Goal: Communication & Community: Answer question/provide support

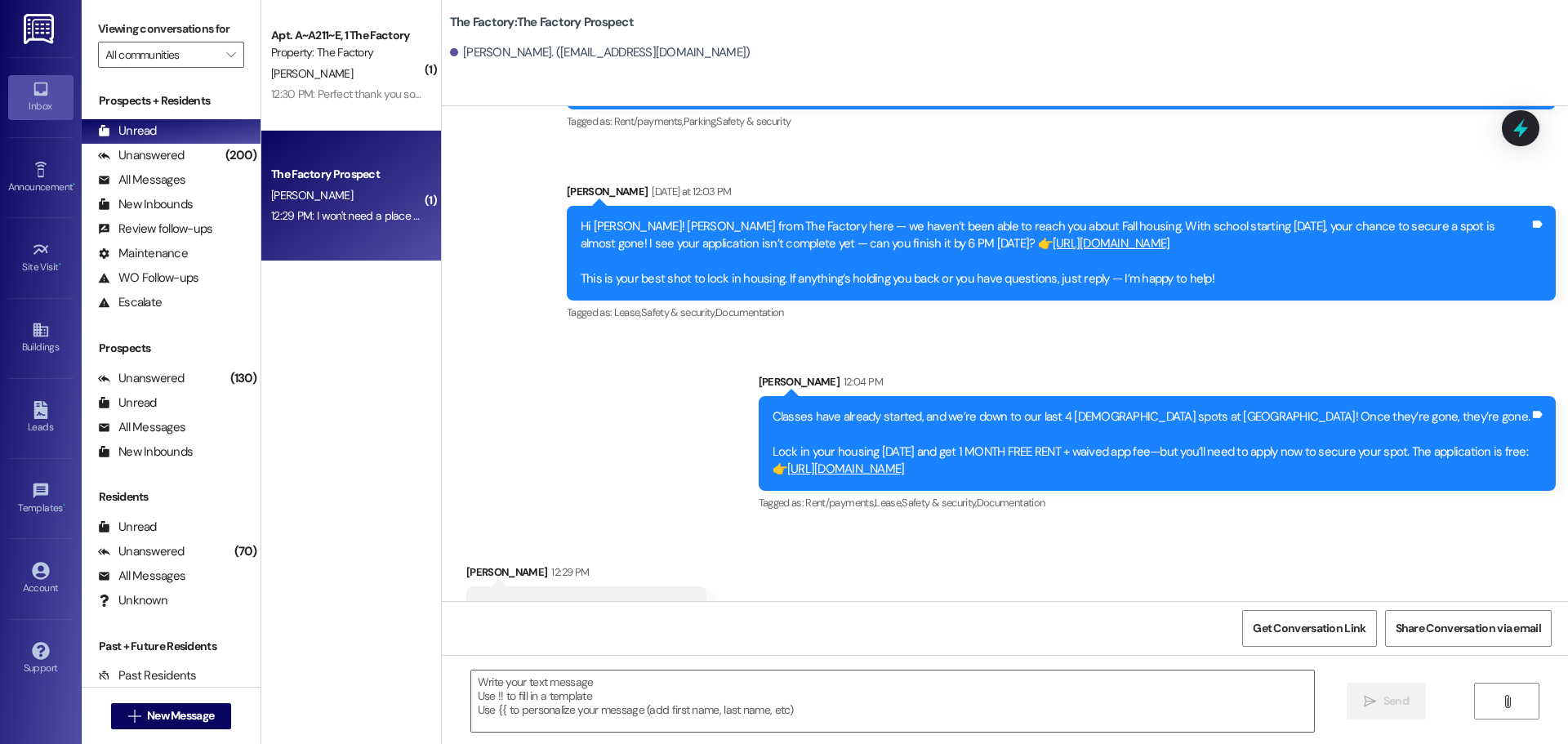
scroll to position [1863, 0]
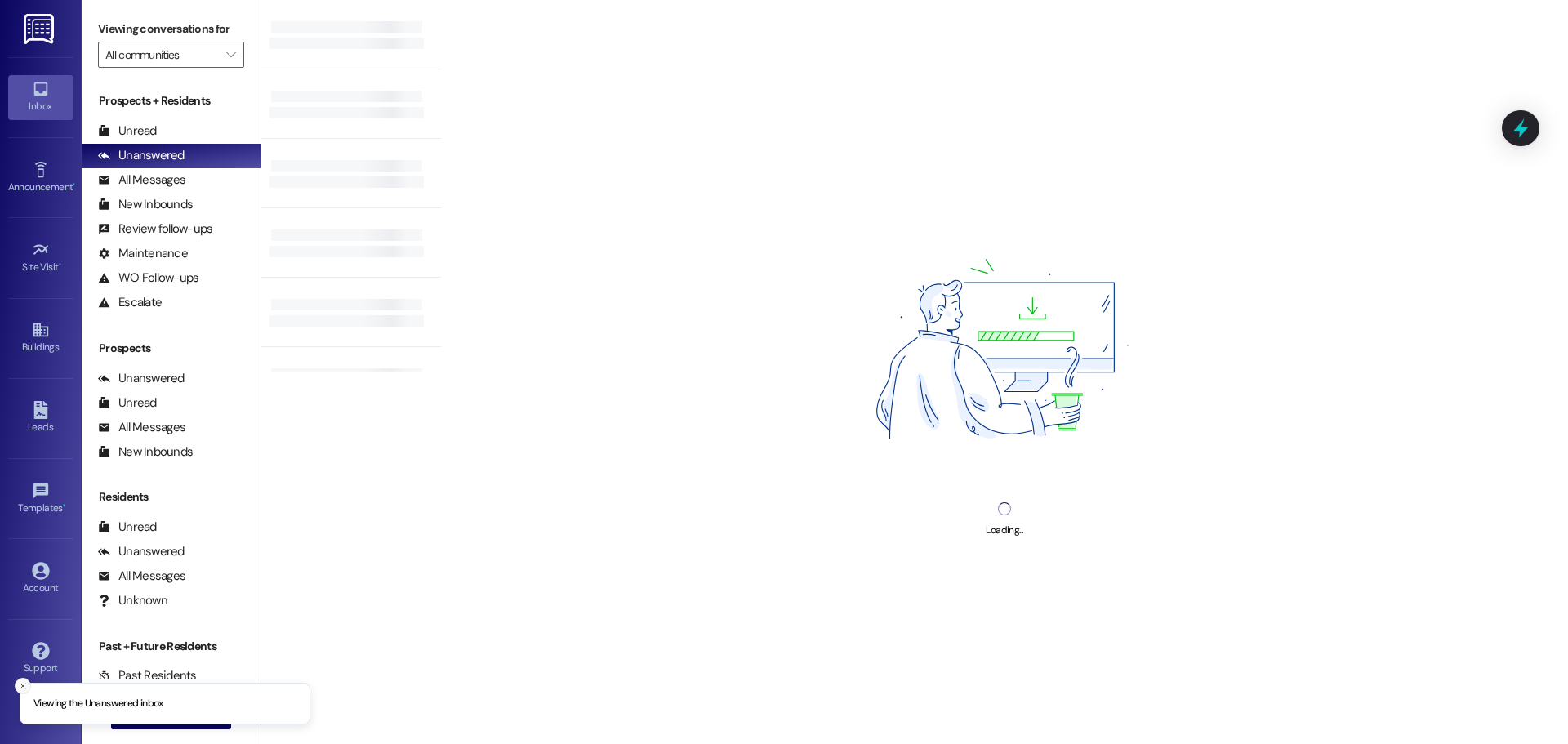
click at [18, 681] on icon "Close toast" at bounding box center [23, 686] width 10 height 10
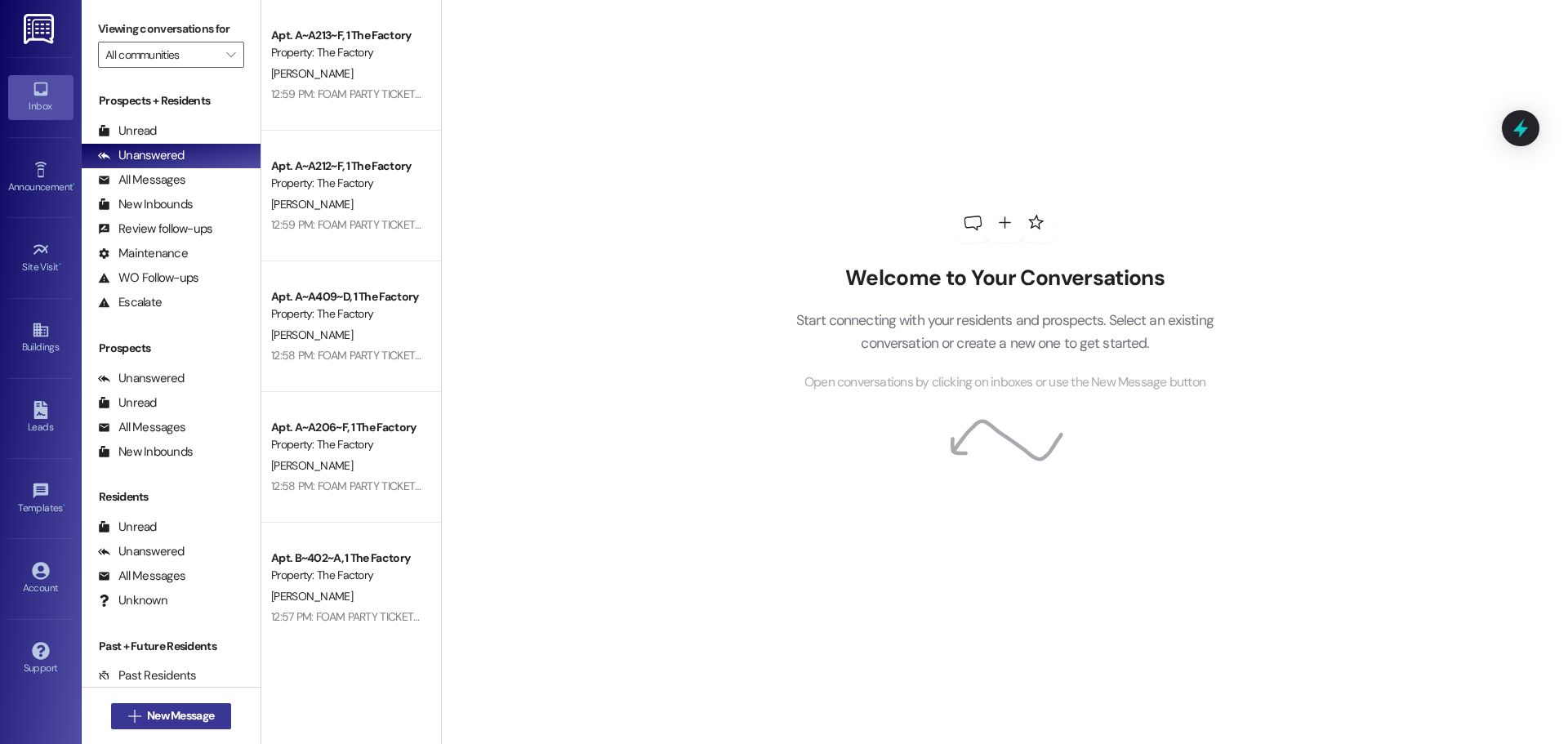
click at [149, 713] on span "New Message" at bounding box center [180, 716] width 67 height 17
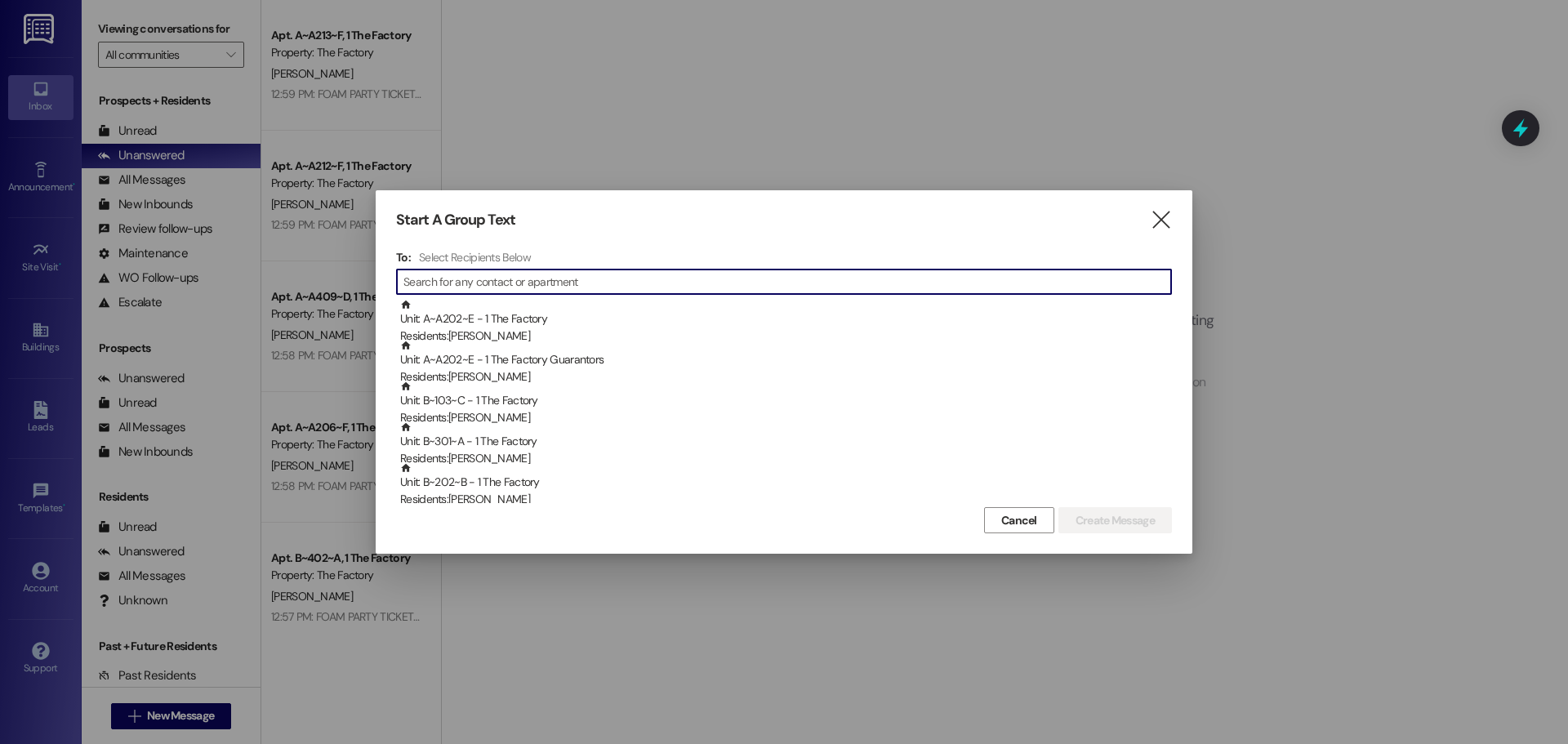
click at [528, 283] on input at bounding box center [787, 281] width 768 height 23
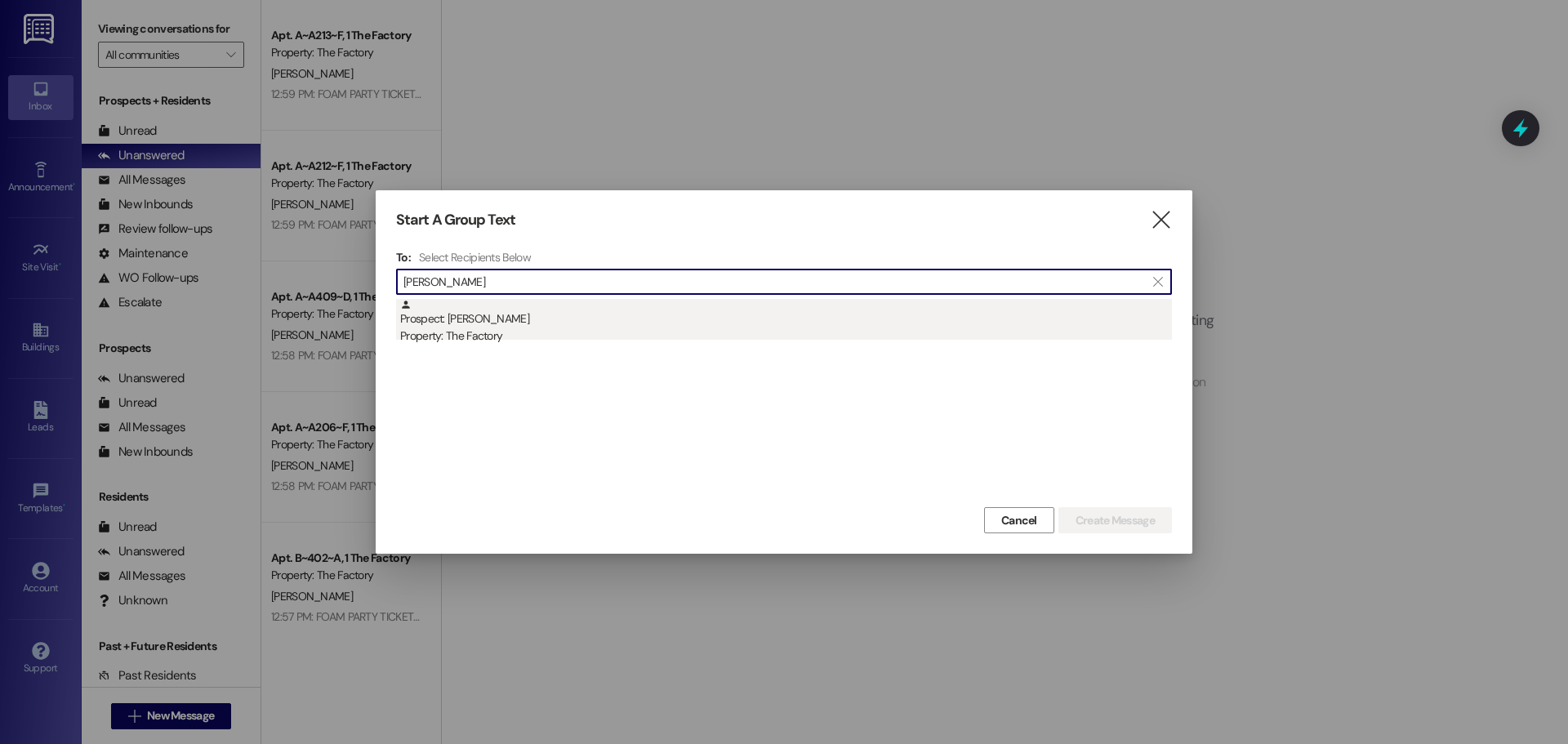
type input "sonya"
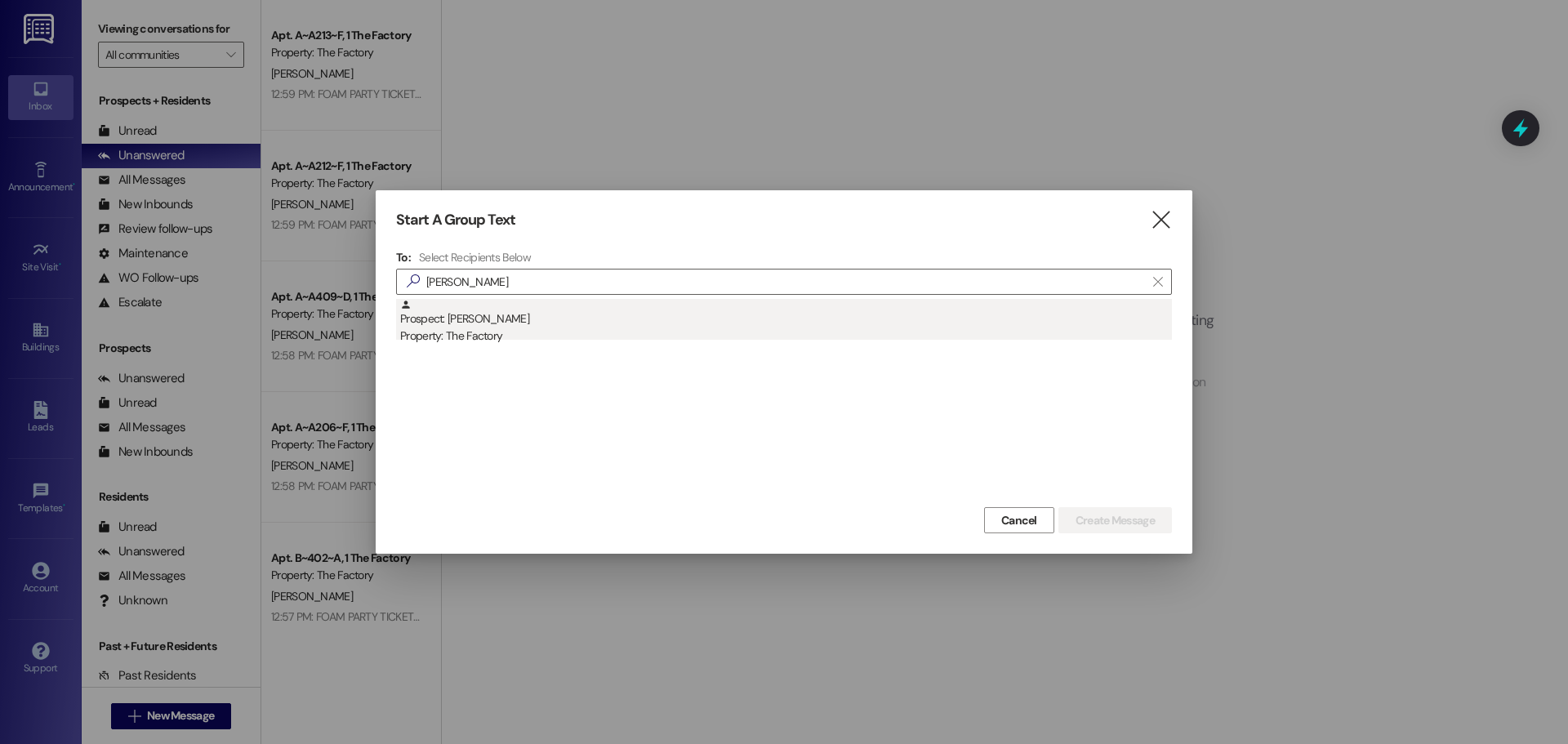
click at [448, 322] on div "Prospect: Sonya Brison Property: The Factory" at bounding box center [786, 321] width 772 height 47
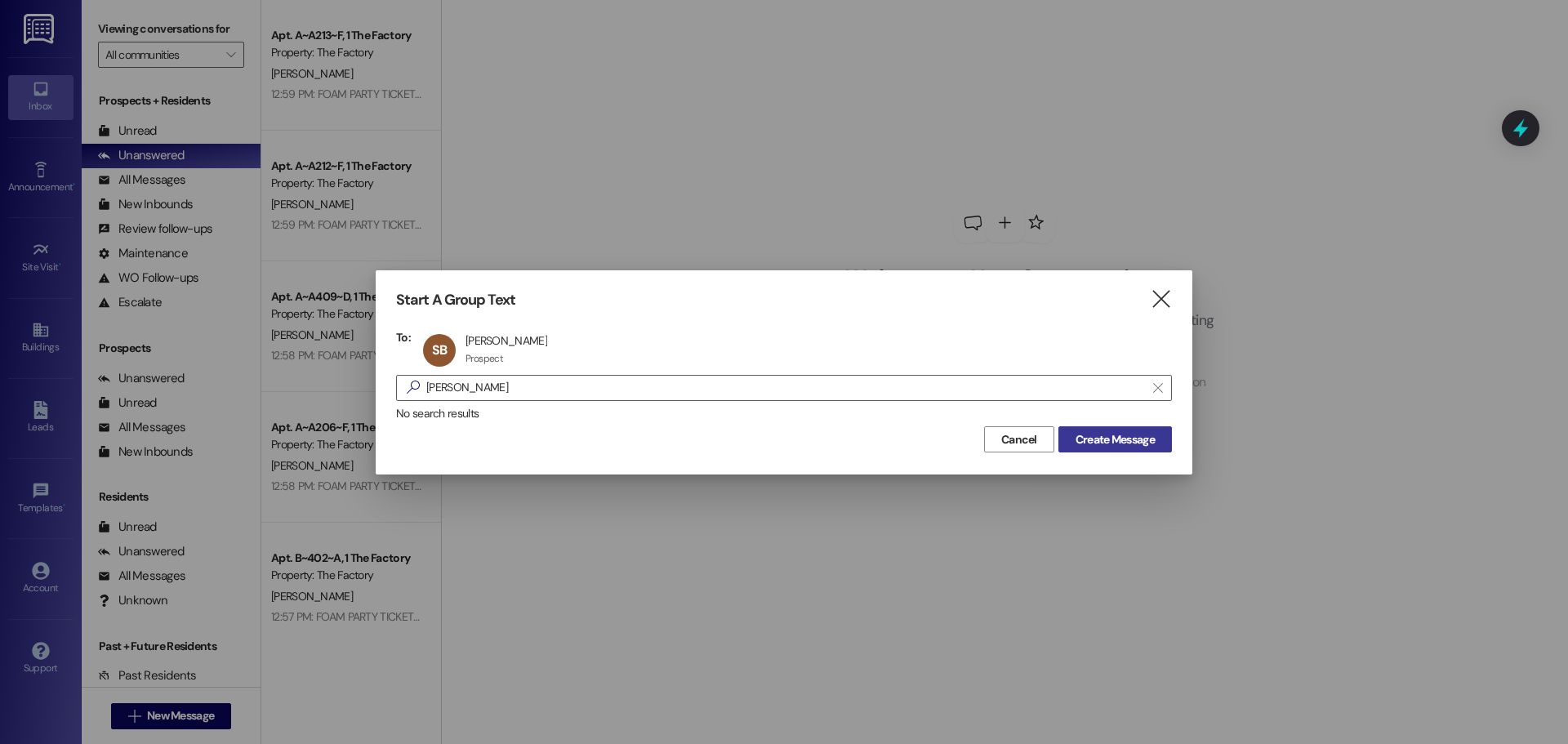
click at [1112, 448] on button "Create Message" at bounding box center [1115, 439] width 113 height 26
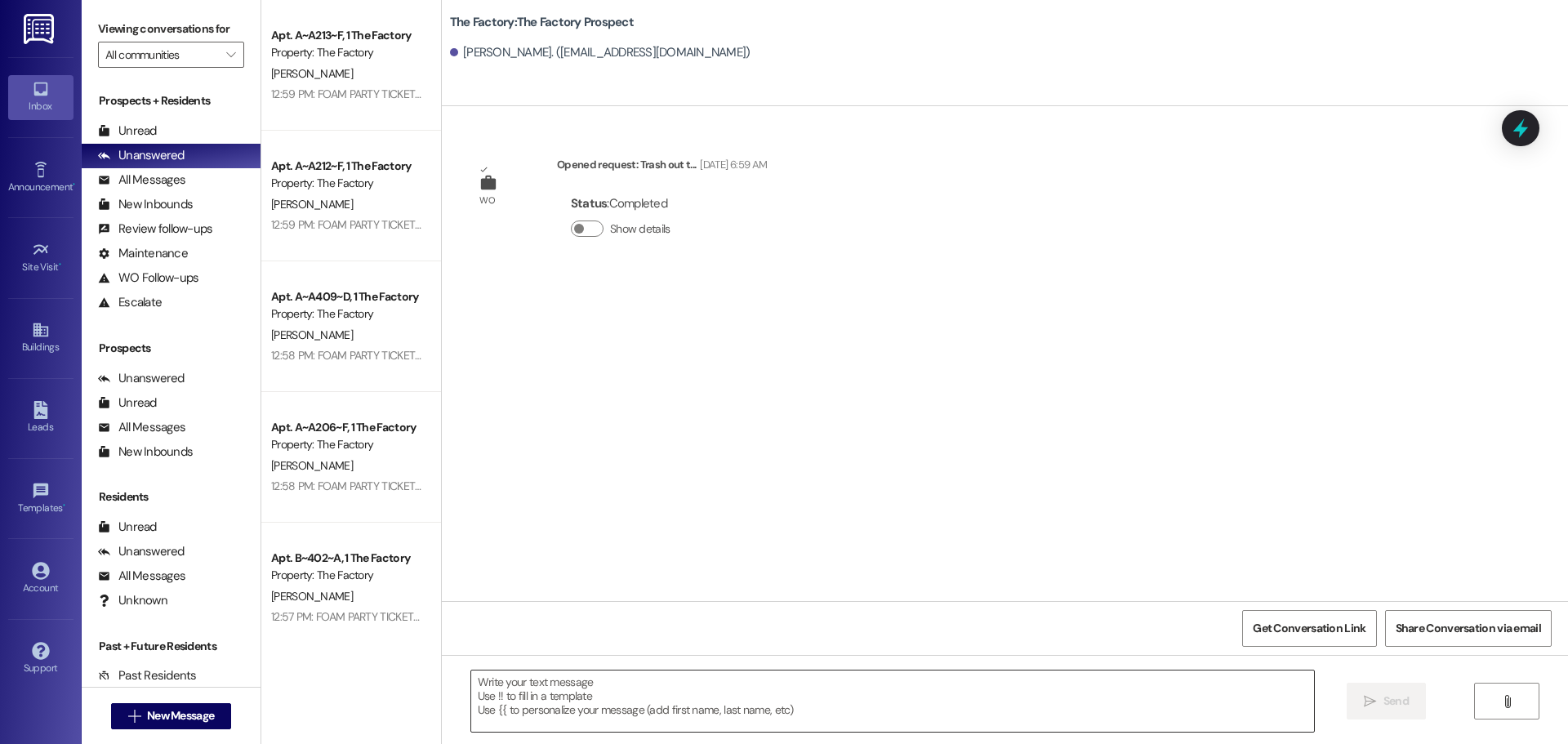
click at [471, 683] on textarea at bounding box center [893, 701] width 843 height 61
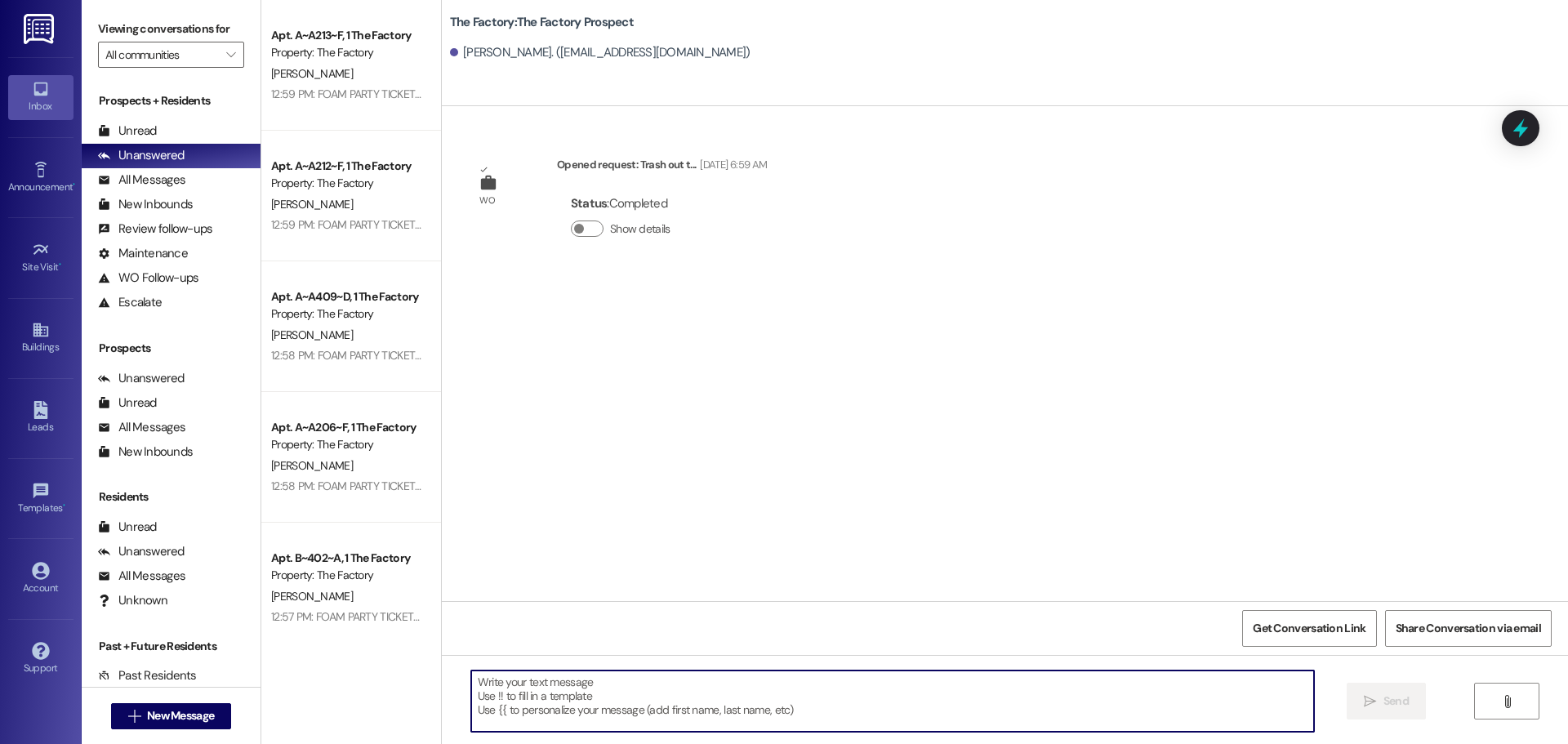
paste textarea "Hi {{first_name}}, it’s Tawnya from The Factory! ✈️ Let’s help your housing pla…"
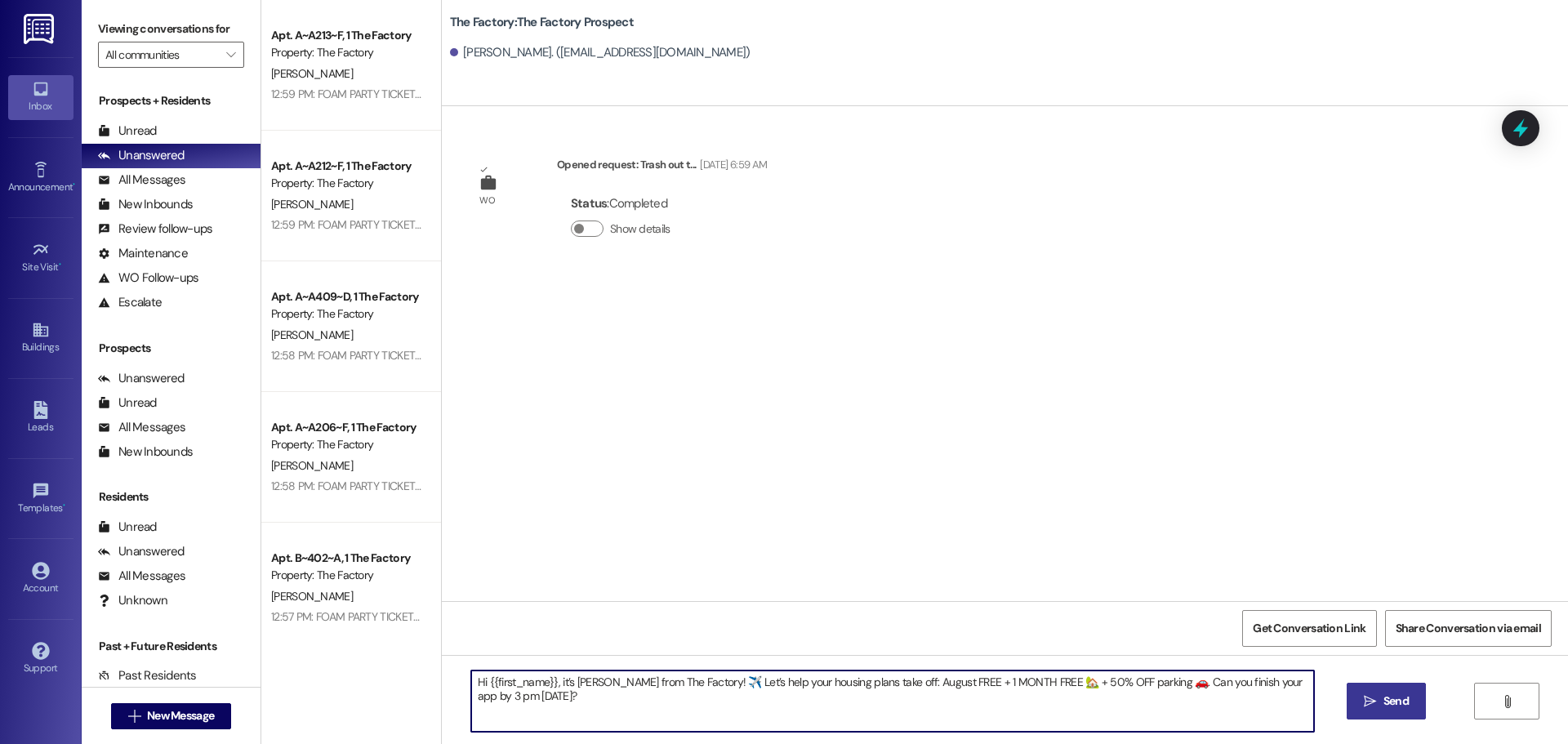
type textarea "Hi {{first_name}}, it’s Tawnya from The Factory! ✈️ Let’s help your housing pla…"
click at [1399, 706] on span "Send" at bounding box center [1396, 701] width 26 height 17
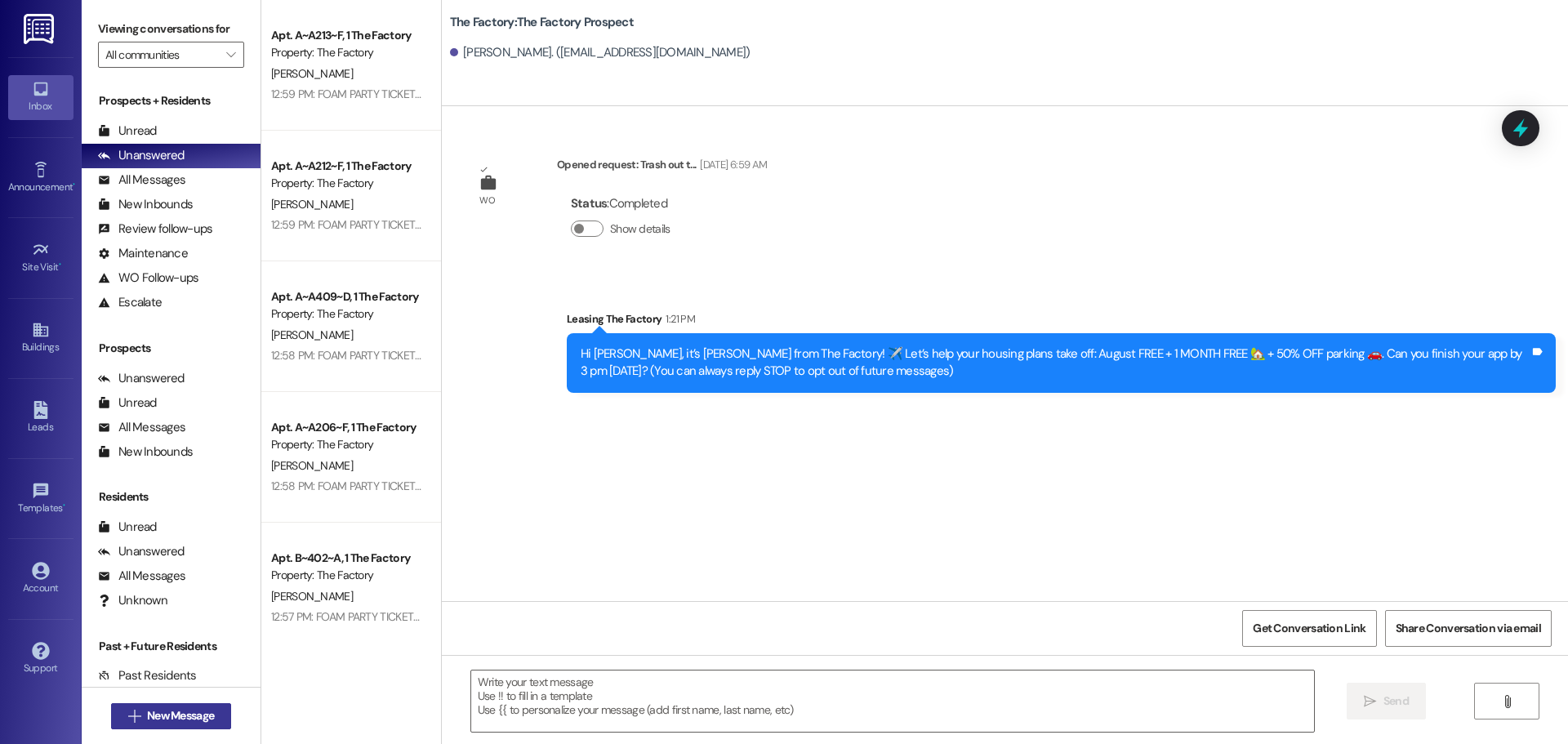
click at [204, 716] on span "New Message" at bounding box center [180, 716] width 67 height 17
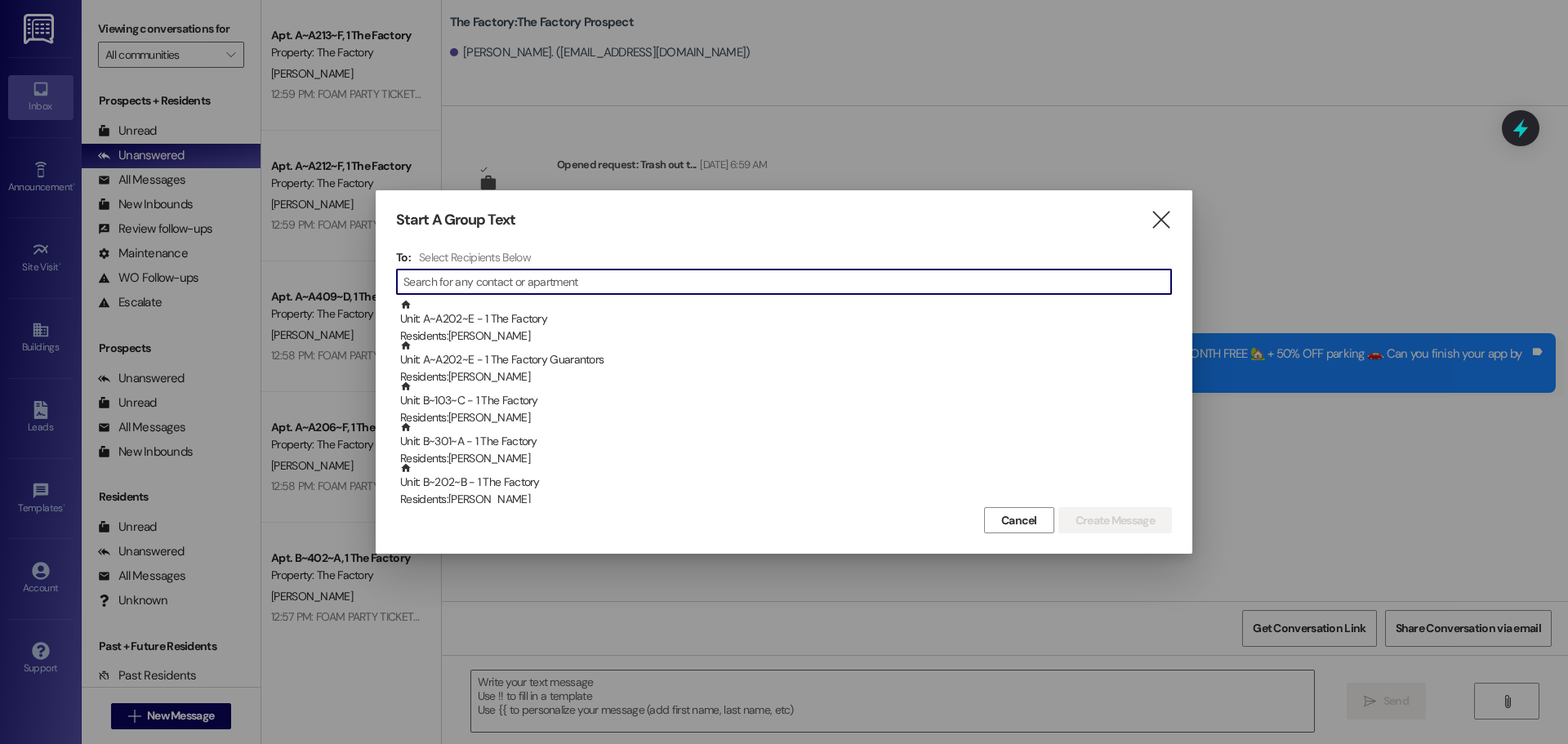
click at [486, 281] on input at bounding box center [787, 281] width 768 height 23
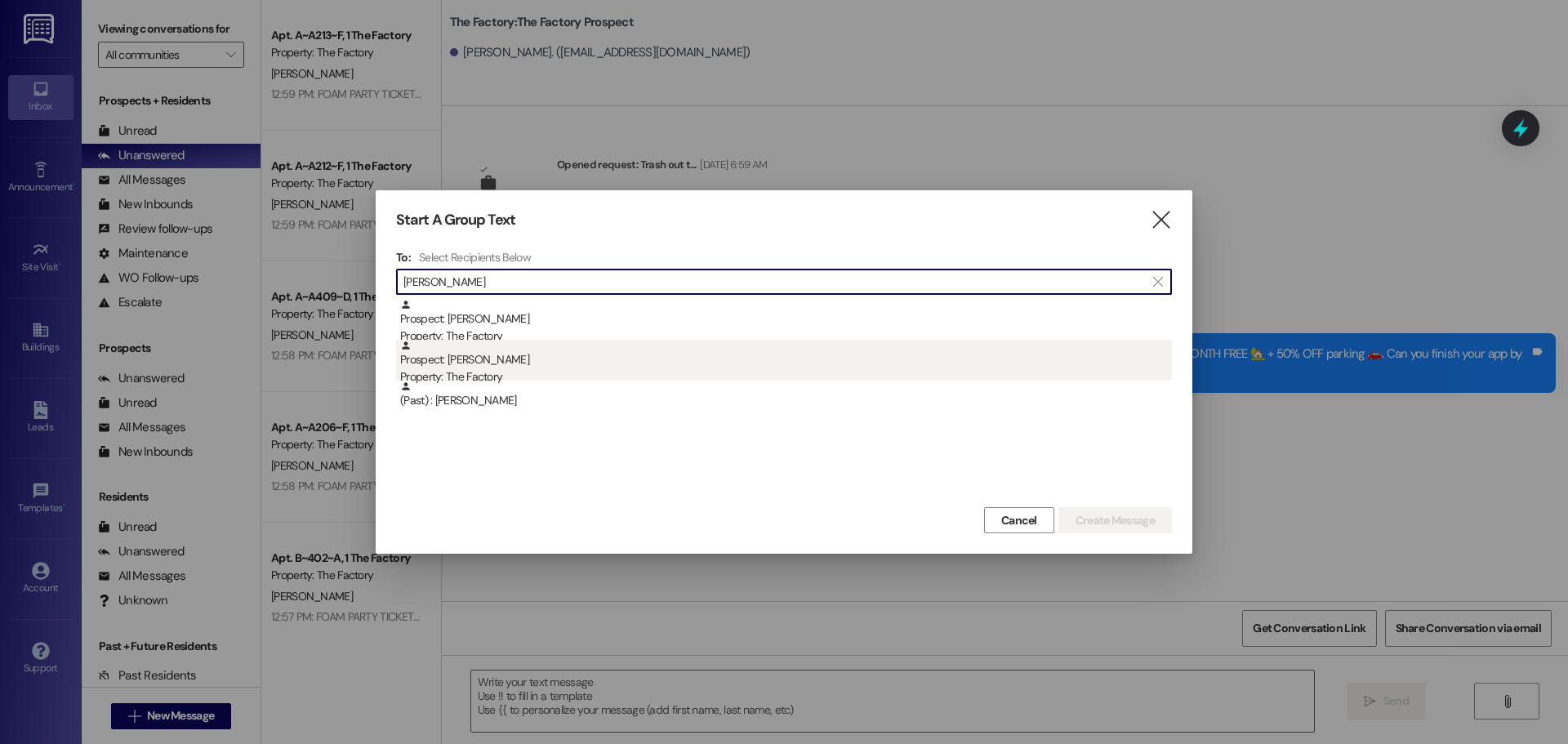
type input "lizzy g"
click at [509, 370] on div "Property: The Factory" at bounding box center [786, 377] width 772 height 17
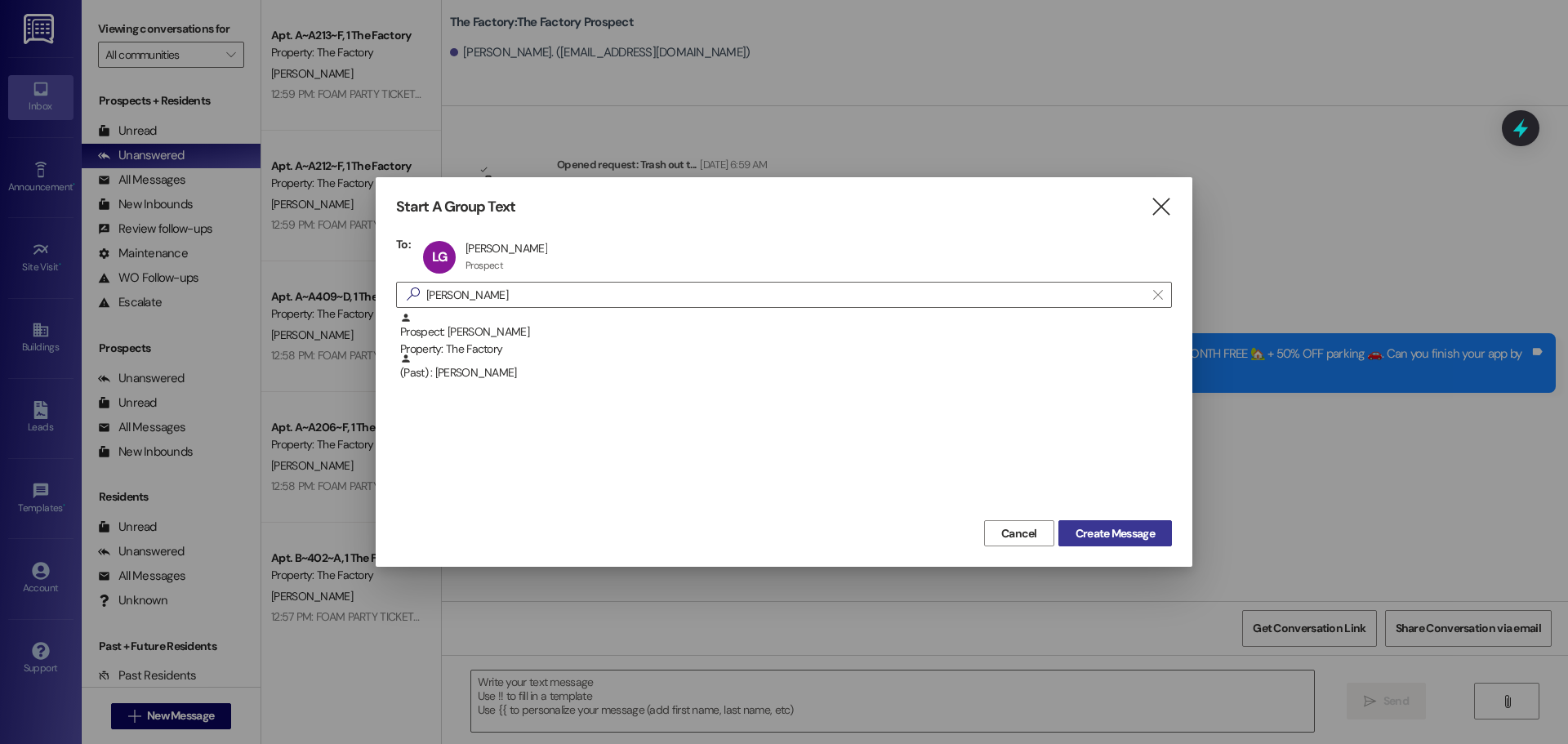
click at [1105, 527] on span "Create Message" at bounding box center [1115, 534] width 79 height 17
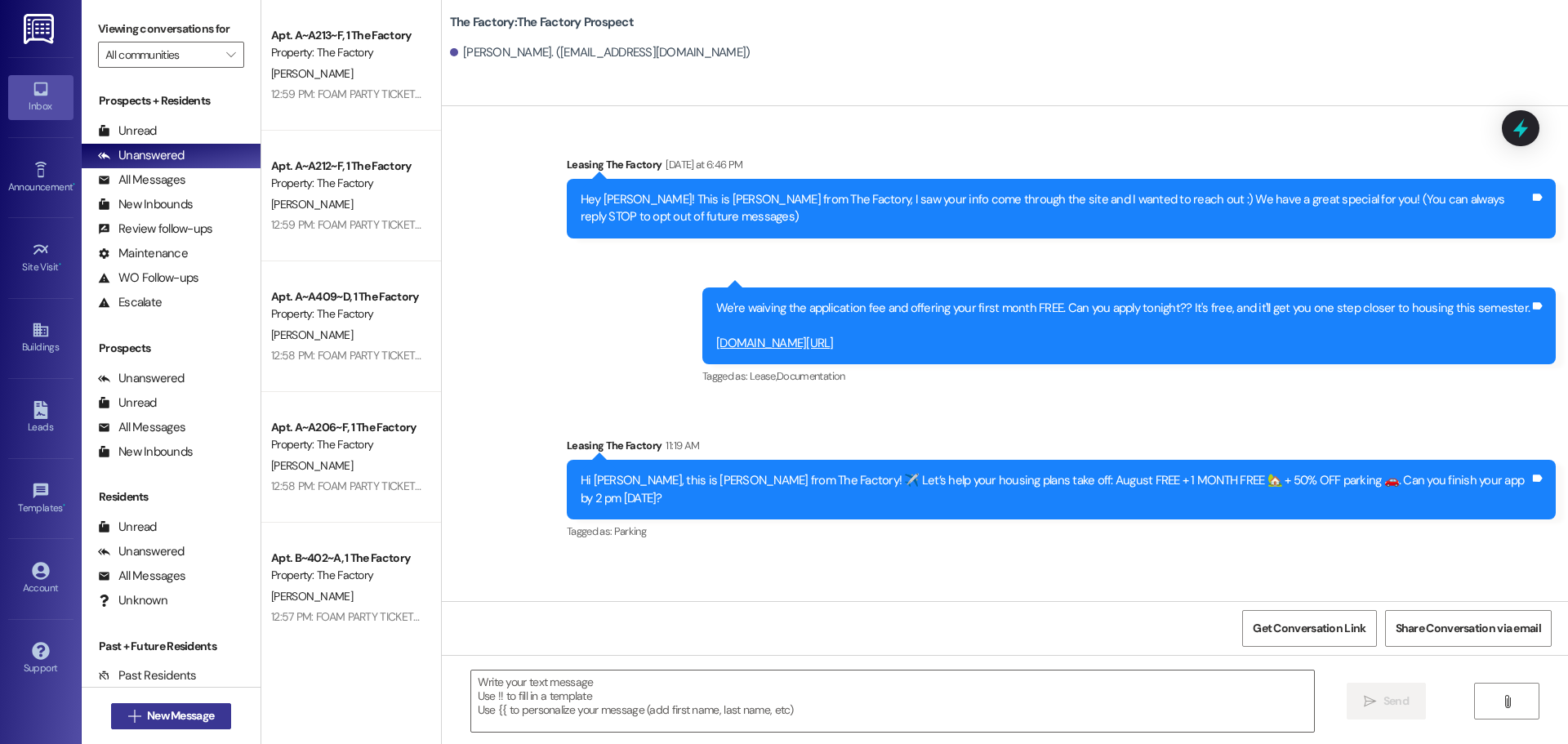
click at [179, 713] on span "New Message" at bounding box center [180, 716] width 67 height 17
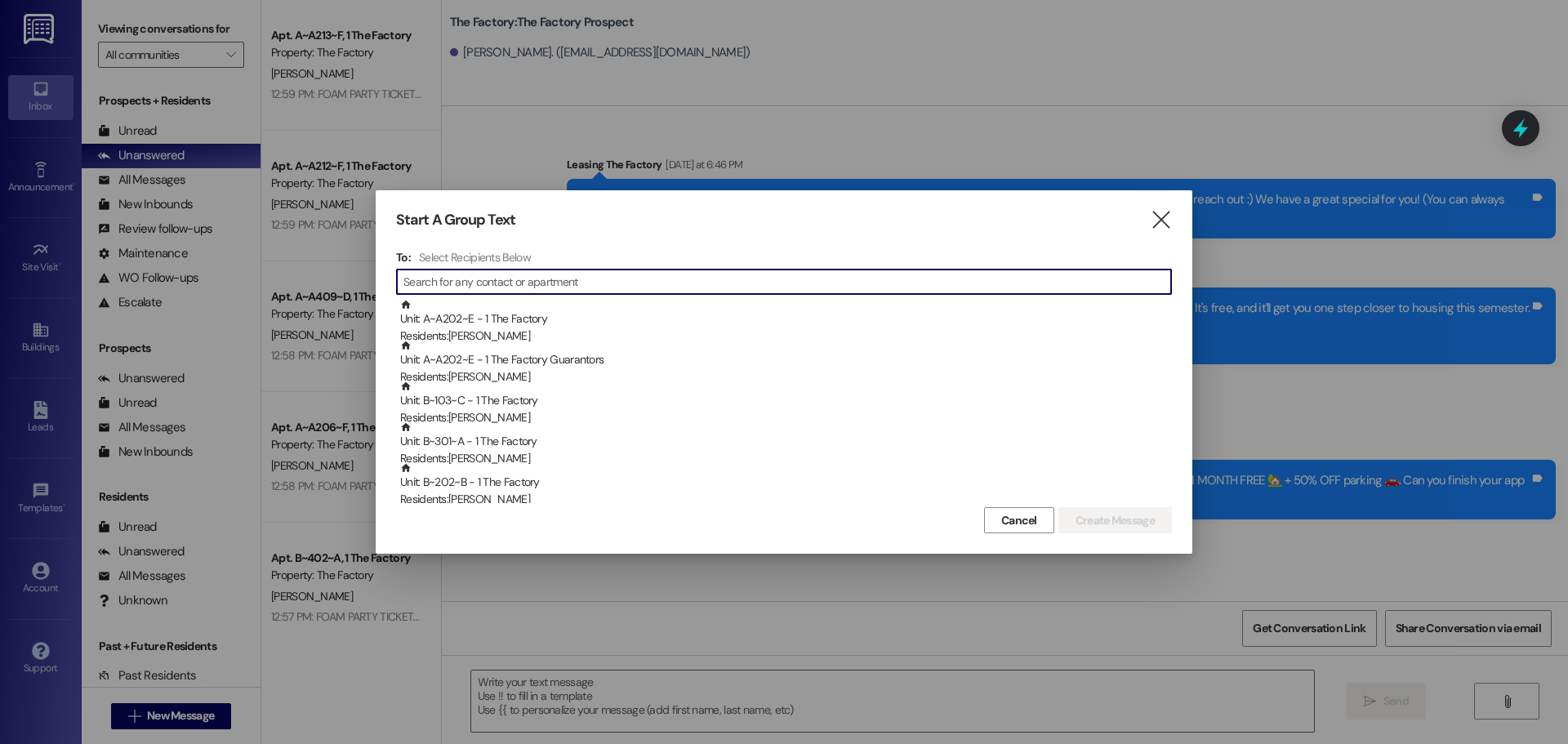
click at [582, 270] on div "" at bounding box center [784, 281] width 776 height 26
click at [581, 270] on div "" at bounding box center [784, 281] width 776 height 26
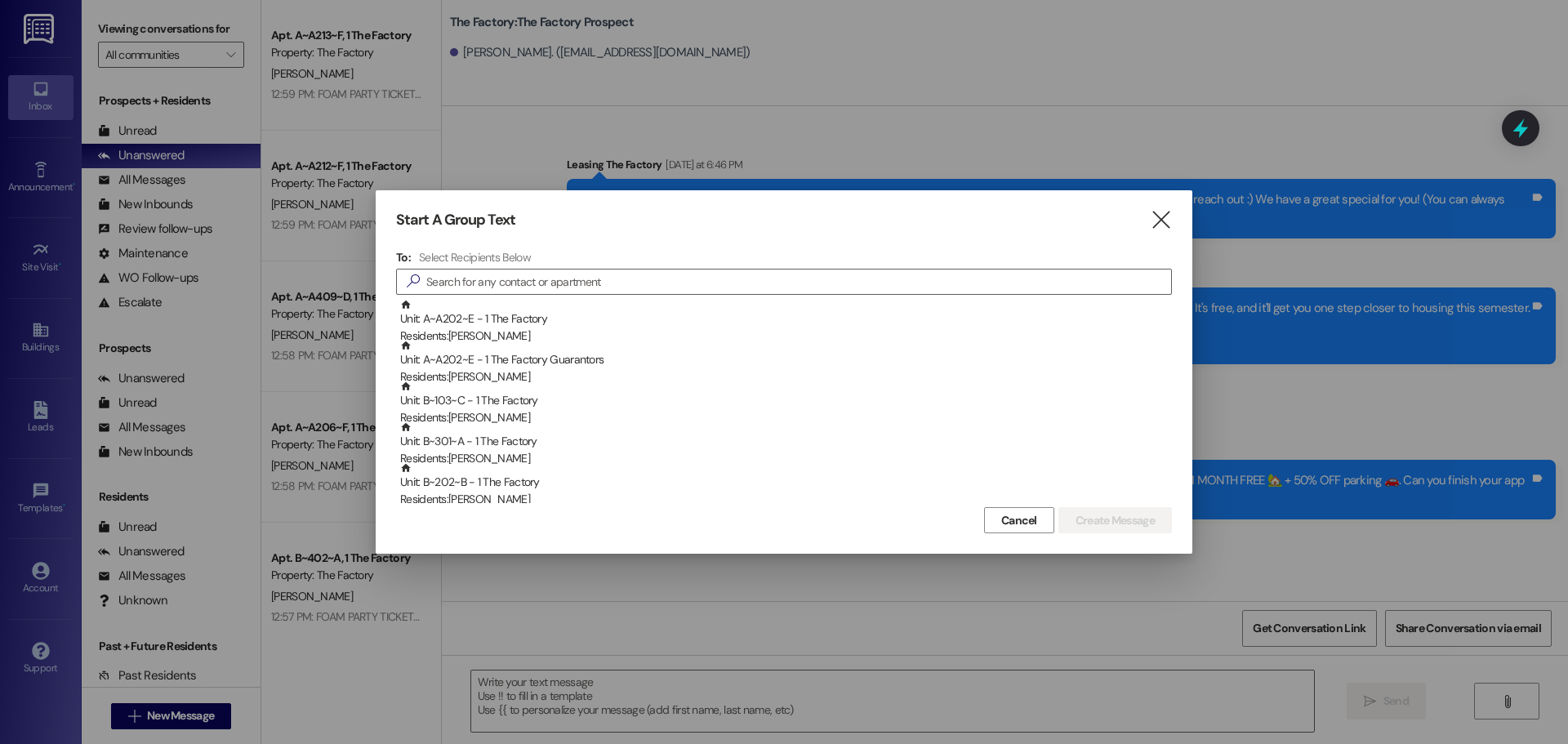
click at [588, 298] on div "To: Select Recipients Below  Unit: A~A202~E - 1 The Factory Residents: Alexa H…" at bounding box center [784, 376] width 776 height 253
click at [589, 286] on input at bounding box center [798, 281] width 745 height 23
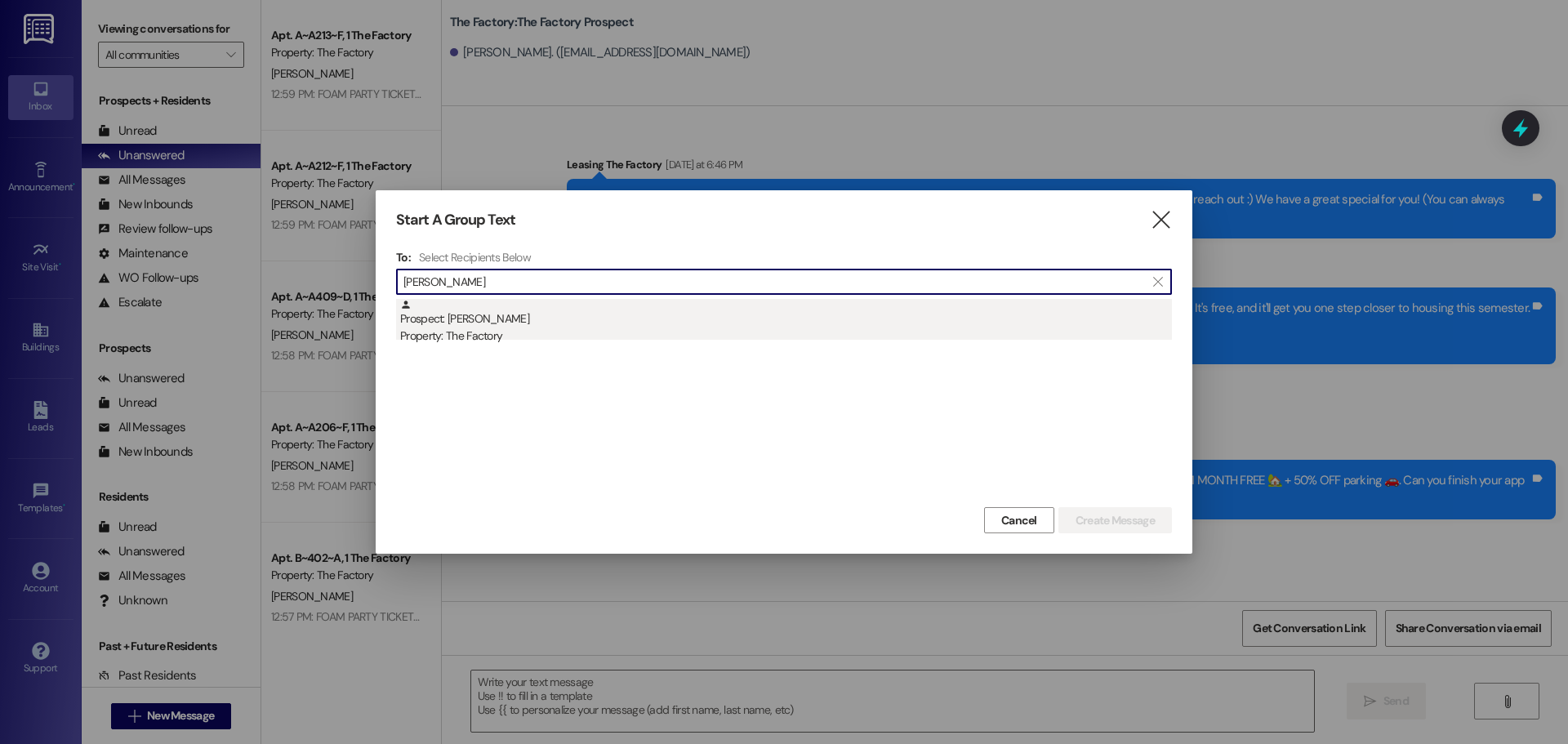
type input "nathaniel cran"
click at [492, 320] on div "Prospect: Nathaniel Crane Property: The Factory" at bounding box center [786, 321] width 772 height 47
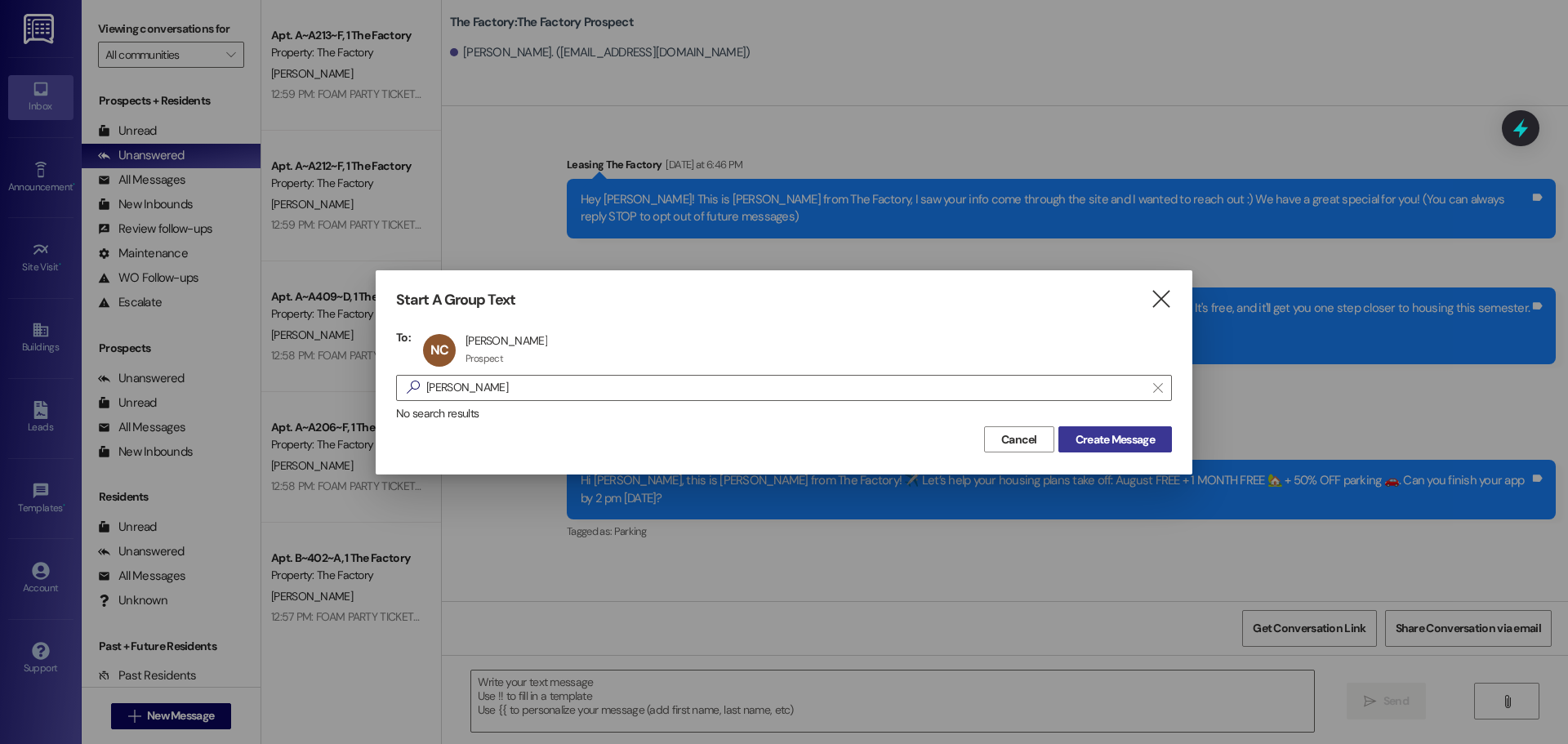
click at [1107, 434] on span "Create Message" at bounding box center [1115, 440] width 79 height 17
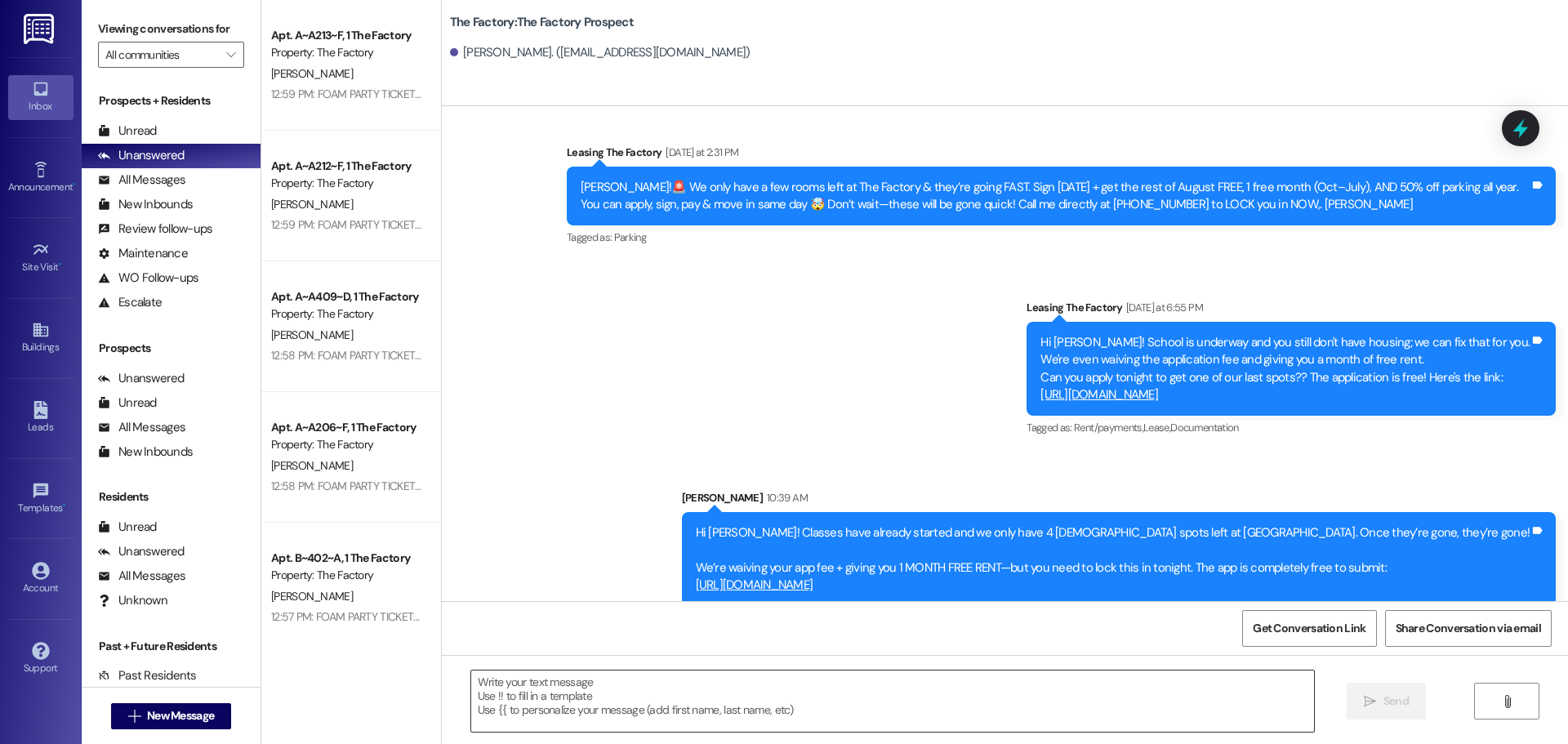
scroll to position [186, 0]
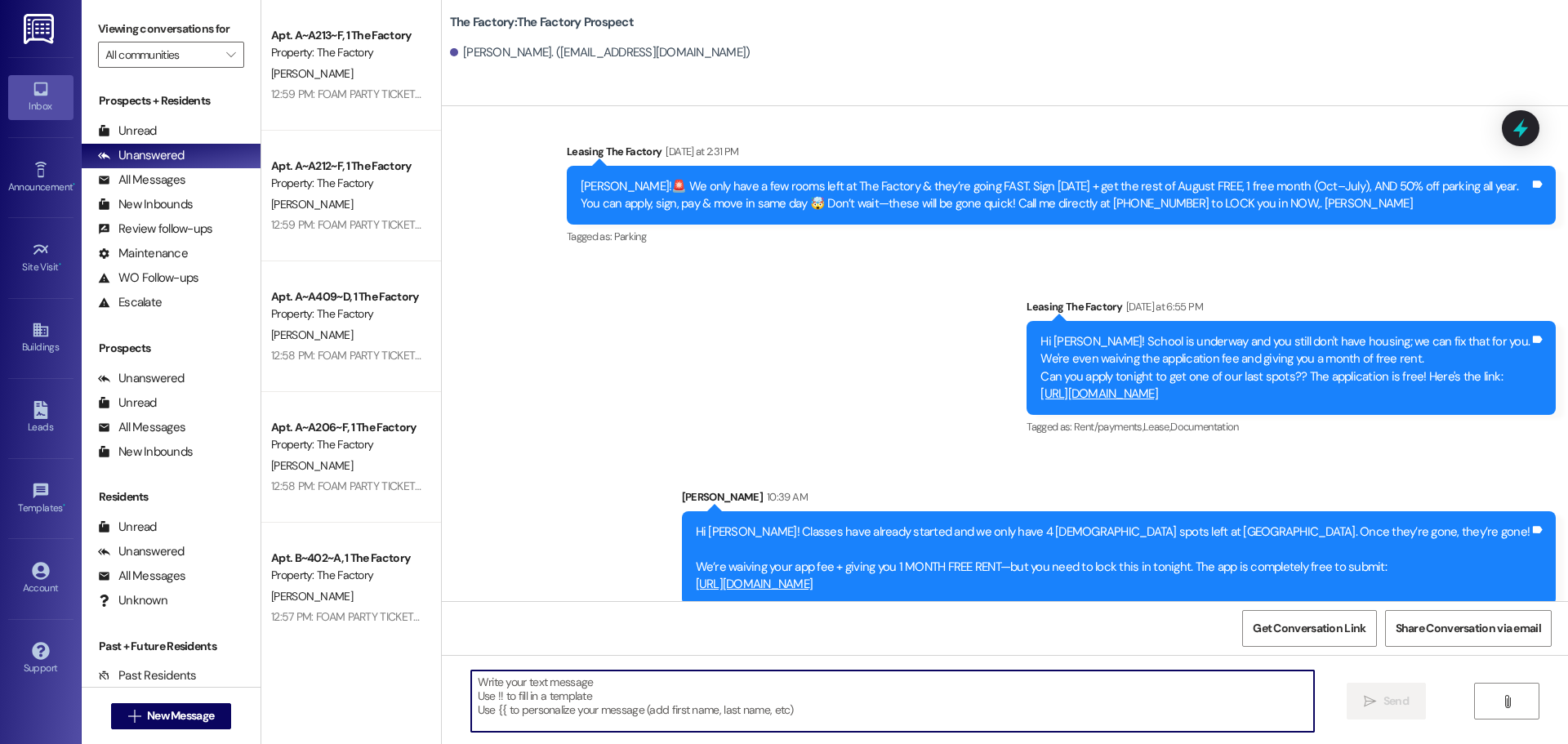
click at [471, 692] on textarea at bounding box center [893, 701] width 843 height 61
paste textarea "Hi {{first_name}}, it’s Tawnya from The Factory! ✈️ Let’s help your housing pla…"
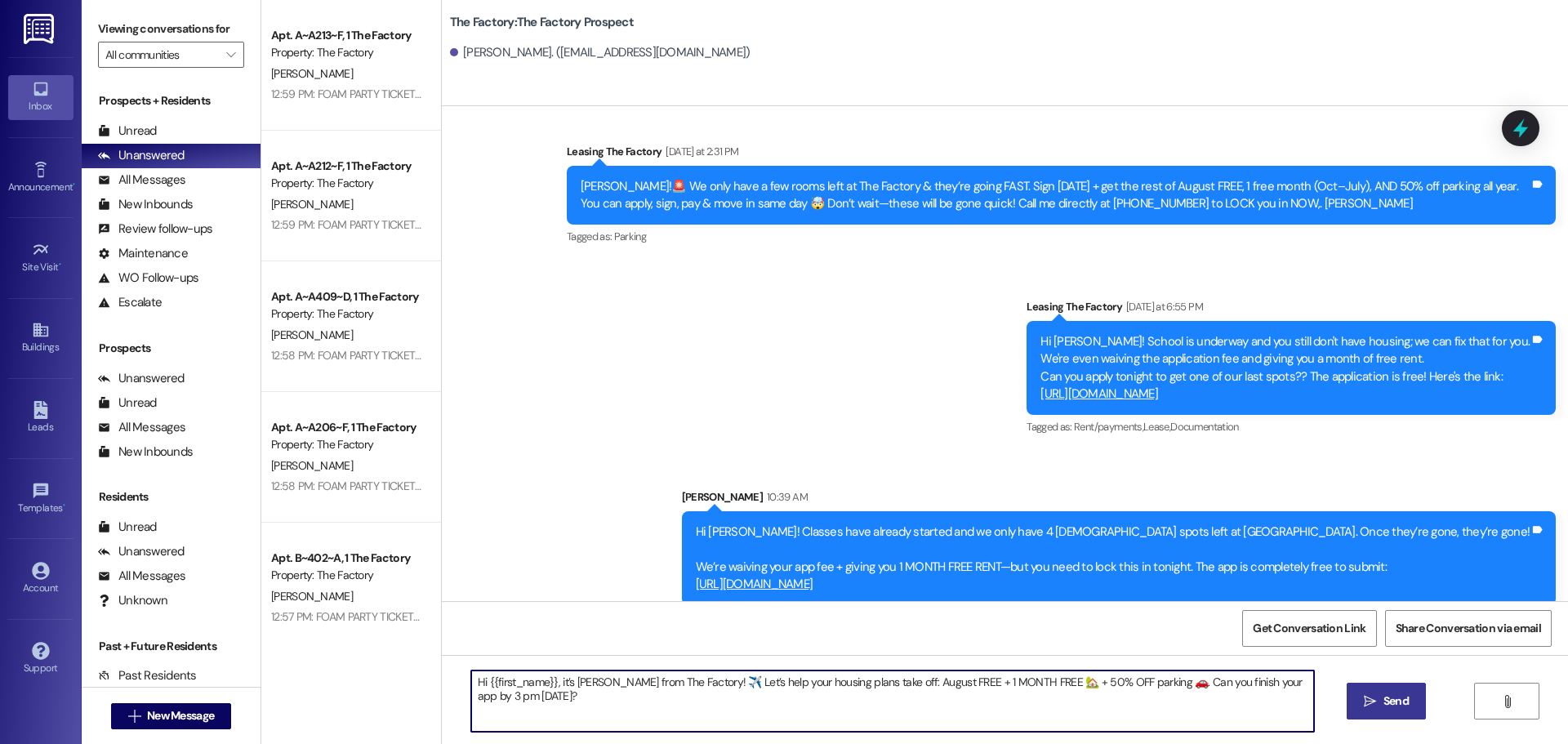
type textarea "Hi {{first_name}}, it’s Tawnya from The Factory! ✈️ Let’s help your housing pla…"
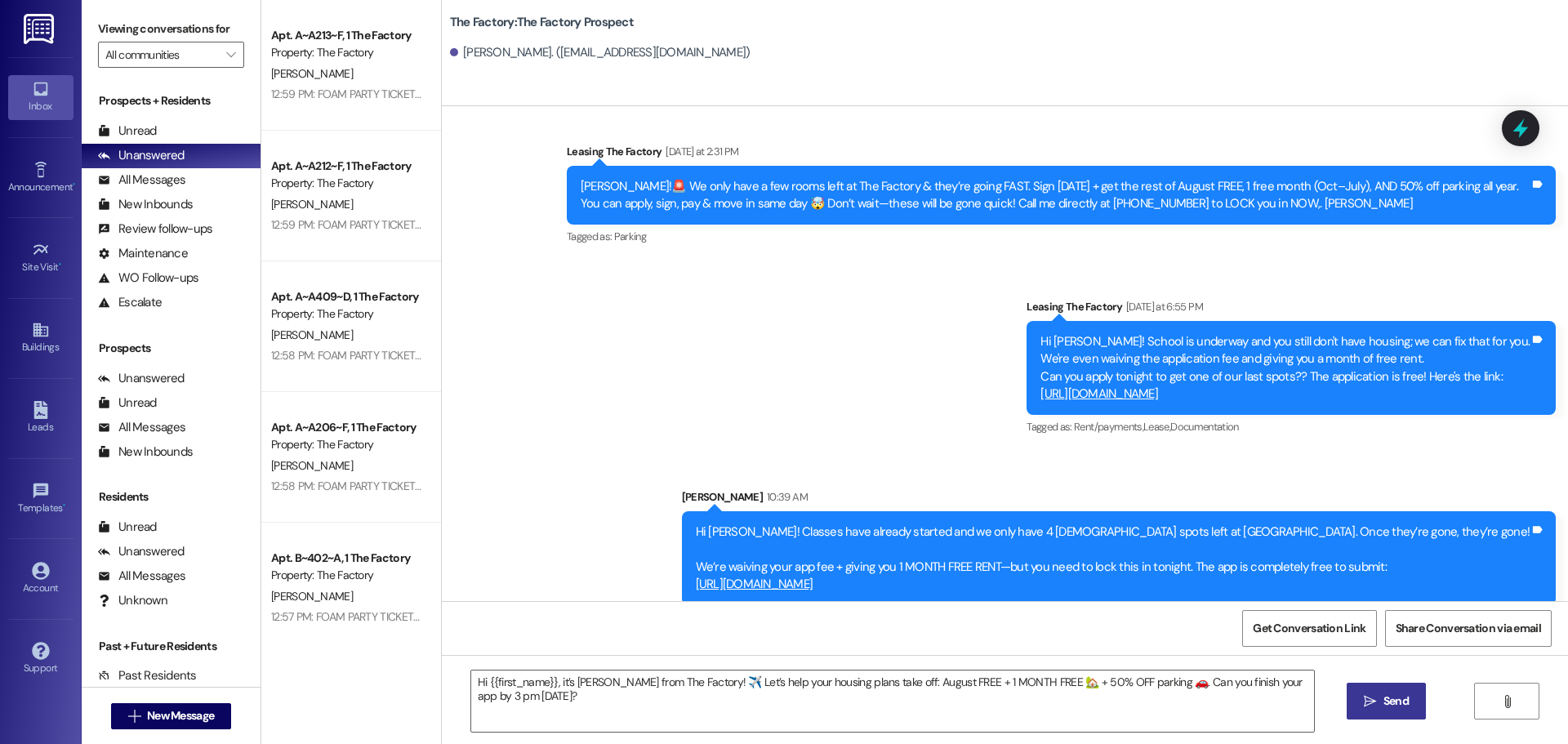
click at [1398, 705] on span "Send" at bounding box center [1396, 701] width 26 height 17
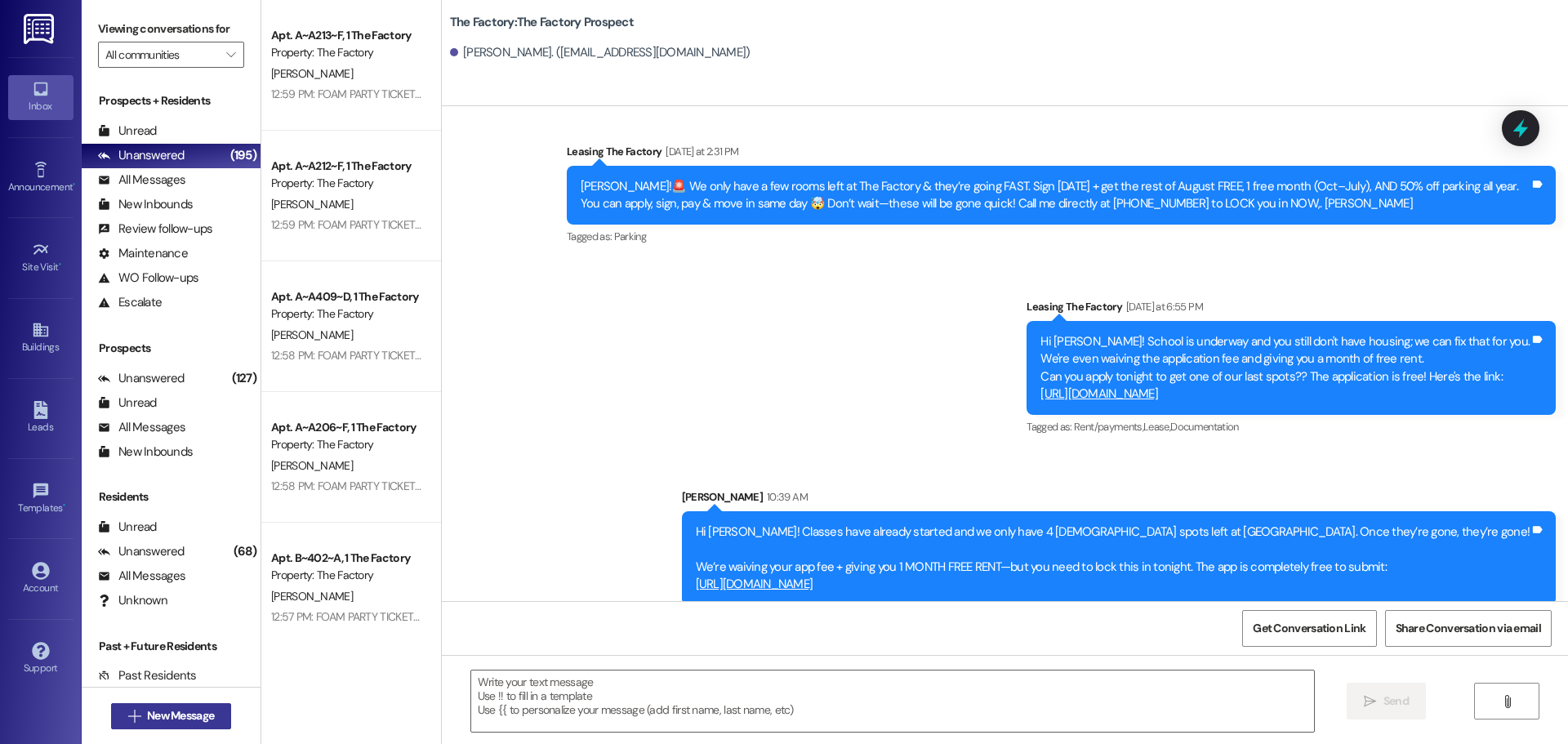
click at [191, 713] on span "New Message" at bounding box center [180, 716] width 67 height 17
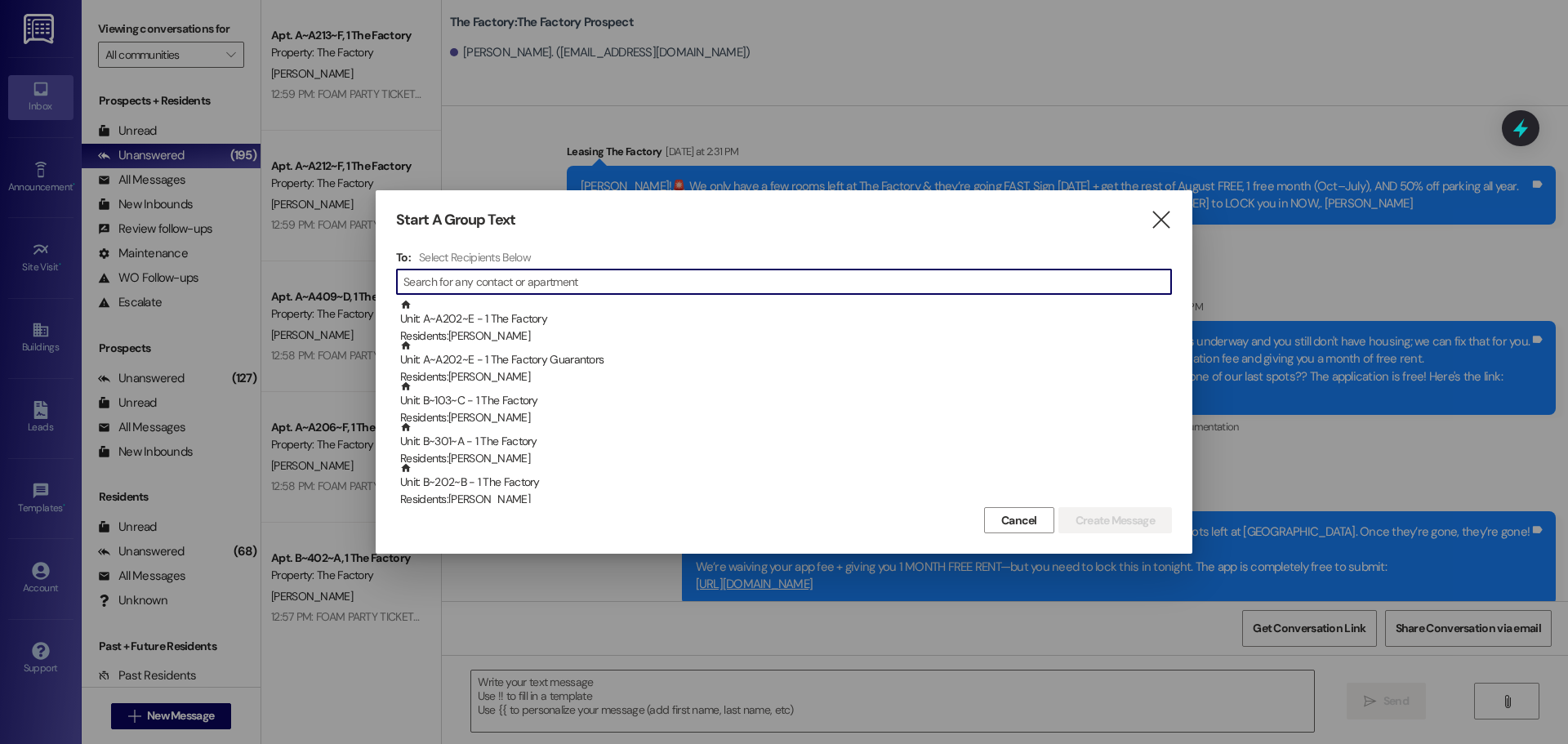
click at [518, 284] on input at bounding box center [787, 281] width 768 height 23
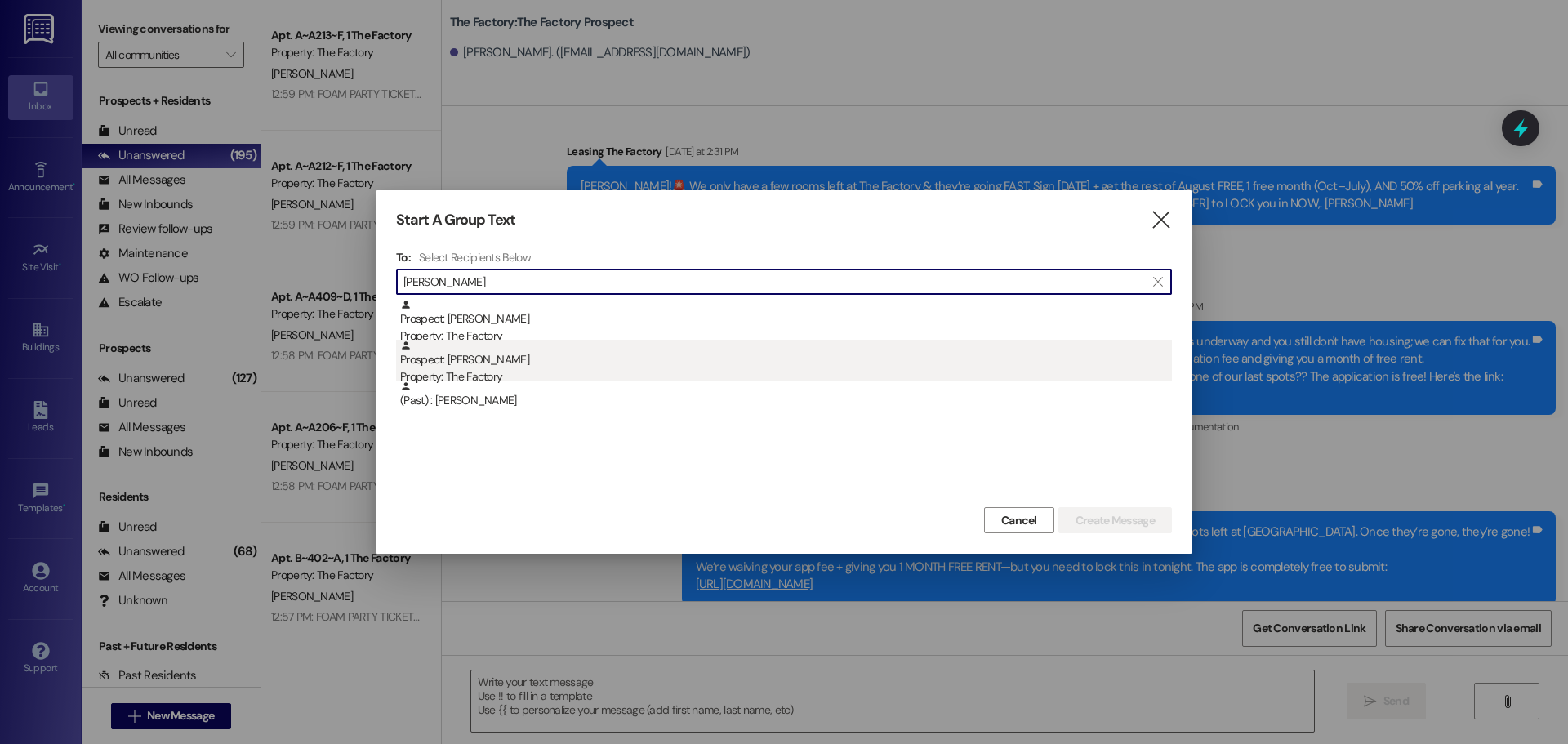
type input "john ell"
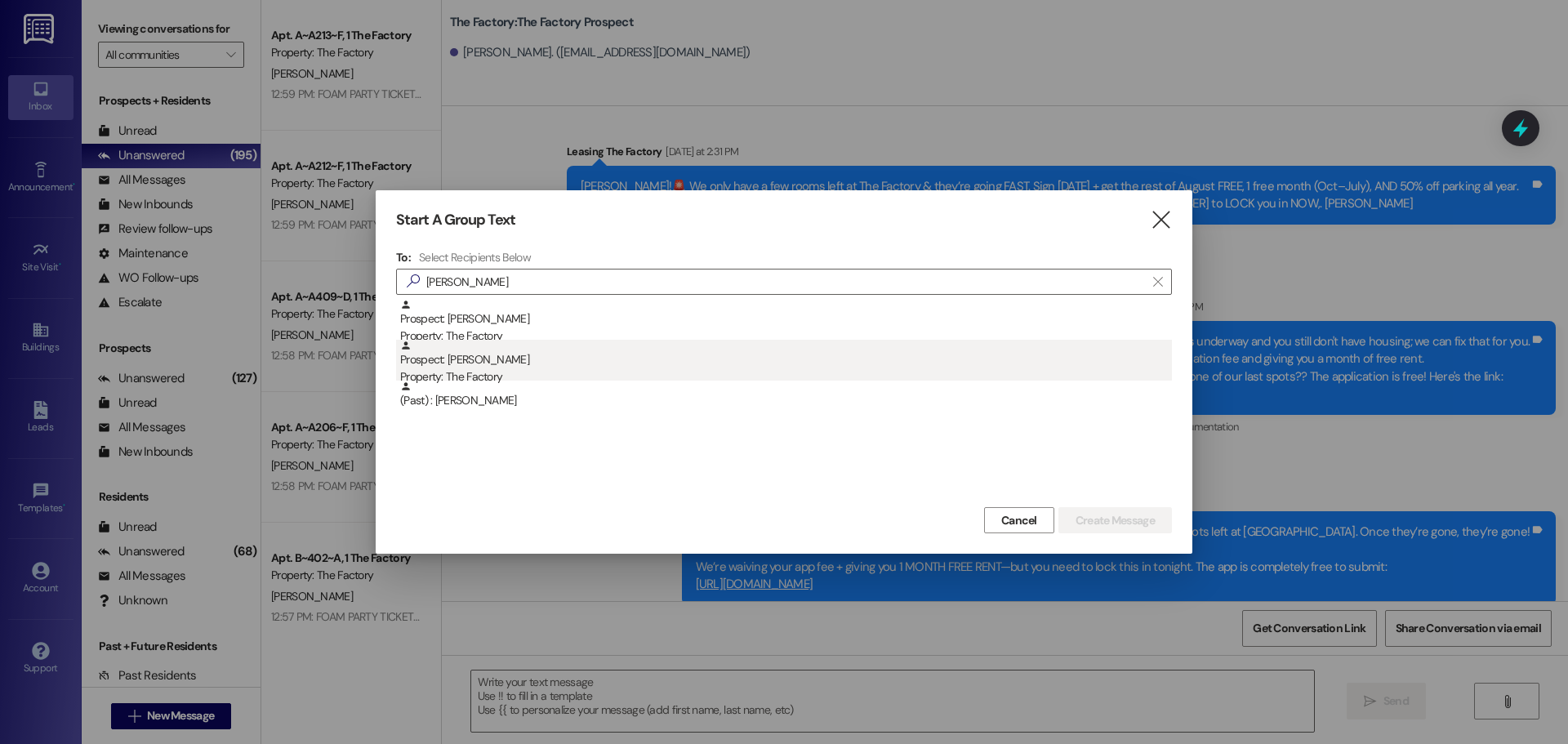
click at [478, 363] on div "Prospect: John Ellerbe Property: The Factory" at bounding box center [786, 362] width 772 height 47
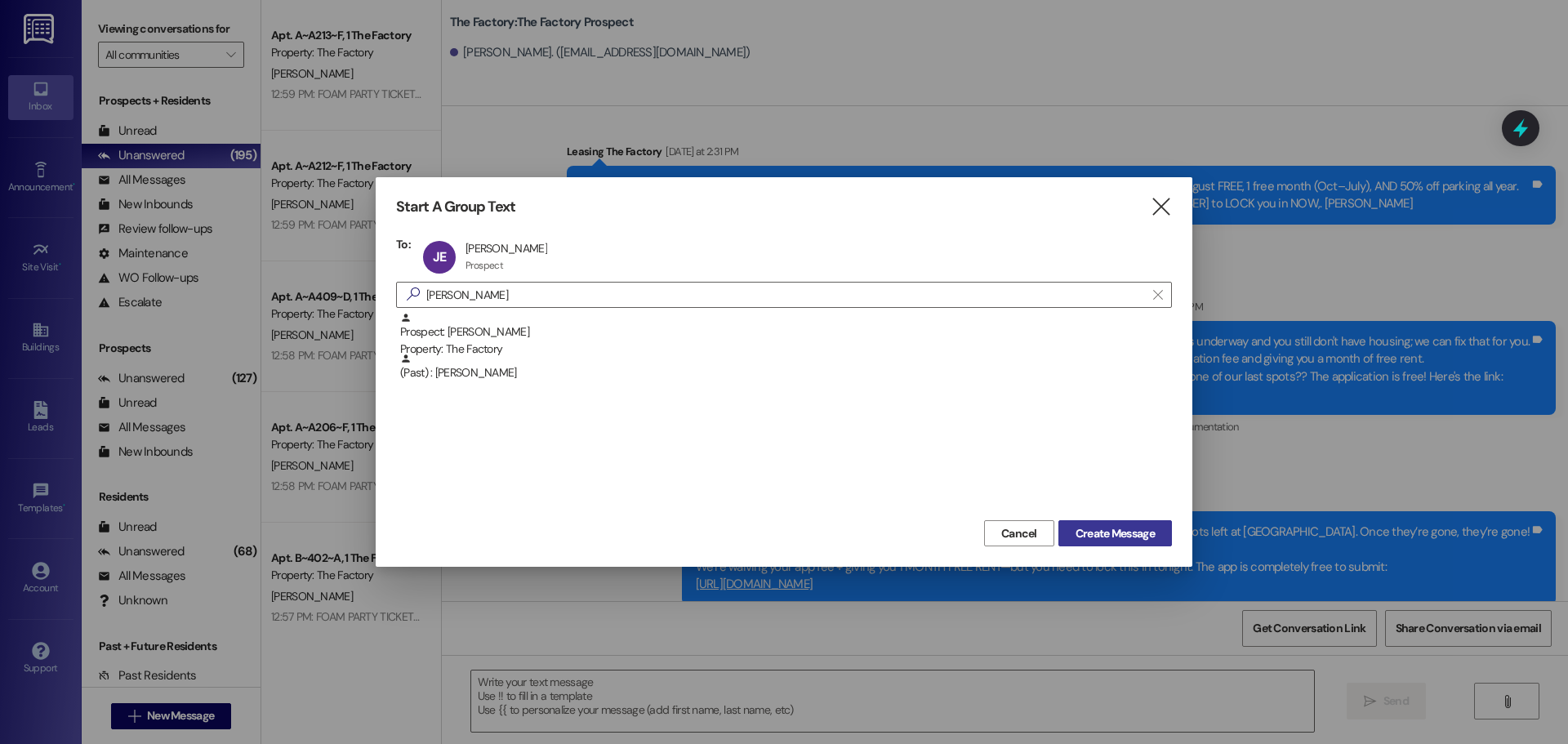
click at [1119, 537] on span "Create Message" at bounding box center [1115, 534] width 79 height 17
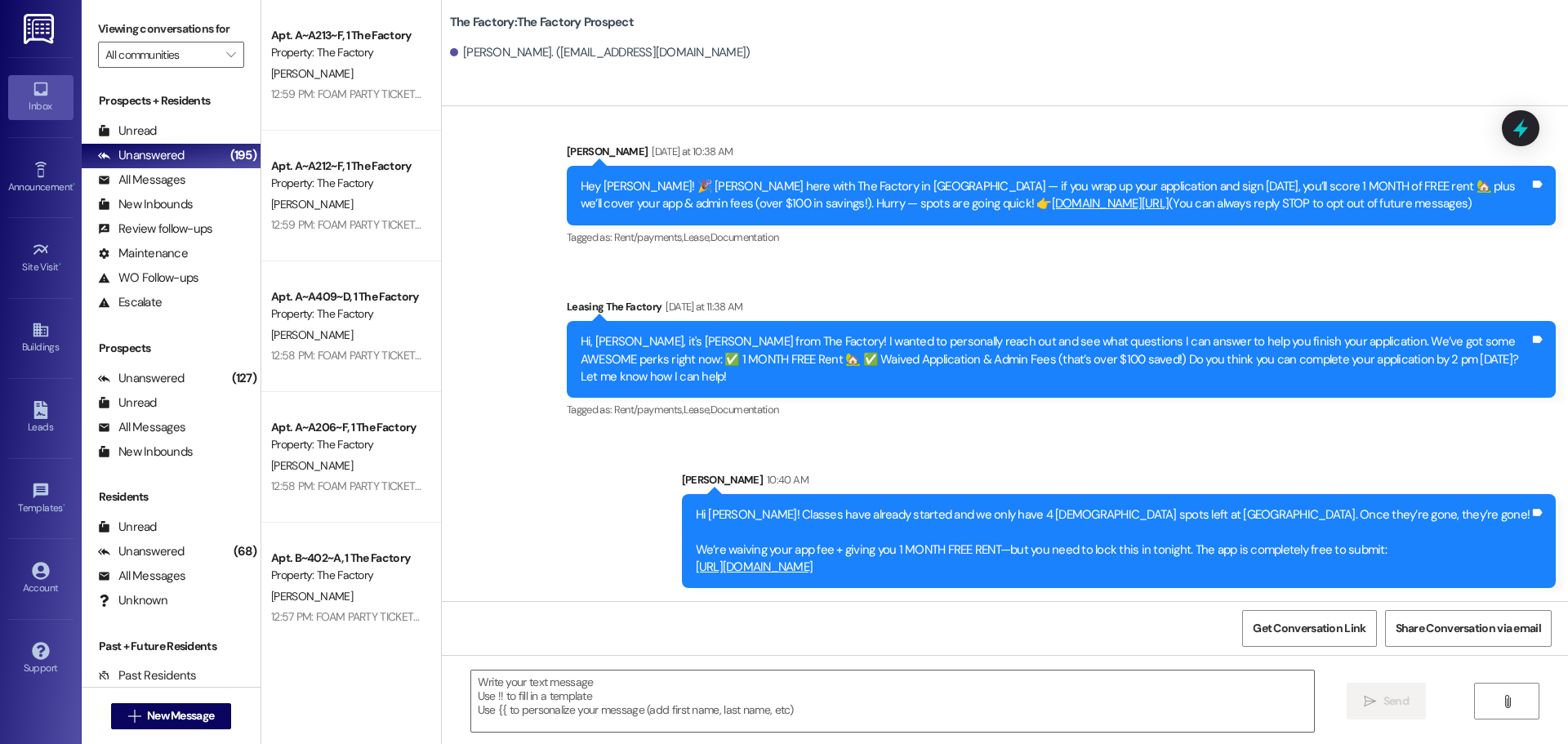
scroll to position [0, 0]
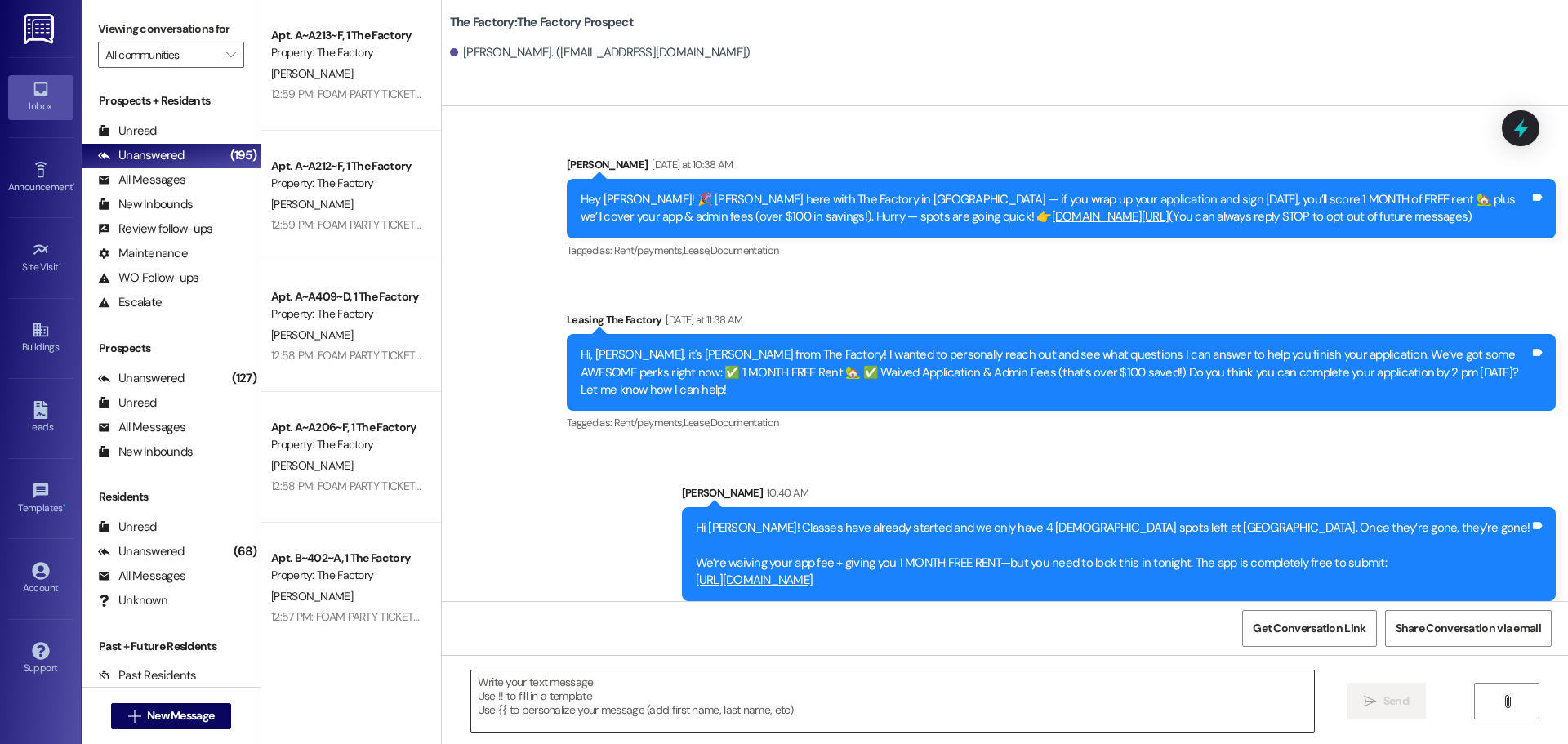
click at [478, 685] on textarea at bounding box center [893, 701] width 843 height 61
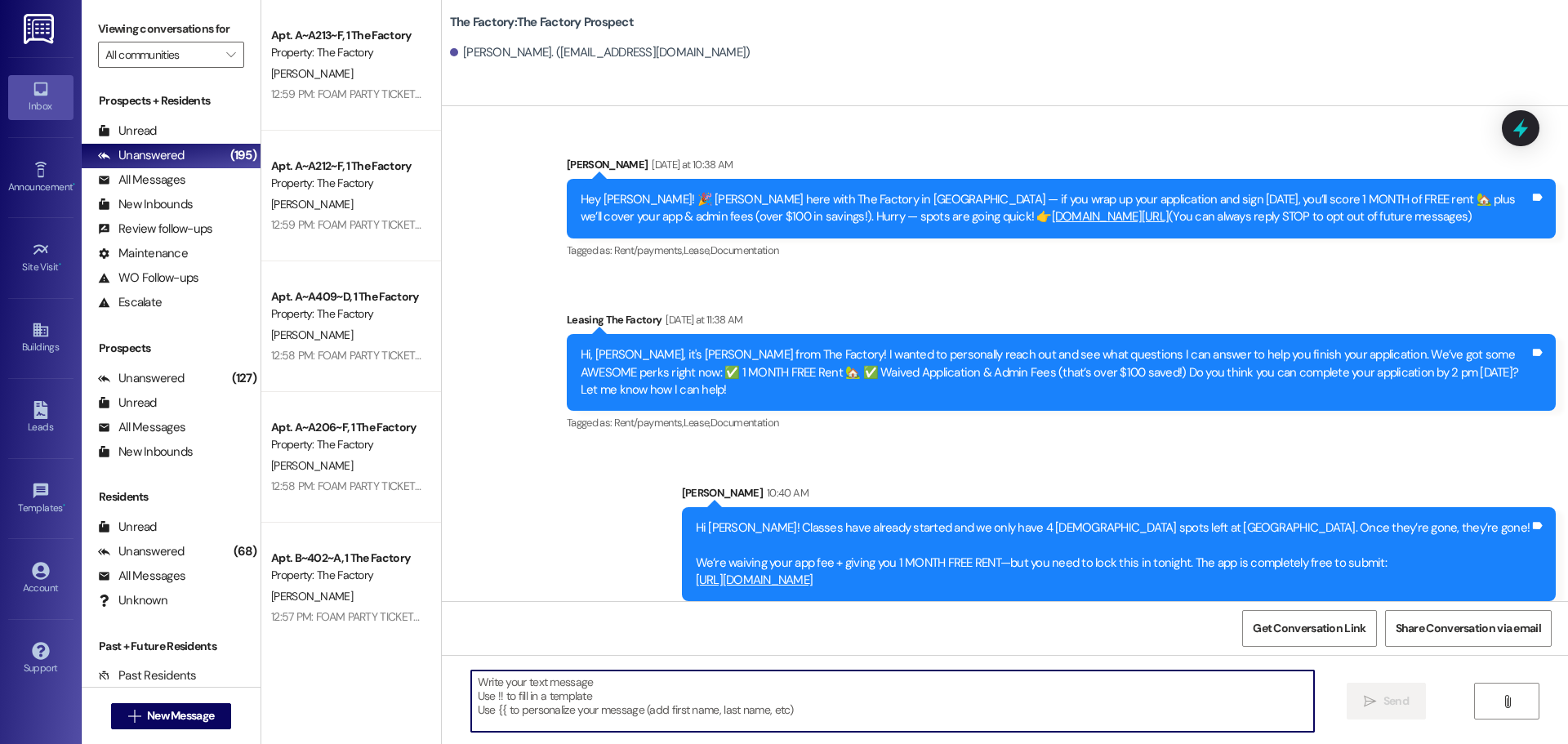
paste textarea "Hi {{first_name}}, it’s Tawnya from The Factory! ✈️ Let’s help your housing pla…"
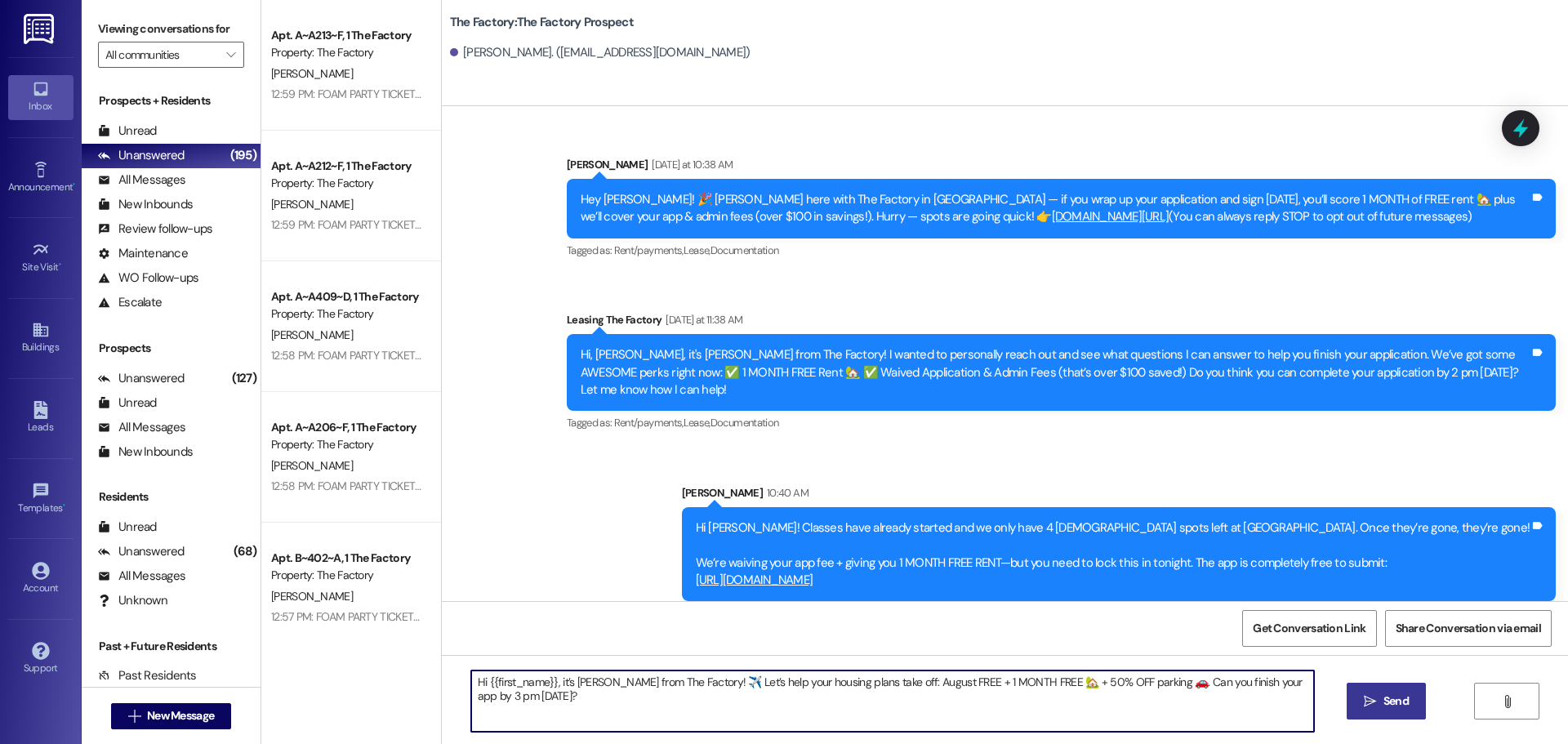
type textarea "Hi {{first_name}}, it’s Tawnya from The Factory! ✈️ Let’s help your housing pla…"
click at [1374, 701] on icon "" at bounding box center [1370, 702] width 12 height 13
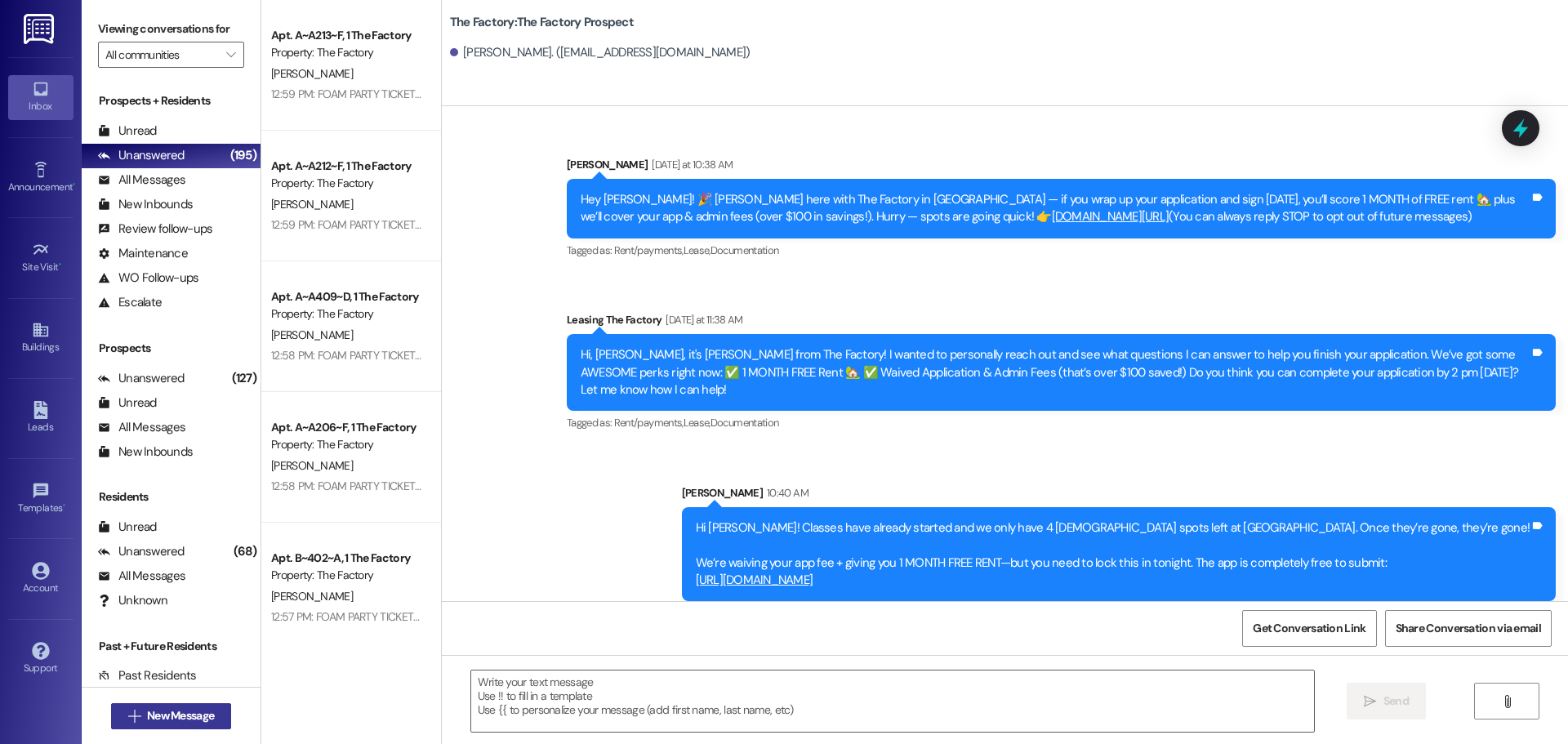
click at [192, 707] on button " New Message" at bounding box center [171, 715] width 121 height 26
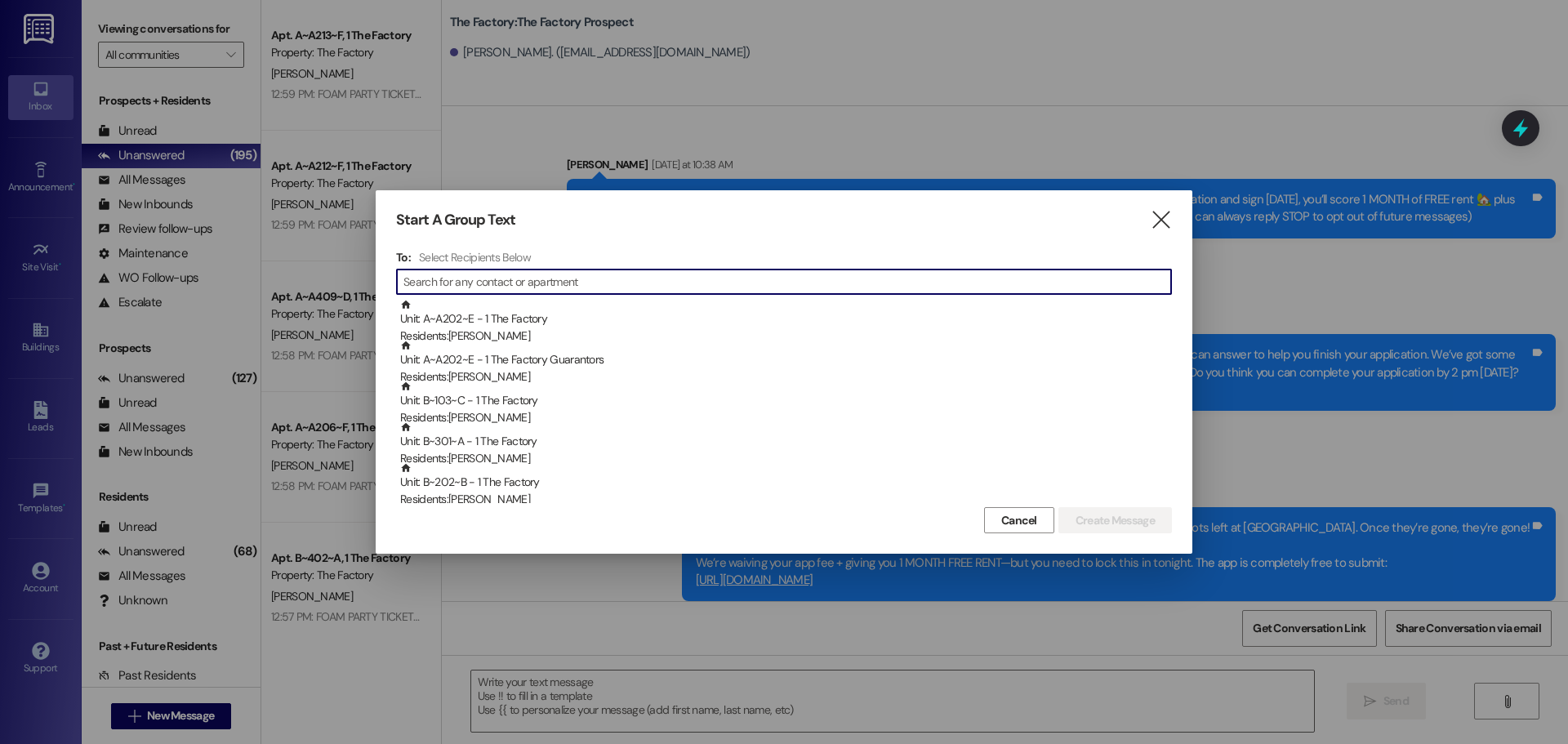
click at [461, 285] on input at bounding box center [787, 281] width 768 height 23
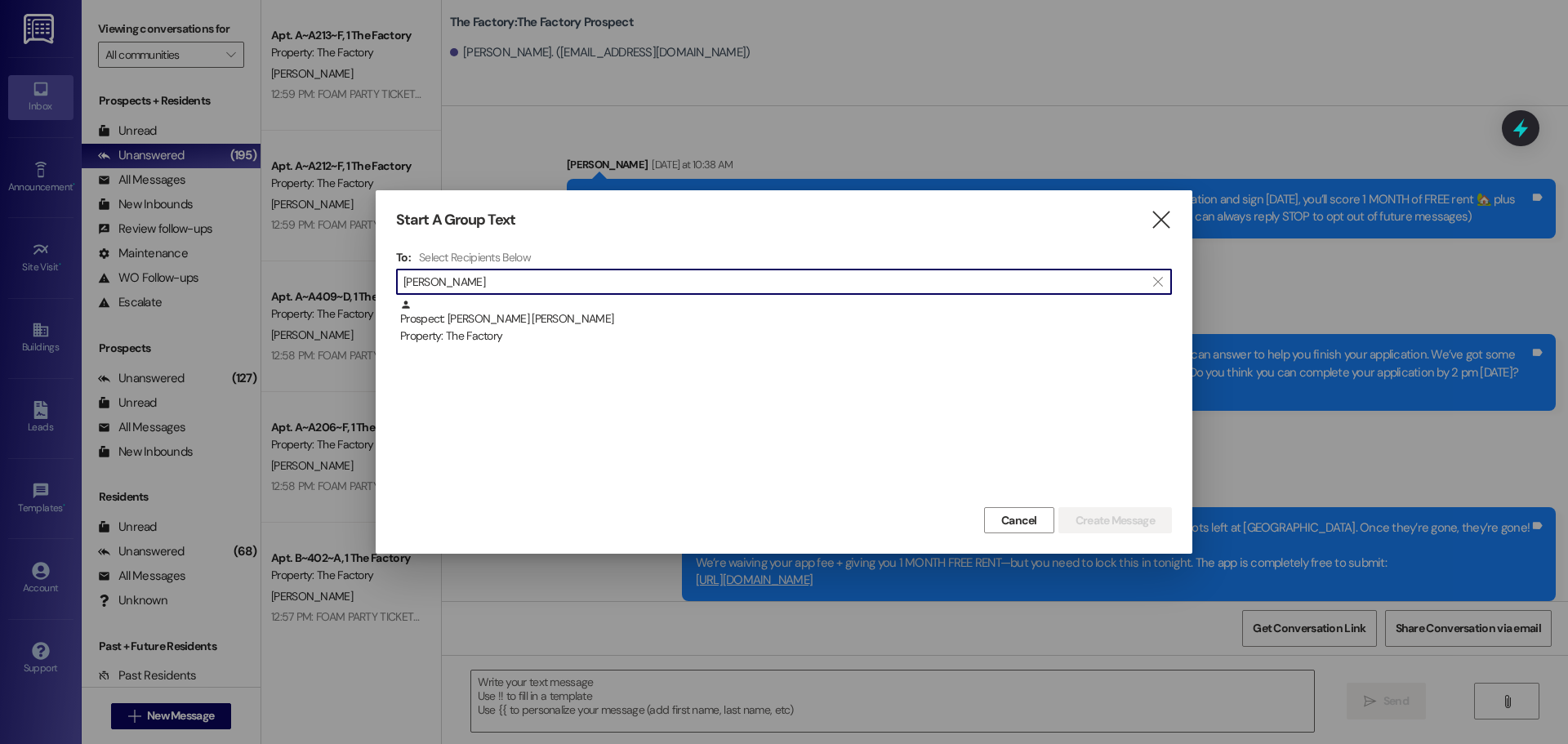
type input "matthew ale"
click at [521, 329] on div "Property: The Factory" at bounding box center [786, 336] width 772 height 17
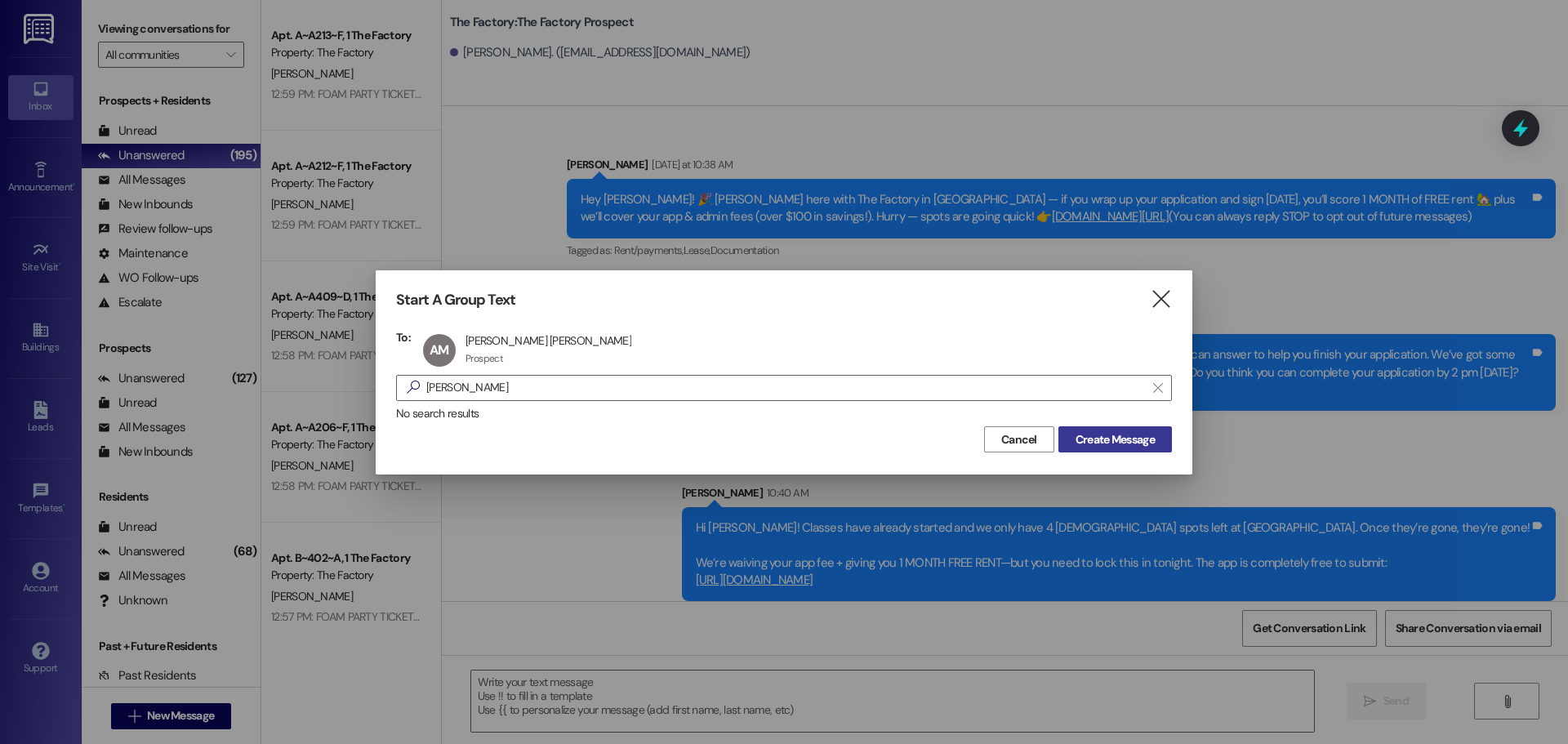
click at [1123, 436] on span "Create Message" at bounding box center [1115, 440] width 79 height 17
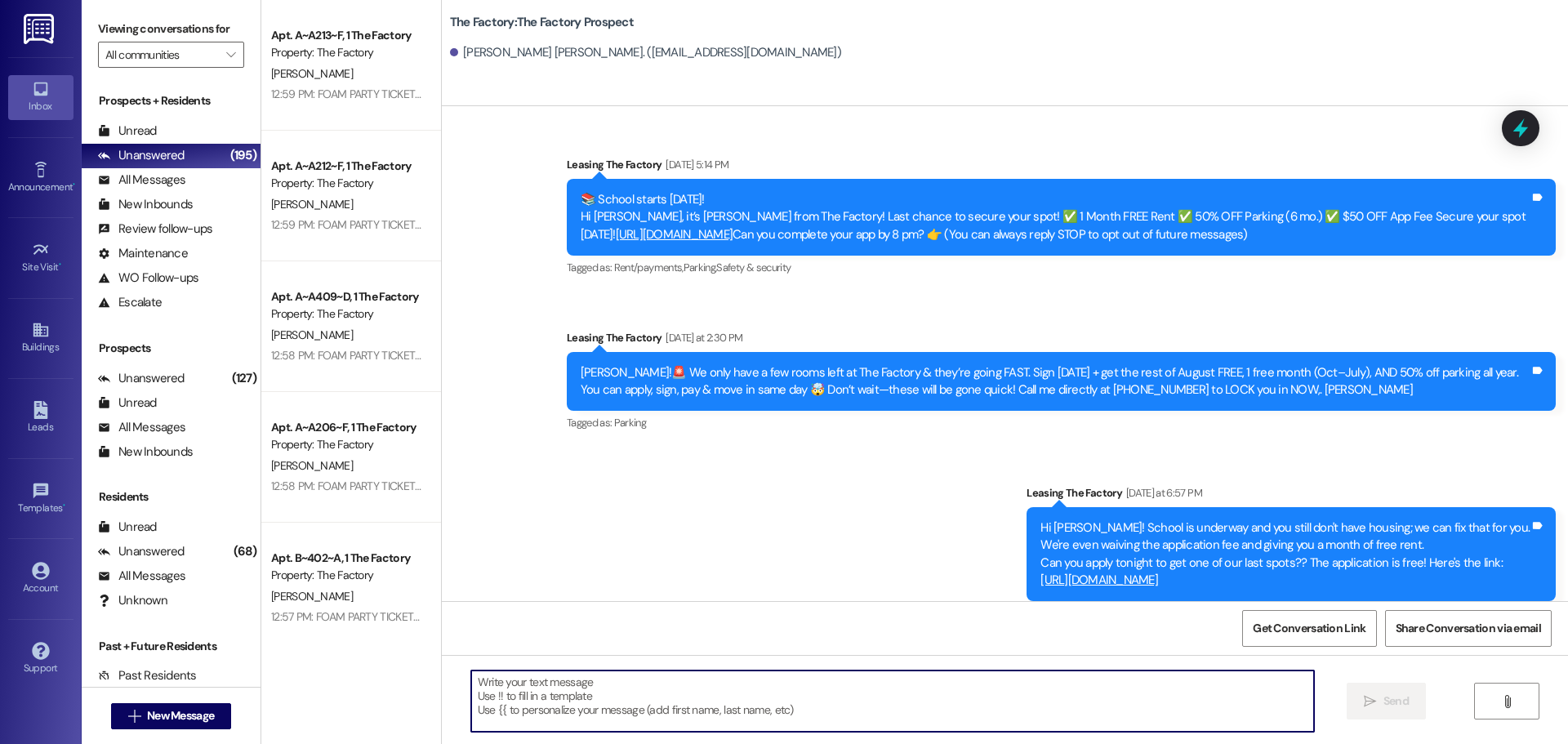
click at [471, 679] on textarea at bounding box center [893, 701] width 843 height 61
paste textarea "Hi {{first_name}}, it’s Tawnya from The Factory! ✈️ Let’s help your housing pla…"
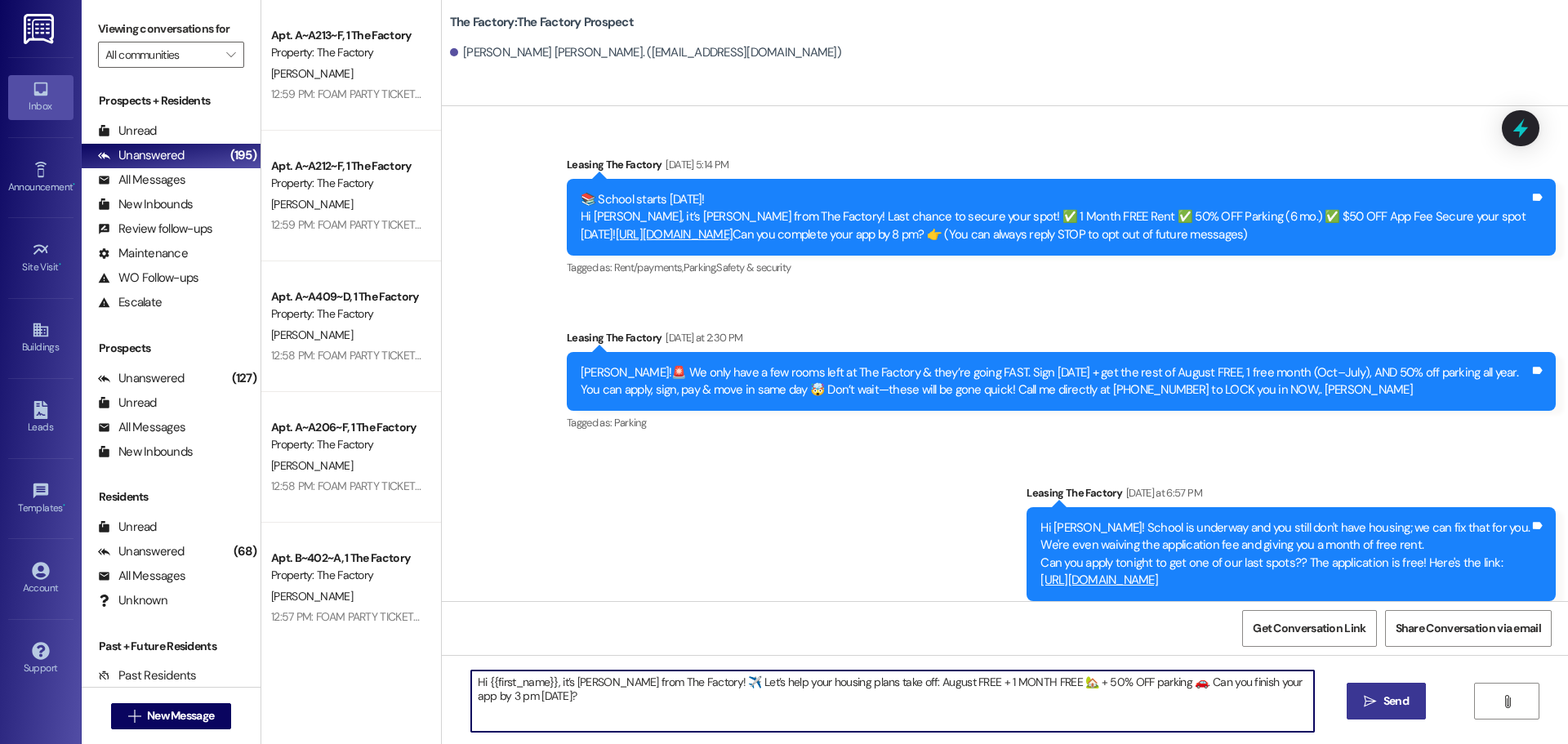
type textarea "Hi {{first_name}}, it’s Tawnya from The Factory! ✈️ Let’s help your housing pla…"
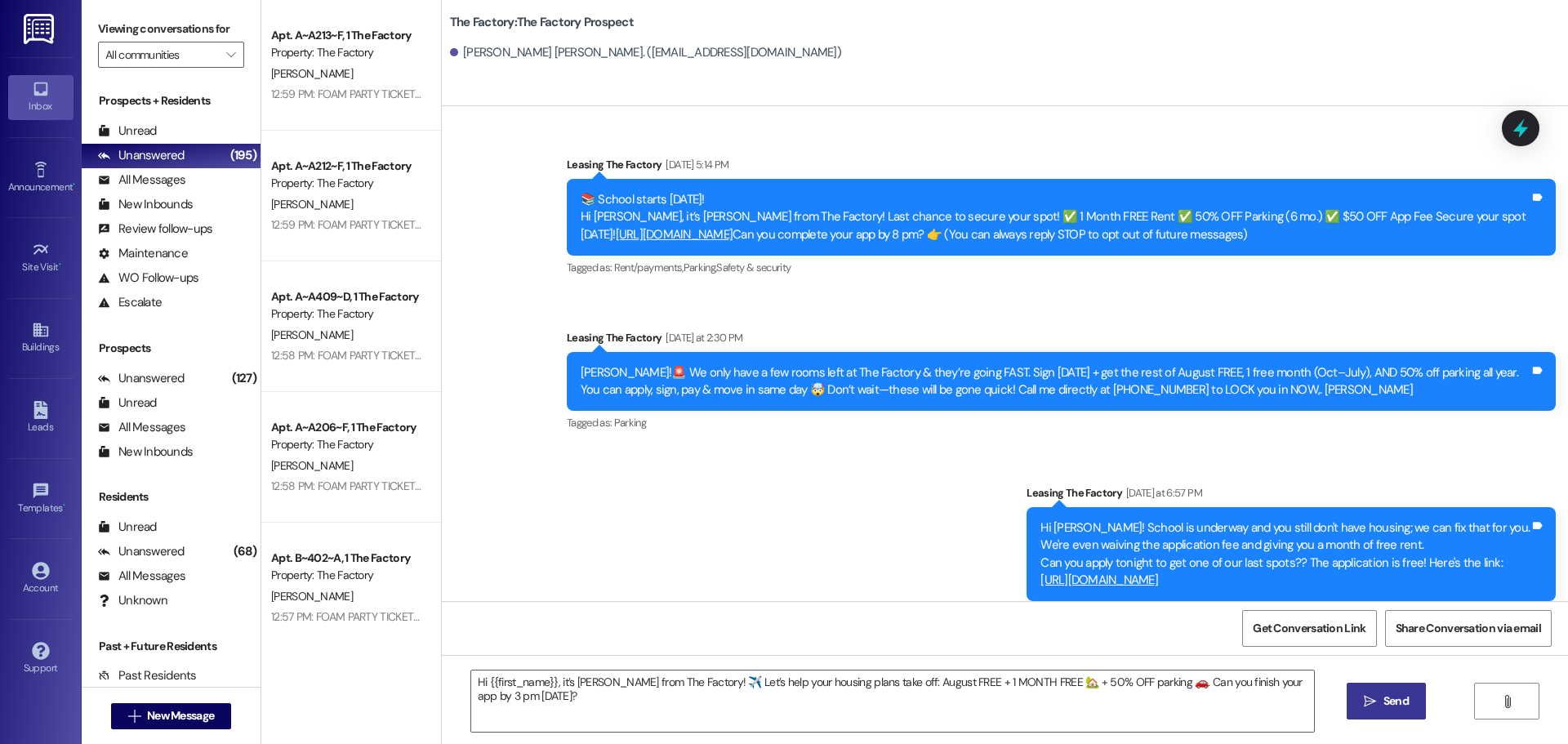
click at [1390, 698] on span "Send" at bounding box center [1396, 701] width 26 height 17
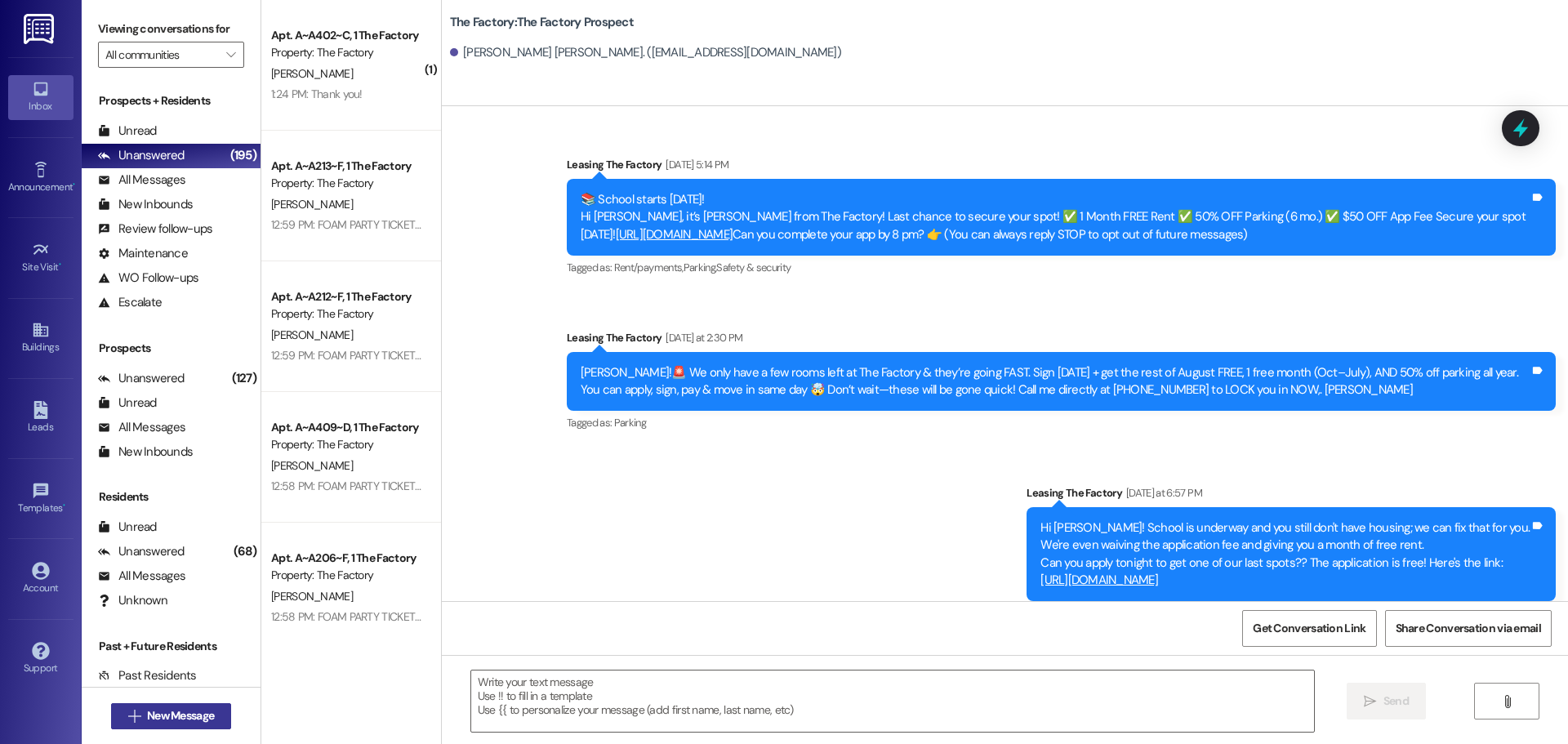
click at [154, 714] on span "New Message" at bounding box center [180, 716] width 67 height 17
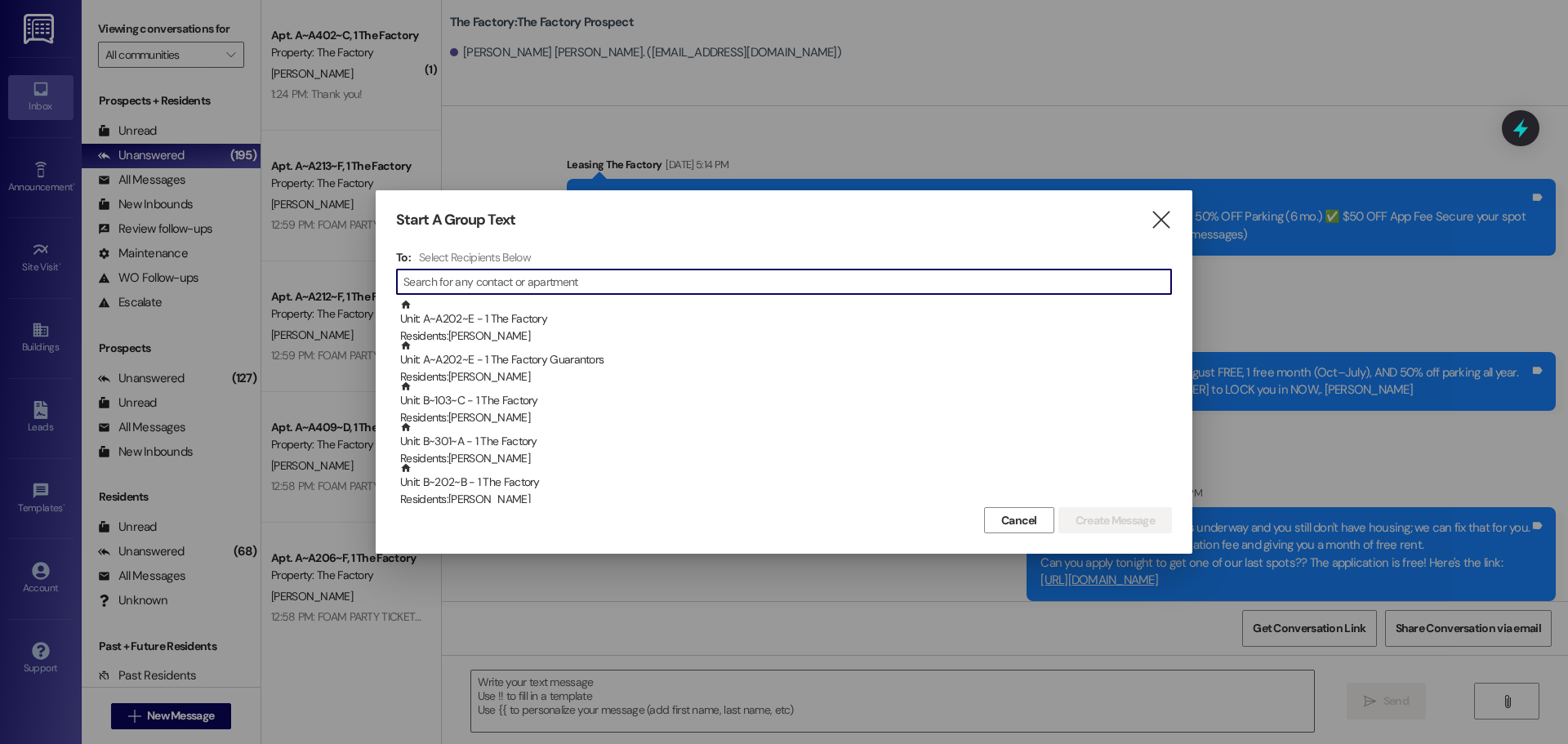
click at [530, 293] on input at bounding box center [787, 281] width 768 height 23
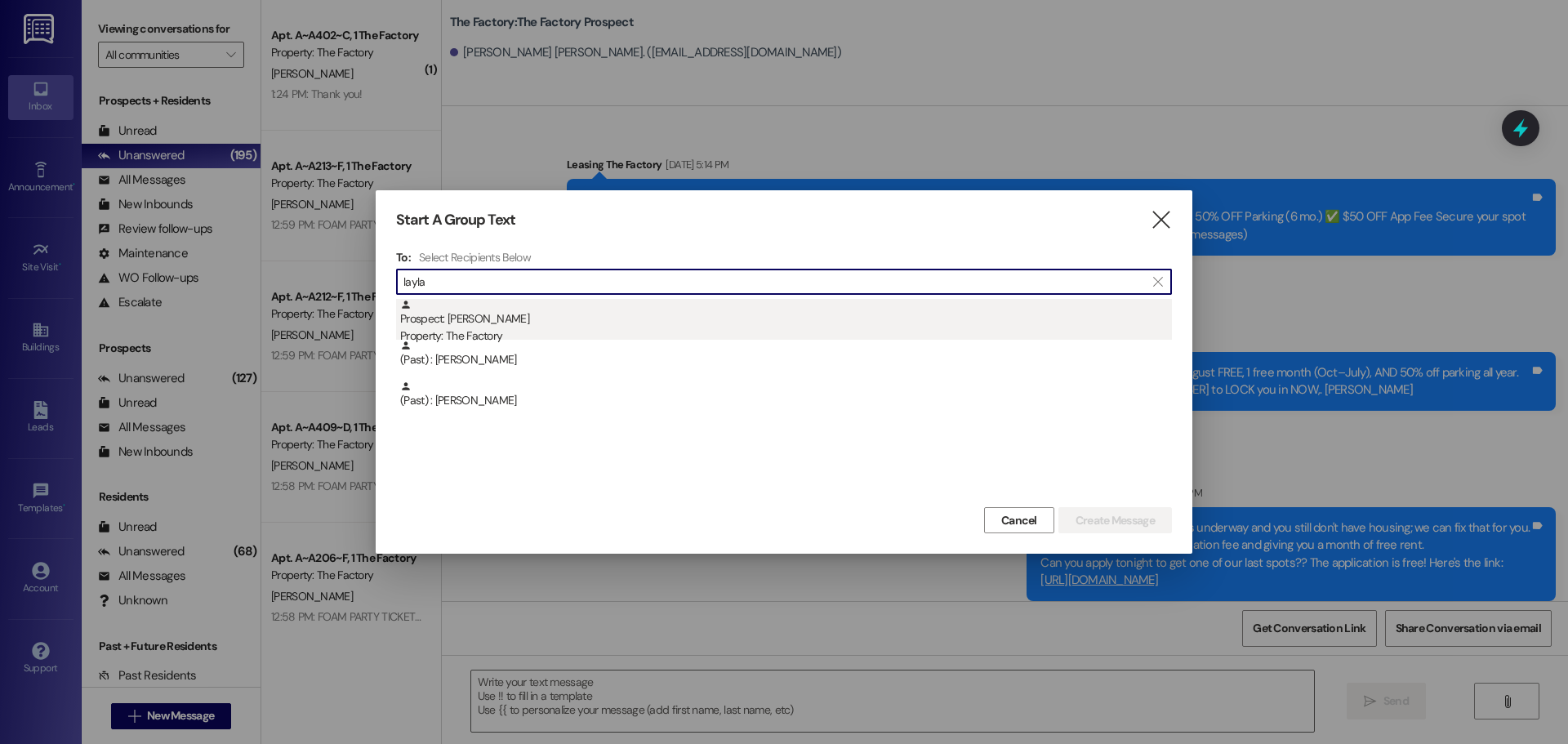
type input "layla"
click at [499, 324] on div "Prospect: Layla Russman Property: The Factory" at bounding box center [786, 321] width 772 height 47
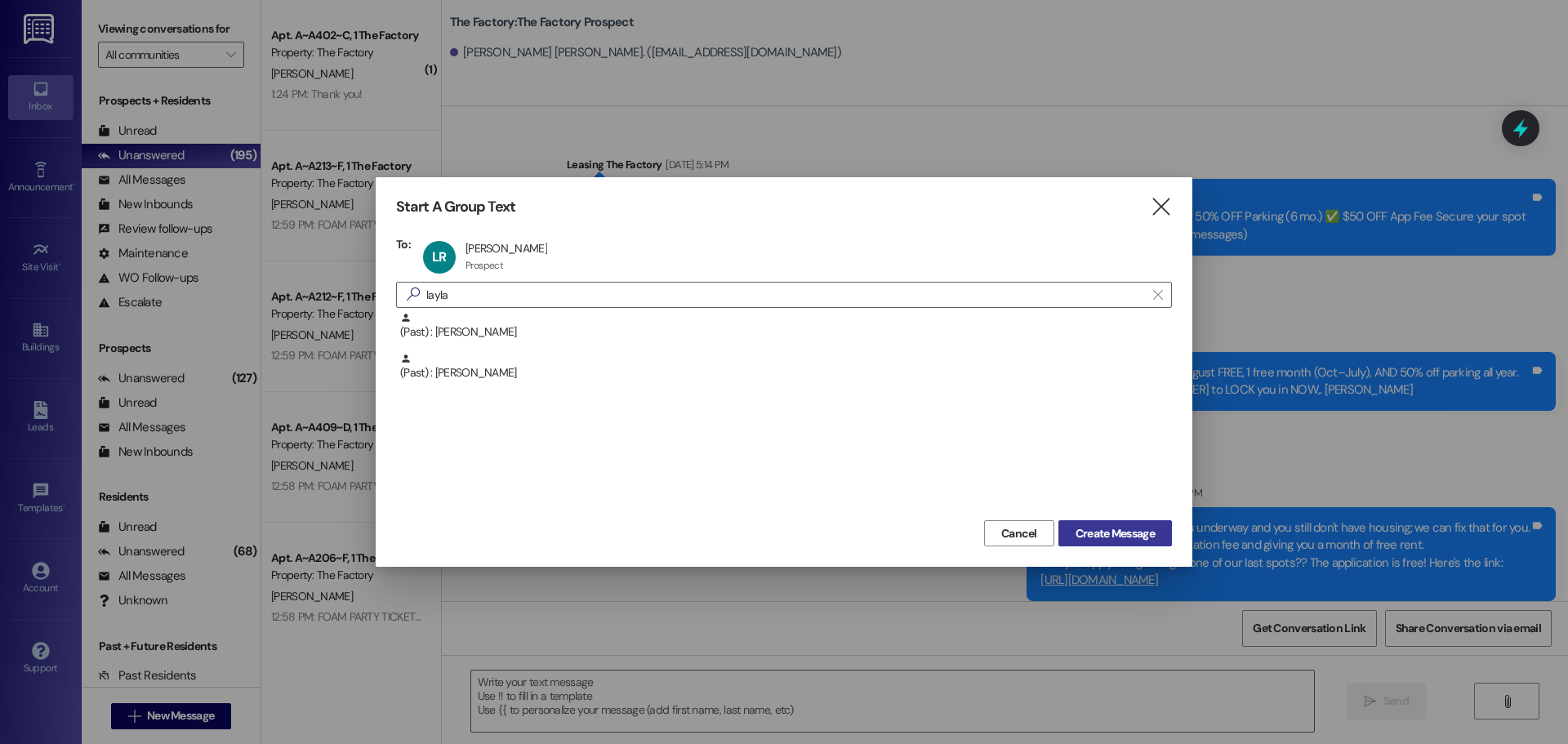
click at [1123, 524] on button "Create Message" at bounding box center [1115, 533] width 113 height 26
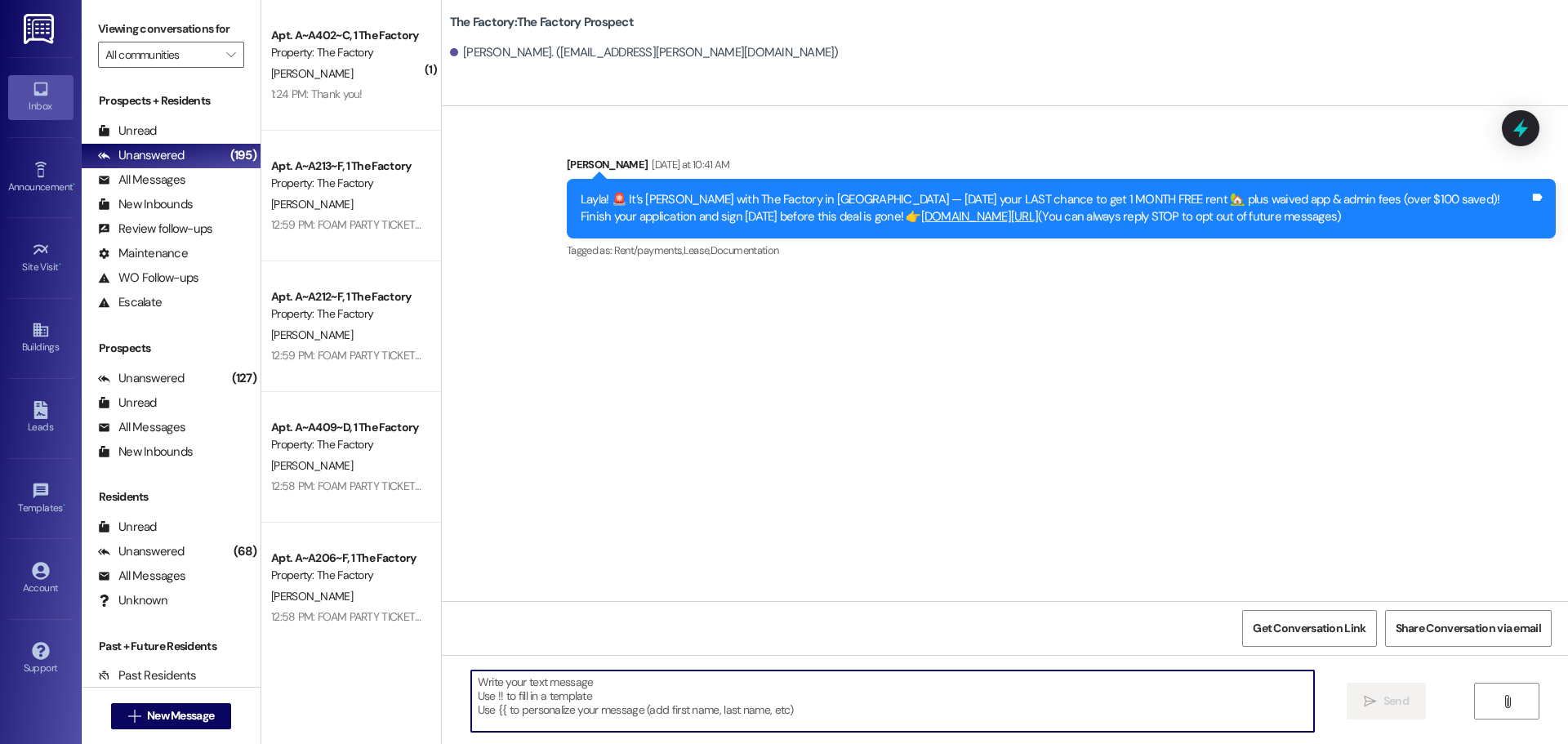
click at [471, 697] on textarea at bounding box center [893, 701] width 843 height 61
paste textarea "Hi {{first_name}}, it’s Tawnya from The Factory! ✈️ Let’s help your housing pla…"
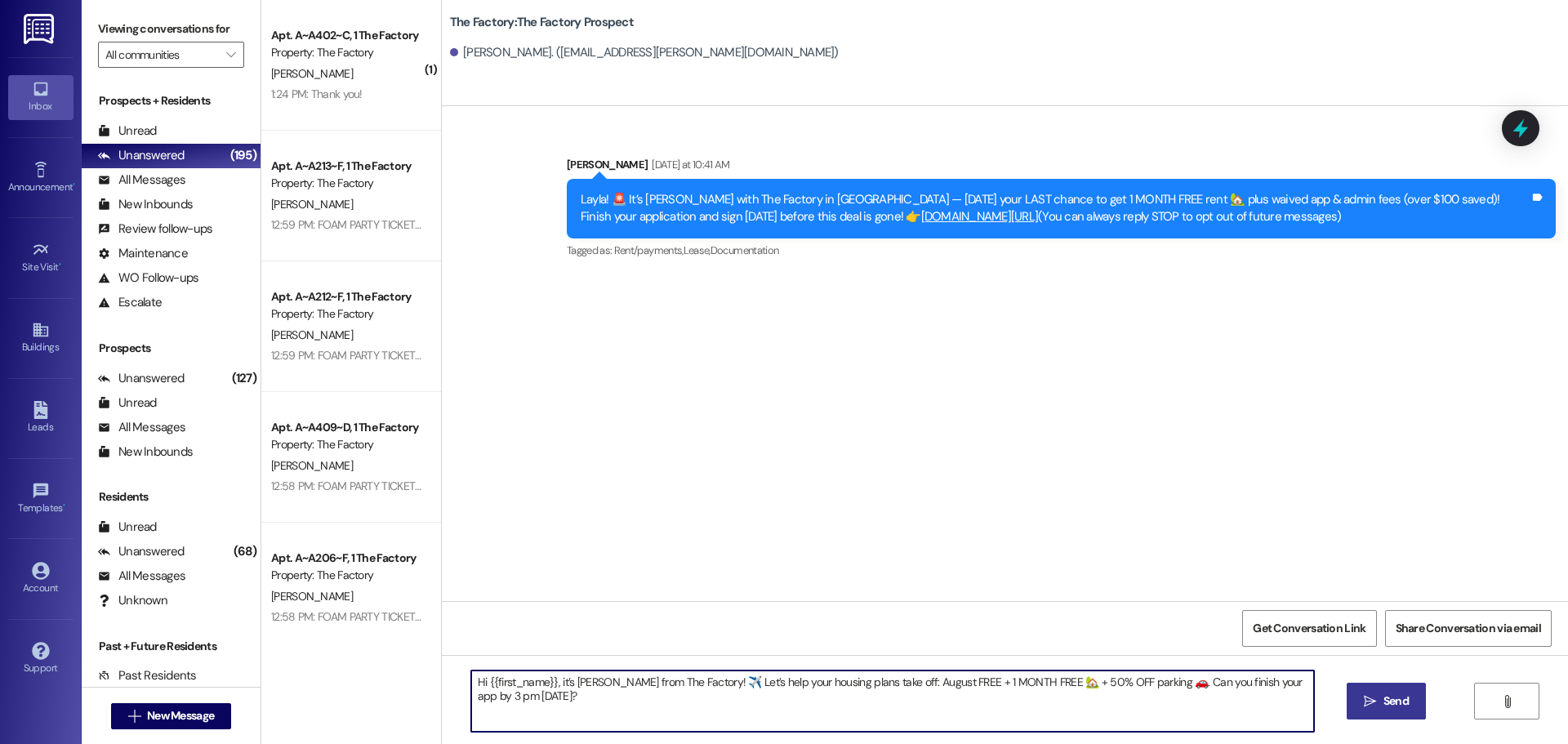
type textarea "Hi {{first_name}}, it’s Tawnya from The Factory! ✈️ Let’s help your housing pla…"
click at [1391, 702] on span "Send" at bounding box center [1396, 701] width 26 height 17
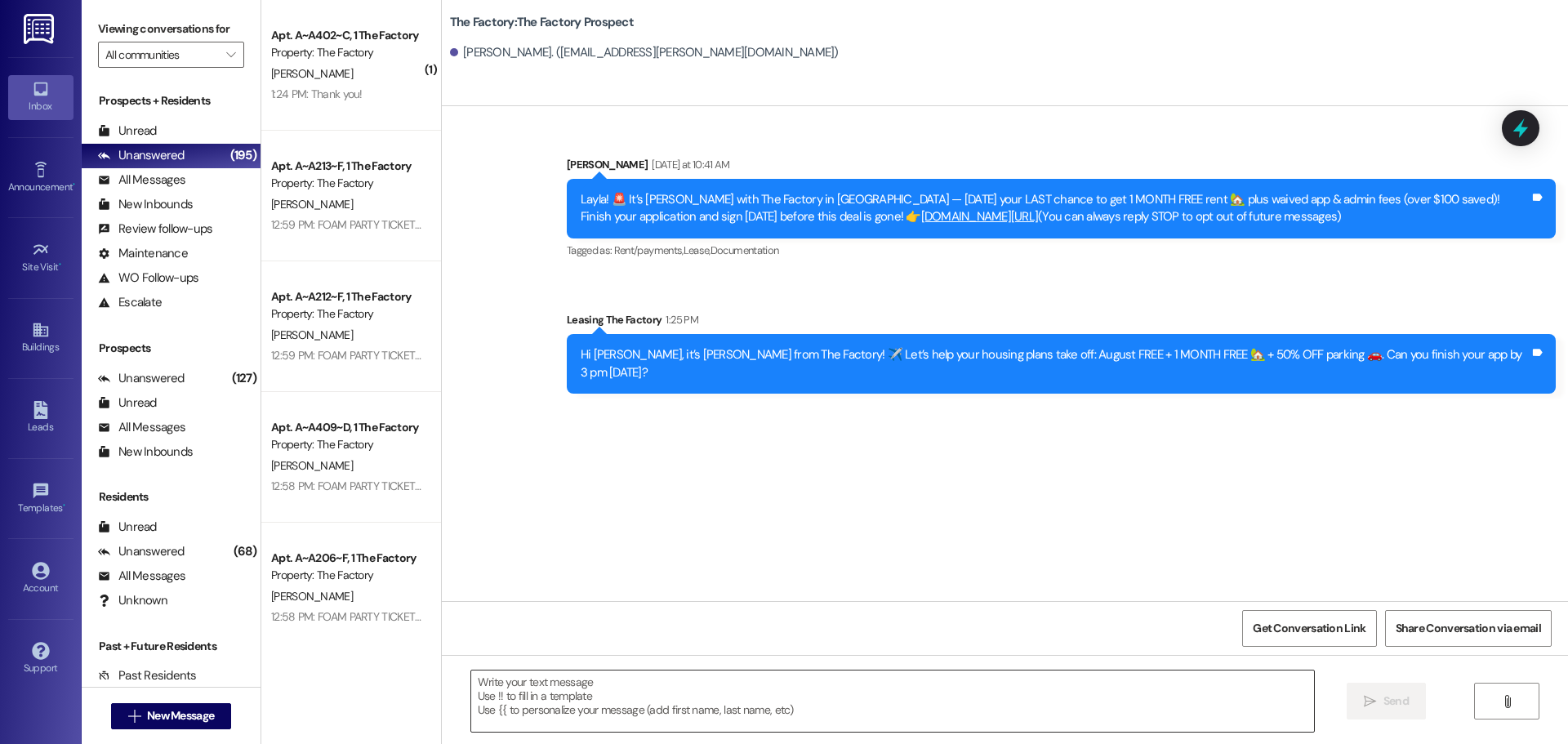
click at [471, 685] on textarea at bounding box center [893, 701] width 843 height 61
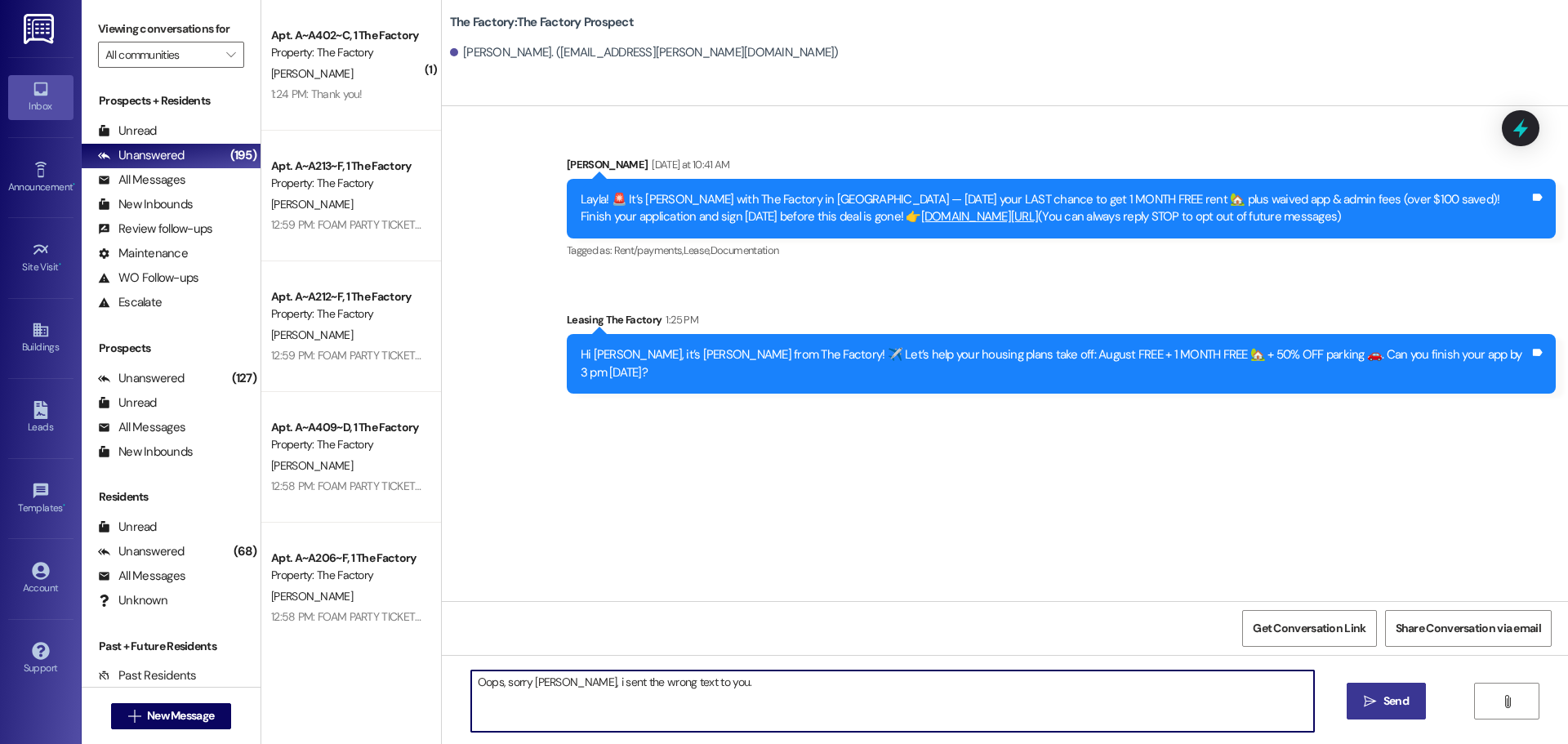
click at [556, 679] on textarea "Oops, sorry Layla, i sent the wrong text to you." at bounding box center [893, 701] width 843 height 61
click at [691, 680] on textarea "Oops, sorry Layla, I sent the wrong text to you." at bounding box center [893, 701] width 843 height 61
click at [1257, 691] on textarea "Oops, sorry Layla, I sent the wrong text to you. My sincere apologies. What I w…" at bounding box center [893, 701] width 843 height 61
drag, startPoint x: 1266, startPoint y: 680, endPoint x: 423, endPoint y: 689, distance: 843.0
click at [423, 689] on div "( 1 ) Apt. A~A402~C, 1 The Factory Property: The Factory S. Carver 1:24 PM: Tha…" at bounding box center [915, 372] width 1307 height 744
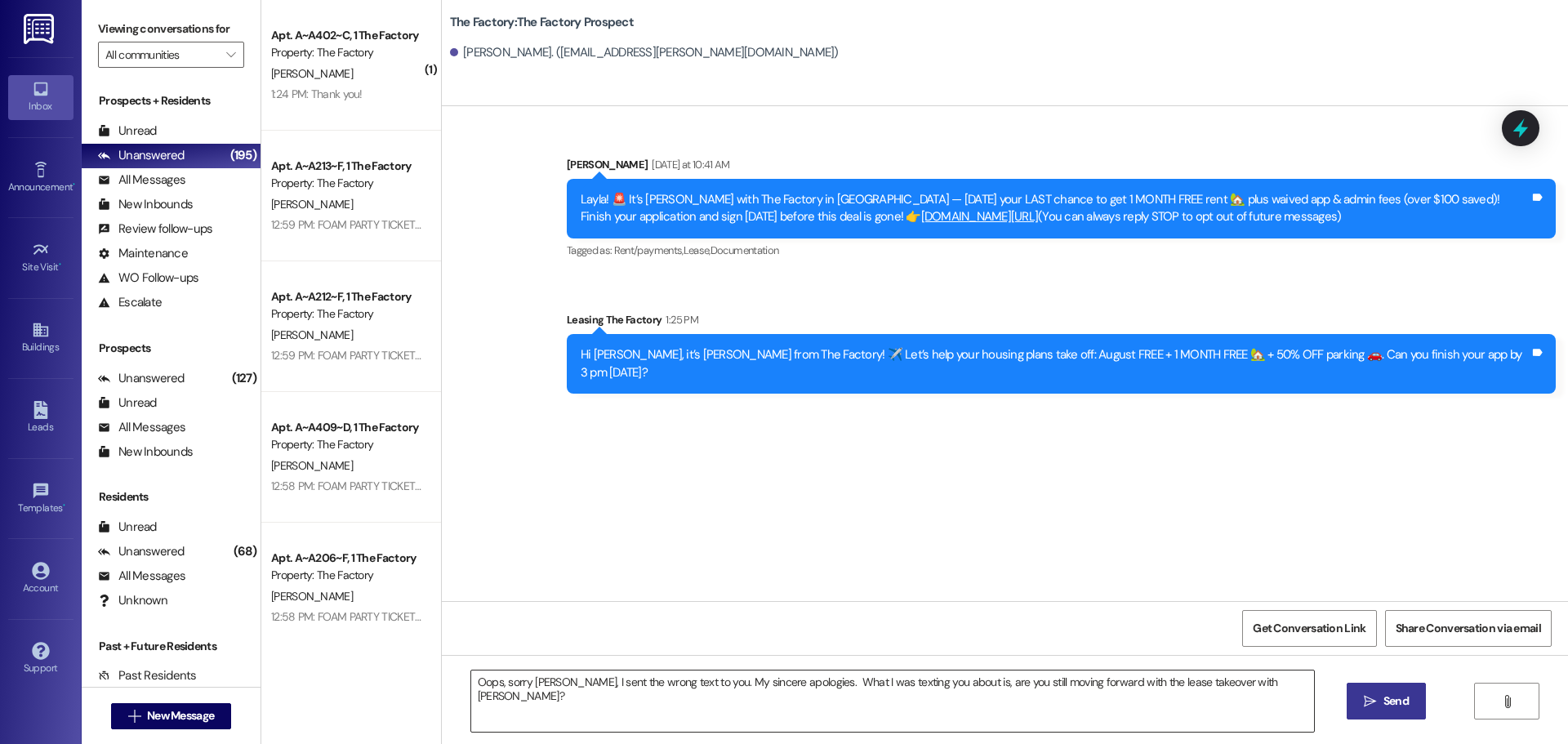
click at [475, 702] on textarea "Oops, sorry Layla, I sent the wrong text to you. My sincere apologies. What I w…" at bounding box center [893, 701] width 843 height 61
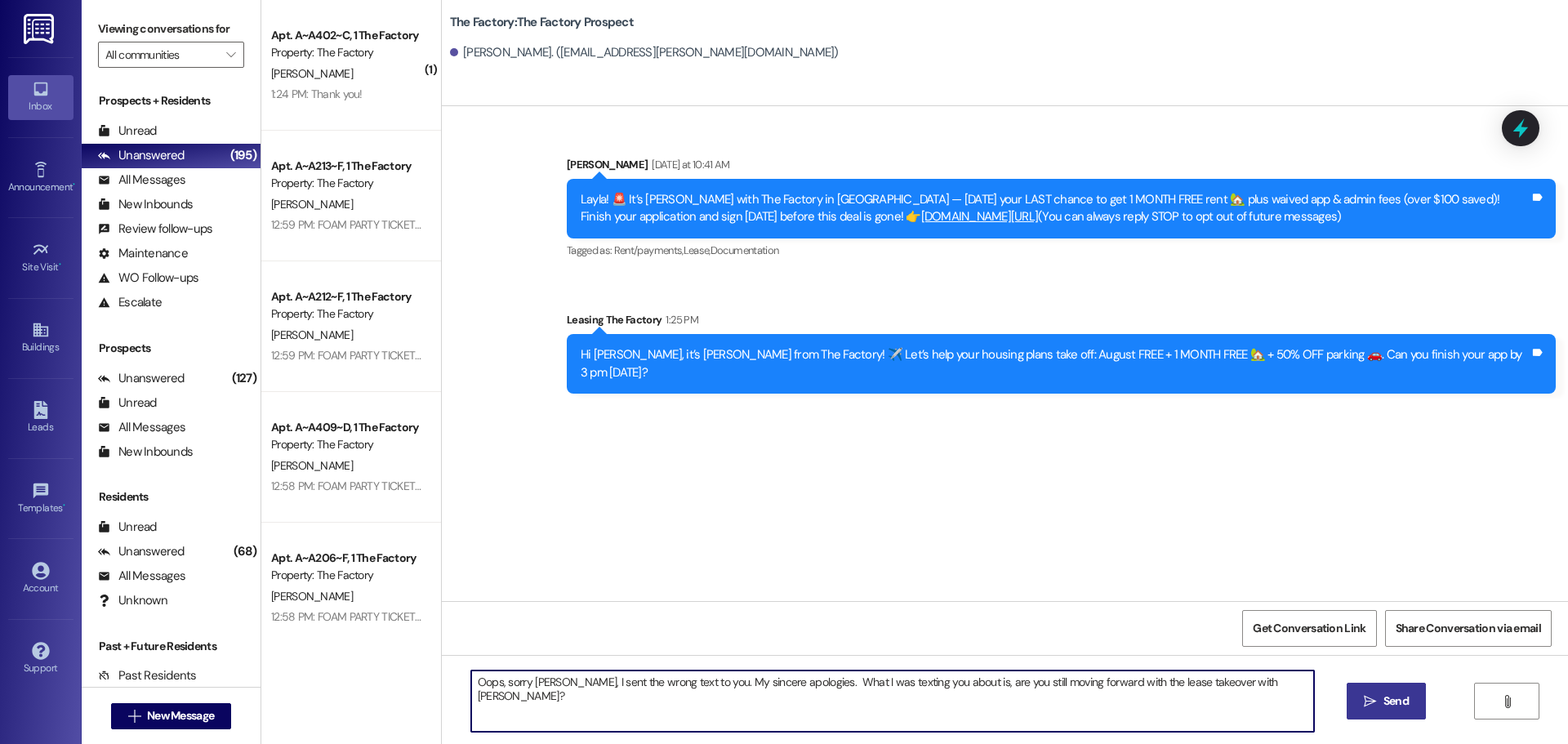
drag, startPoint x: 464, startPoint y: 682, endPoint x: 1261, endPoint y: 702, distance: 797.3
click at [1261, 702] on textarea "Oops, sorry Layla, I sent the wrong text to you. My sincere apologies. What I w…" at bounding box center [893, 701] width 843 height 61
paste textarea "! I accidentally sent the wrong text. My apologies. I meant to ask: are you sti…"
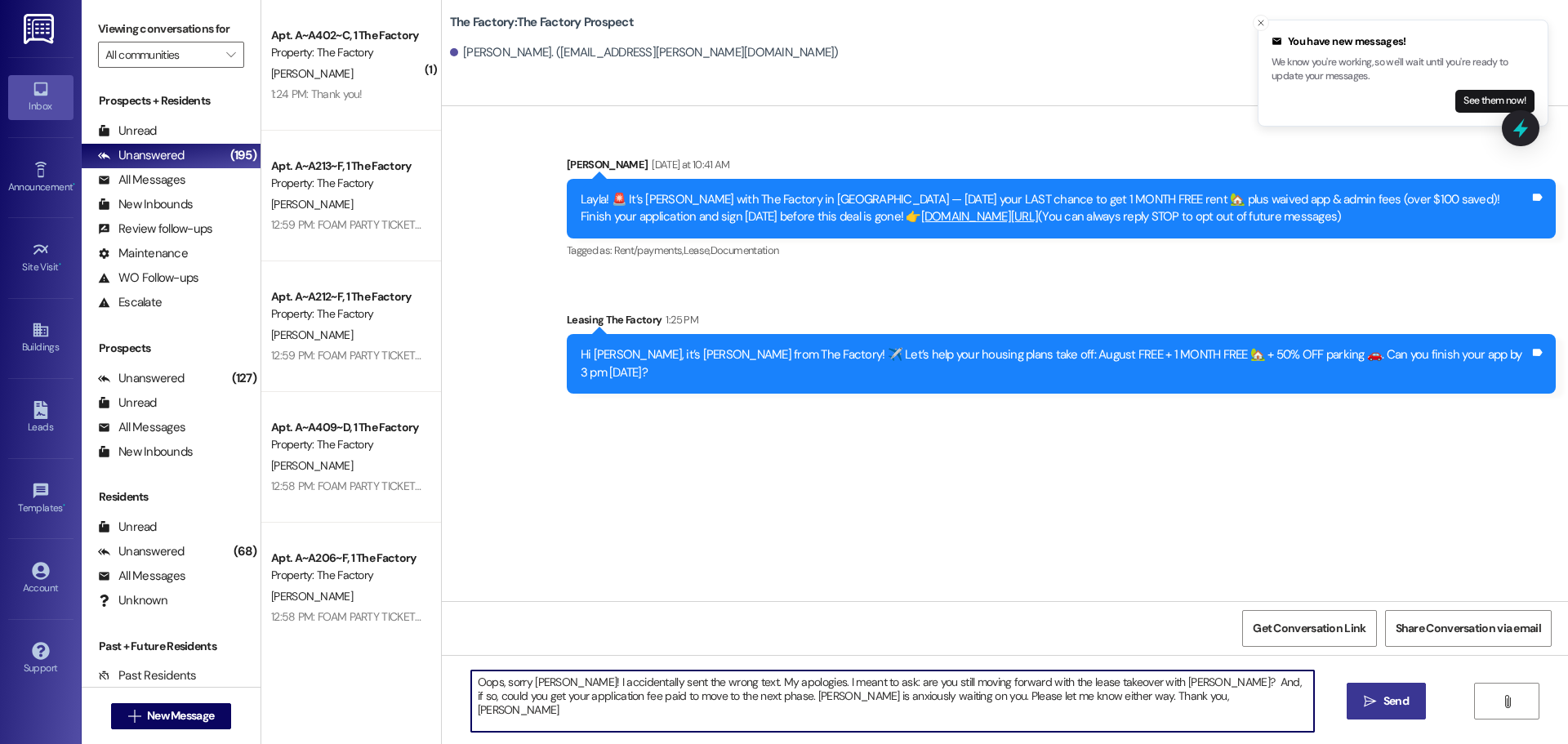
drag, startPoint x: 464, startPoint y: 679, endPoint x: 1093, endPoint y: 698, distance: 629.3
click at [1093, 698] on textarea "Oops, sorry Layla! I accidentally sent the wrong text. My apologies. I meant to…" at bounding box center [893, 701] width 843 height 61
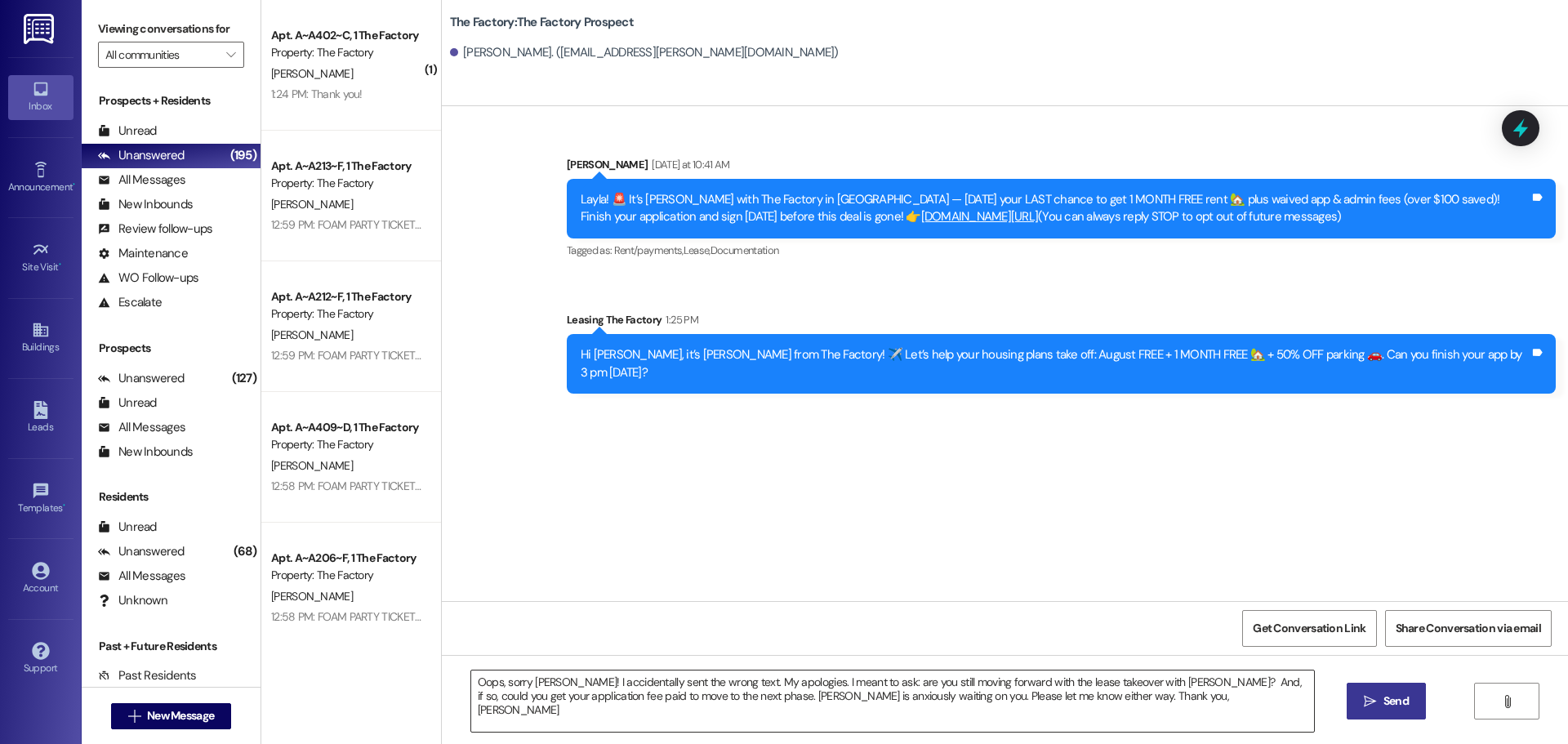
click at [471, 680] on textarea "Oops, sorry Layla! I accidentally sent the wrong text. My apologies. I meant to…" at bounding box center [893, 701] width 843 height 61
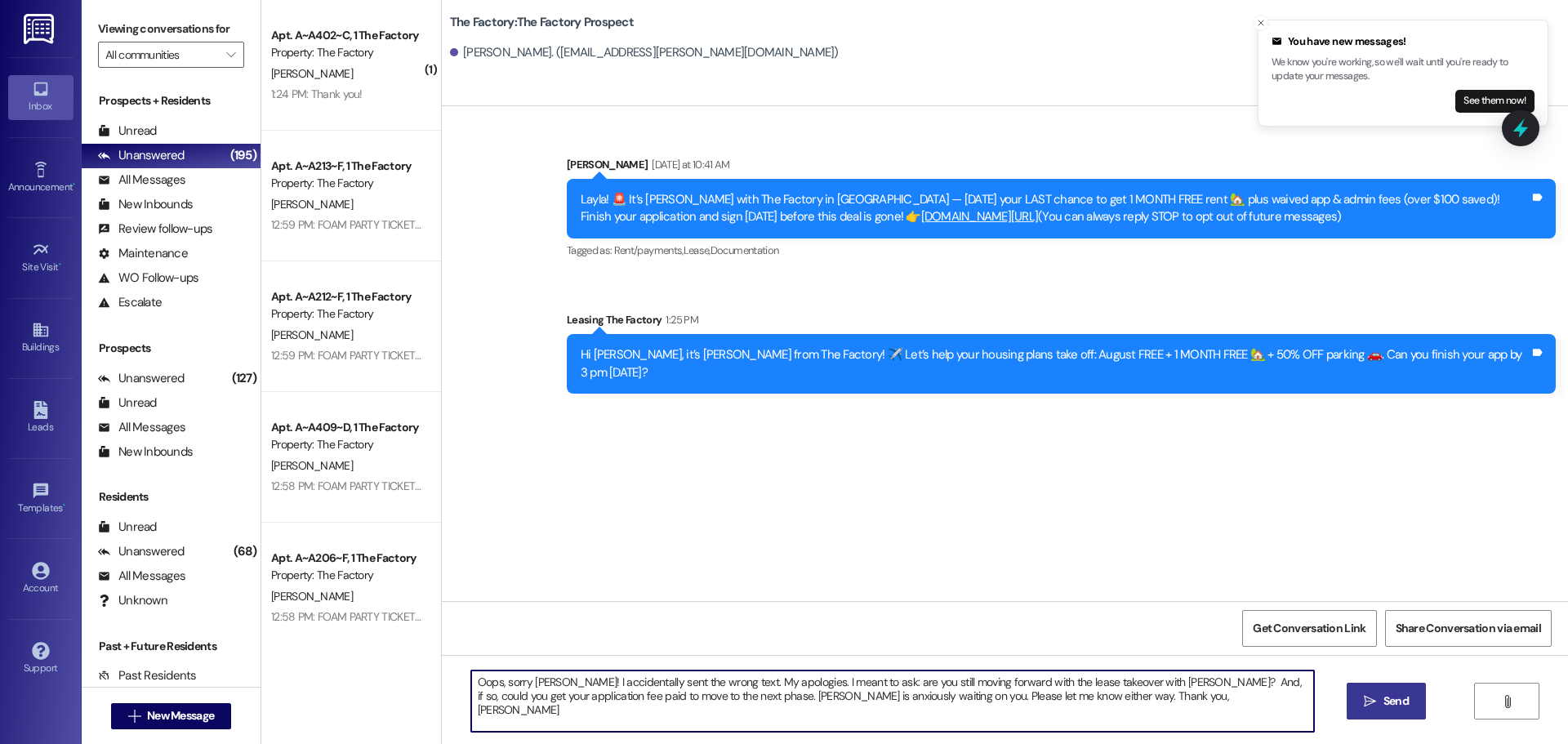
drag, startPoint x: 467, startPoint y: 680, endPoint x: 1155, endPoint y: 704, distance: 688.4
click at [1155, 704] on textarea "Oops, sorry Layla! I accidentally sent the wrong text. My apologies. I meant to…" at bounding box center [893, 701] width 843 height 61
paste textarea "—my apologies. I meant to ask: are you still moving forward with the lease take…"
click at [1093, 700] on textarea "Oops, sorry Layla! I accidentally sent the wrong text—my apologies. I meant to …" at bounding box center [893, 701] width 843 height 61
click at [1094, 698] on textarea "Oops, sorry Layla! I accidentally sent the wrong text—my apologies. I meant to …" at bounding box center [893, 701] width 843 height 61
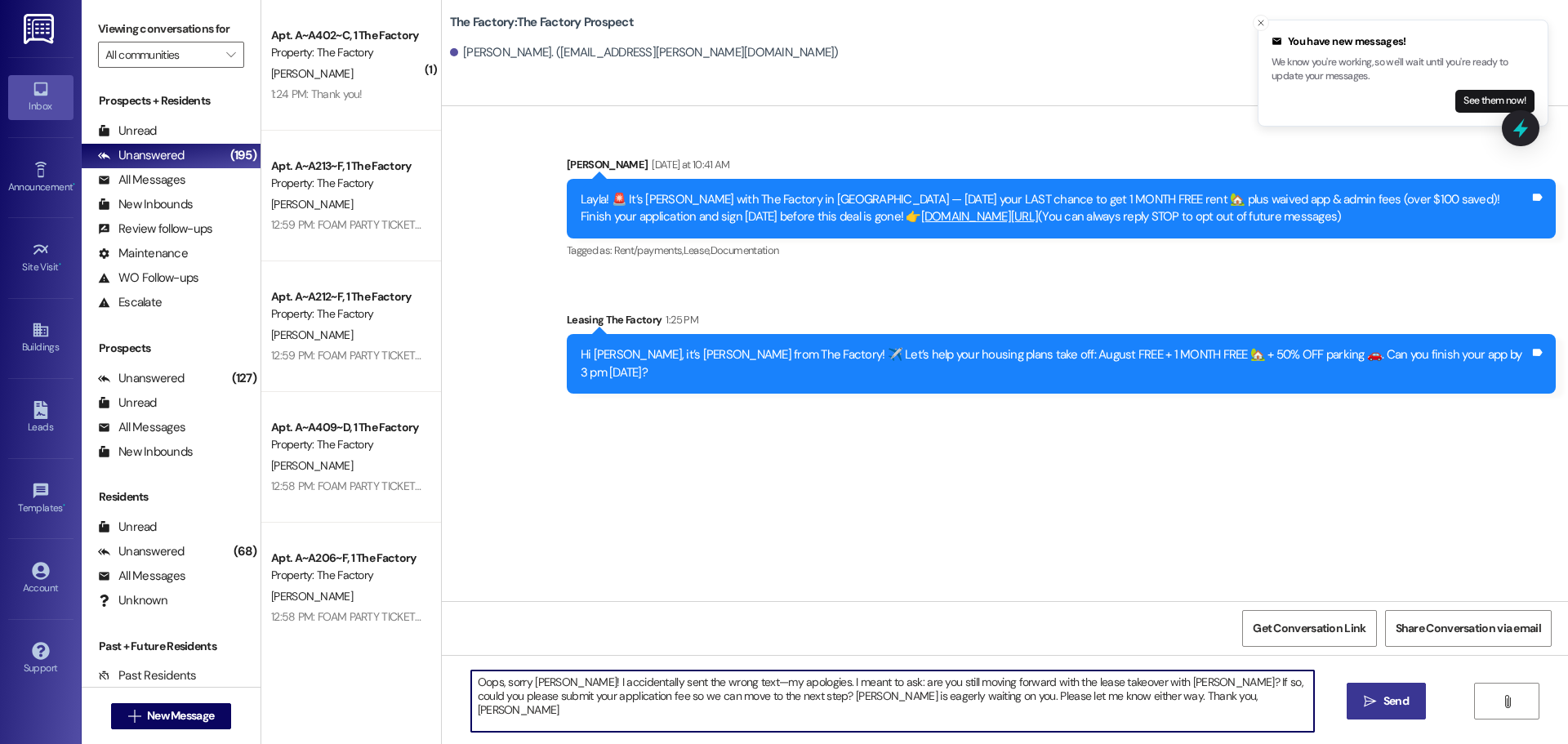
drag, startPoint x: 466, startPoint y: 683, endPoint x: 1135, endPoint y: 701, distance: 669.2
click at [1135, 701] on textarea "Oops, sorry Layla! I accidentally sent the wrong text—my apologies. I meant to …" at bounding box center [893, 701] width 843 height 61
type textarea "Oops, sorry Layla! I accidentally sent the wrong text—my apologies. I meant to …"
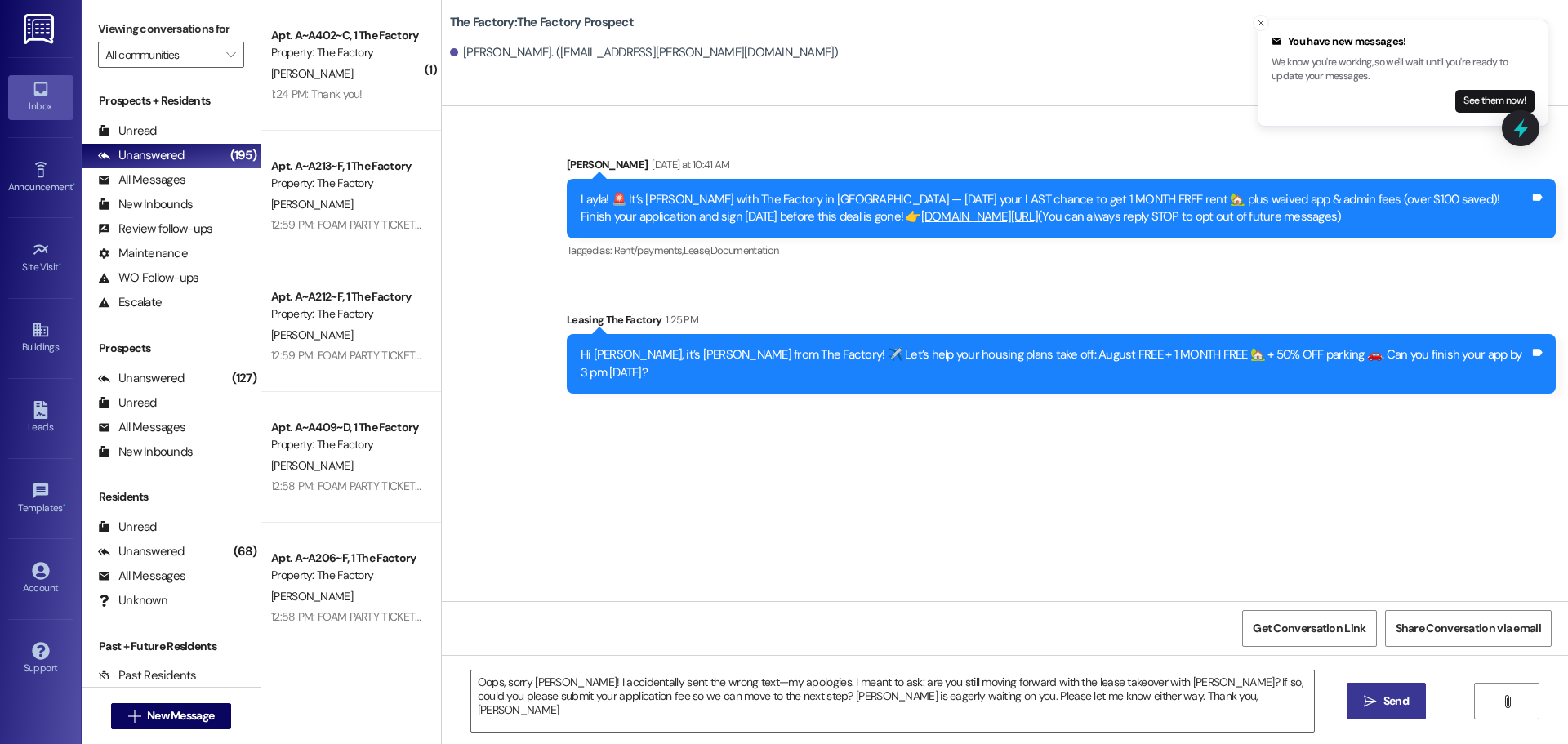
drag, startPoint x: 1407, startPoint y: 706, endPoint x: 1395, endPoint y: 711, distance: 13.0
click at [1406, 706] on span "Send" at bounding box center [1396, 701] width 26 height 17
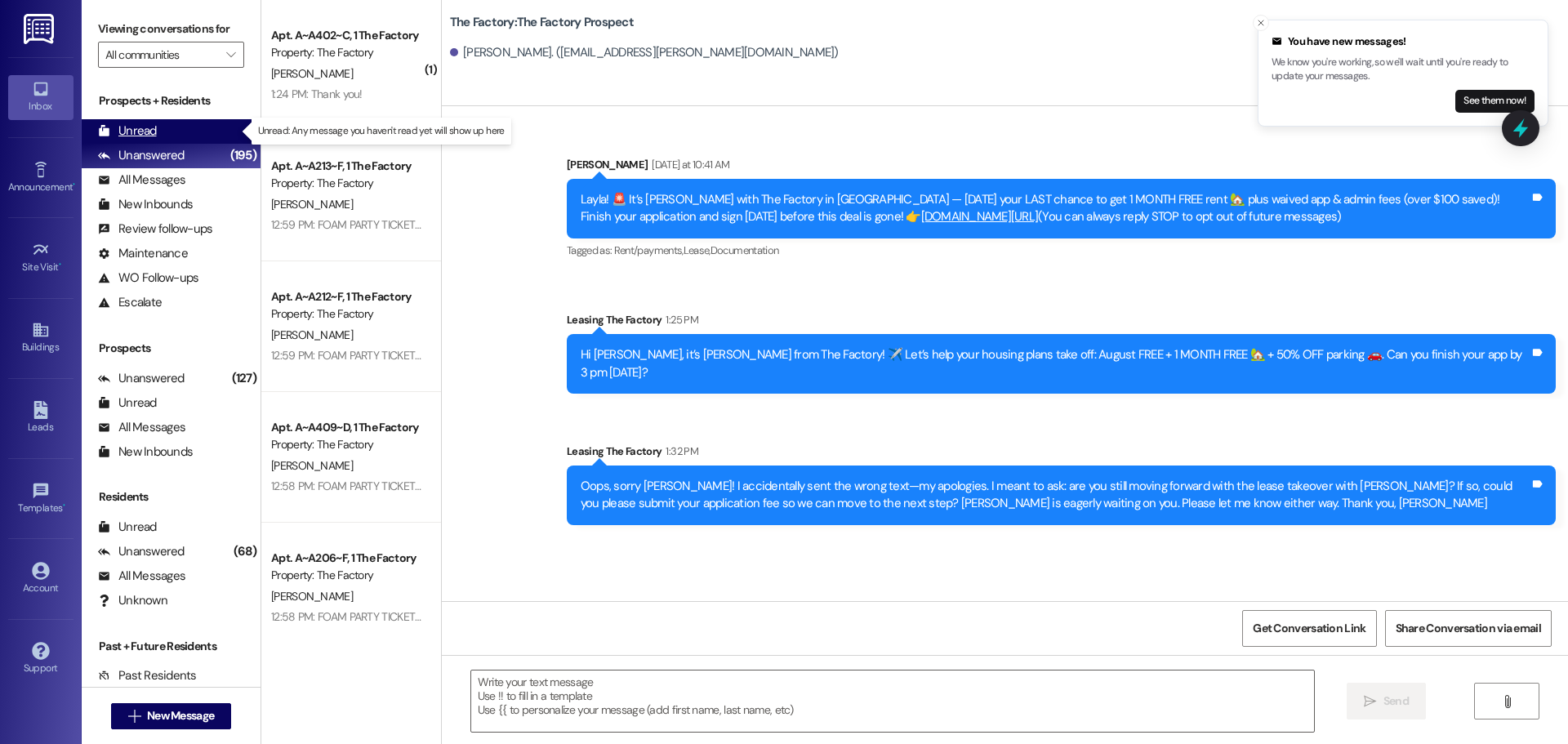
click at [143, 134] on div "Unread" at bounding box center [128, 131] width 59 height 17
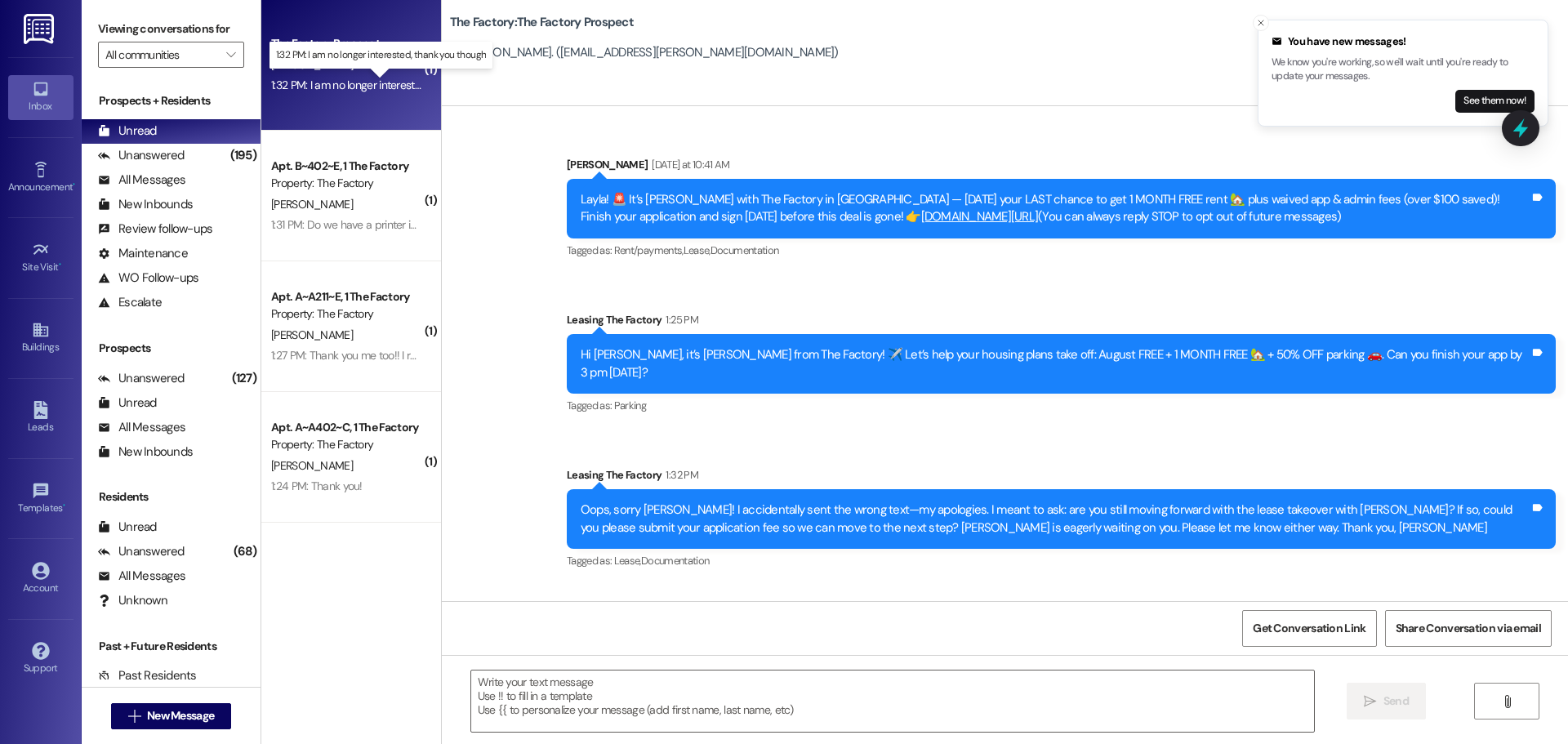
click at [327, 80] on div "1:32 PM: I am no longer interested, thank you though 1:32 PM: I am no longer in…" at bounding box center [392, 84] width 243 height 14
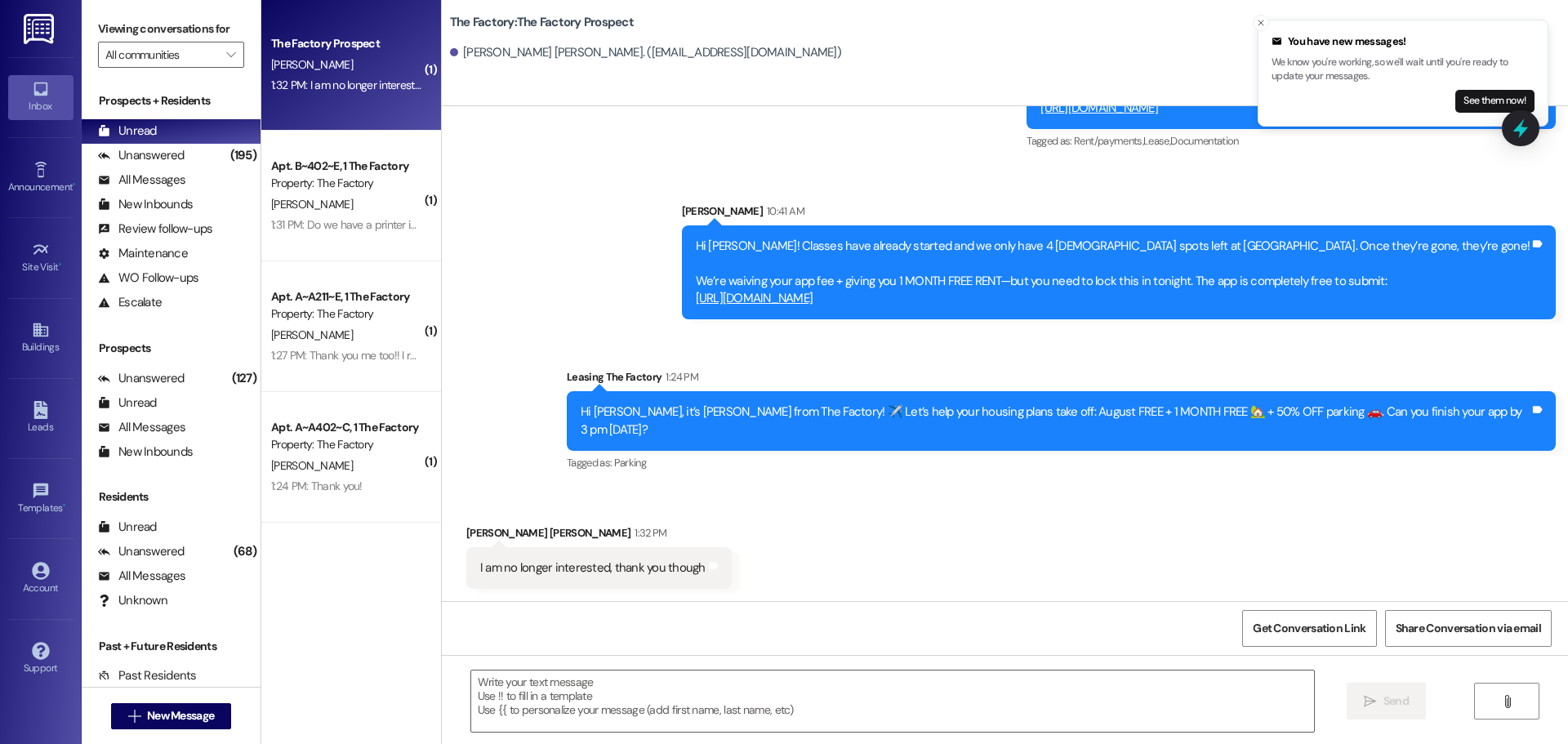
scroll to position [473, 0]
click at [495, 685] on textarea at bounding box center [893, 701] width 843 height 61
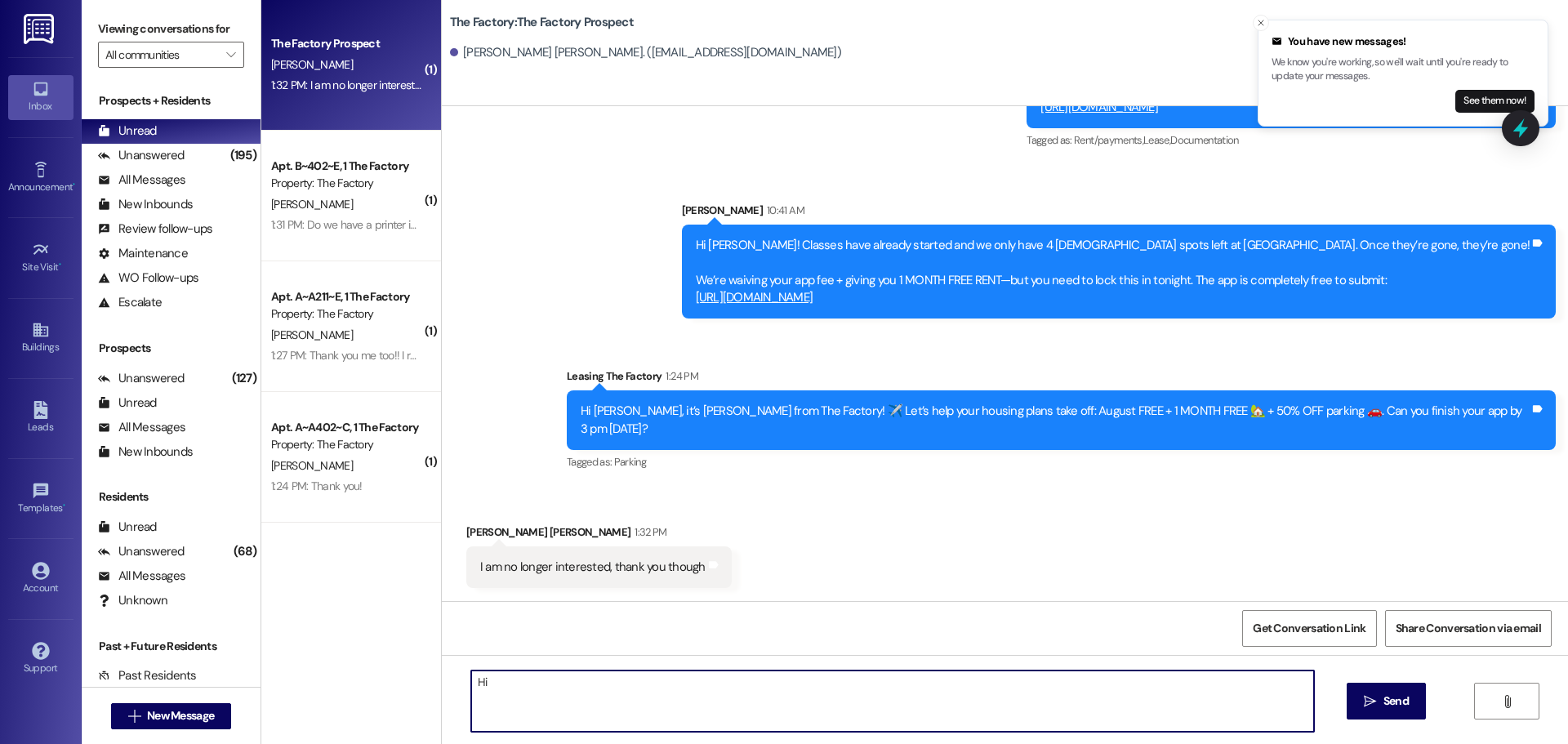
type textarea "H"
click at [724, 683] on textarea "Thank you for replying back. I greatly appreciate it." at bounding box center [893, 701] width 843 height 61
click at [707, 680] on textarea "Thank you for replying back. I greatly appreciate it. i will archive your appli…" at bounding box center [893, 701] width 843 height 61
click at [844, 680] on textarea "Thank you for replying back. I greatly appreciate it. I will archive your appli…" at bounding box center [893, 701] width 843 height 61
click at [602, 682] on textarea "Thank you for replying back. I greatly appreciate it. I will archive your appli…" at bounding box center [893, 701] width 843 height 61
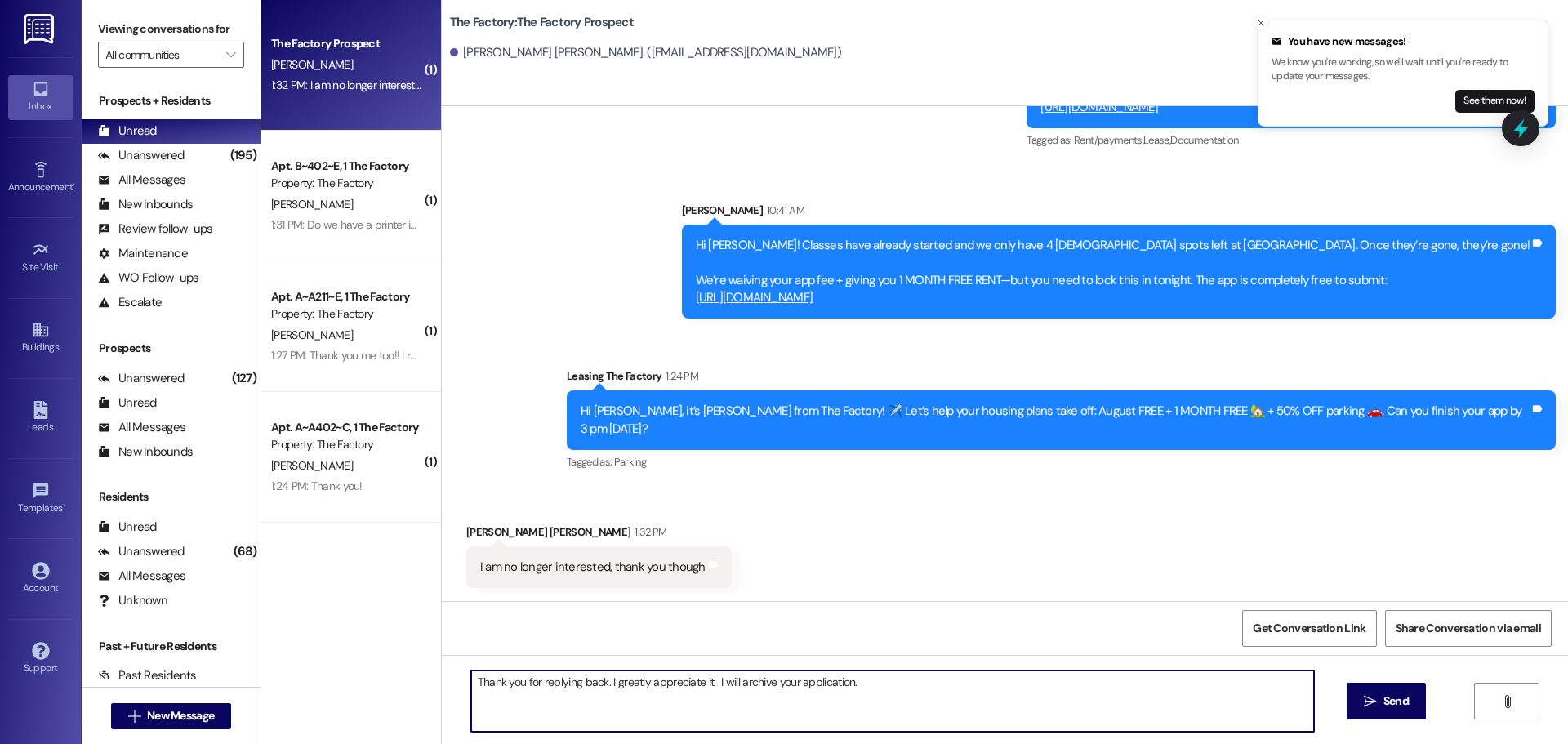
click at [600, 683] on textarea "Thank you for replying back. I greatly appreciate it. I will archive your appli…" at bounding box center [893, 701] width 843 height 61
click at [704, 679] on textarea "Thank you for replying back, I greatly appreciate it. I will archive your appli…" at bounding box center [893, 701] width 843 height 61
click at [1147, 679] on textarea "Thank you for replying back, I greatly appreciate it. Please think of The Facto…" at bounding box center [893, 701] width 843 height 61
drag, startPoint x: 1171, startPoint y: 685, endPoint x: 419, endPoint y: 673, distance: 752.1
click at [419, 673] on div "( 1 ) The Factory Prospect A. Lyman 1:32 PM: I am no longer interested, thank y…" at bounding box center [915, 372] width 1307 height 744
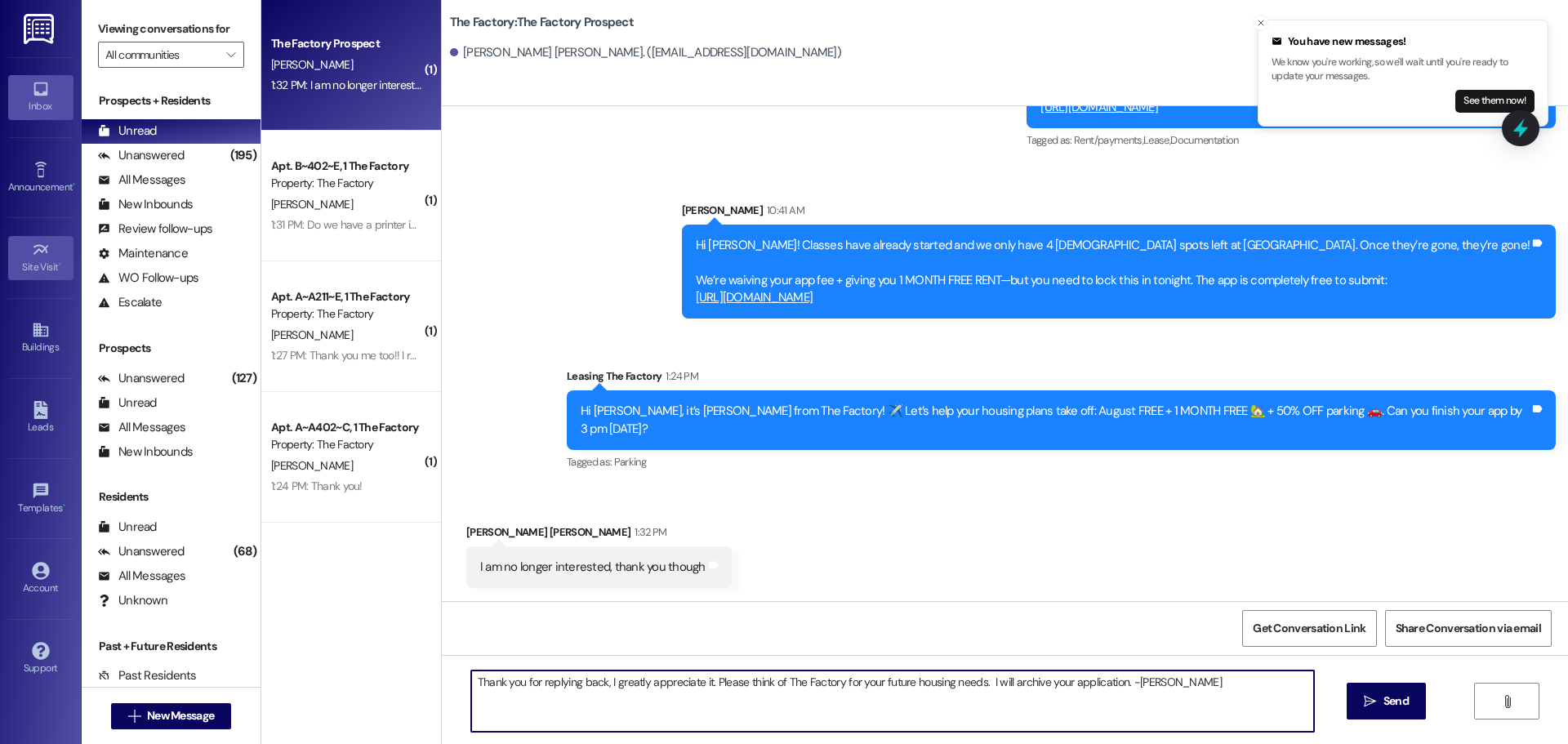
type textarea "Thank you for replying back, I greatly appreciate it. Please think of The Facto…"
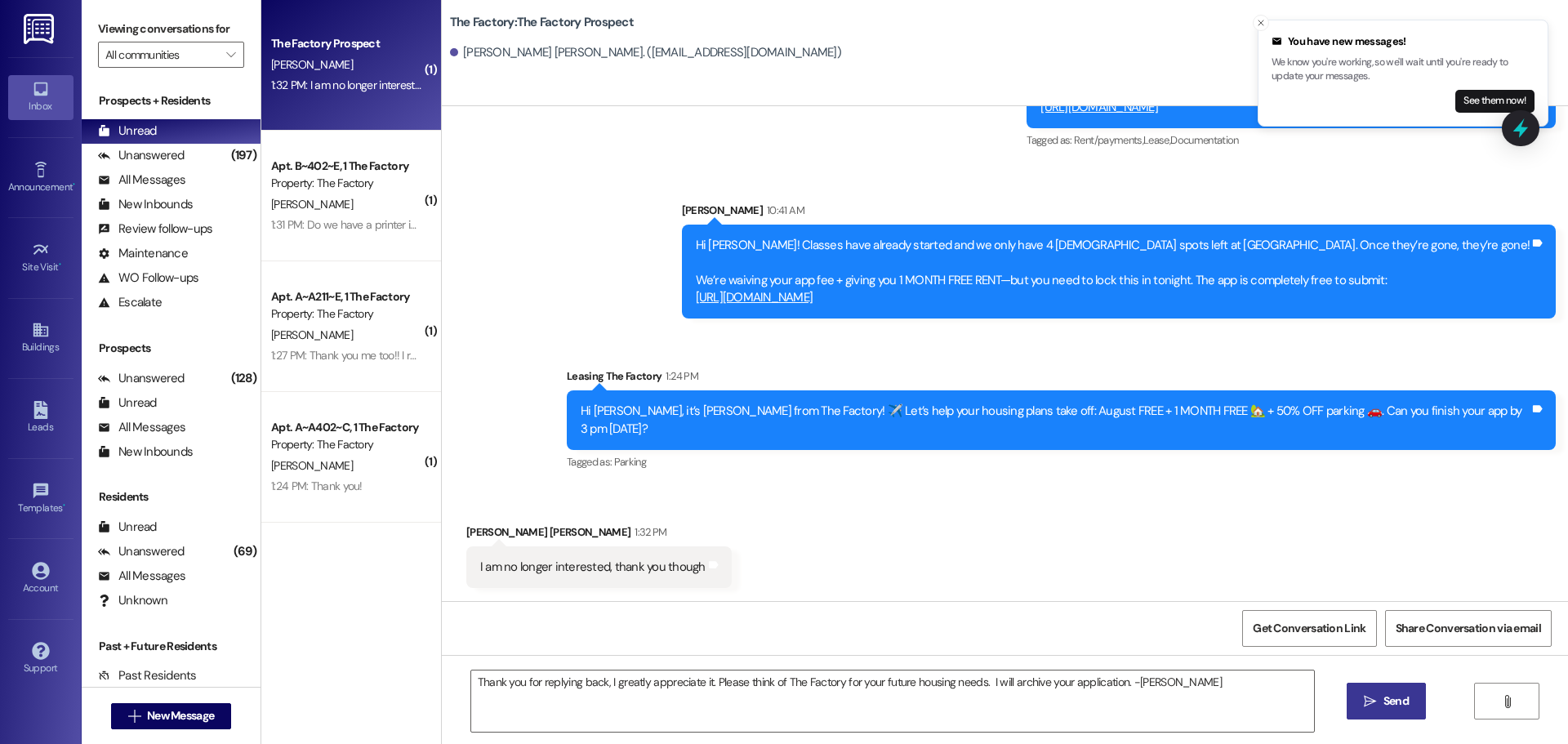
click at [1381, 702] on span "Send" at bounding box center [1395, 701] width 31 height 17
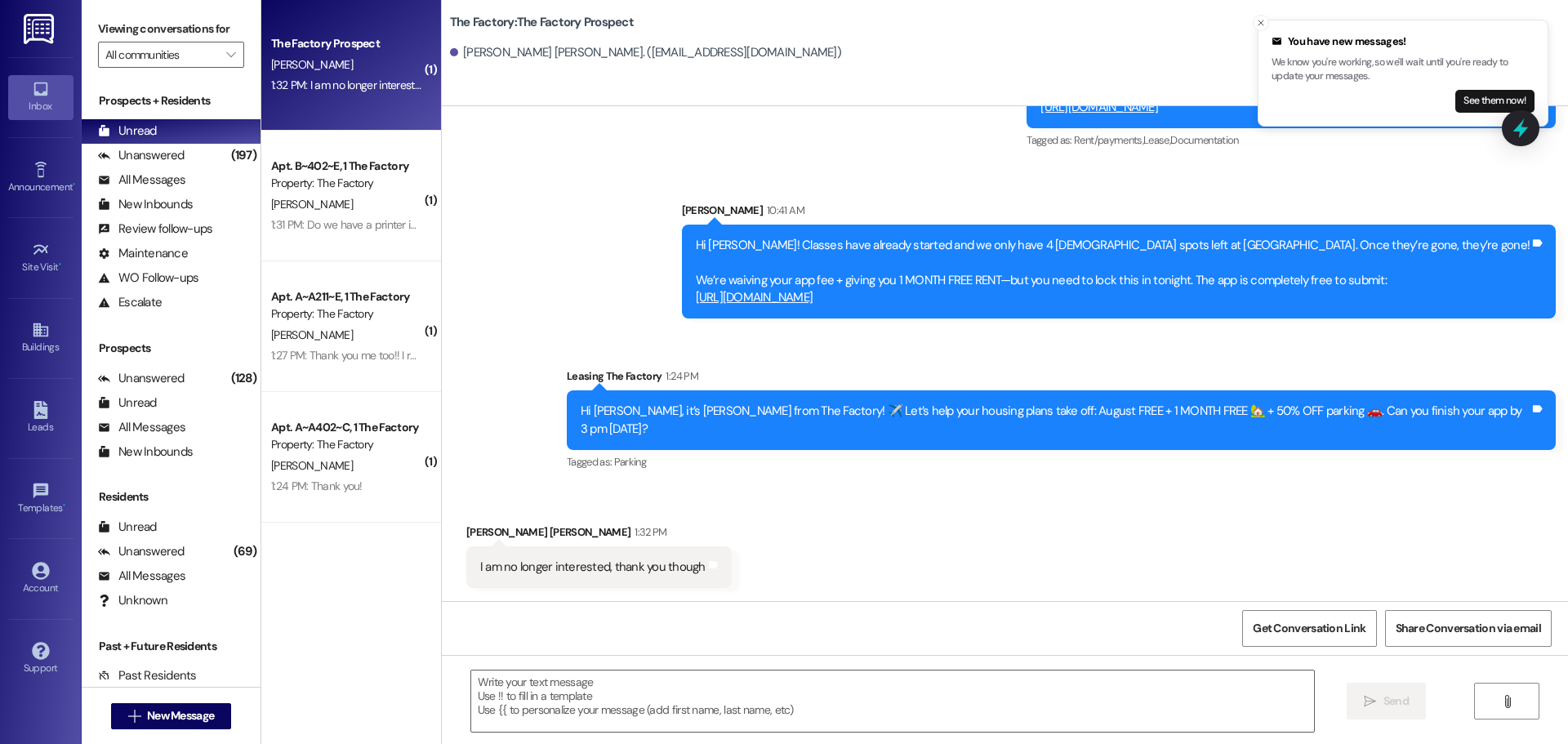
scroll to position [472, 0]
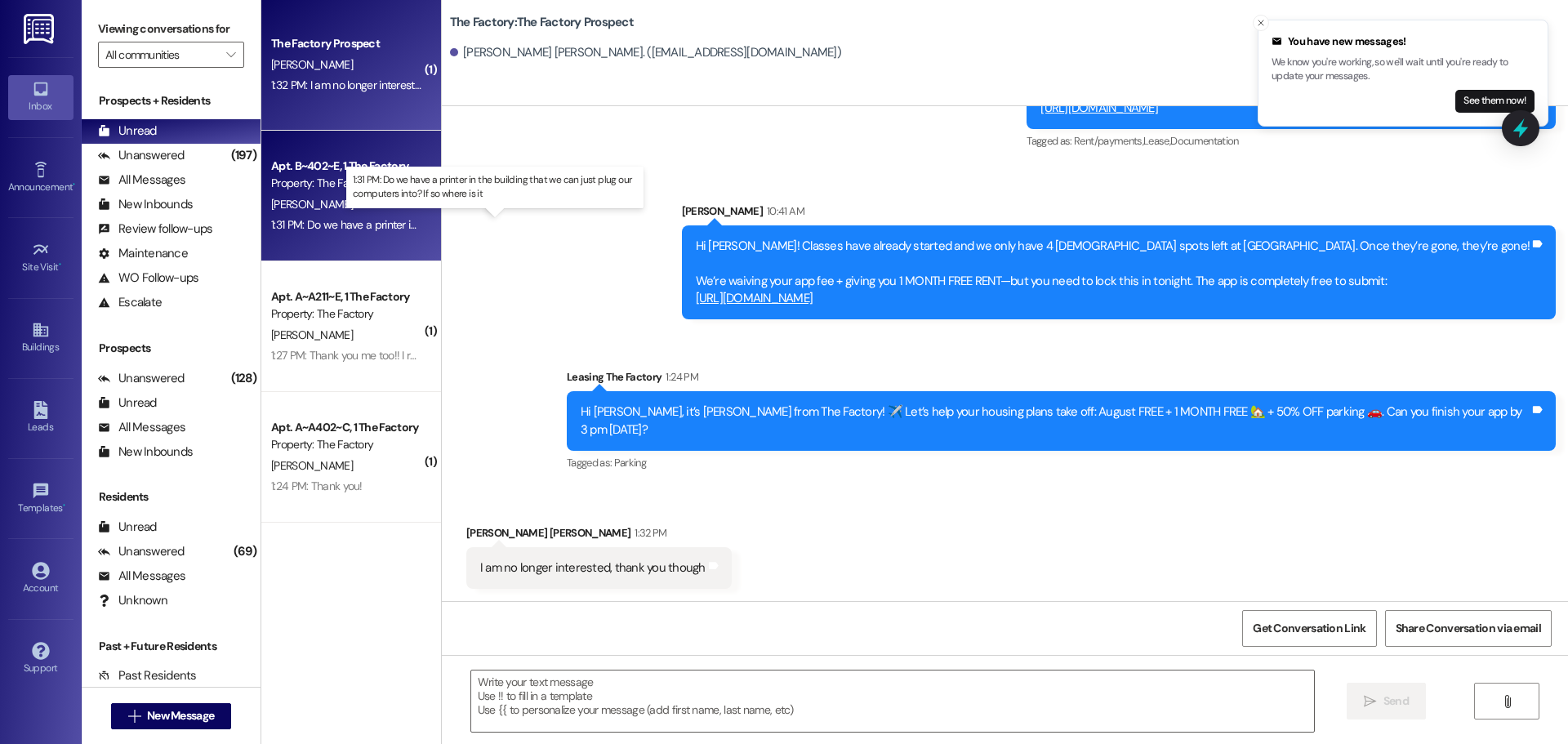
click at [345, 222] on div "1:31 PM: Do we have a printer in the building that we can just plug our compute…" at bounding box center [508, 224] width 475 height 14
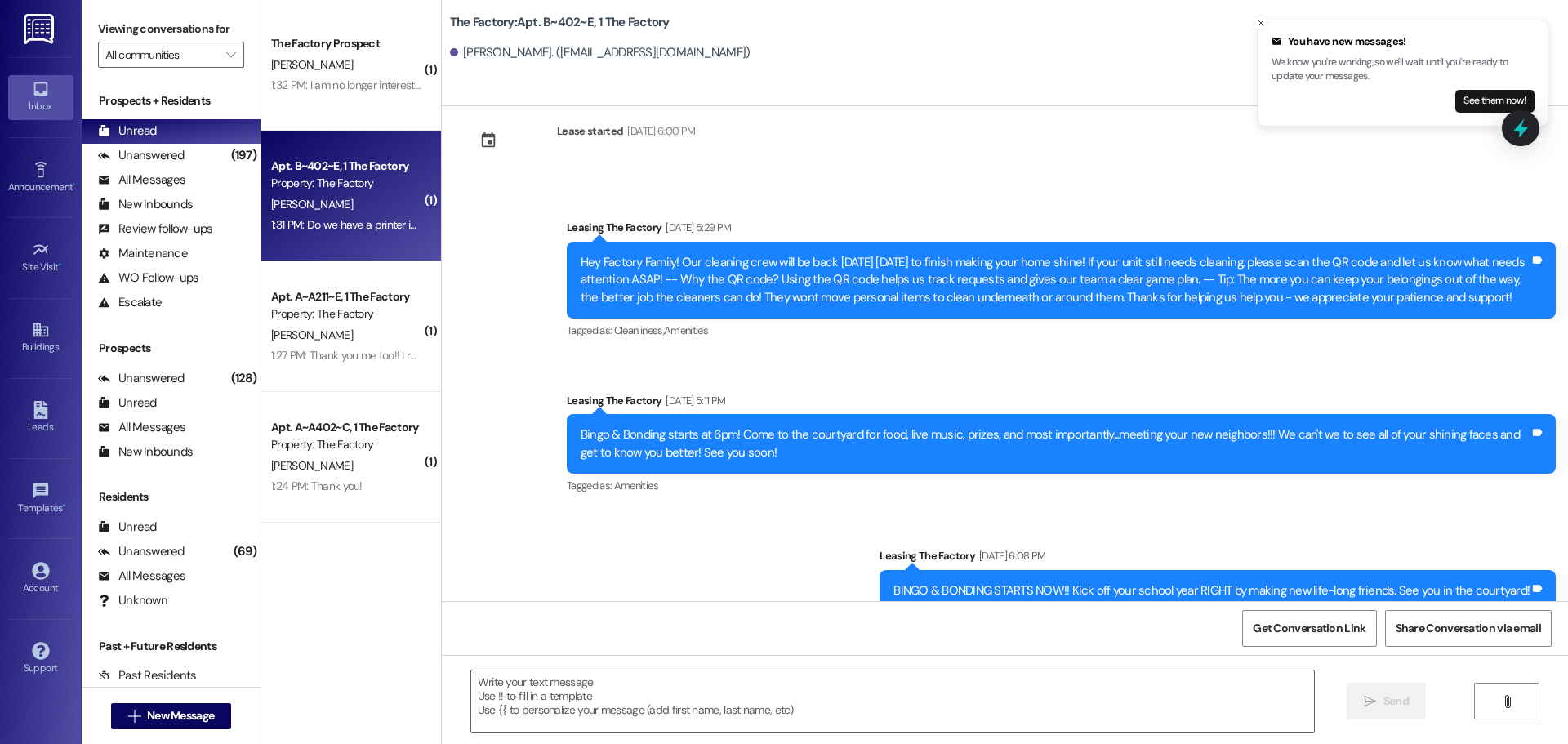
scroll to position [2111, 0]
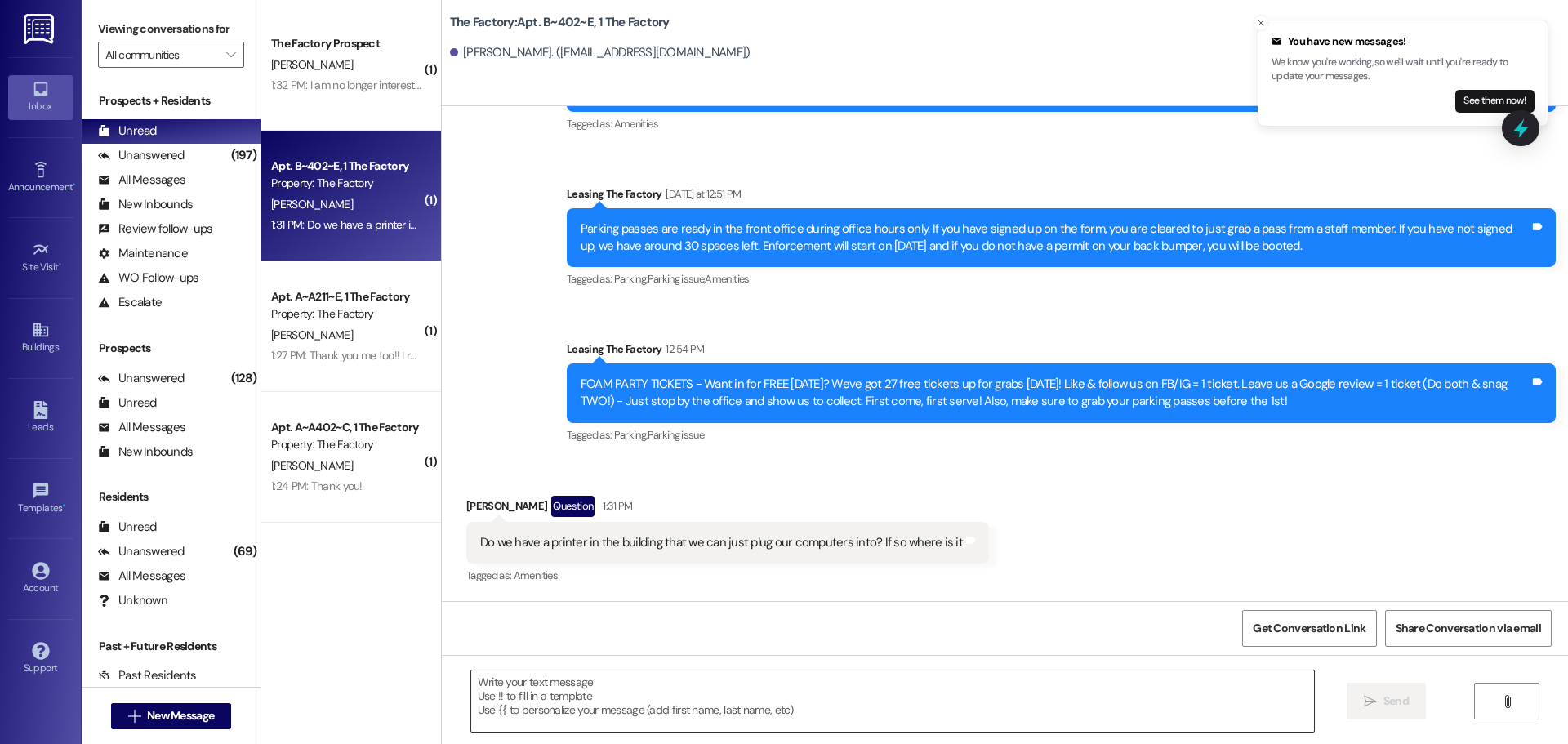
click at [500, 692] on textarea at bounding box center [893, 701] width 843 height 61
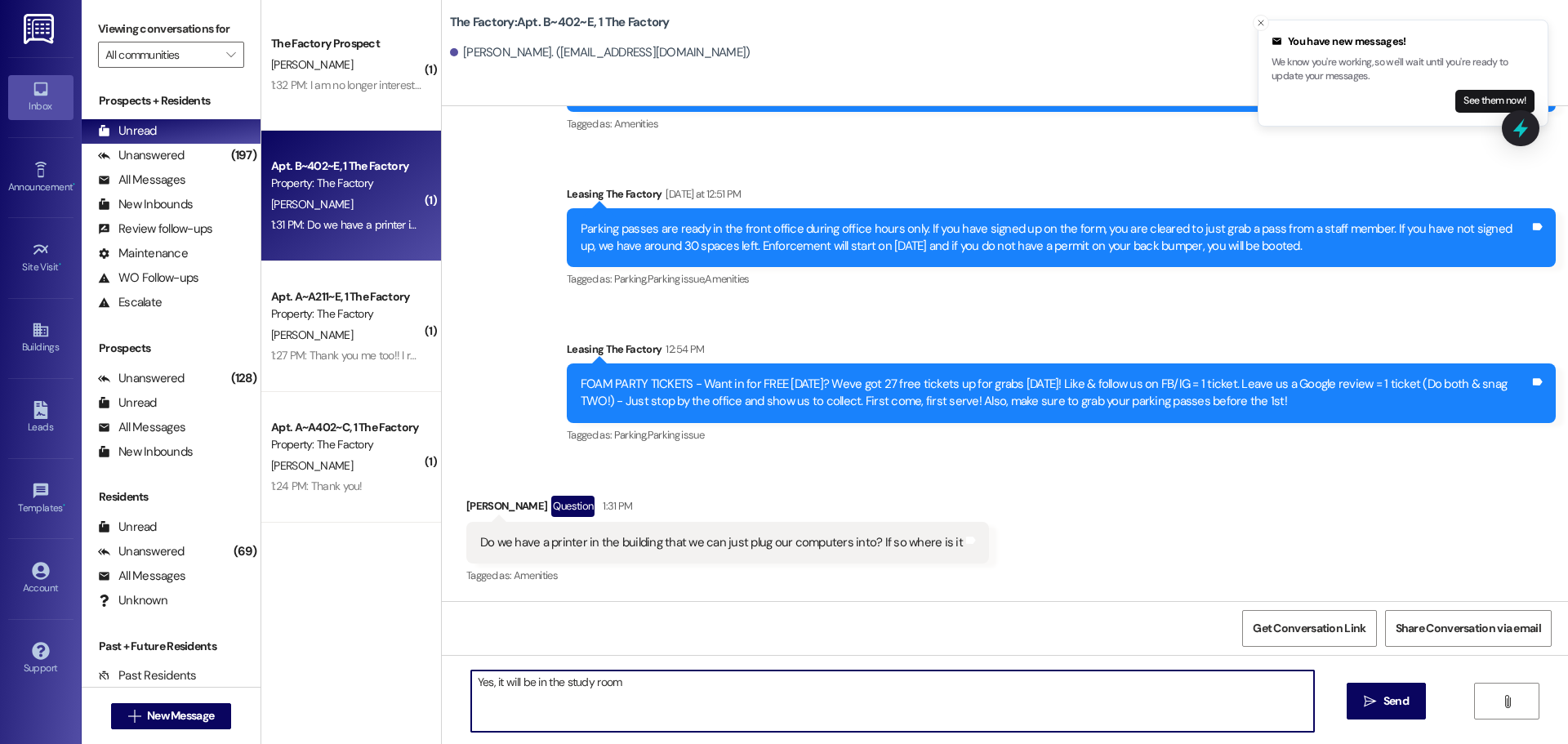
type textarea "Yes, it will be in the study room."
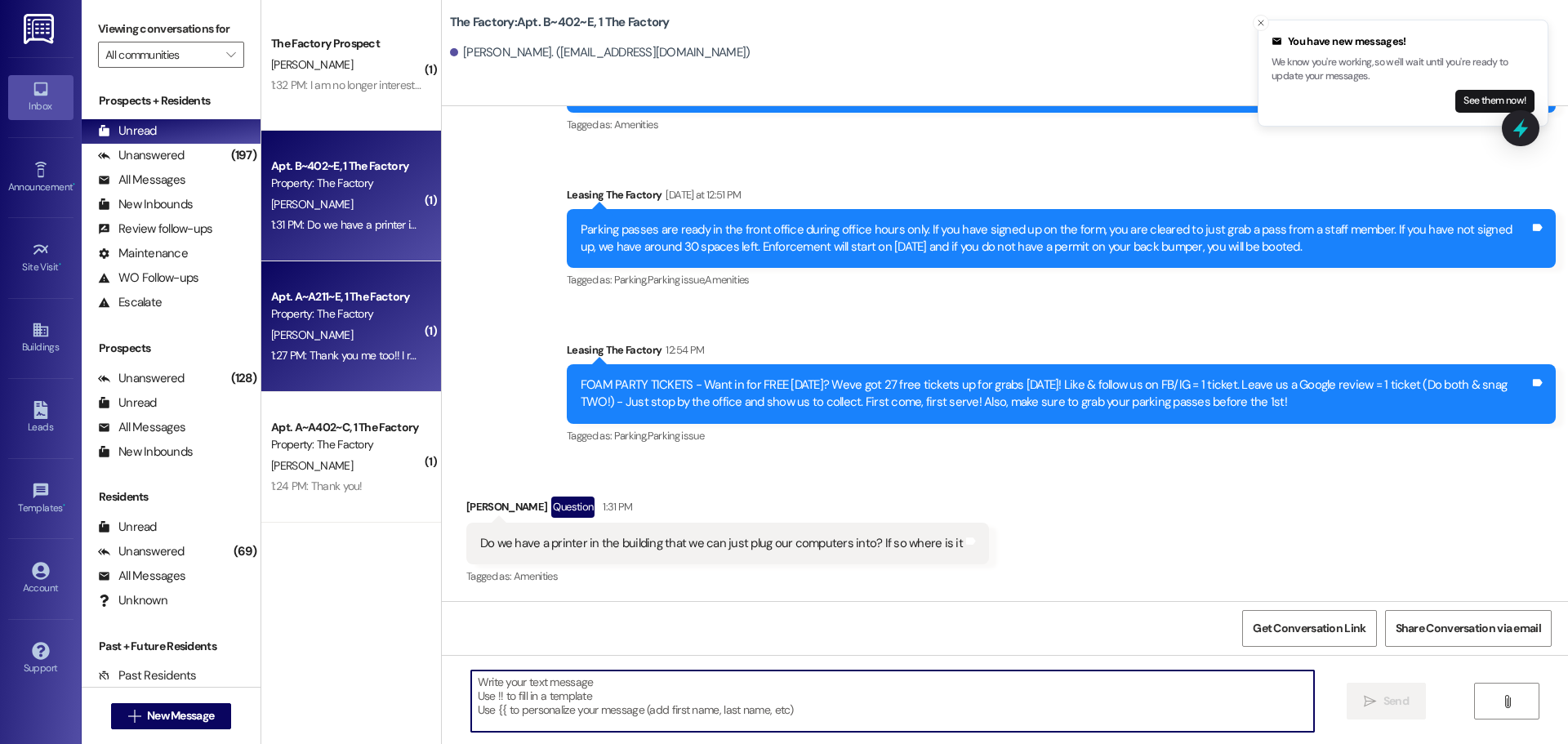
click at [367, 348] on div "1:27 PM: Thank you me too!! I really appreciate all your help it meant a lot :)…" at bounding box center [444, 355] width 347 height 14
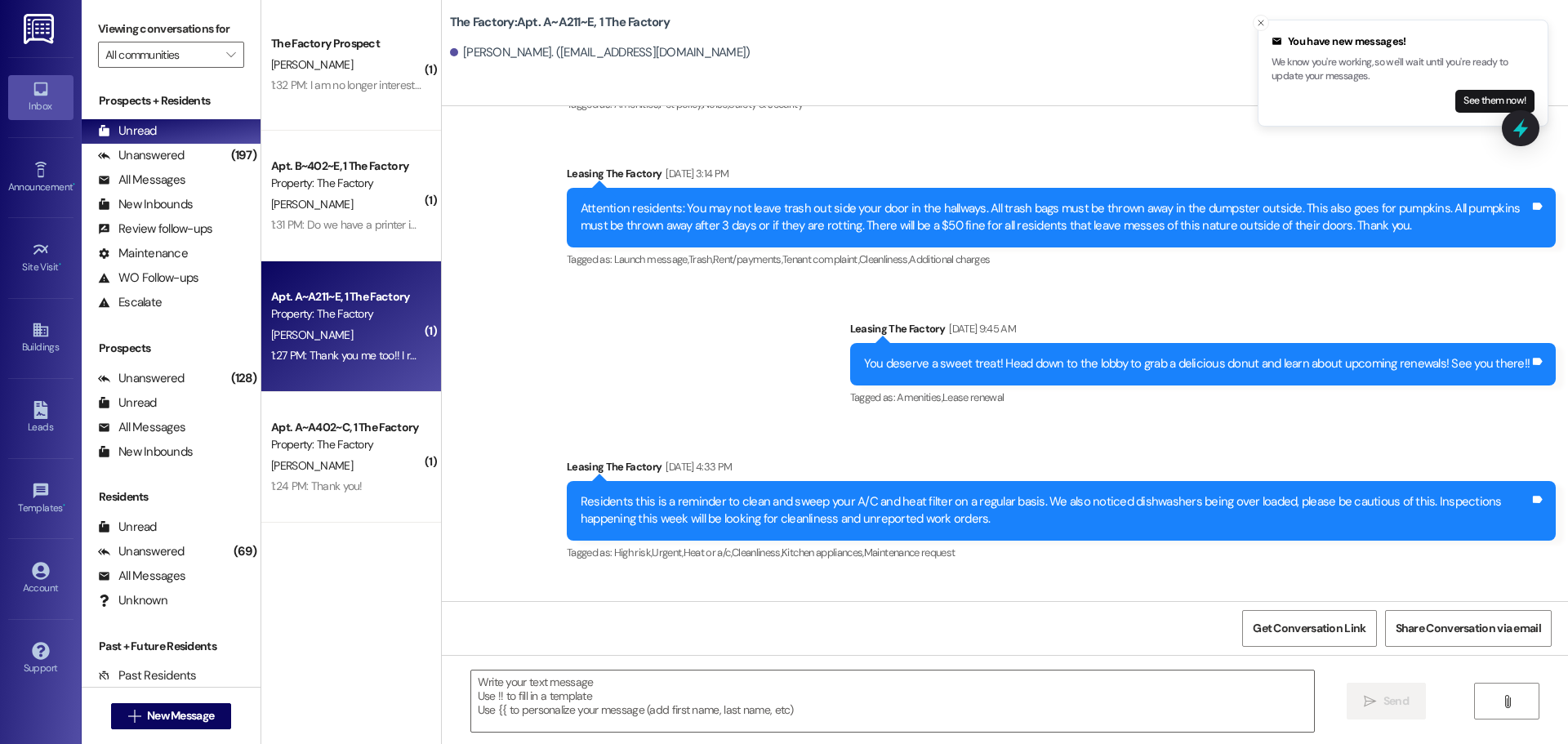
scroll to position [19106, 0]
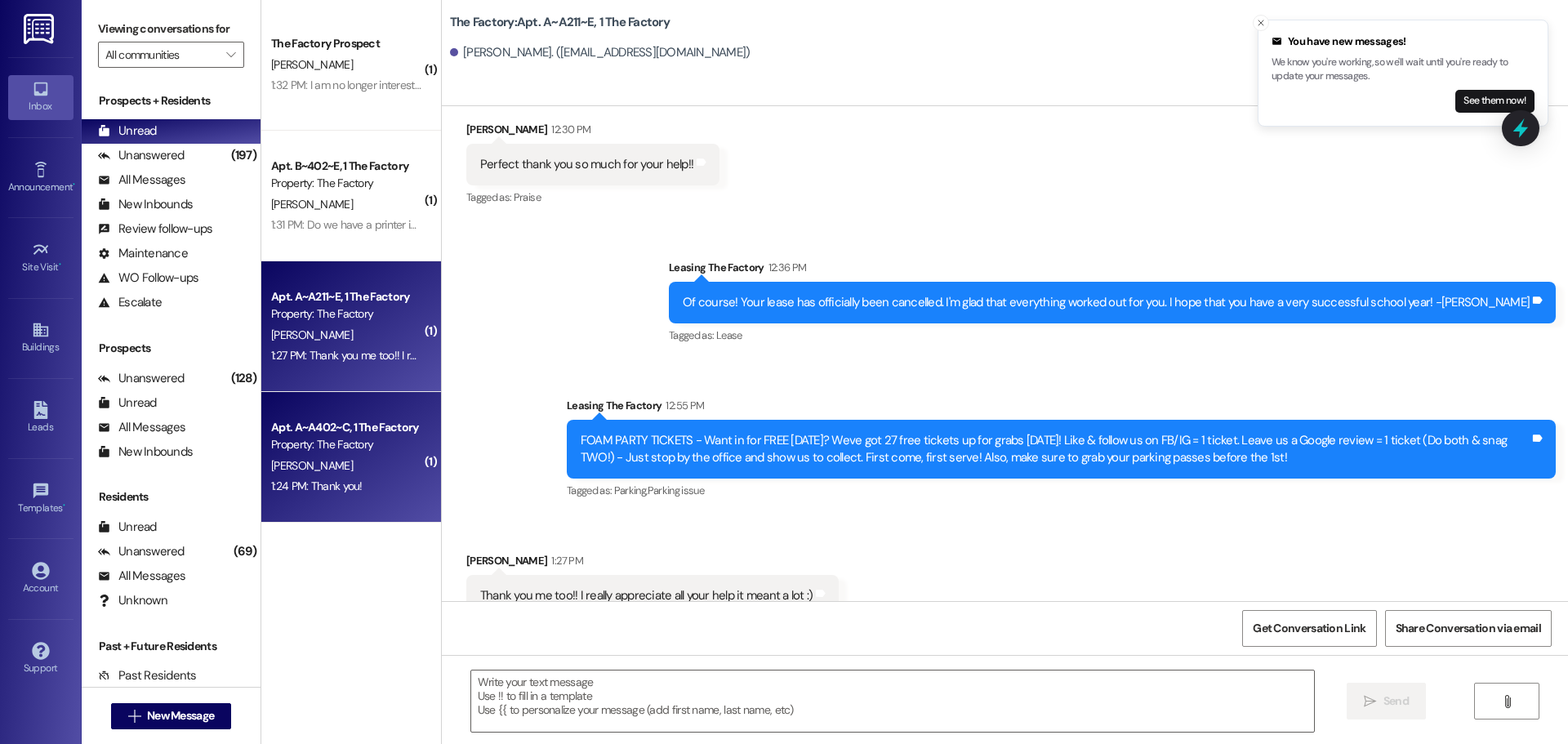
click at [381, 483] on div "1:24 PM: Thank you! 1:24 PM: Thank you!" at bounding box center [347, 486] width 155 height 20
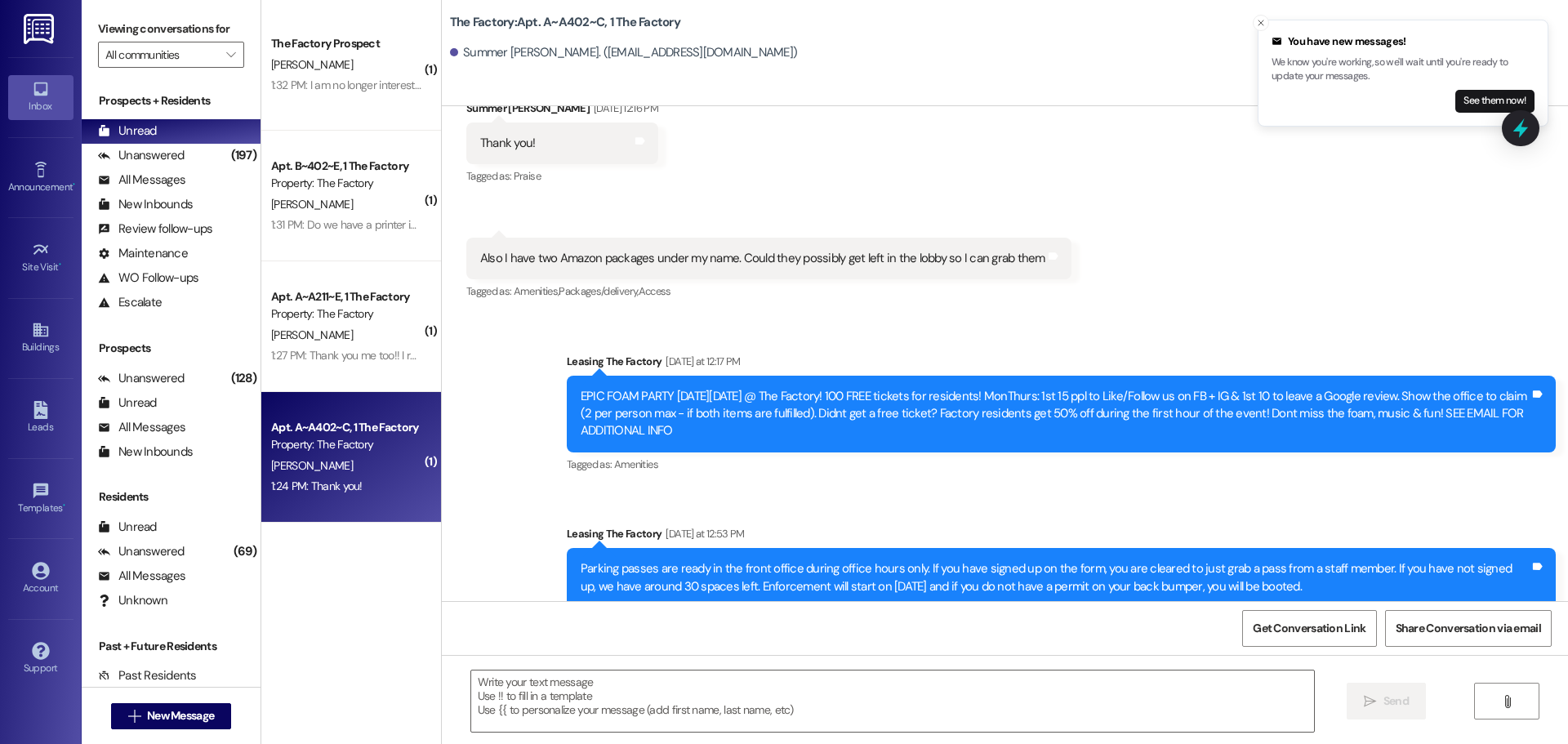
scroll to position [20001, 0]
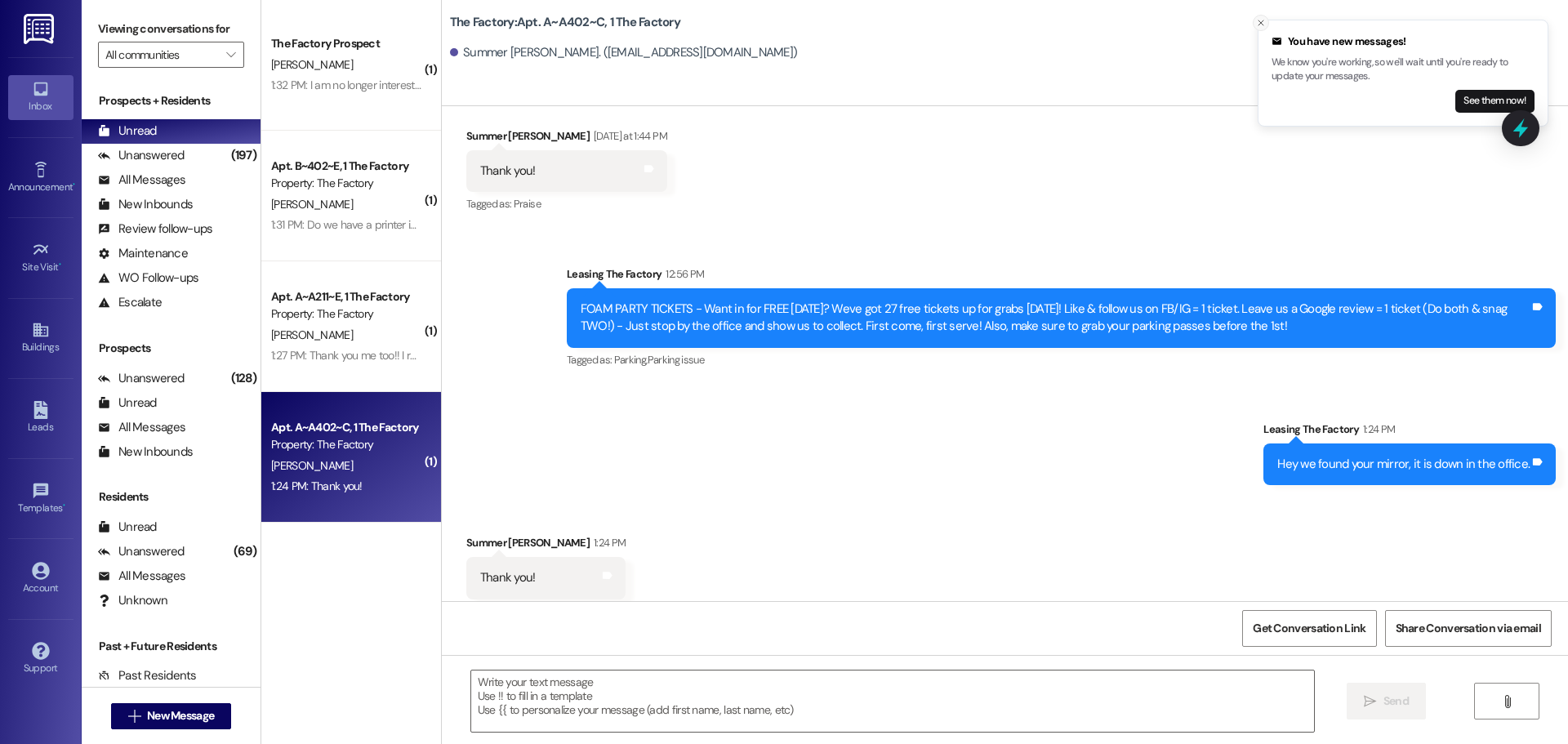
click at [1265, 21] on icon "Close toast" at bounding box center [1261, 23] width 10 height 10
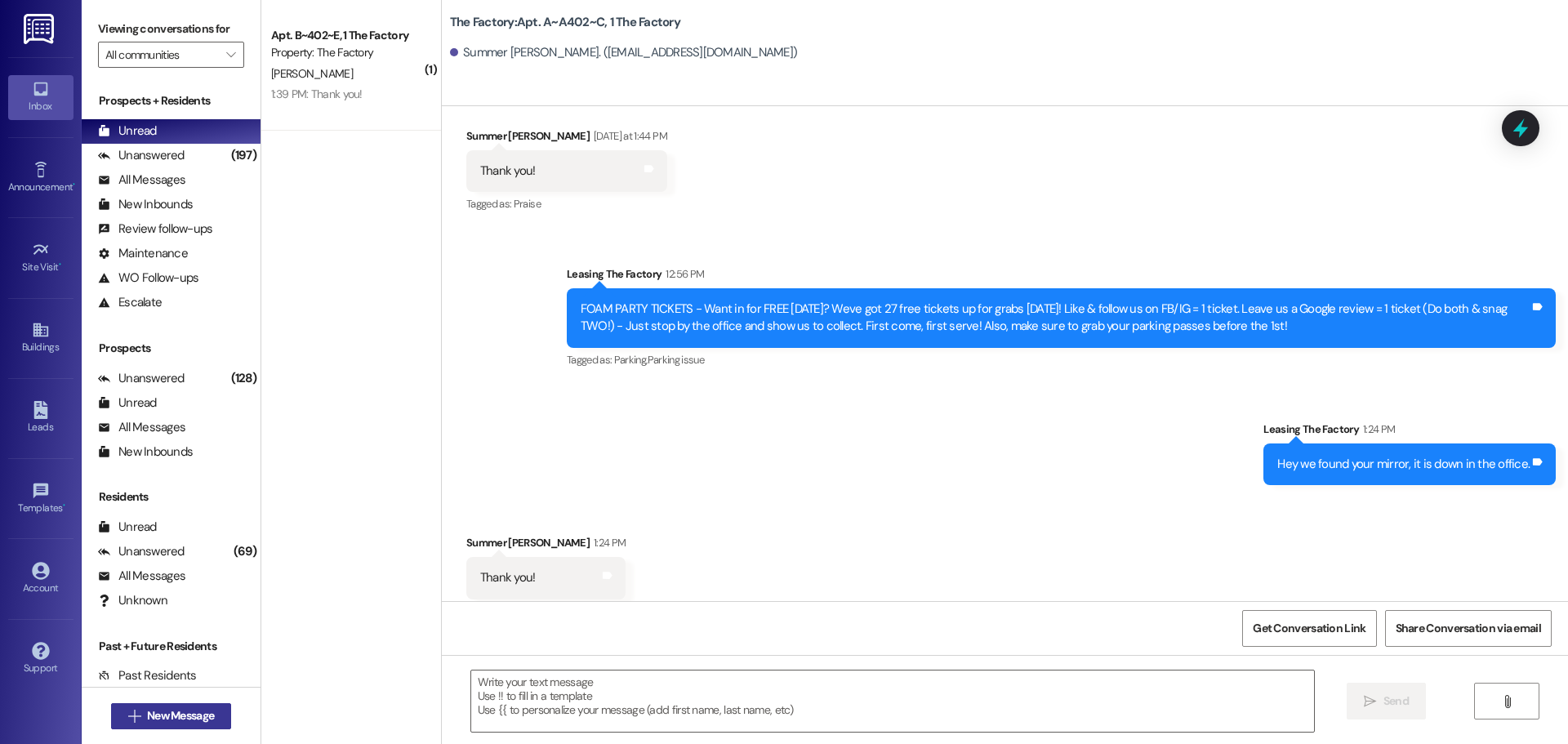
click at [216, 713] on button " New Message" at bounding box center [171, 715] width 121 height 26
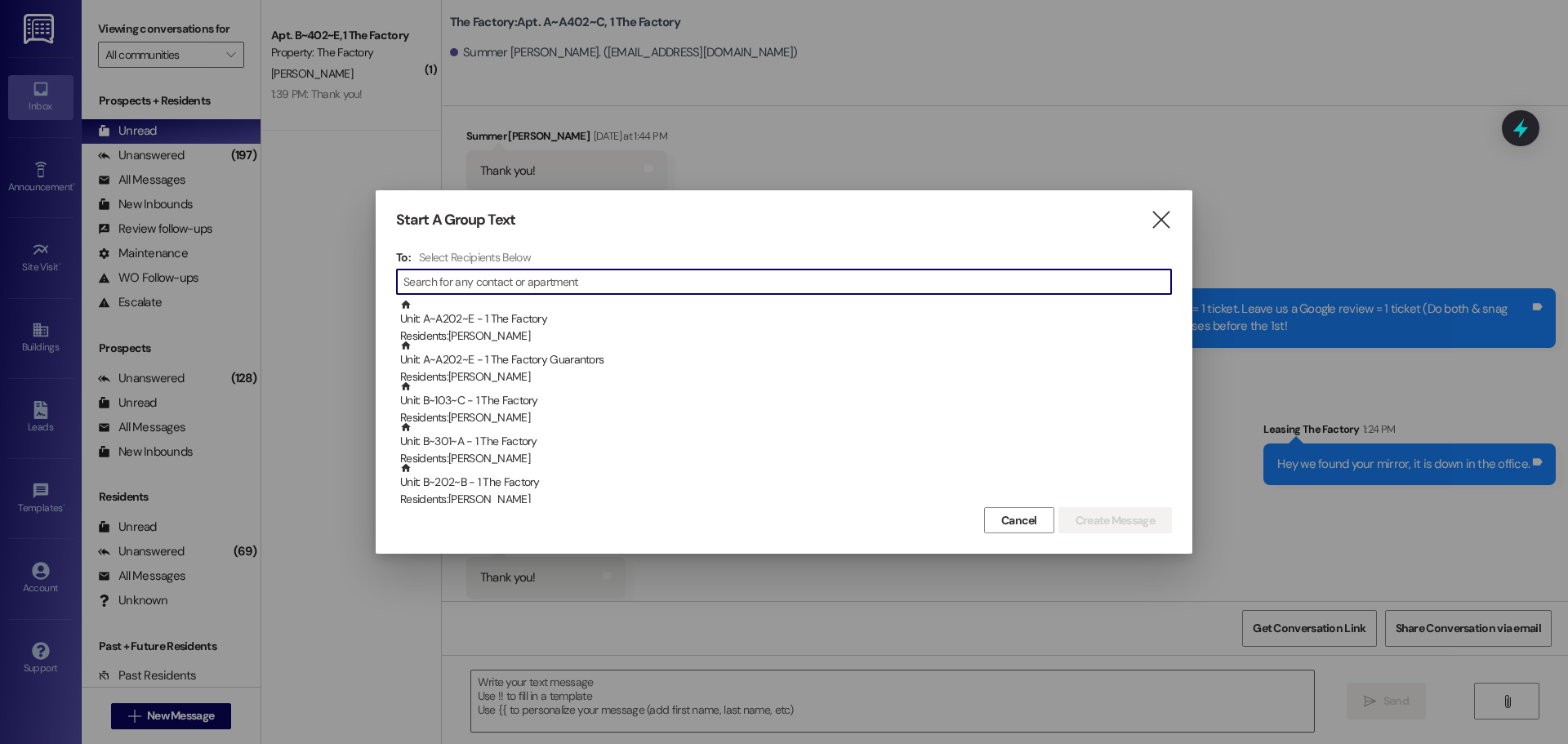
click at [464, 281] on input at bounding box center [787, 281] width 768 height 23
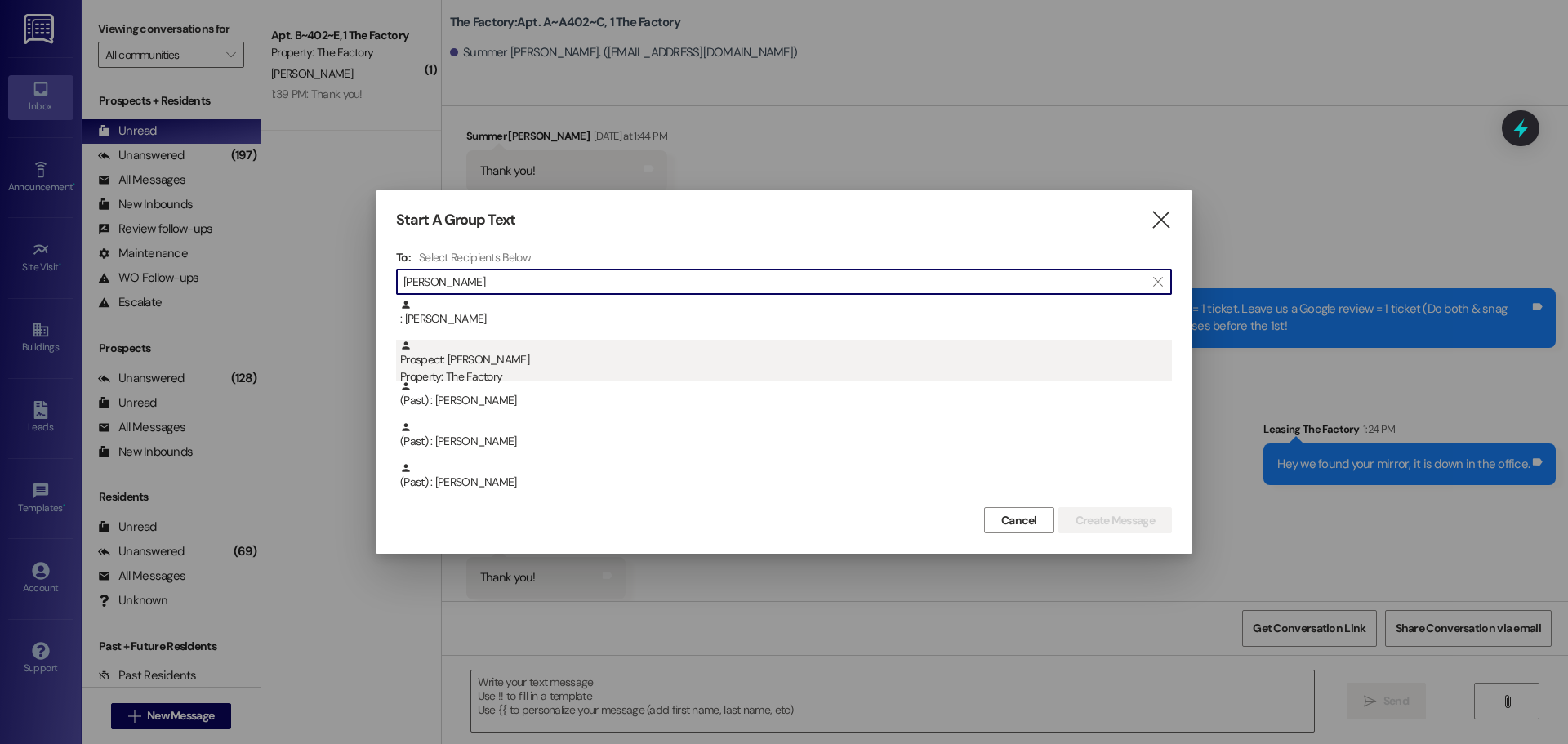
type input "sean"
click at [454, 376] on div "Property: The Factory" at bounding box center [786, 377] width 772 height 17
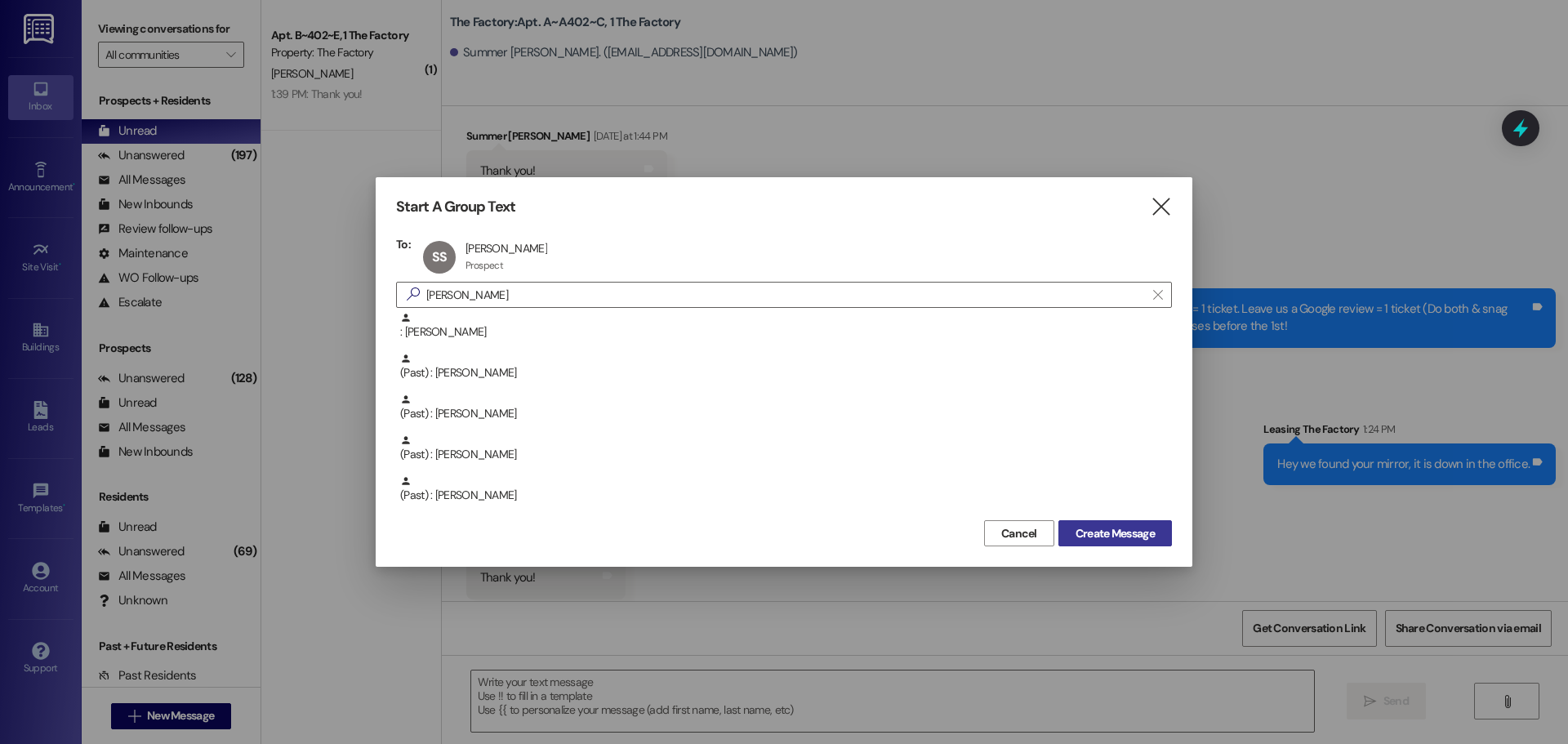
click at [1132, 536] on span "Create Message" at bounding box center [1115, 534] width 79 height 17
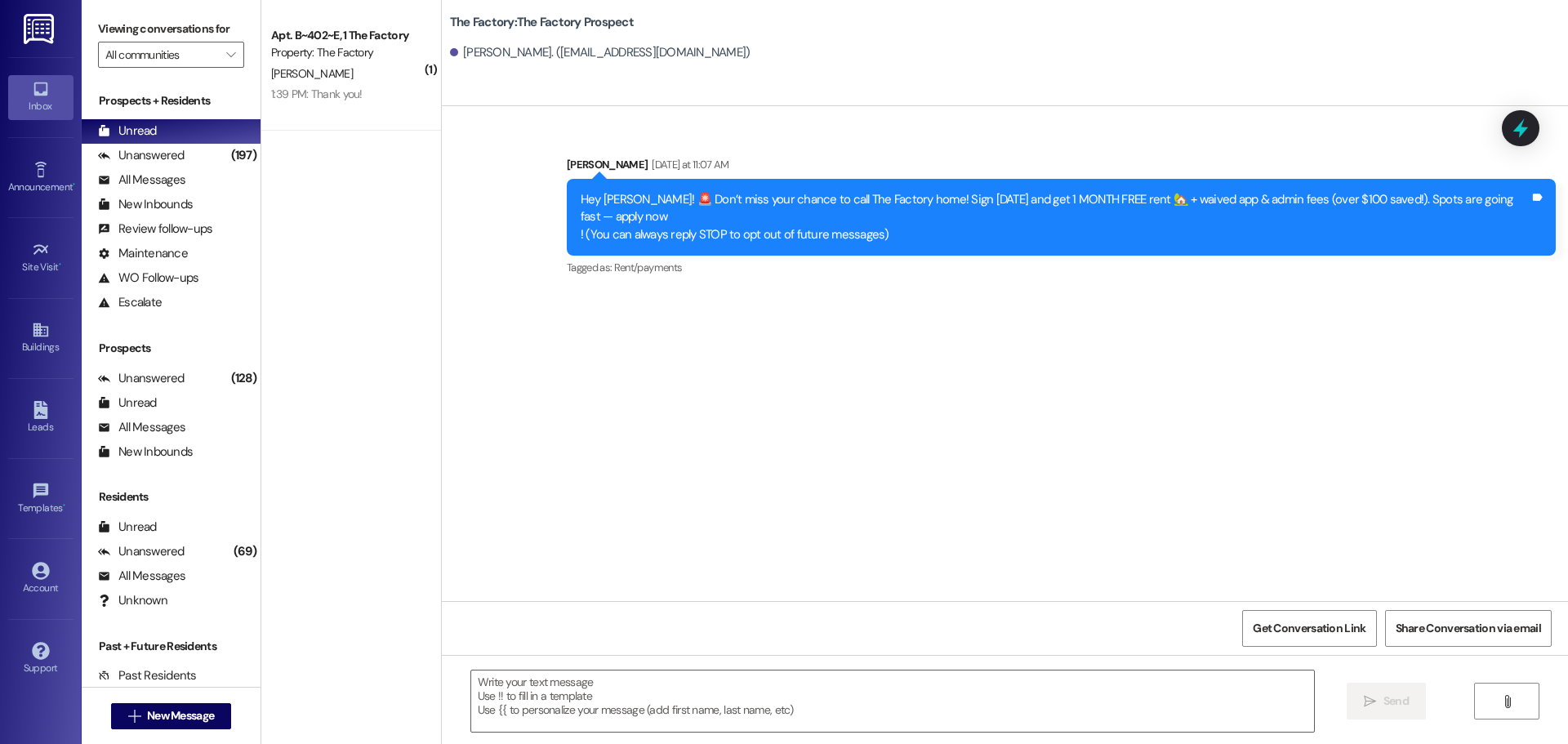
scroll to position [0, 0]
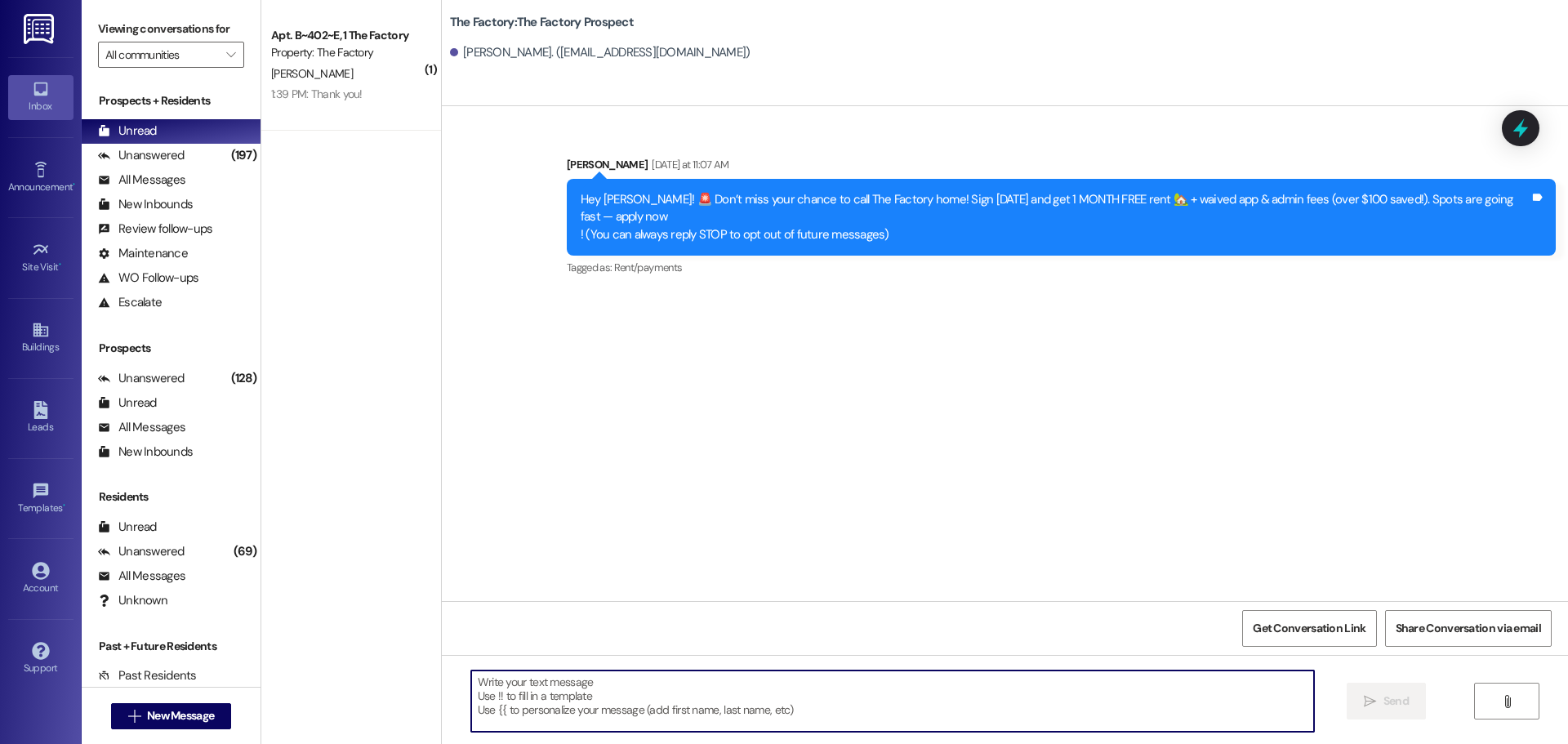
click at [471, 679] on textarea at bounding box center [893, 701] width 843 height 61
paste textarea "Hi {{first_name}}, it’s Tawnya from The Factory! ✈️ Let’s help your housing pla…"
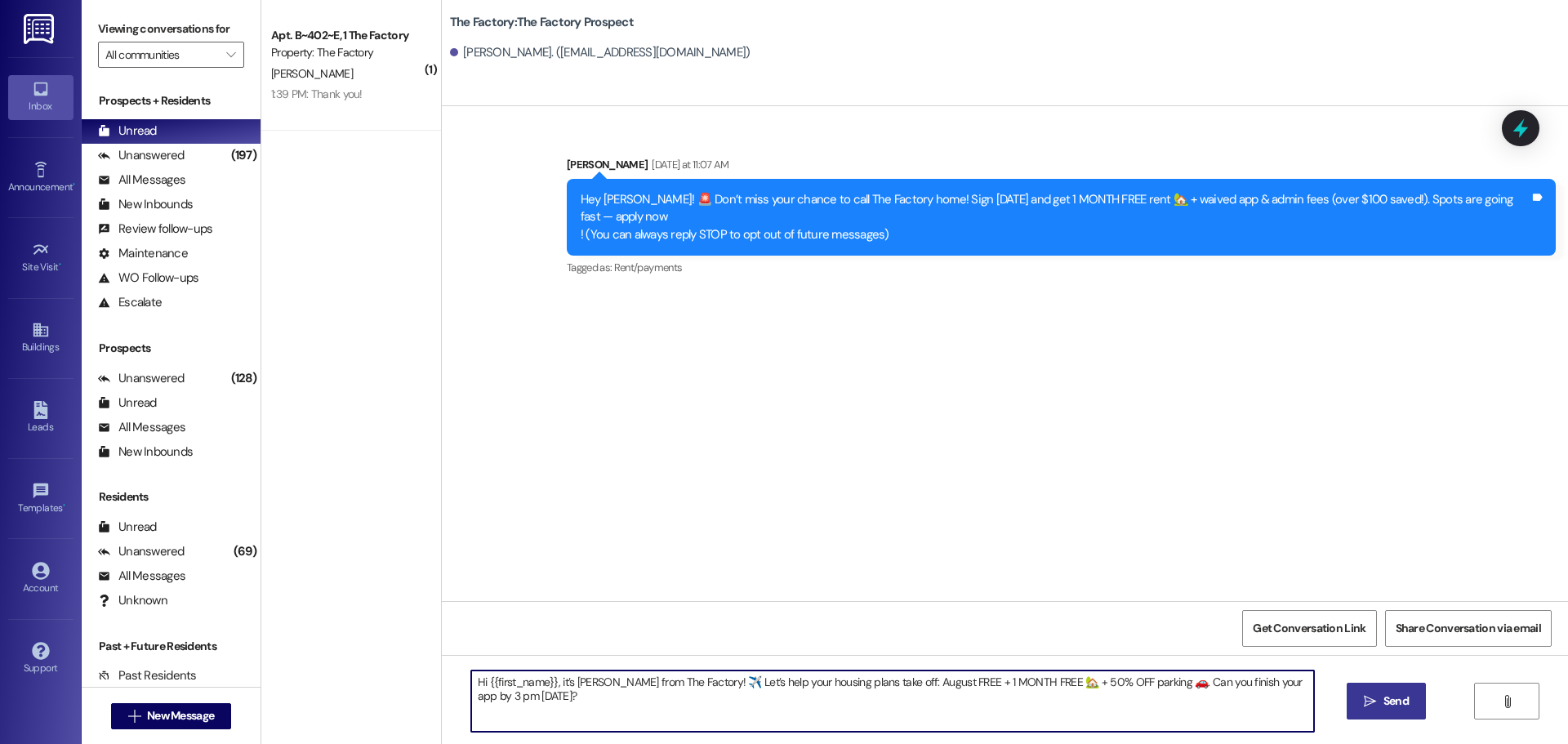
type textarea "Hi {{first_name}}, it’s Tawnya from The Factory! ✈️ Let’s help your housing pla…"
drag, startPoint x: 1392, startPoint y: 704, endPoint x: 933, endPoint y: 554, distance: 482.9
click at [1372, 693] on span " Send" at bounding box center [1387, 701] width 52 height 17
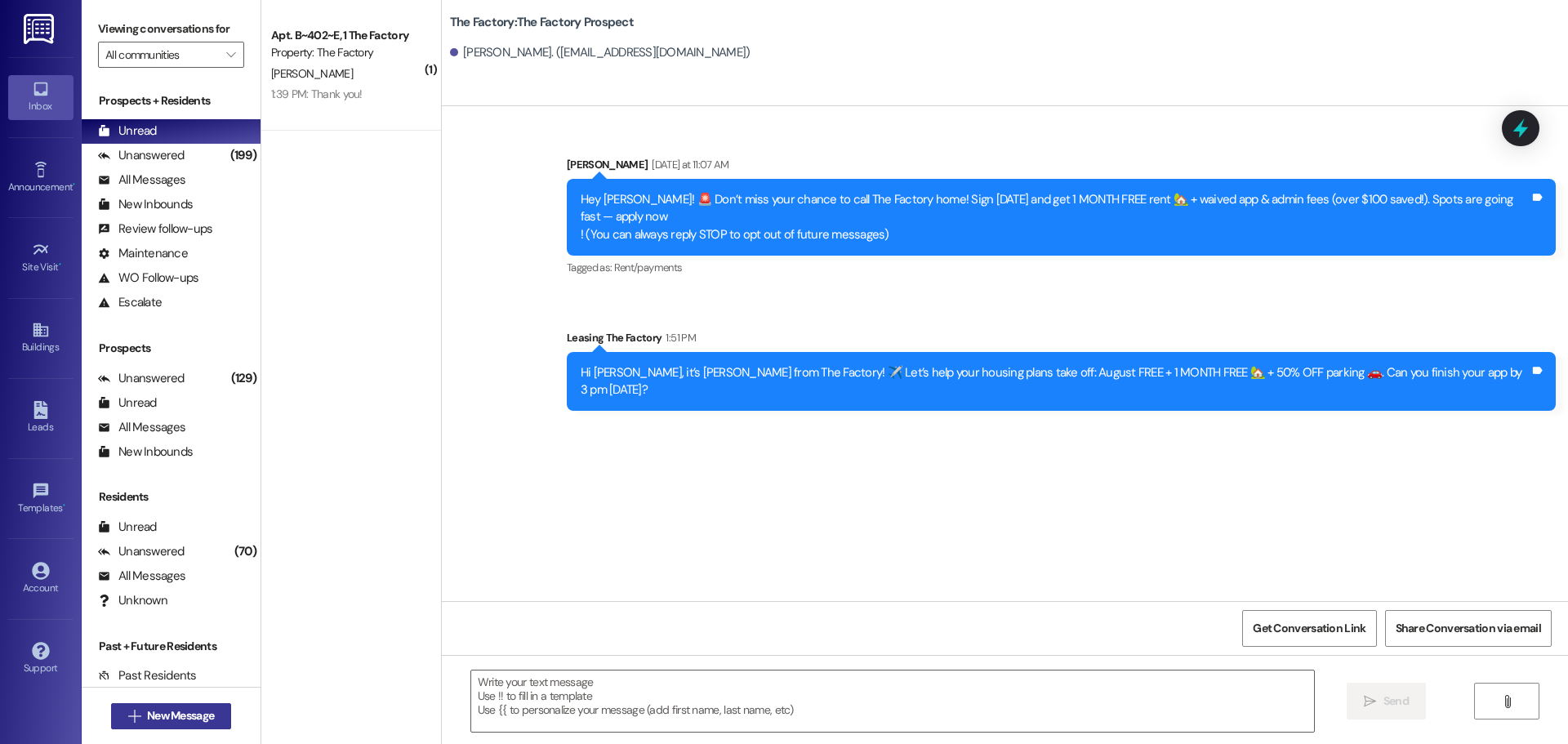
click at [191, 713] on span "New Message" at bounding box center [180, 716] width 67 height 17
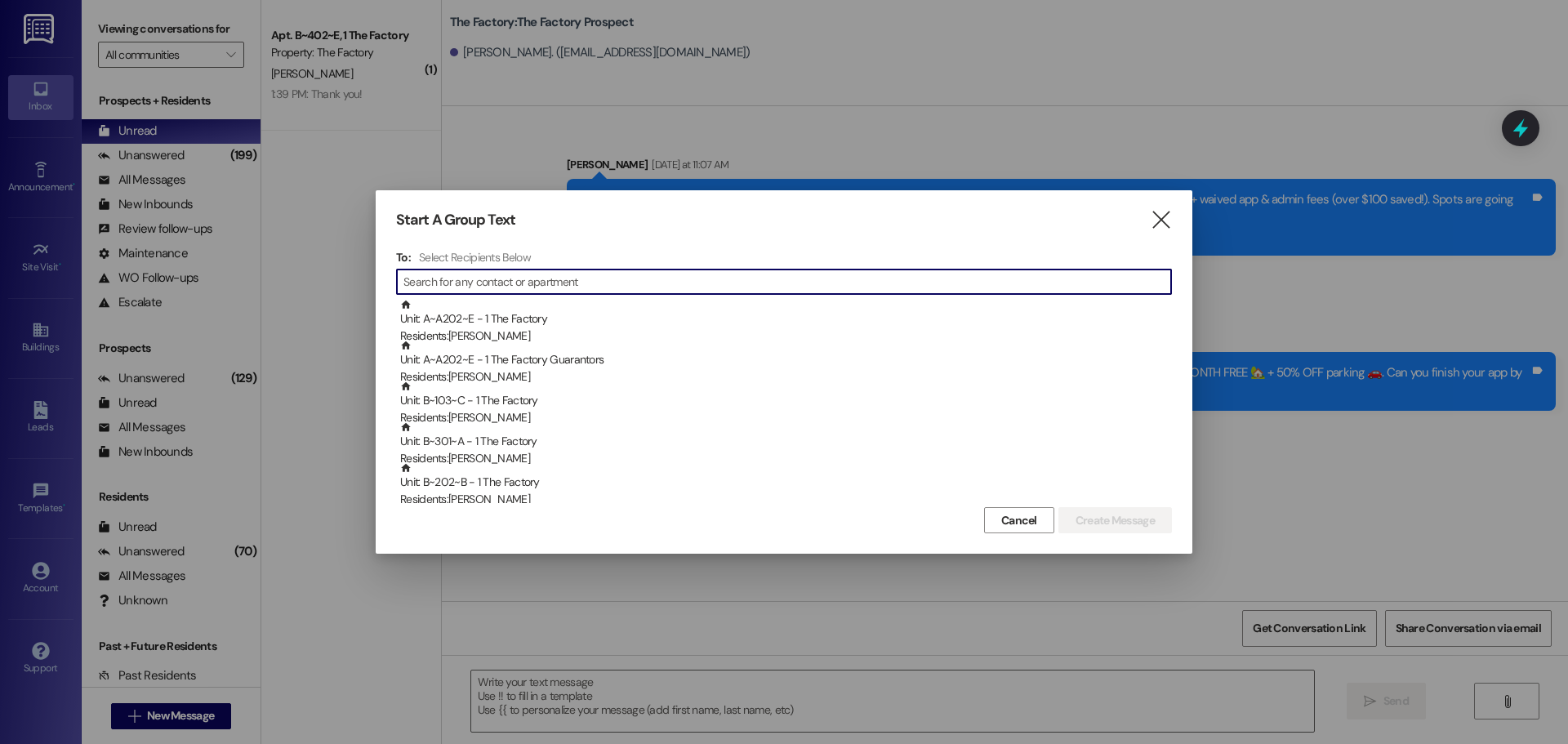
click at [443, 278] on input at bounding box center [787, 281] width 768 height 23
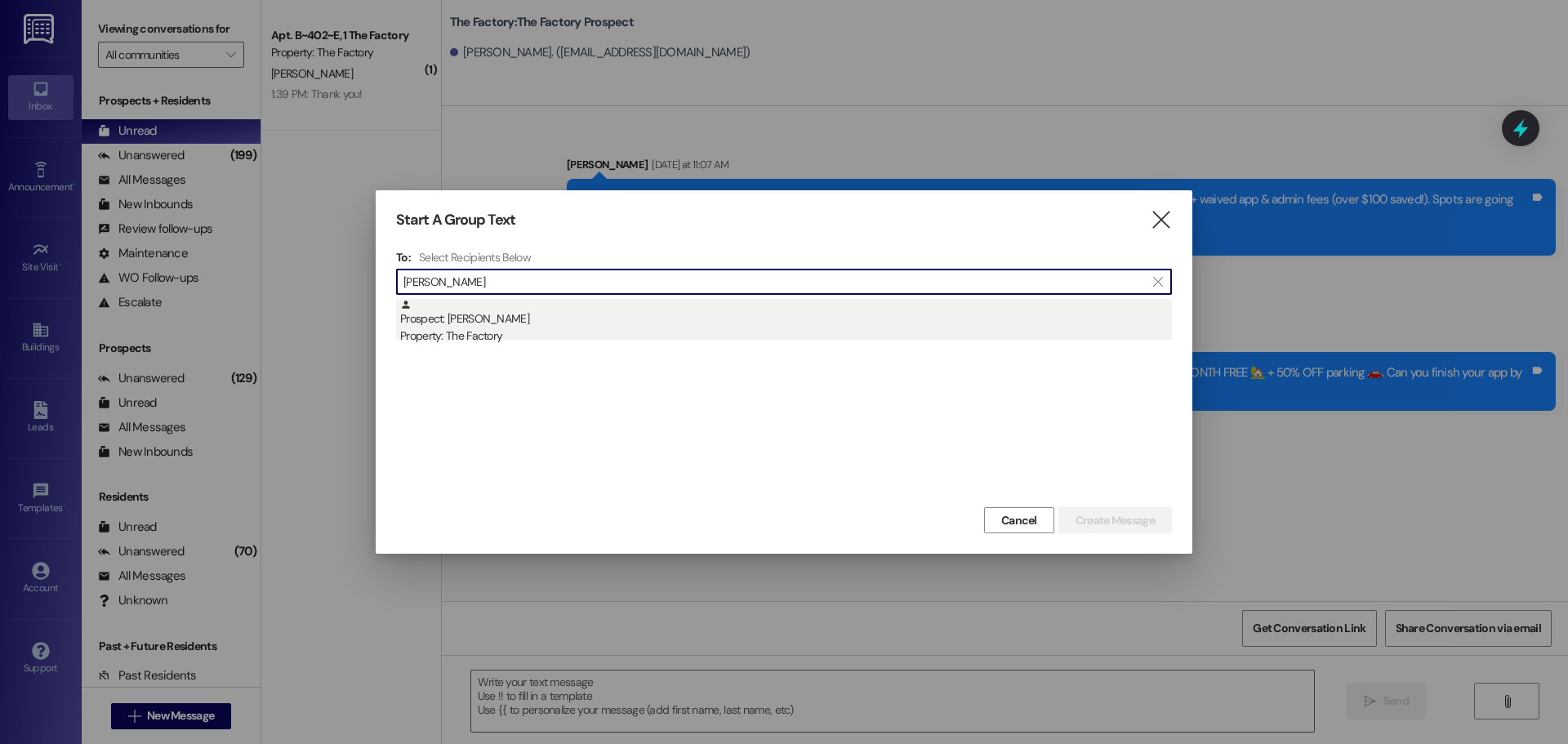
type input "David showe"
click at [446, 333] on div "Property: The Factory" at bounding box center [786, 336] width 772 height 17
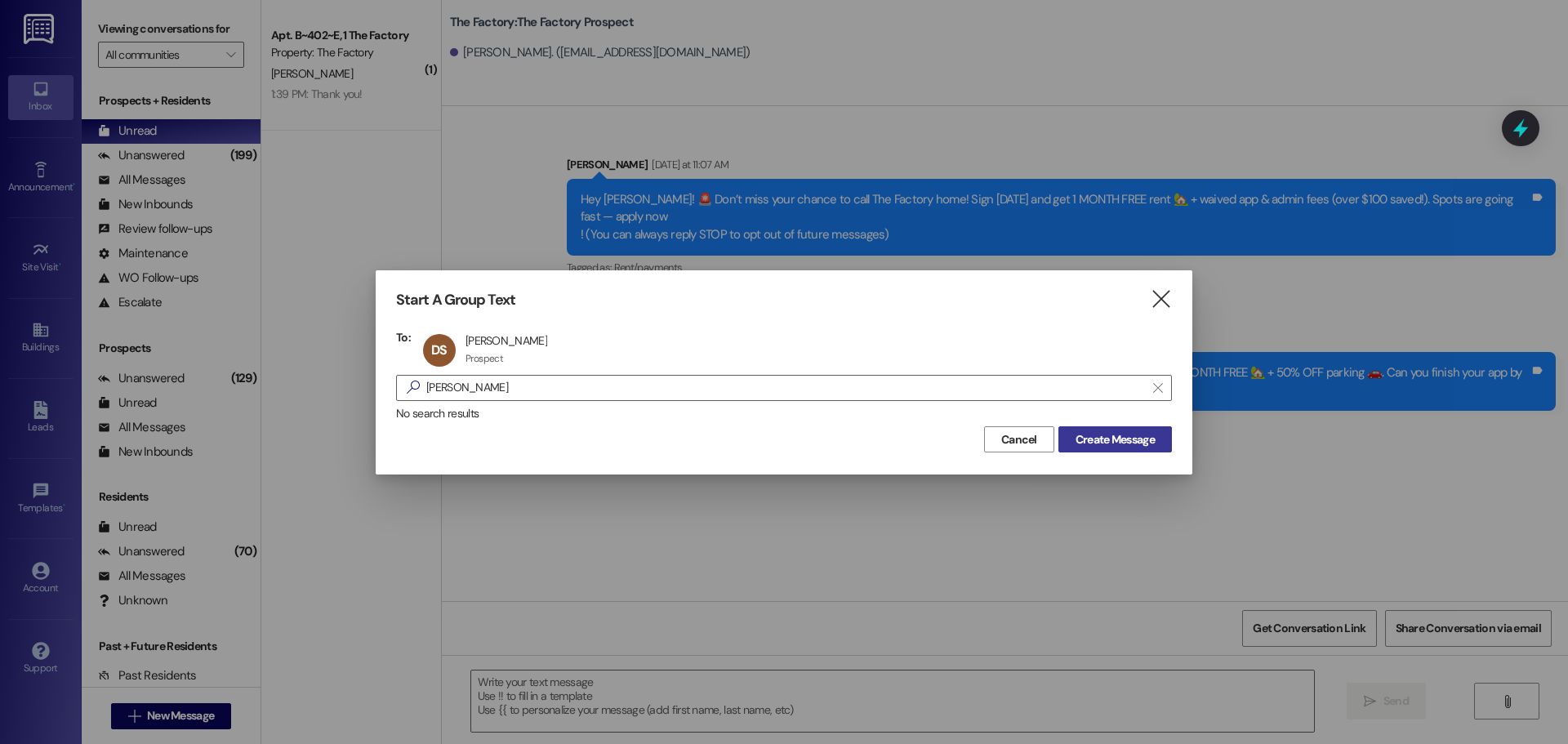
click at [1108, 436] on span "Create Message" at bounding box center [1115, 440] width 79 height 17
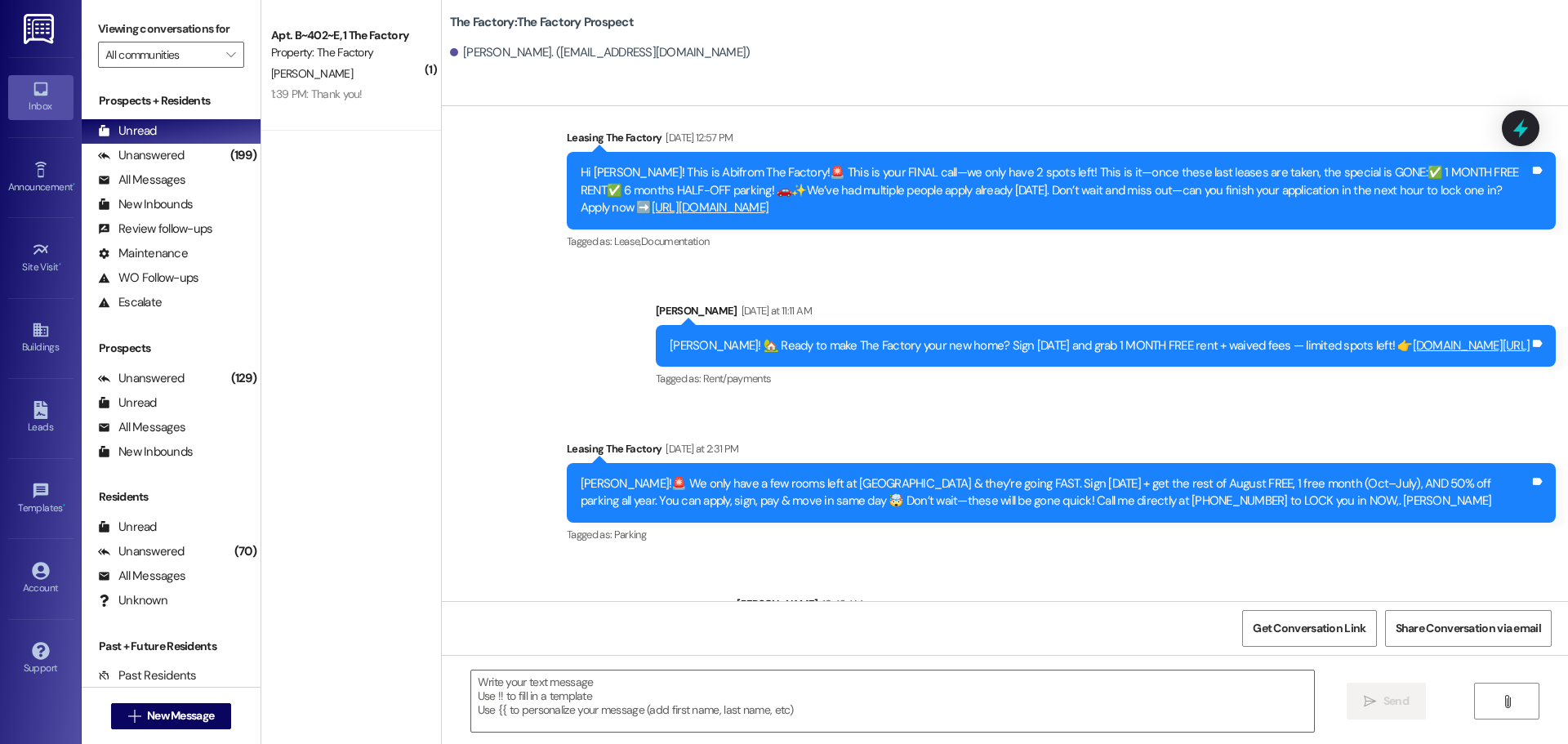
scroll to position [463, 0]
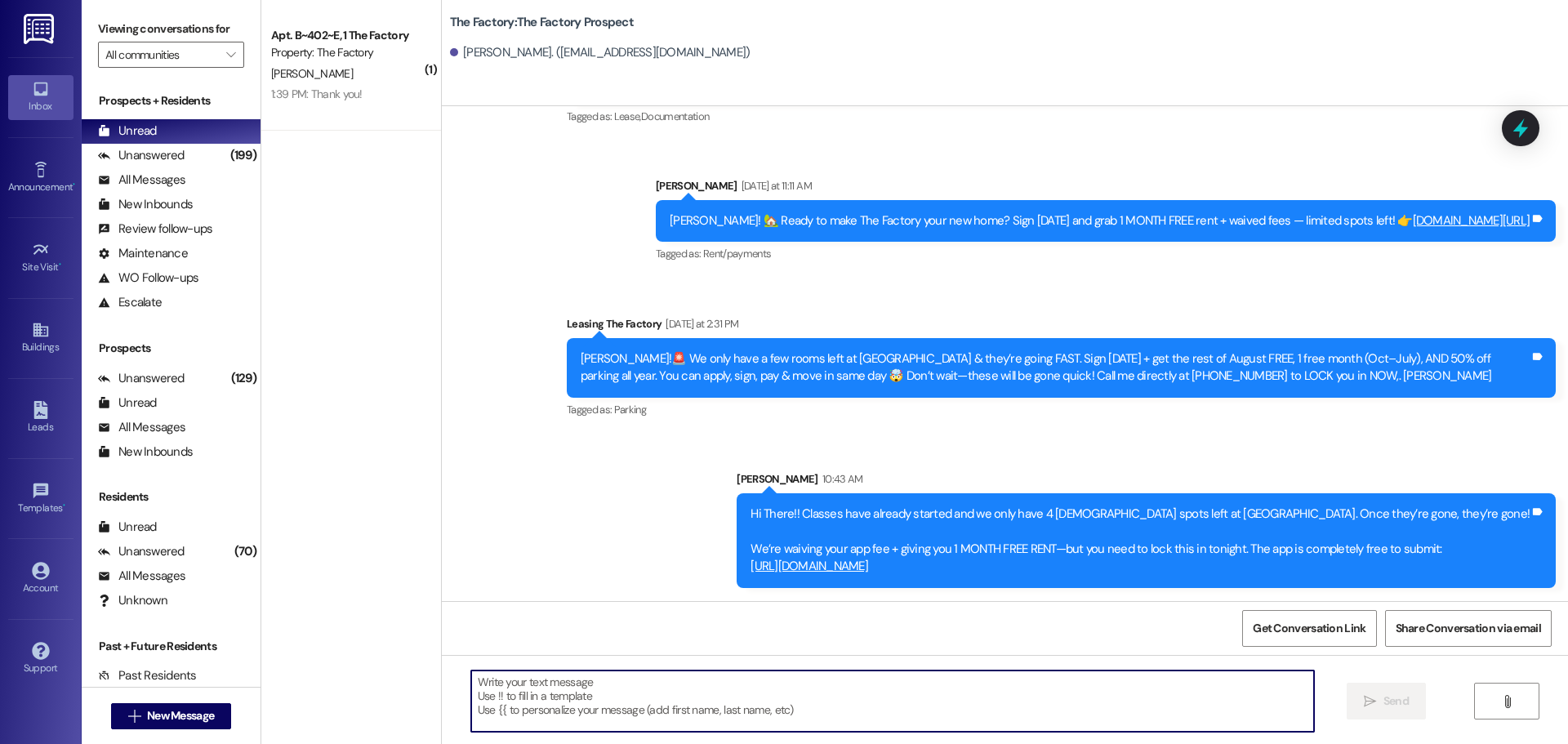
click at [473, 685] on textarea at bounding box center [893, 701] width 843 height 61
paste textarea "Hi {{first_name}}, it’s Tawnya from The Factory! ✈️ Let’s help your housing pla…"
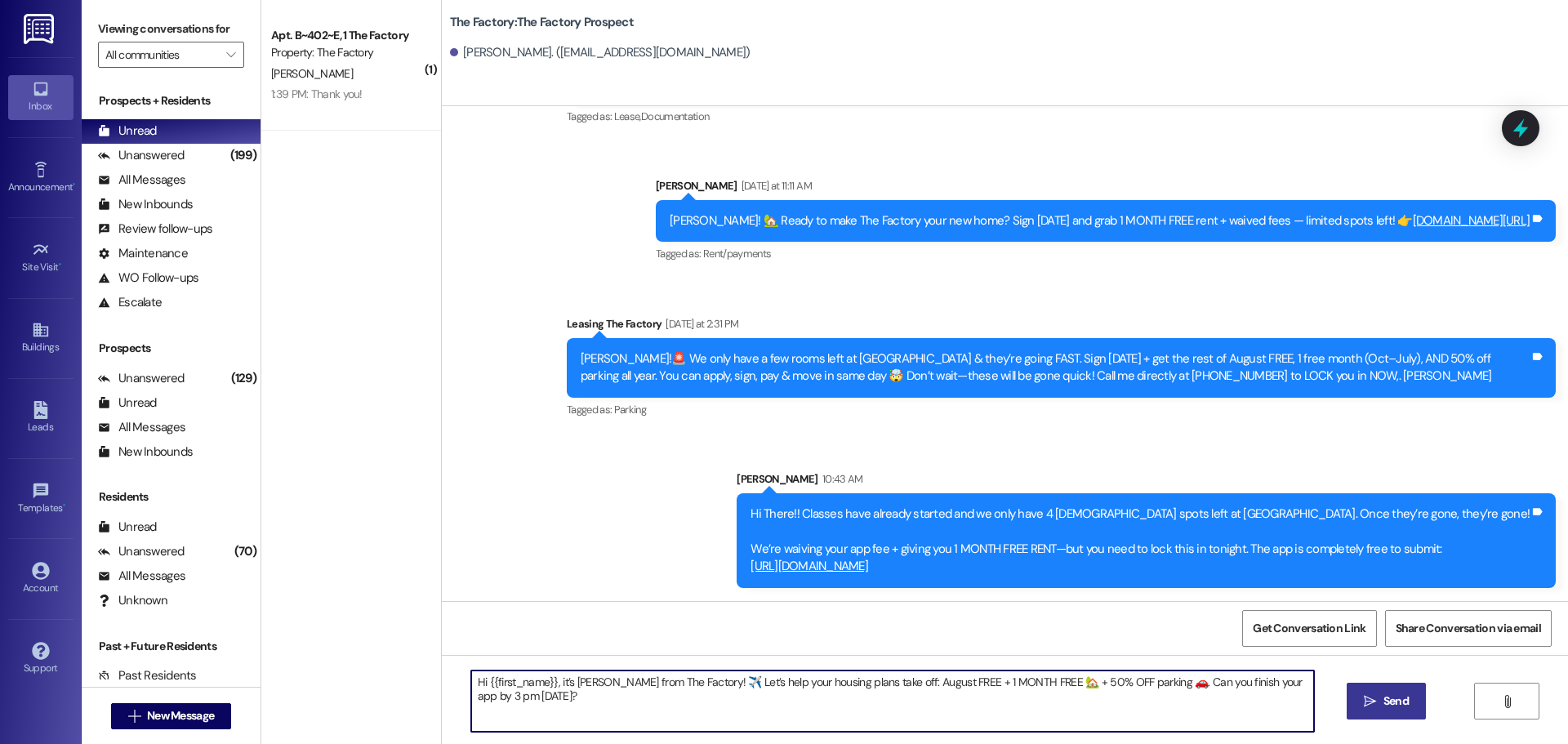
type textarea "Hi {{first_name}}, it’s Tawnya from The Factory! ✈️ Let’s help your housing pla…"
click at [1364, 696] on icon "" at bounding box center [1370, 702] width 12 height 13
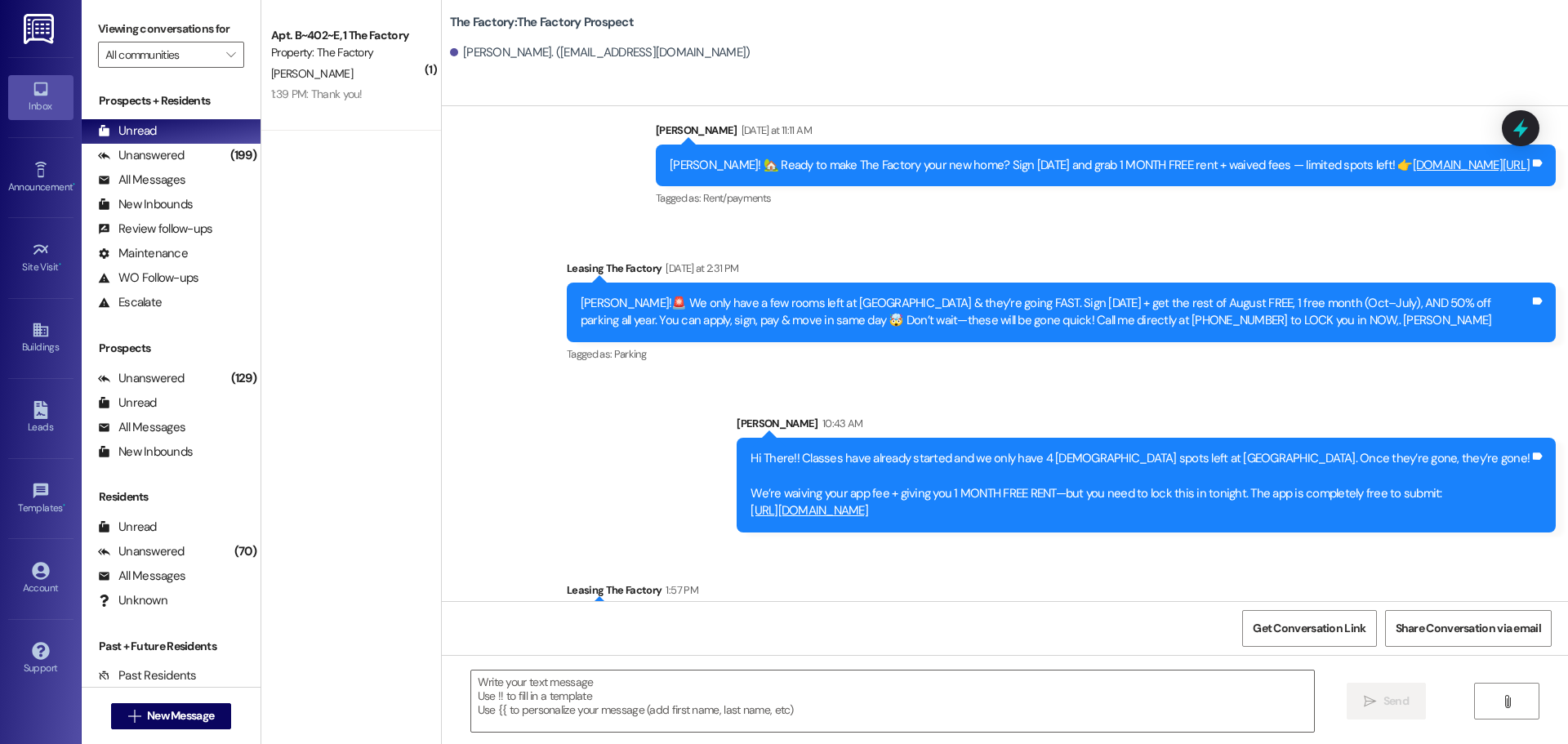
scroll to position [576, 0]
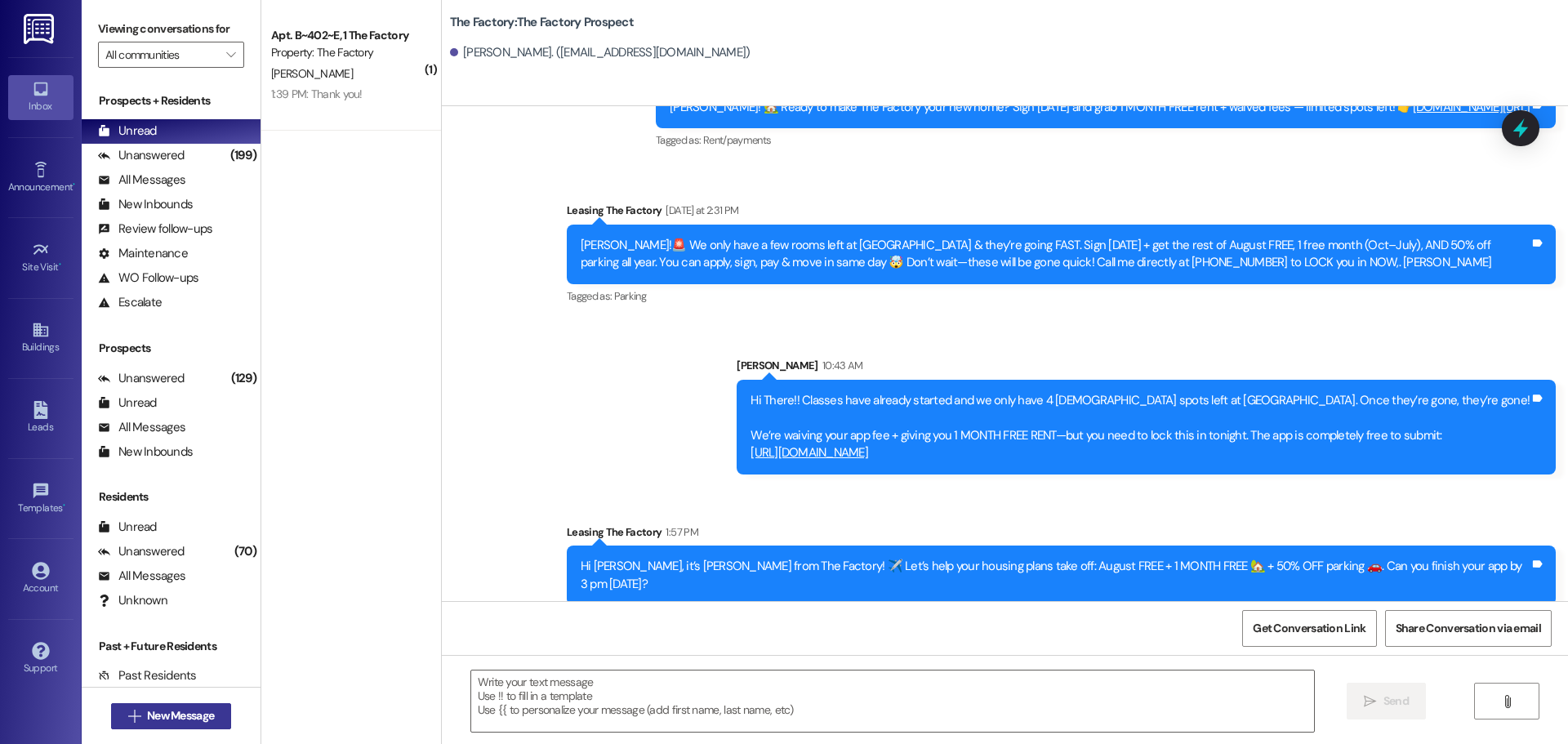
click at [201, 704] on button " New Message" at bounding box center [171, 715] width 121 height 26
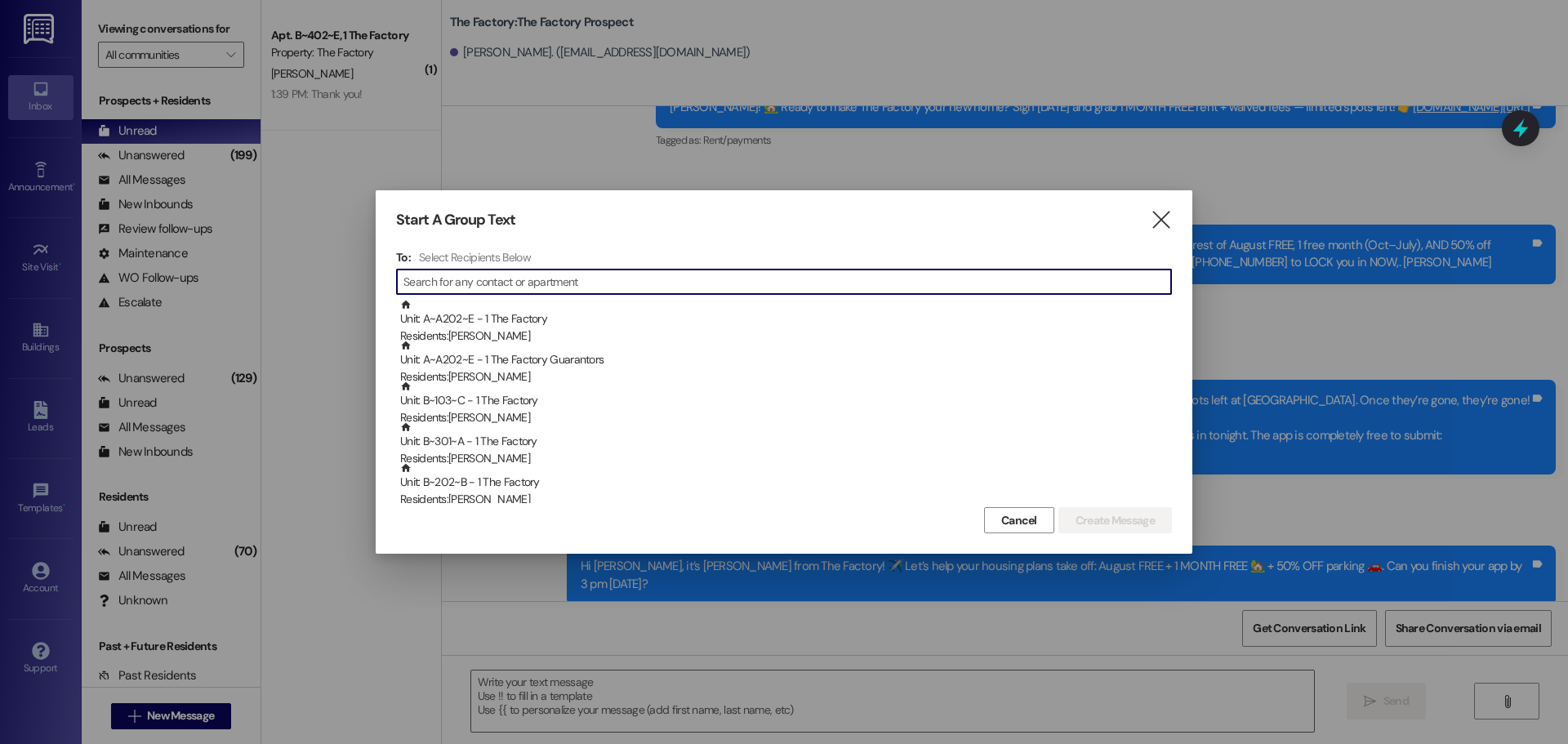
click at [438, 291] on input at bounding box center [787, 281] width 768 height 23
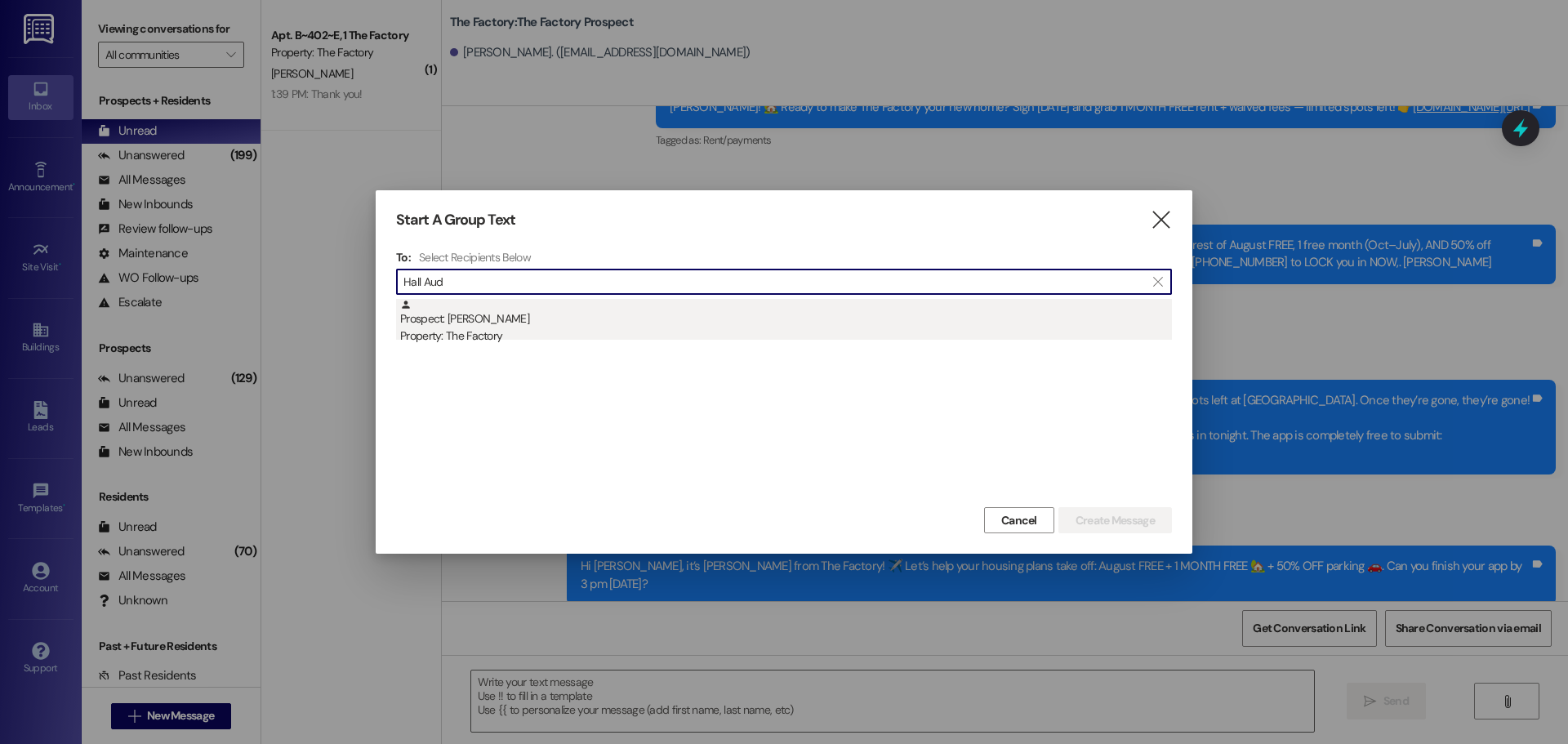
type input "Hall Aud"
click at [446, 336] on div "Property: The Factory" at bounding box center [786, 336] width 772 height 17
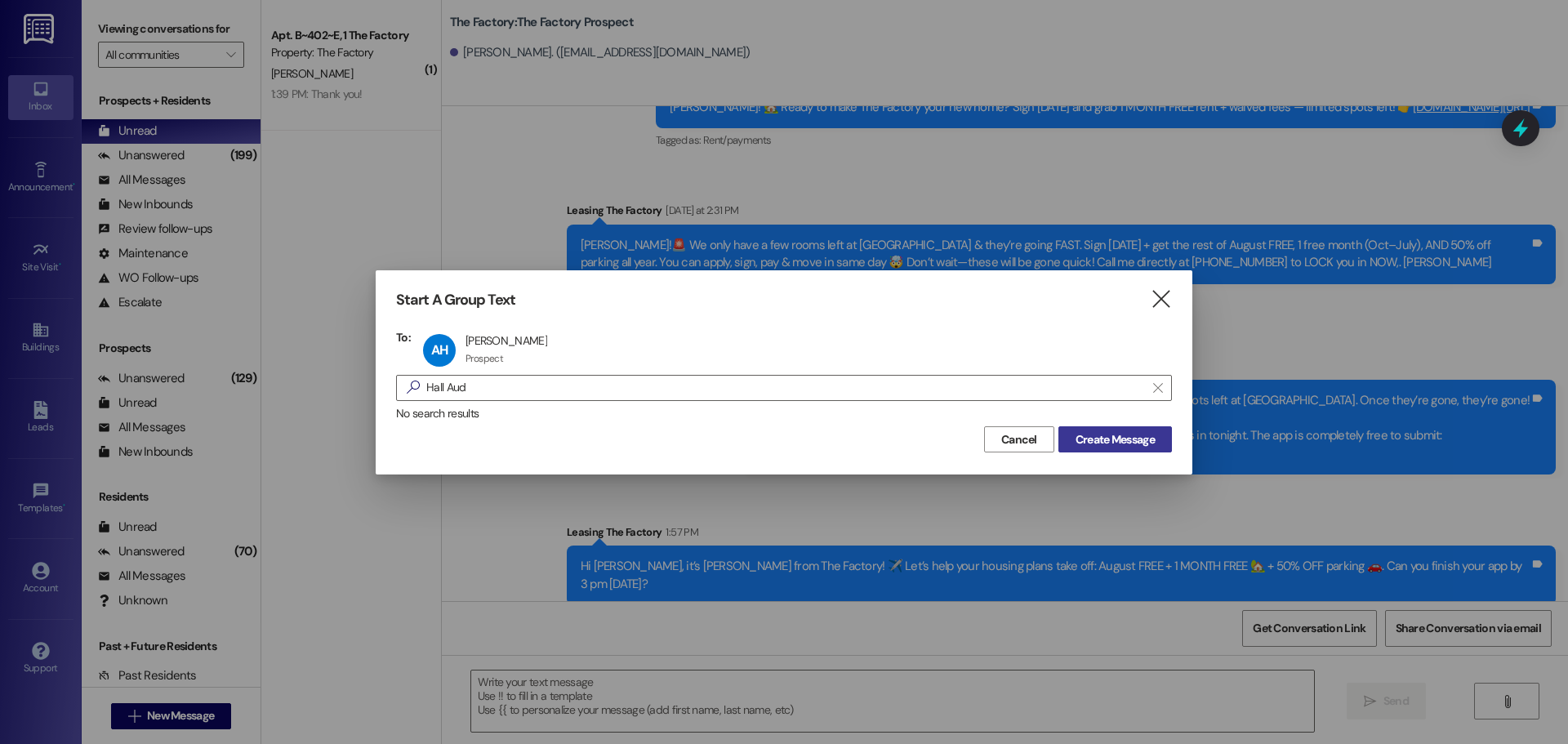
click at [1133, 441] on span "Create Message" at bounding box center [1115, 440] width 79 height 17
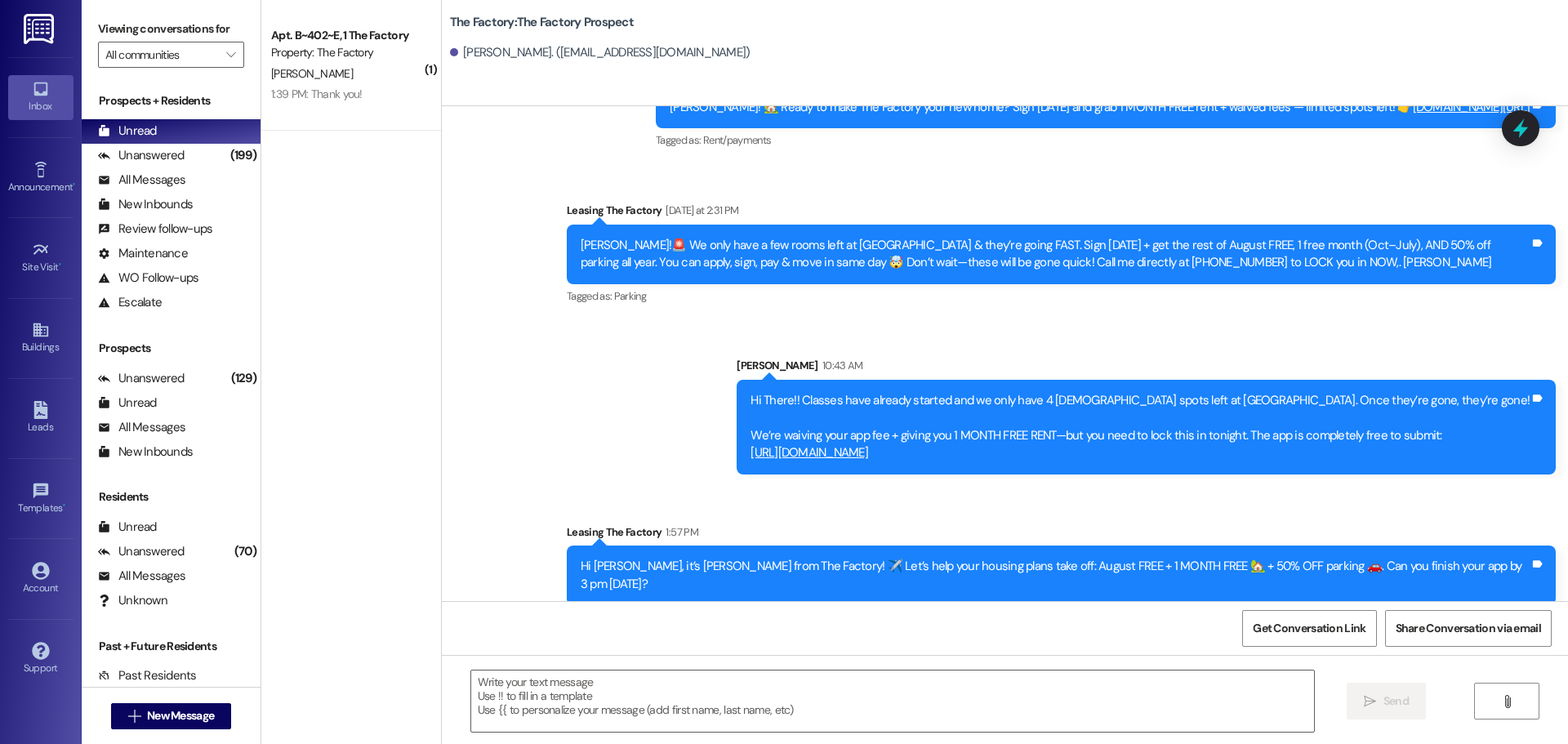
scroll to position [508, 0]
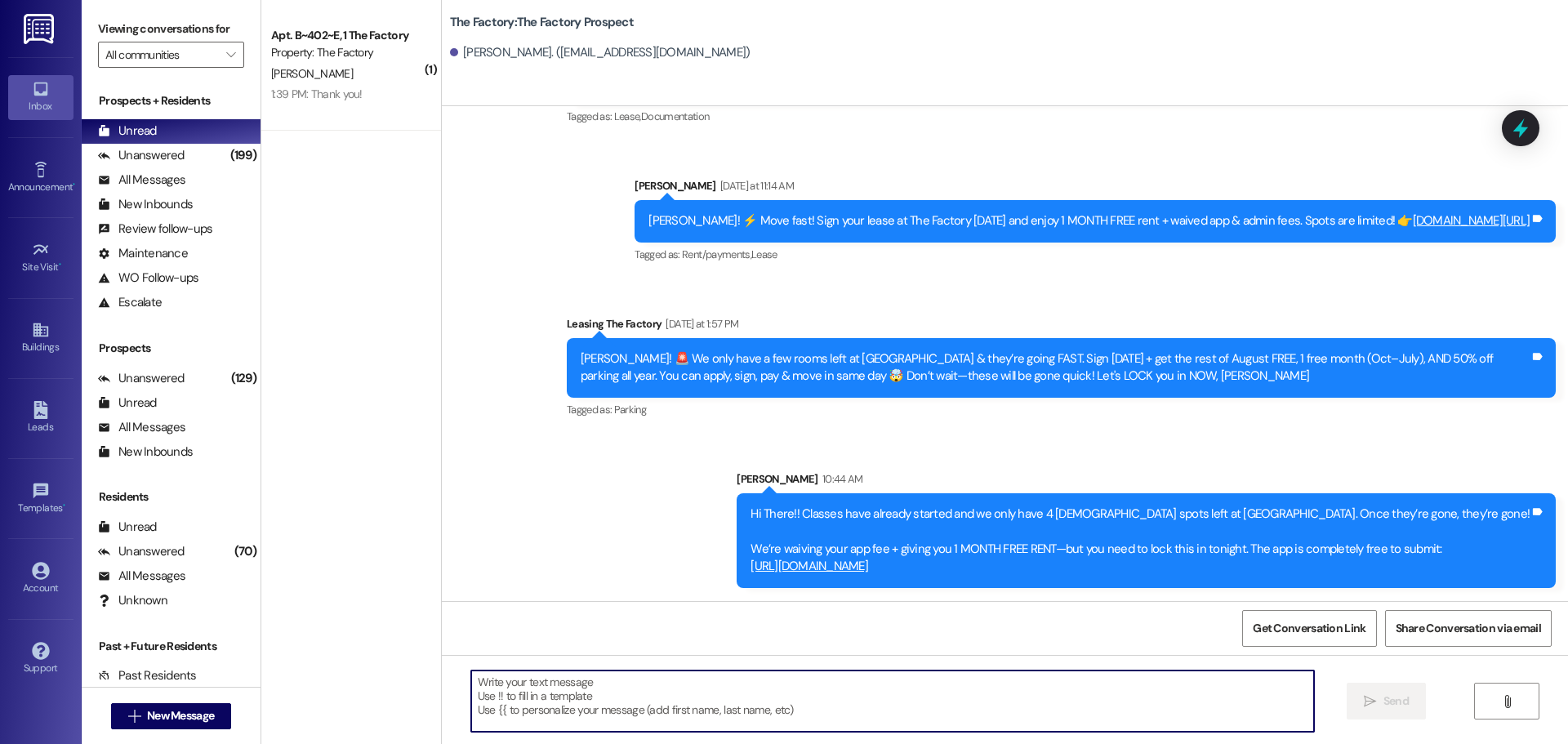
click at [471, 683] on textarea at bounding box center [893, 701] width 843 height 61
paste textarea "Hi {{first_name}}, it’s Tawnya from The Factory! ✈️ Let’s help your housing pla…"
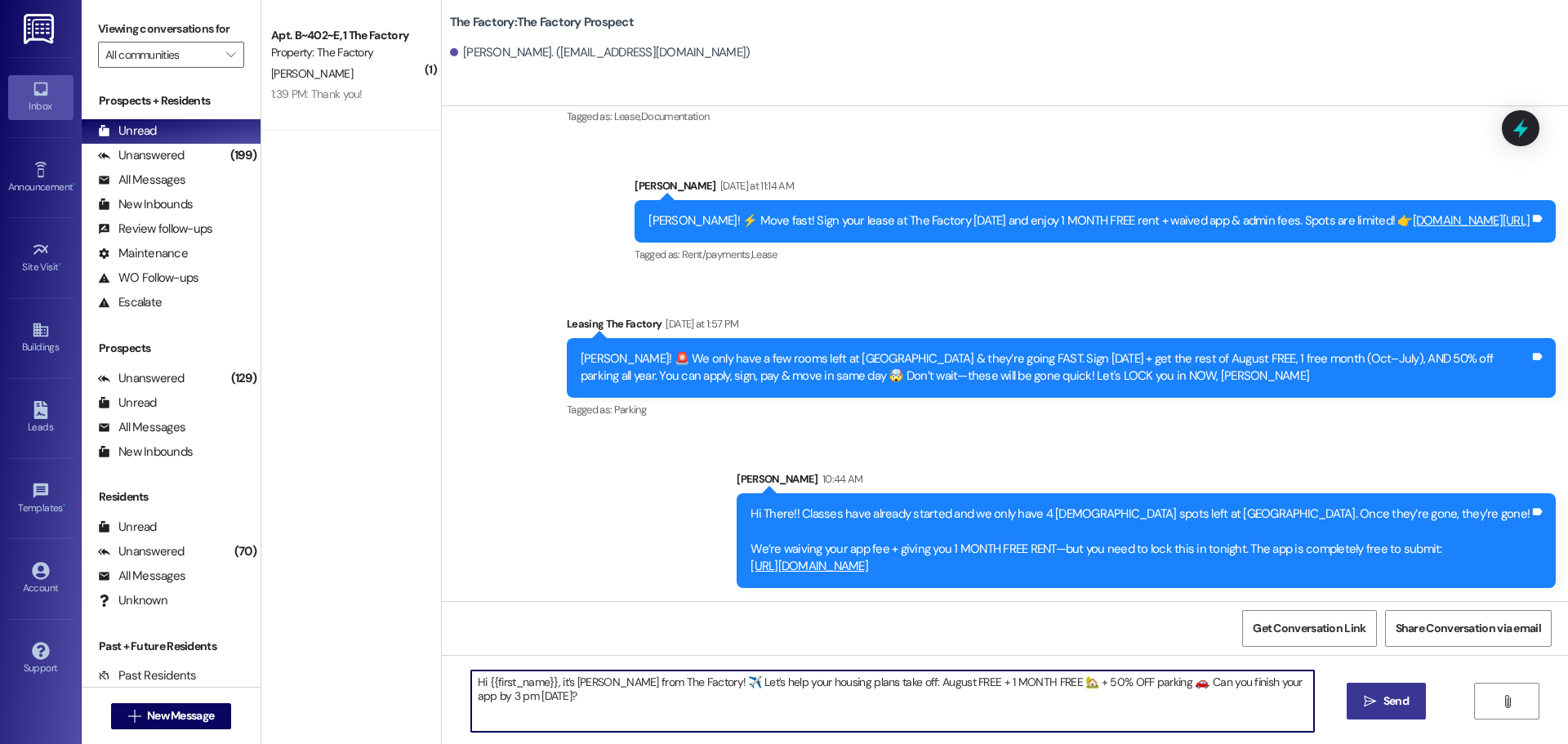
type textarea "Hi {{first_name}}, it’s Tawnya from The Factory! ✈️ Let’s help your housing pla…"
click at [1386, 710] on span "Send" at bounding box center [1396, 701] width 26 height 17
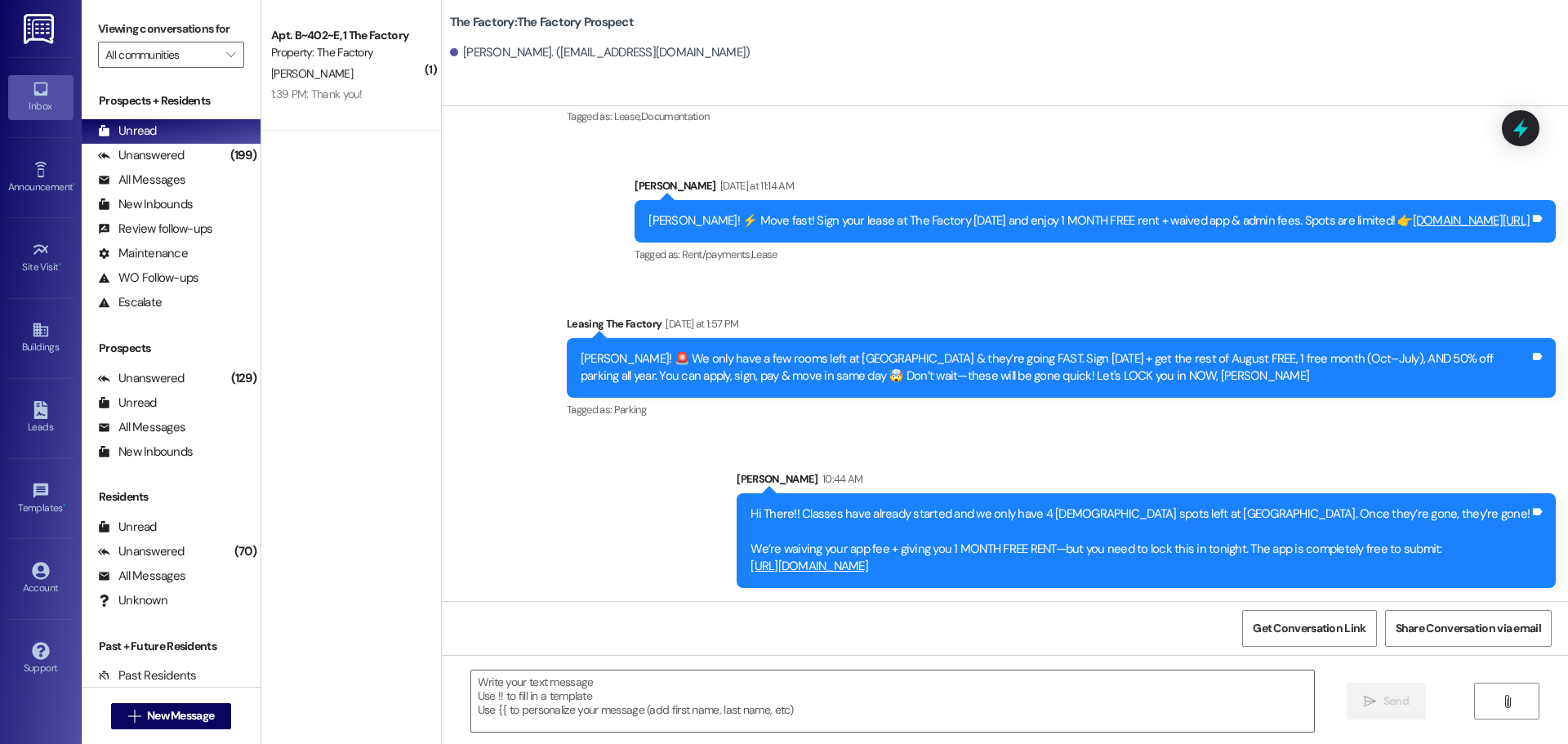
scroll to position [576, 0]
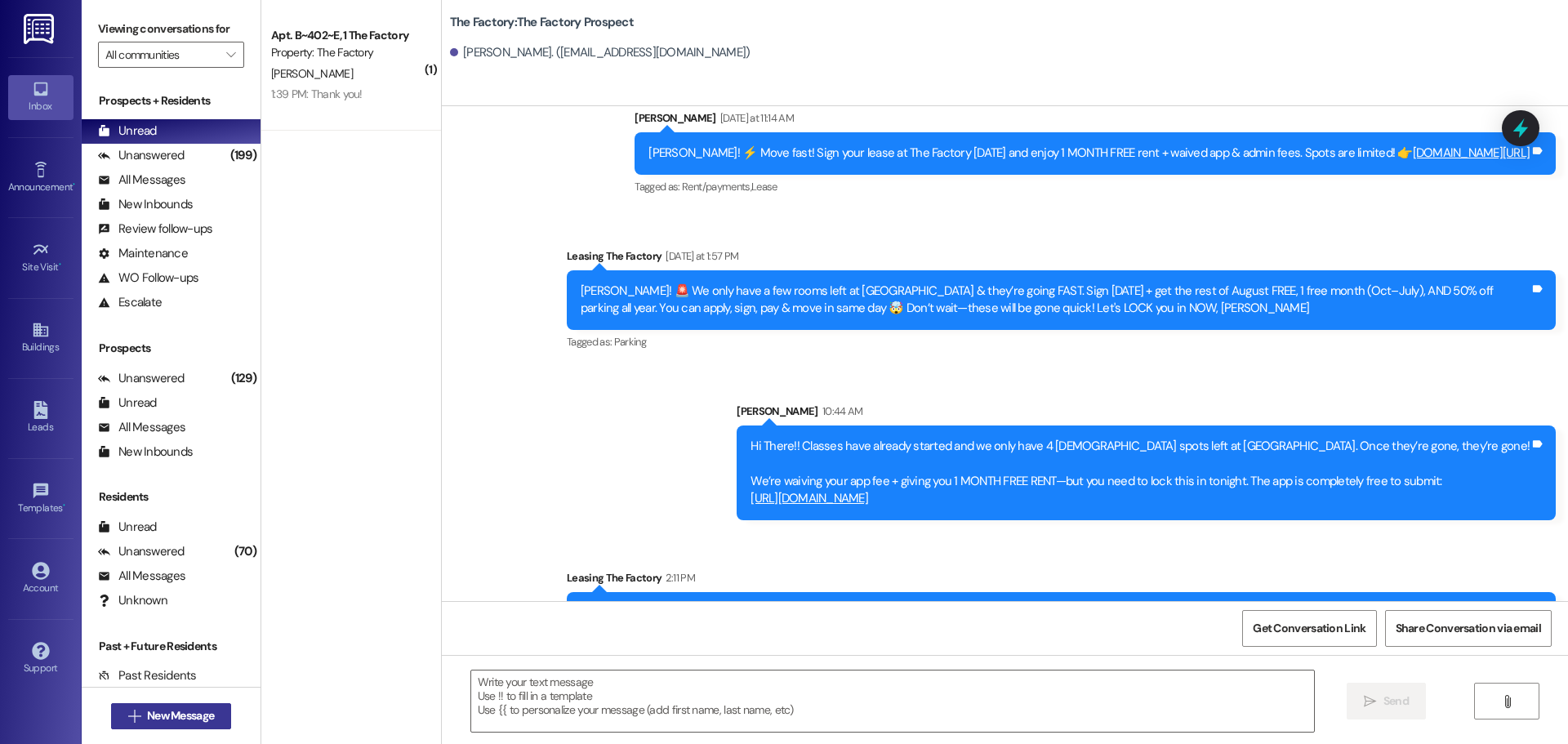
click at [175, 713] on span "New Message" at bounding box center [180, 716] width 67 height 17
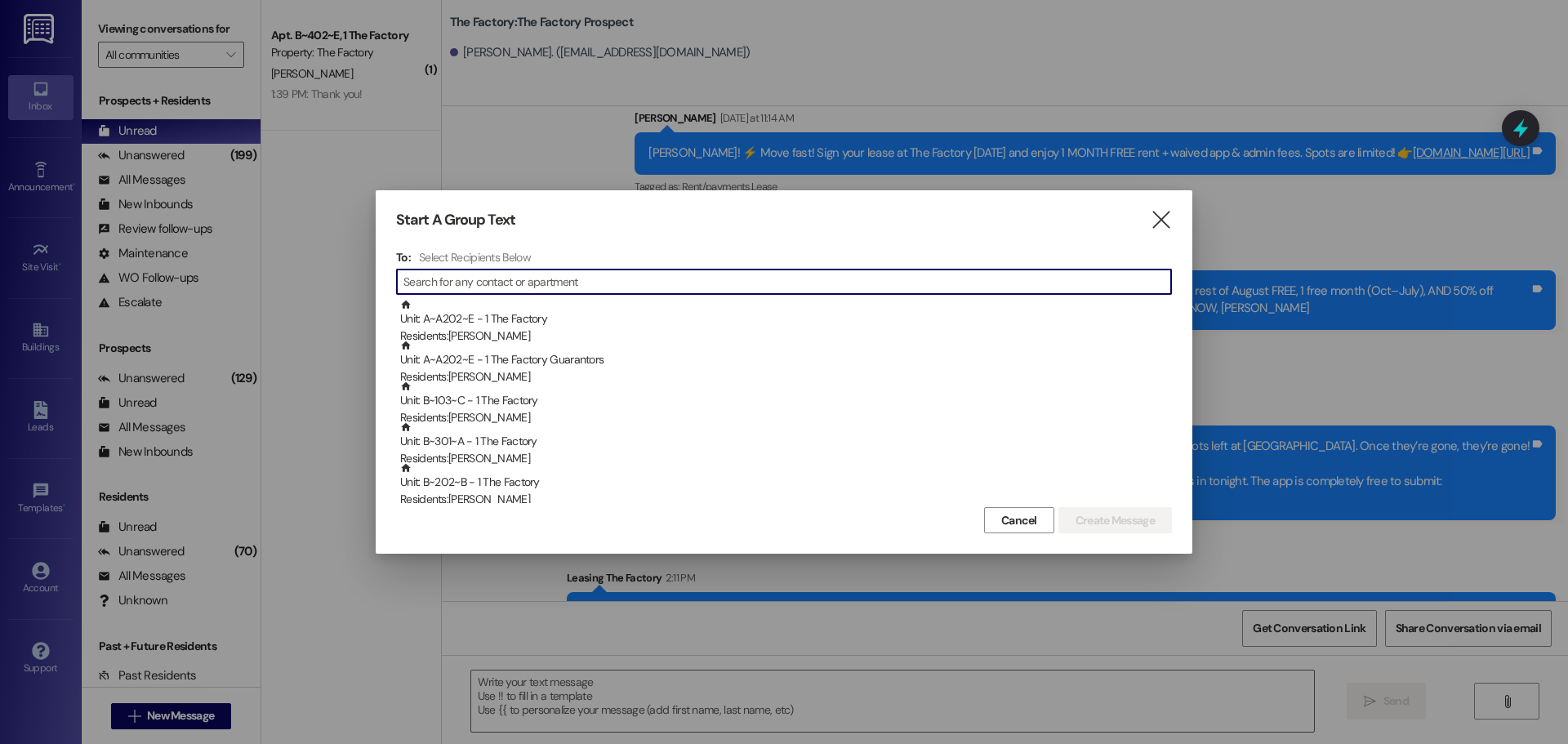
click at [506, 281] on input at bounding box center [787, 281] width 768 height 23
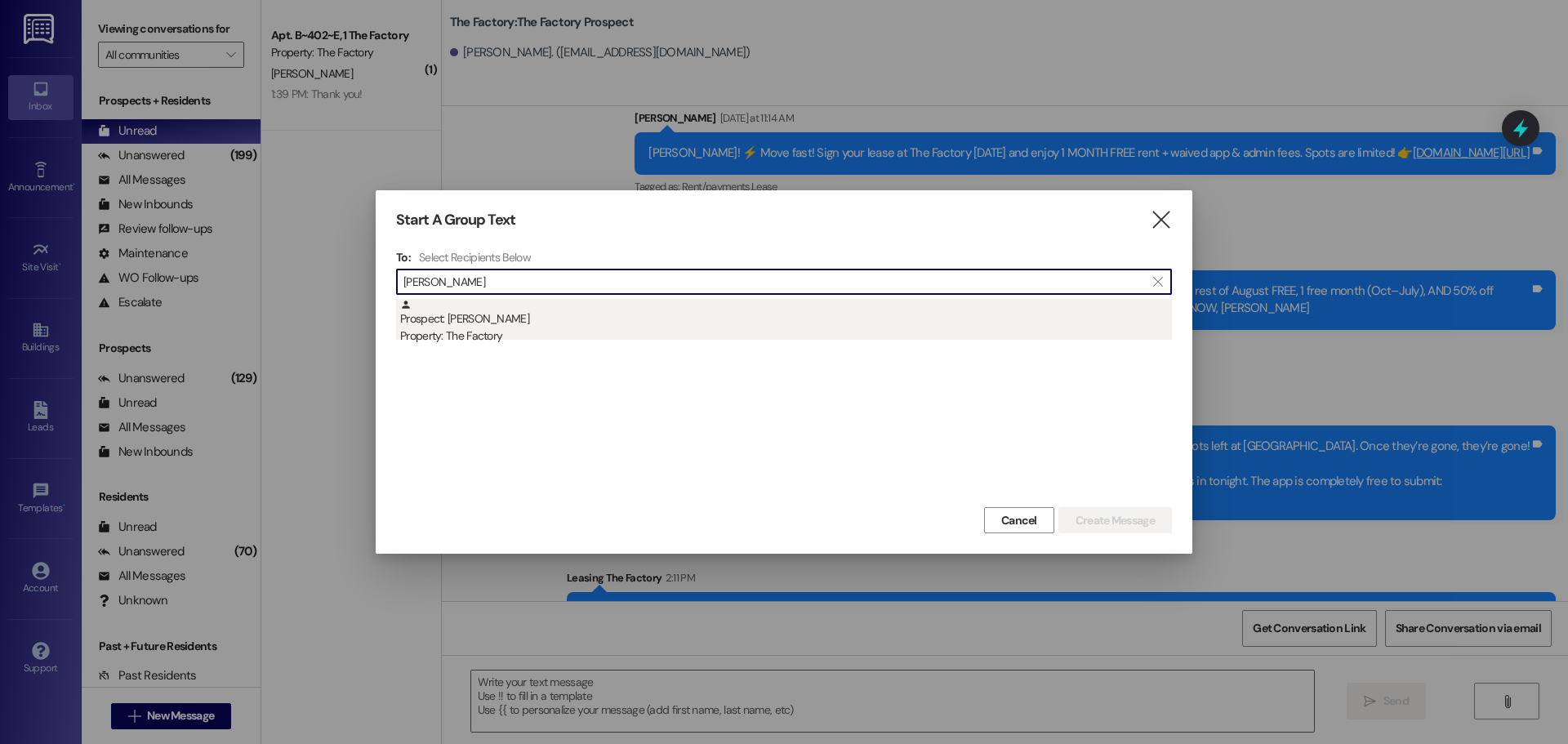
type input "lucas harr"
click at [475, 320] on div "Prospect: Lucas Harrison Property: The Factory" at bounding box center [786, 321] width 772 height 47
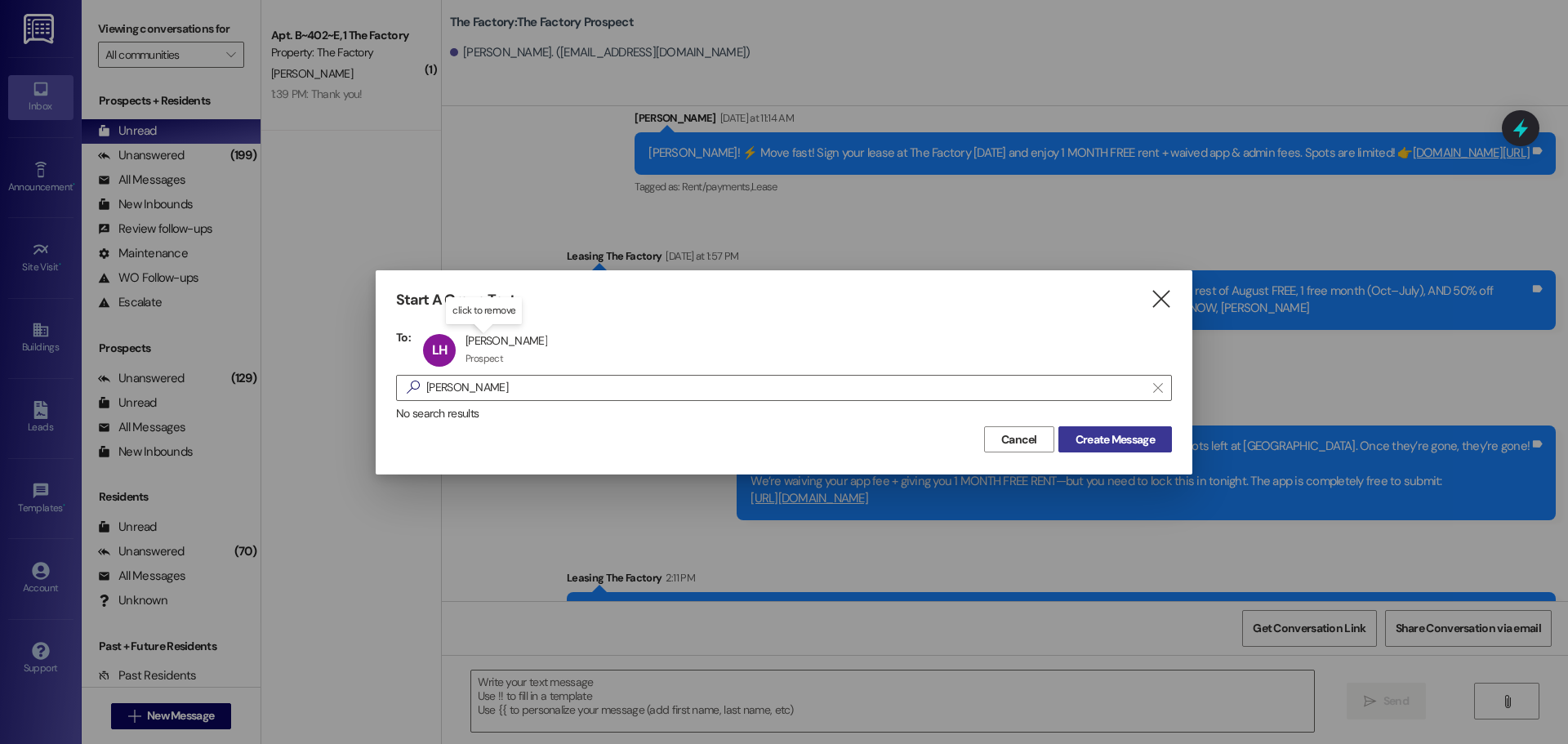
click at [1124, 432] on span "Create Message" at bounding box center [1115, 440] width 79 height 17
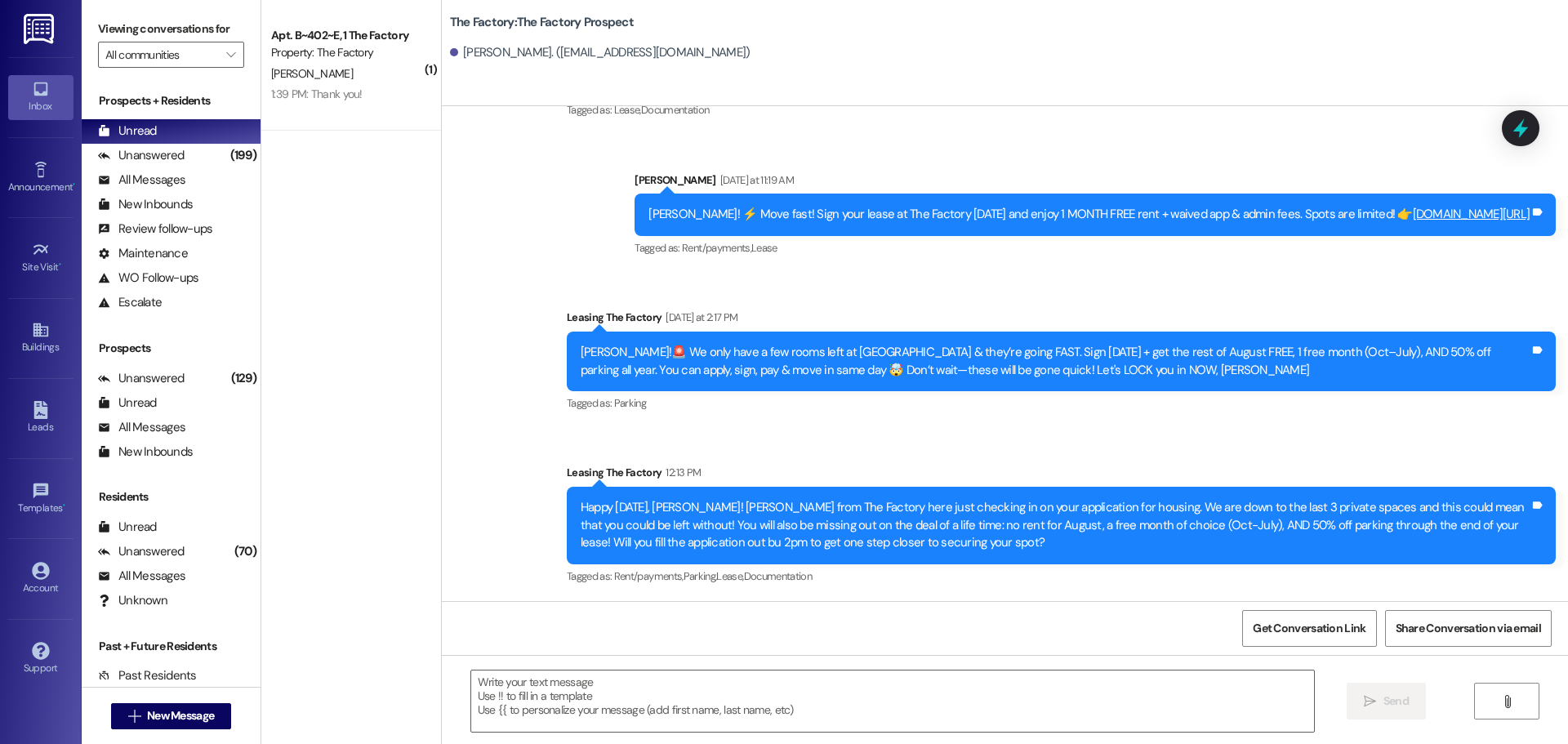
scroll to position [573, 0]
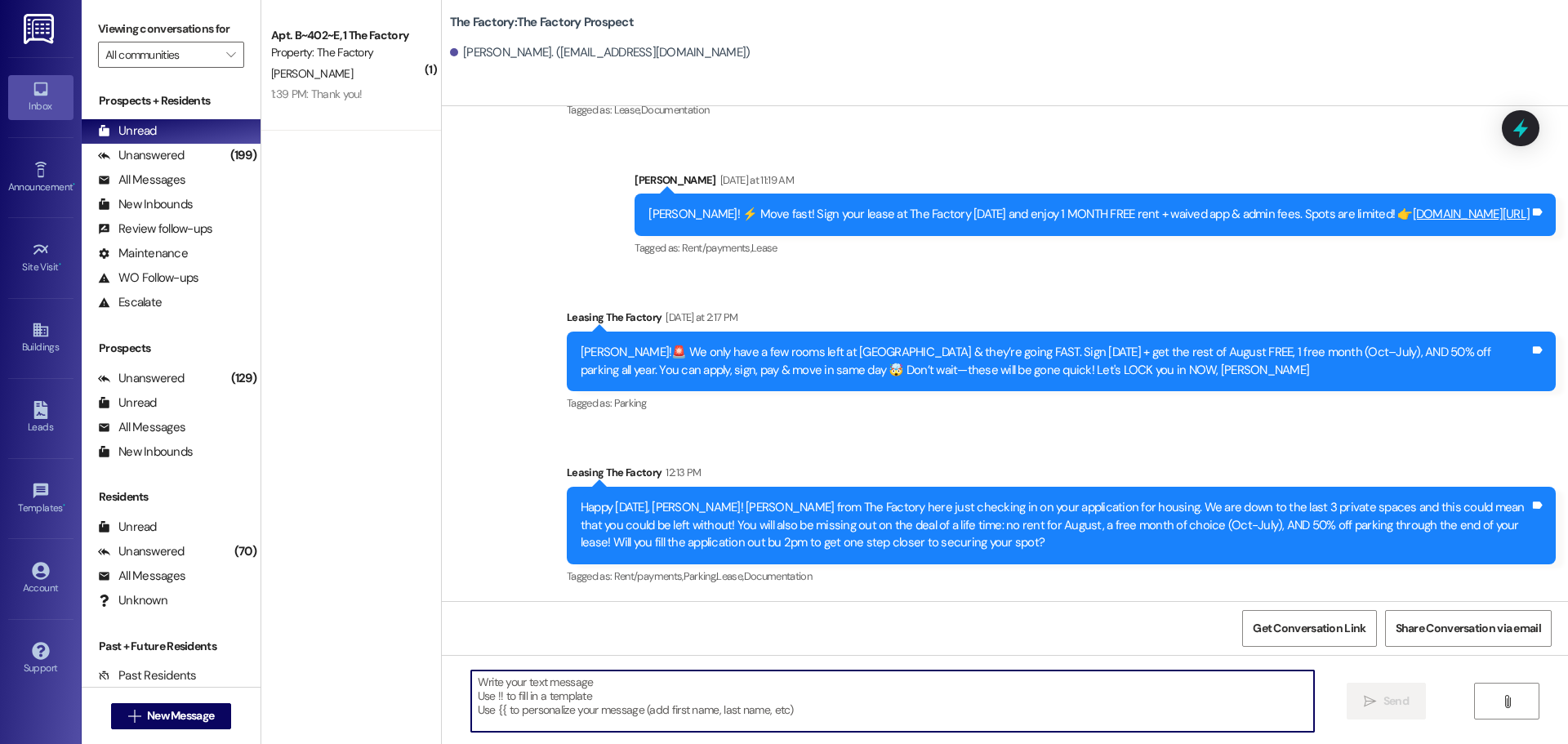
click at [471, 685] on textarea at bounding box center [893, 701] width 843 height 61
paste textarea "Hi {{first_name}}, it’s Tawnya from The Factory! ✈️ Let’s help your housing pla…"
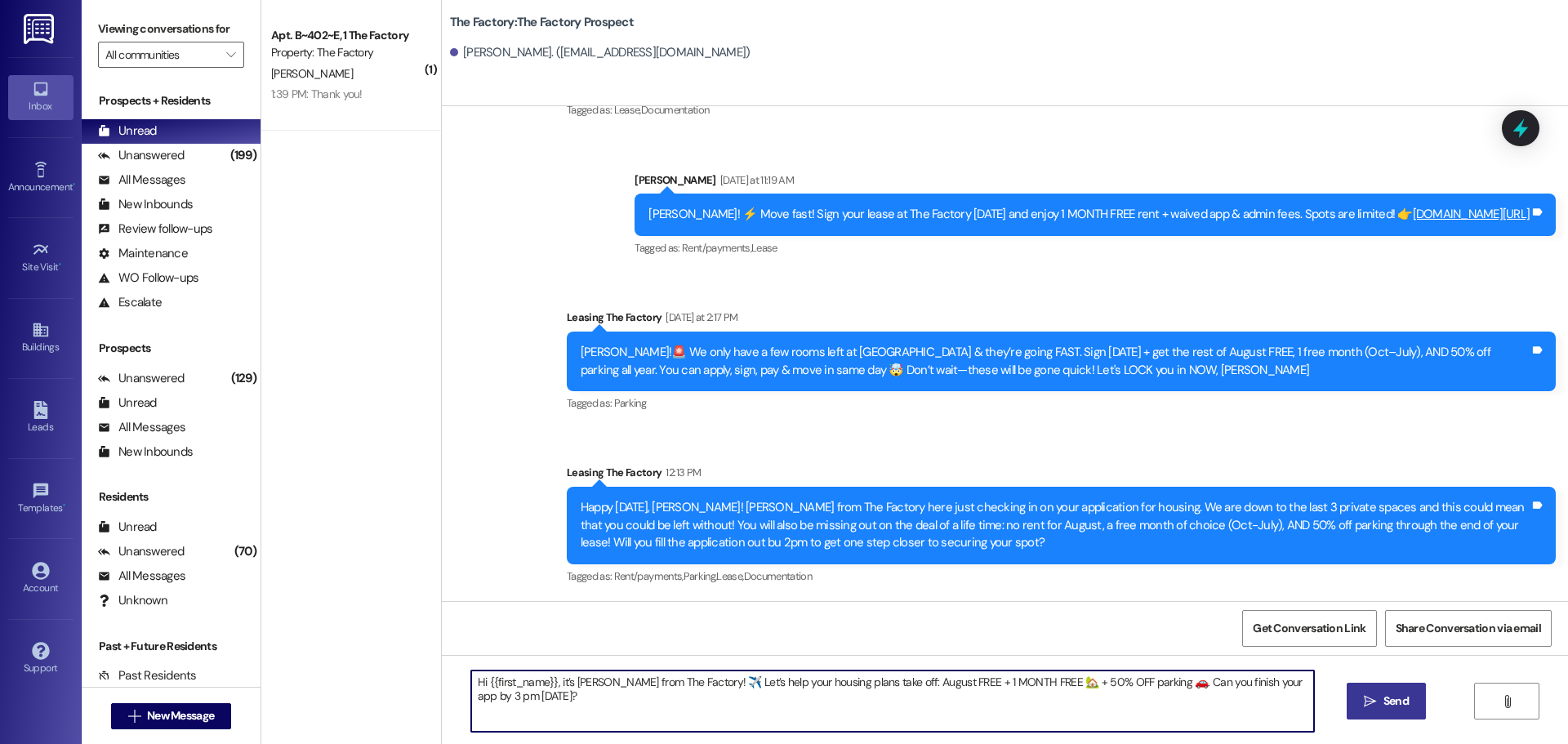
type textarea "Hi {{first_name}}, it’s Tawnya from The Factory! ✈️ Let’s help your housing pla…"
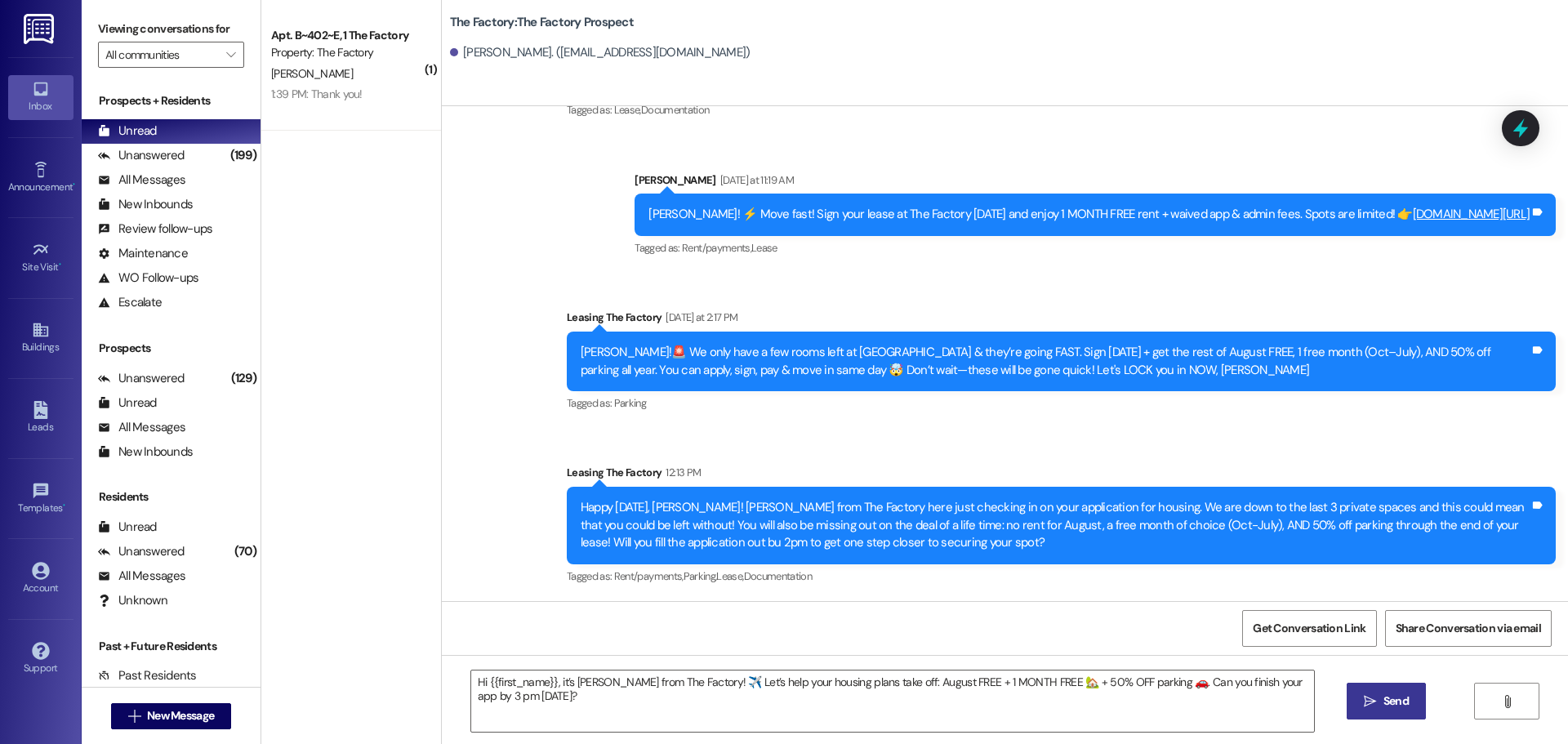
click at [1376, 690] on button " Send" at bounding box center [1386, 701] width 79 height 37
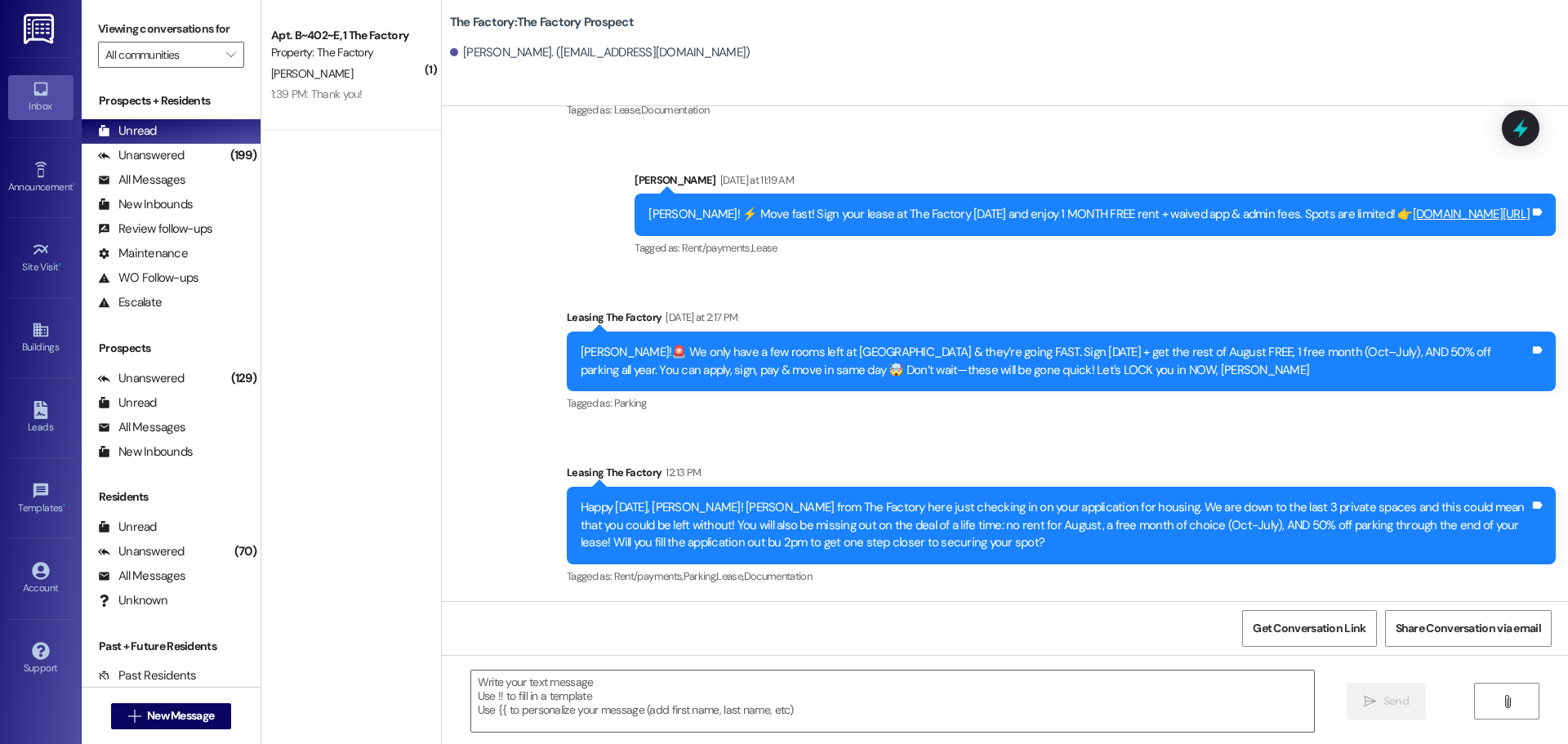
scroll to position [576, 0]
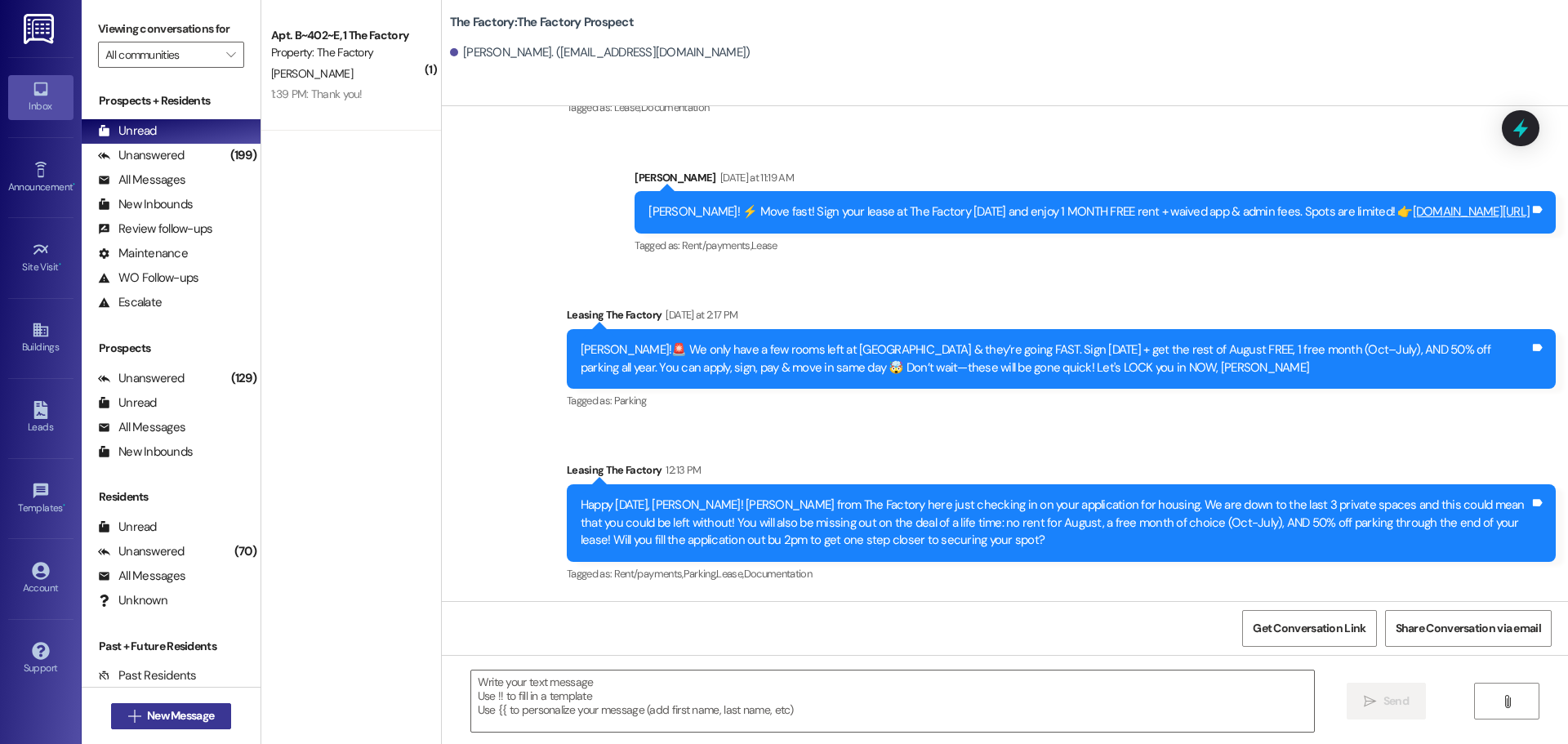
click at [168, 716] on span "New Message" at bounding box center [180, 716] width 67 height 17
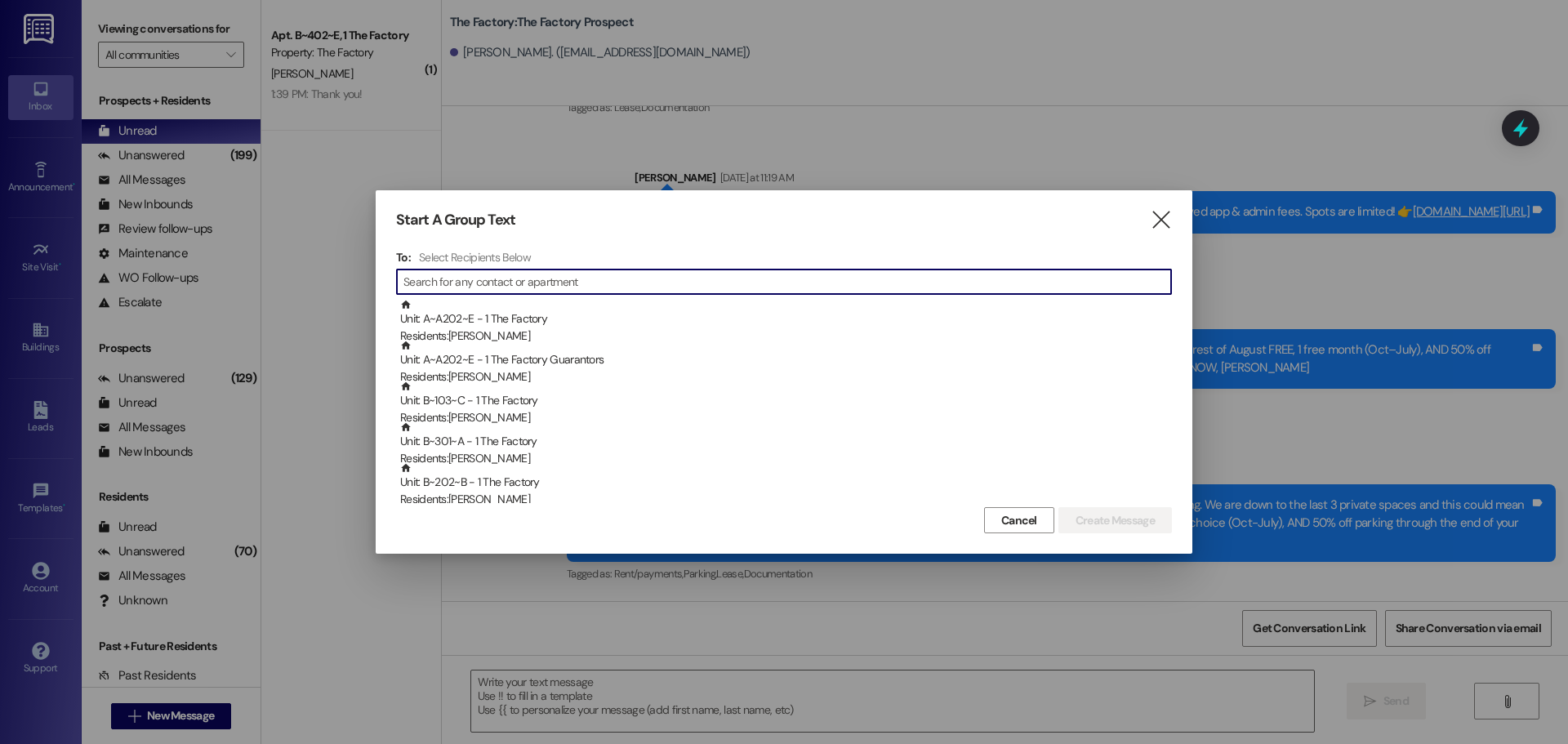
click at [521, 281] on input at bounding box center [787, 281] width 768 height 23
type input "d"
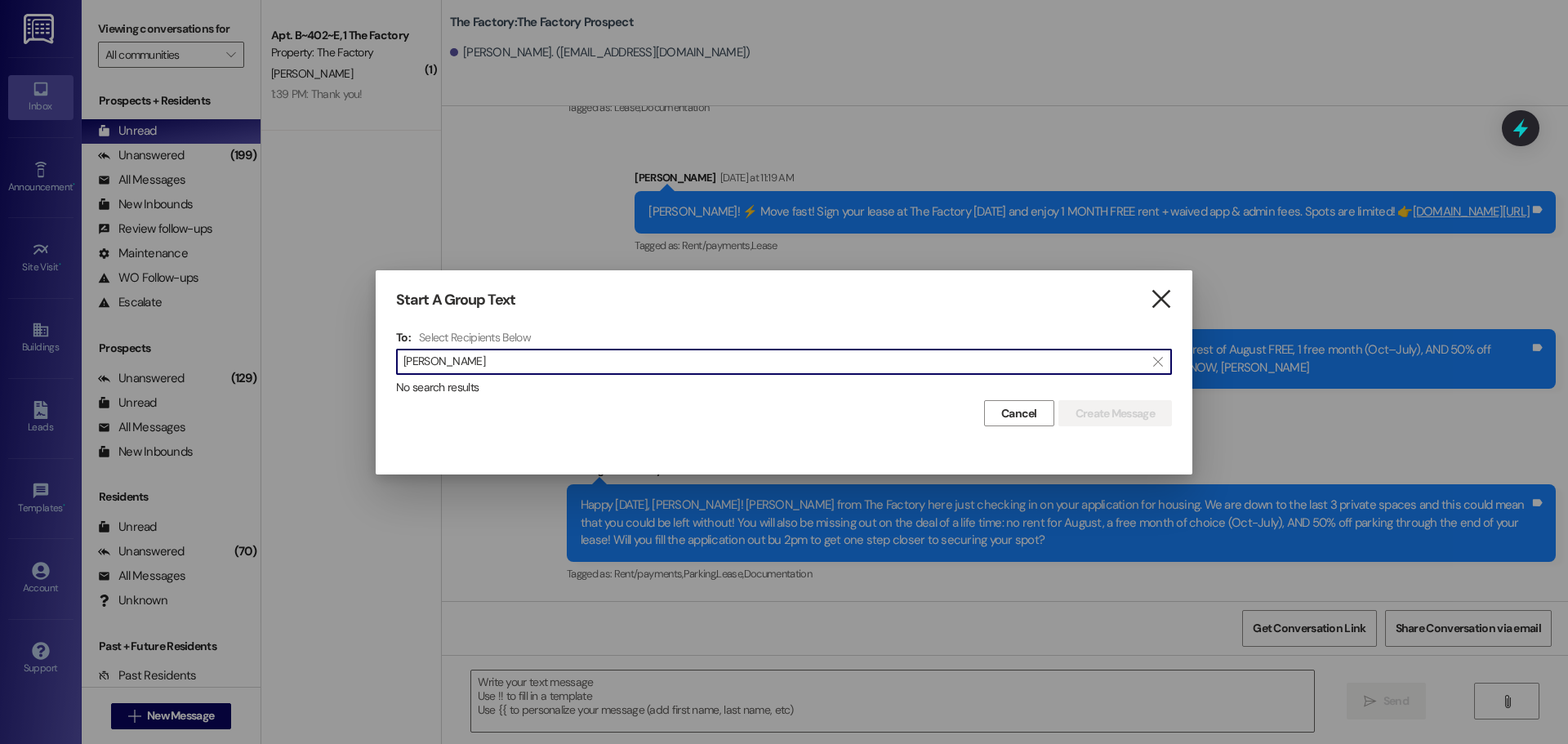
type input "Daniel Boyd"
click at [1160, 299] on icon "" at bounding box center [1161, 300] width 22 height 17
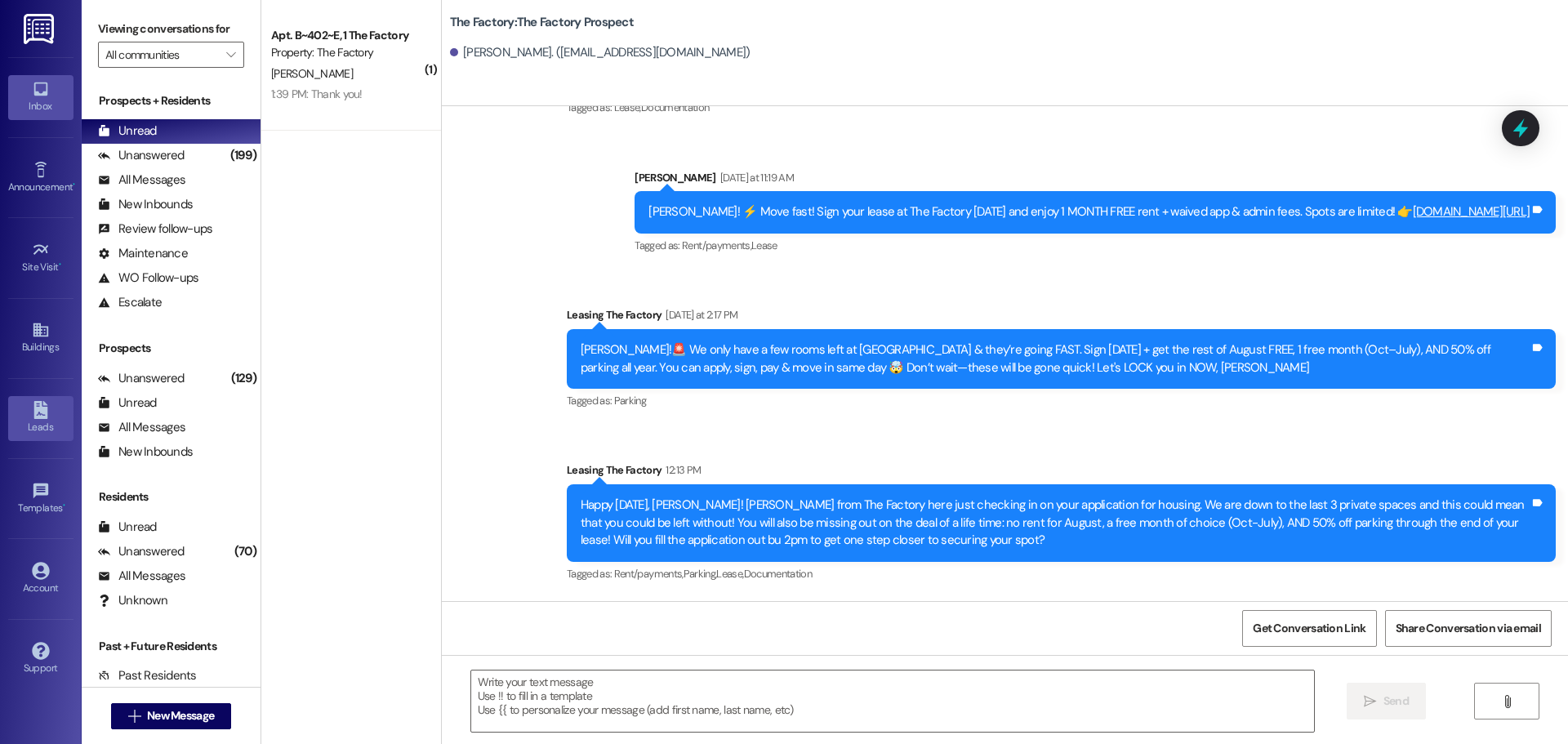
click at [43, 420] on div "Leads" at bounding box center [41, 426] width 82 height 16
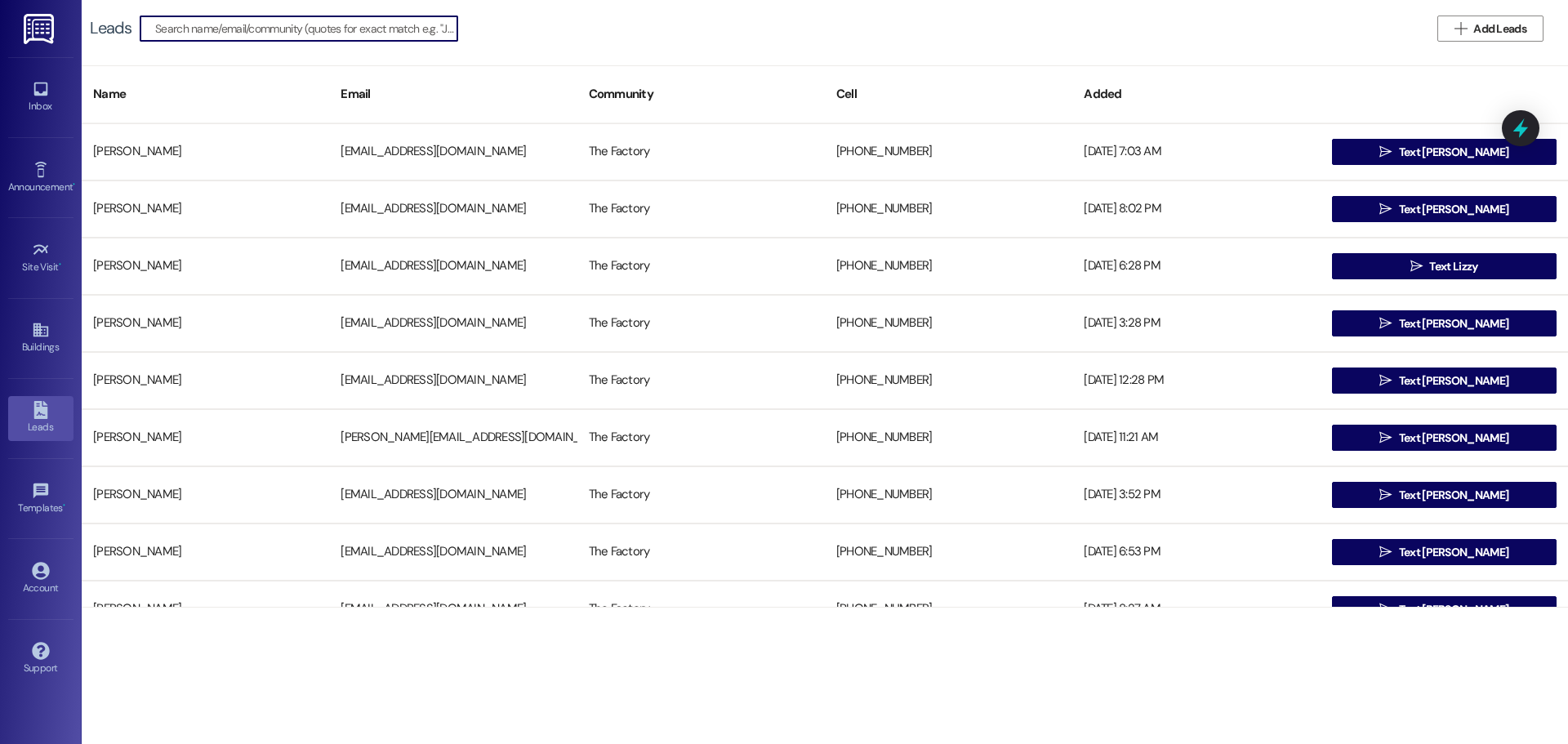
click at [283, 25] on input at bounding box center [306, 29] width 302 height 23
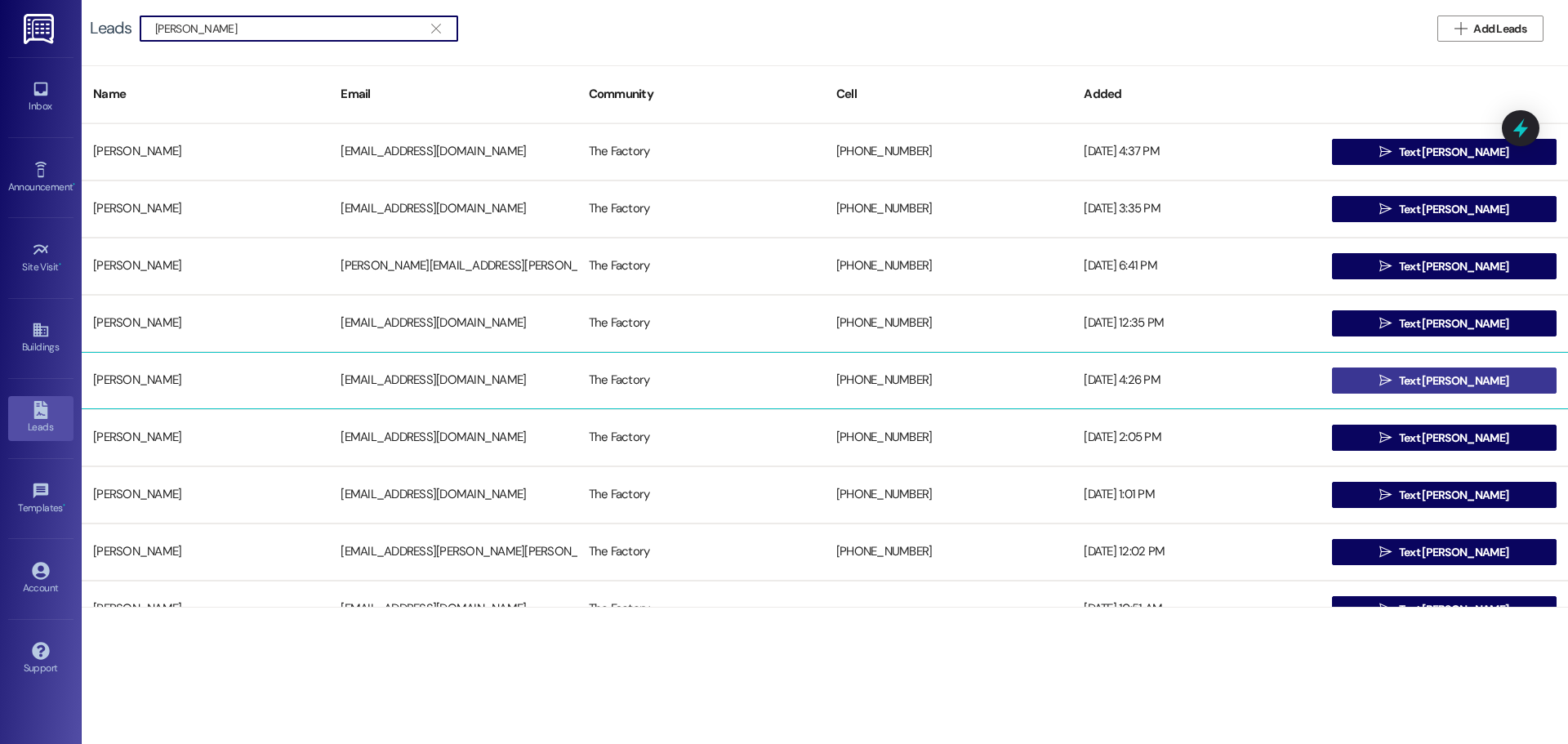
type input "Daniel"
click at [1475, 380] on span "Text Daniel" at bounding box center [1454, 382] width 110 height 17
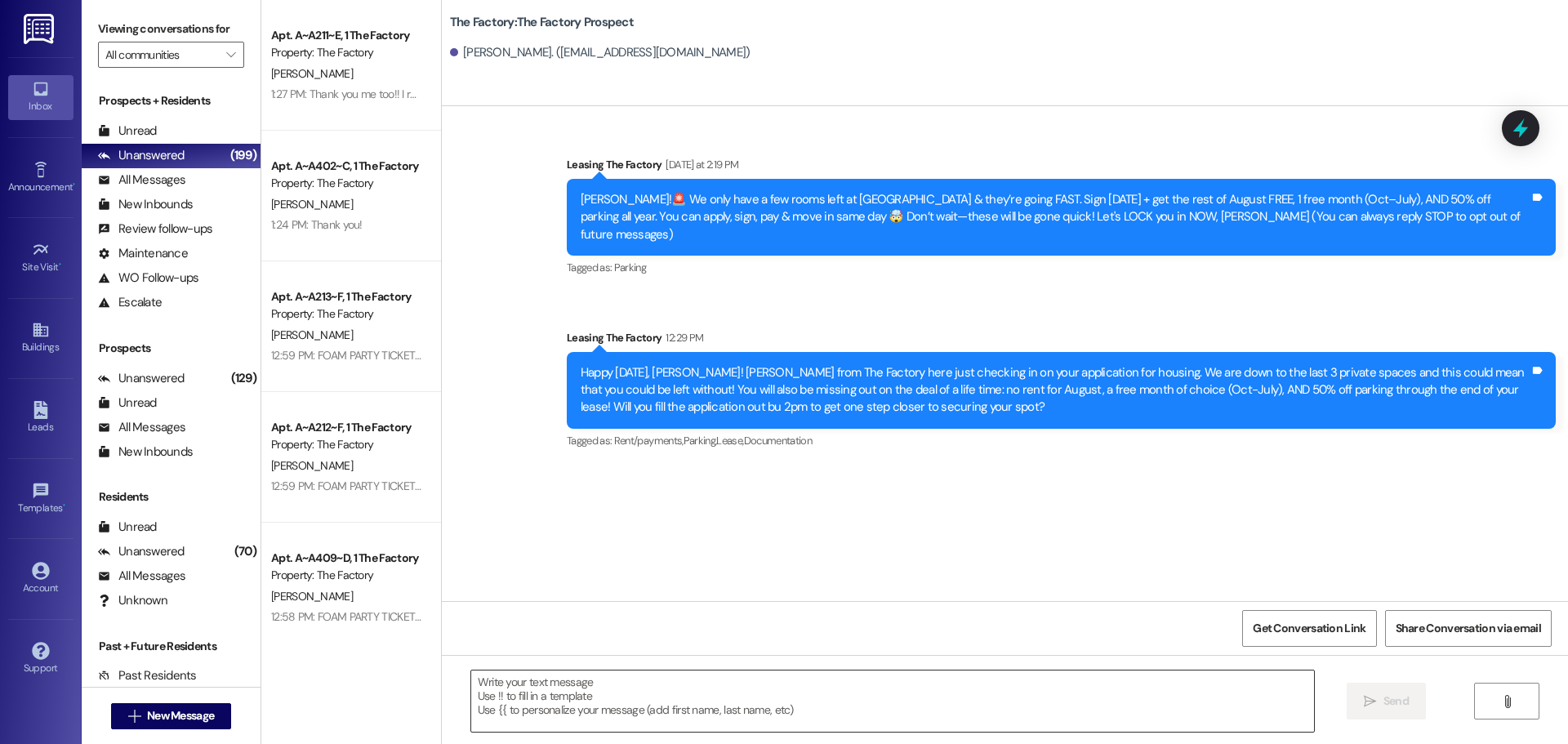
click at [471, 678] on textarea at bounding box center [893, 701] width 843 height 61
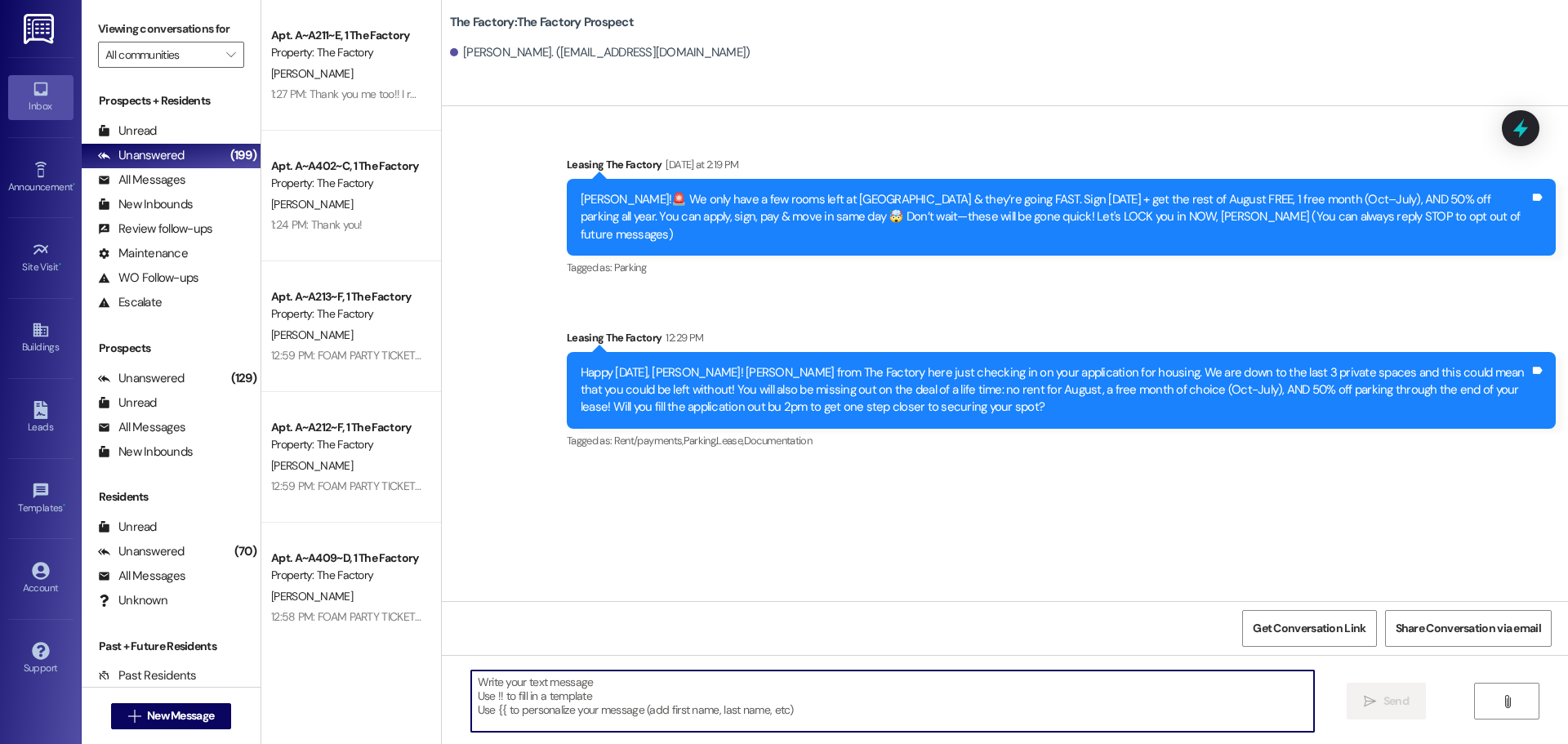
paste textarea "Hi {{first_name}}, it’s Tawnya from The Factory! ✈️ Let’s help your housing pla…"
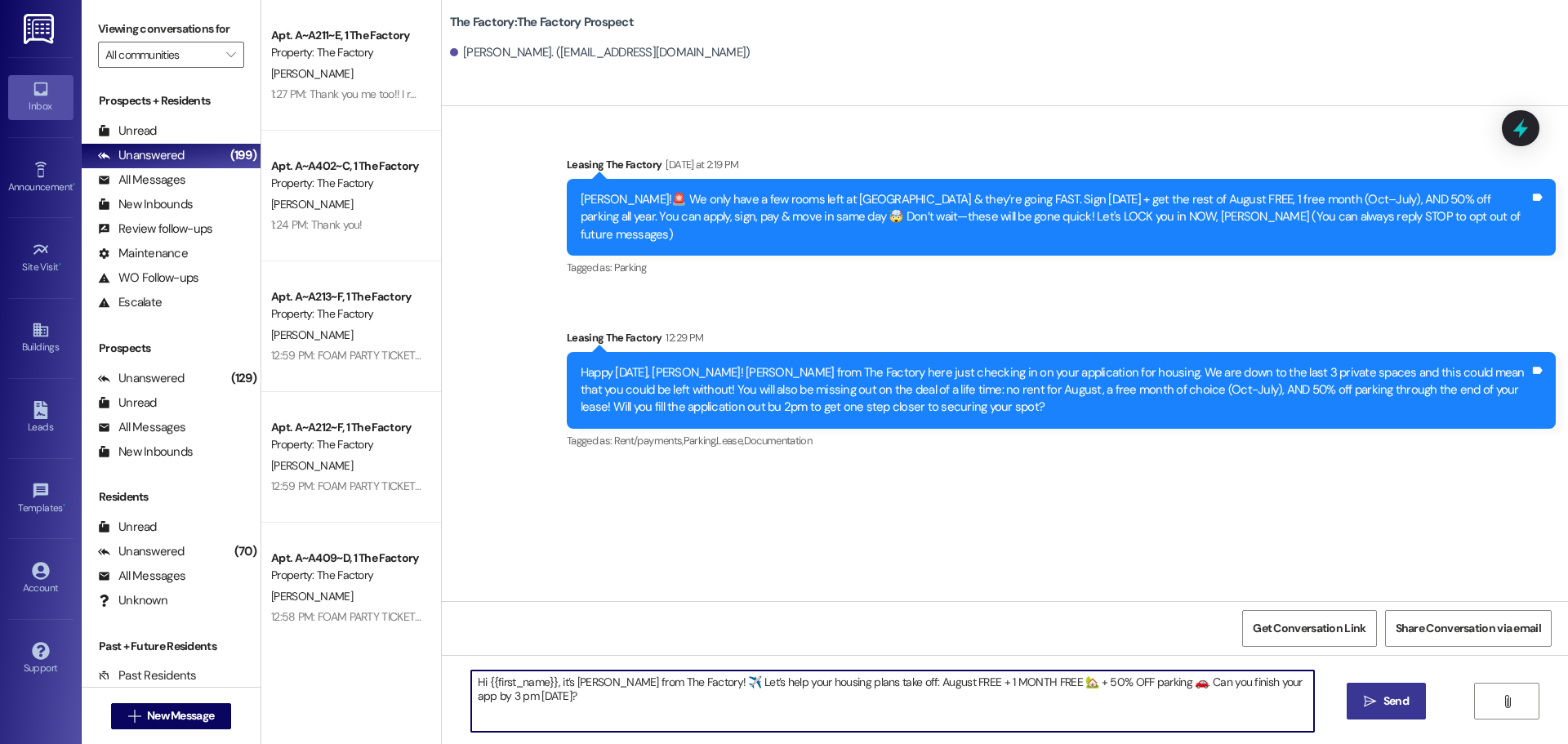
type textarea "Hi {{first_name}}, it’s Tawnya from The Factory! ✈️ Let’s help your housing pla…"
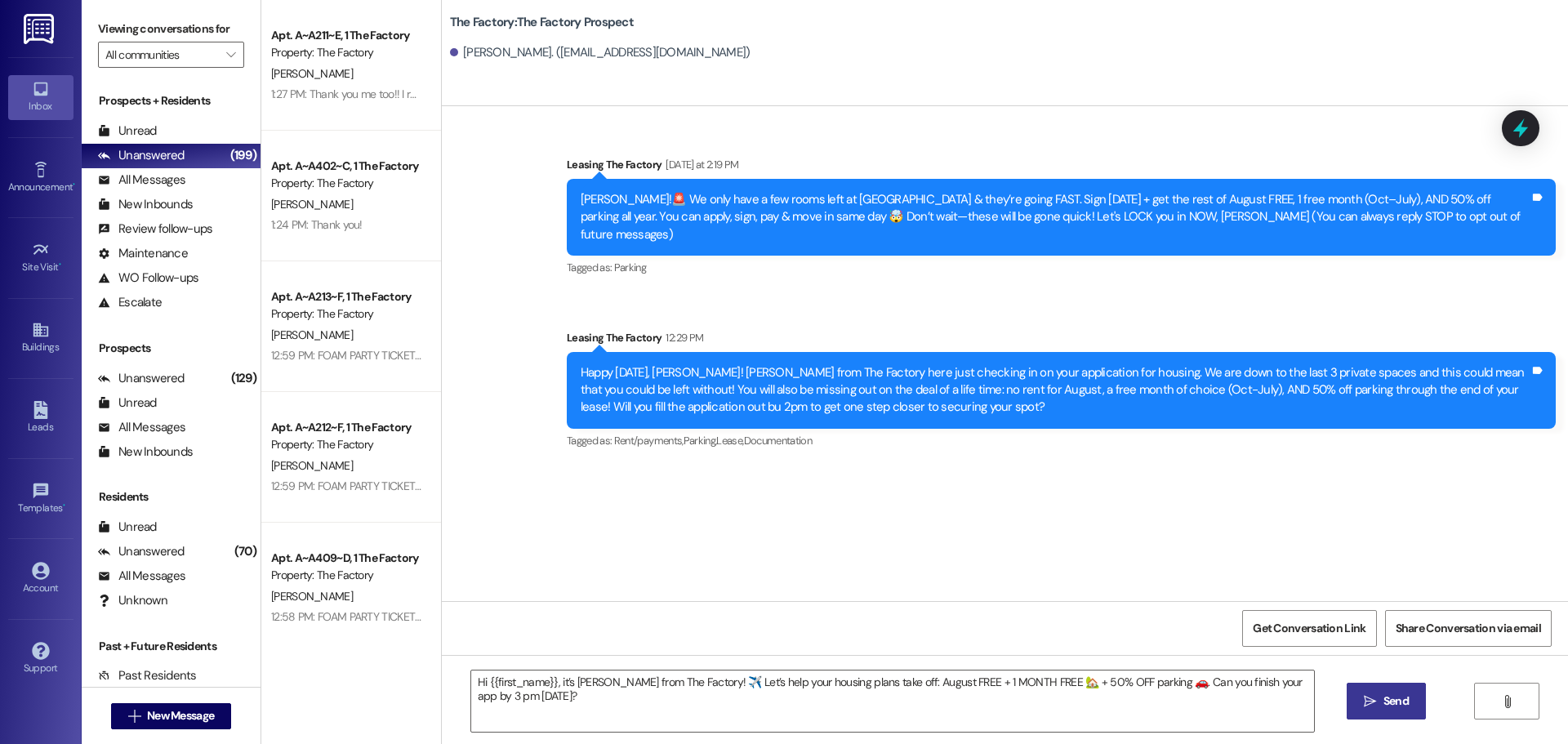
click at [1380, 704] on span "Send" at bounding box center [1395, 701] width 31 height 17
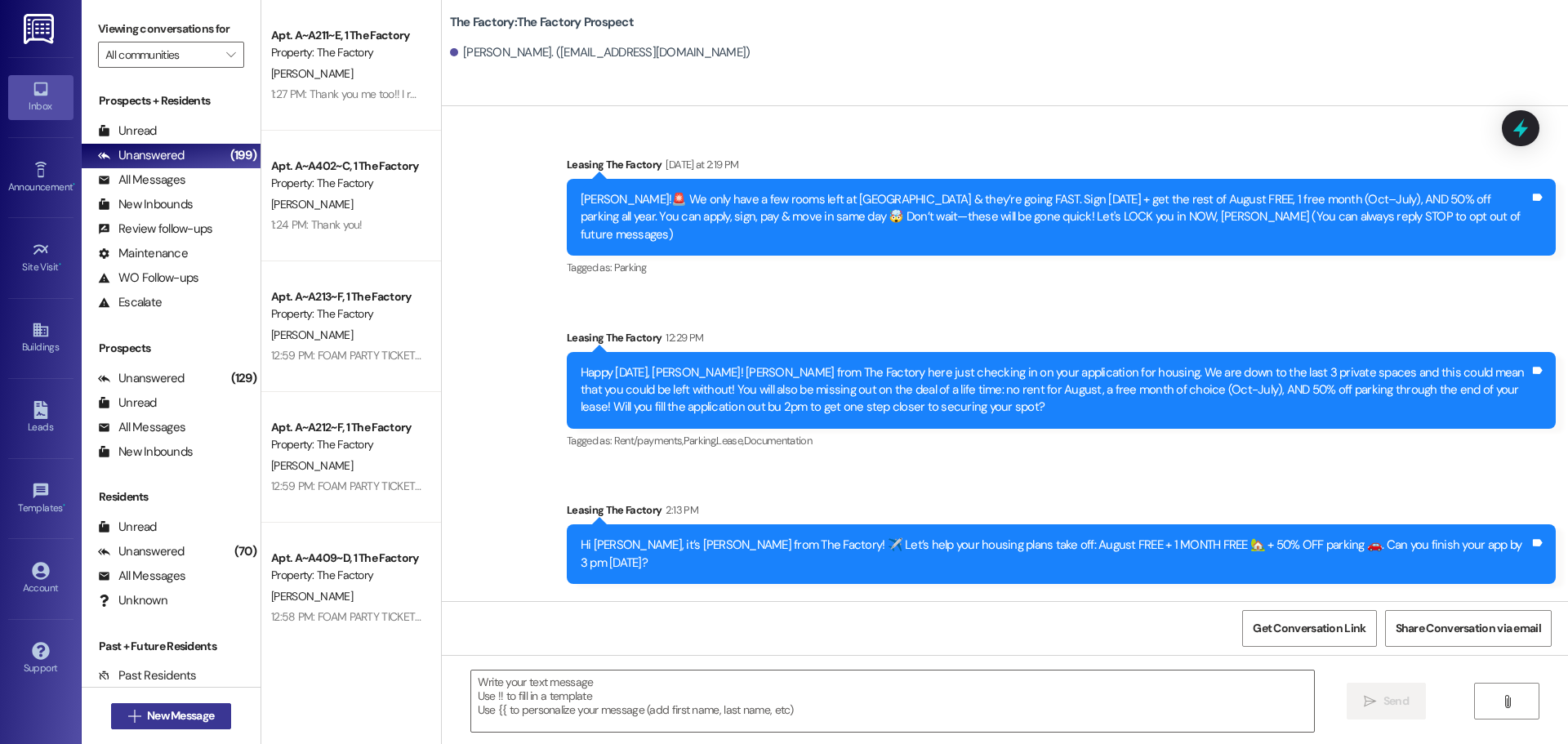
click at [189, 713] on span "New Message" at bounding box center [180, 716] width 67 height 17
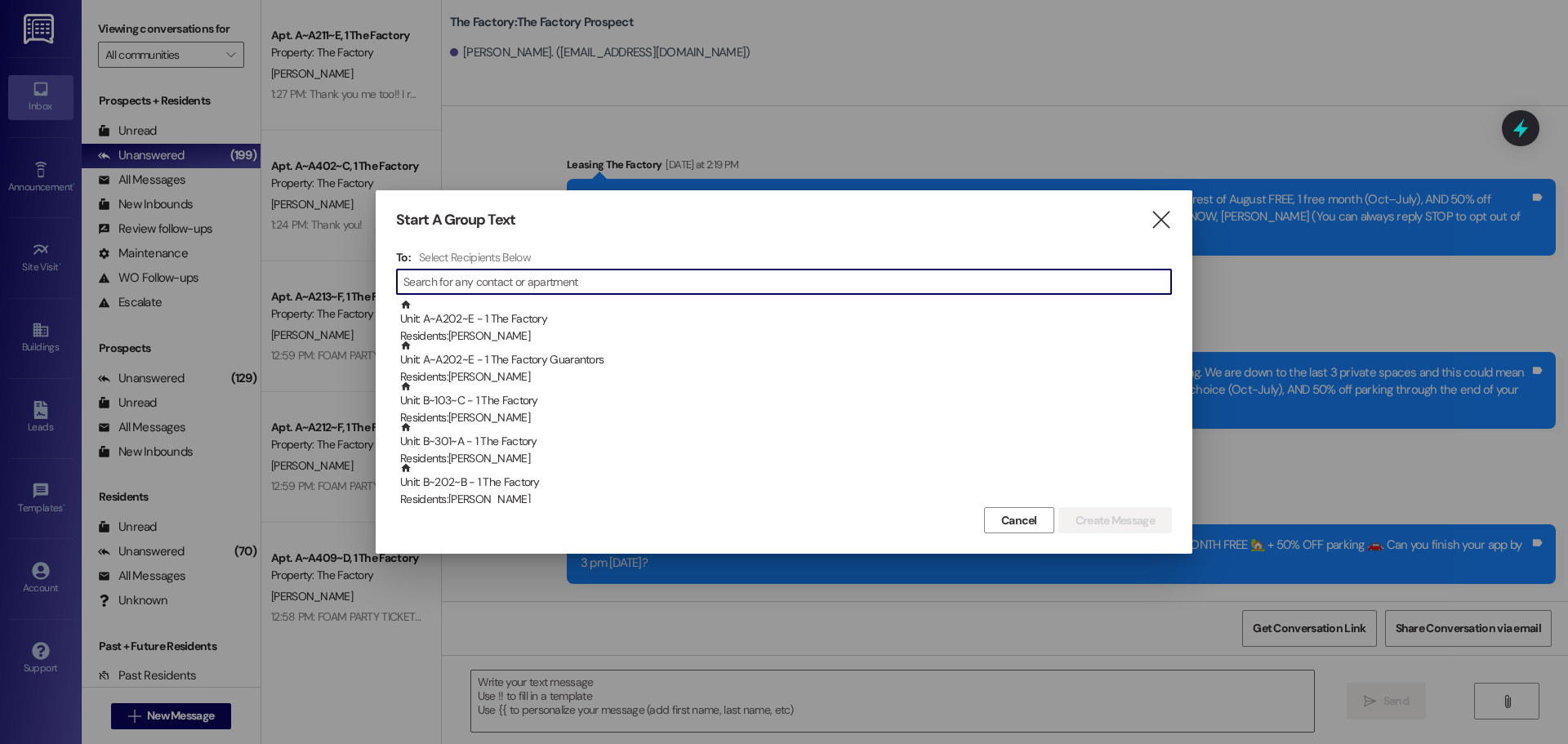
click at [459, 275] on input at bounding box center [787, 281] width 768 height 23
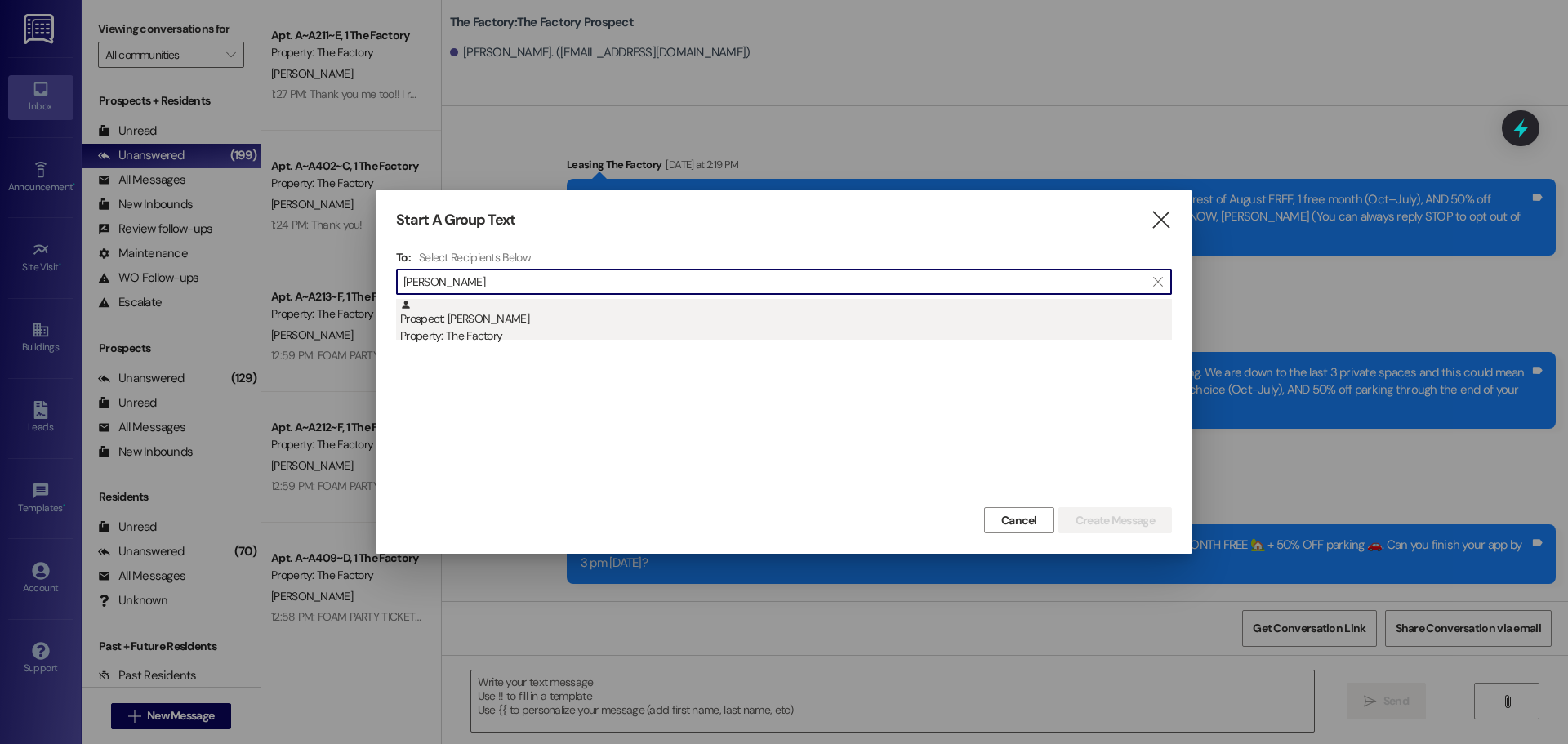
type input "sadie stone"
click at [452, 320] on div "Prospect: Sadie Stone Property: The Factory" at bounding box center [786, 321] width 772 height 47
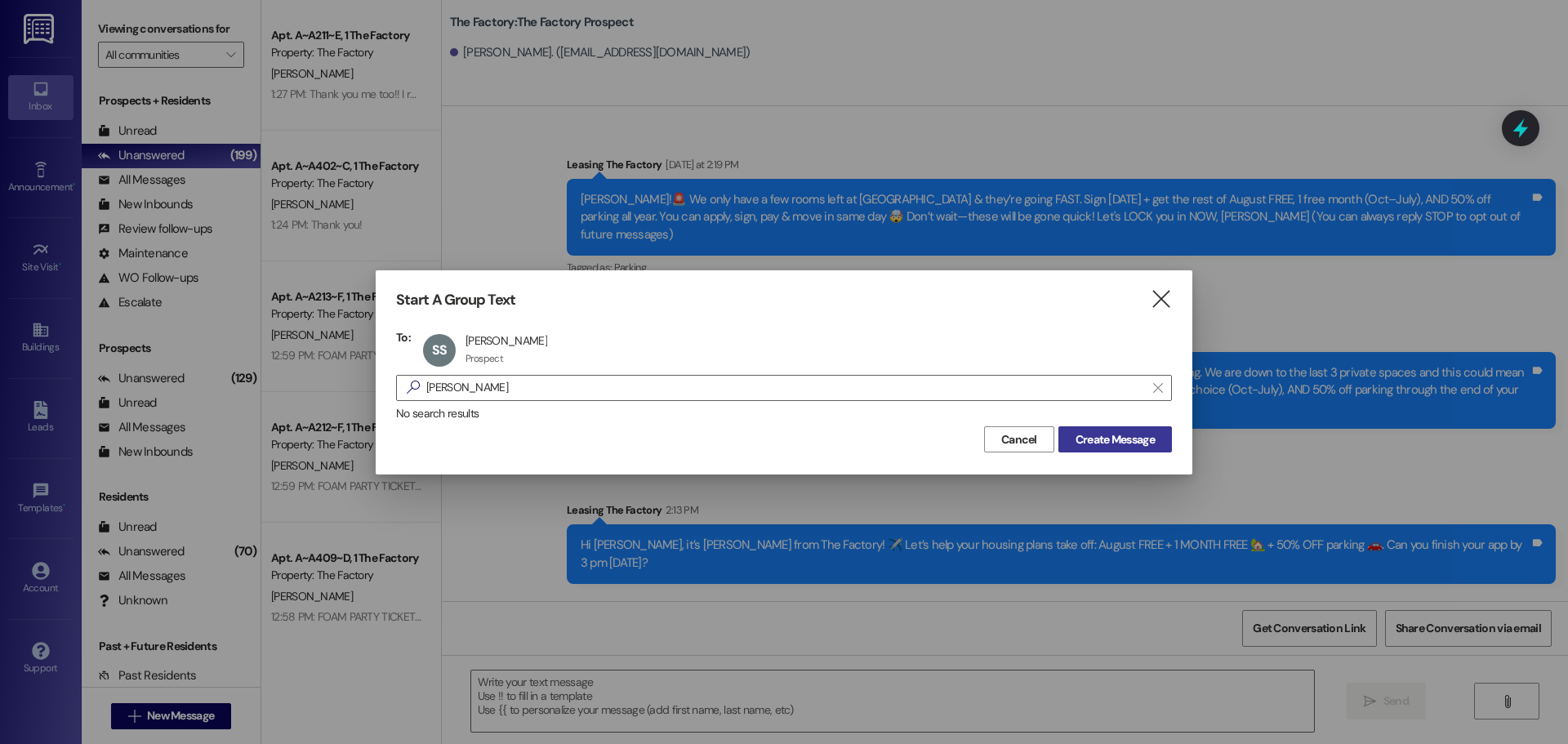
click at [1117, 442] on span "Create Message" at bounding box center [1115, 440] width 79 height 17
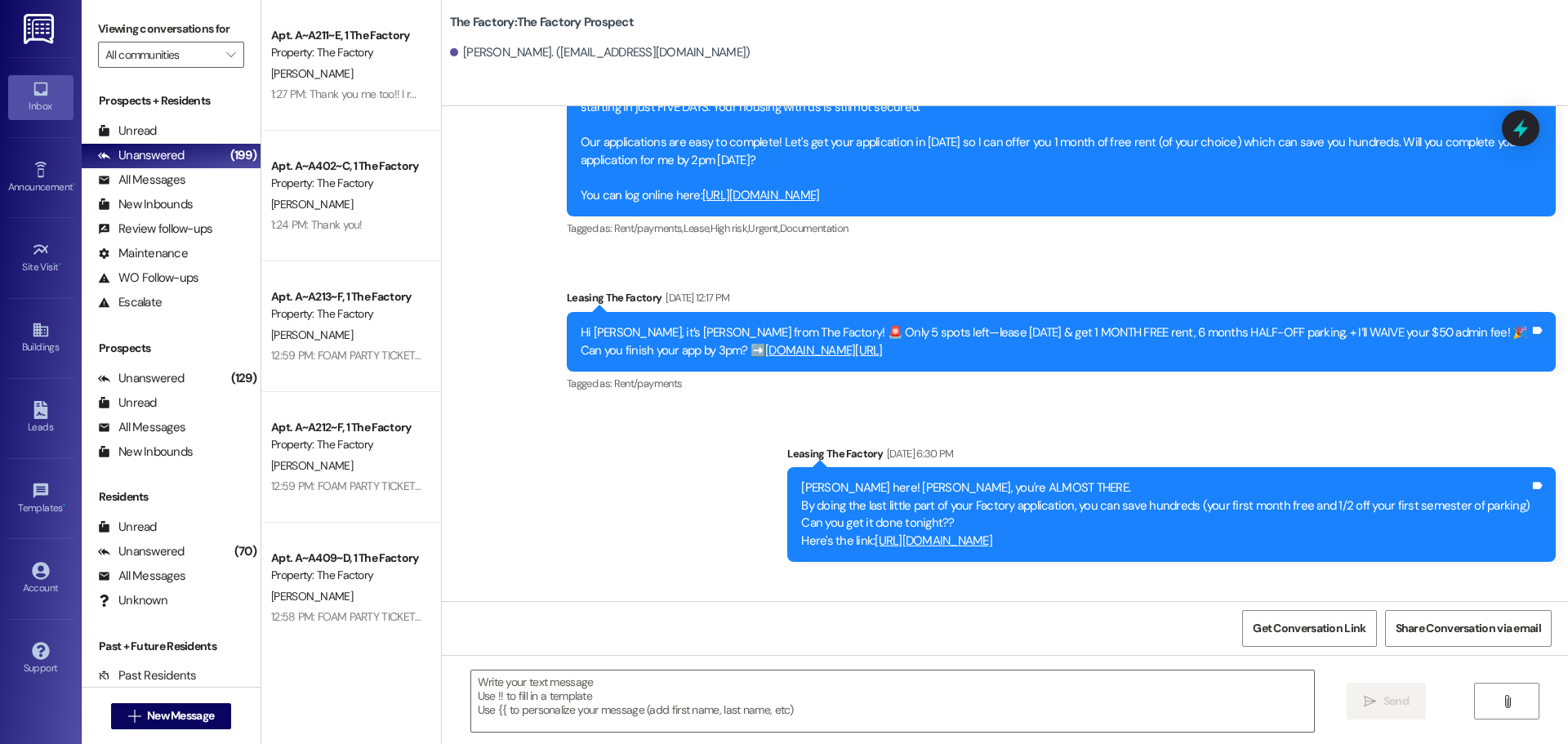
scroll to position [924, 0]
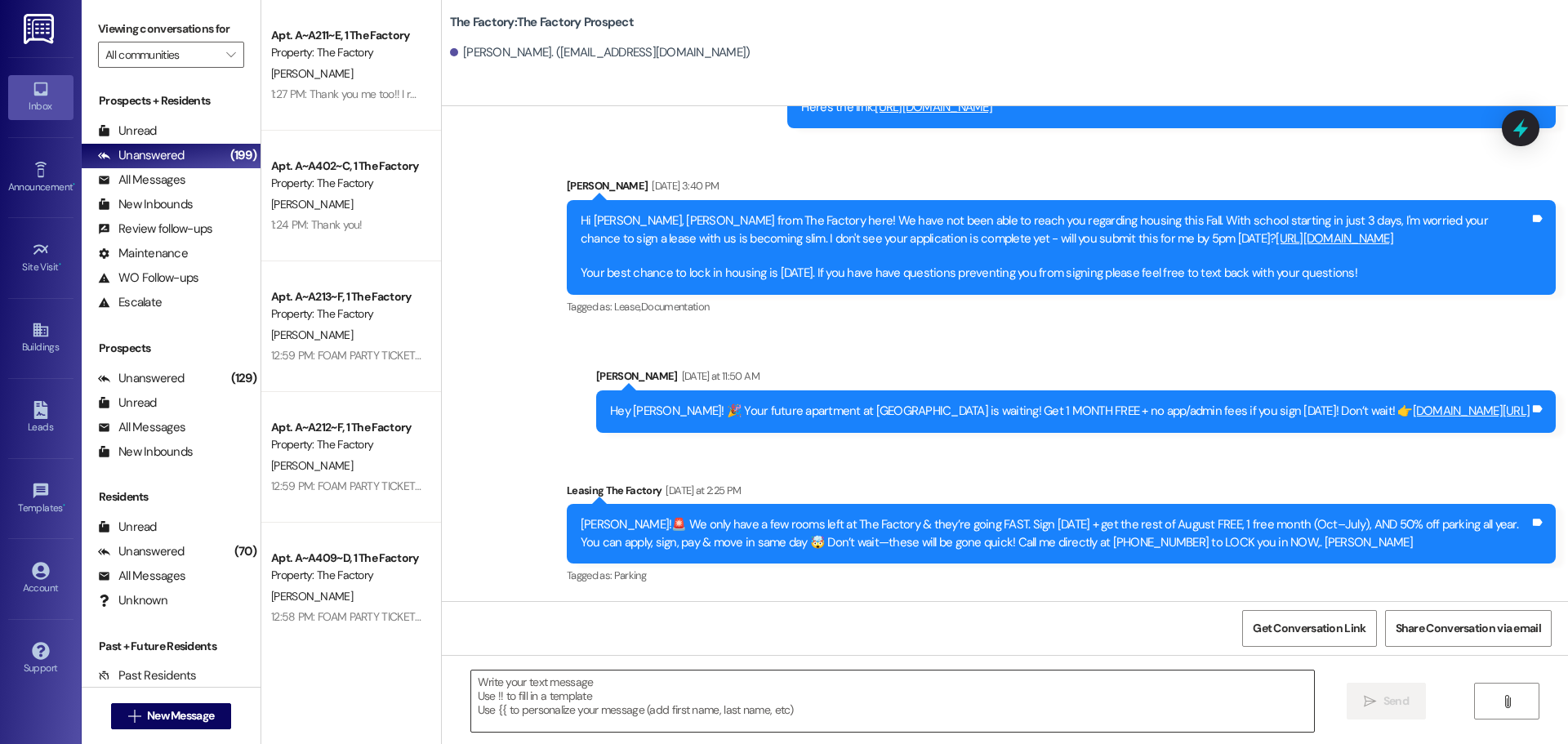
click at [471, 689] on textarea at bounding box center [893, 701] width 843 height 61
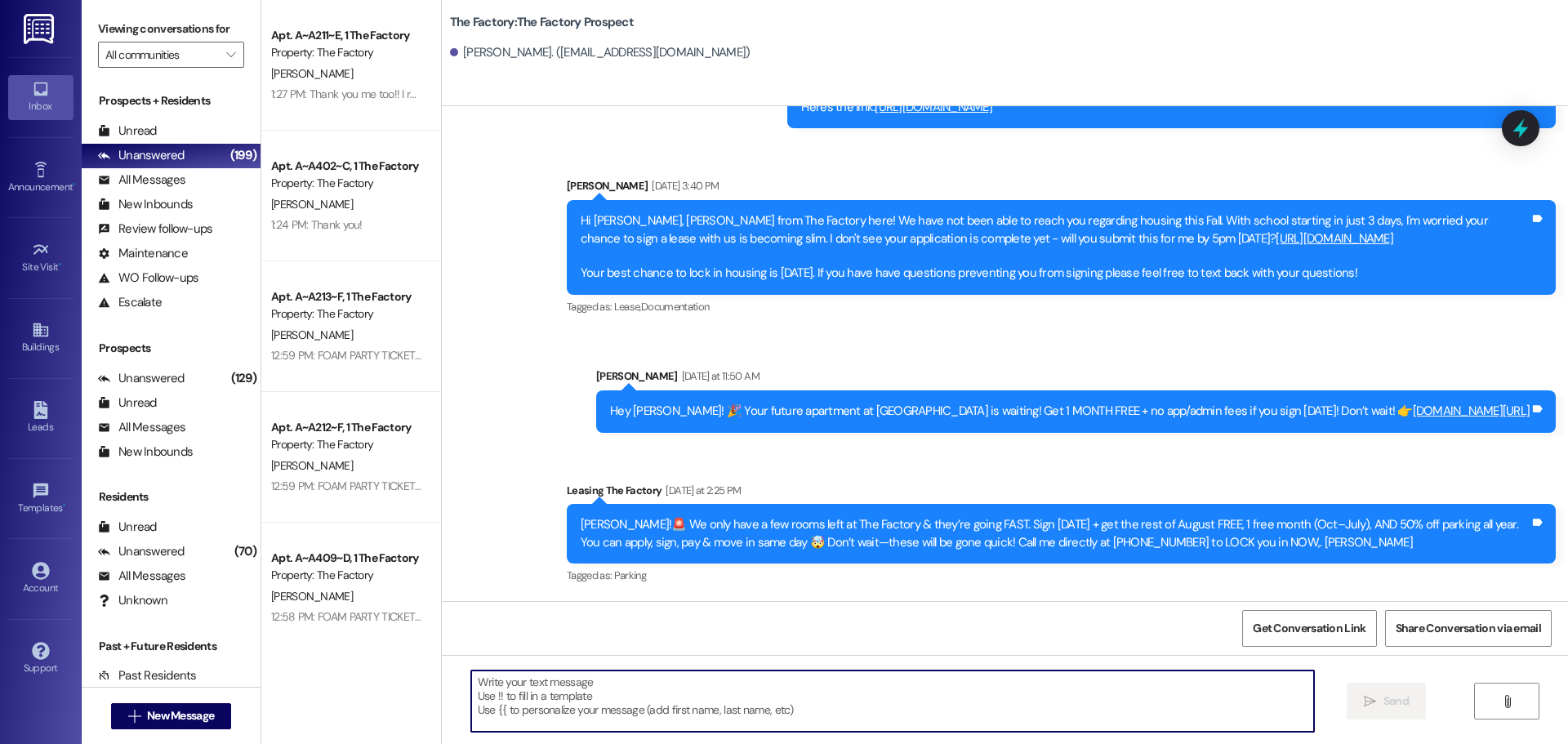
paste textarea "Hi {{first_name}}, it’s Tawnya from The Factory! ✈️ Let’s help your housing pla…"
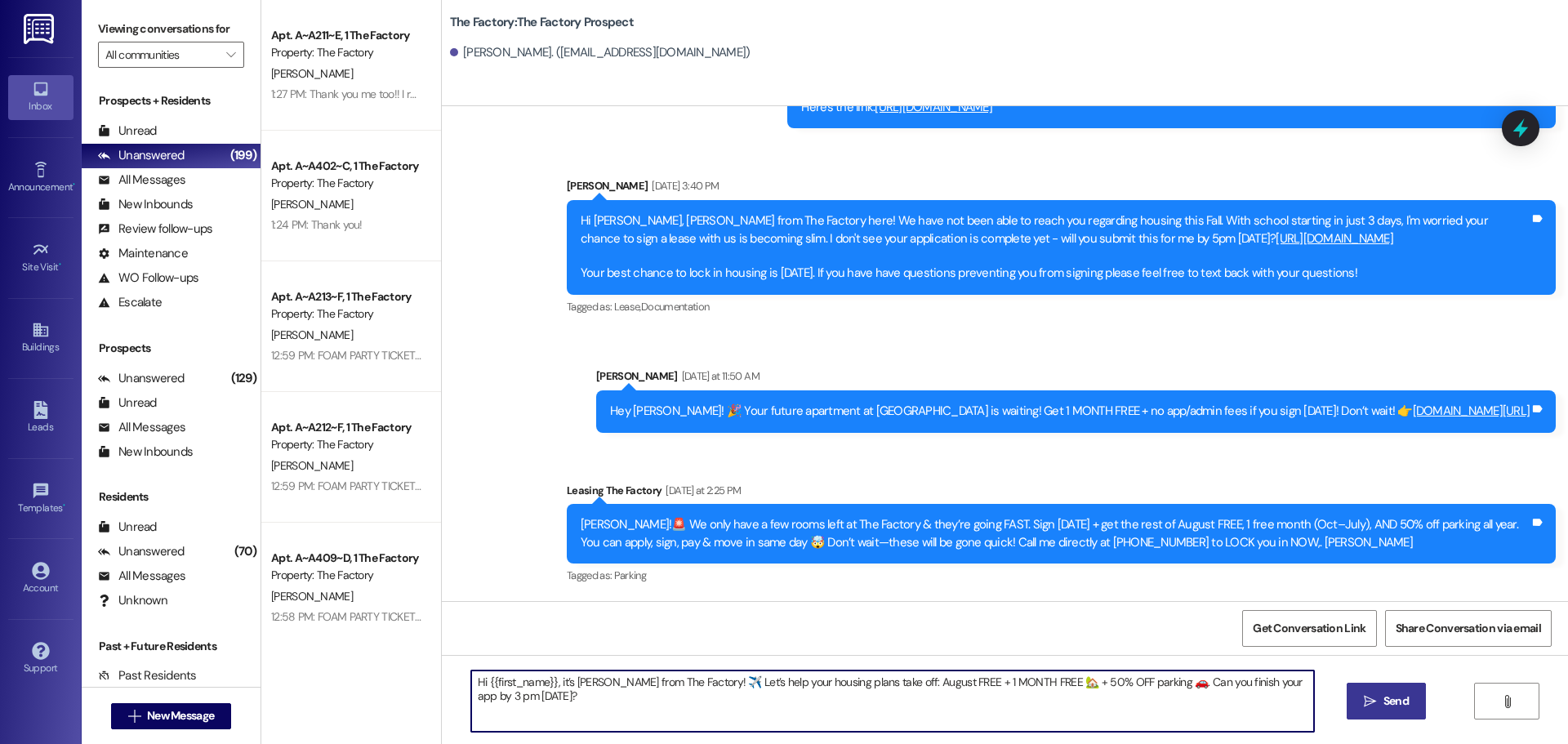
type textarea "Hi {{first_name}}, it’s Tawnya from The Factory! ✈️ Let’s help your housing pla…"
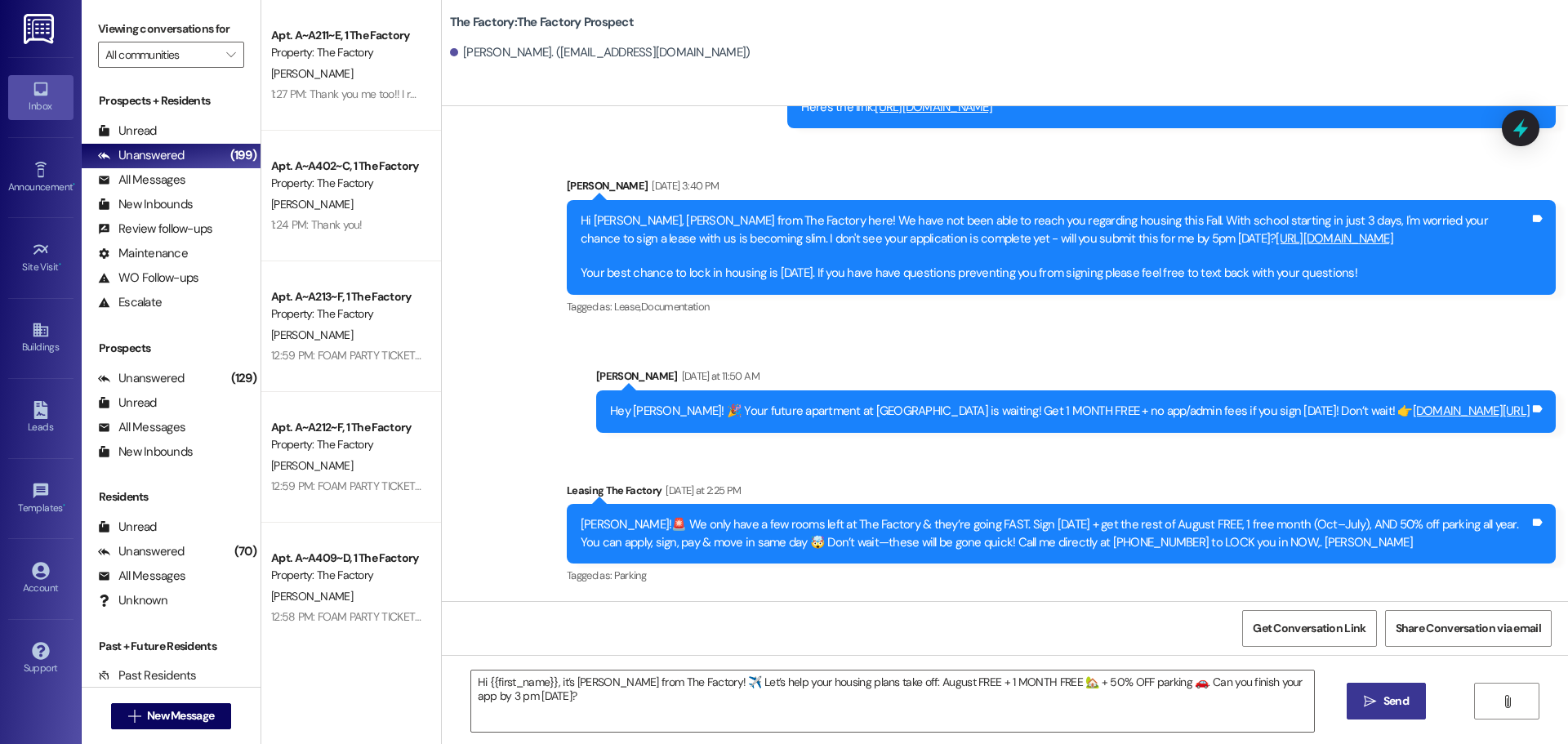
click at [1384, 703] on span "Send" at bounding box center [1396, 701] width 26 height 17
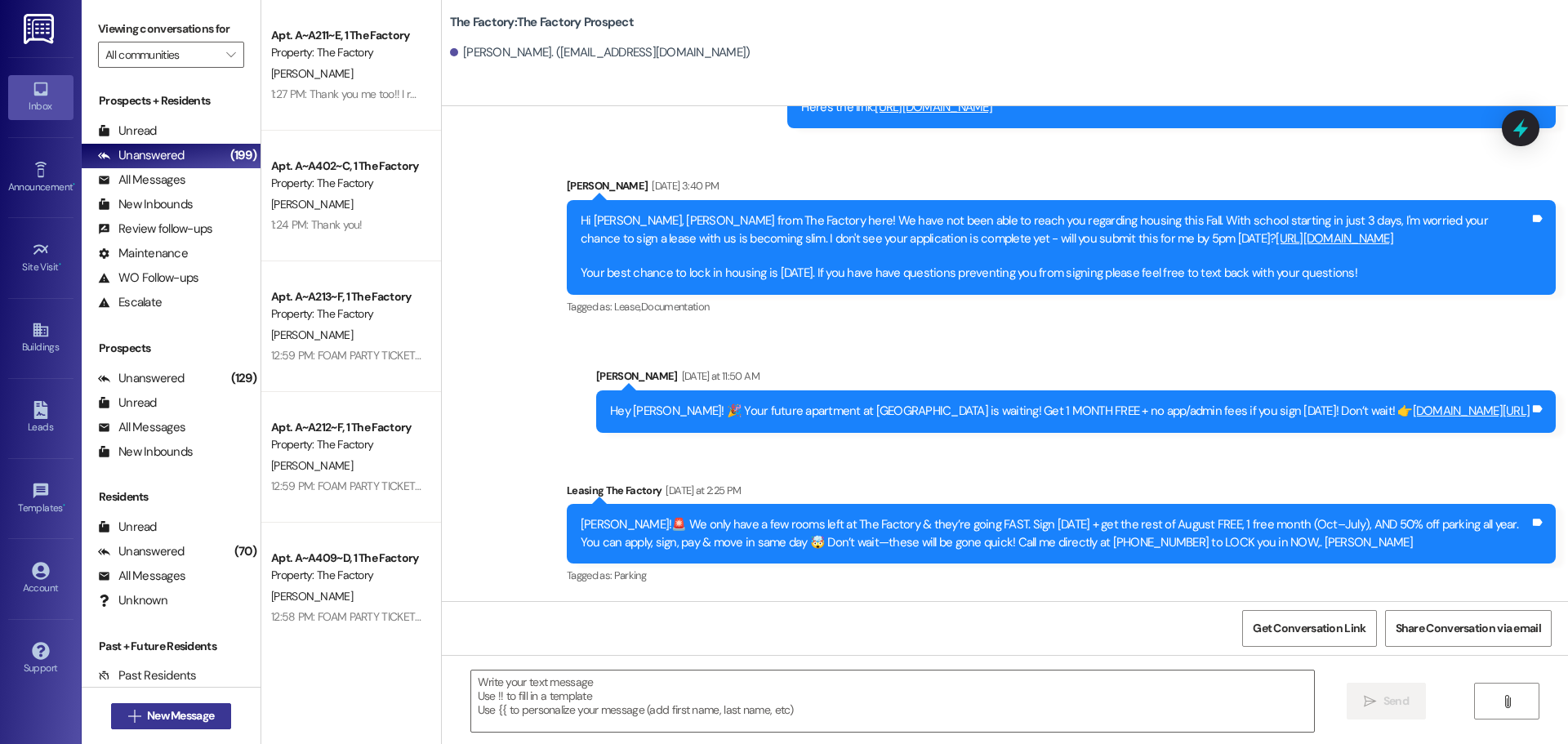
click at [207, 716] on span "New Message" at bounding box center [180, 716] width 67 height 17
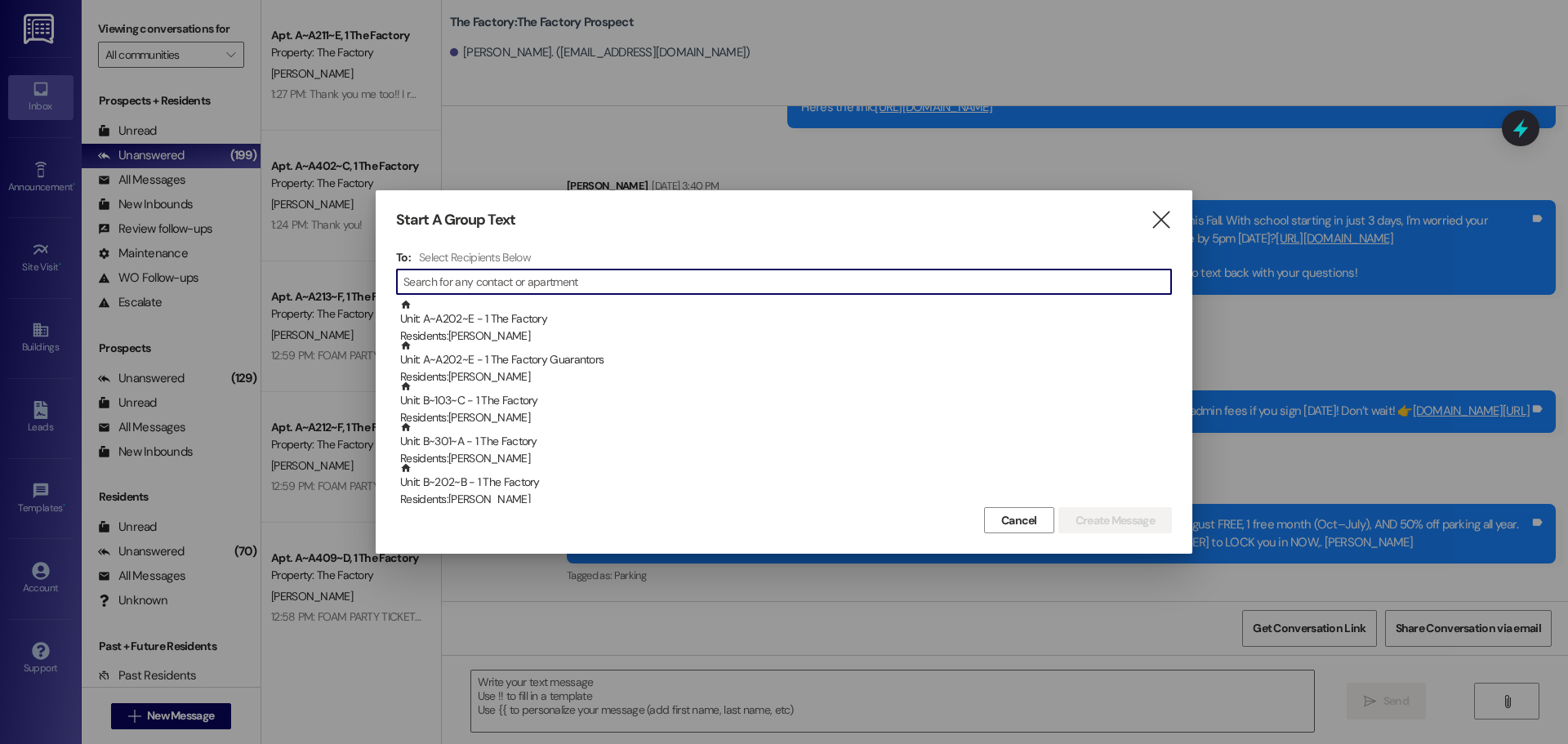
click at [462, 287] on input at bounding box center [787, 281] width 768 height 23
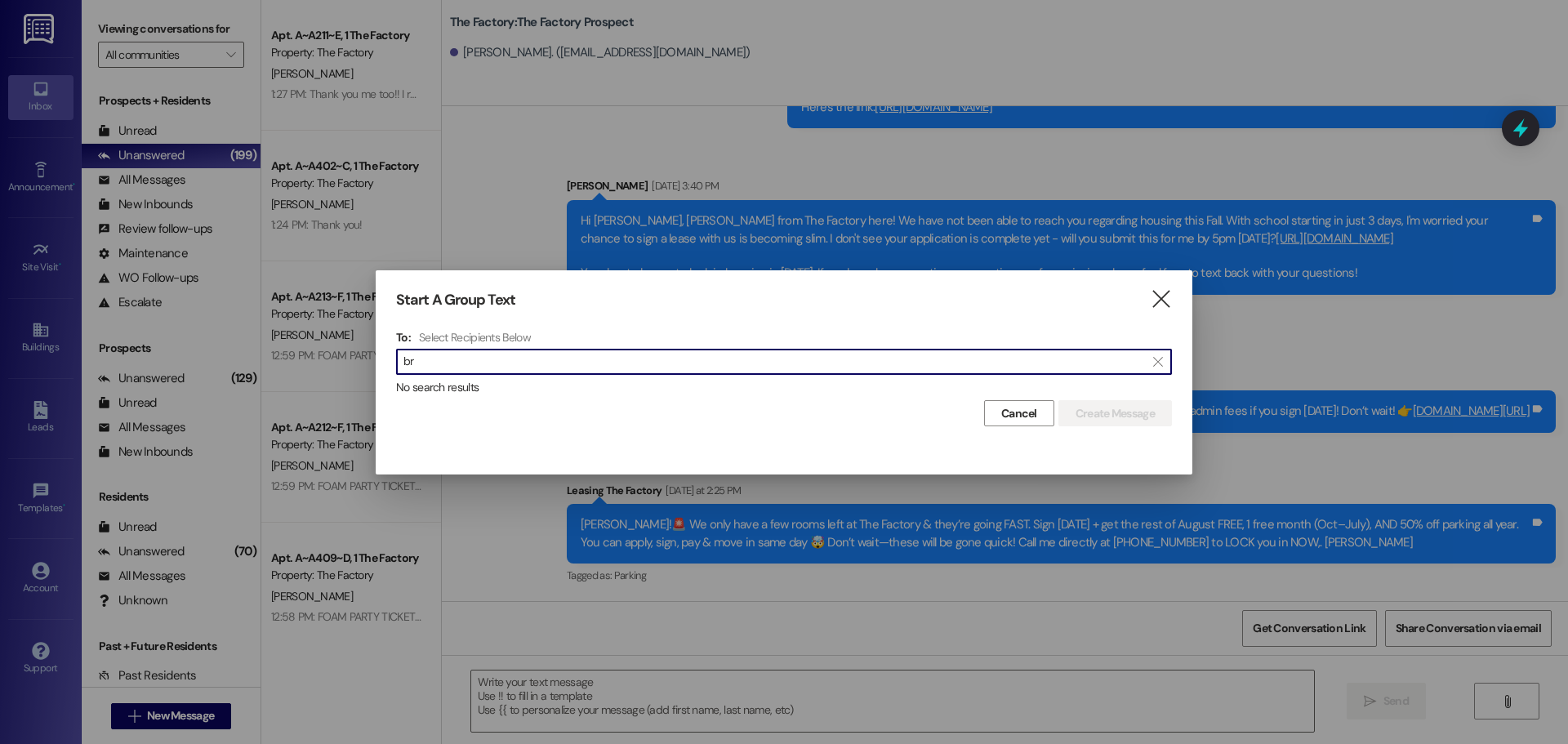
type input "b"
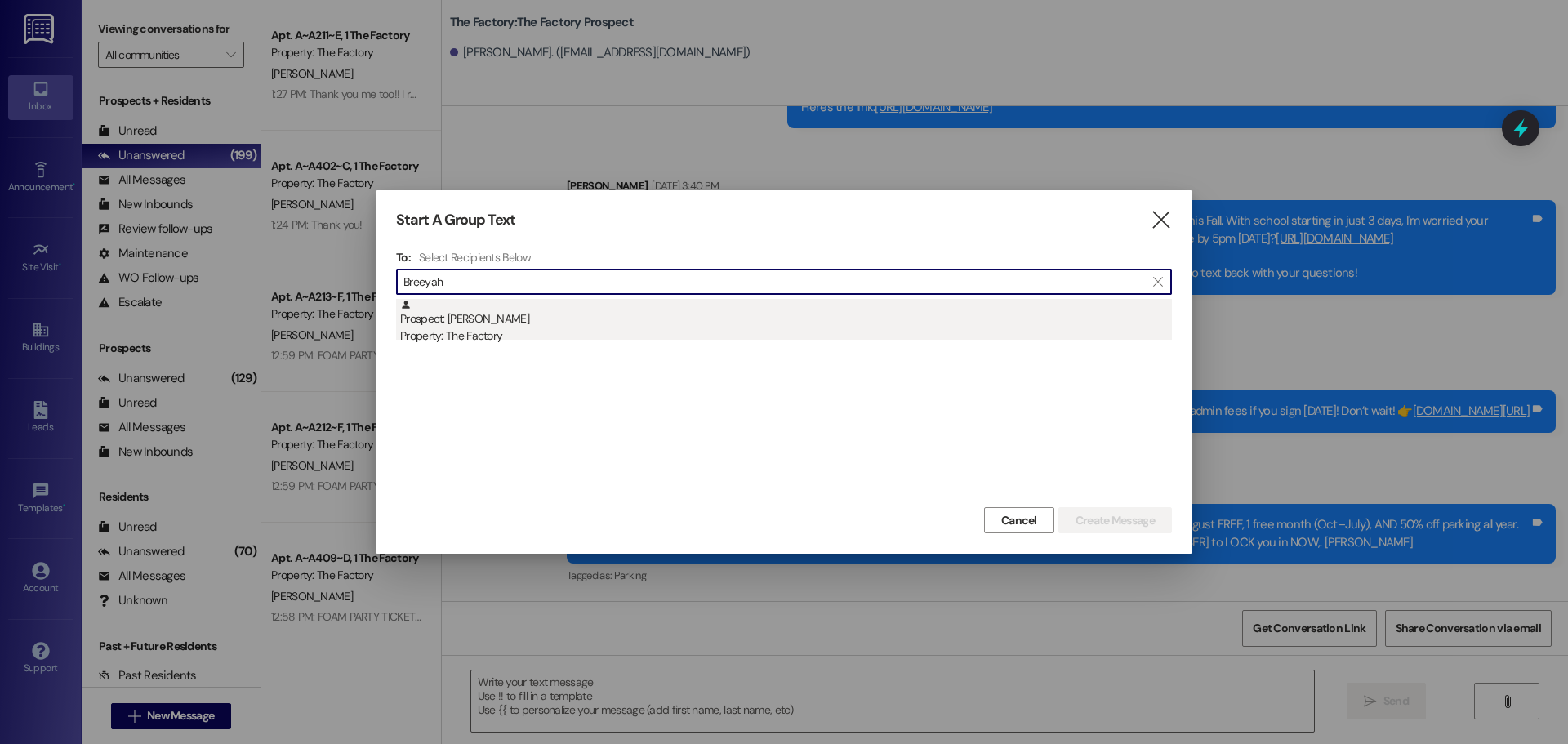
type input "Breeyah"
click at [487, 316] on div "Prospect: Breeyah badibanga Property: The Factory" at bounding box center [786, 321] width 772 height 47
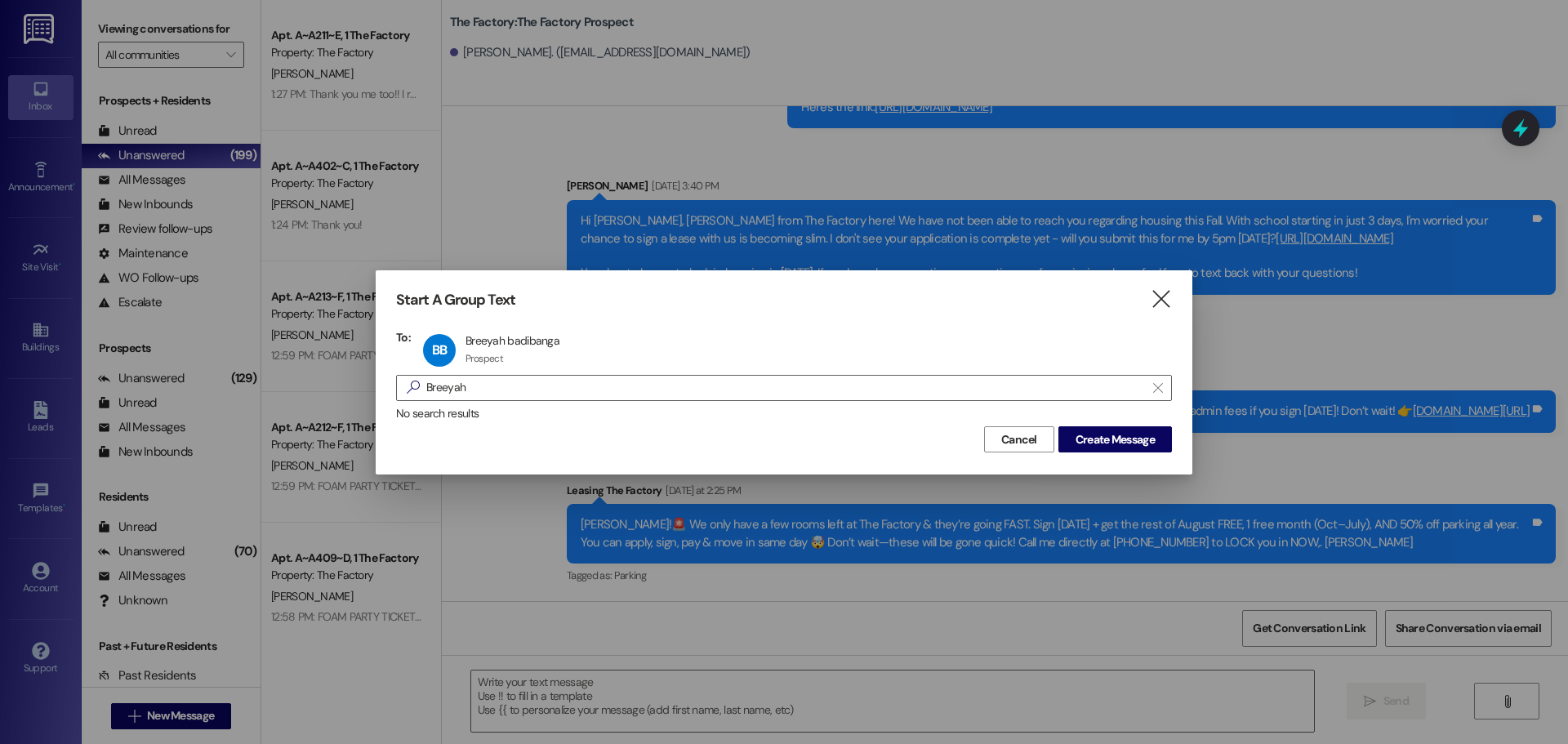
click at [1119, 455] on div "Start A Group Text  To: BB Breeyah badibanga Breeyah badibanga Prospect Prospe…" at bounding box center [784, 371] width 816 height 203
click at [1120, 446] on span "Create Message" at bounding box center [1115, 440] width 79 height 17
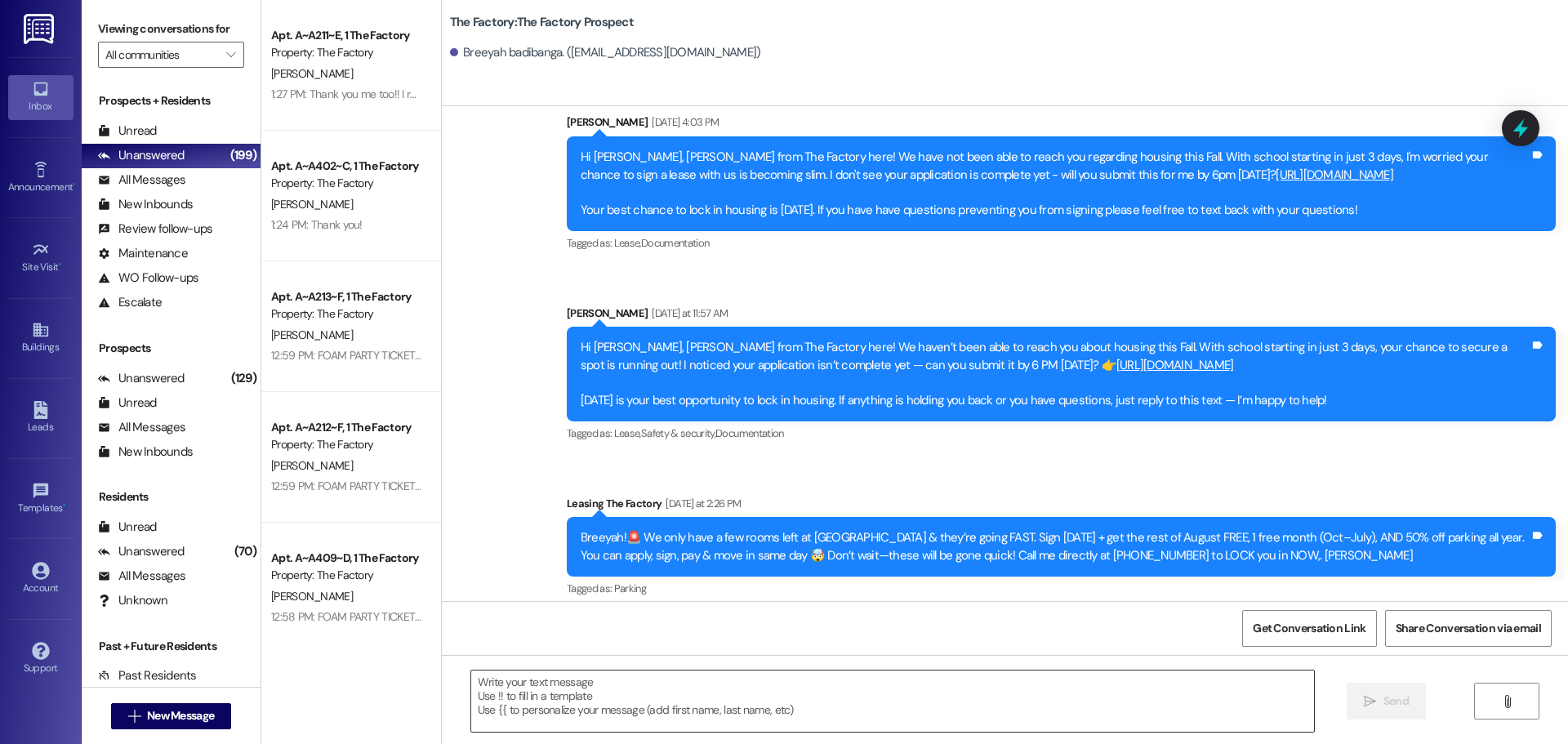
click at [471, 689] on textarea at bounding box center [893, 701] width 843 height 61
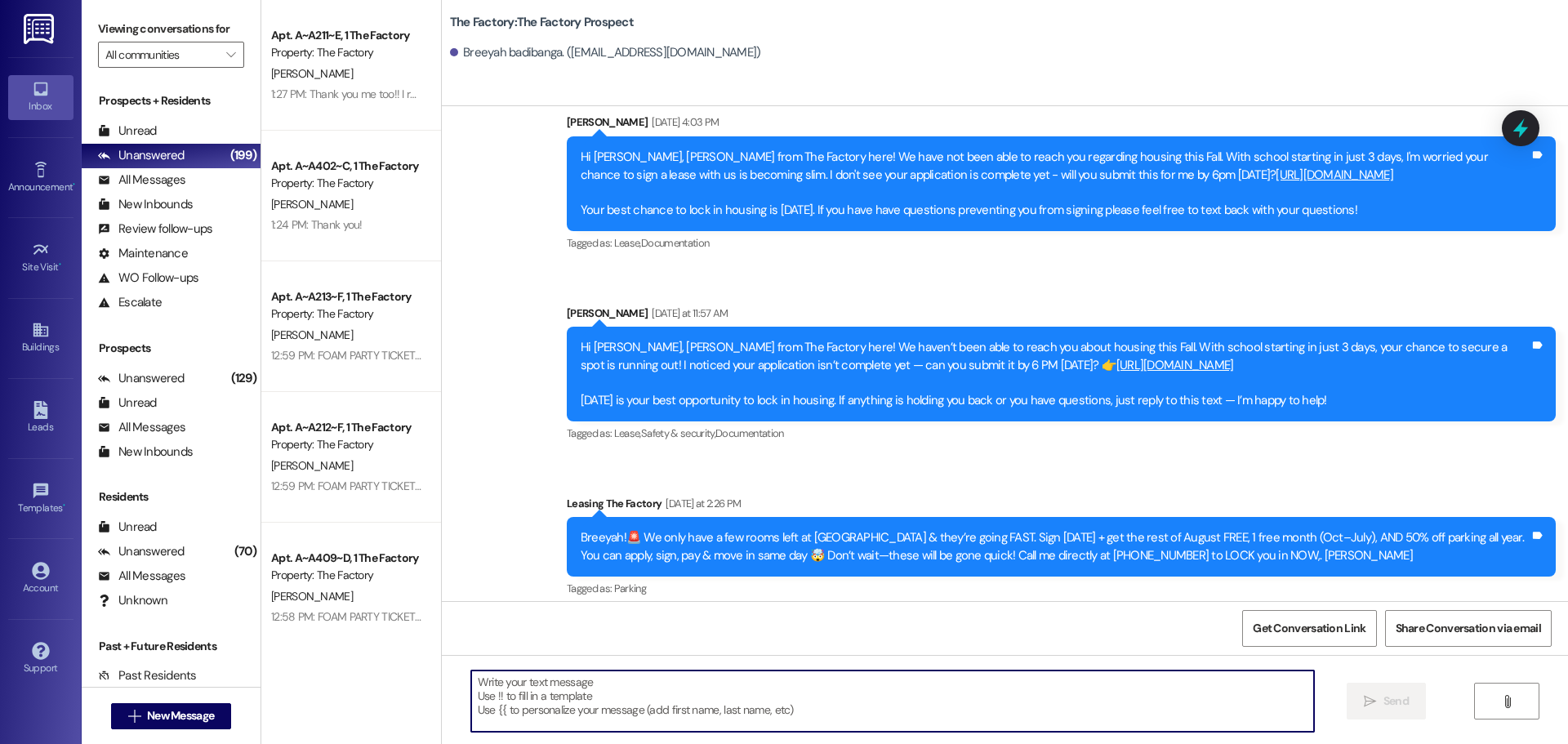
paste textarea "Hi {{first_name}}, it’s Tawnya from The Factory! ✈️ Let’s help your housing pla…"
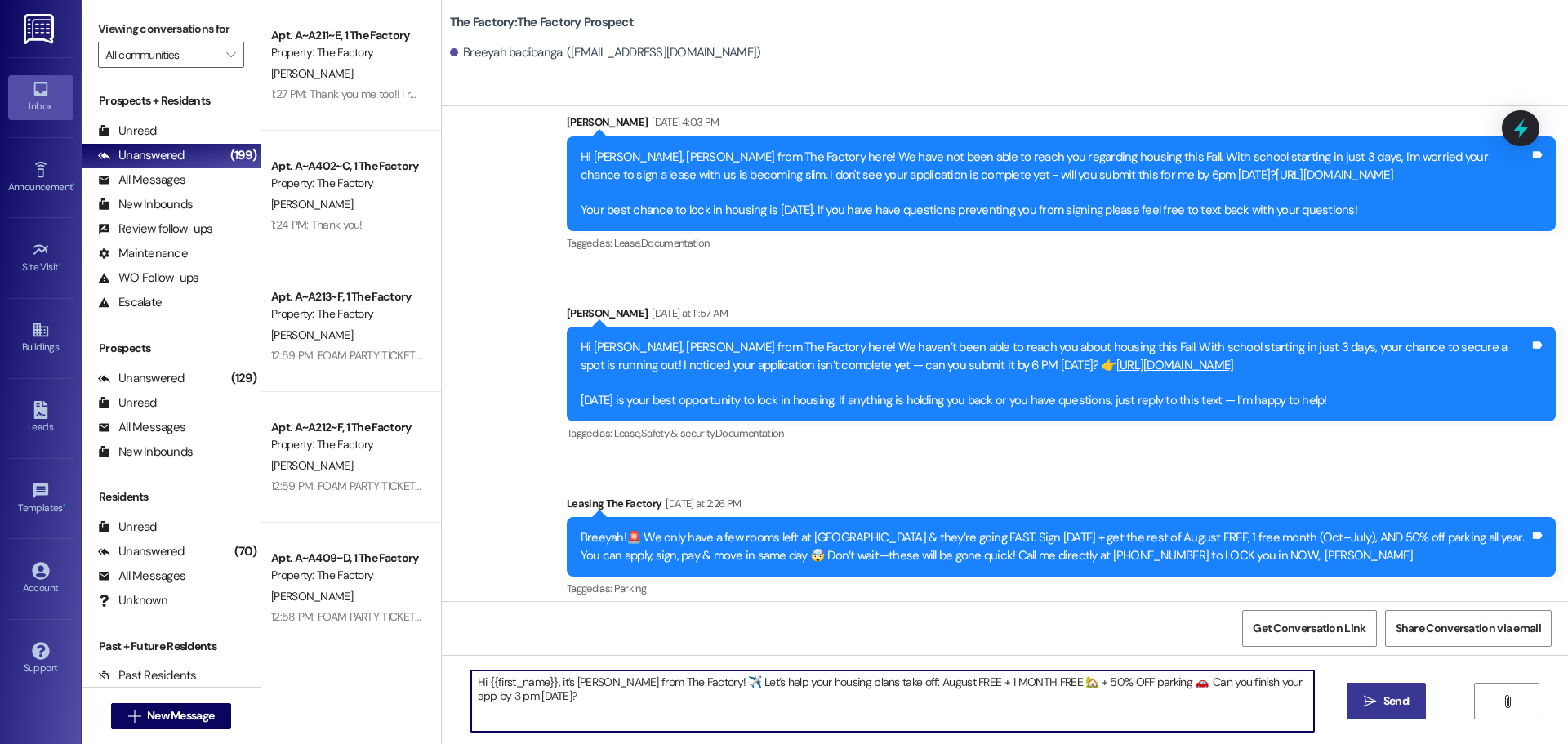
type textarea "Hi {{first_name}}, it’s Tawnya from The Factory! ✈️ Let’s help your housing pla…"
click at [1377, 702] on span " Send" at bounding box center [1387, 701] width 52 height 17
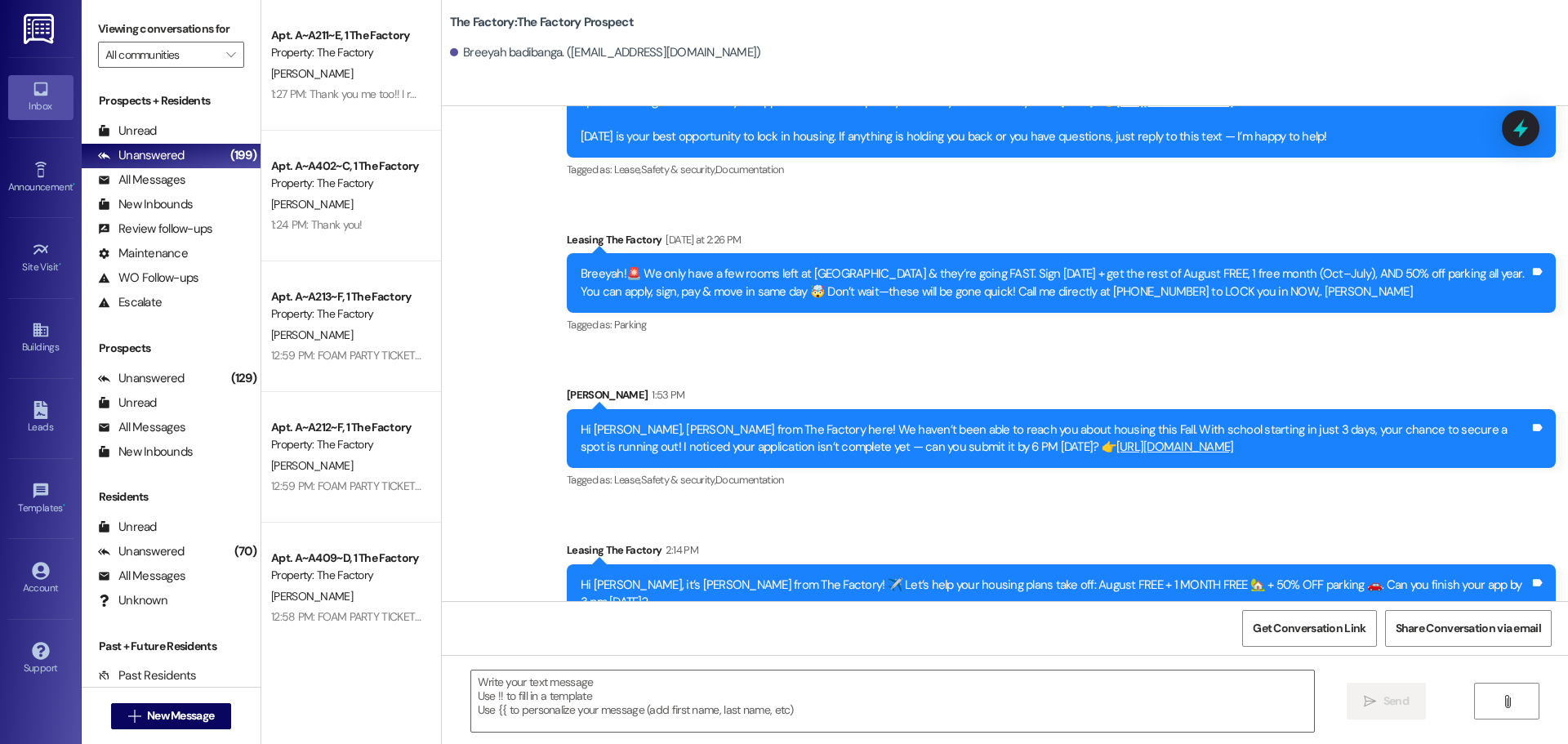
scroll to position [1188, 0]
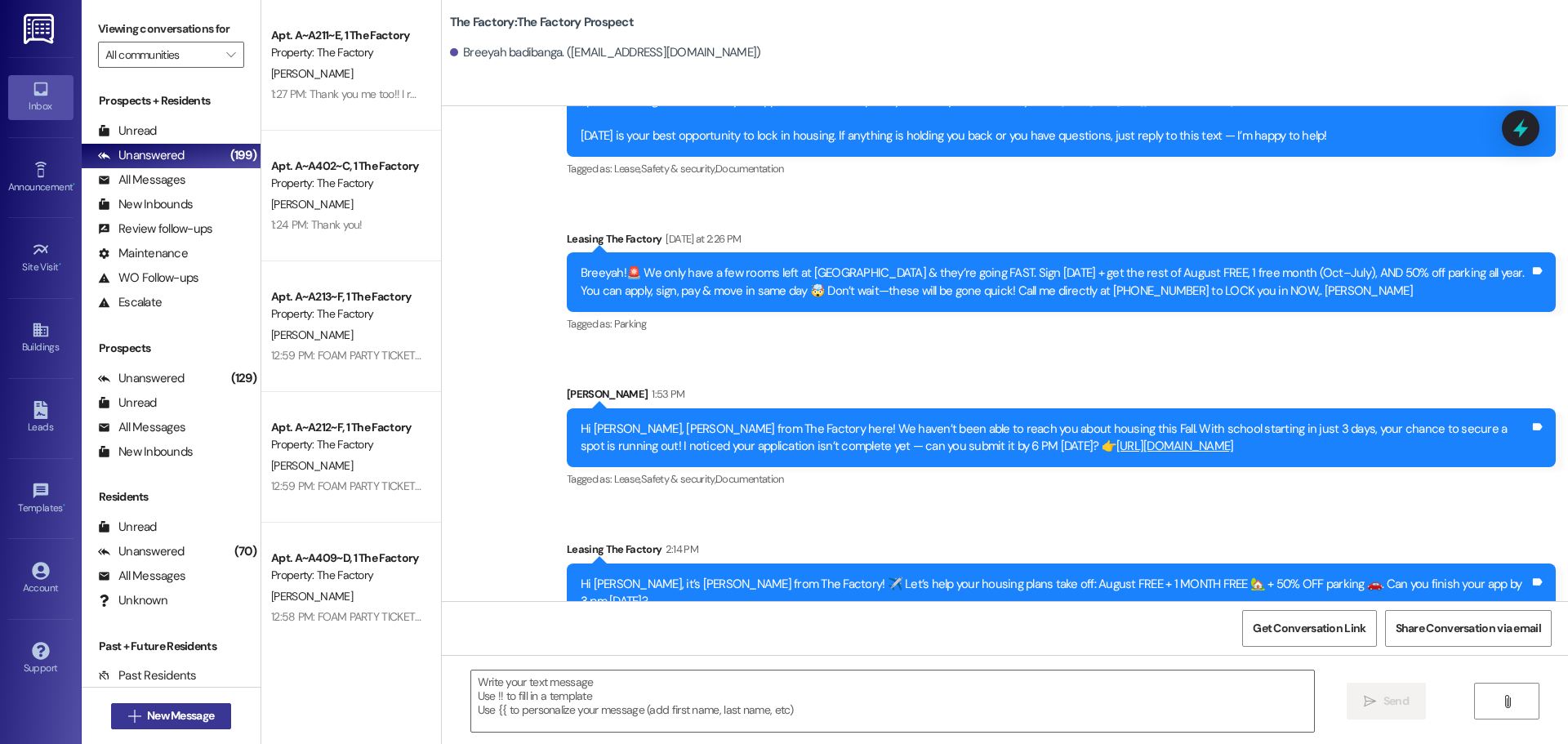
click at [207, 706] on button " New Message" at bounding box center [171, 715] width 121 height 26
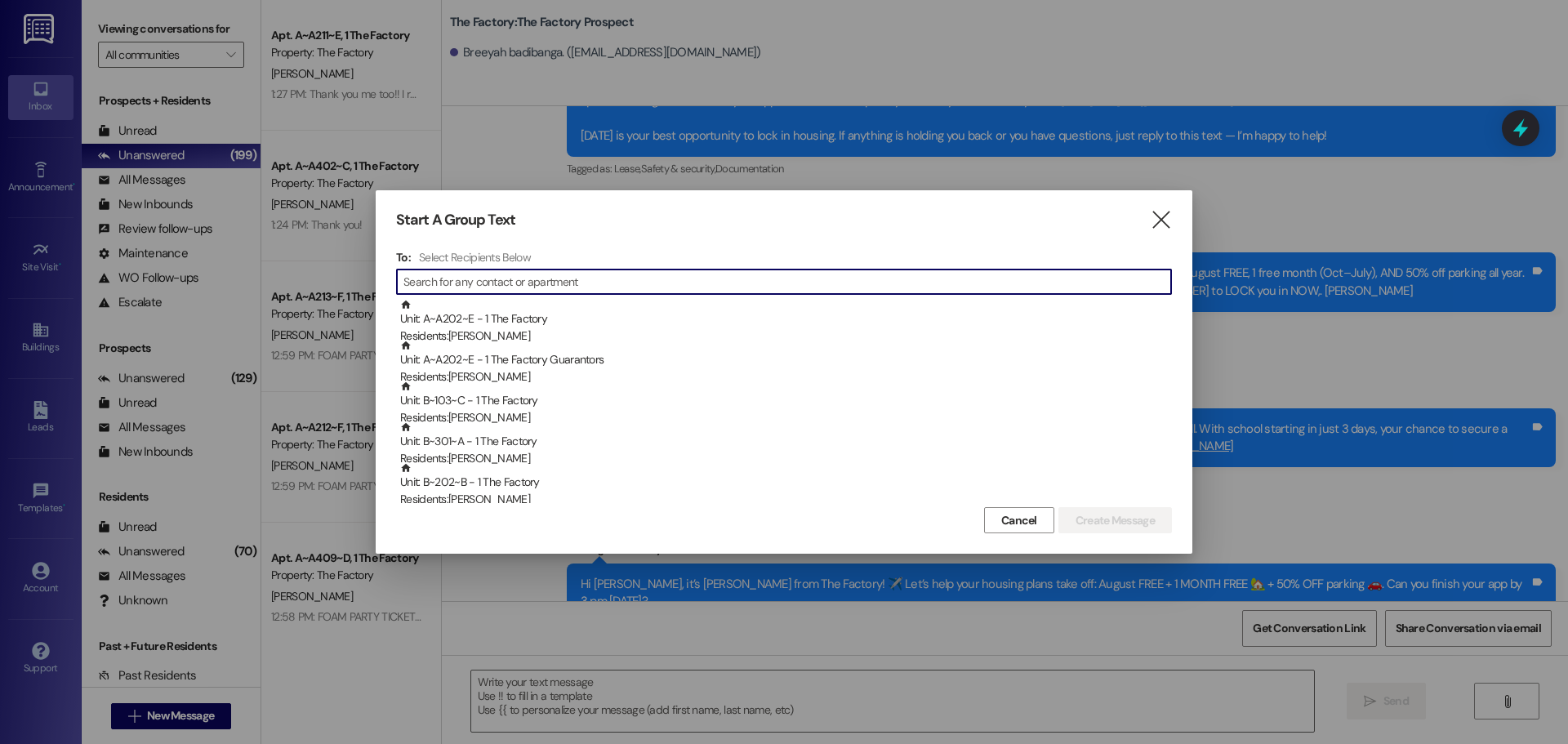
click at [461, 285] on input at bounding box center [787, 281] width 768 height 23
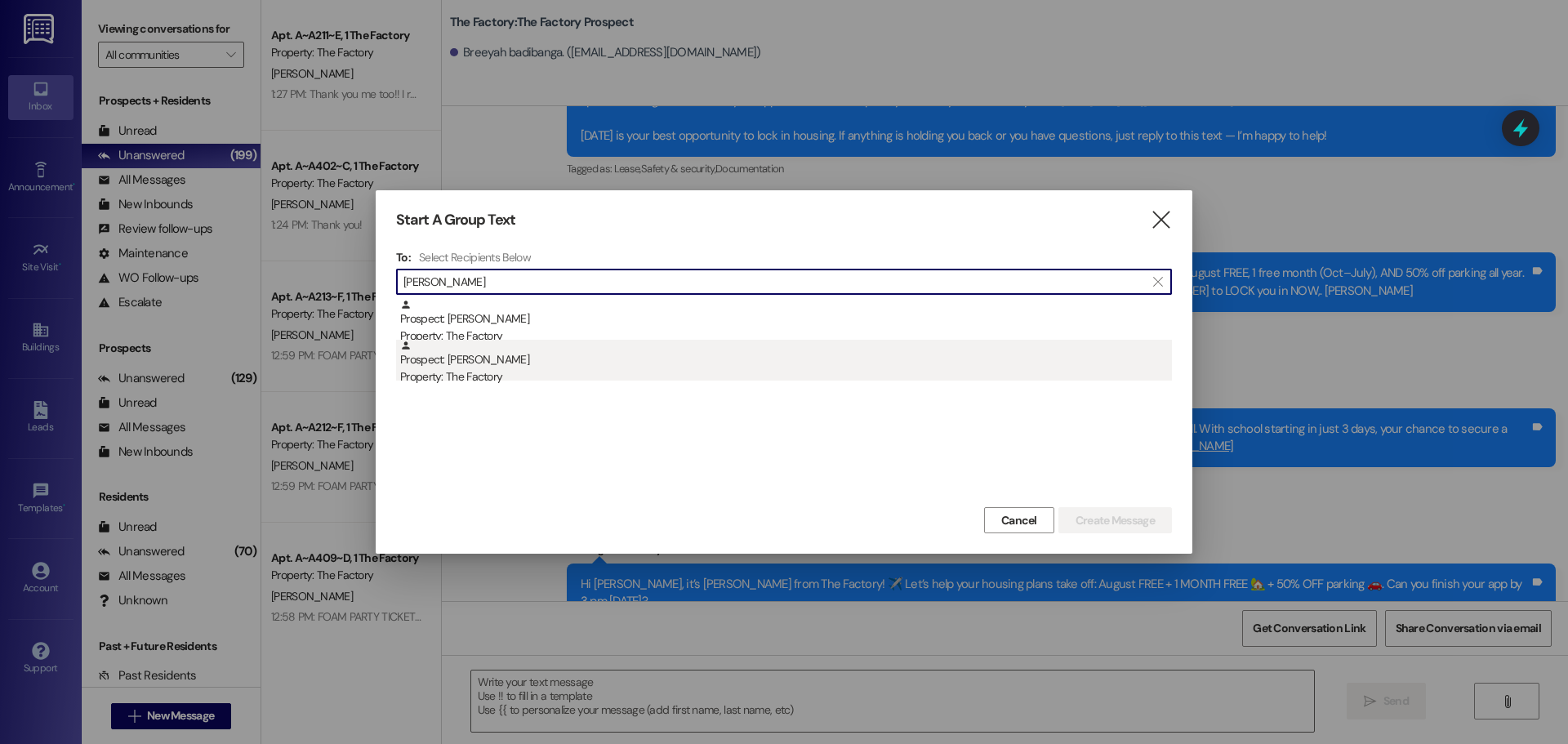
type input "Karin Al"
click at [458, 372] on div "Property: The Factory" at bounding box center [786, 377] width 772 height 17
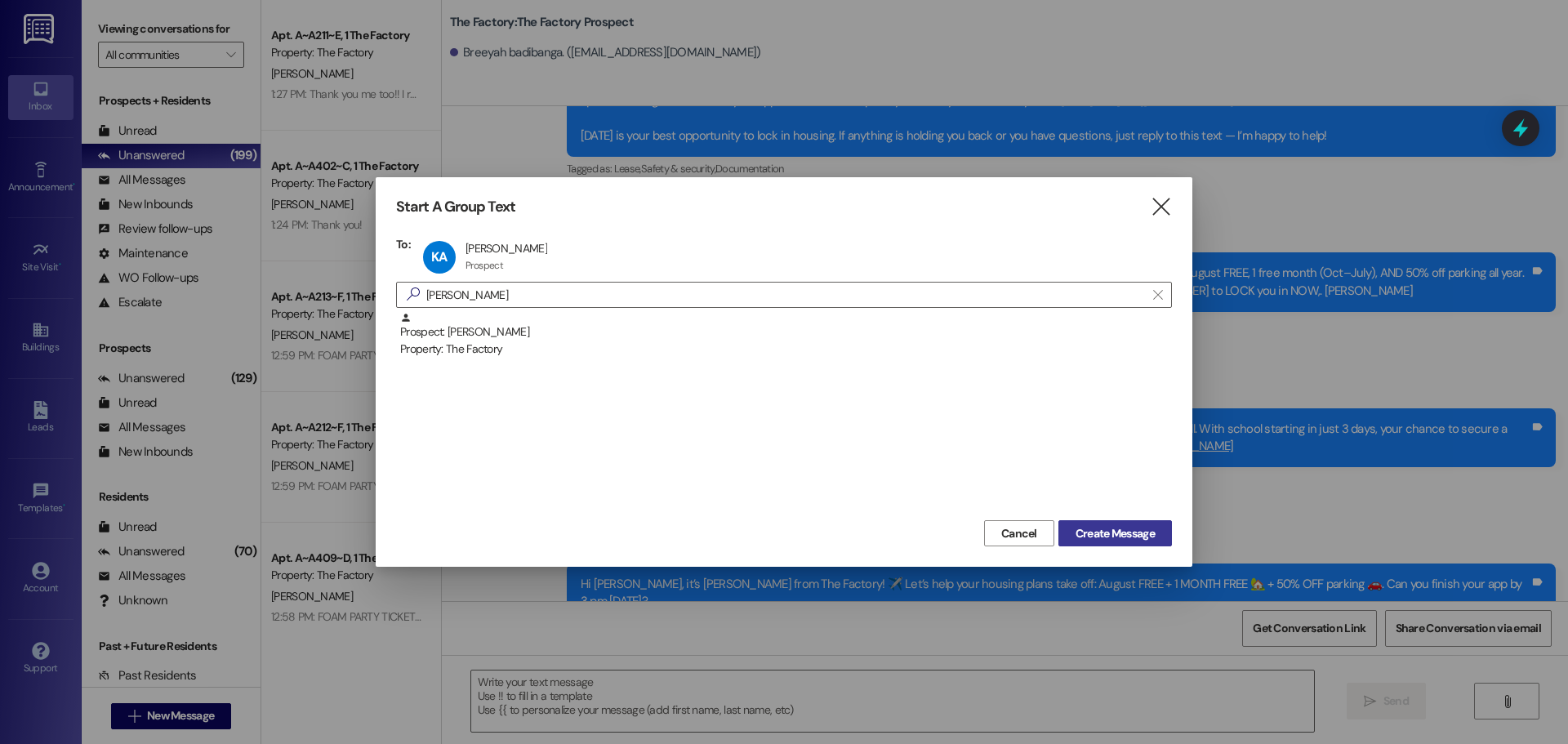
click at [1144, 541] on span "Create Message" at bounding box center [1115, 534] width 79 height 17
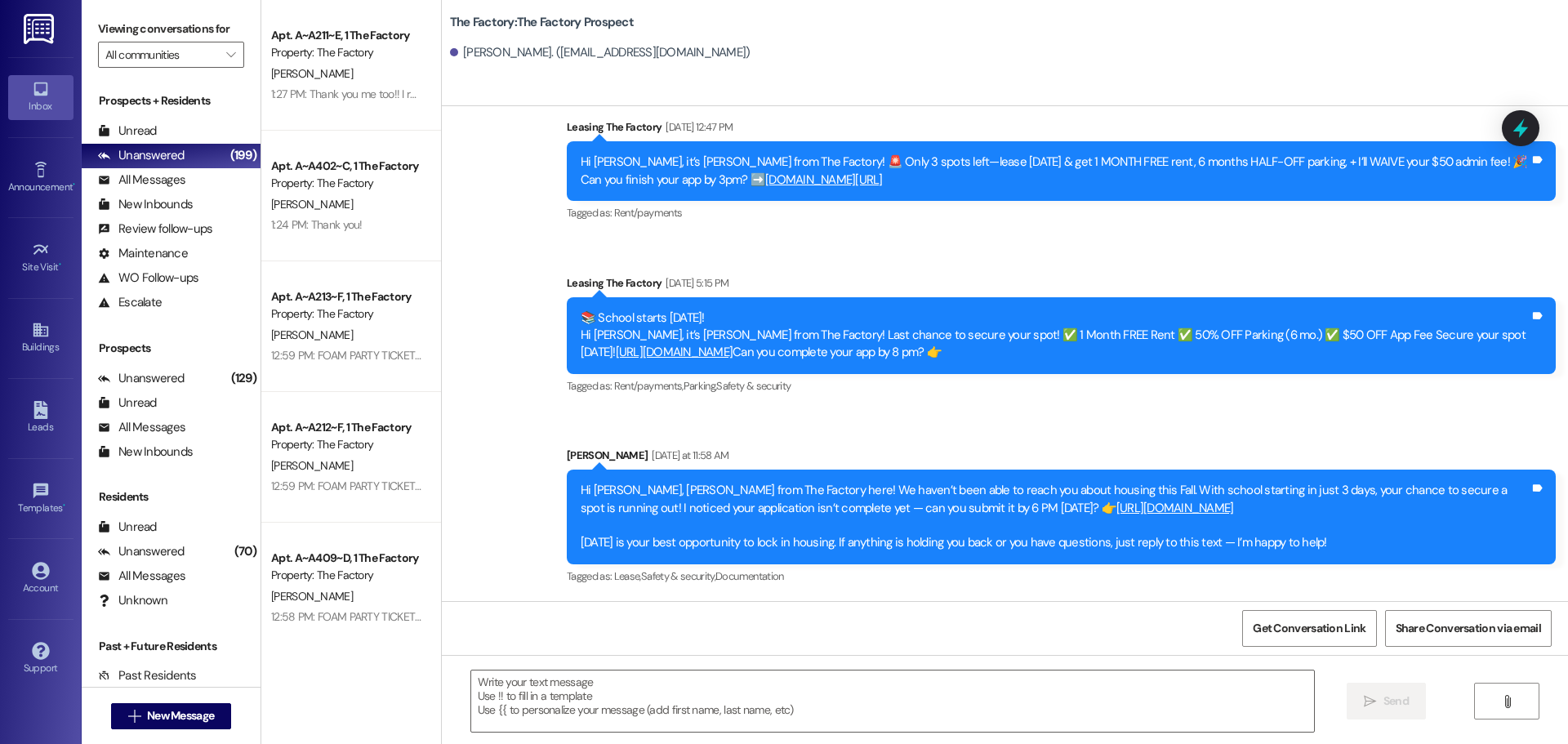
scroll to position [1018, 0]
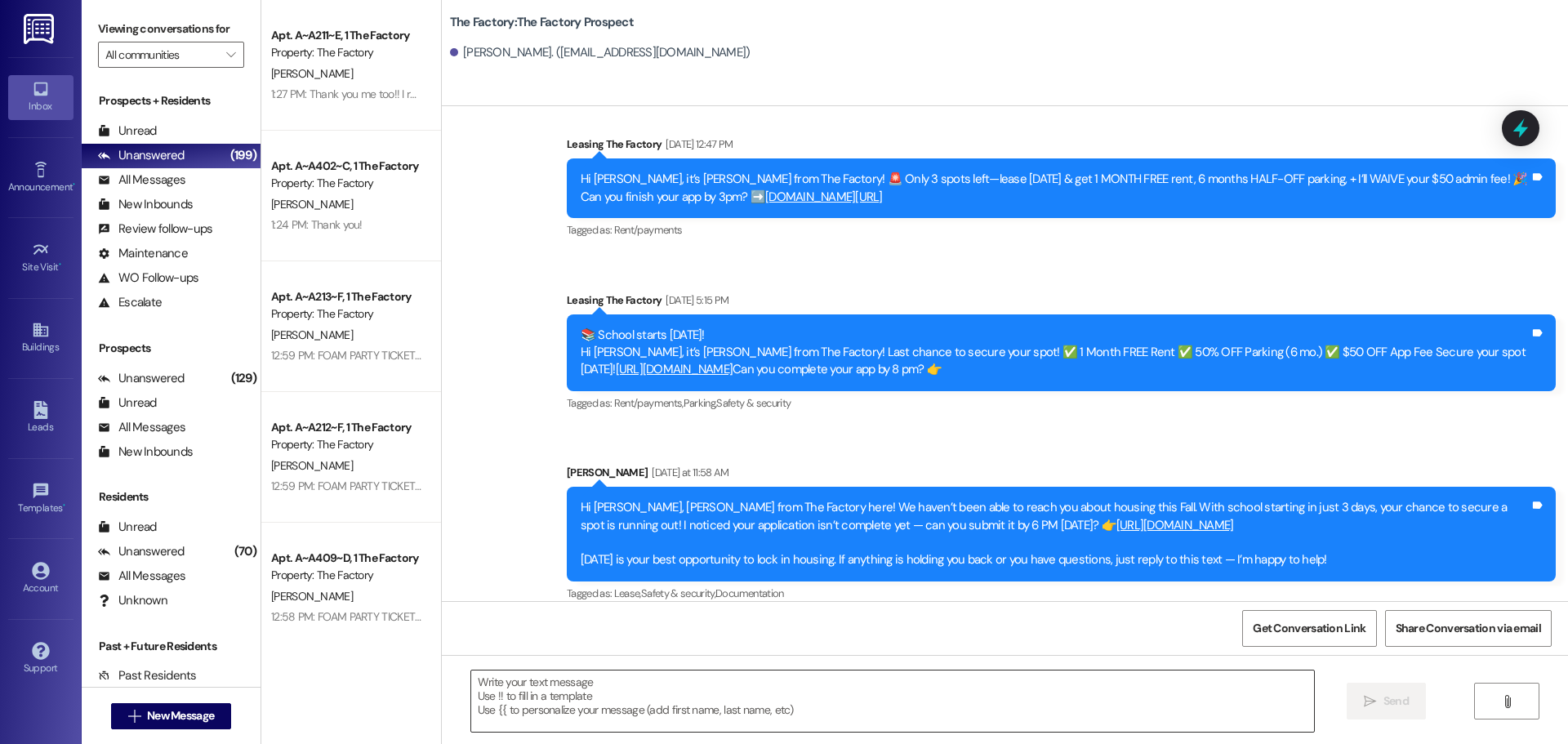
click at [471, 690] on textarea at bounding box center [893, 701] width 843 height 61
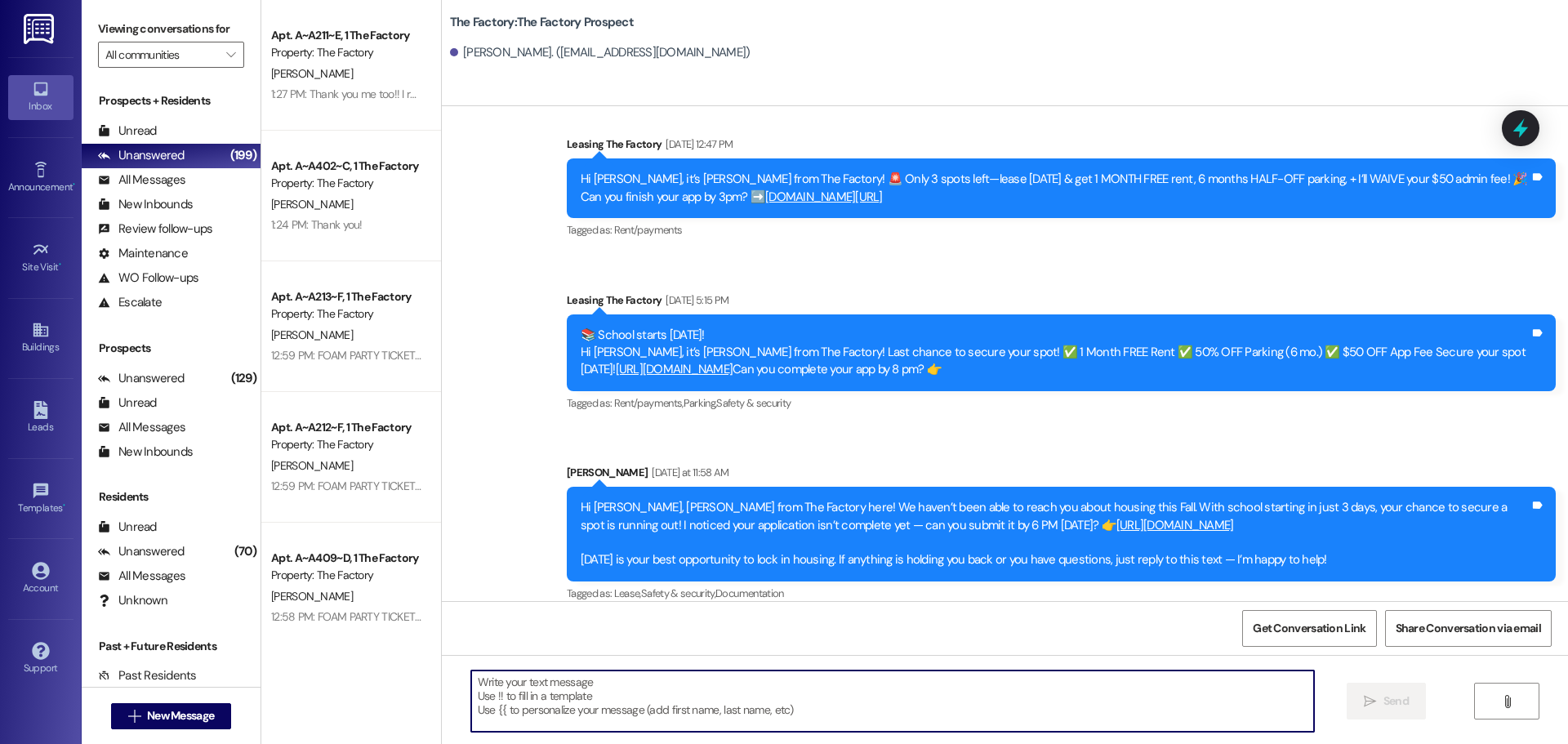
paste textarea "Hi {{first_name}}, it’s Tawnya from The Factory! ✈️ Let’s help your housing pla…"
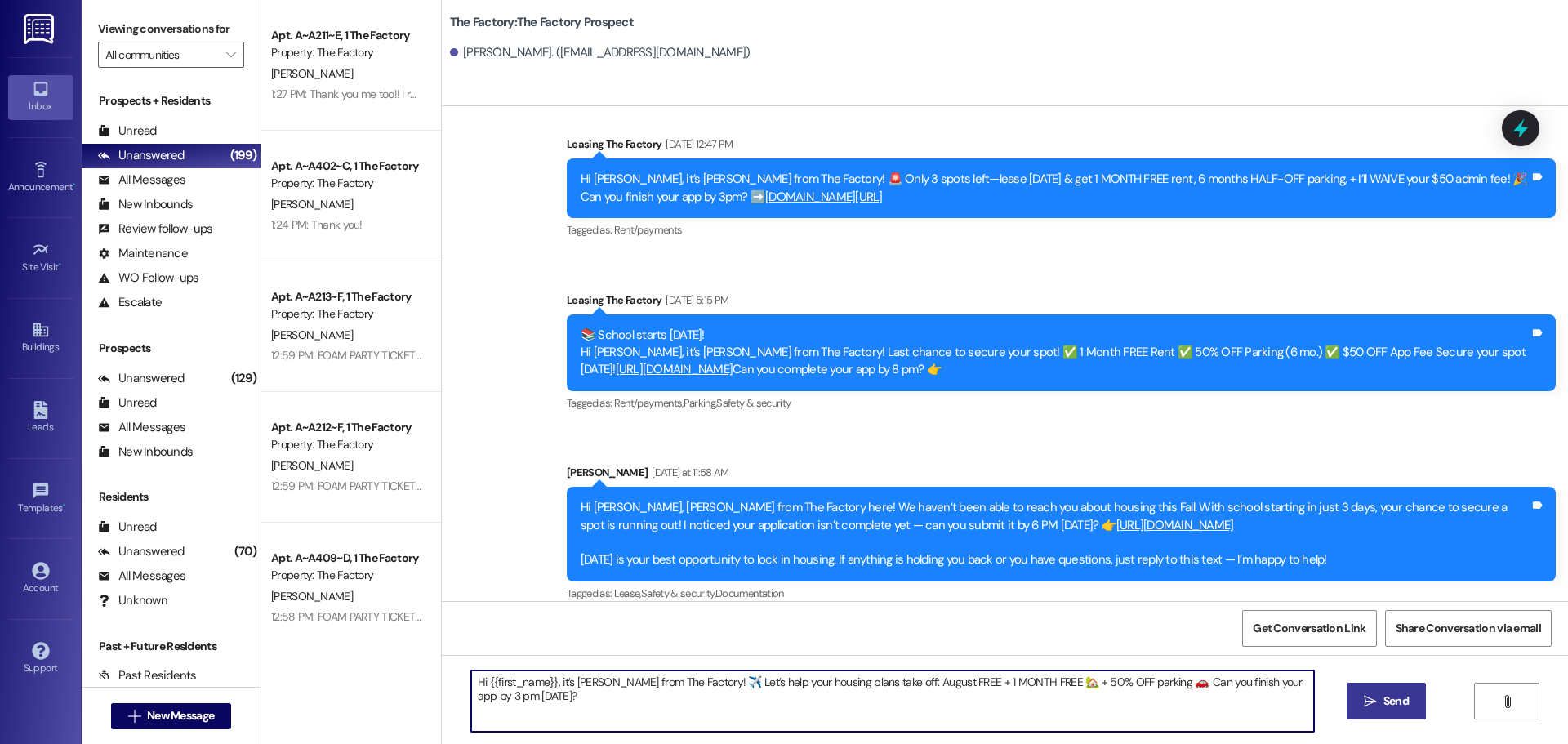
type textarea "Hi {{first_name}}, it’s Tawnya from The Factory! ✈️ Let’s help your housing pla…"
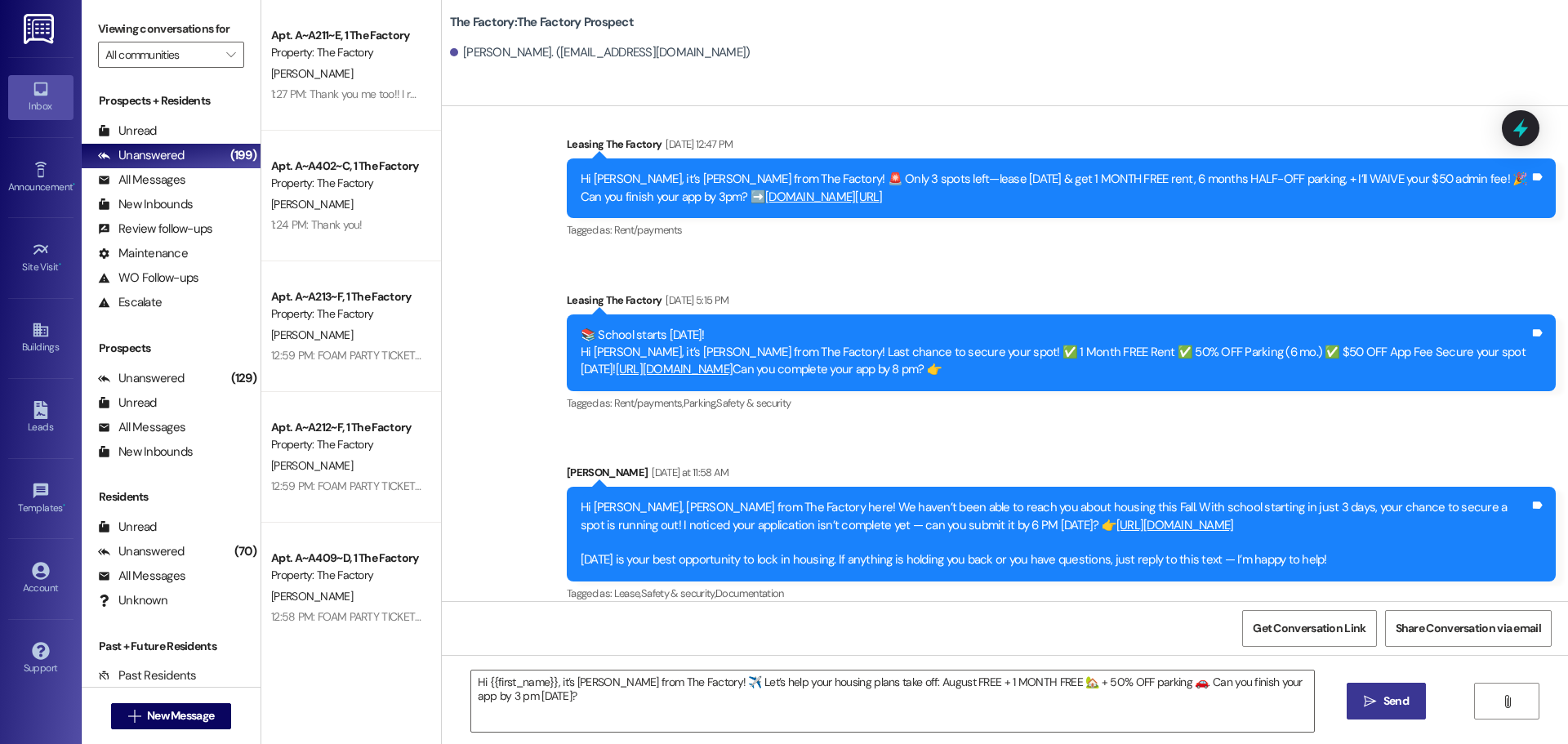
click at [1401, 705] on span "Send" at bounding box center [1396, 701] width 26 height 17
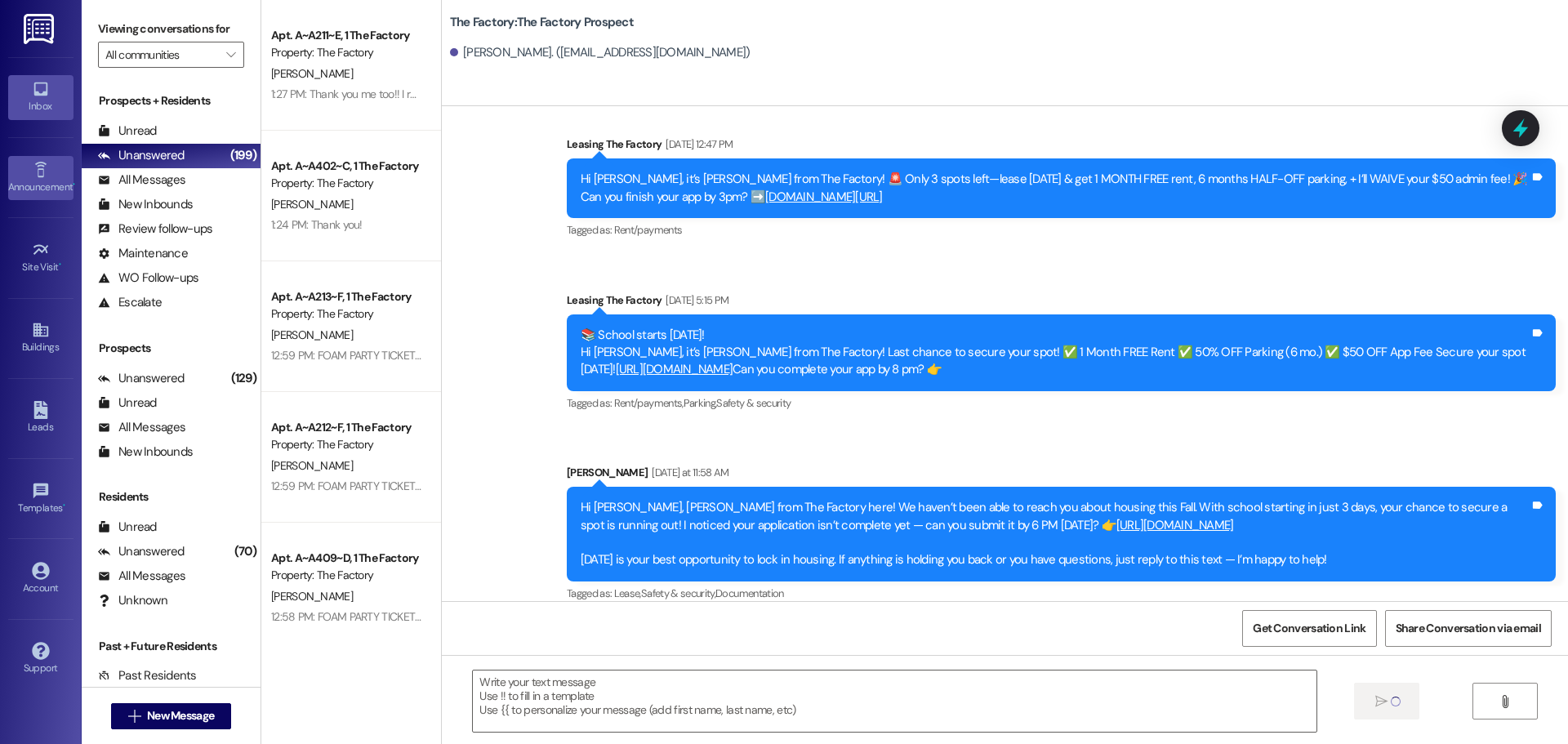
scroll to position [1131, 0]
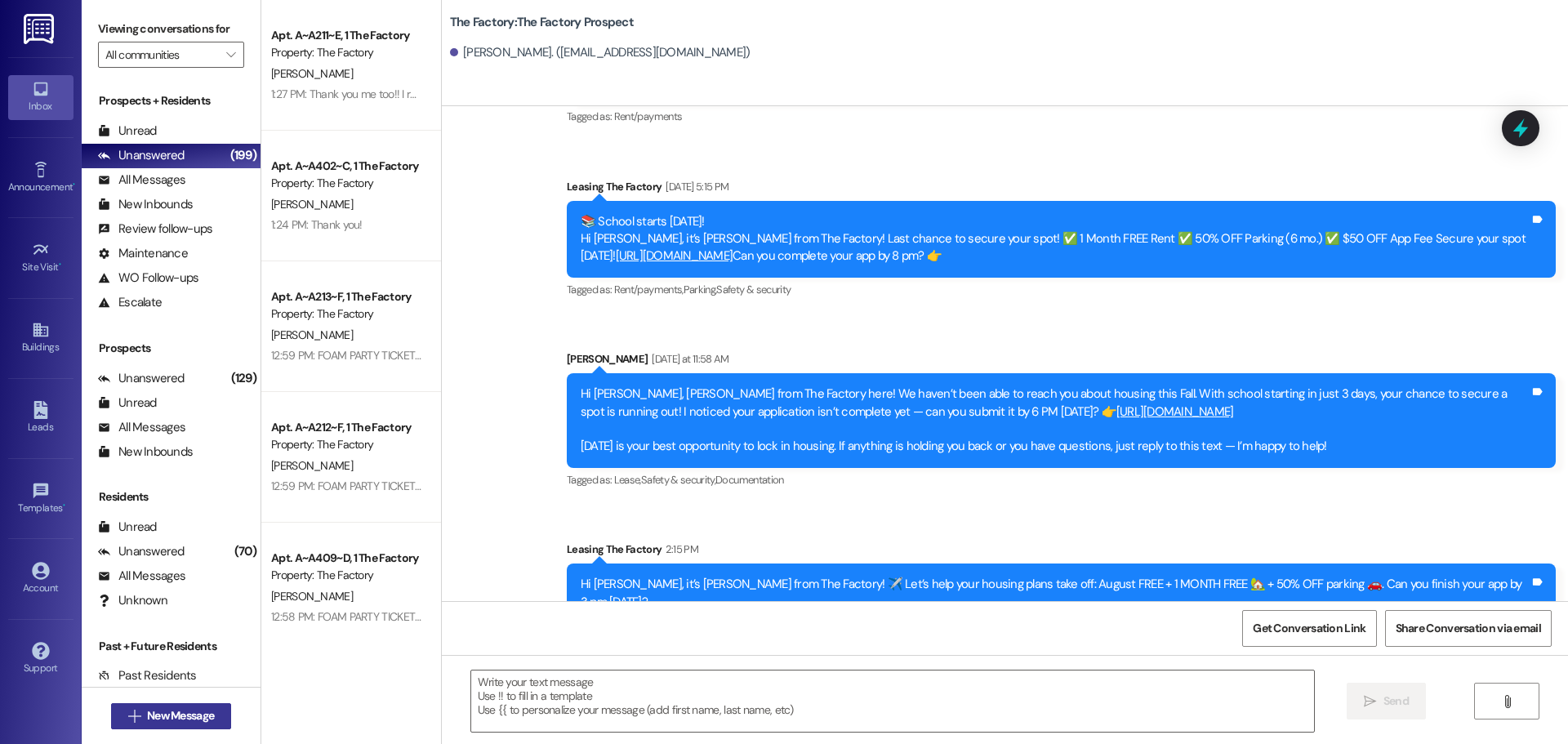
click at [156, 713] on span "New Message" at bounding box center [180, 716] width 67 height 17
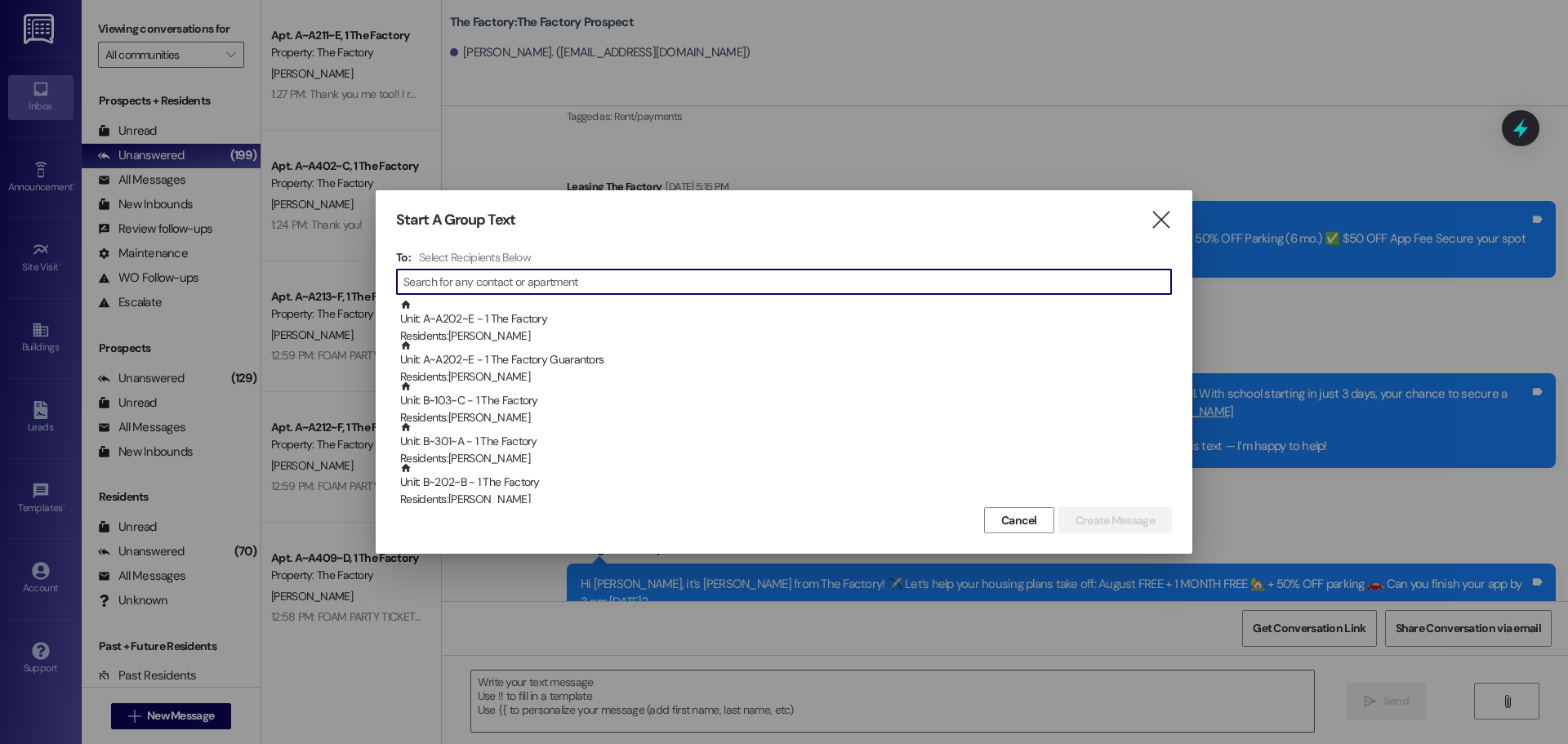
click at [488, 281] on input at bounding box center [787, 281] width 768 height 23
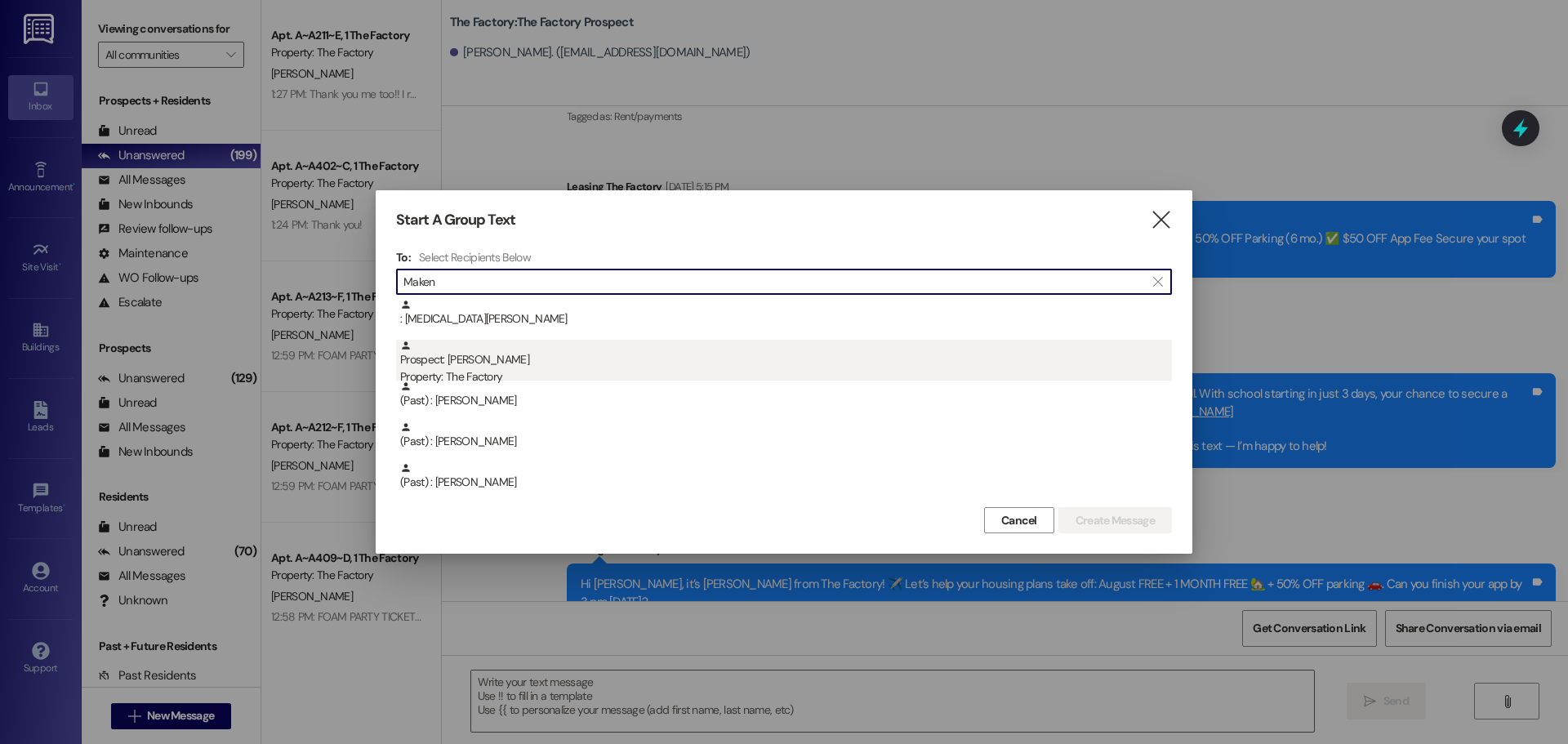
type input "Maken"
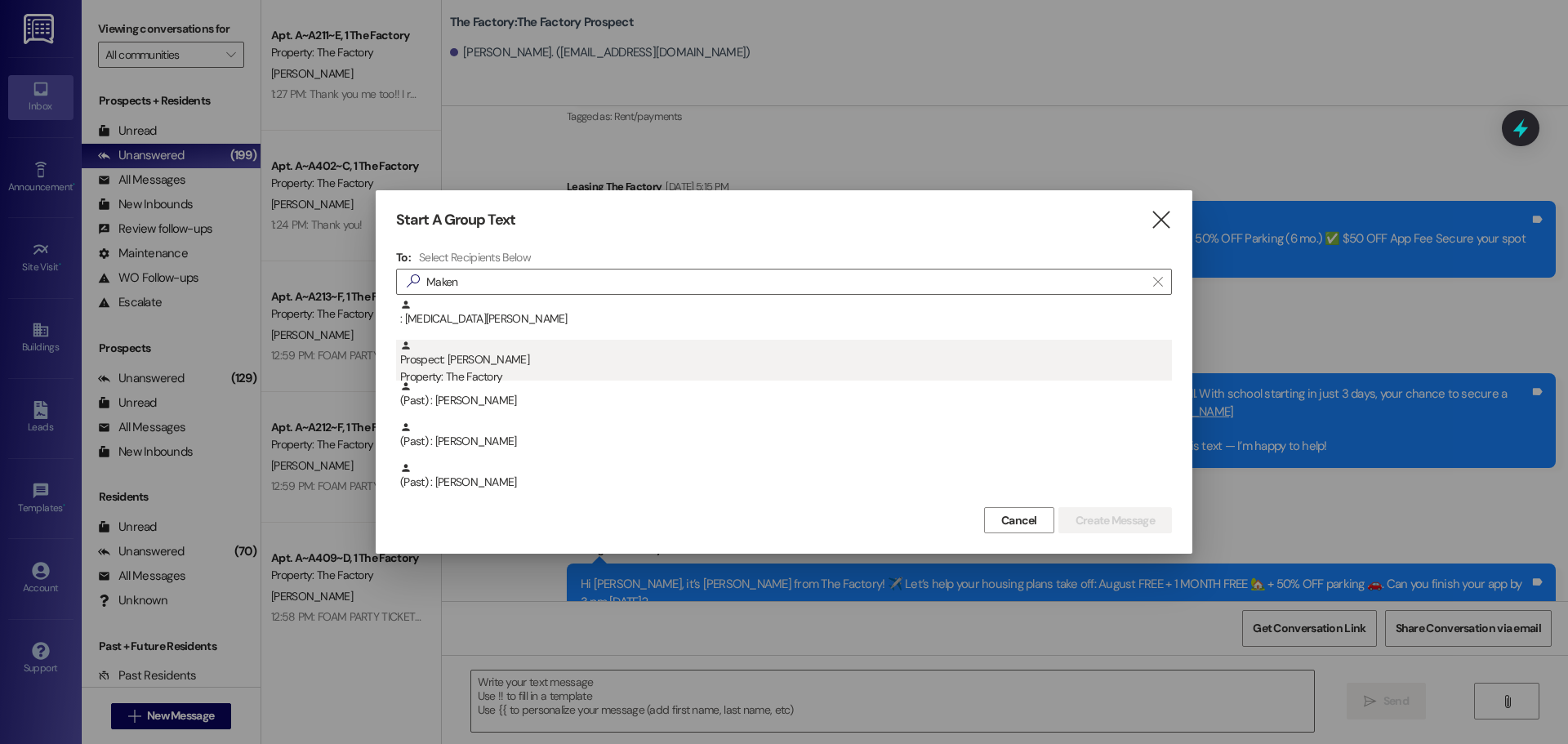
click at [486, 362] on div "Prospect: Makenzie Kolbo Property: The Factory" at bounding box center [786, 362] width 772 height 47
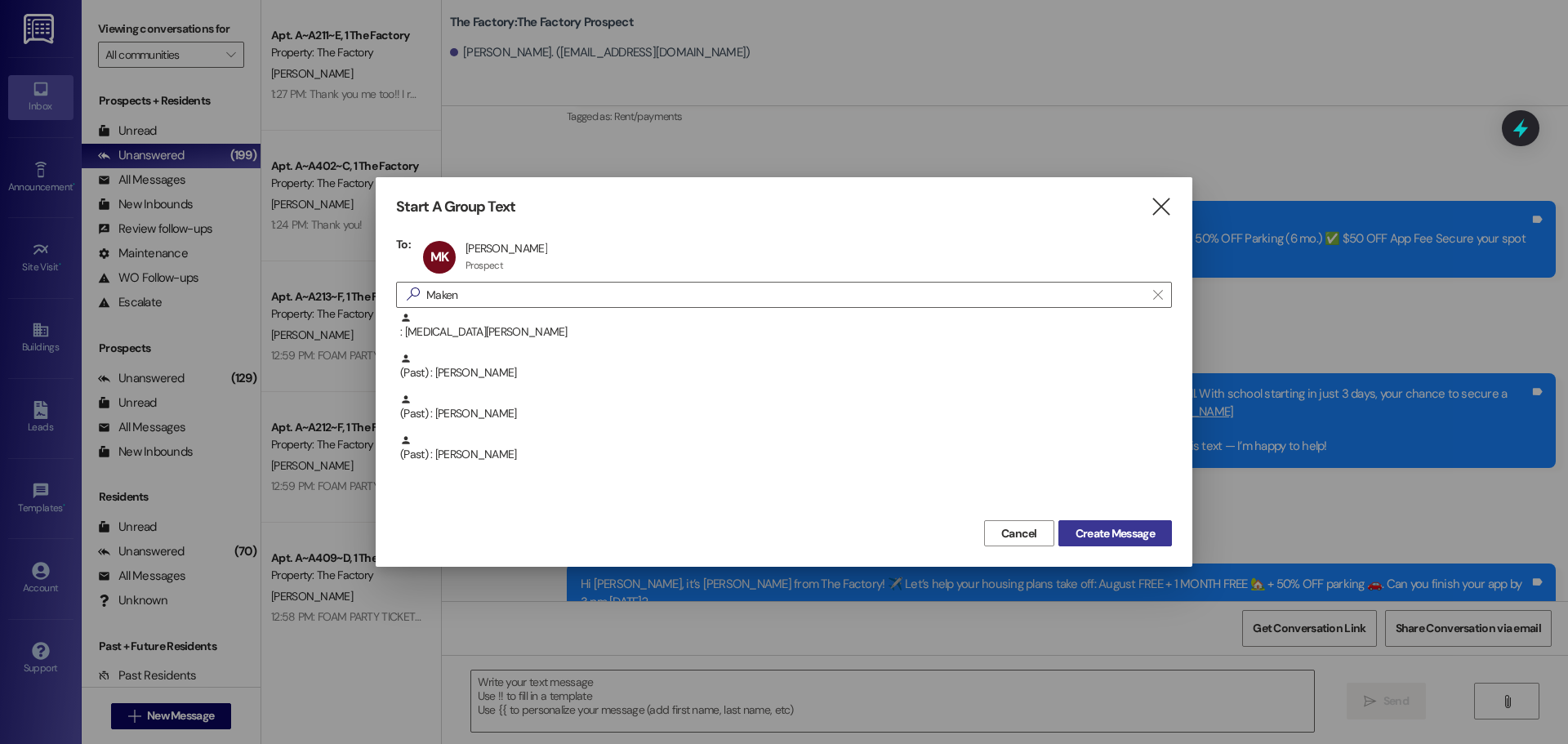
click at [1133, 537] on span "Create Message" at bounding box center [1115, 534] width 79 height 17
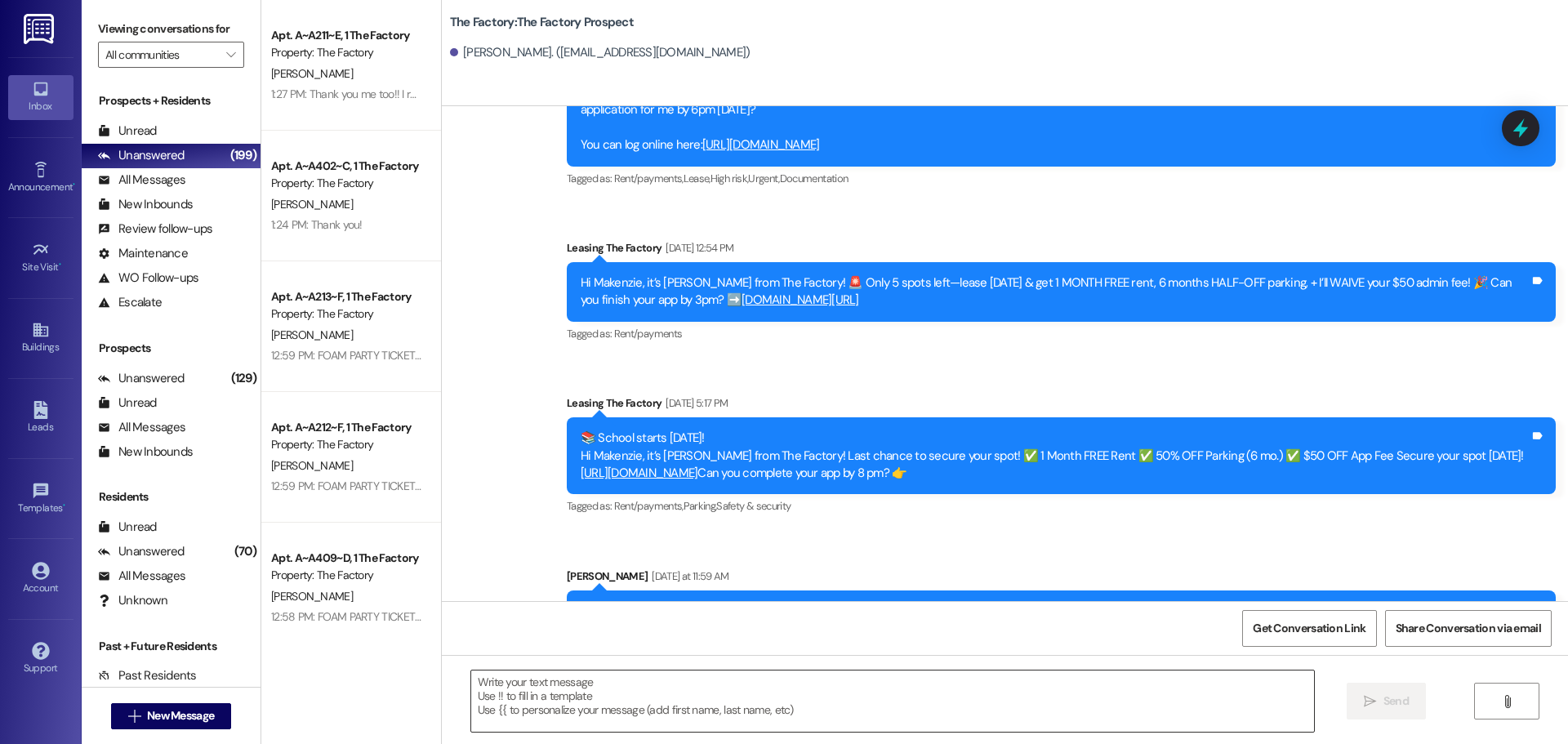
scroll to position [1704, 0]
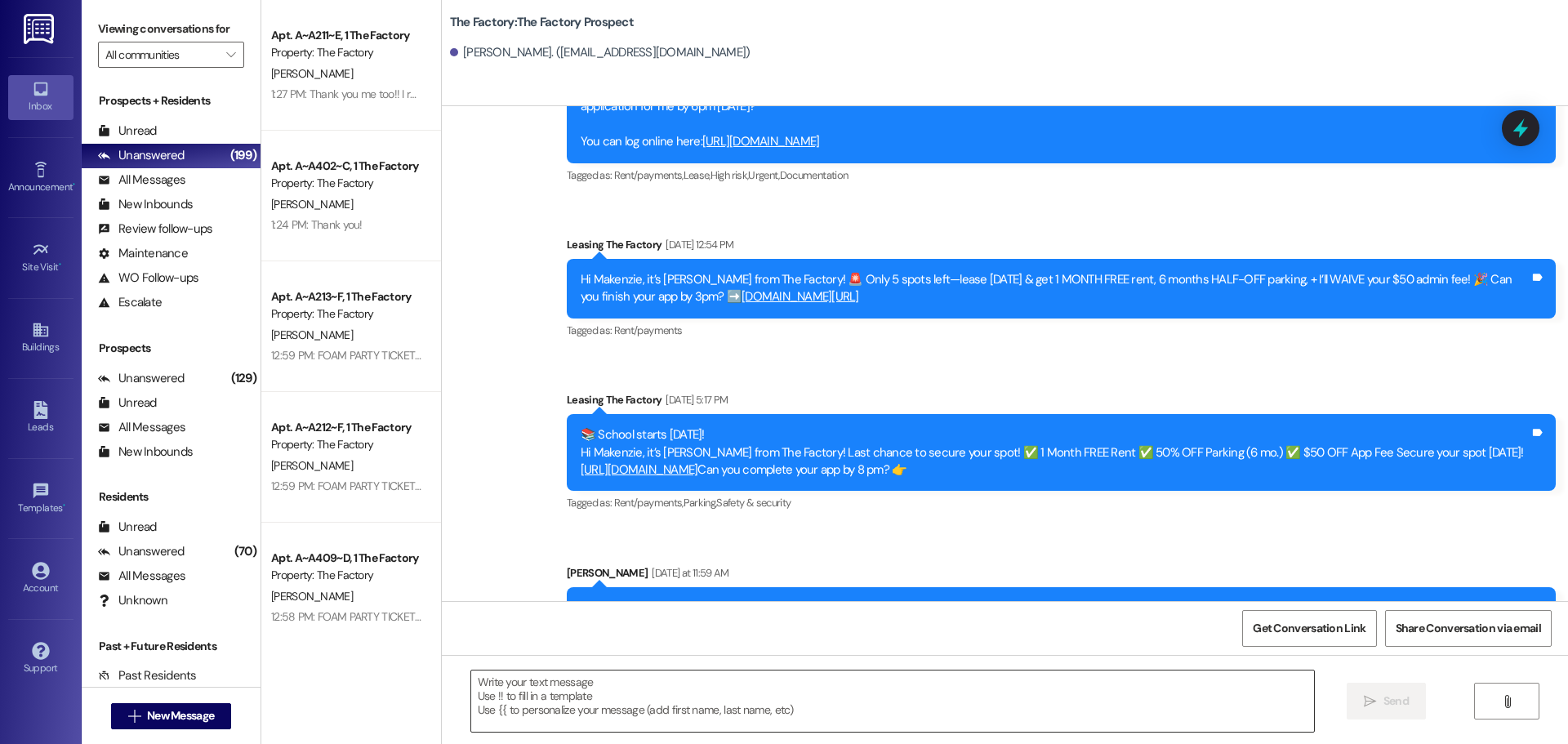
click at [471, 686] on textarea at bounding box center [893, 701] width 843 height 61
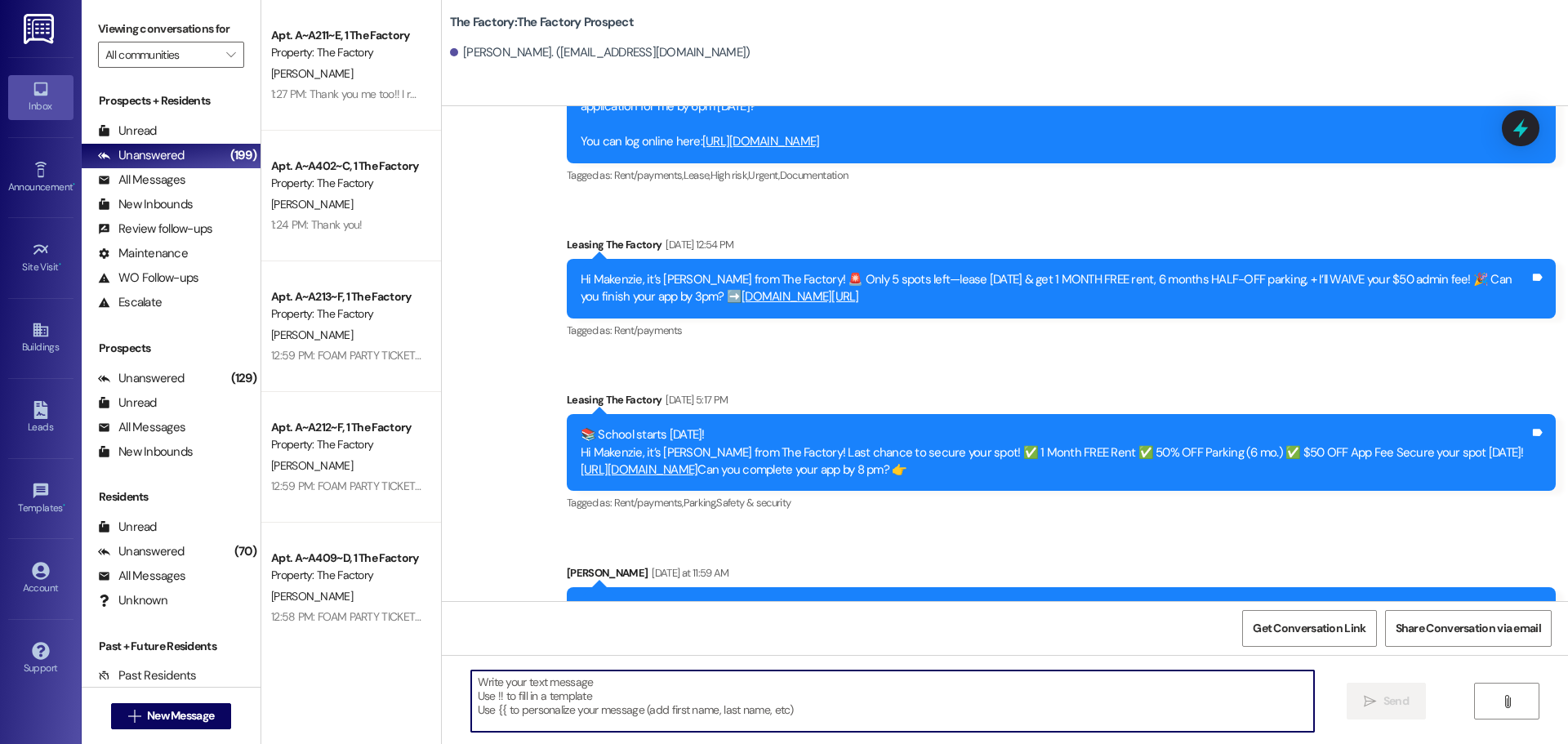
paste textarea "Hi {{first_name}}, it’s Tawnya from The Factory! ✈️ Let’s help your housing pla…"
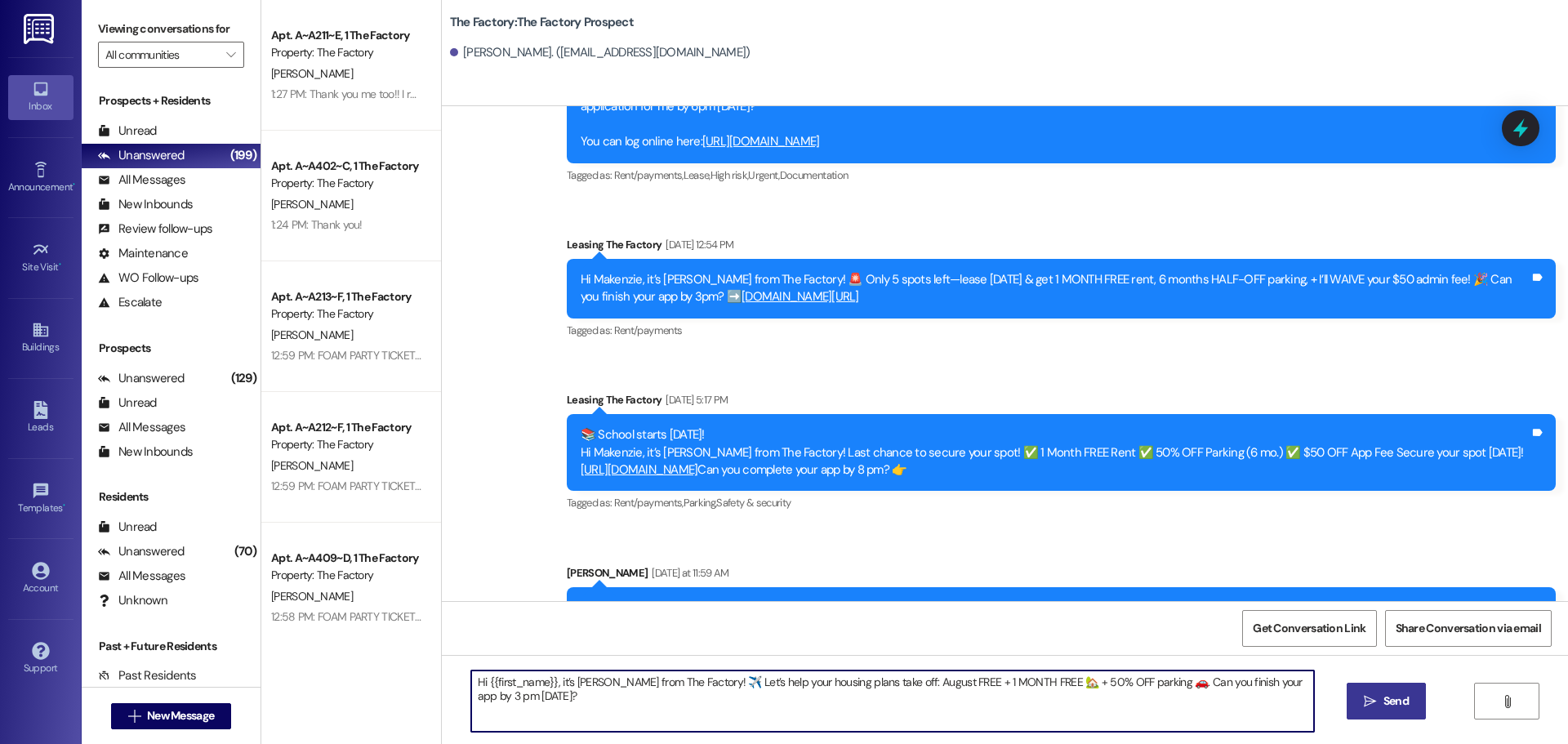
type textarea "Hi {{first_name}}, it’s Tawnya from The Factory! ✈️ Let’s help your housing pla…"
click at [1388, 708] on span "Send" at bounding box center [1396, 701] width 26 height 17
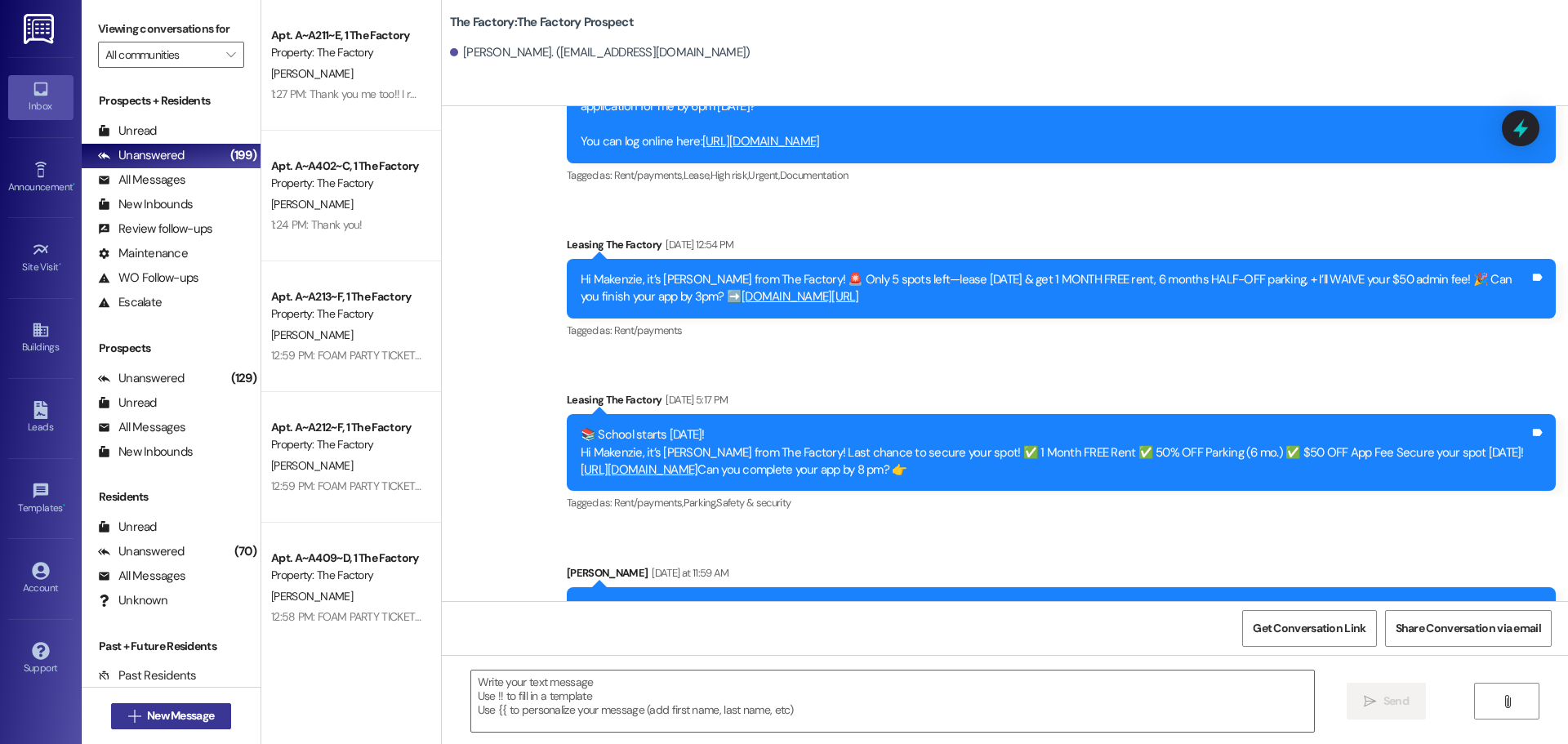
click at [178, 709] on span "New Message" at bounding box center [180, 716] width 67 height 17
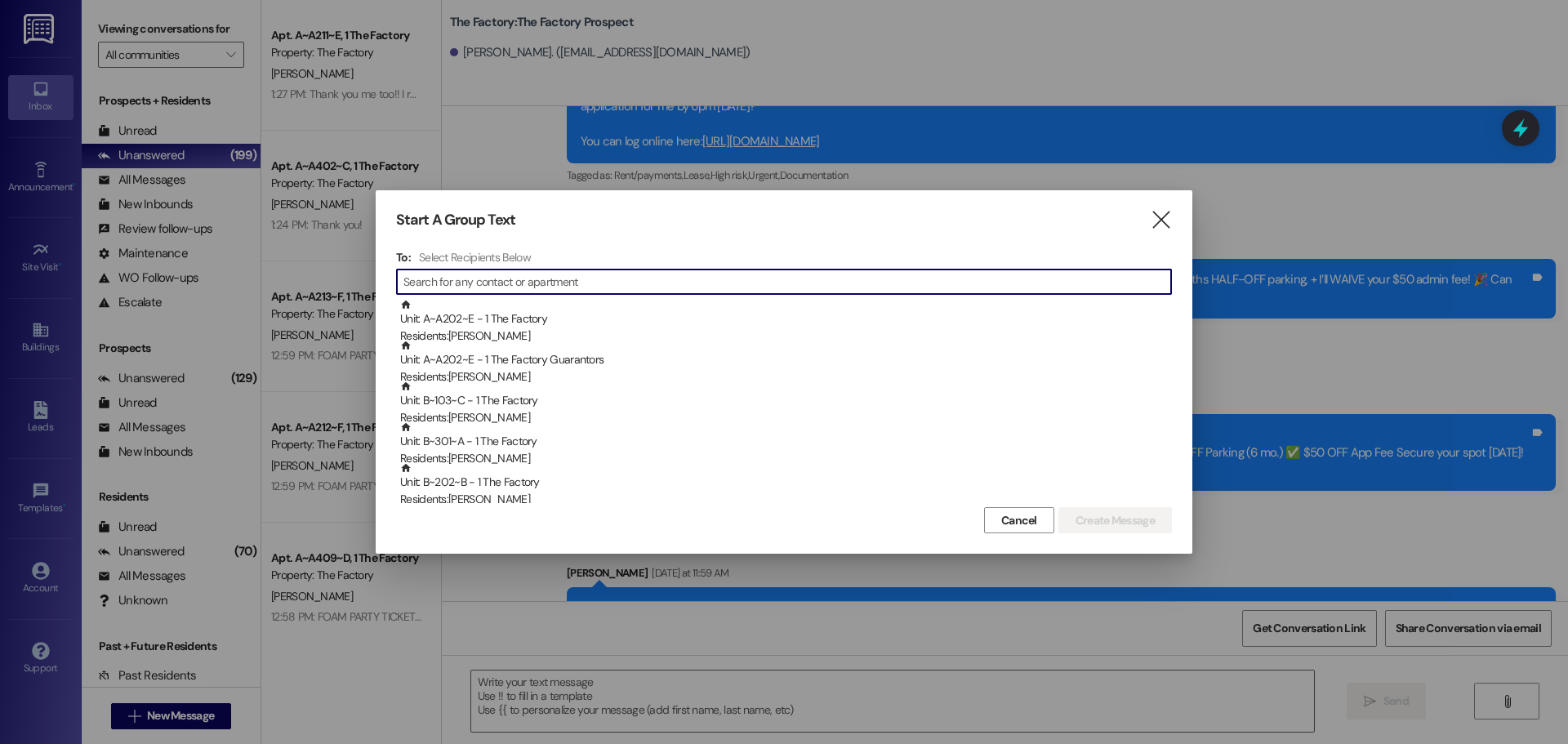
click at [548, 283] on input at bounding box center [787, 281] width 768 height 23
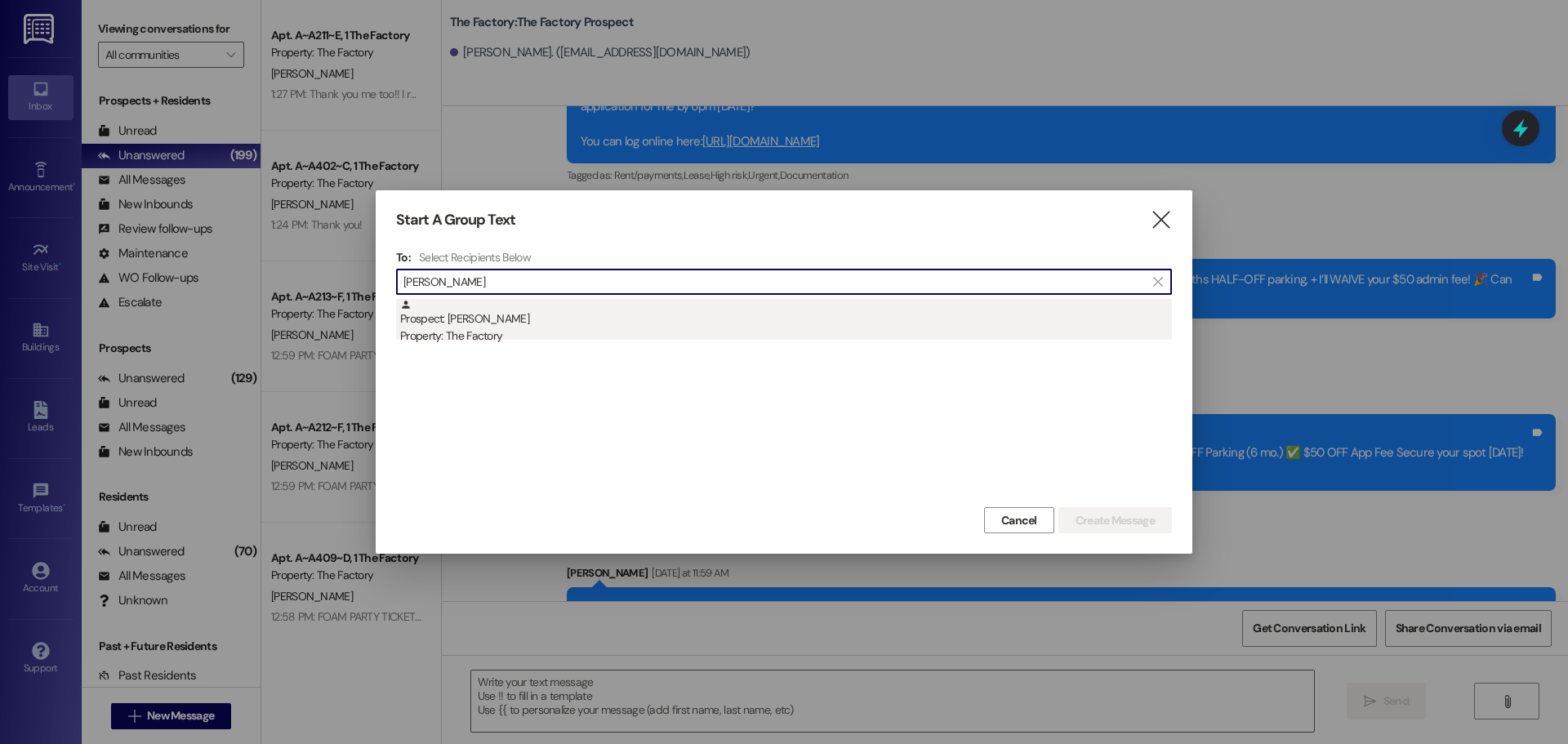
type input "Justin Kel"
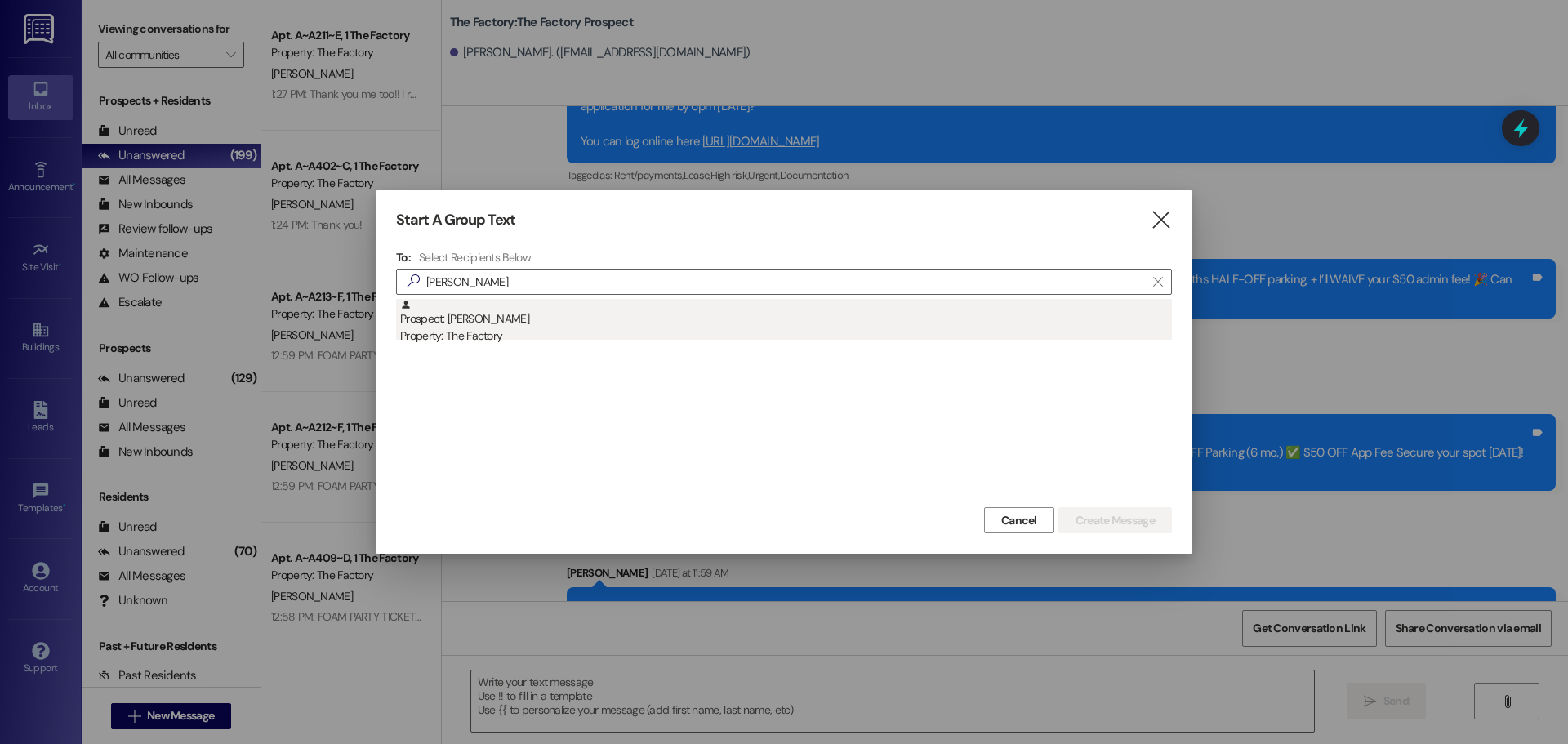
click at [441, 326] on div "Prospect: Justin Kelly Property: The Factory" at bounding box center [786, 321] width 772 height 47
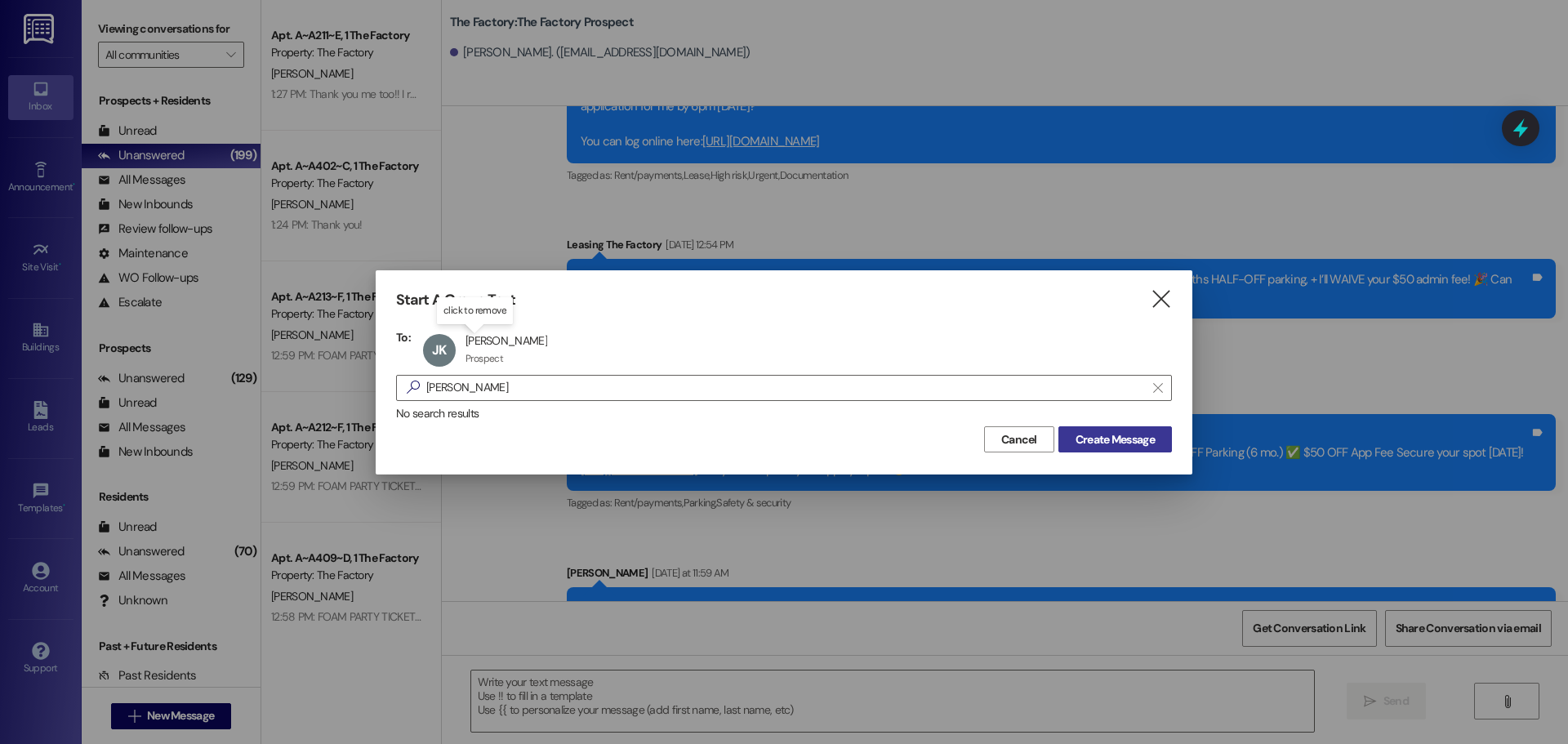
click at [1121, 431] on span "Create Message" at bounding box center [1115, 440] width 79 height 17
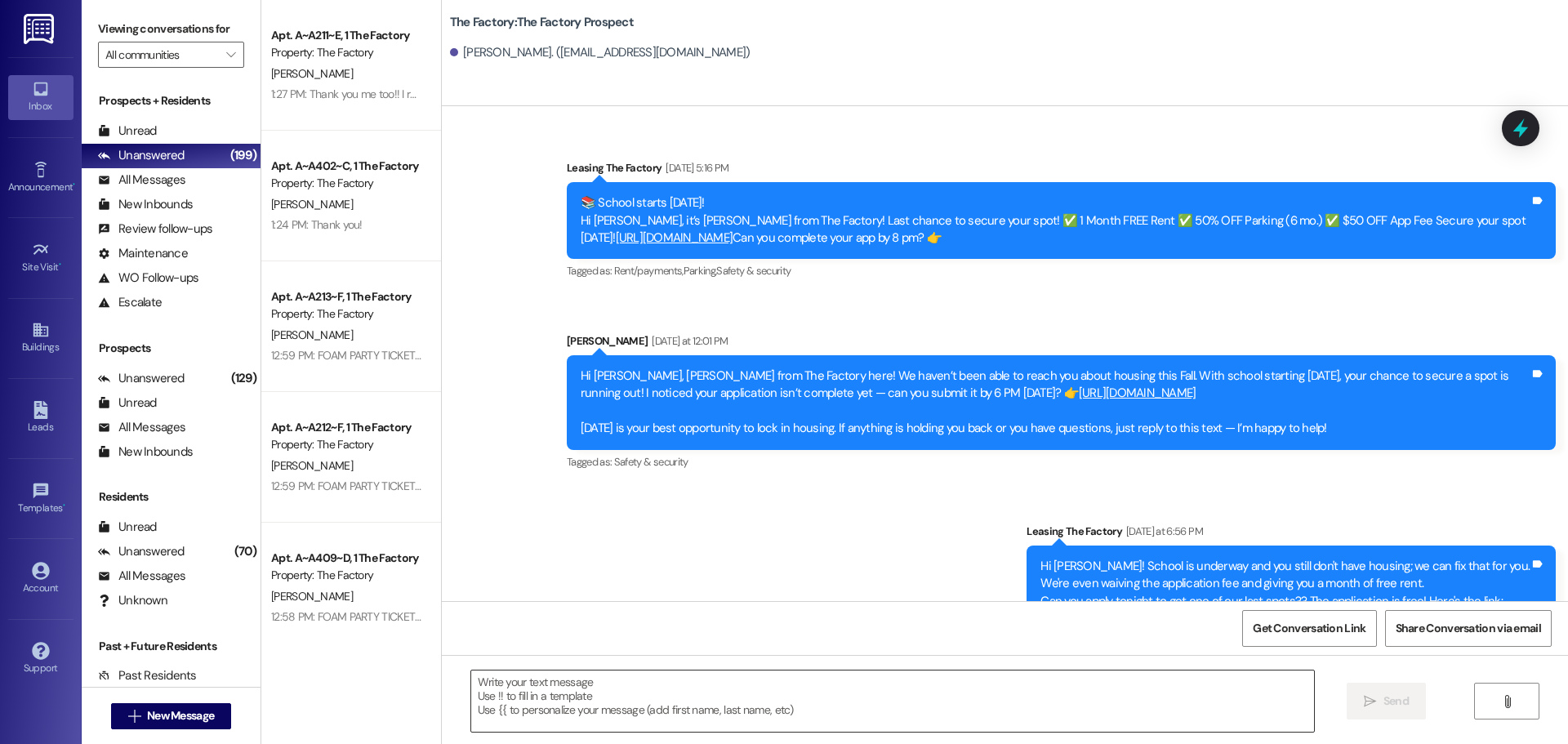
click at [471, 683] on textarea at bounding box center [893, 701] width 843 height 61
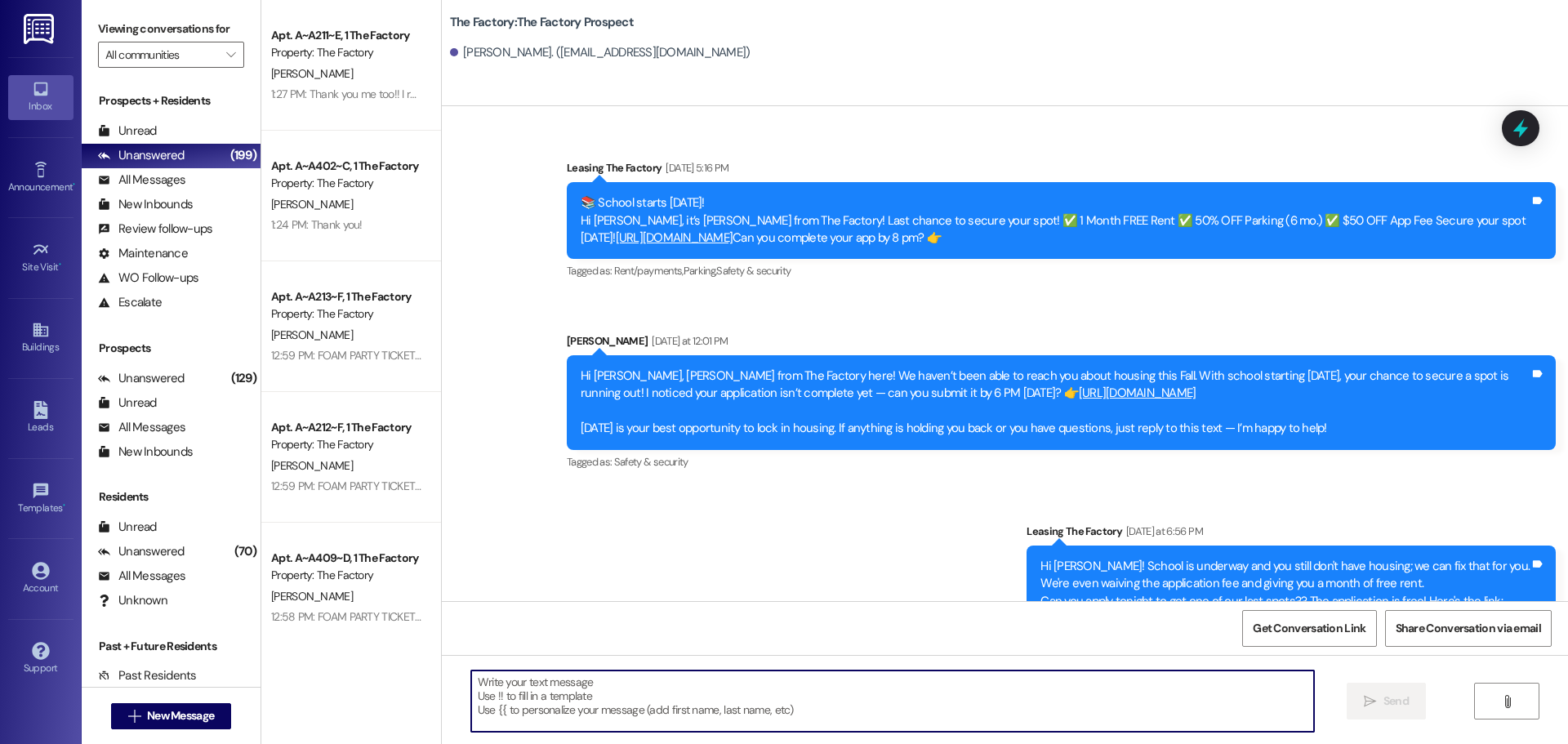
paste textarea "Hi {{first_name}}, it’s Tawnya from The Factory! ✈️ Let’s help your housing pla…"
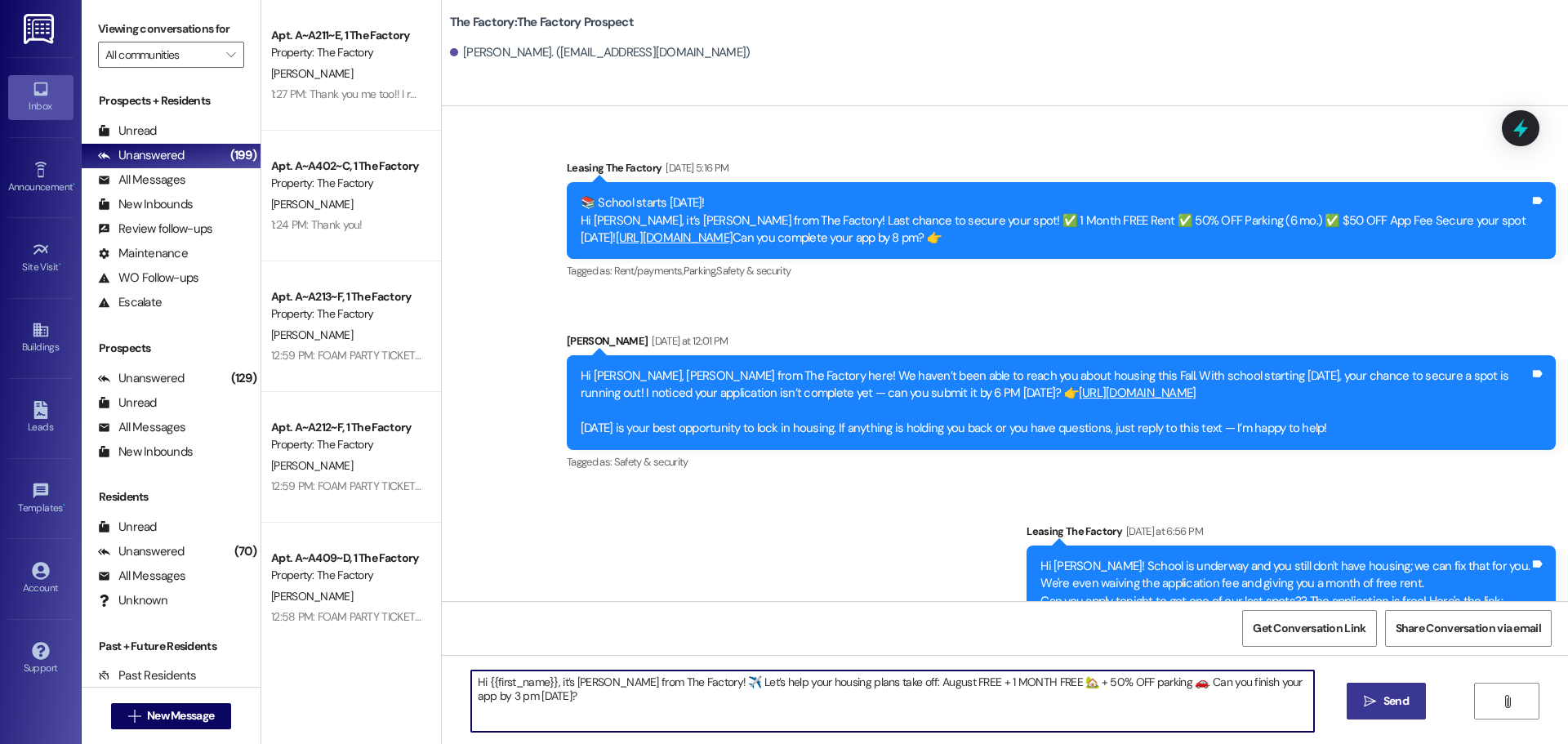
type textarea "Hi {{first_name}}, it’s Tawnya from The Factory! ✈️ Let’s help your housing pla…"
click at [1380, 703] on span "Send" at bounding box center [1395, 701] width 31 height 17
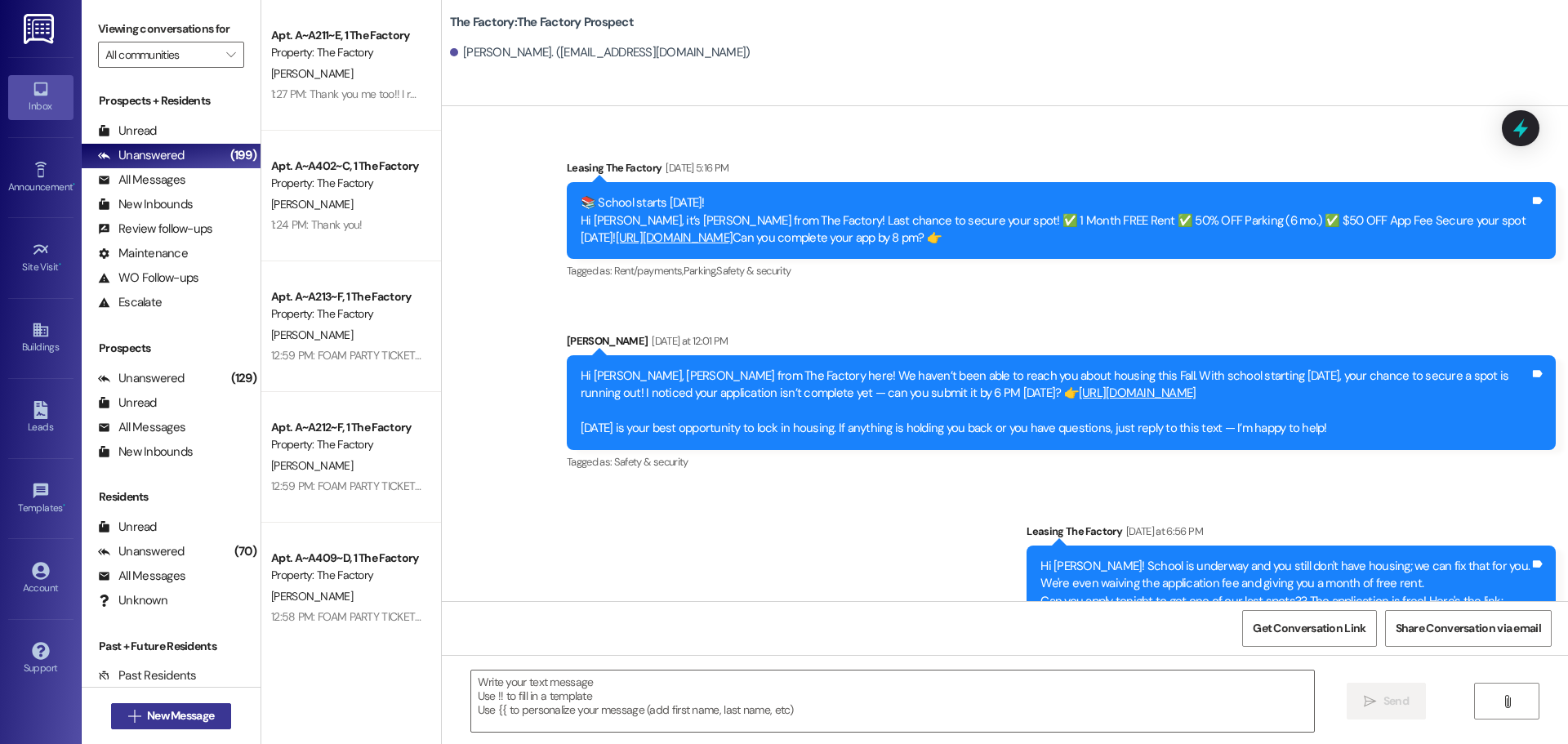
click at [154, 720] on span "New Message" at bounding box center [180, 716] width 67 height 17
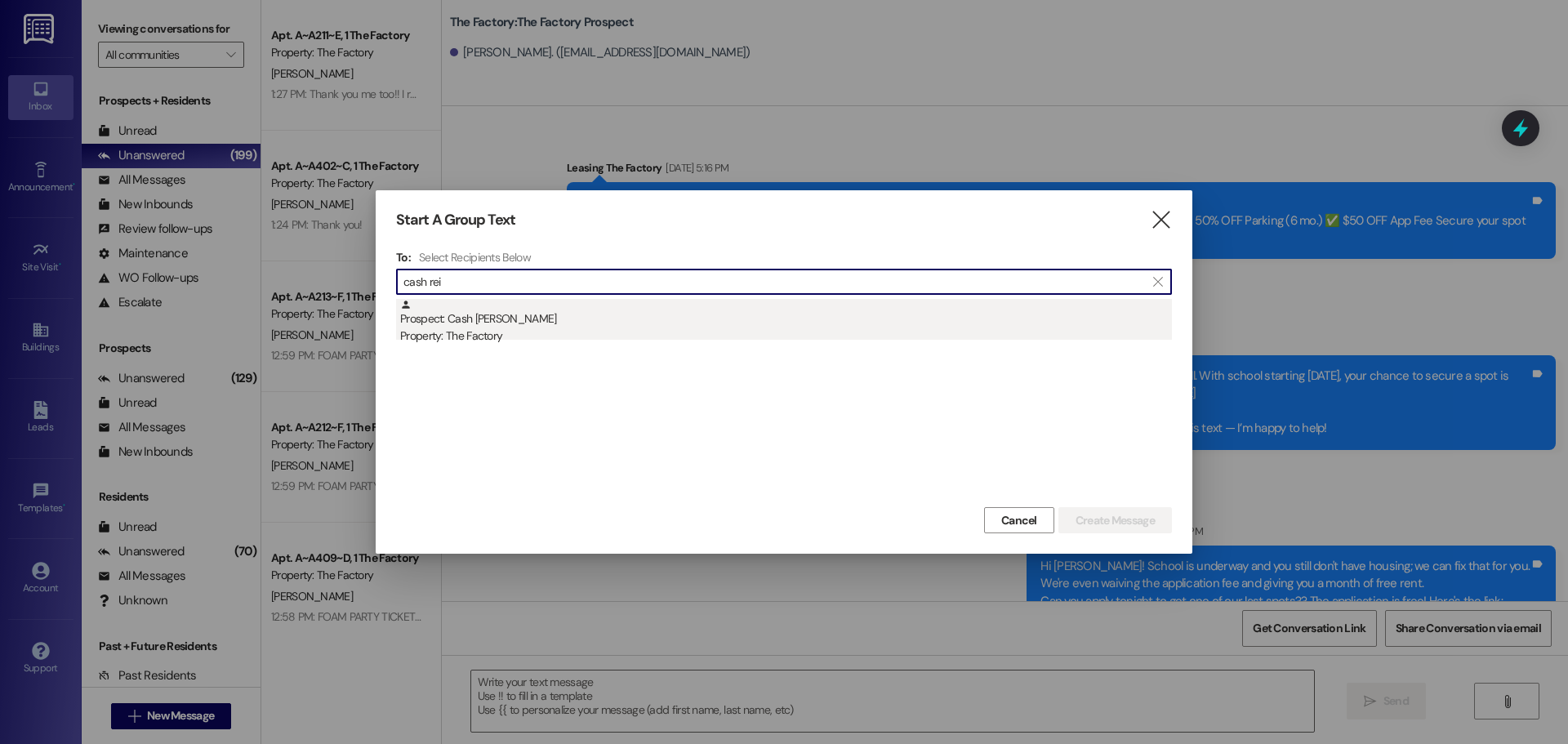
type input "cash rei"
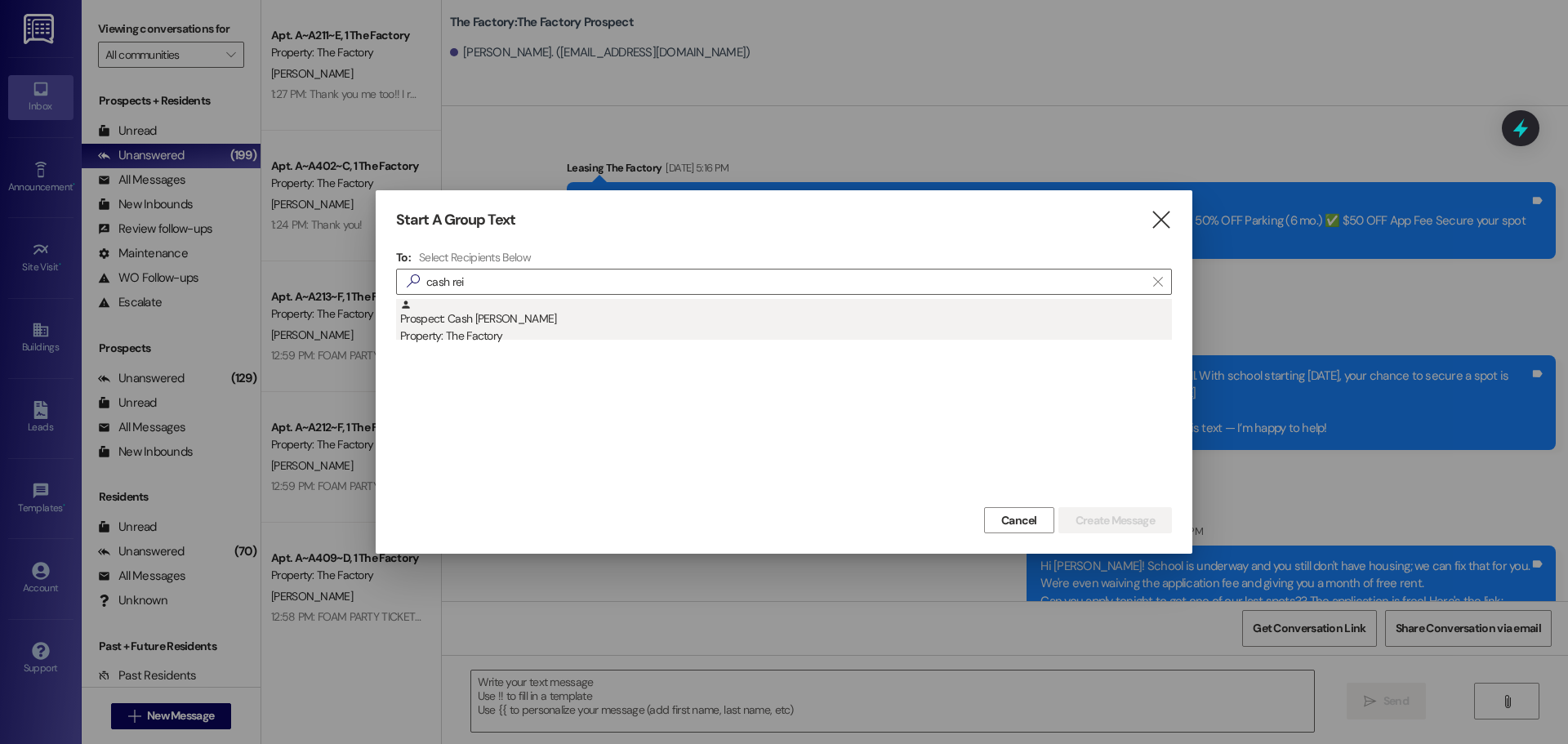
click at [481, 330] on div "Property: The Factory" at bounding box center [786, 336] width 772 height 17
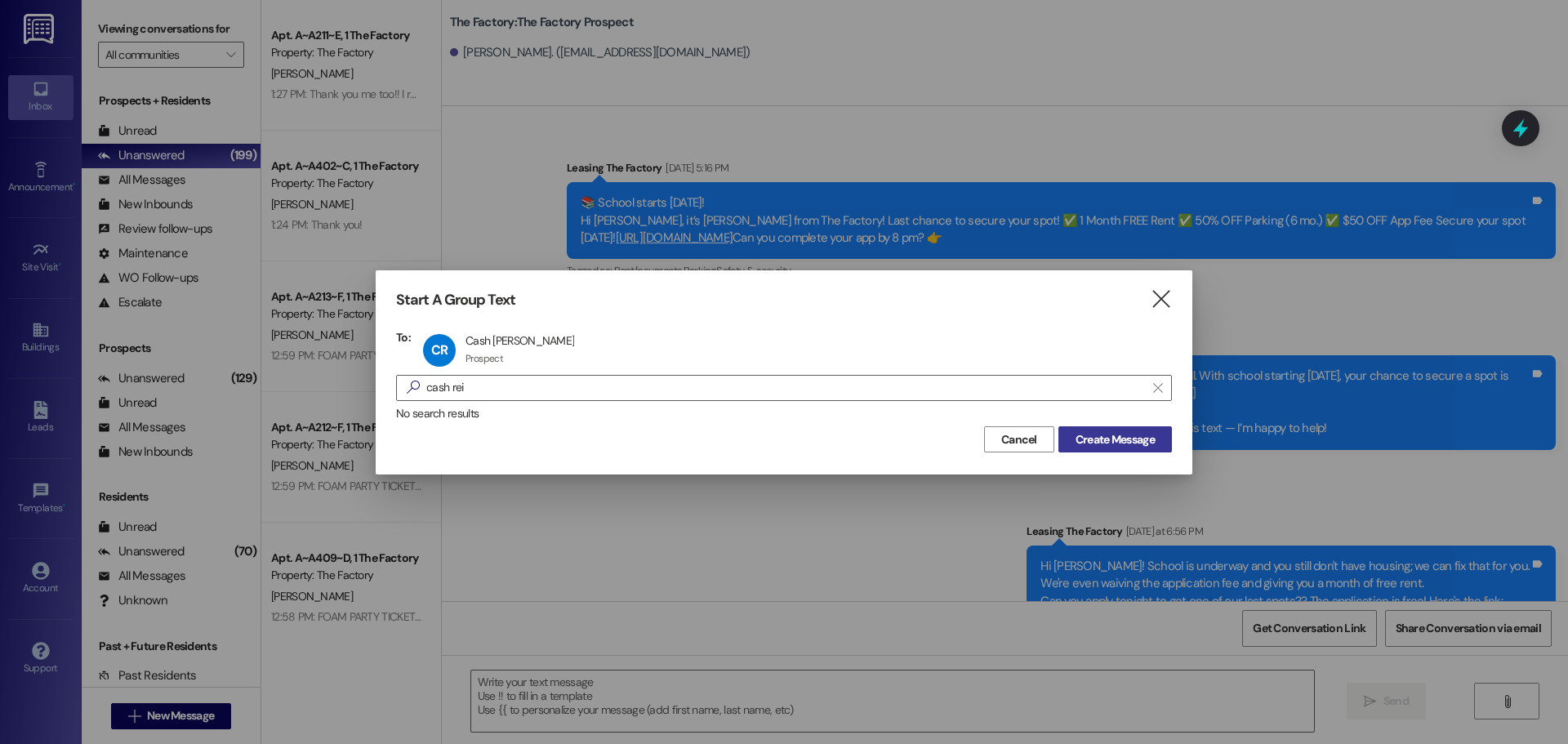
click at [1111, 443] on span "Create Message" at bounding box center [1115, 440] width 79 height 17
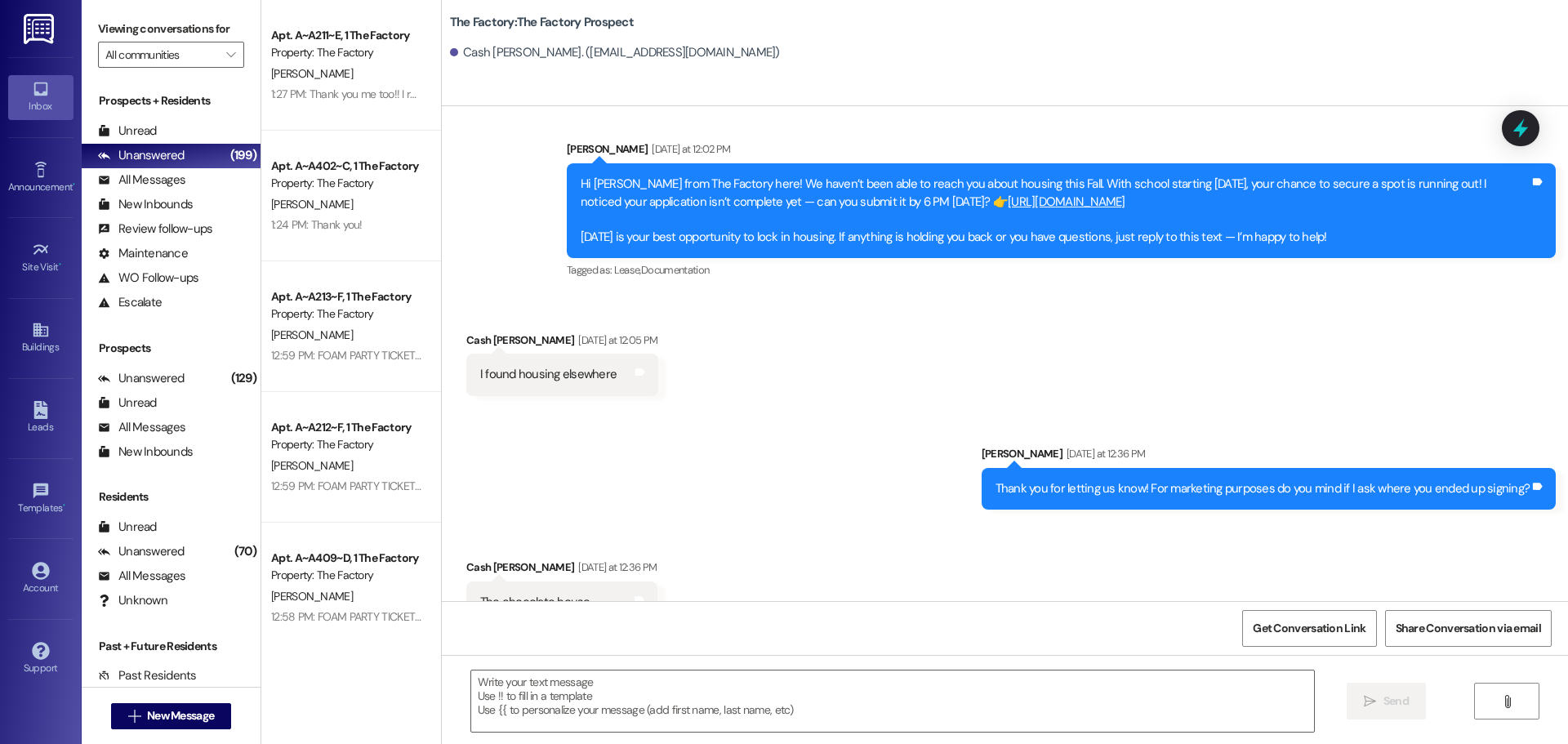
scroll to position [1395, 0]
click at [180, 718] on span "New Message" at bounding box center [180, 716] width 67 height 17
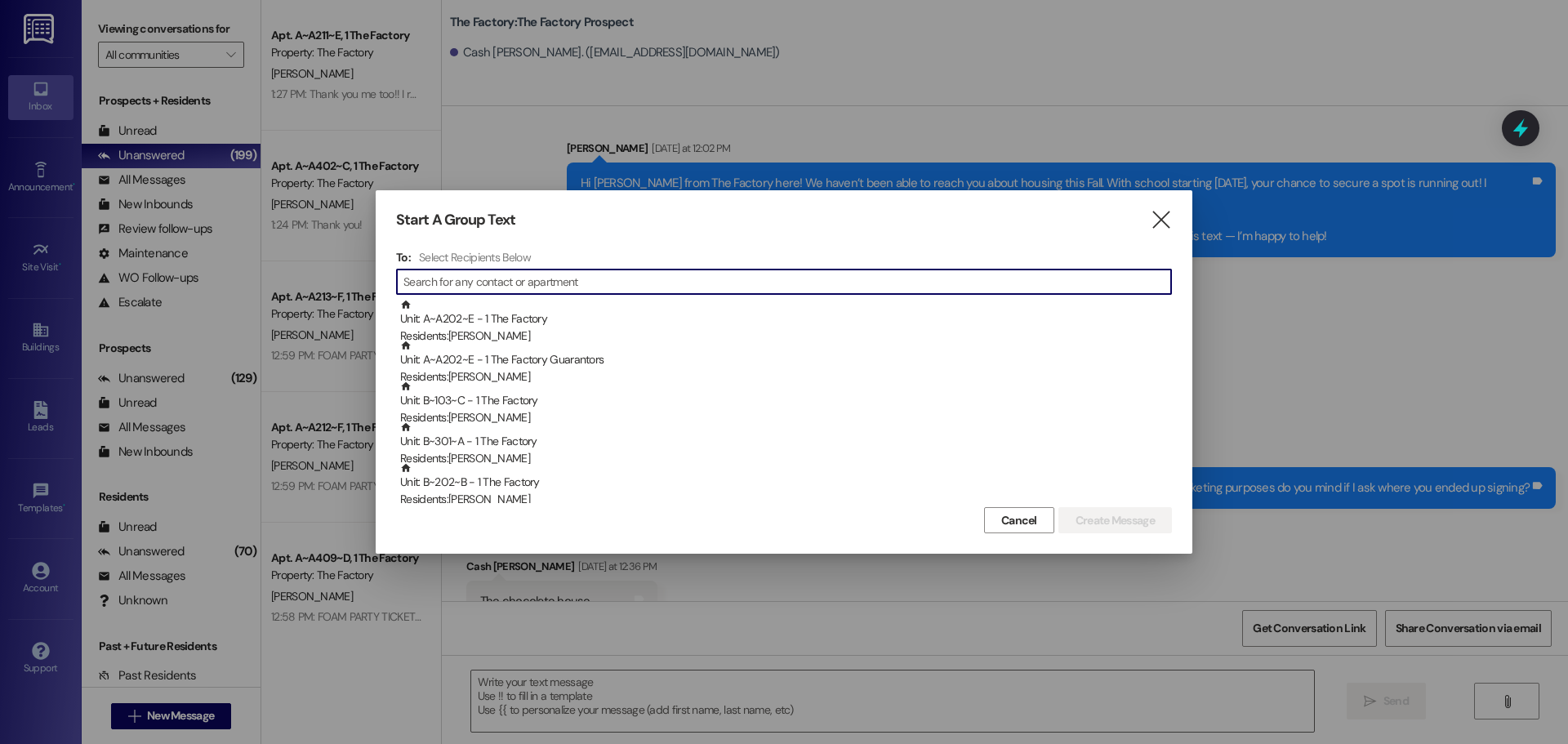
click at [481, 279] on input at bounding box center [787, 281] width 768 height 23
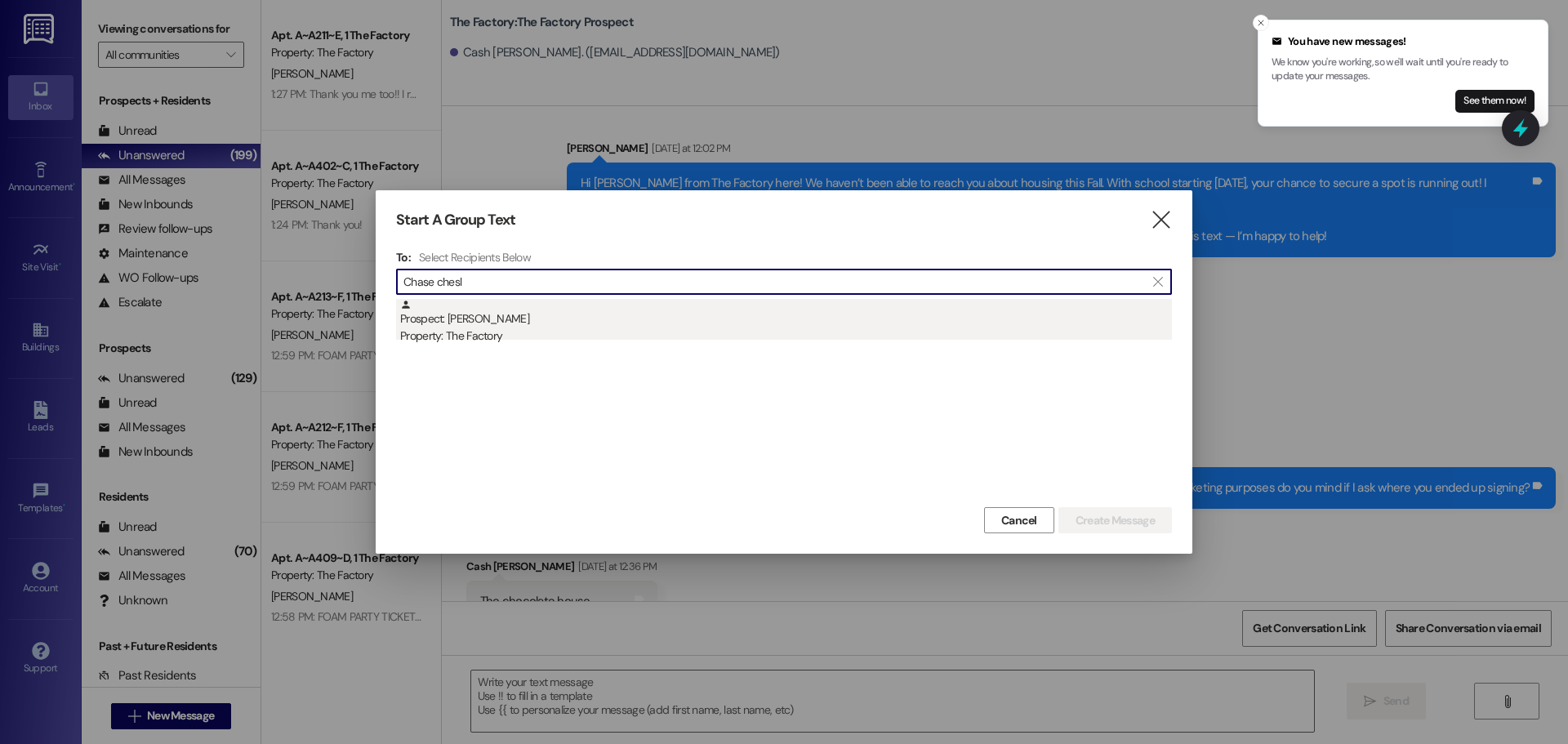
type input "Chase chesl"
click at [479, 324] on div "Prospect: Chase Chesley Property: The Factory" at bounding box center [786, 321] width 772 height 47
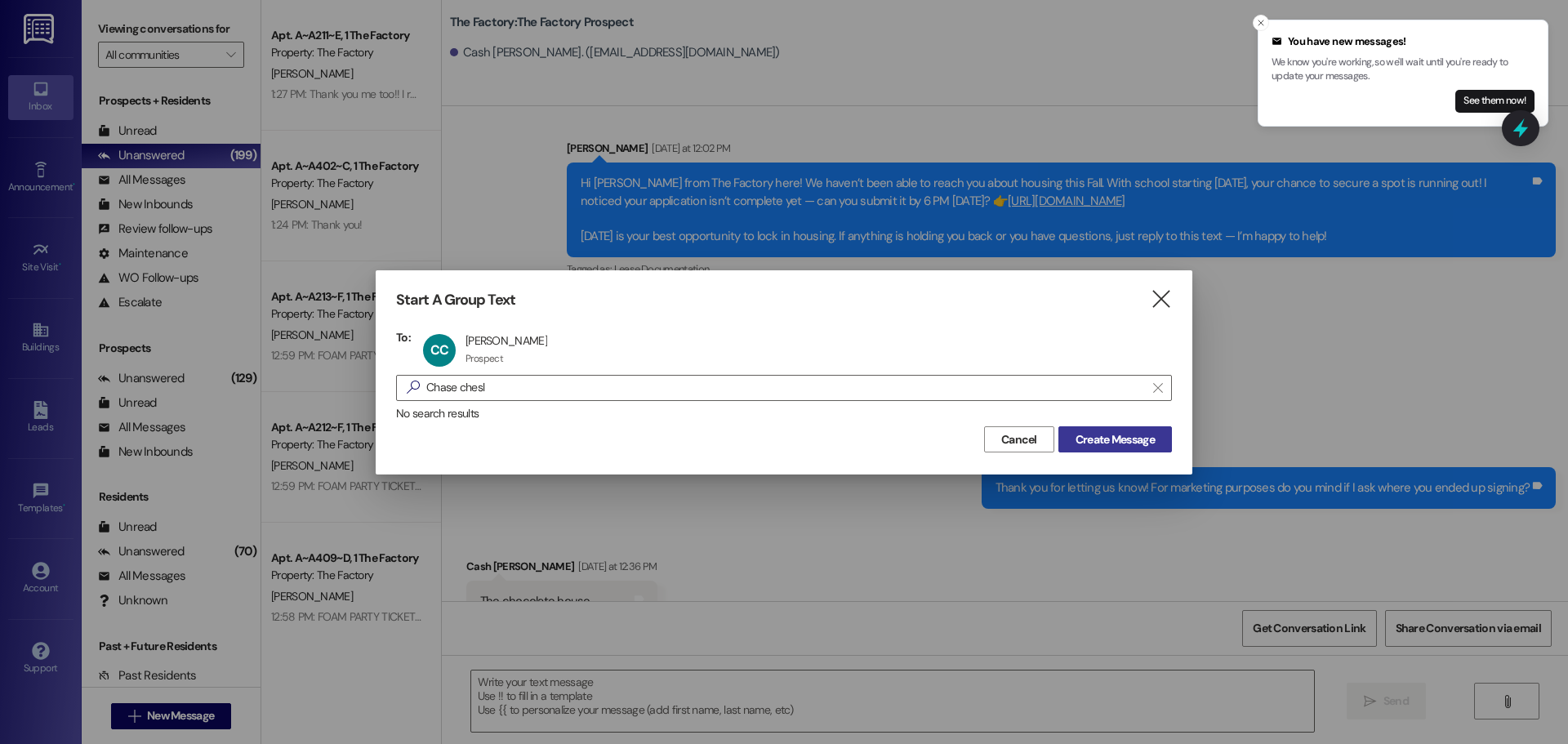
click at [1141, 441] on span "Create Message" at bounding box center [1115, 440] width 79 height 17
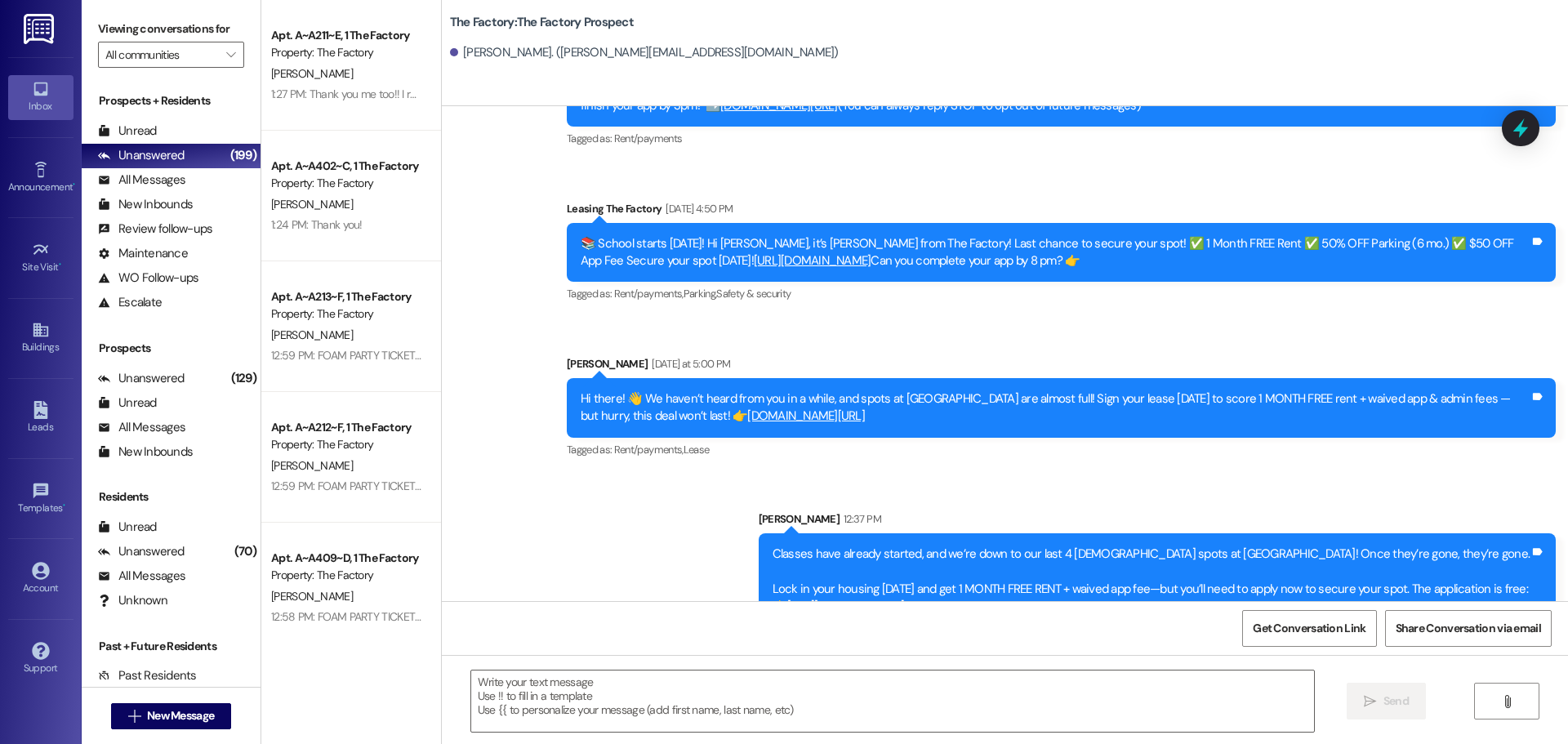
scroll to position [1525, 0]
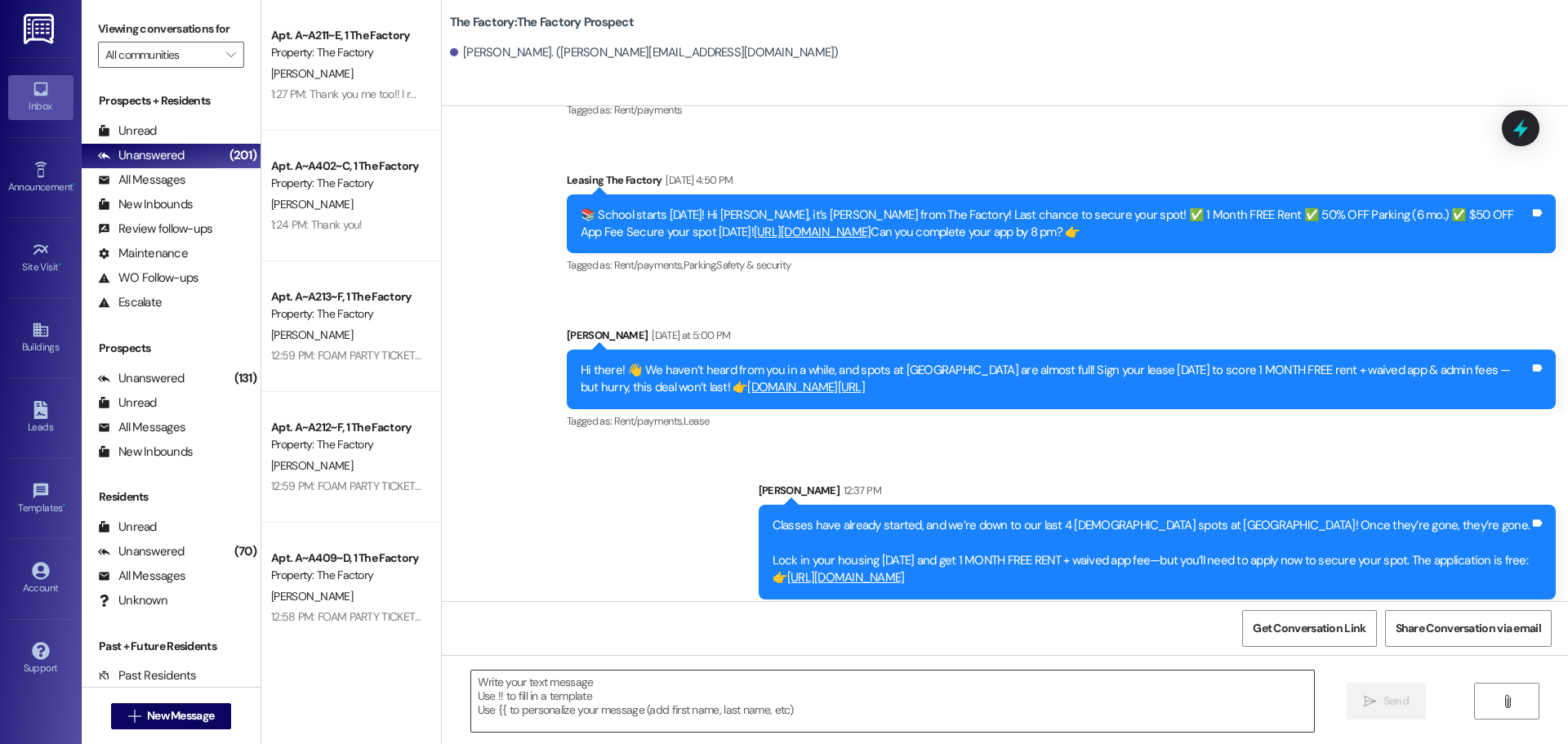
click at [473, 690] on textarea at bounding box center [893, 701] width 843 height 61
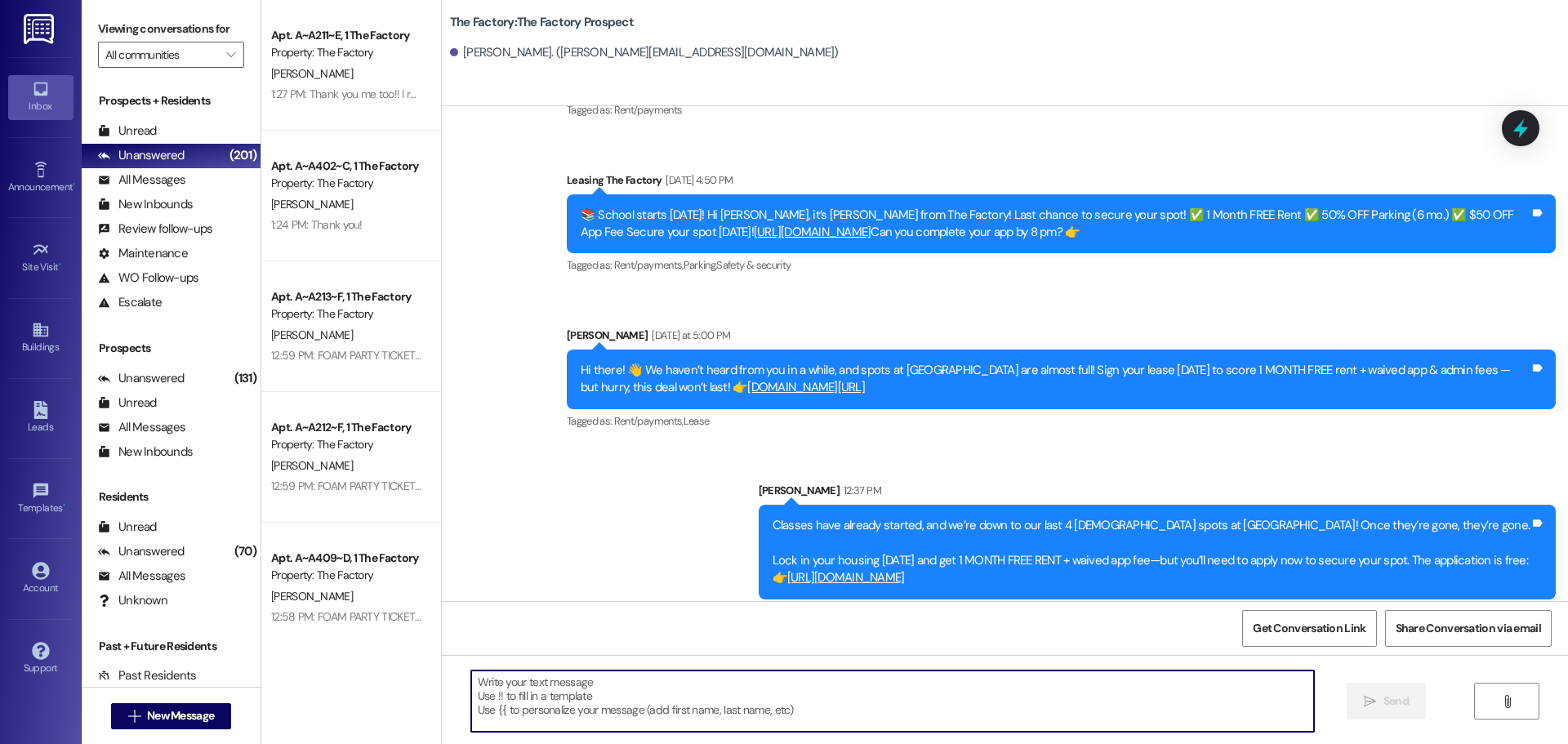
paste textarea "Hi {{first_name}}, it’s Tawnya from The Factory! ✈️ Let’s help your housing pla…"
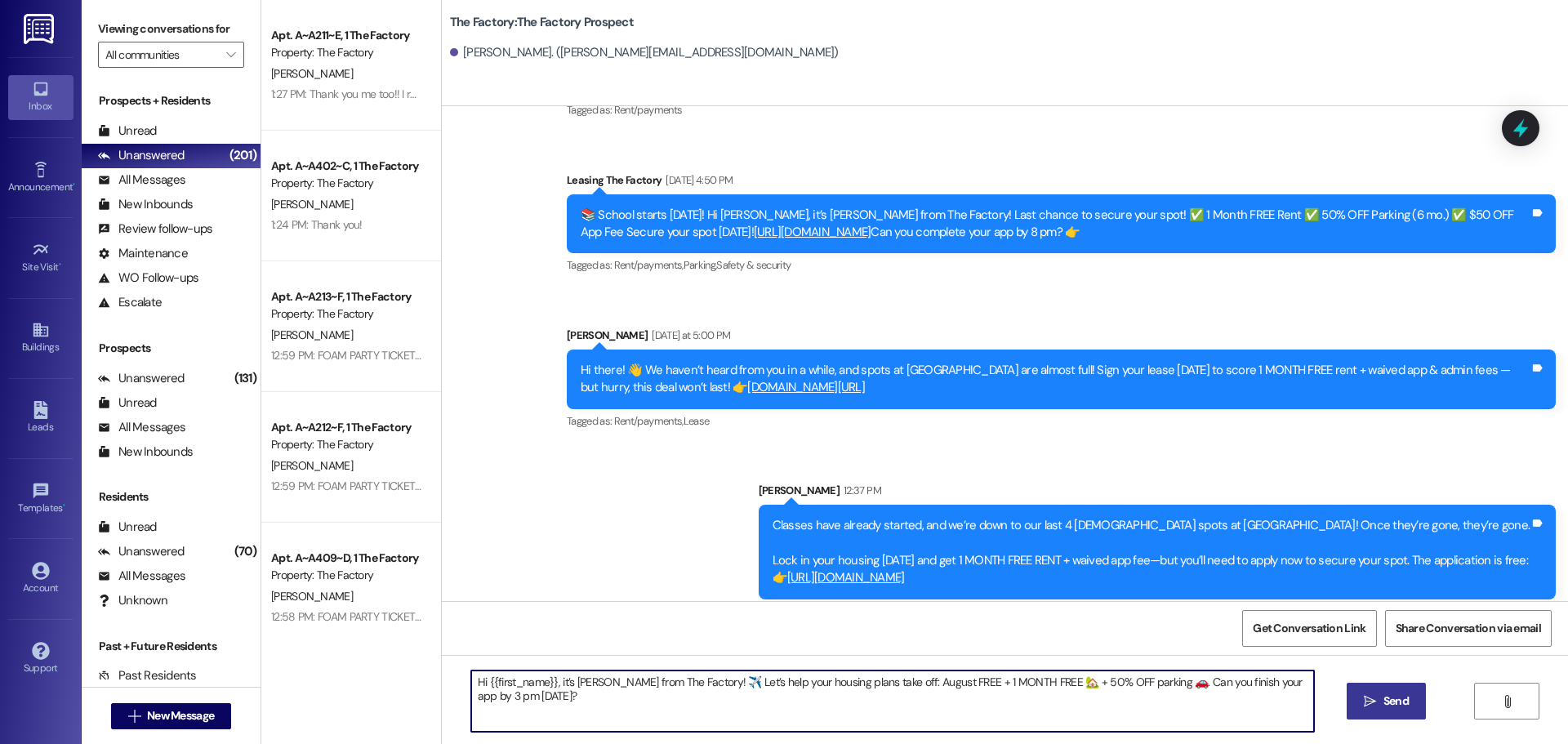
click at [1293, 682] on textarea "Hi {{first_name}}, it’s Tawnya from The Factory! ✈️ Let’s help your housing pla…" at bounding box center [893, 701] width 843 height 61
drag, startPoint x: 464, startPoint y: 685, endPoint x: 526, endPoint y: 702, distance: 64.3
click at [526, 702] on textarea "Hi {{first_name}}, it’s Tawnya from The Factory! ✈️ Let’s help your housing pla…" at bounding box center [893, 701] width 843 height 61
type textarea "Hi {{first_name}}, it’s Tawnya from The Factory! ✈️ Let’s help your housing pla…"
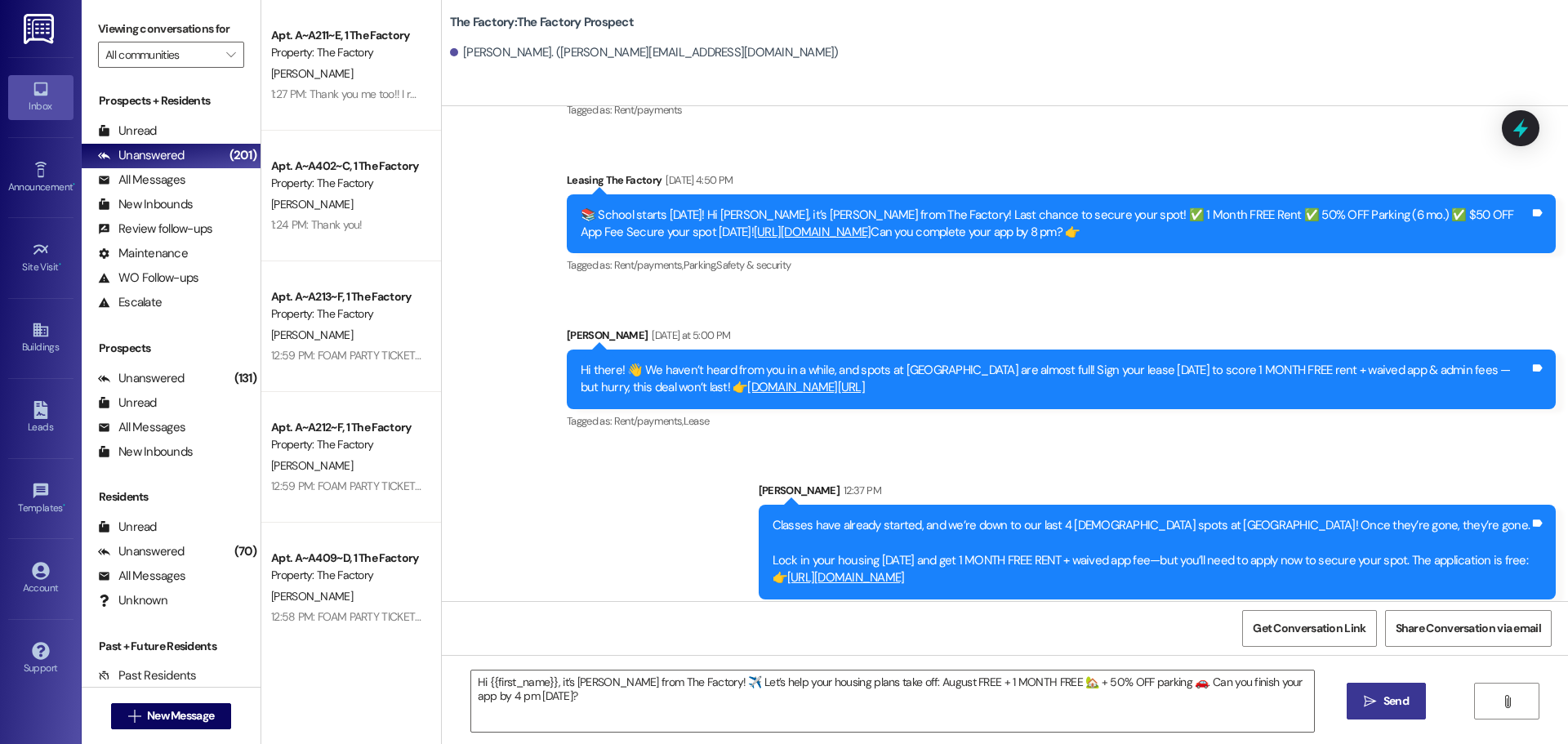
click at [1373, 704] on icon "" at bounding box center [1370, 702] width 12 height 13
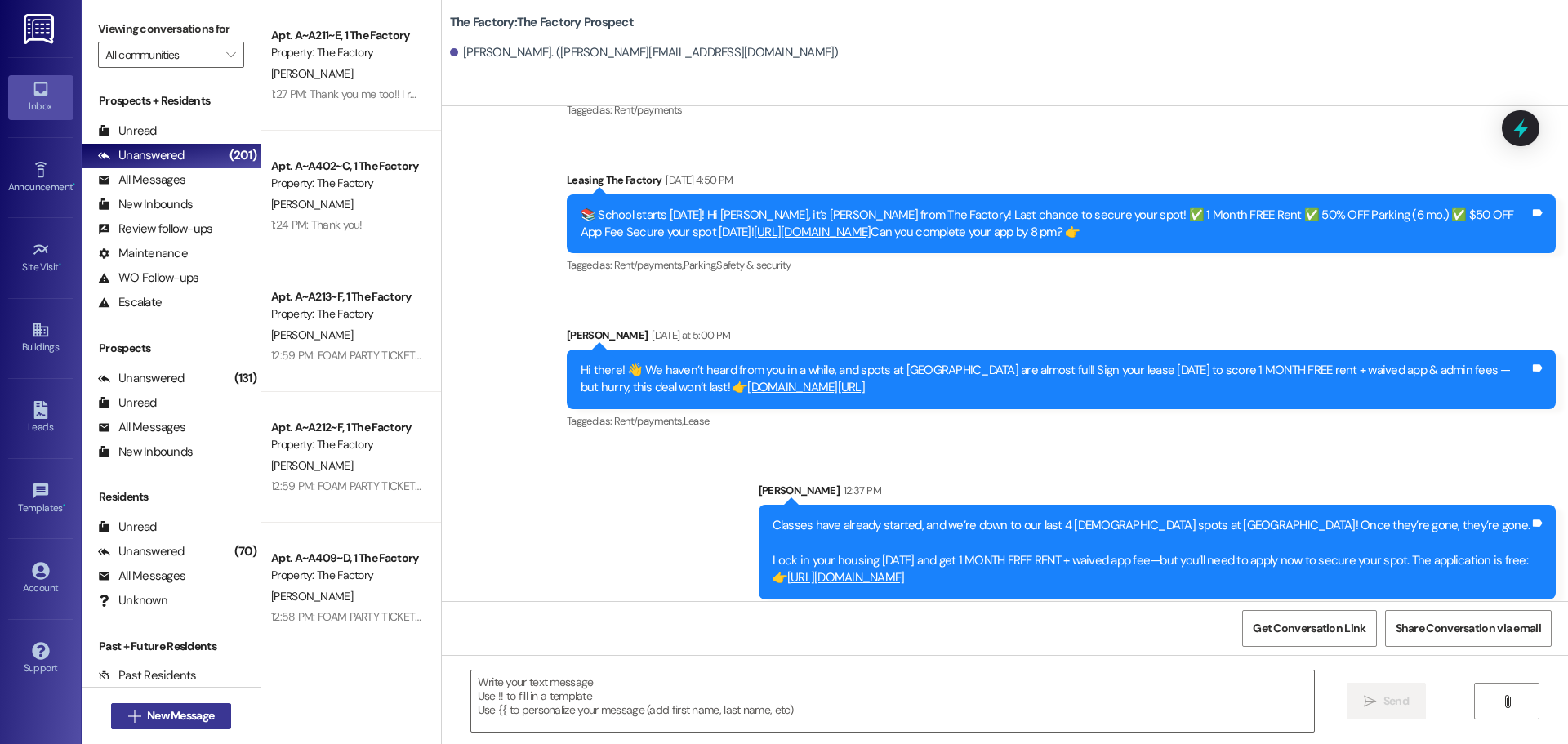
click at [144, 713] on span "New Message" at bounding box center [180, 716] width 73 height 17
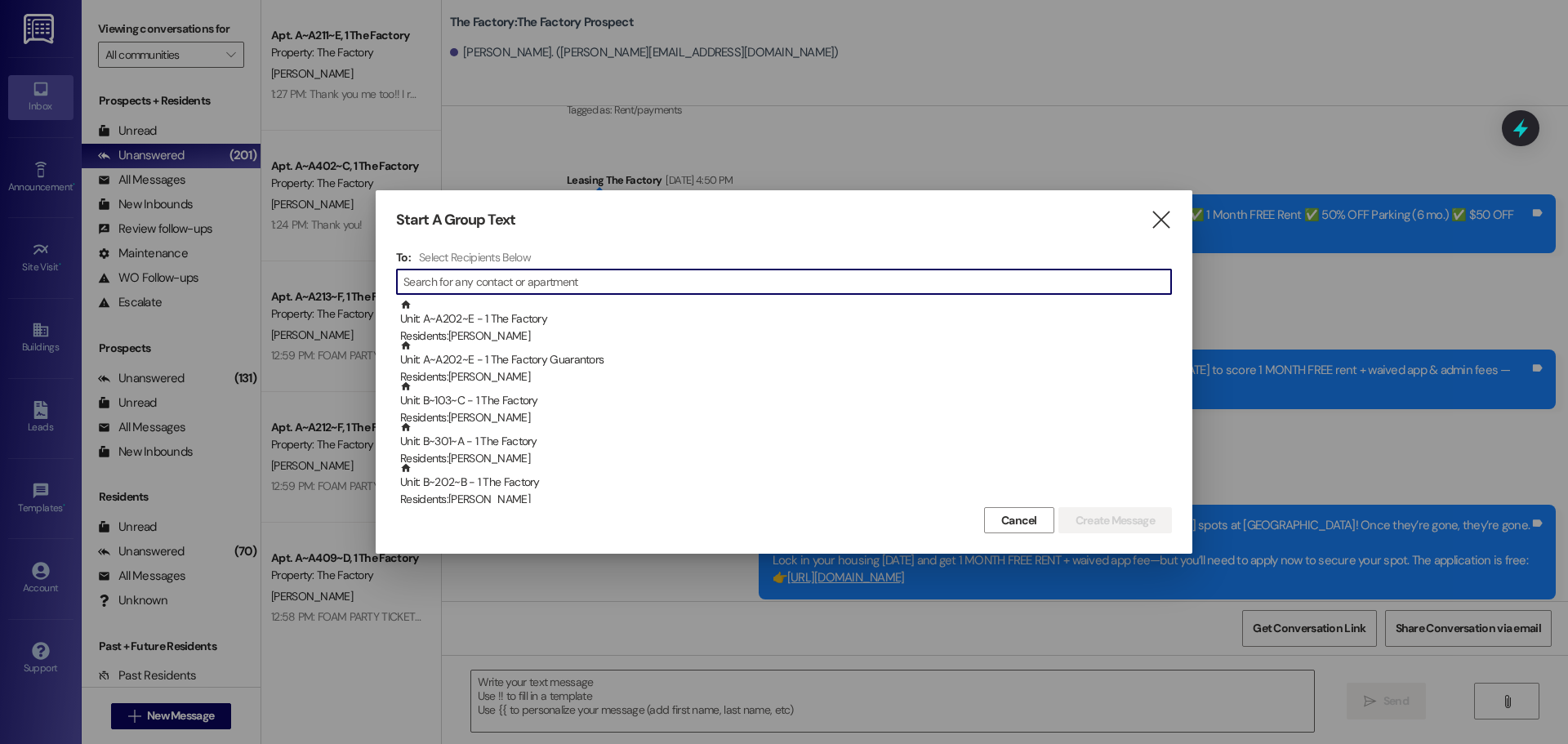
click at [412, 283] on input at bounding box center [787, 281] width 768 height 23
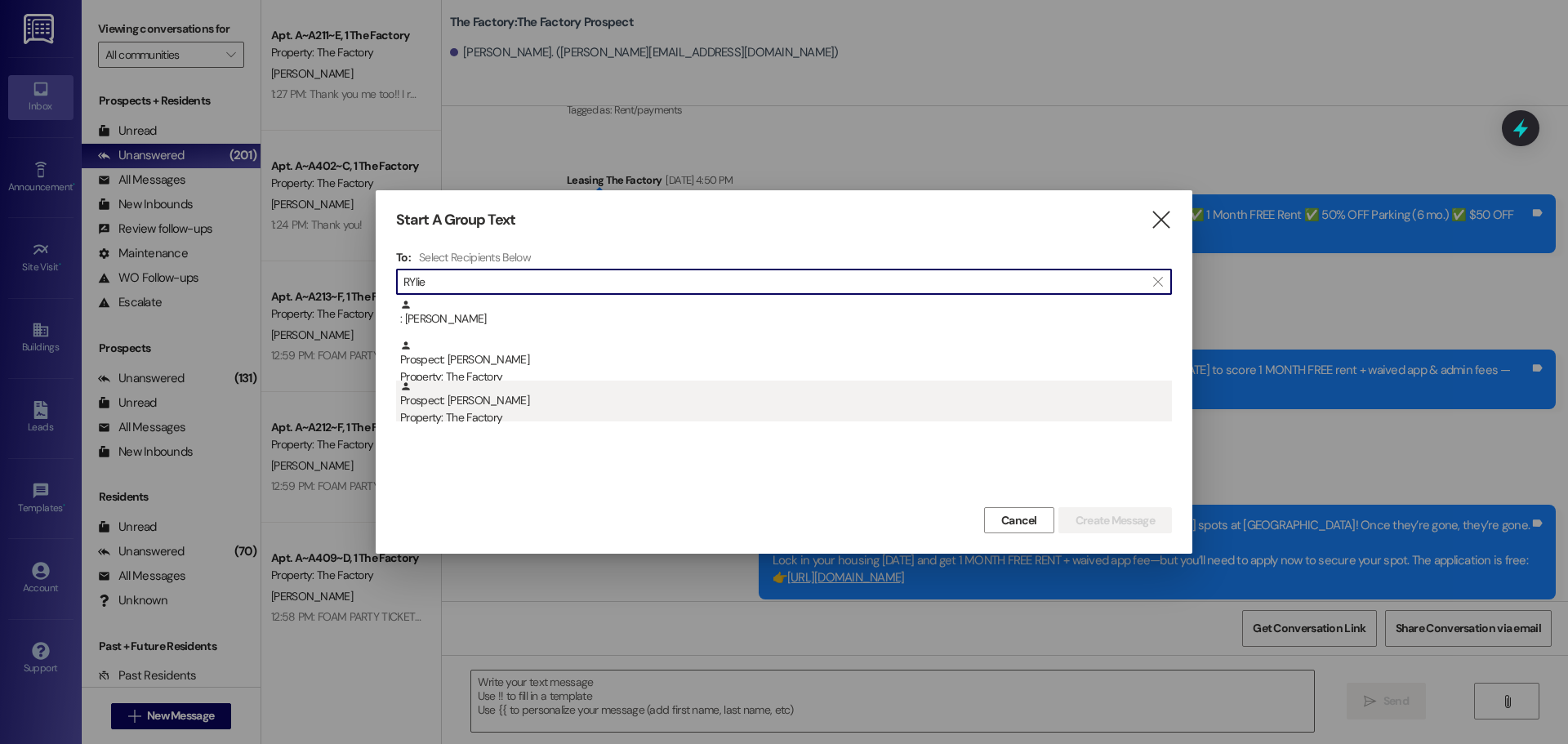
type input "RYlie"
click at [486, 408] on div "Prospect: Rylie Merrill Property: The Factory" at bounding box center [786, 403] width 772 height 47
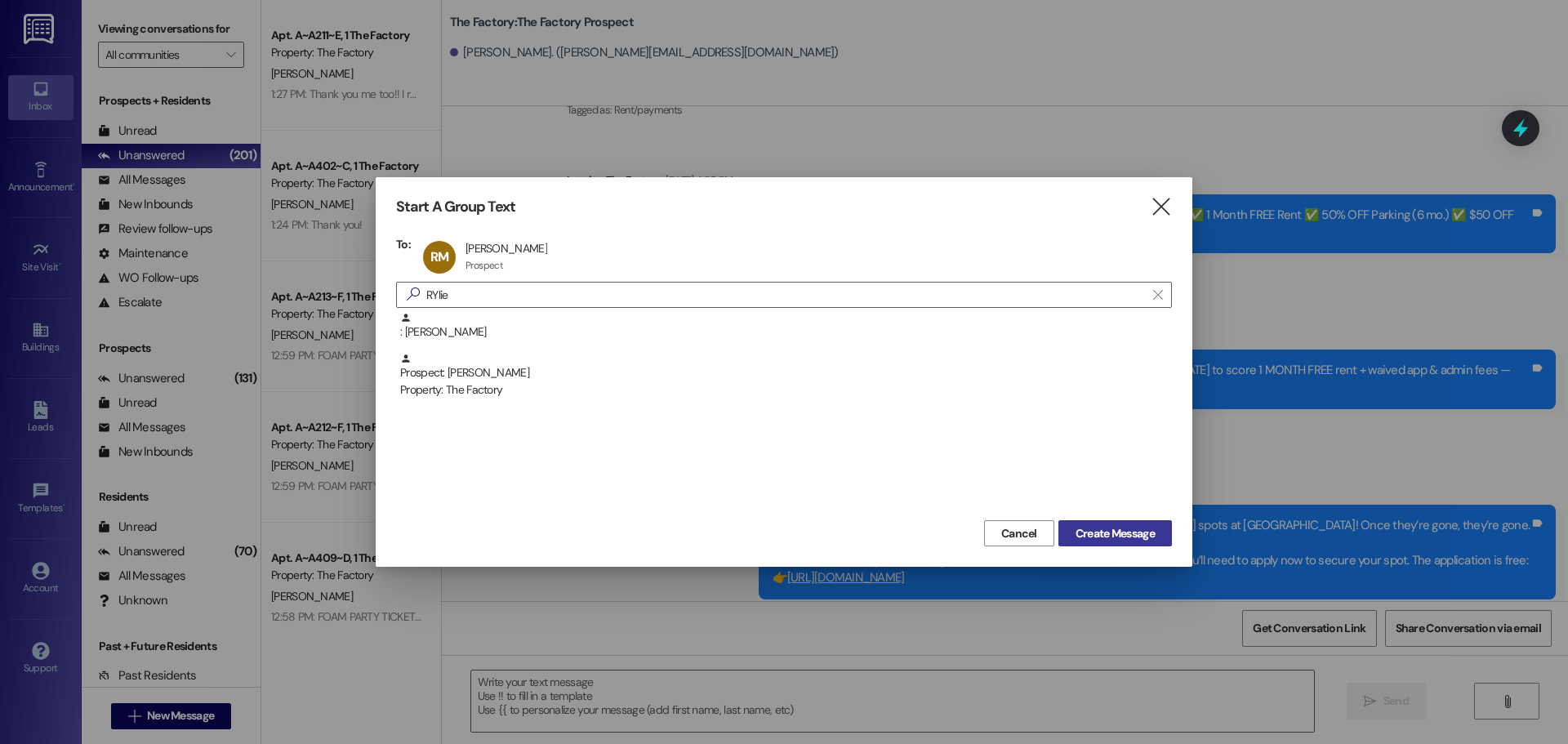
click at [1104, 540] on span "Create Message" at bounding box center [1115, 534] width 79 height 17
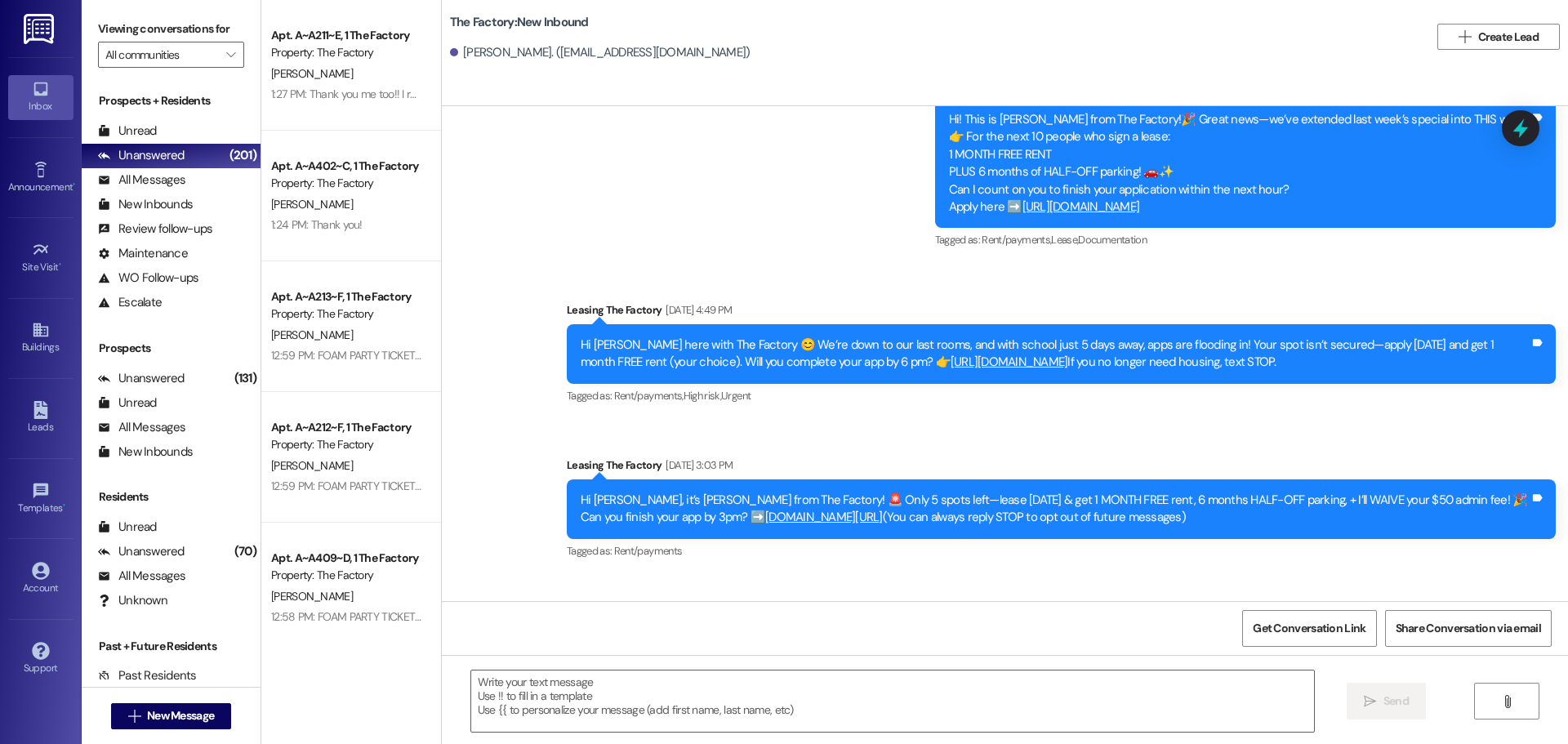
scroll to position [2511, 0]
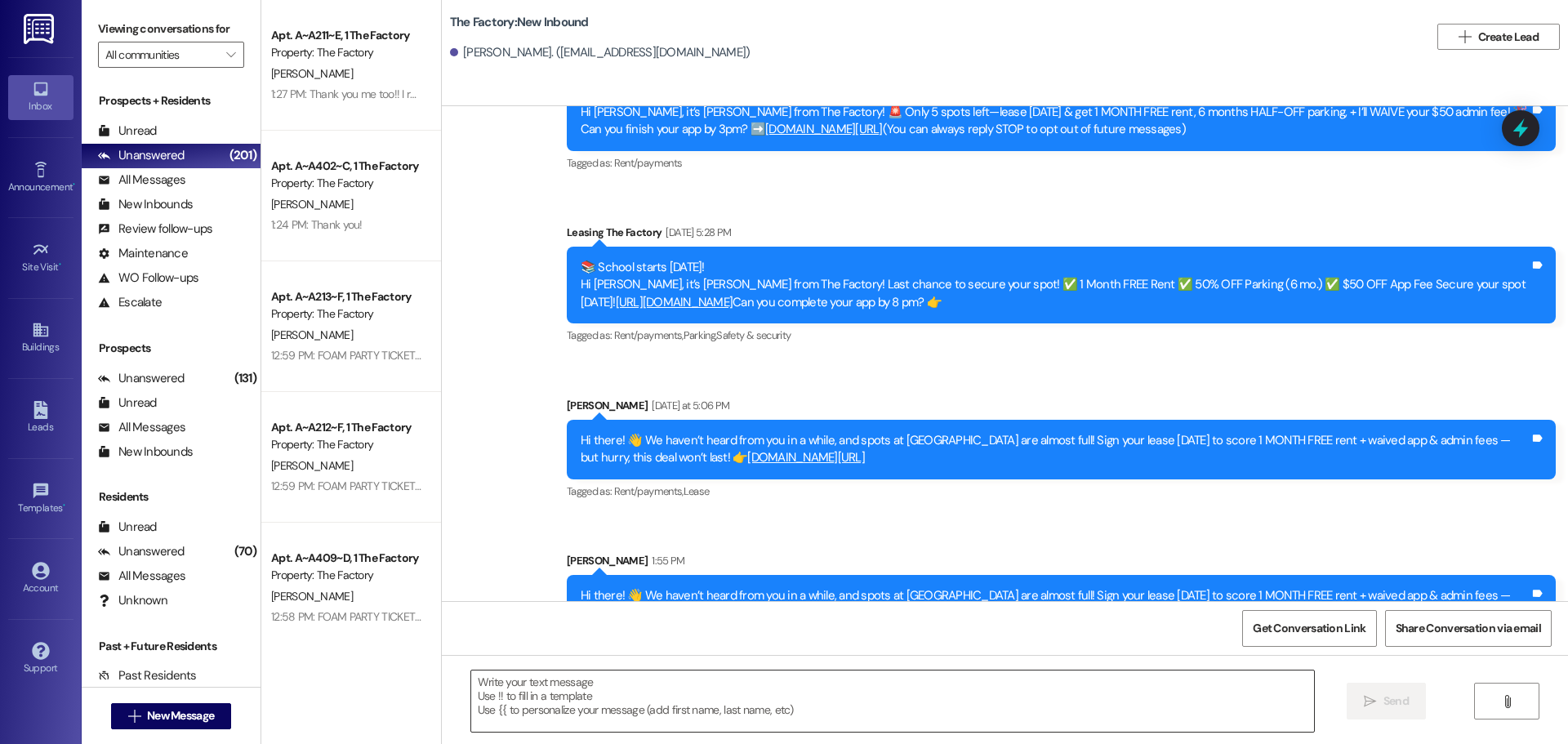
click at [471, 686] on textarea at bounding box center [893, 701] width 843 height 61
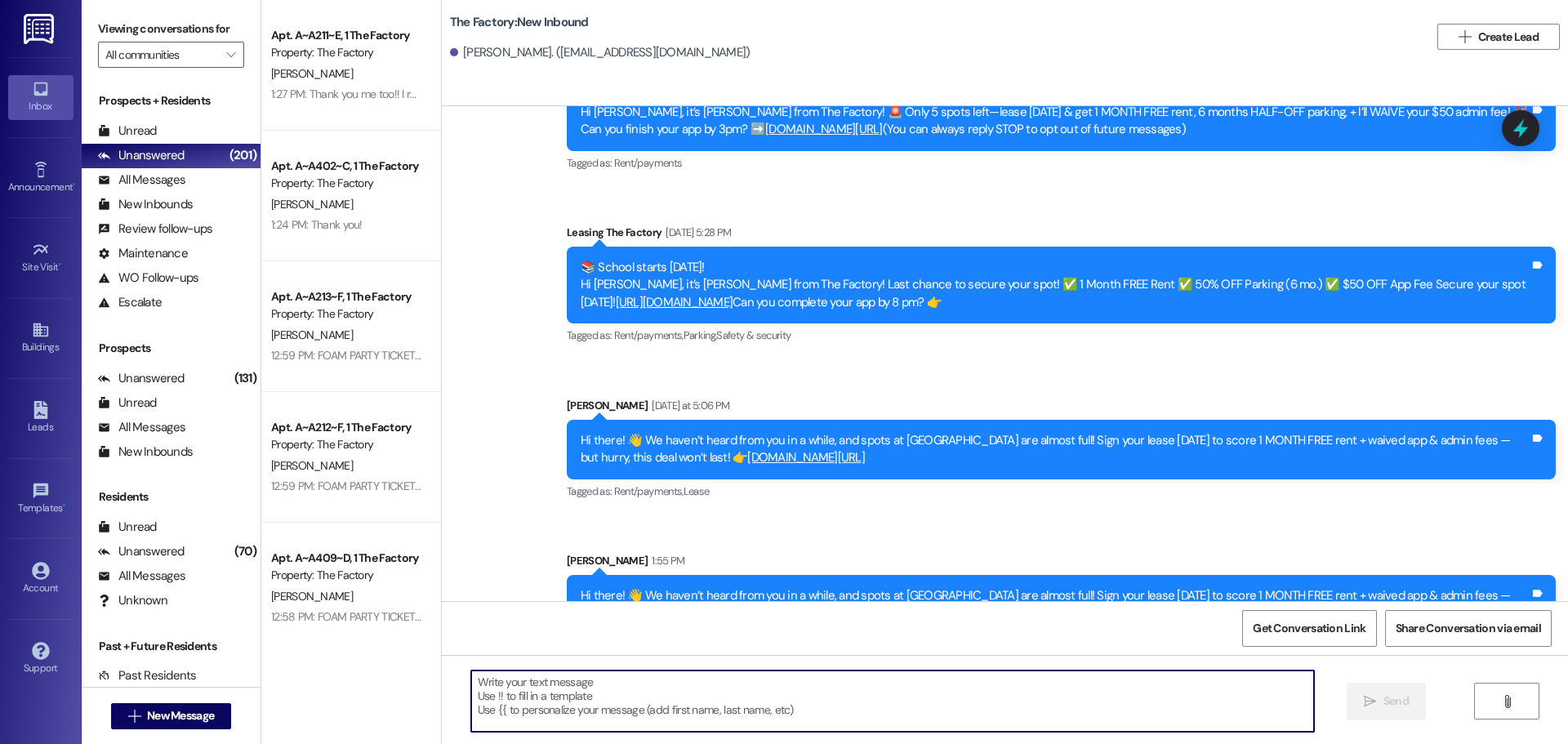
paste textarea "Hi {{first_name}}, it’s Tawnya from The Factory! ✈️ Let’s help your housing pla…"
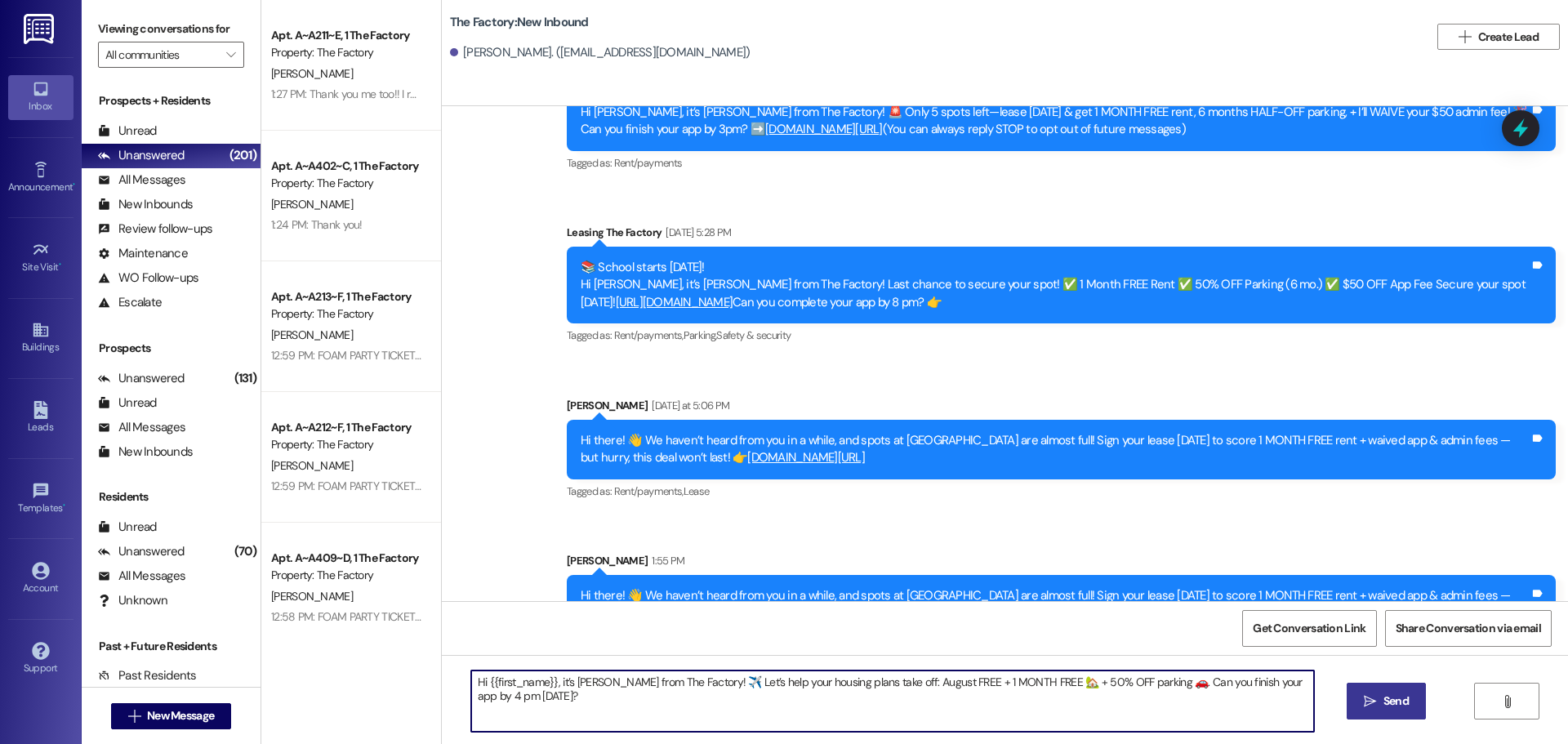
type textarea "Hi {{first_name}}, it’s Tawnya from The Factory! ✈️ Let’s help your housing pla…"
drag, startPoint x: 1402, startPoint y: 701, endPoint x: 822, endPoint y: 476, distance: 622.1
click at [1401, 701] on span "Send" at bounding box center [1396, 701] width 26 height 17
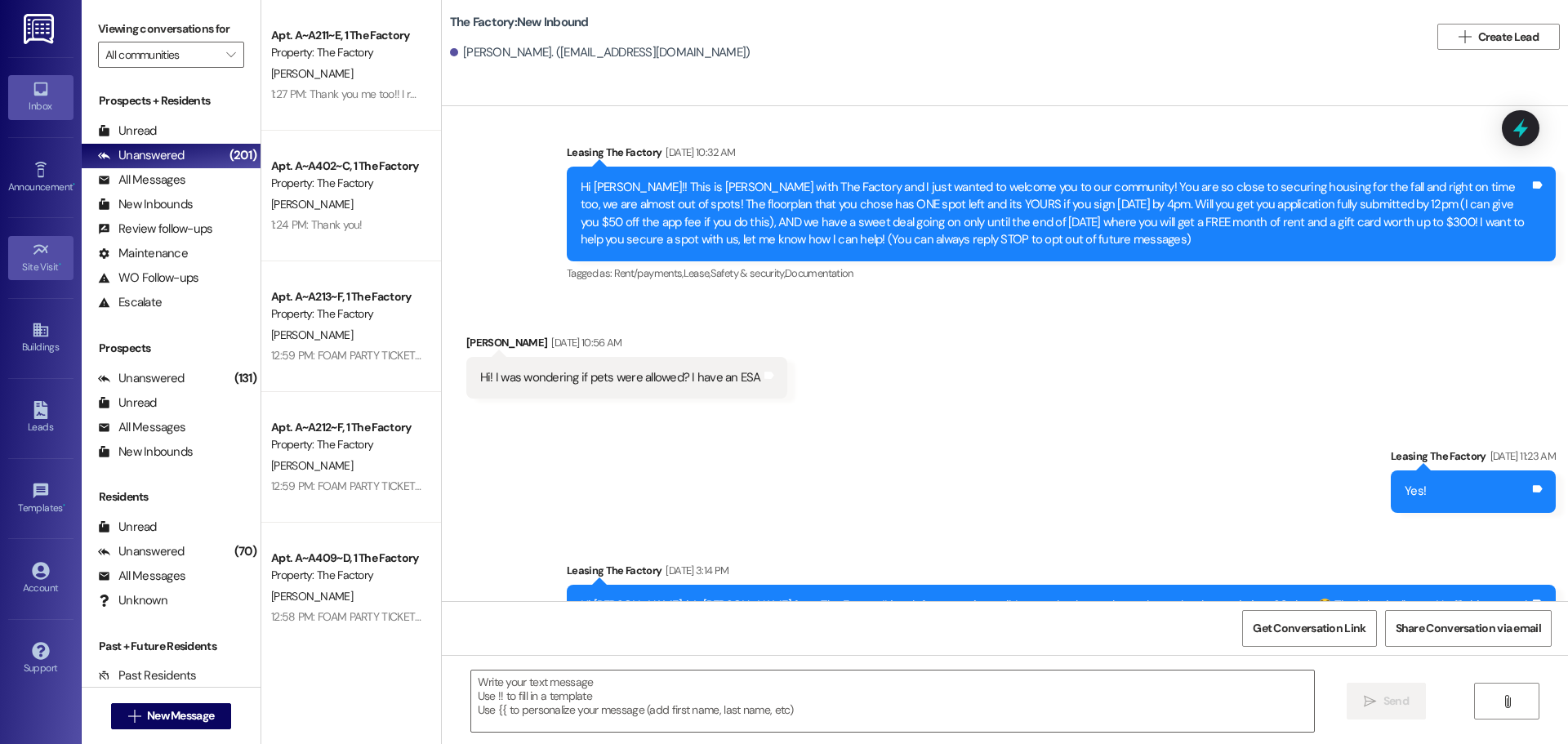
scroll to position [0, 0]
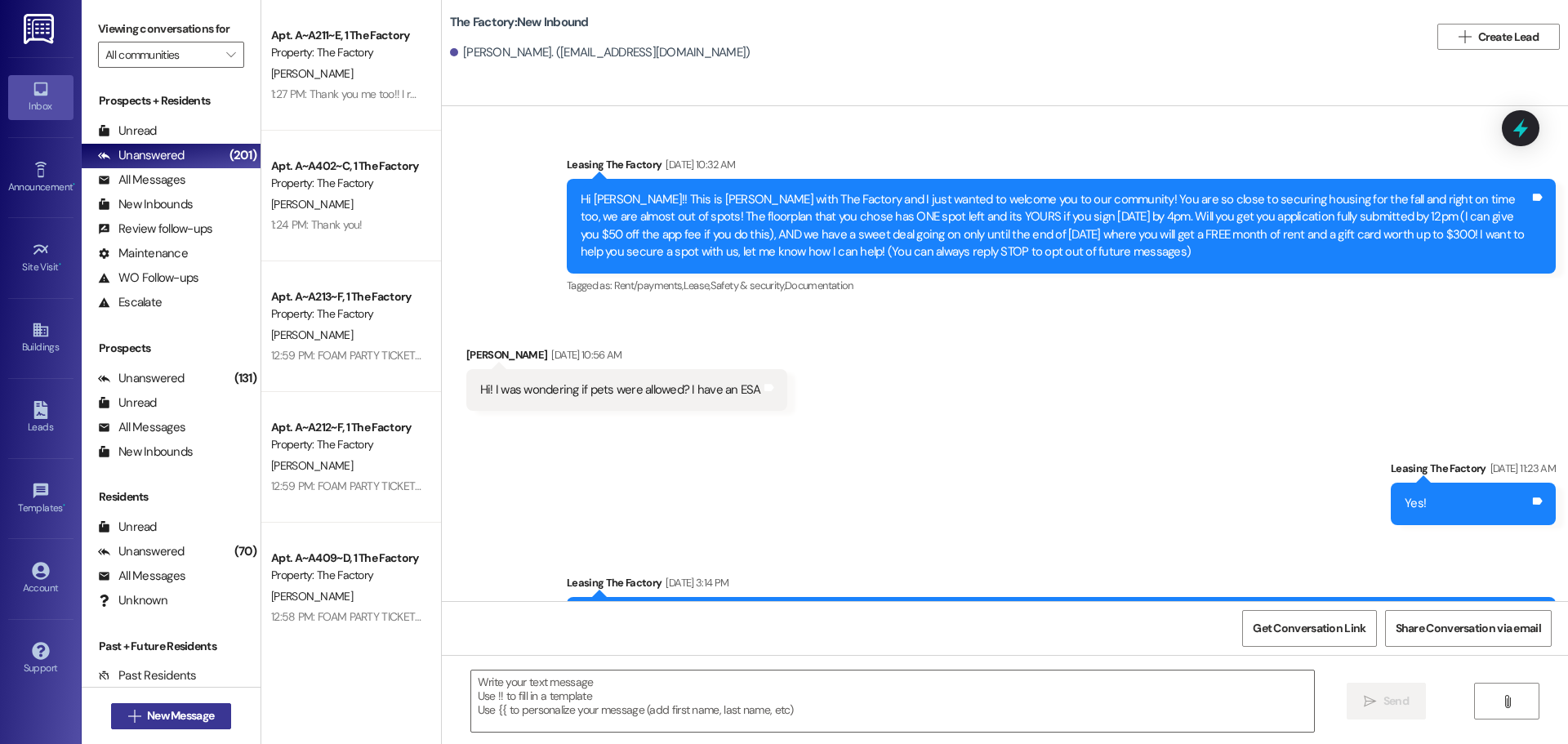
click at [156, 715] on span "New Message" at bounding box center [180, 716] width 67 height 17
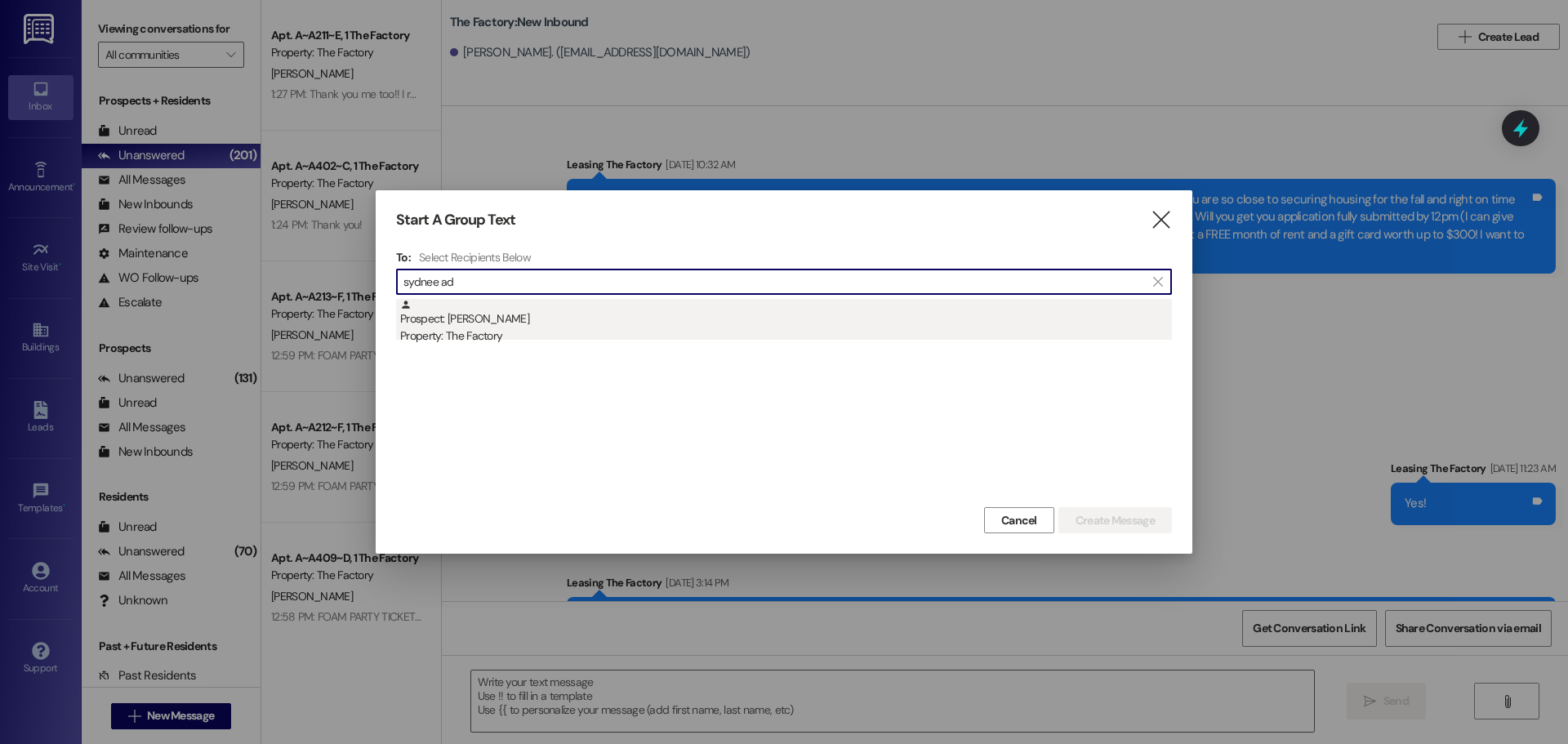
type input "sydnee ad"
click at [479, 327] on div "Prospect: Sydnee Adams Property: The Factory" at bounding box center [786, 321] width 772 height 47
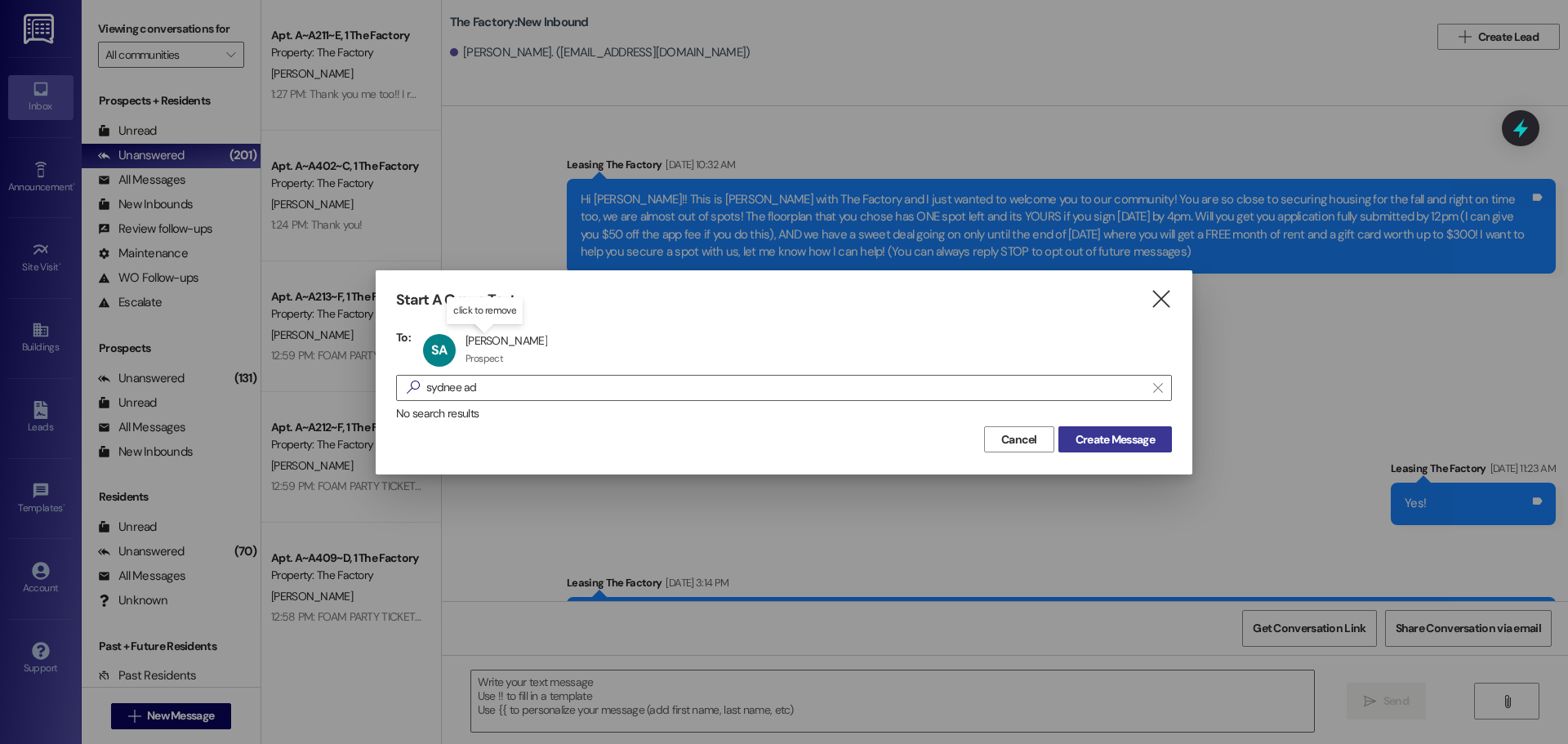
click at [1095, 444] on span "Create Message" at bounding box center [1115, 440] width 79 height 17
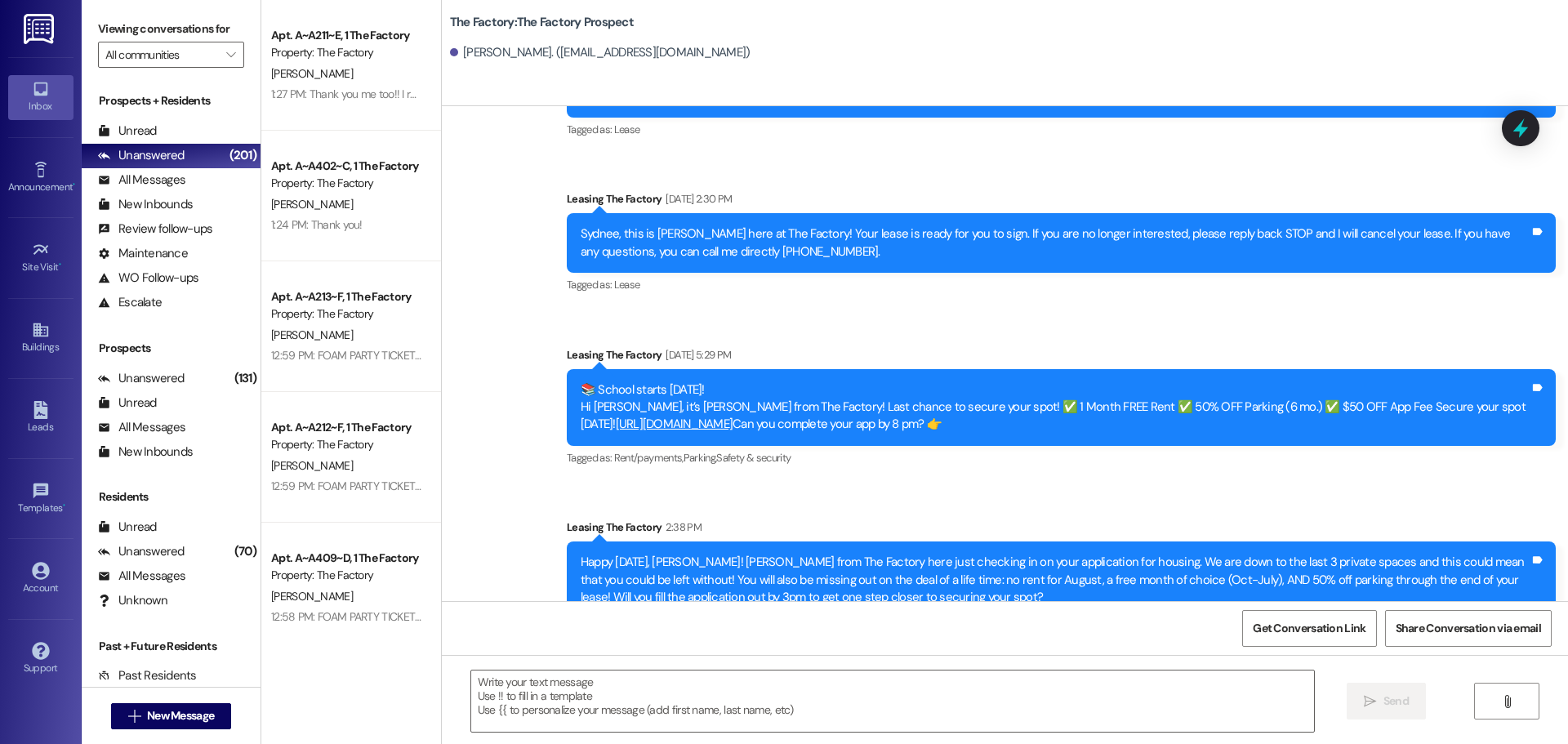
scroll to position [3006, 0]
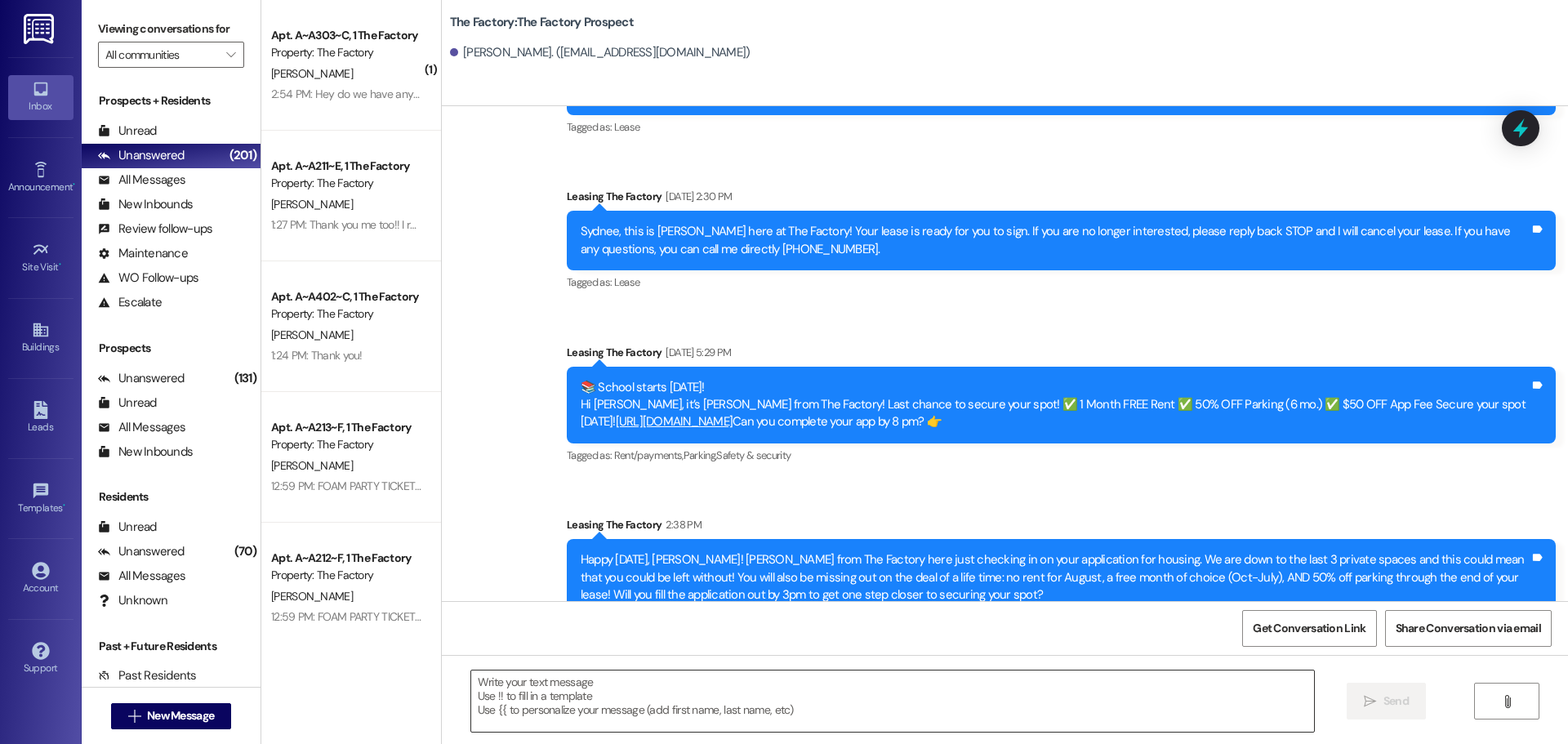
click at [471, 683] on textarea at bounding box center [893, 701] width 843 height 61
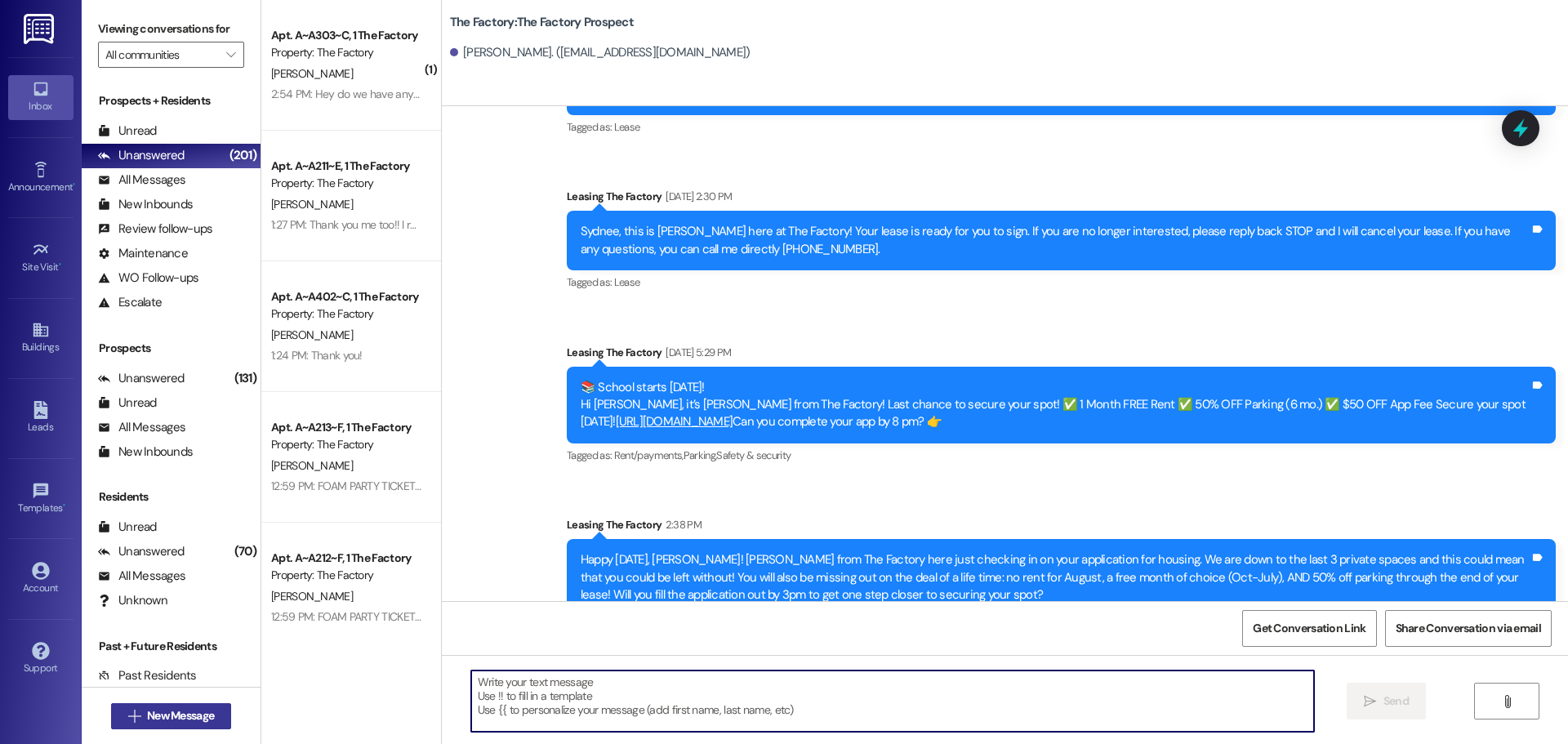
click at [202, 711] on span "New Message" at bounding box center [180, 716] width 67 height 17
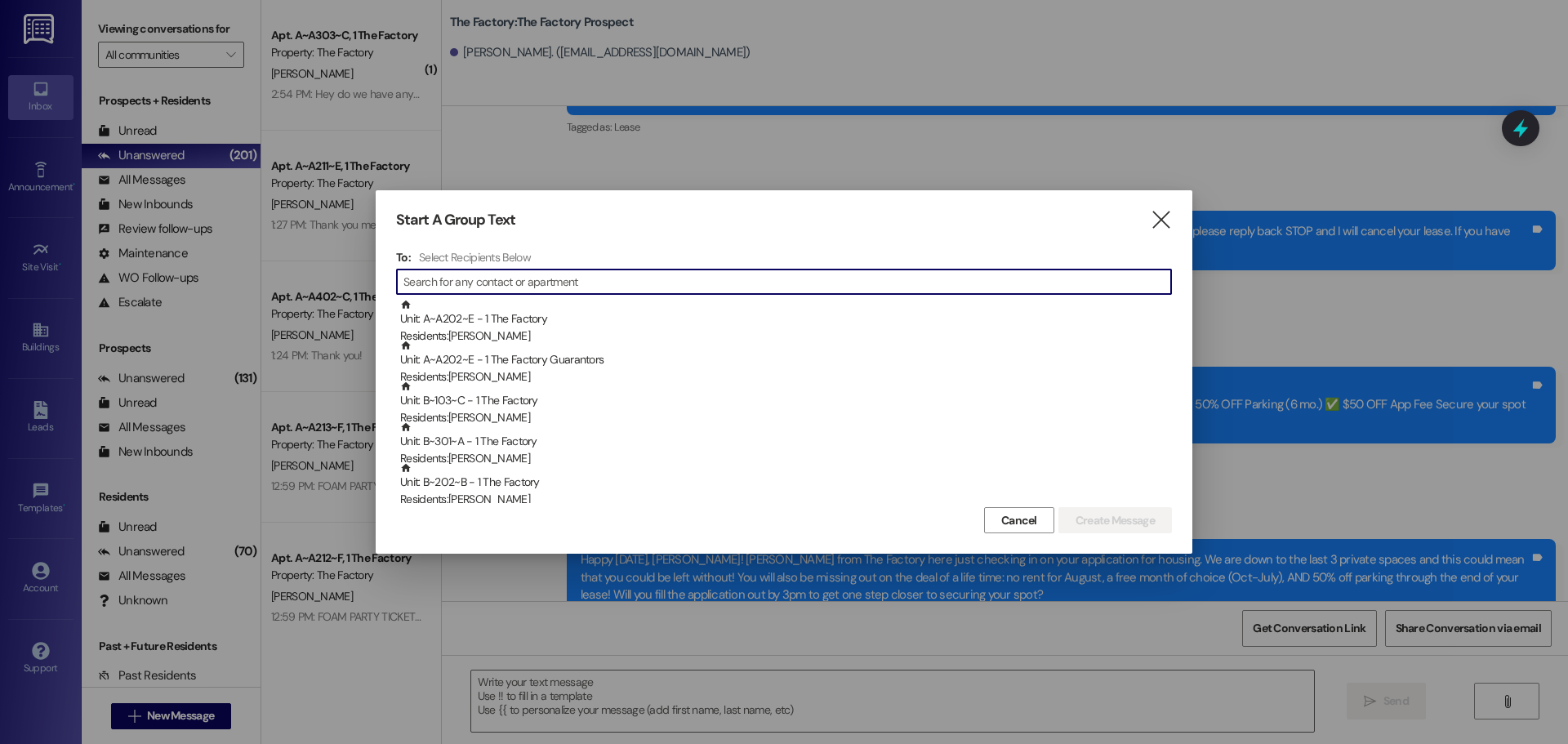
click at [464, 280] on input at bounding box center [787, 281] width 768 height 23
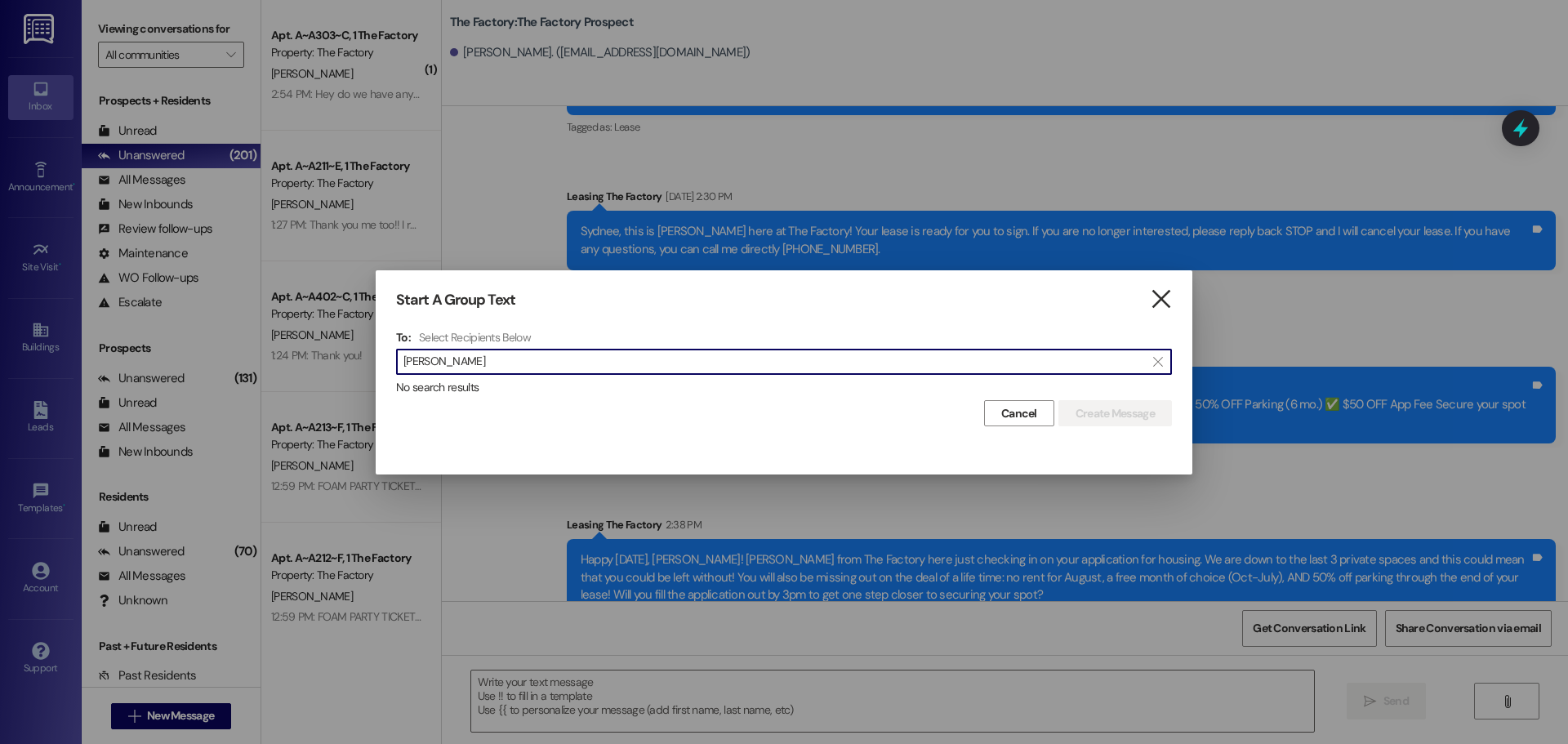
type input "Patrick Coop"
click at [1163, 300] on icon "" at bounding box center [1161, 300] width 22 height 17
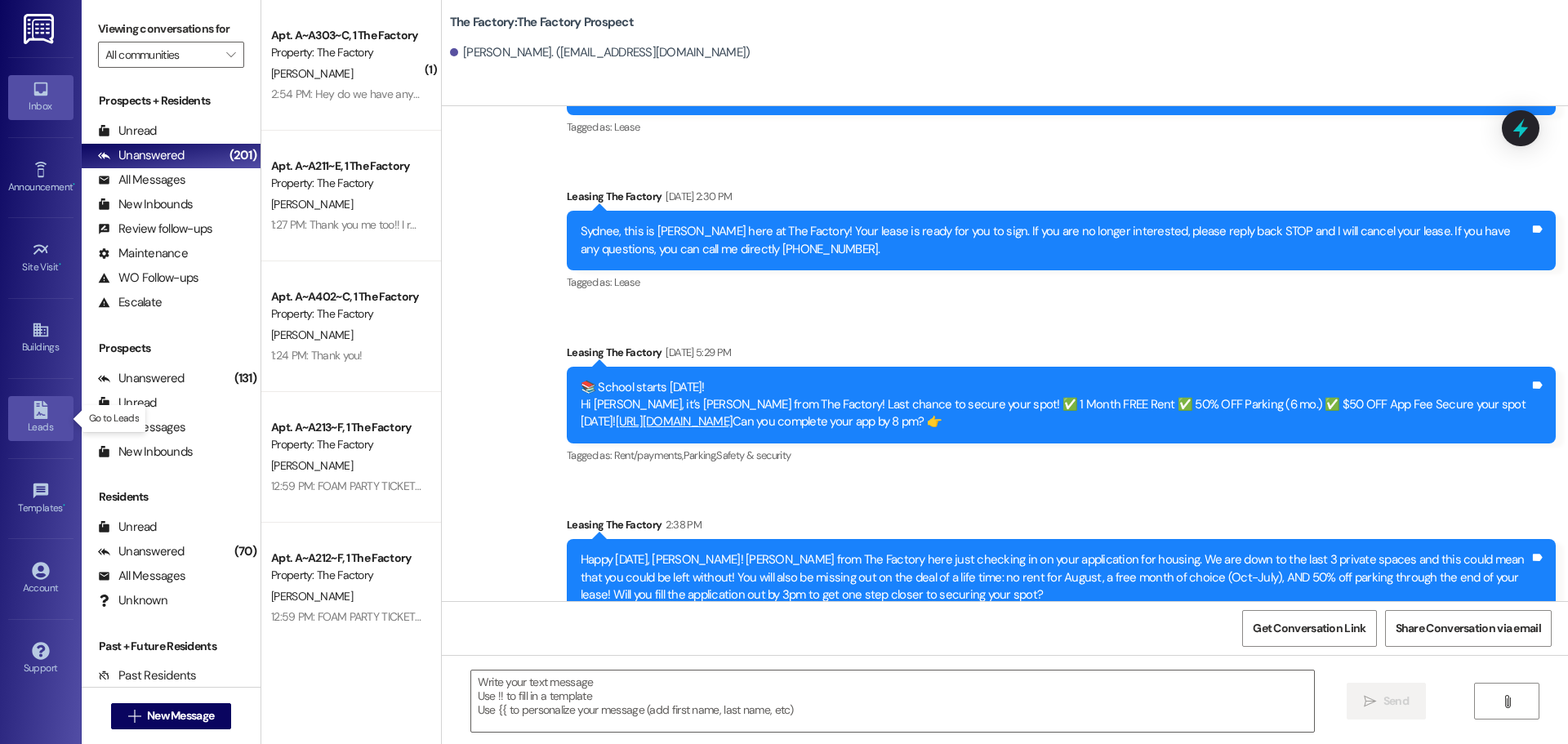
click at [44, 421] on div "Leads" at bounding box center [41, 426] width 82 height 16
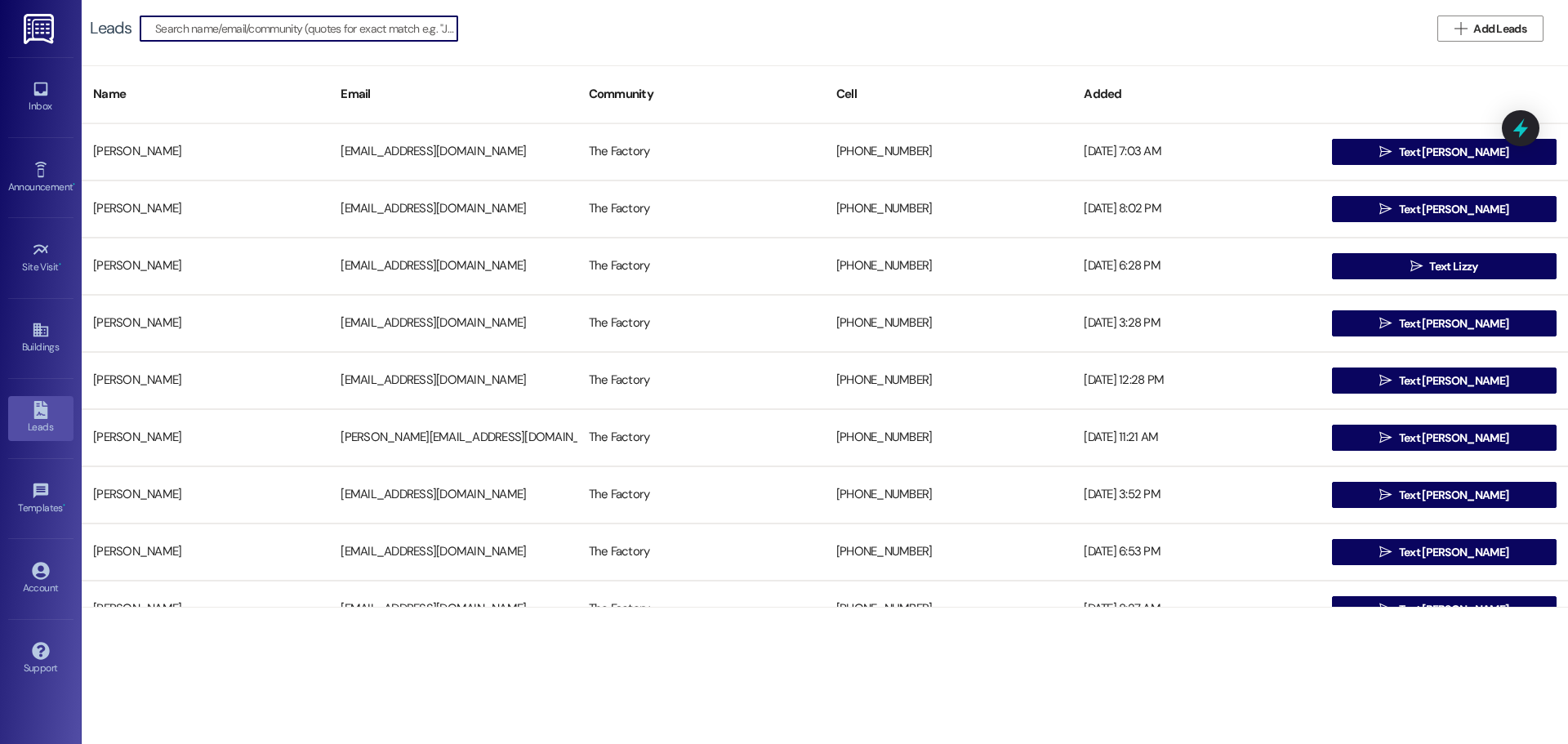
click at [223, 33] on input at bounding box center [306, 29] width 302 height 23
drag, startPoint x: 247, startPoint y: 36, endPoint x: 157, endPoint y: 32, distance: 90.1
click at [157, 32] on input "Patrick Cooper" at bounding box center [289, 29] width 268 height 23
type input "P"
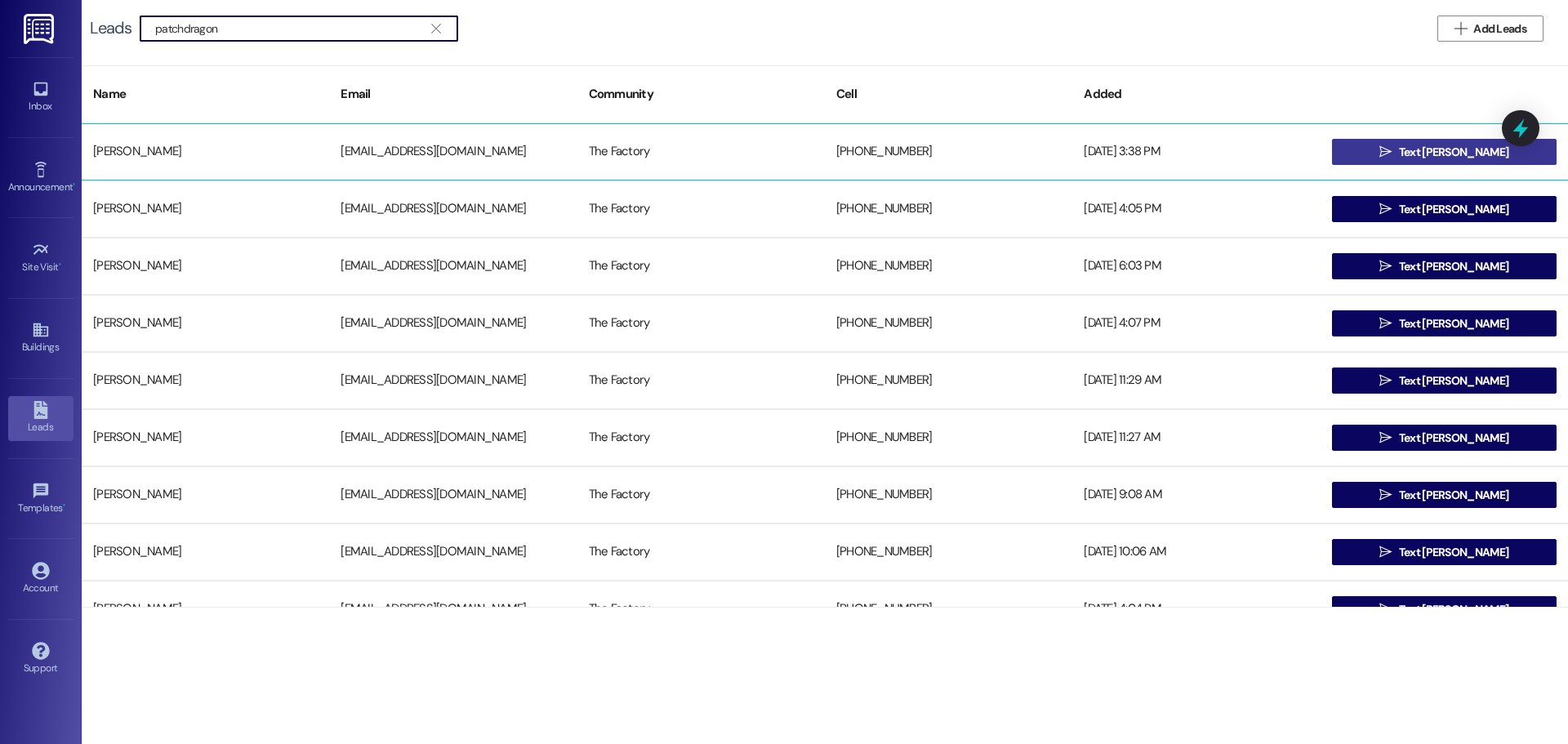
type input "patchdragon"
click at [1460, 155] on span "Text Patrick" at bounding box center [1454, 153] width 110 height 17
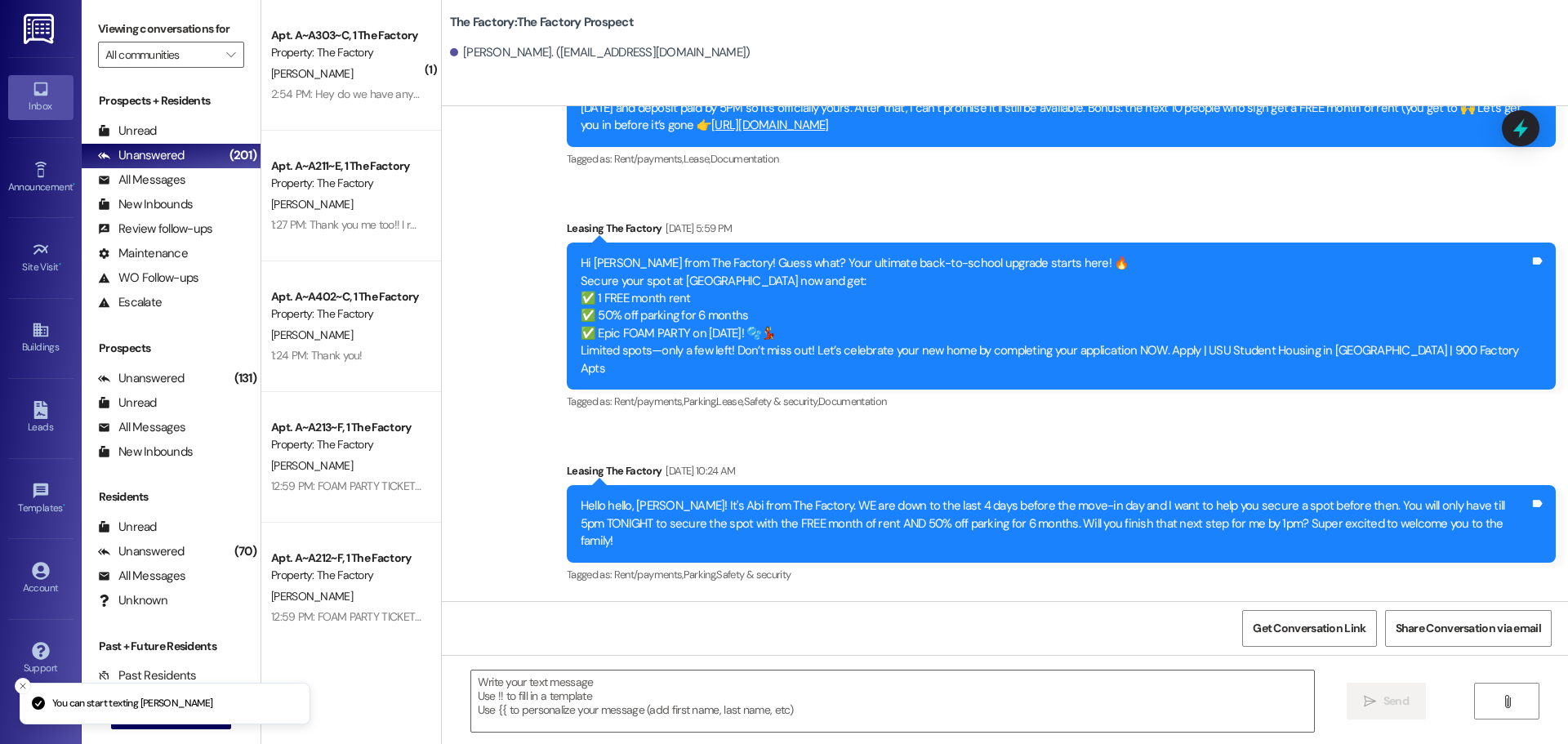
scroll to position [1622, 0]
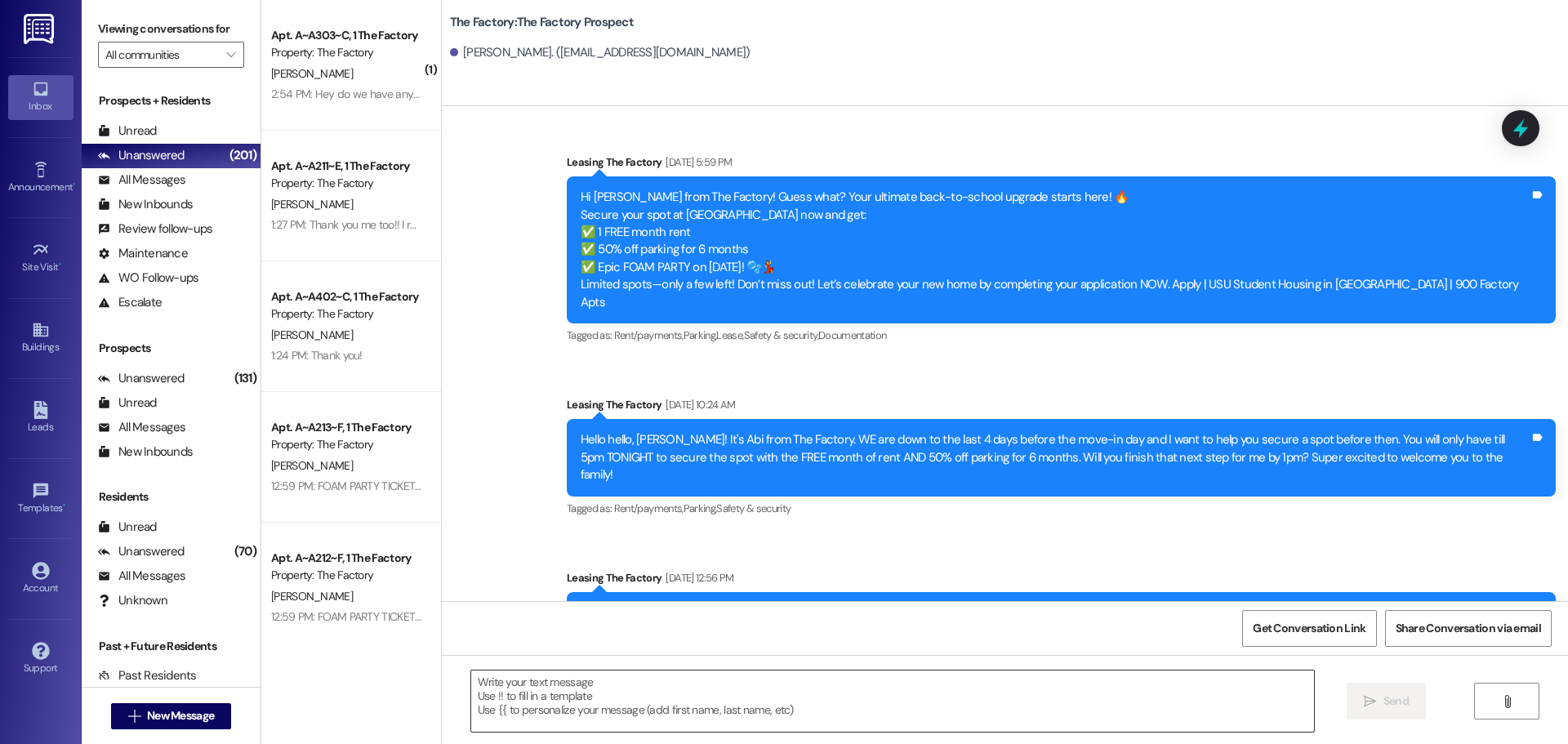
click at [471, 690] on textarea at bounding box center [893, 701] width 843 height 61
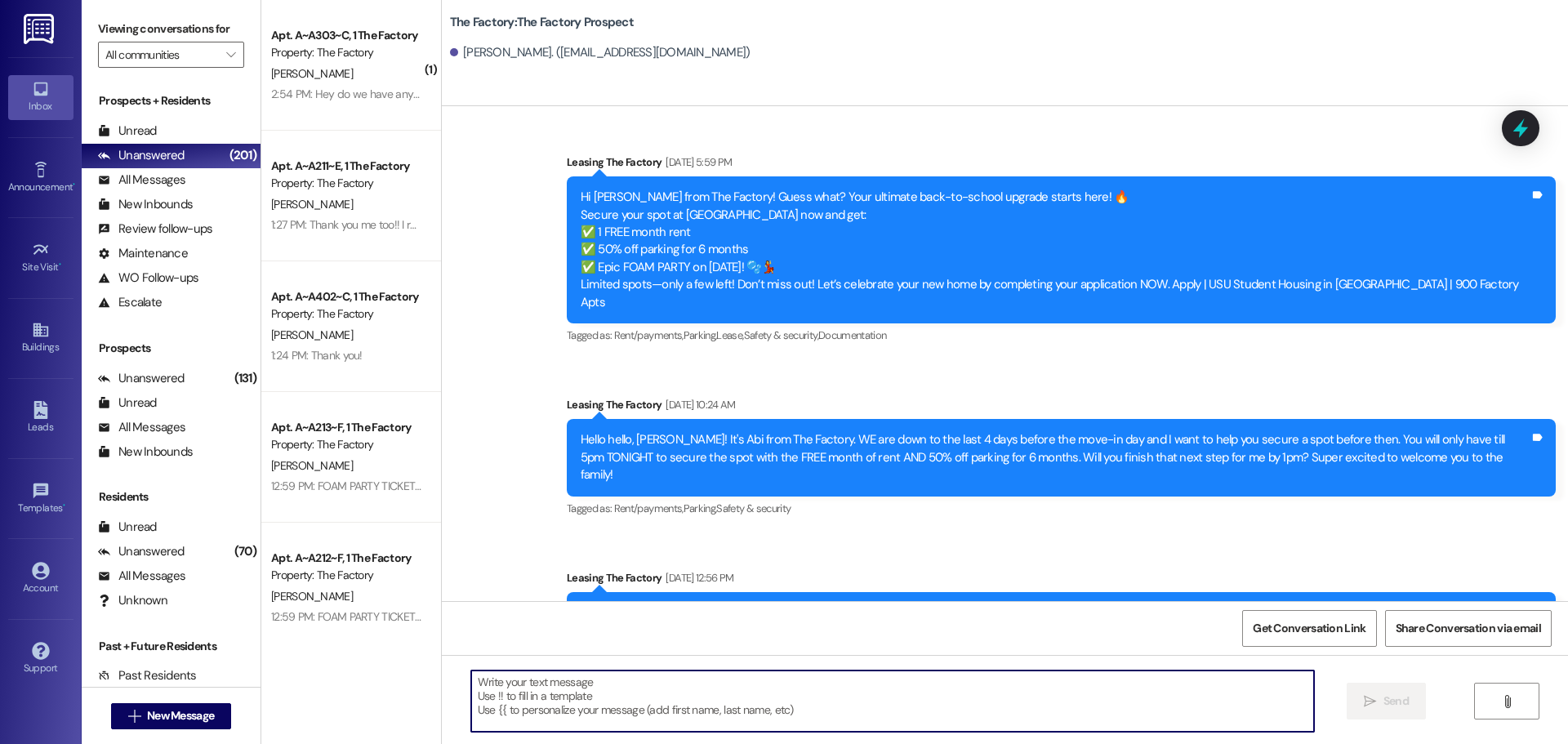
paste textarea "Hi {{first_name}}, it’s Tawnya from The Factory! ✈️ Let’s help your housing pla…"
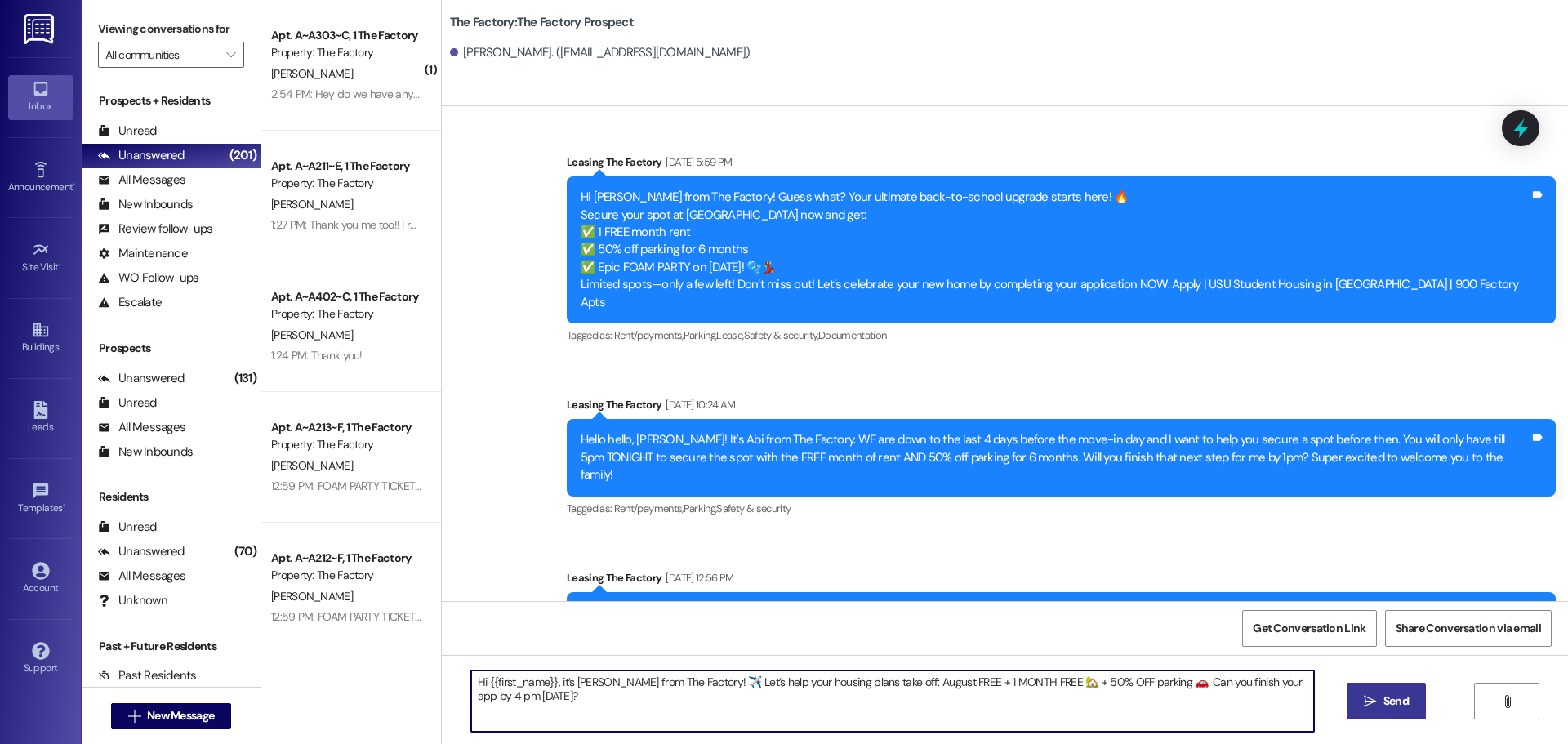
type textarea "Hi {{first_name}}, it’s Tawnya from The Factory! ✈️ Let’s help your housing pla…"
click at [1384, 706] on span "Send" at bounding box center [1396, 701] width 26 height 17
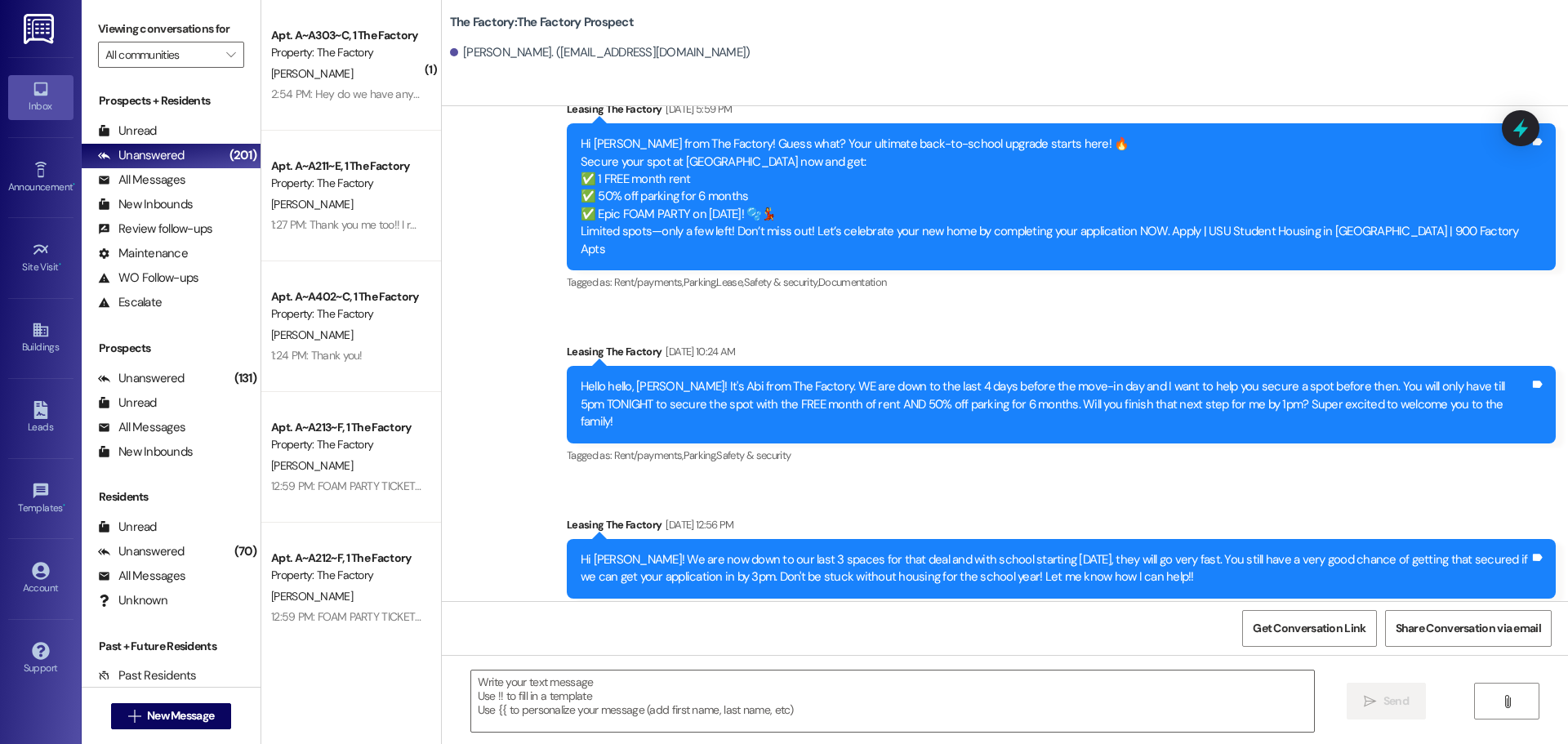
scroll to position [1736, 0]
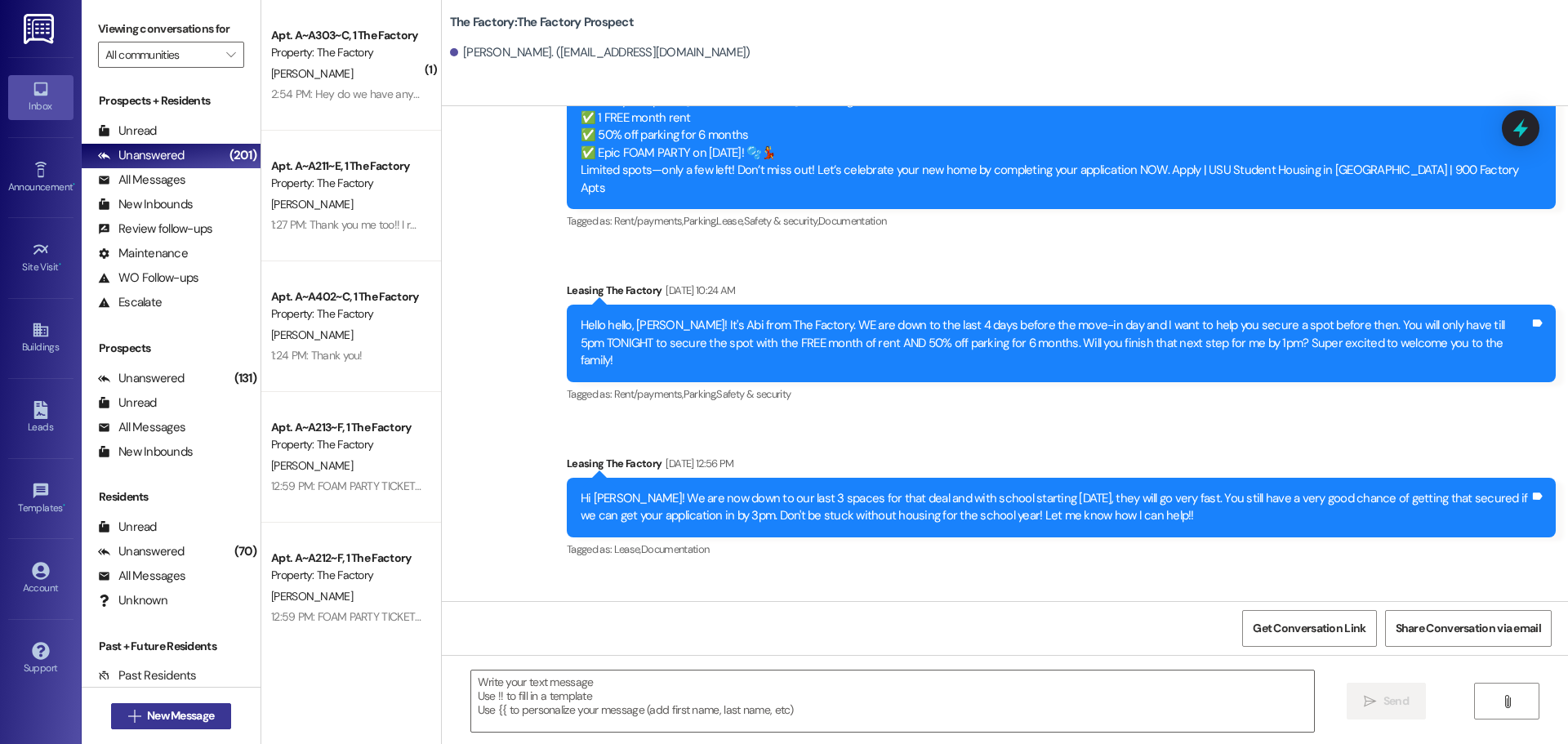
click at [174, 708] on span "New Message" at bounding box center [180, 716] width 67 height 17
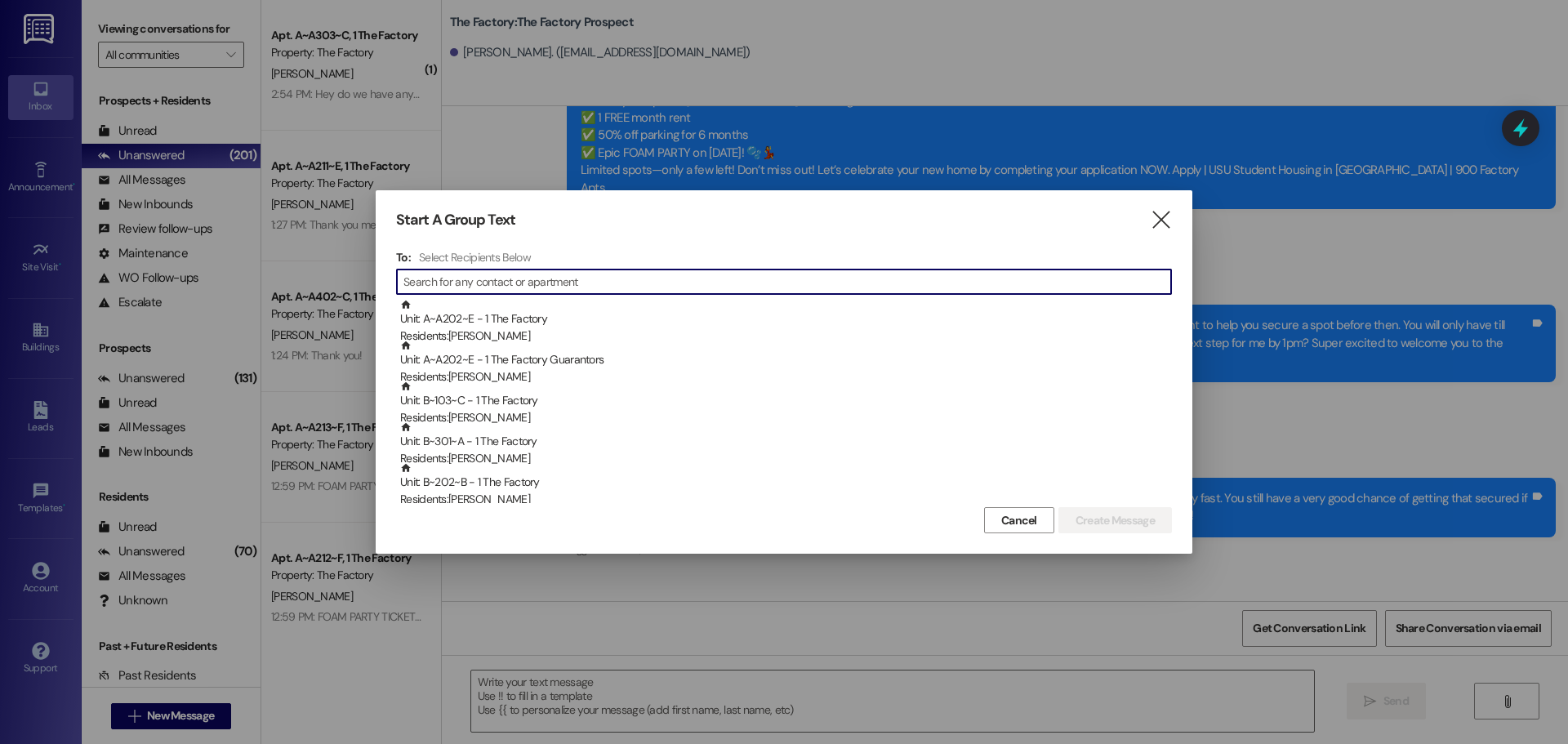
click at [461, 284] on input at bounding box center [787, 281] width 768 height 23
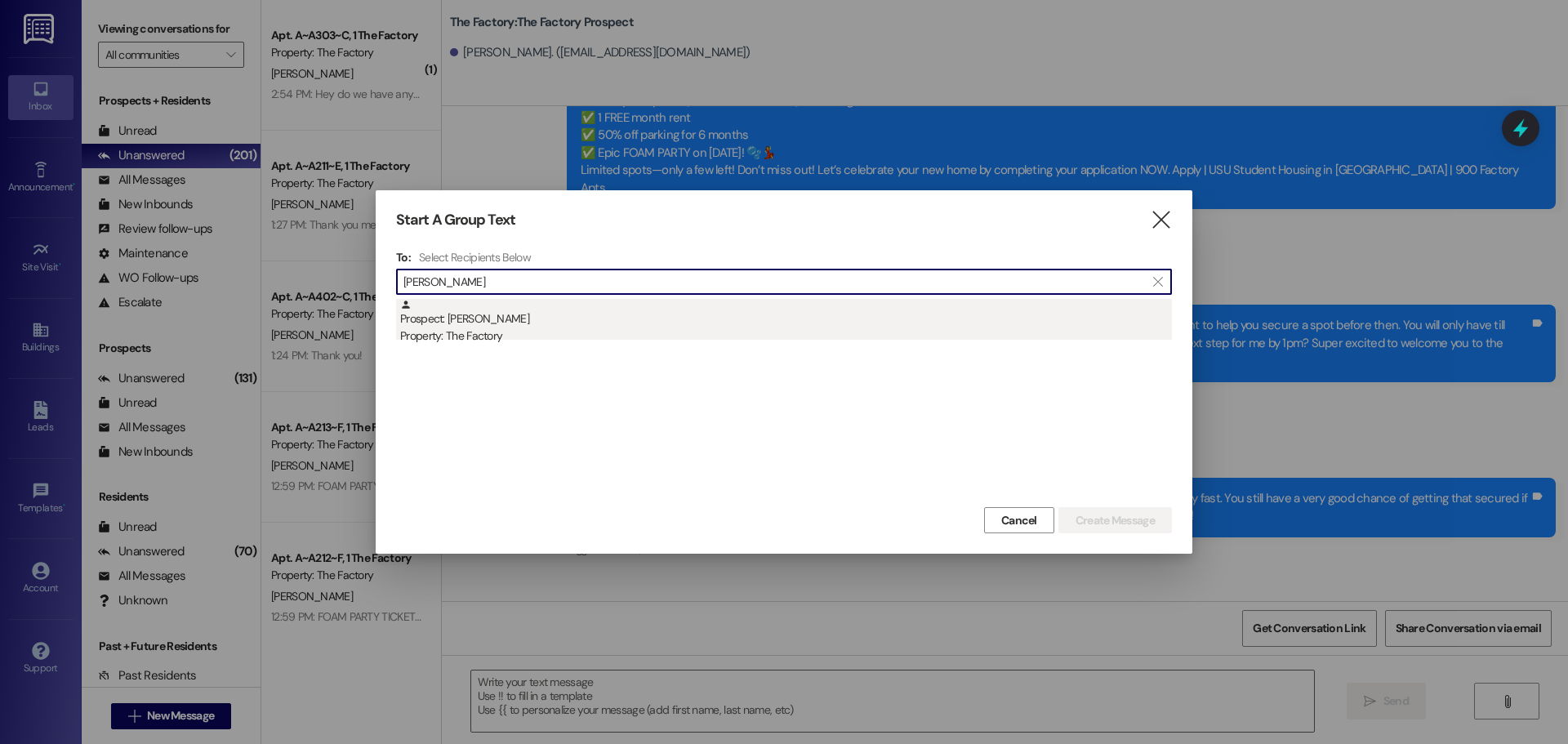
type input "fernanda"
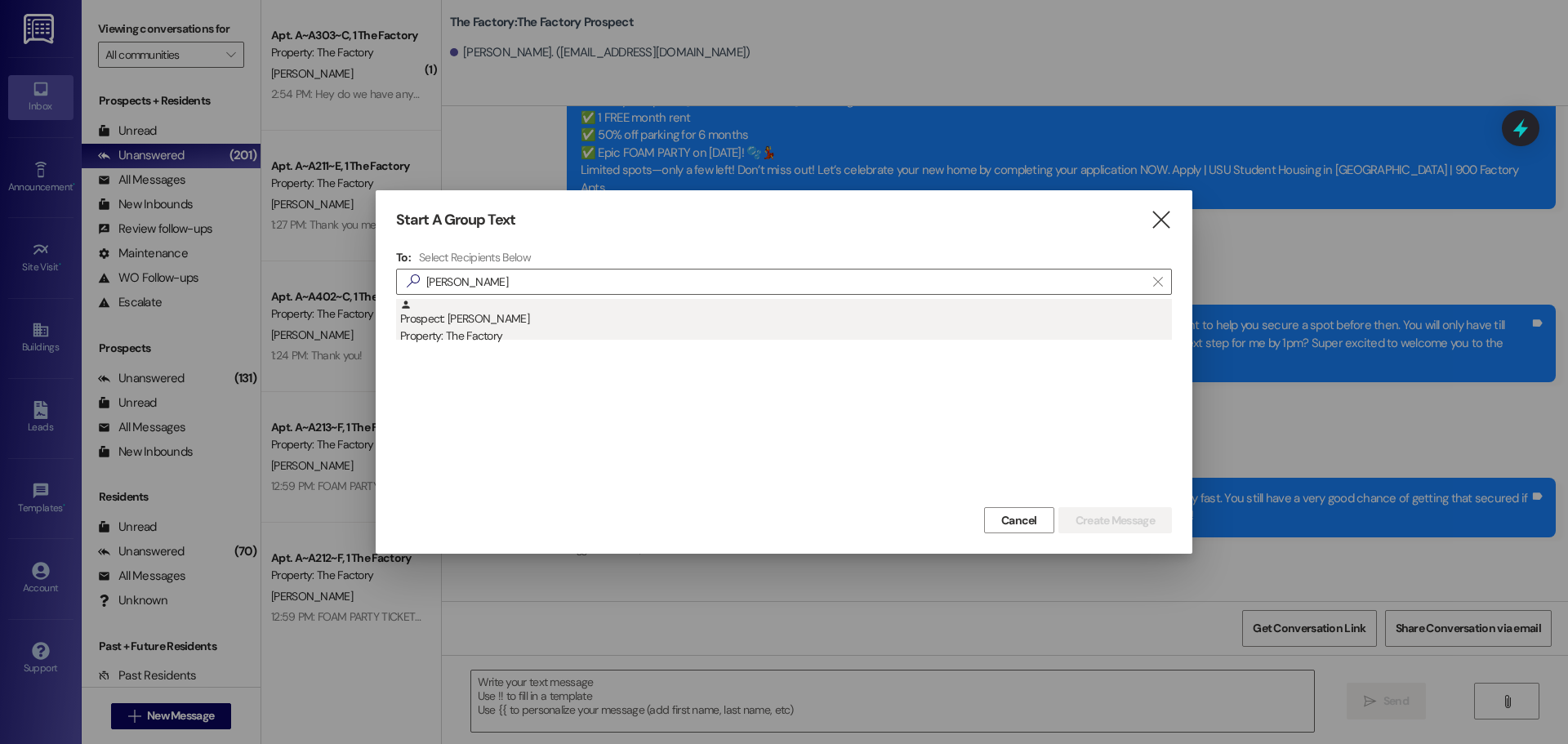
click at [475, 313] on div "Prospect: Fernanda Poblete Property: The Factory" at bounding box center [786, 321] width 772 height 47
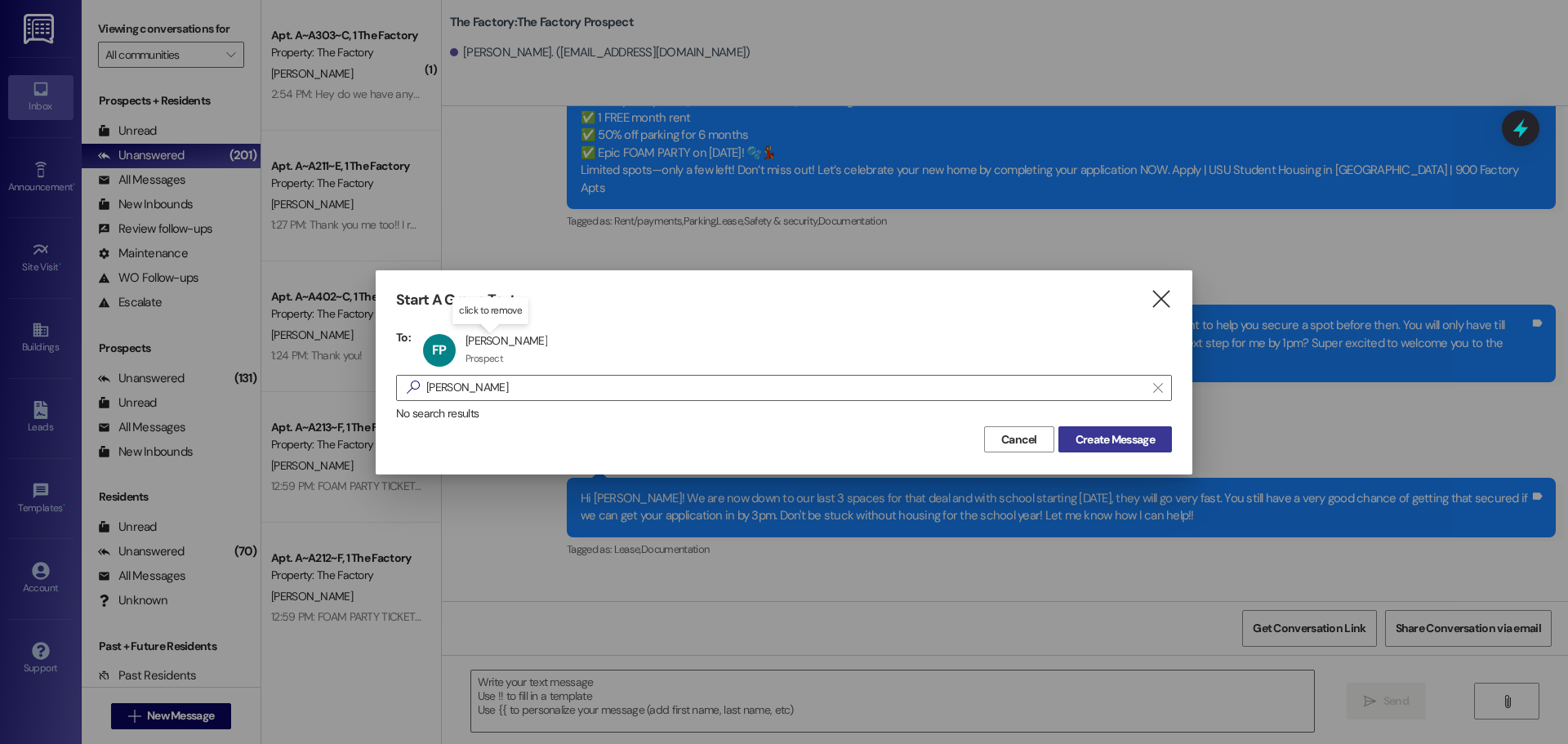
click at [1097, 441] on span "Create Message" at bounding box center [1115, 440] width 79 height 17
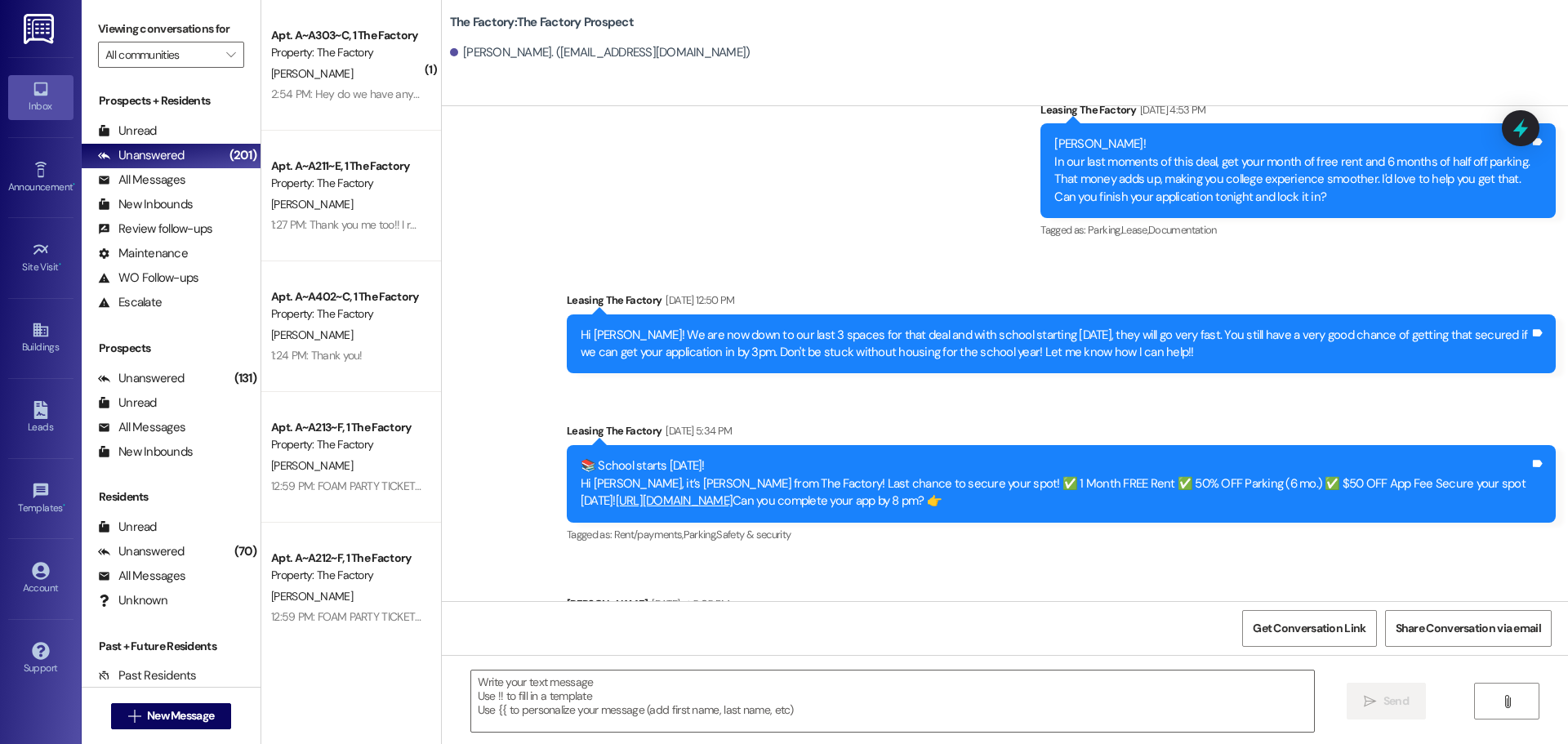
scroll to position [3836, 0]
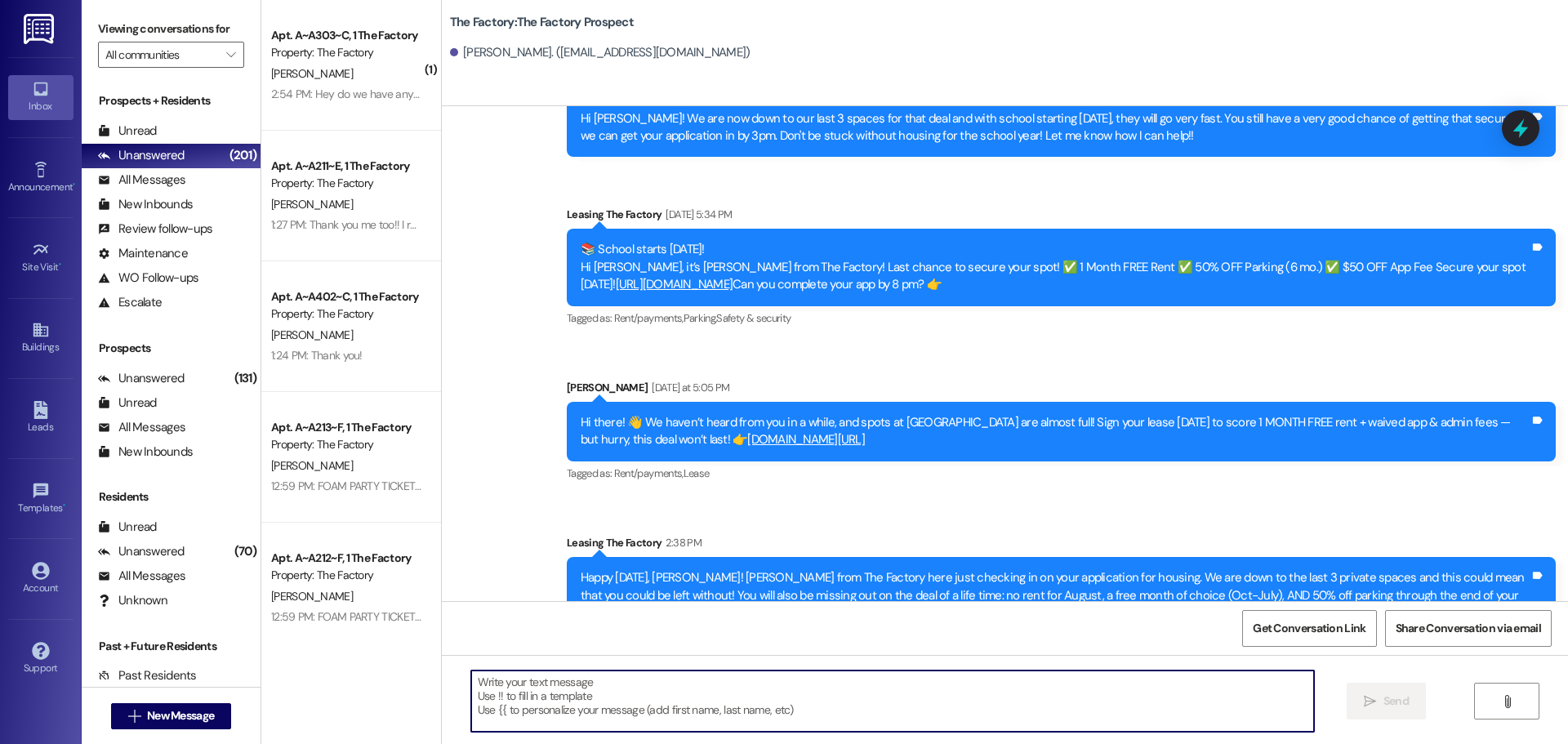
click at [471, 684] on textarea at bounding box center [893, 701] width 843 height 61
click at [474, 683] on textarea at bounding box center [893, 701] width 843 height 61
click at [482, 681] on textarea at bounding box center [893, 701] width 843 height 61
click at [471, 688] on textarea at bounding box center [893, 701] width 843 height 61
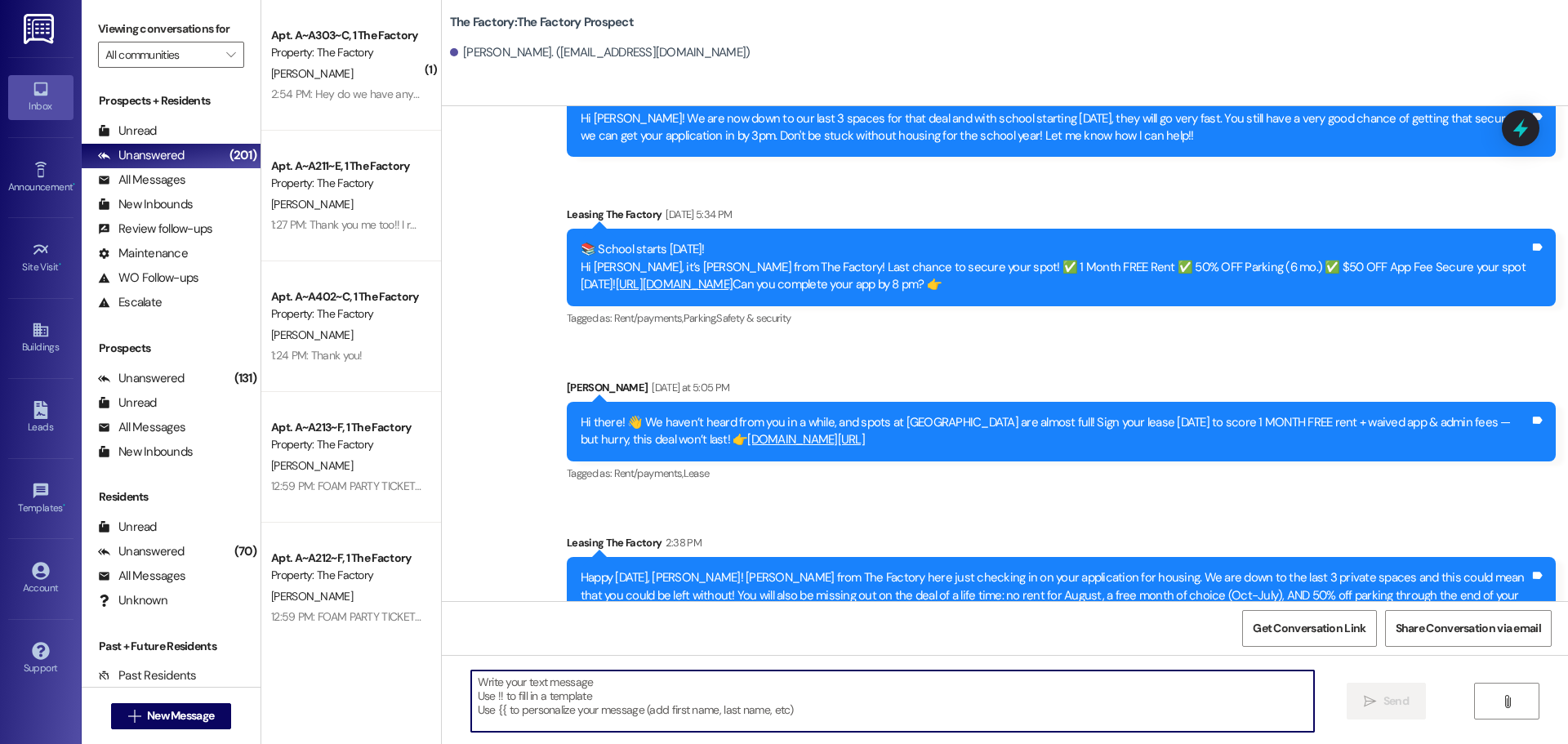
paste textarea "Hi {{first_name}}, it’s Tawnya from The Factory! ✈️ Let’s help your housing pla…"
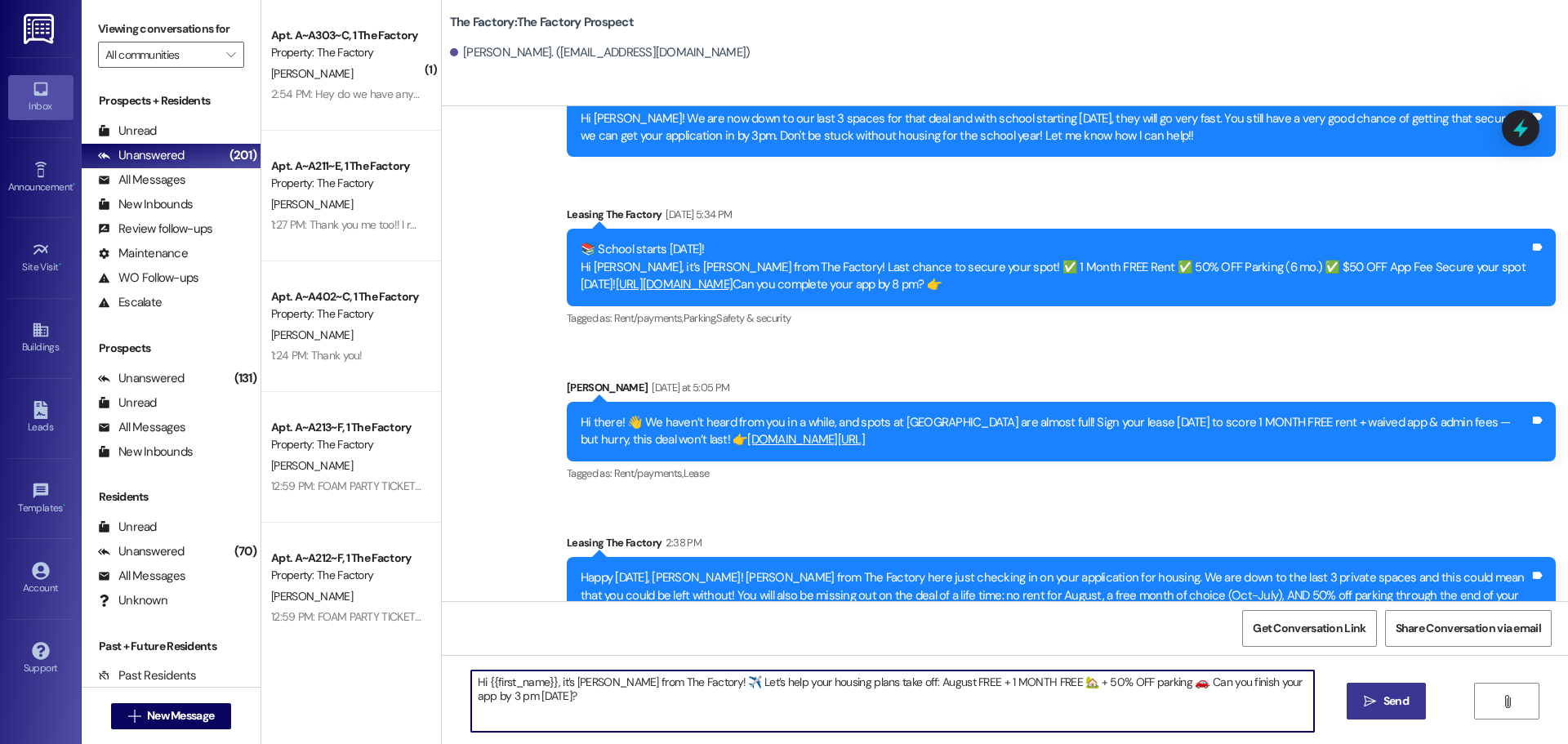
type textarea "Hi {{first_name}}, it’s Tawnya from The Factory! ✈️ Let’s help your housing pla…"
click at [1371, 699] on icon "" at bounding box center [1370, 702] width 12 height 13
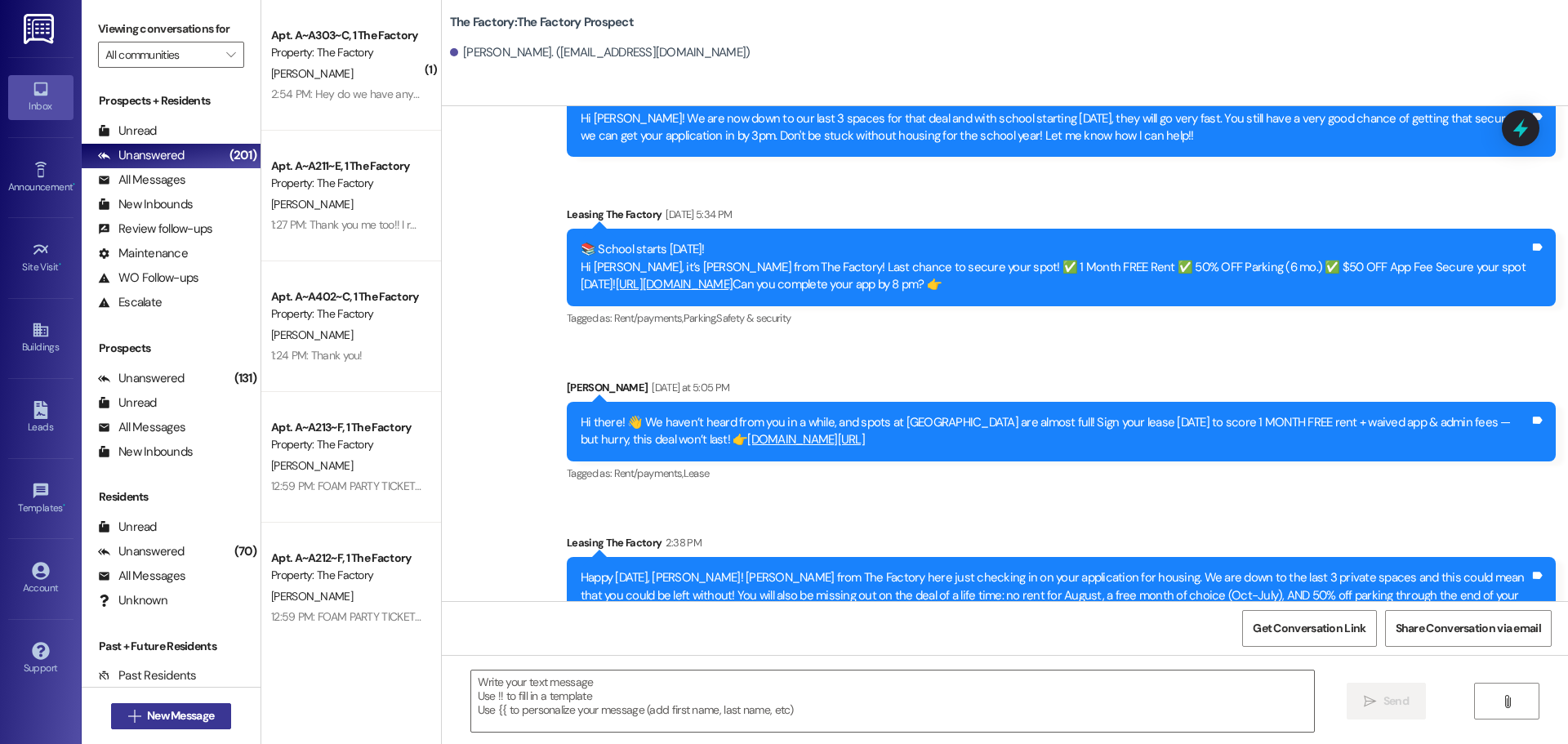
click at [182, 717] on span "New Message" at bounding box center [180, 716] width 67 height 17
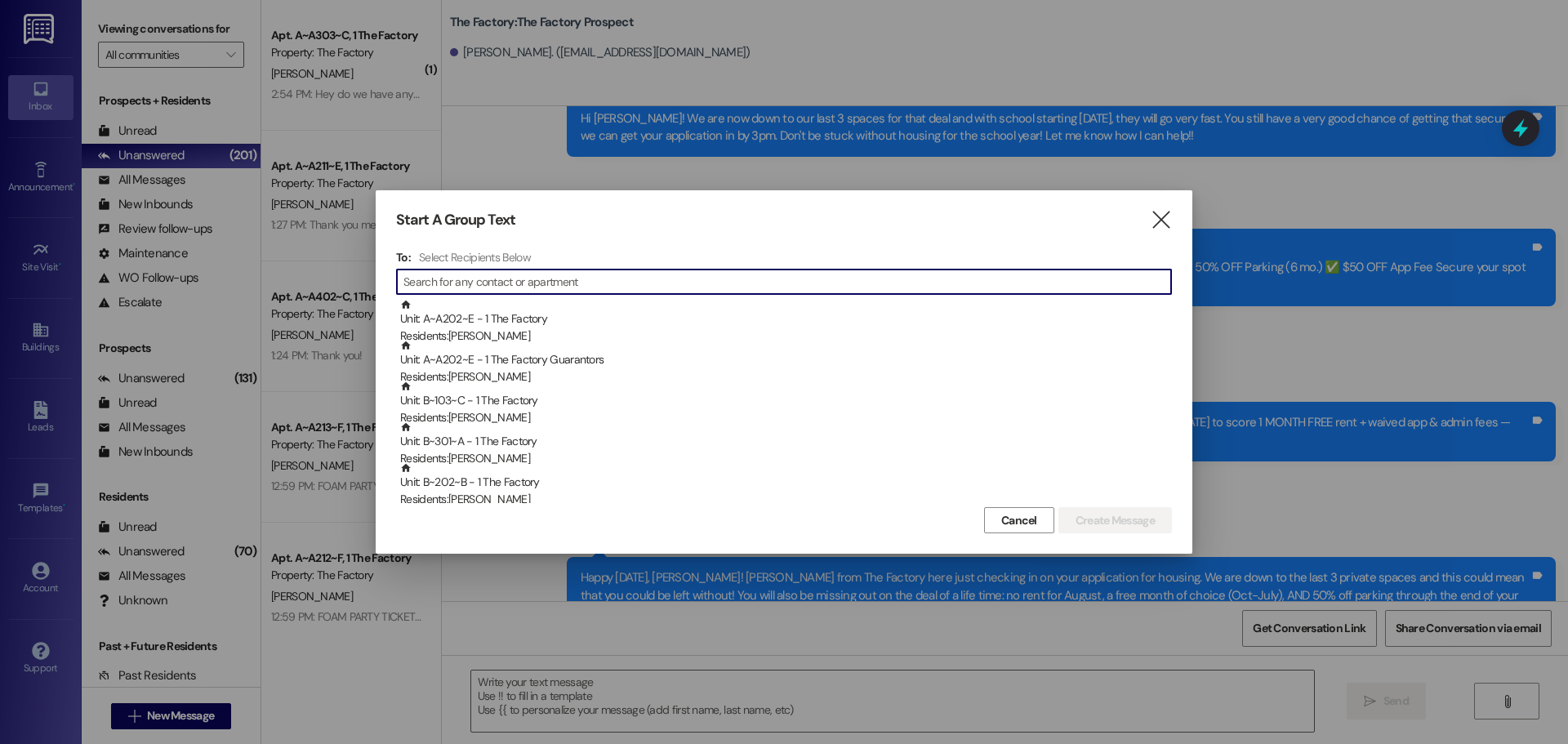
click at [446, 283] on input at bounding box center [787, 281] width 768 height 23
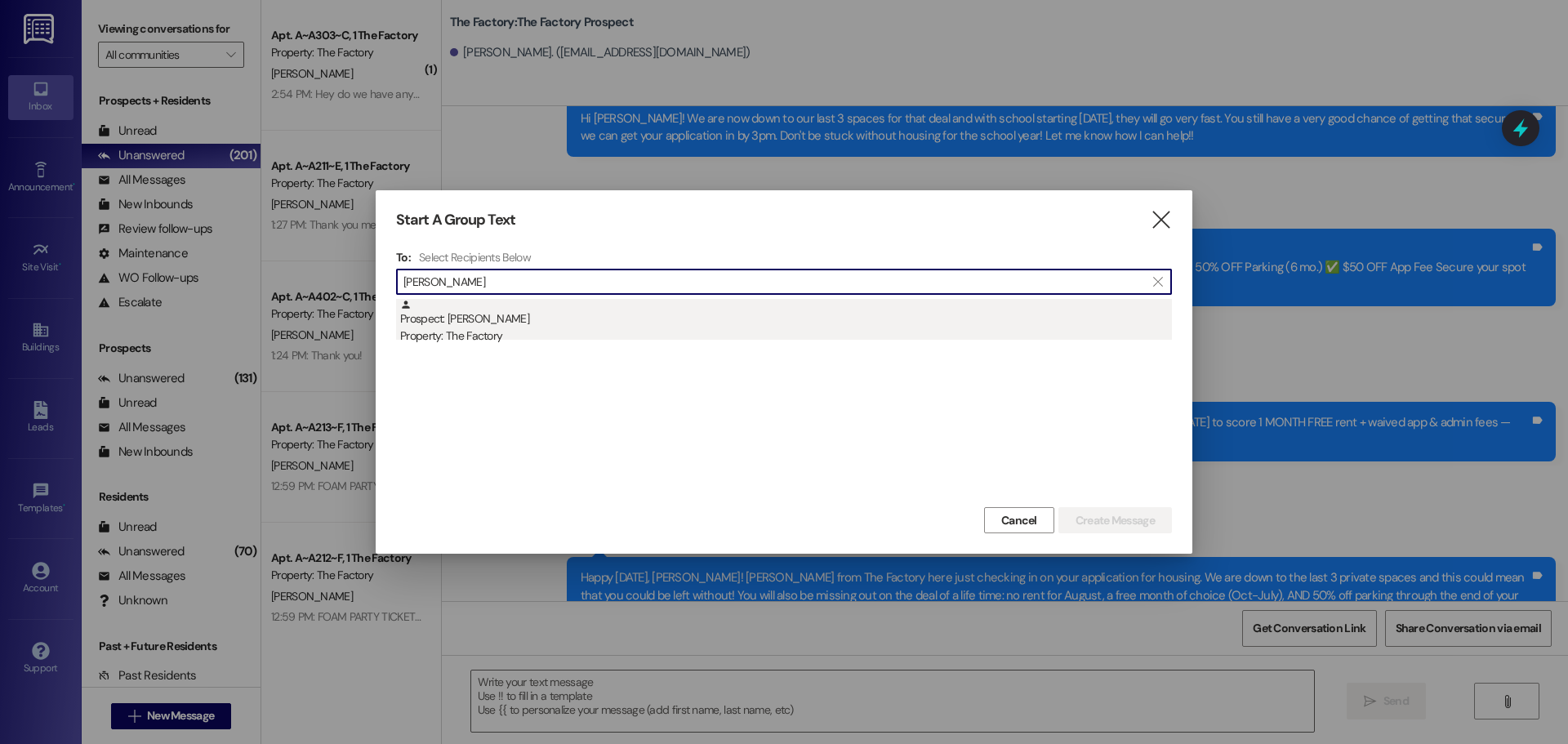
type input "lexi grov"
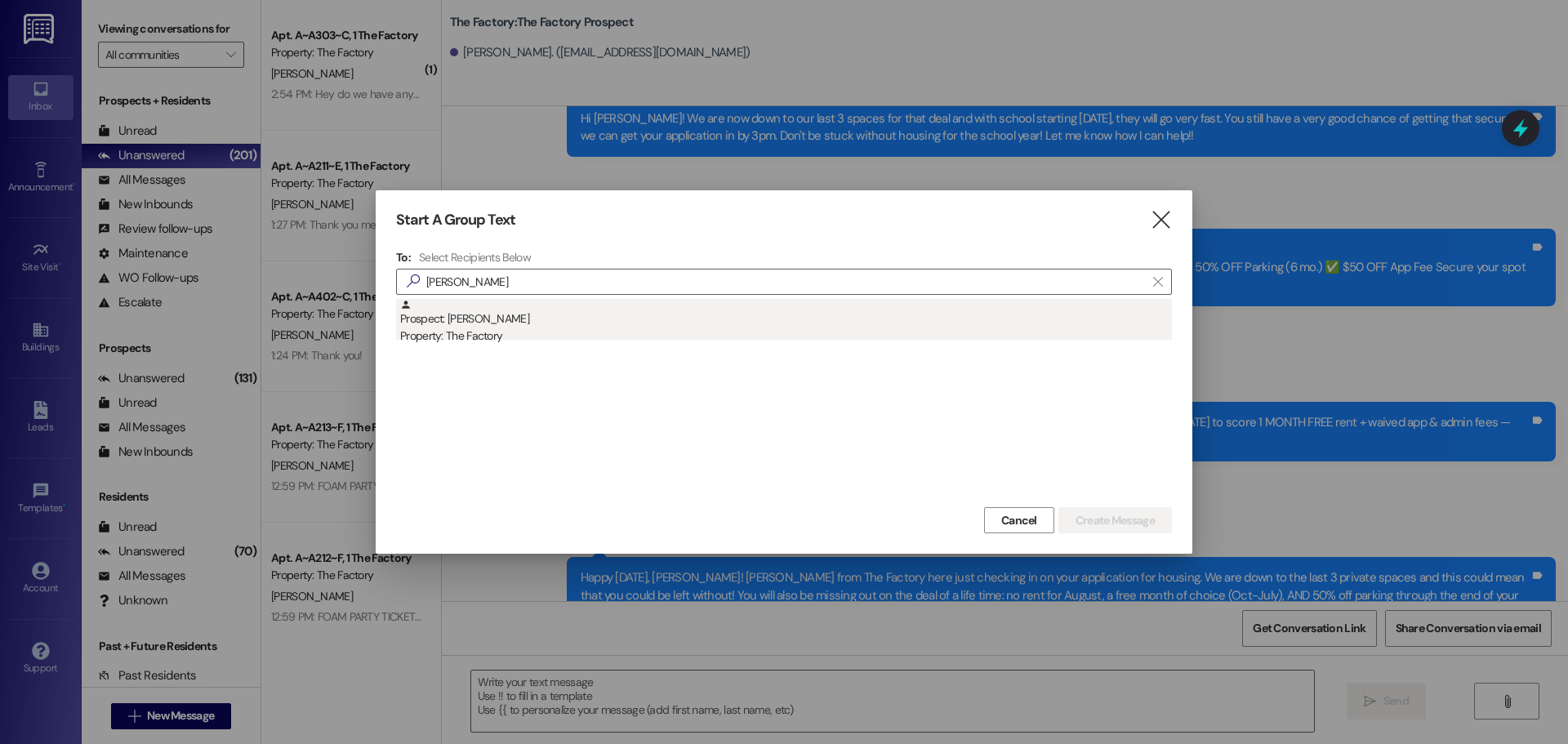
click at [500, 320] on div "Prospect: Lexi Grover Property: The Factory" at bounding box center [786, 321] width 772 height 47
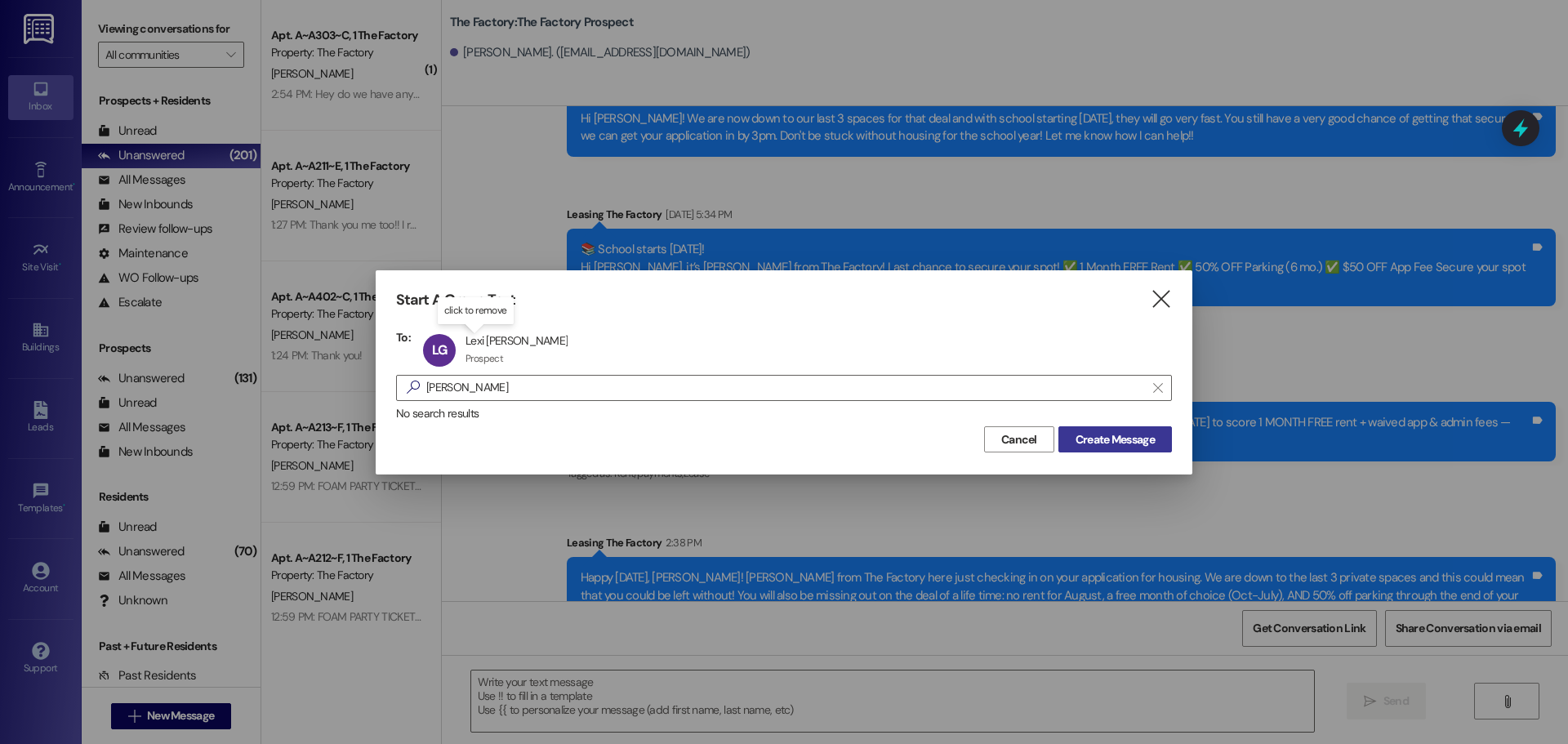
click at [1137, 443] on span "Create Message" at bounding box center [1115, 440] width 79 height 17
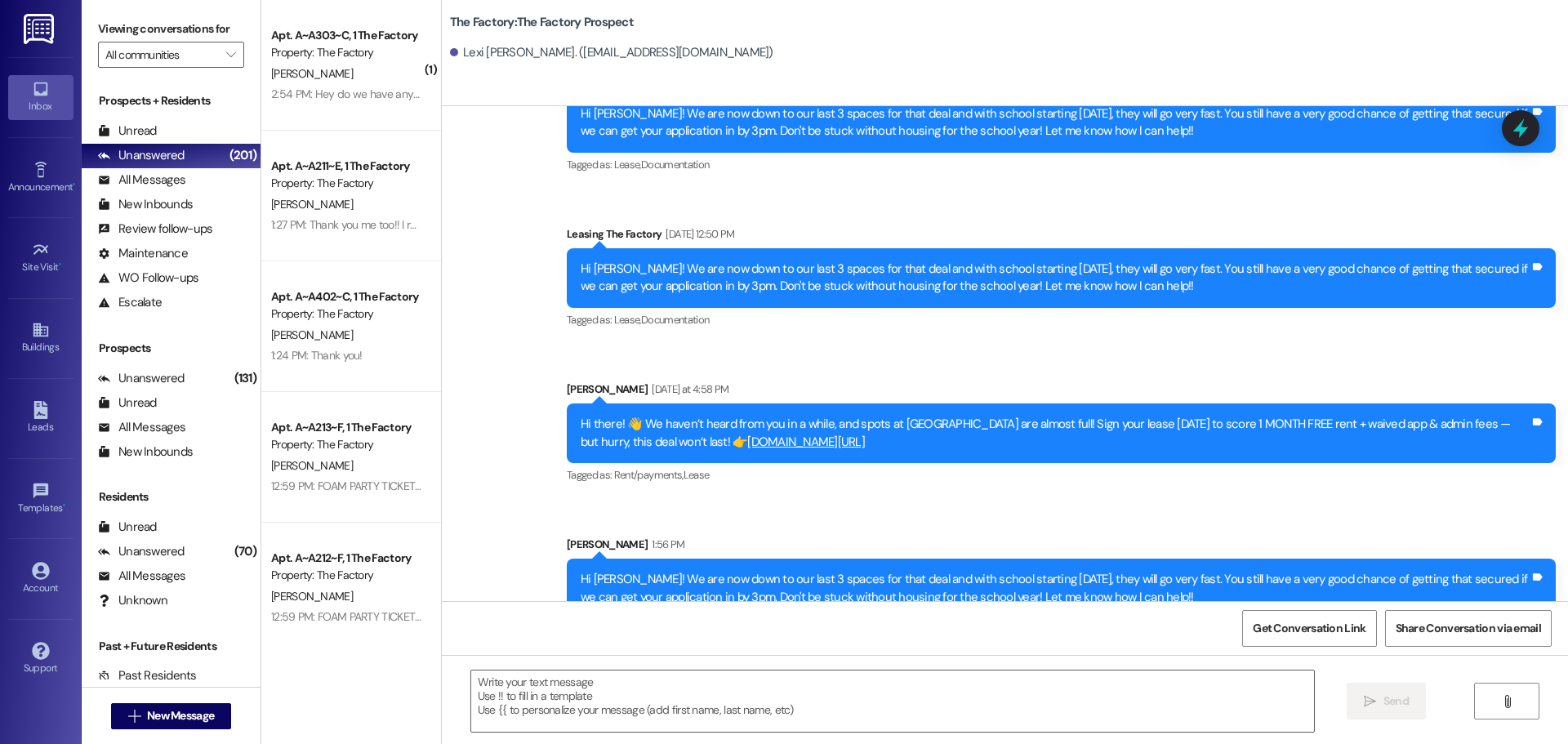
scroll to position [3934, 0]
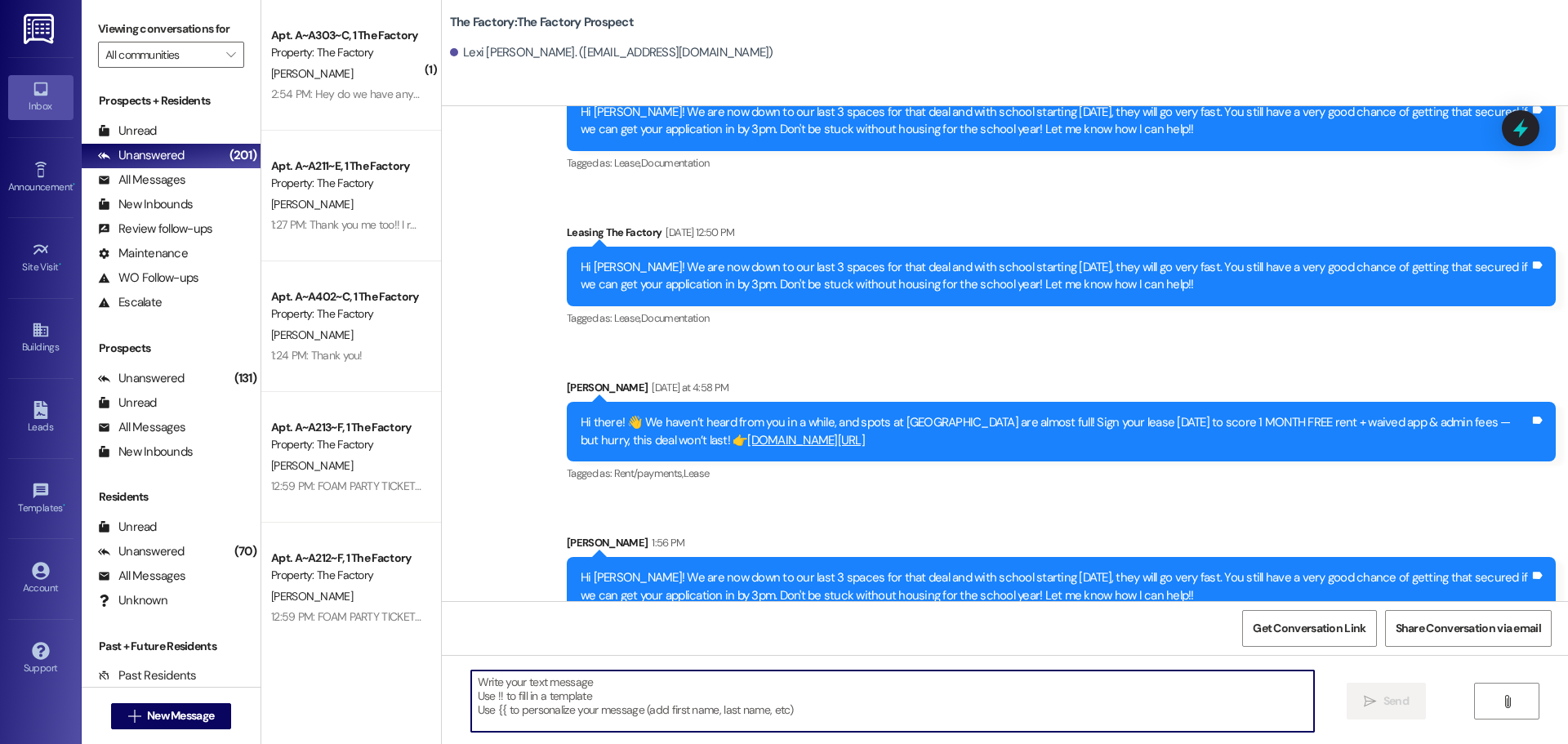
click at [471, 686] on textarea at bounding box center [893, 701] width 843 height 61
paste textarea "Hi {{first_name}}, it’s Tawnya from The Factory! ✈️ Let’s help your housing pla…"
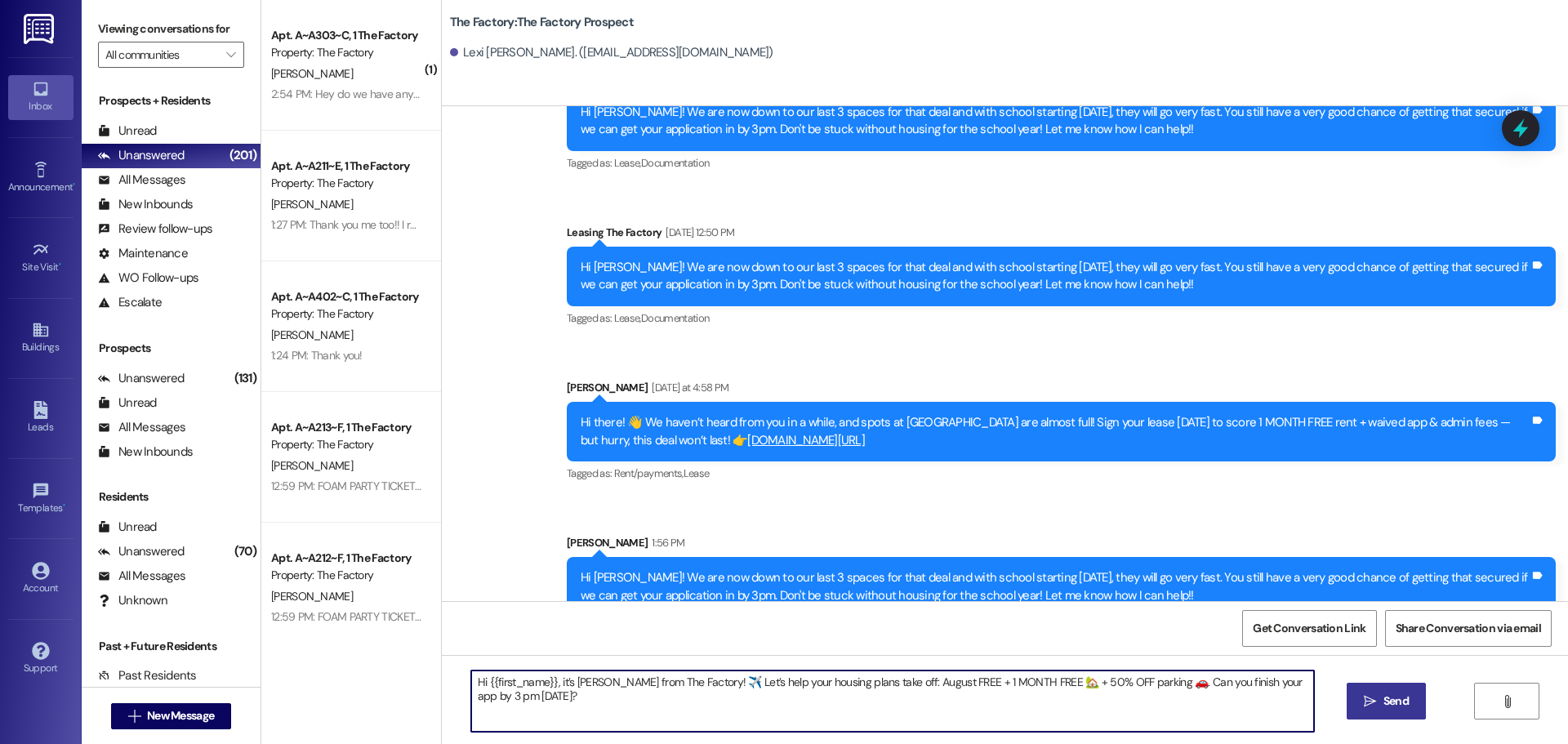
type textarea "Hi {{first_name}}, it’s Tawnya from The Factory! ✈️ Let’s help your housing pla…"
click at [1395, 698] on span "Send" at bounding box center [1396, 701] width 26 height 17
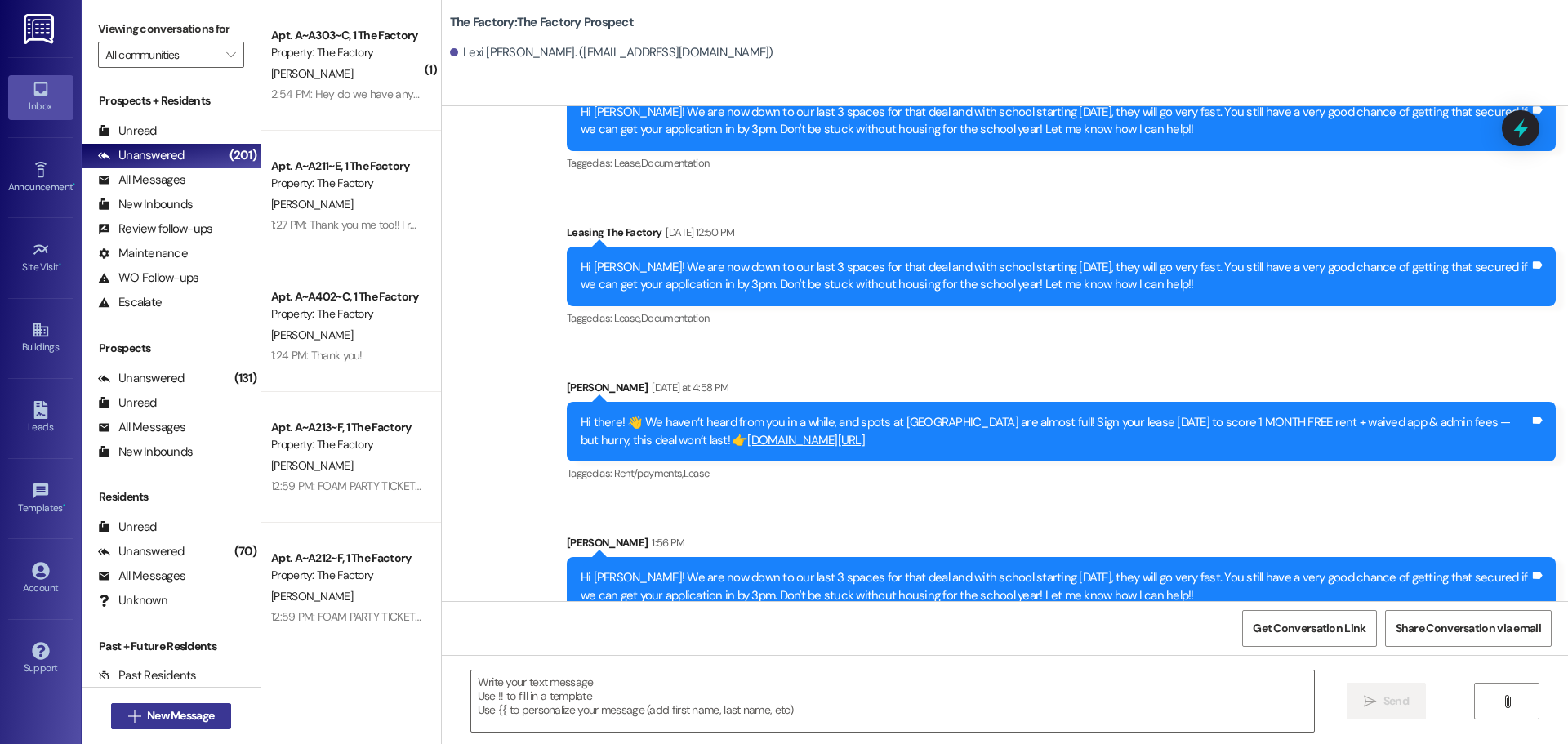
click at [204, 712] on span "New Message" at bounding box center [180, 716] width 67 height 17
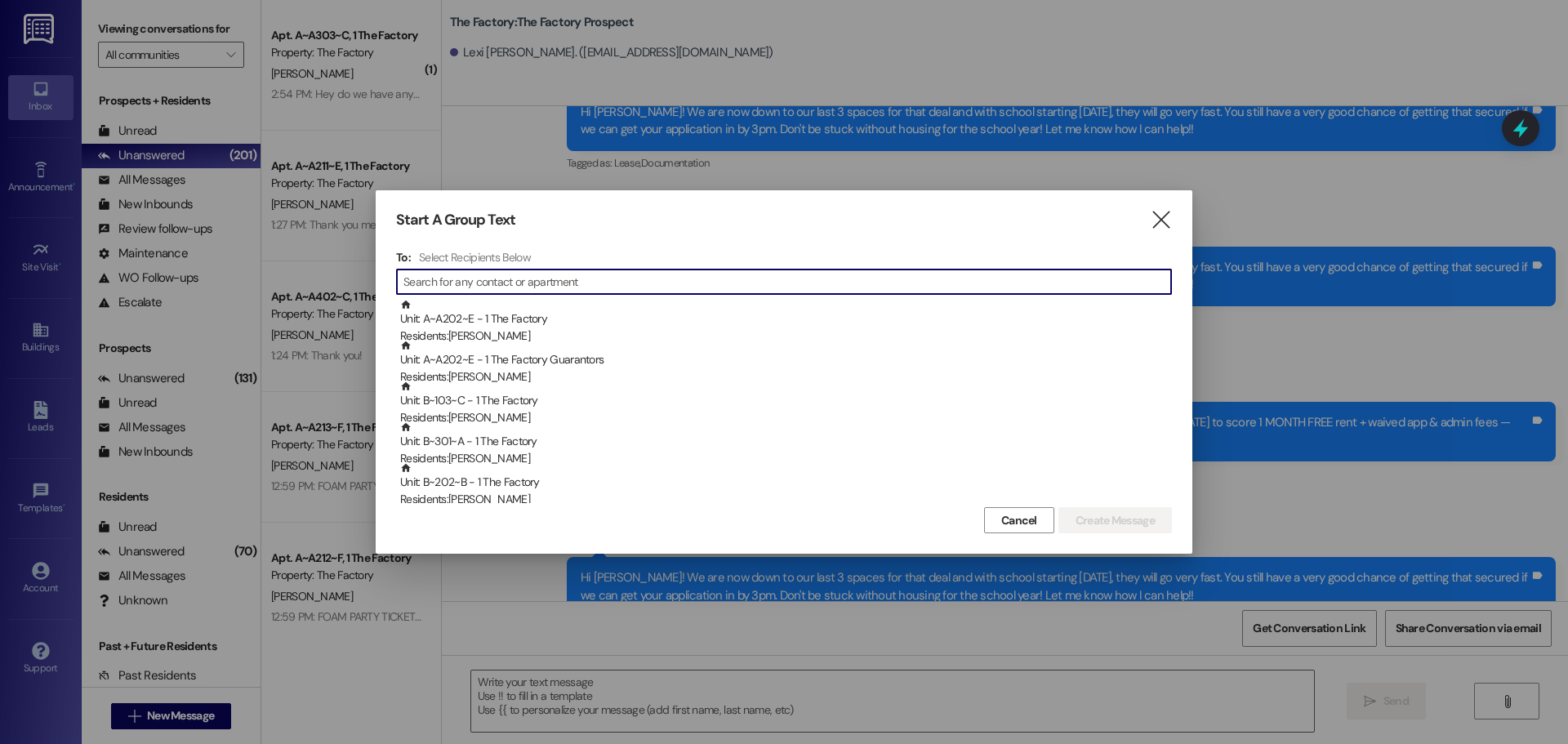
click at [534, 284] on input at bounding box center [787, 281] width 768 height 23
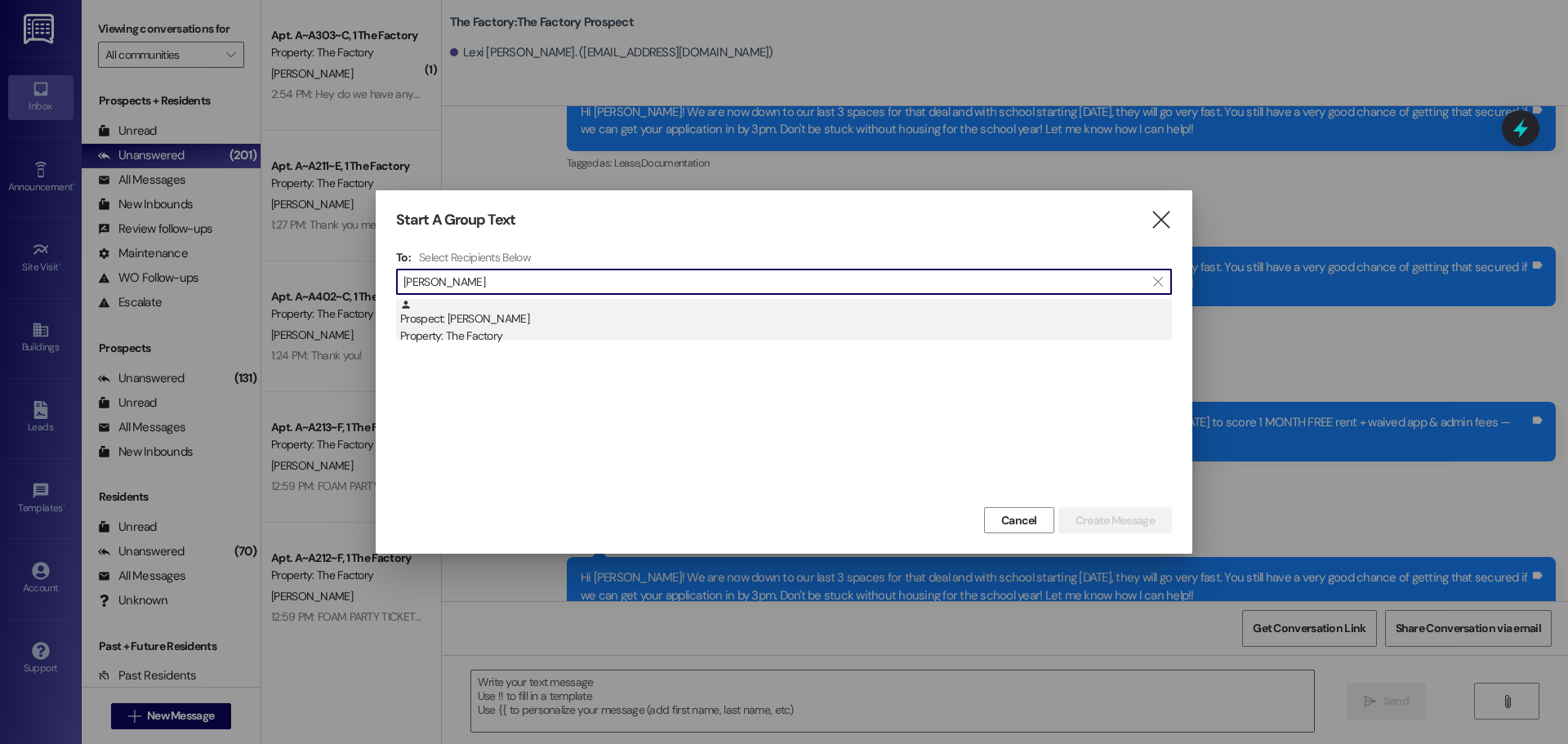
type input "miles turner"
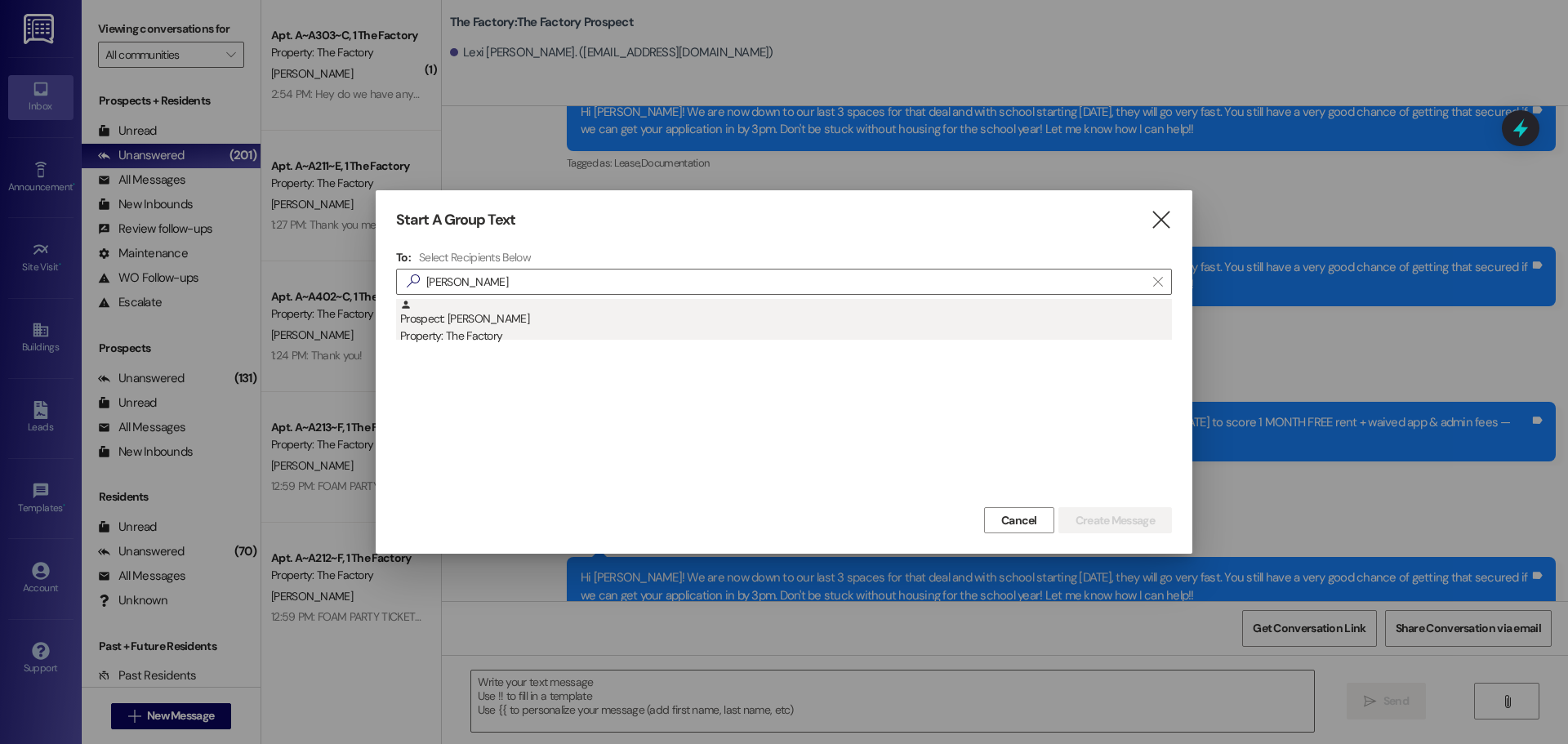
click at [495, 324] on div "Prospect: Miles Turner Property: The Factory" at bounding box center [786, 321] width 772 height 47
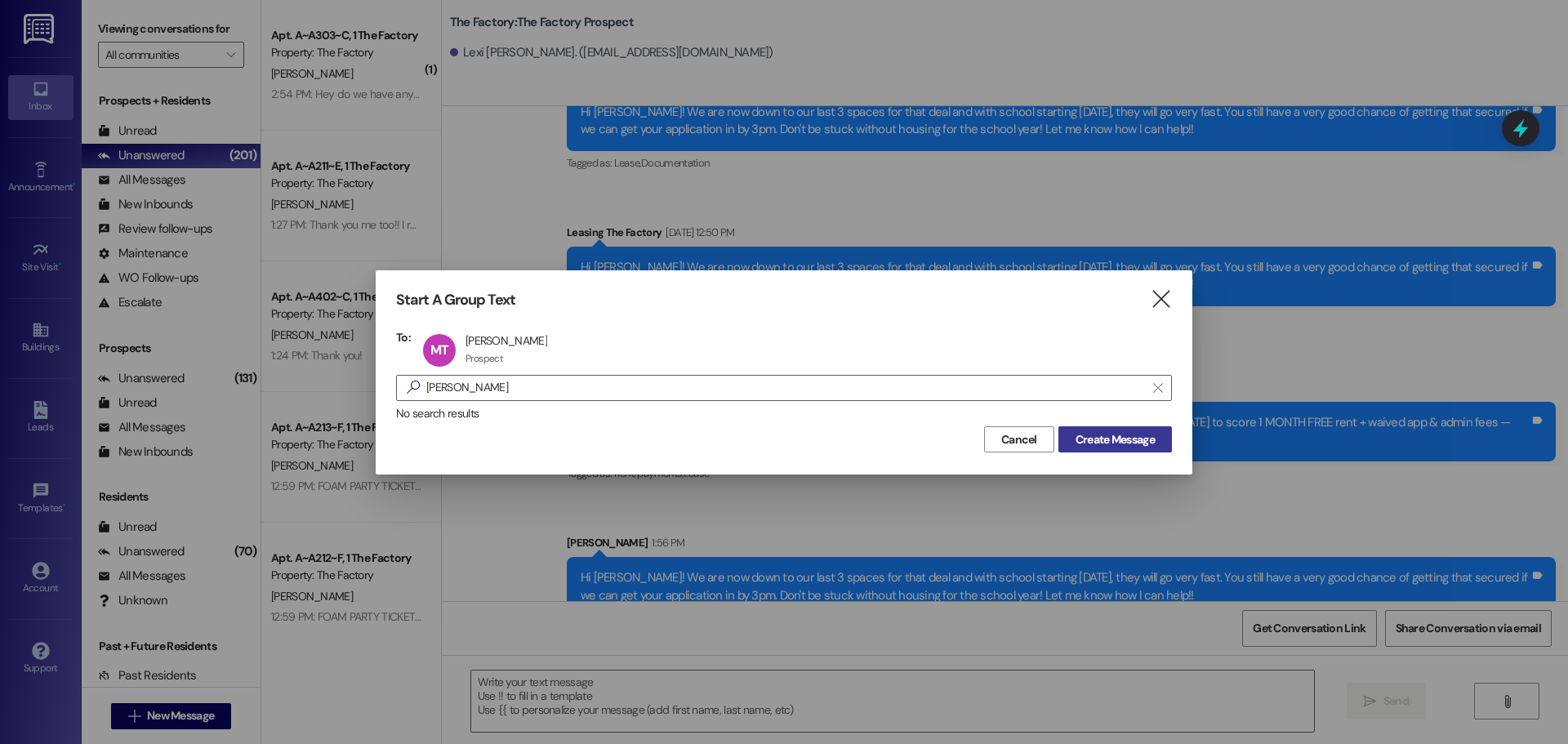
click at [1093, 445] on span "Create Message" at bounding box center [1115, 440] width 79 height 17
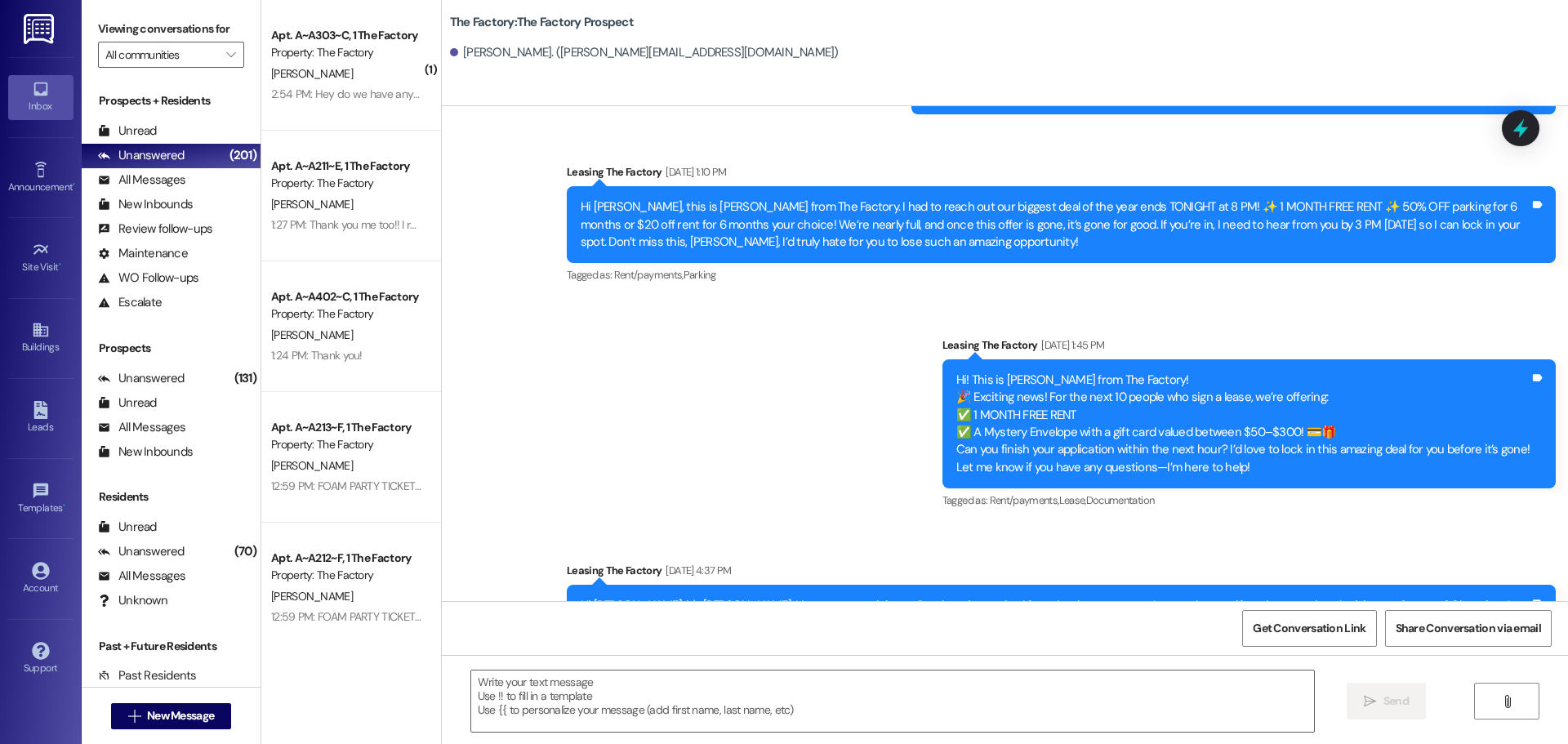
scroll to position [1488, 0]
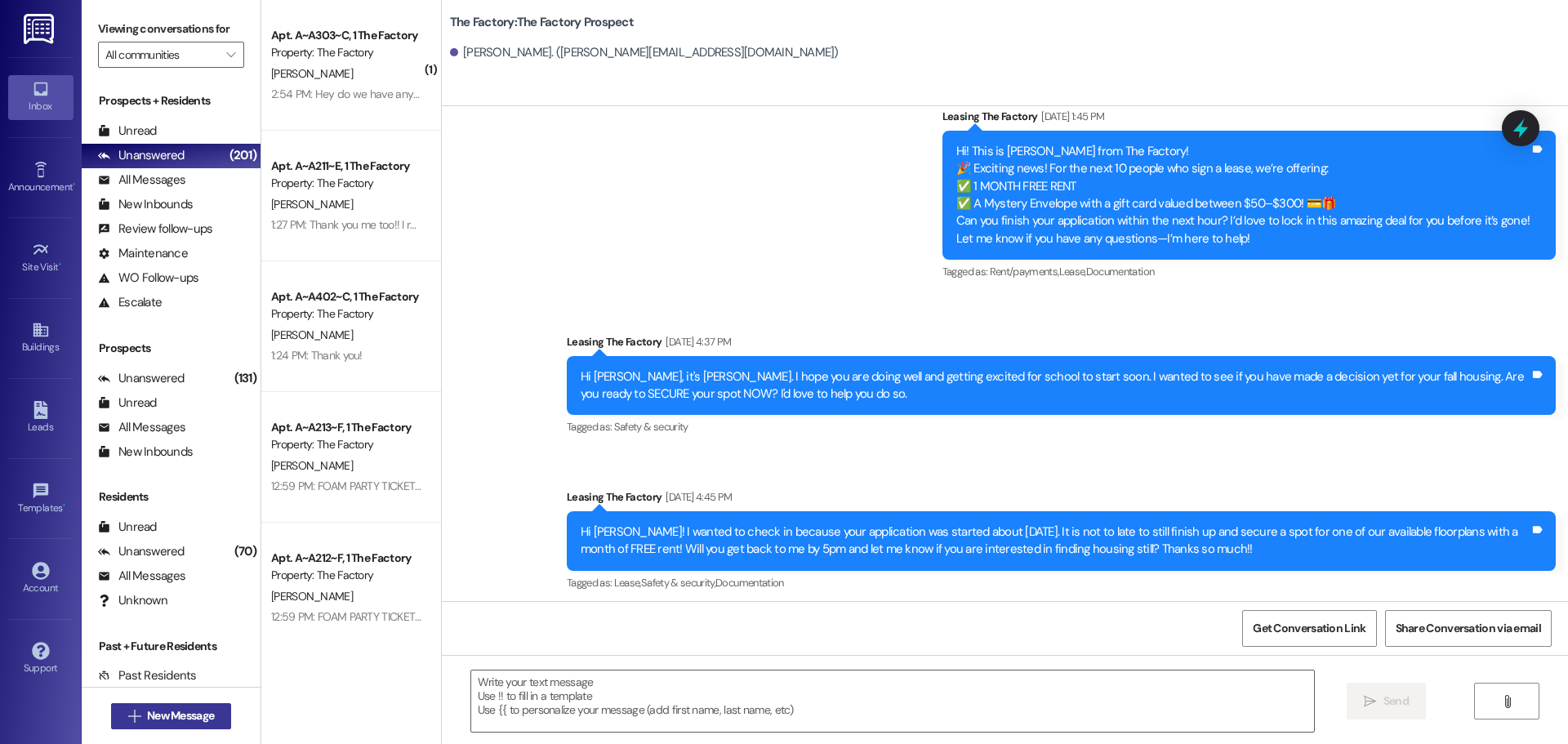
click at [189, 715] on span "New Message" at bounding box center [180, 716] width 67 height 17
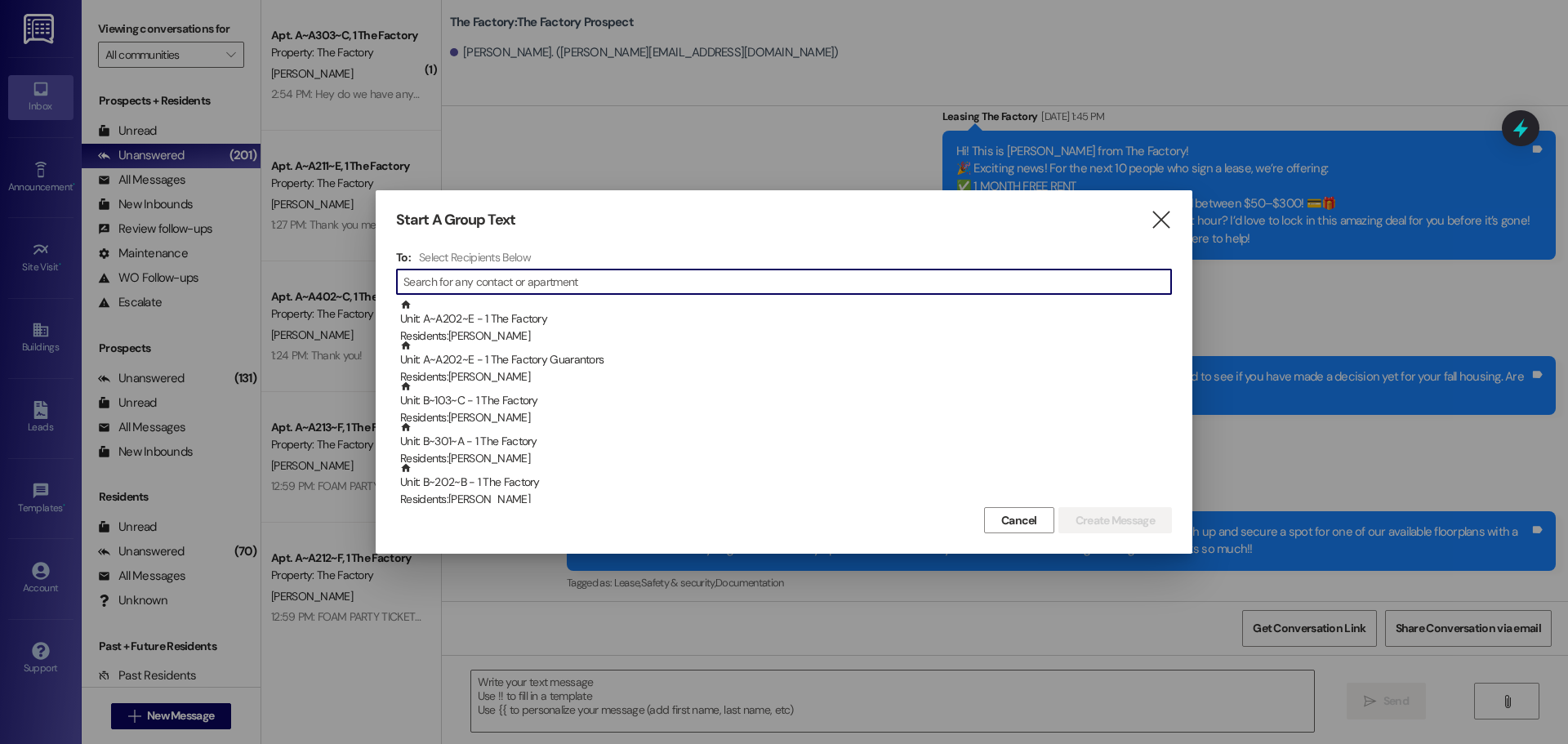
click at [537, 283] on input at bounding box center [787, 281] width 768 height 23
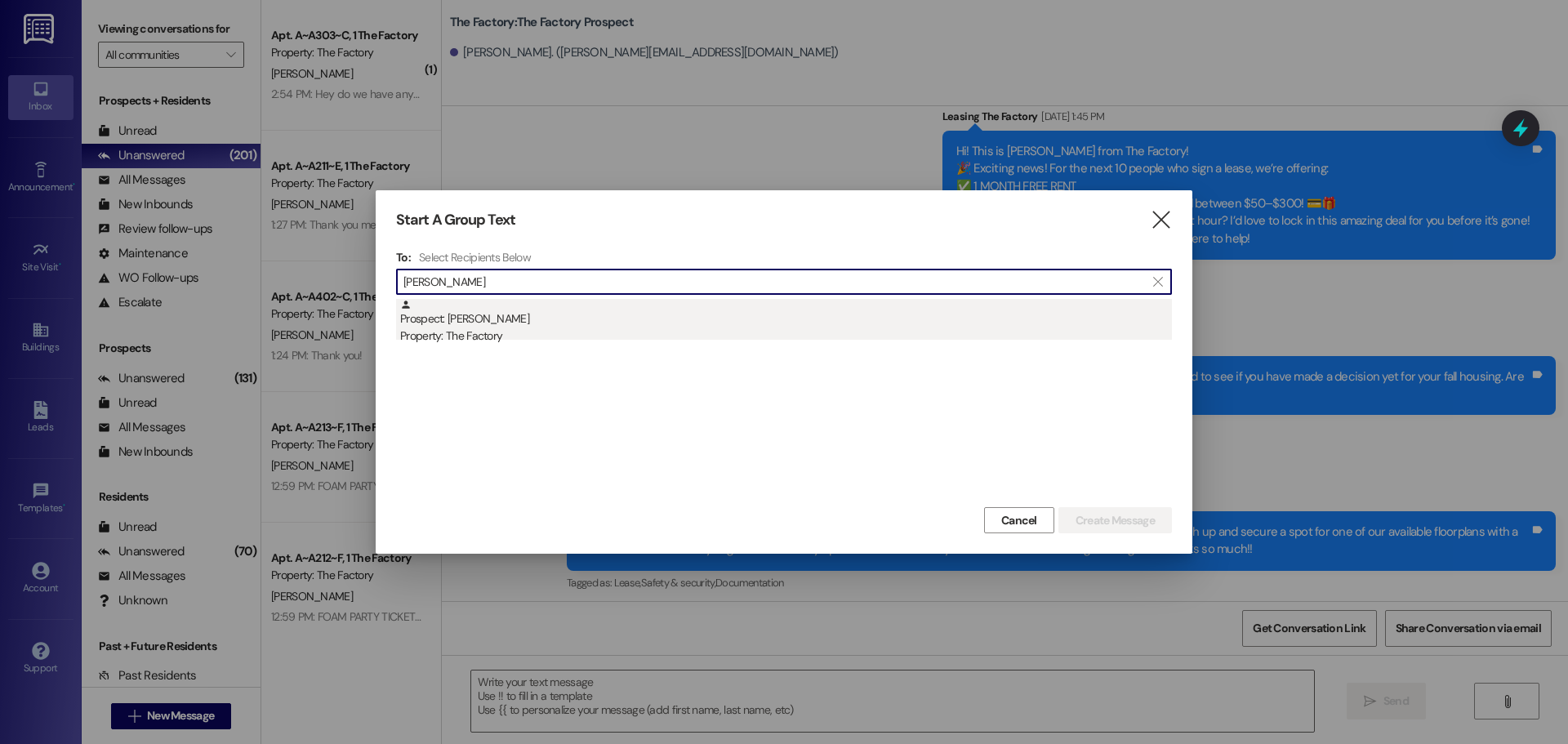
type input "jett guz"
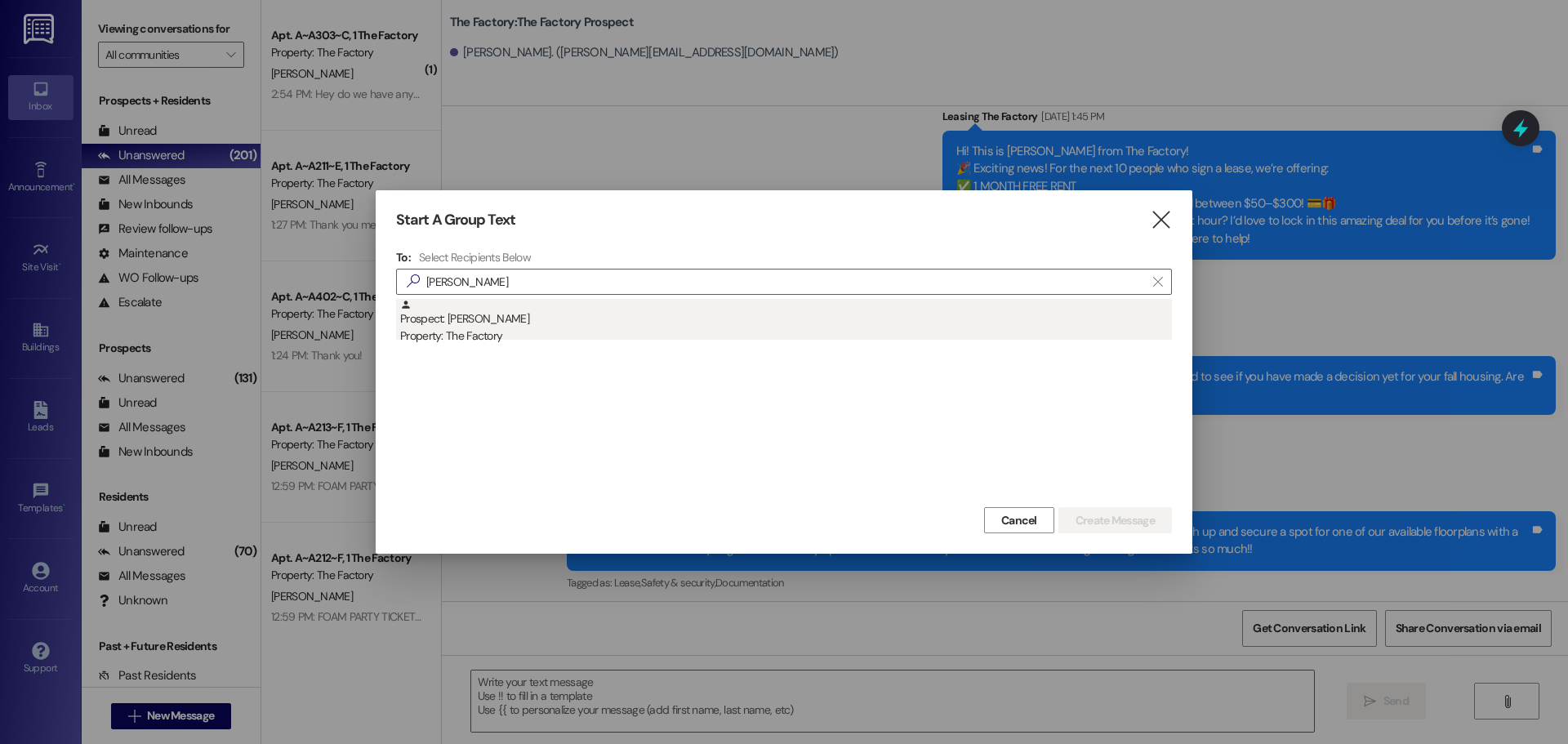
click at [492, 327] on div "Prospect: Jett Guzman Property: The Factory" at bounding box center [786, 321] width 772 height 47
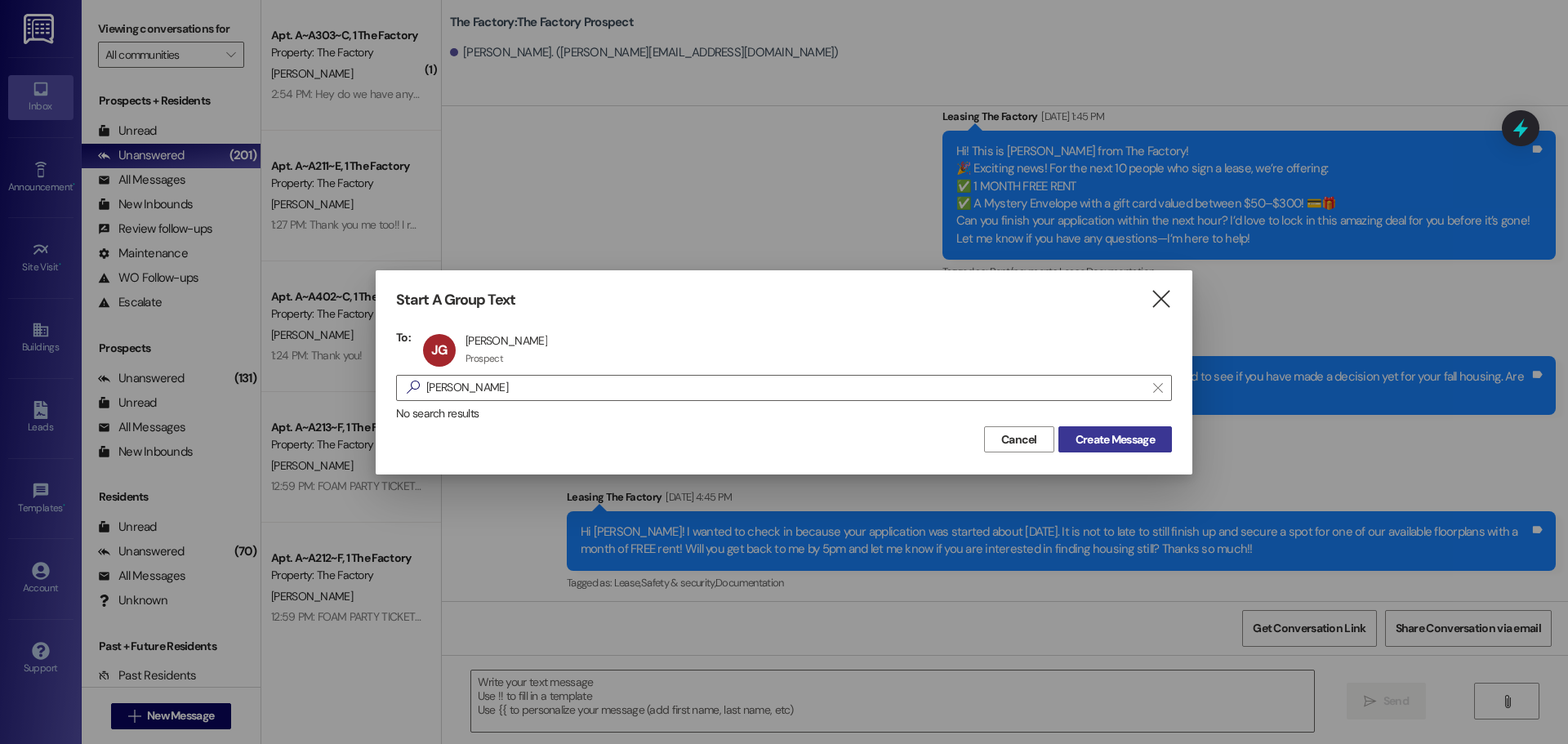
click at [1100, 445] on span "Create Message" at bounding box center [1115, 440] width 79 height 17
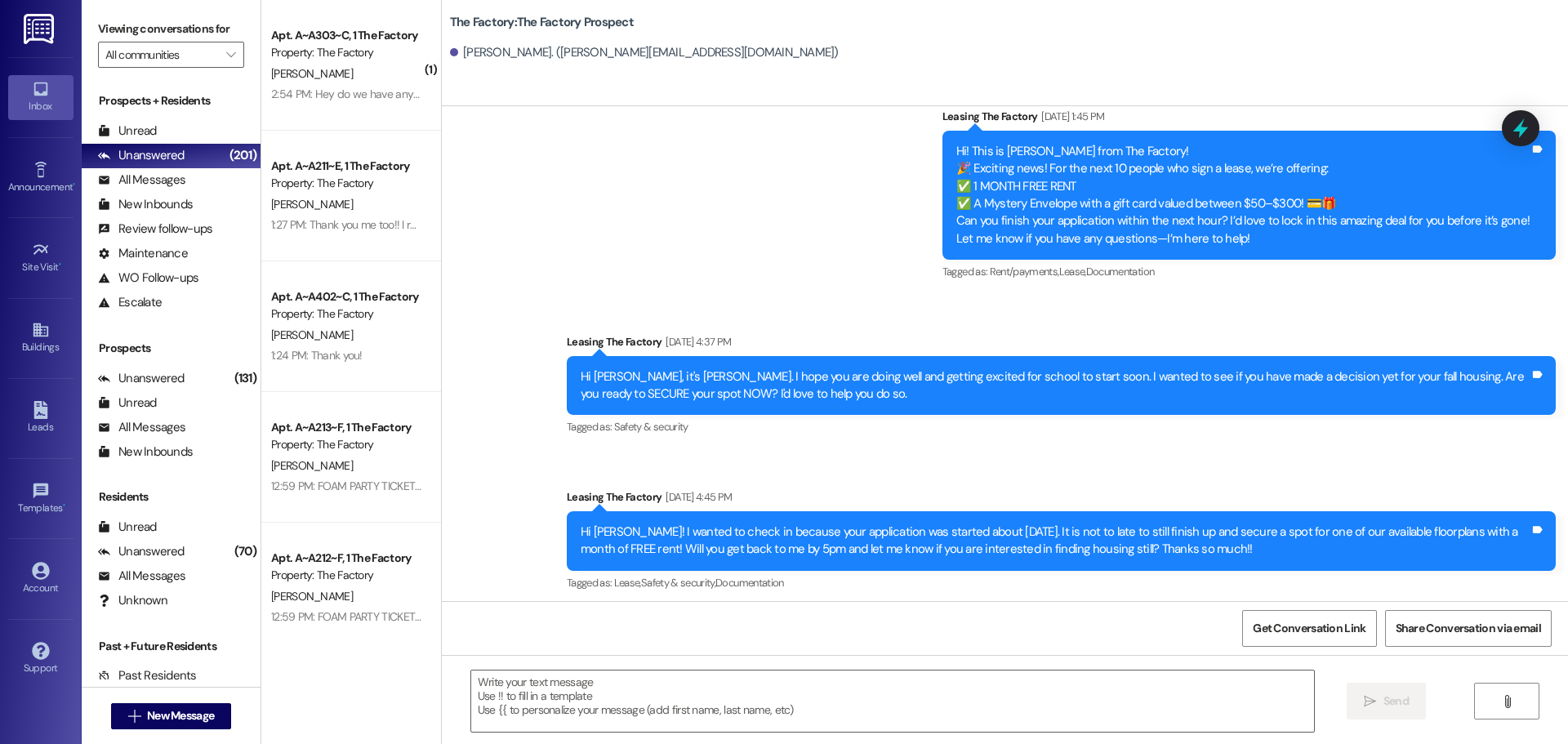
scroll to position [10027, 0]
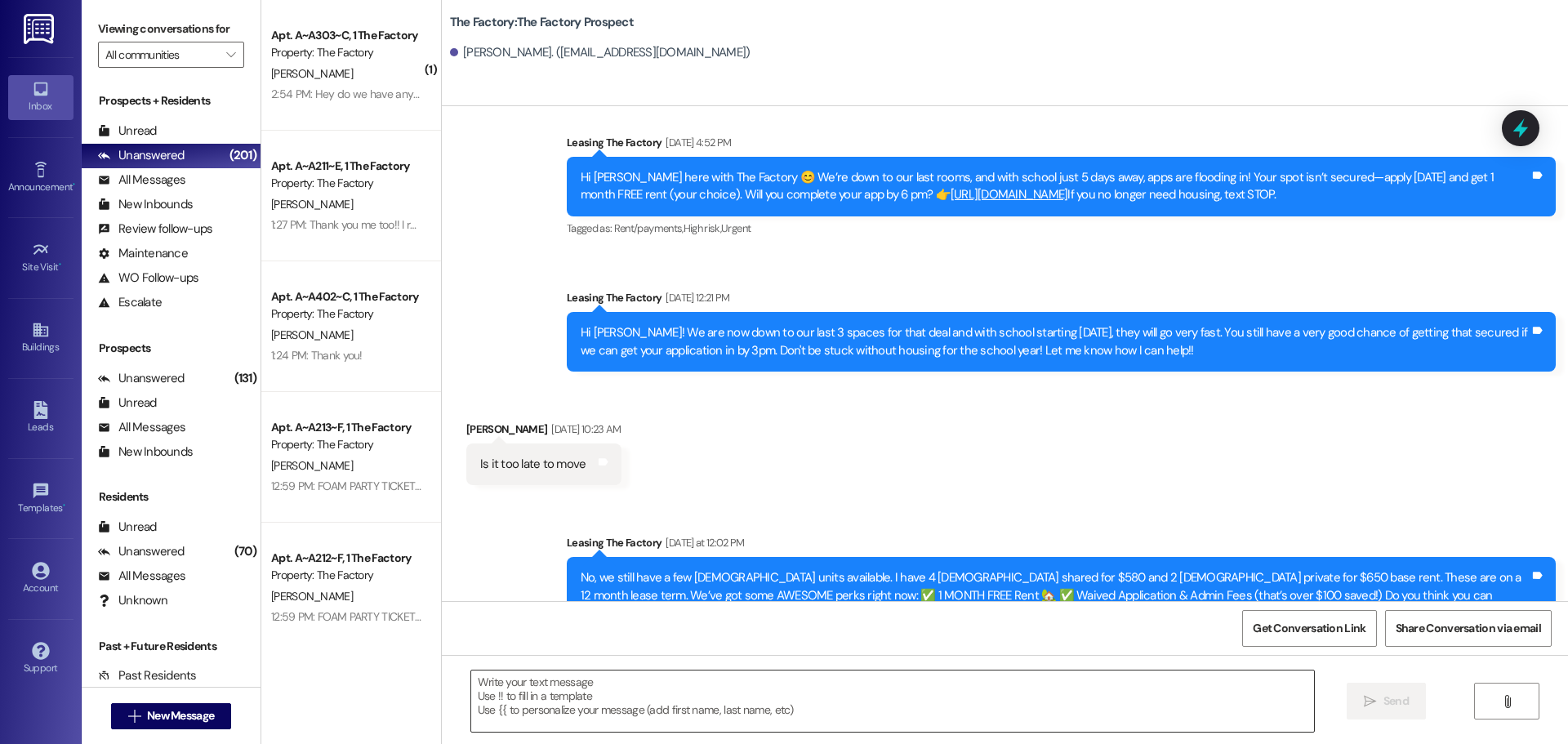
click at [471, 685] on textarea at bounding box center [893, 701] width 843 height 61
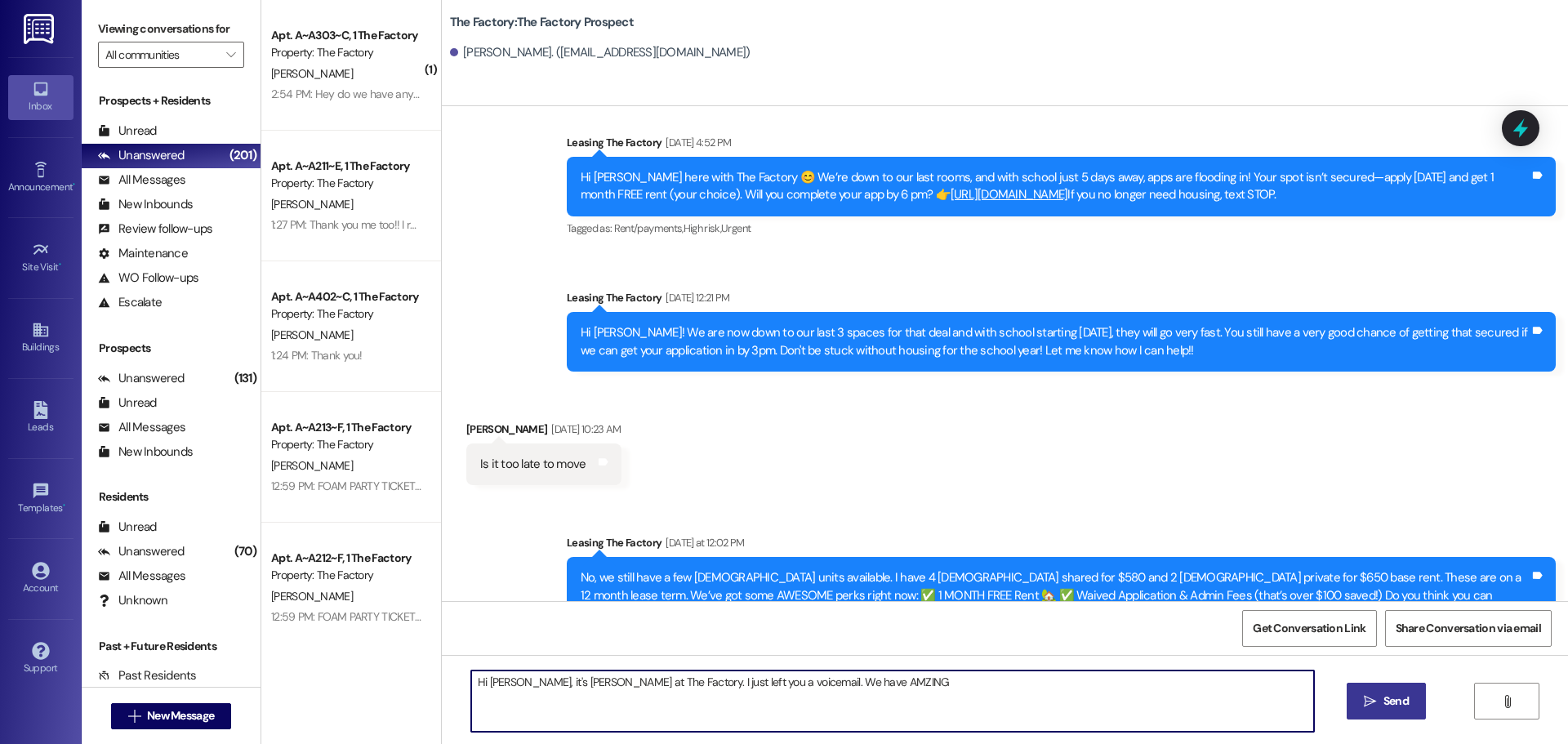
click at [805, 680] on textarea "Hi Jett, it's Tawnya at The Factory. I just left you a voicemail. We have AMZING" at bounding box center [893, 701] width 843 height 61
click at [843, 682] on textarea "Hi Jett, it's Tawnya at The Factory. I just left you a voicemail. We have AMAZI…" at bounding box center [893, 701] width 843 height 61
paste textarea "Hi {{first_name}}, it’s Tawnya from The Factory! ✈️ Let’s help your housing pla…"
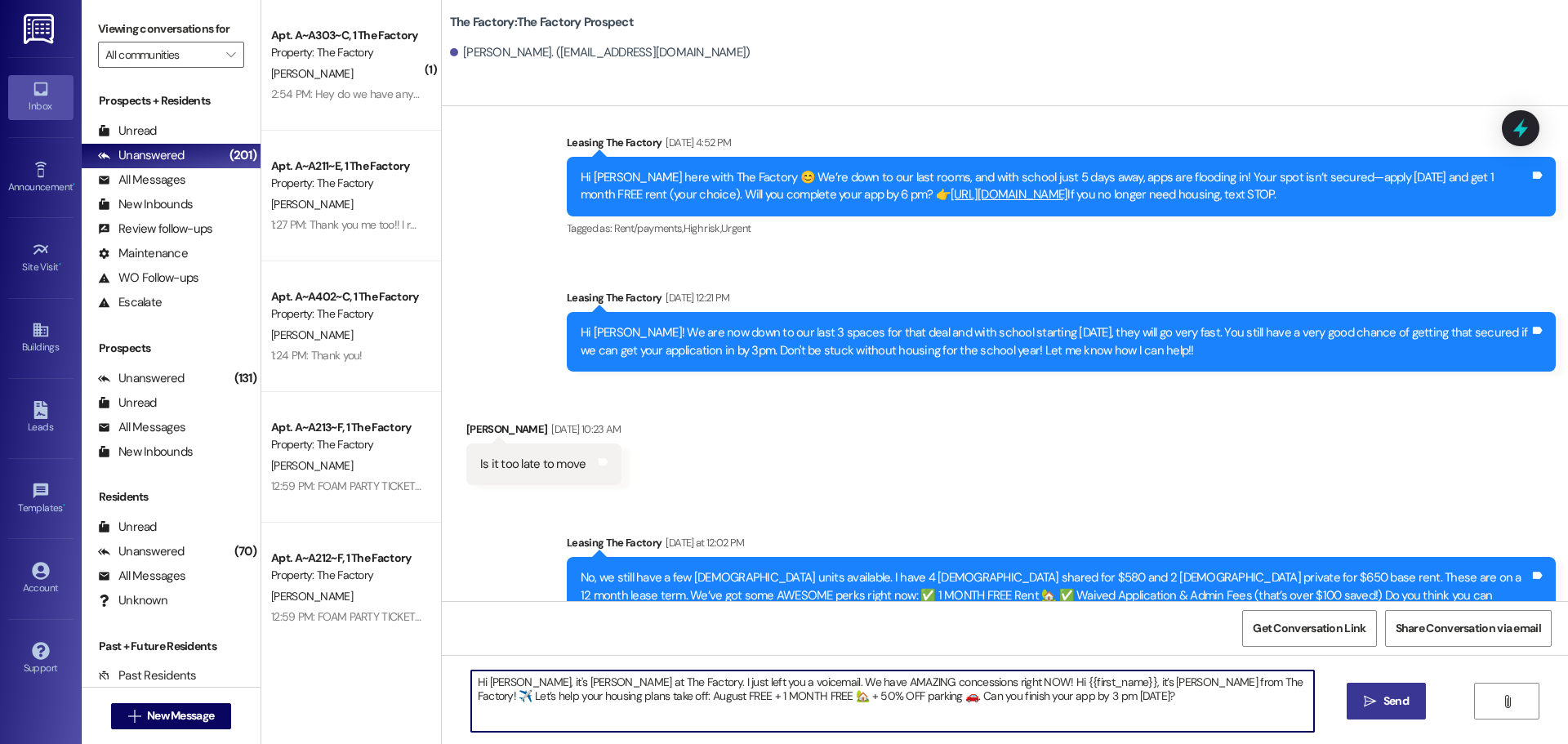
drag, startPoint x: 1180, startPoint y: 682, endPoint x: 953, endPoint y: 684, distance: 227.0
click at [953, 684] on textarea "Hi Jett, it's Tawnya at The Factory. I just left you a voicemail. We have AMAZI…" at bounding box center [893, 701] width 843 height 61
drag, startPoint x: 1148, startPoint y: 681, endPoint x: 957, endPoint y: 686, distance: 191.1
click at [957, 686] on textarea "Hi Jett, it's Tawnya at The Factory. I just left you a voicemail. We have AMAZI…" at bounding box center [893, 701] width 843 height 61
click at [611, 692] on textarea "Hi Jett, it's Tawnya at The Factory. I just left you a voicemail. We have AMAZI…" at bounding box center [893, 701] width 843 height 61
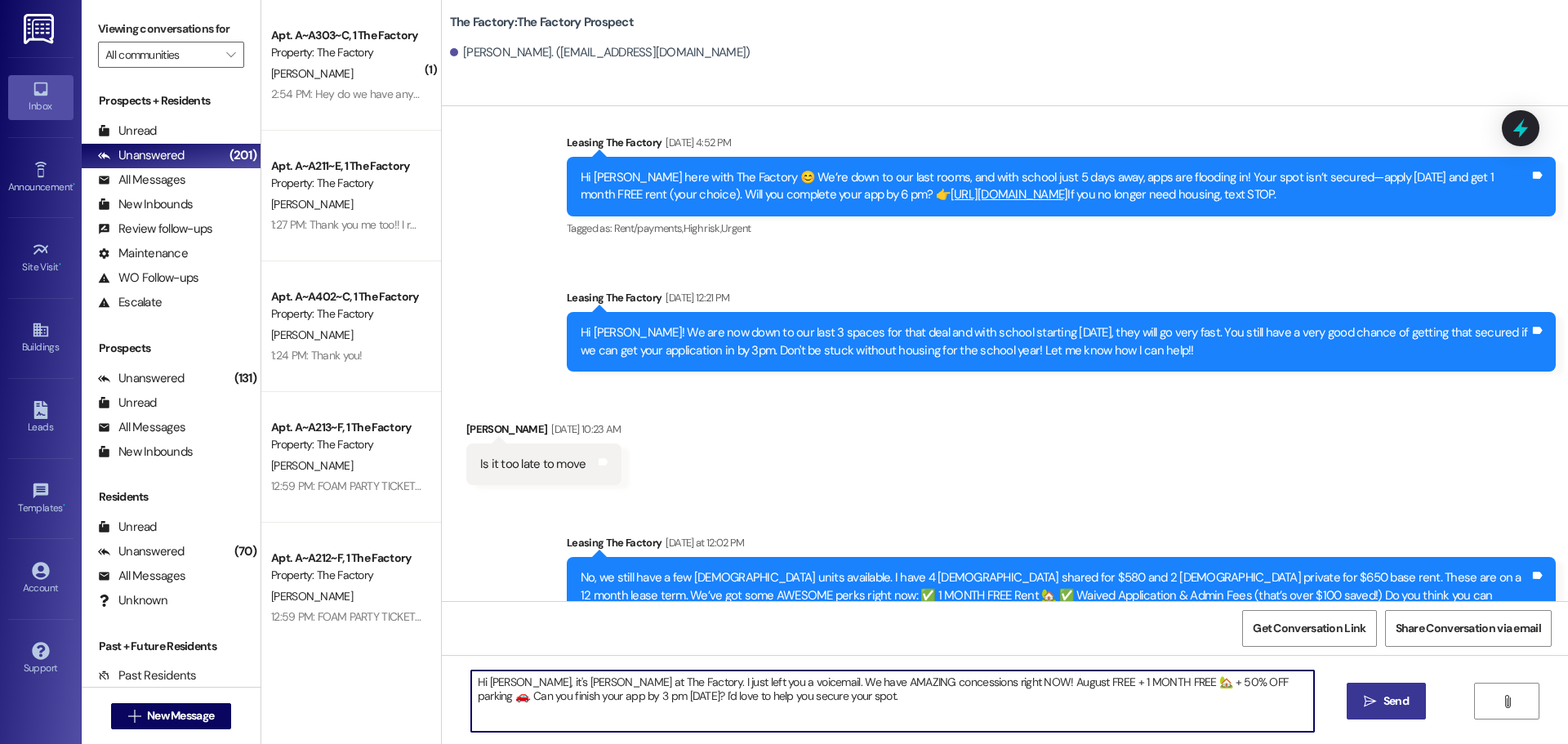
drag, startPoint x: 464, startPoint y: 685, endPoint x: 771, endPoint y: 696, distance: 307.2
click at [771, 696] on textarea "Hi Jett, it's Tawnya at The Factory. I just left you a voicemail. We have AMAZI…" at bounding box center [893, 701] width 843 height 61
type textarea "Hi Jett, it's Tawnya at The Factory. I just left you a voicemail. We have AMAZI…"
click at [1367, 693] on span " Send" at bounding box center [1387, 701] width 52 height 17
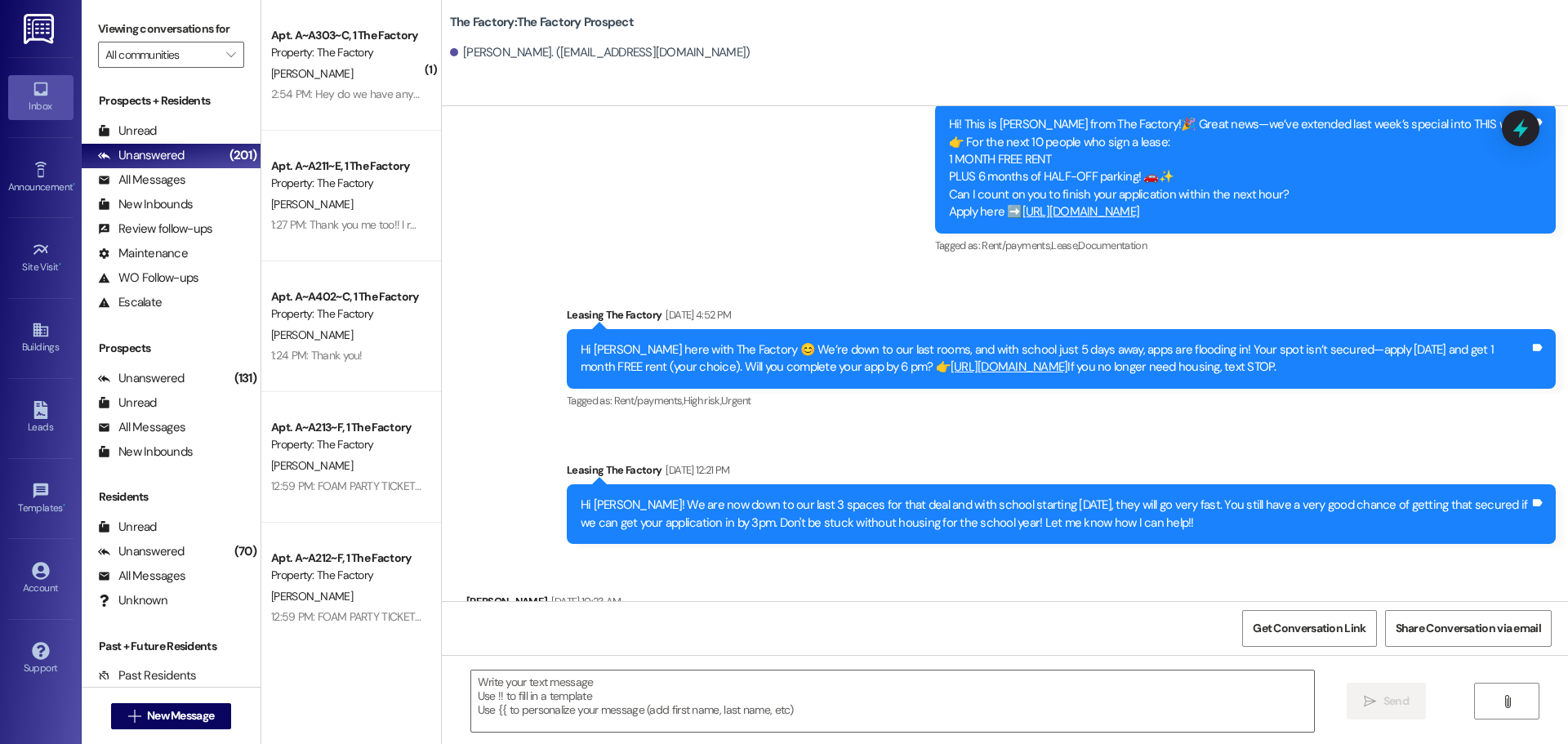
scroll to position [9853, 0]
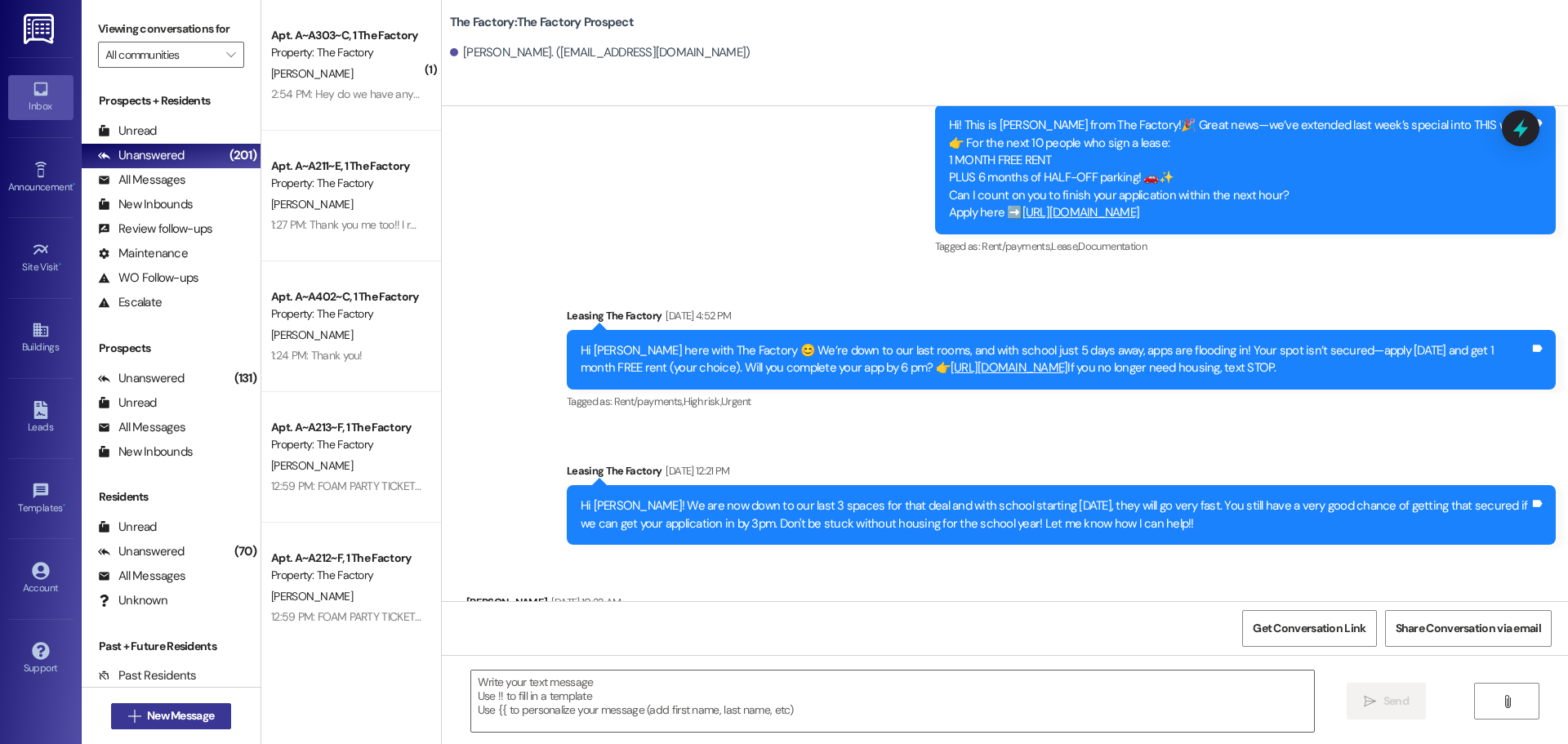
click at [156, 704] on button " New Message" at bounding box center [171, 715] width 121 height 26
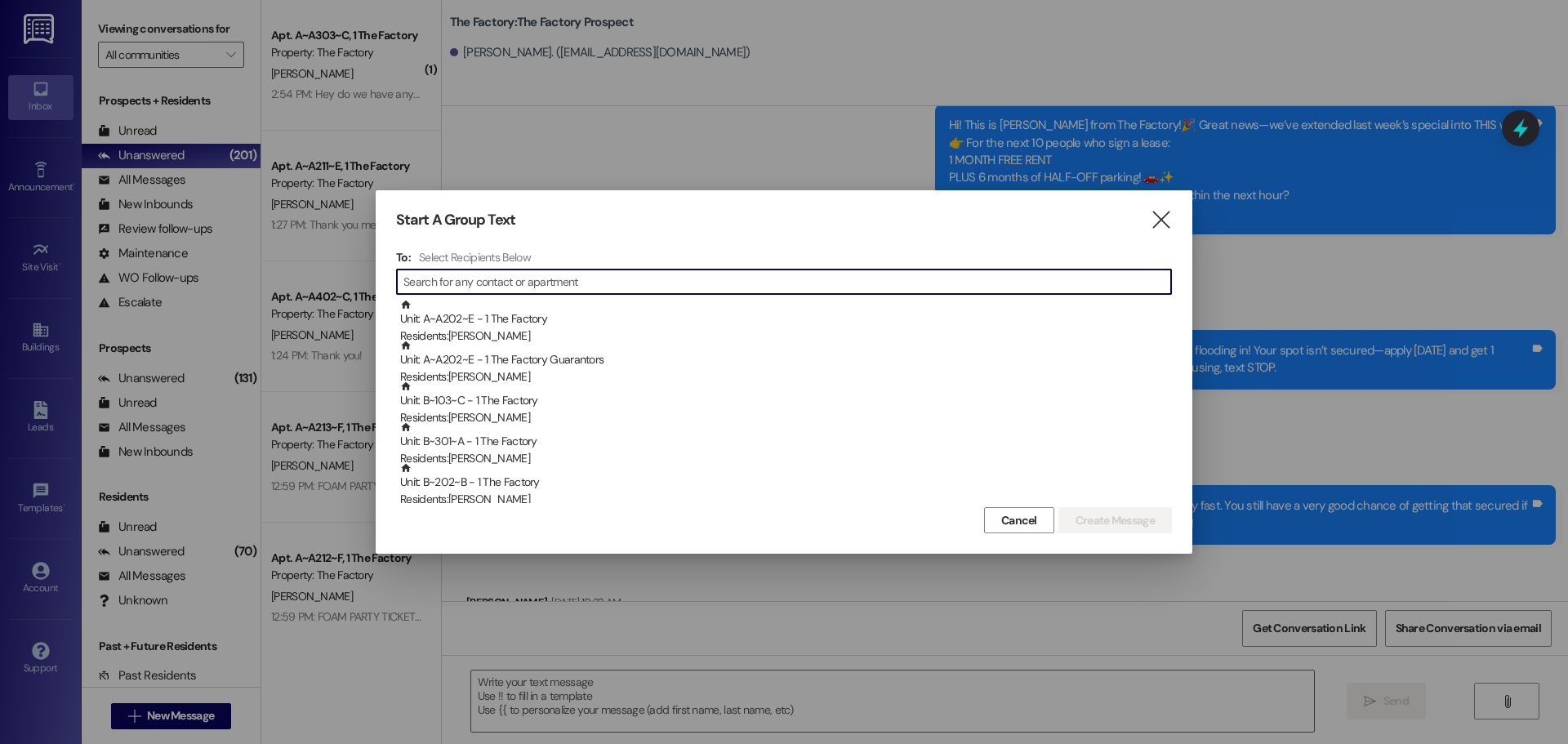
click at [488, 278] on input at bounding box center [787, 281] width 768 height 23
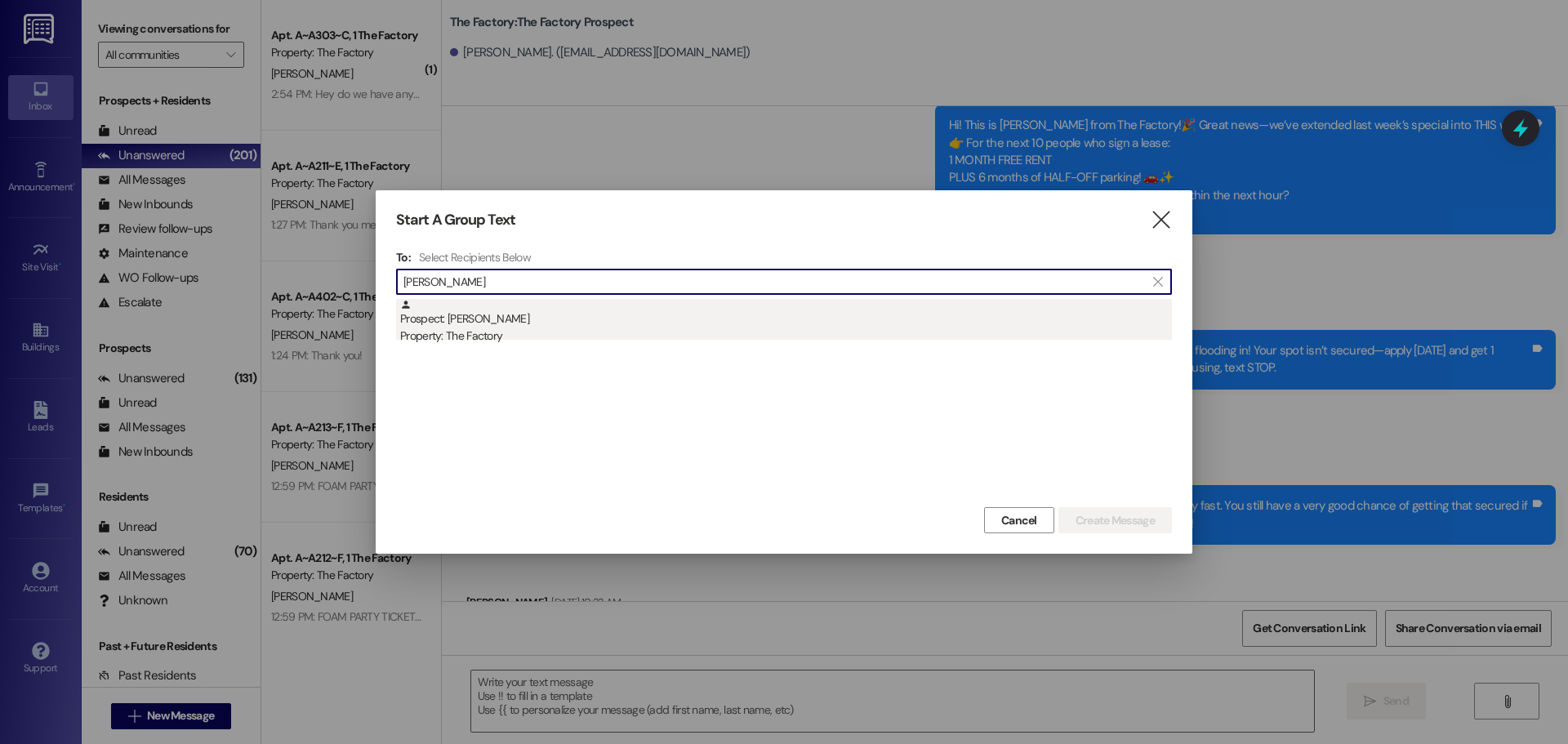
type input "Kayla Rie"
click at [472, 323] on div "Prospect: Kayla Riehl Property: The Factory" at bounding box center [786, 321] width 772 height 47
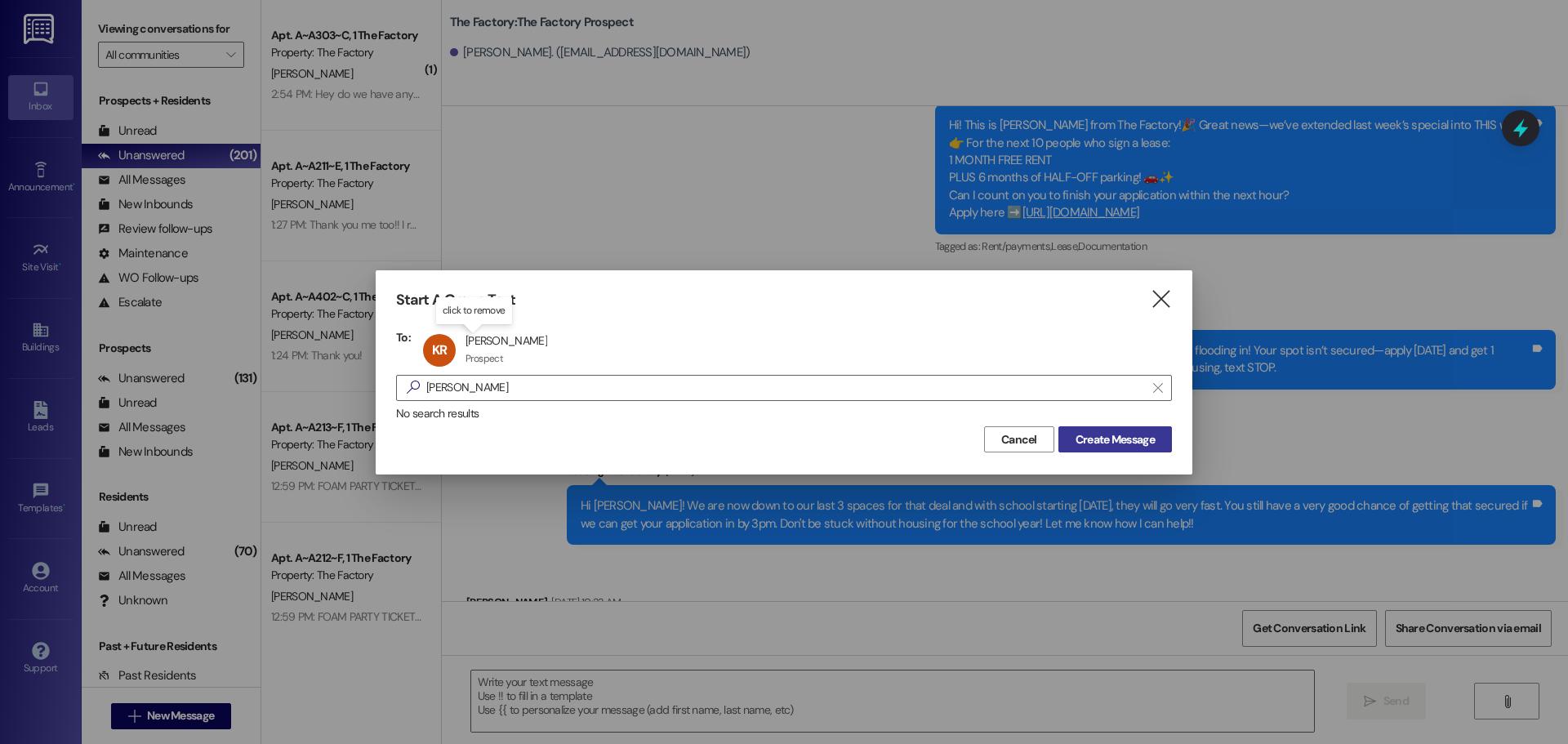
click at [1110, 446] on span "Create Message" at bounding box center [1115, 440] width 79 height 17
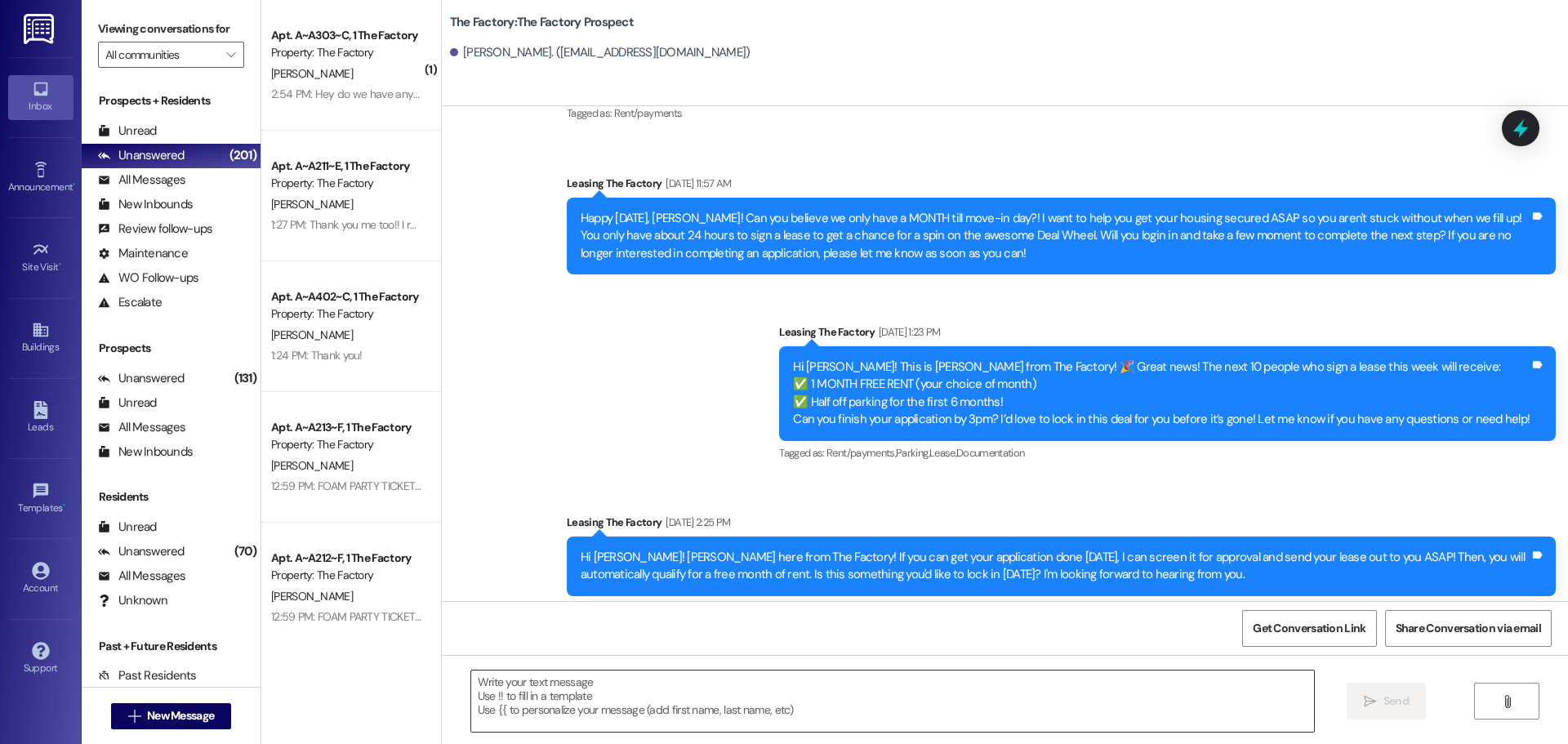
scroll to position [408, 0]
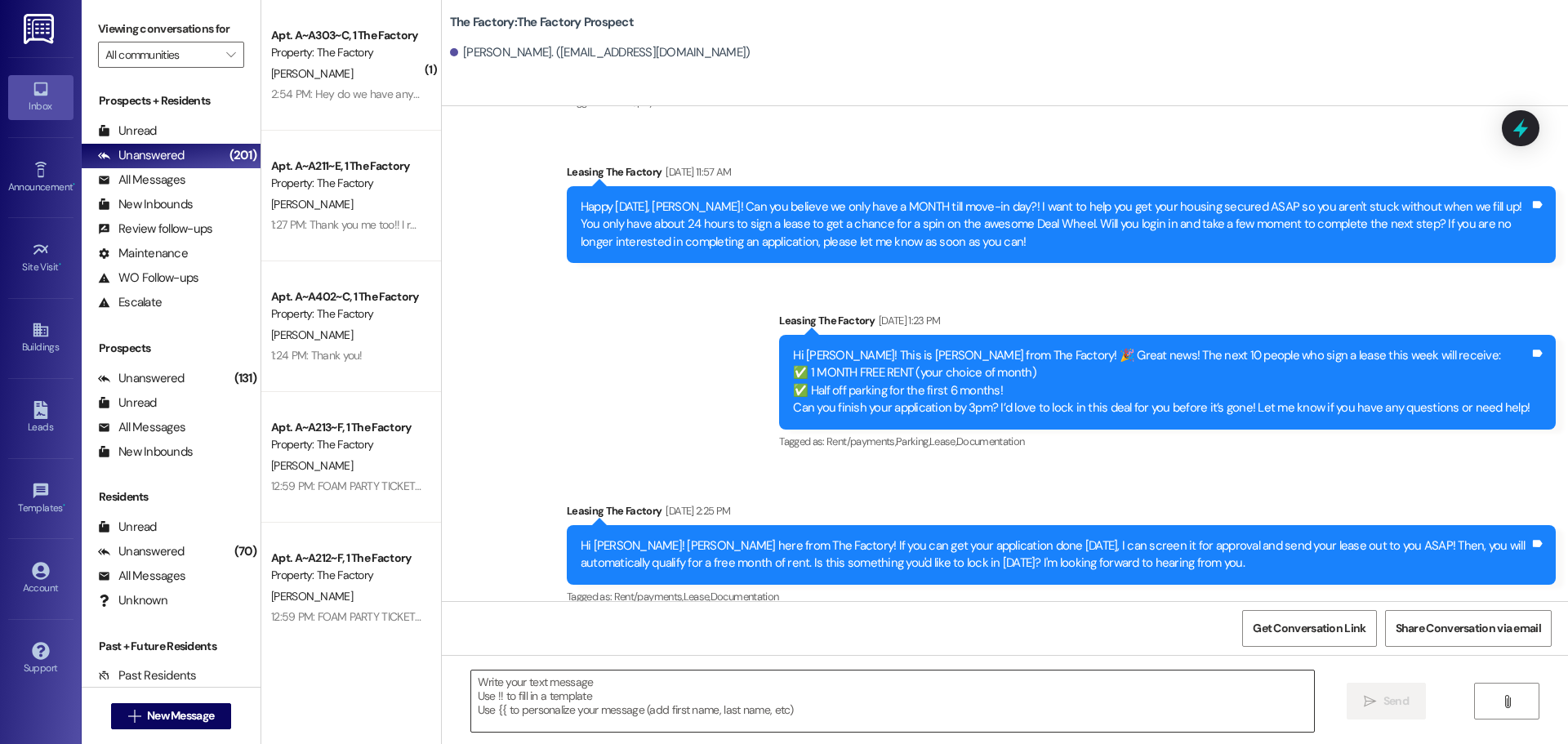
click at [471, 685] on textarea at bounding box center [893, 701] width 843 height 61
click at [191, 715] on span "New Message" at bounding box center [180, 716] width 67 height 17
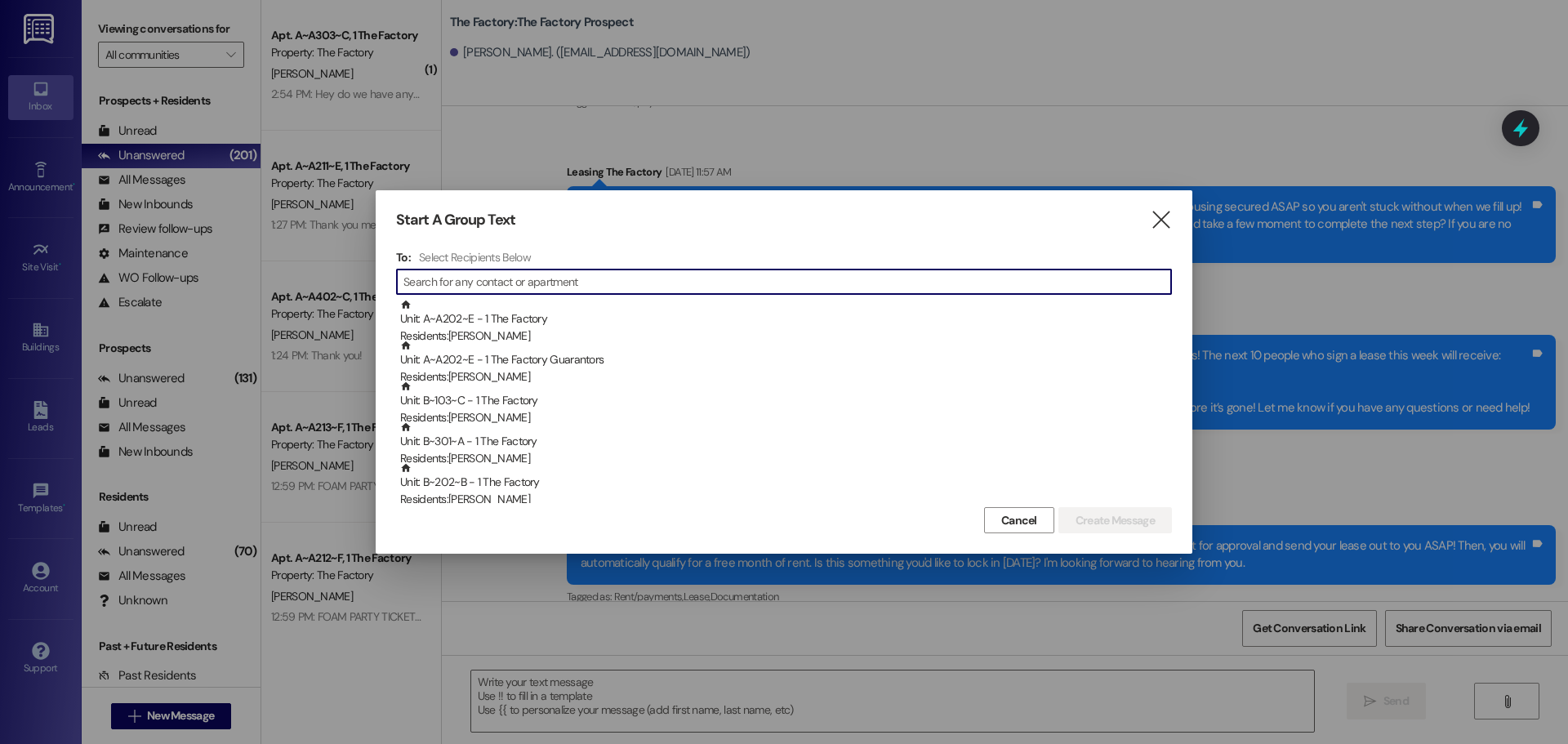
click at [559, 278] on input at bounding box center [787, 281] width 768 height 23
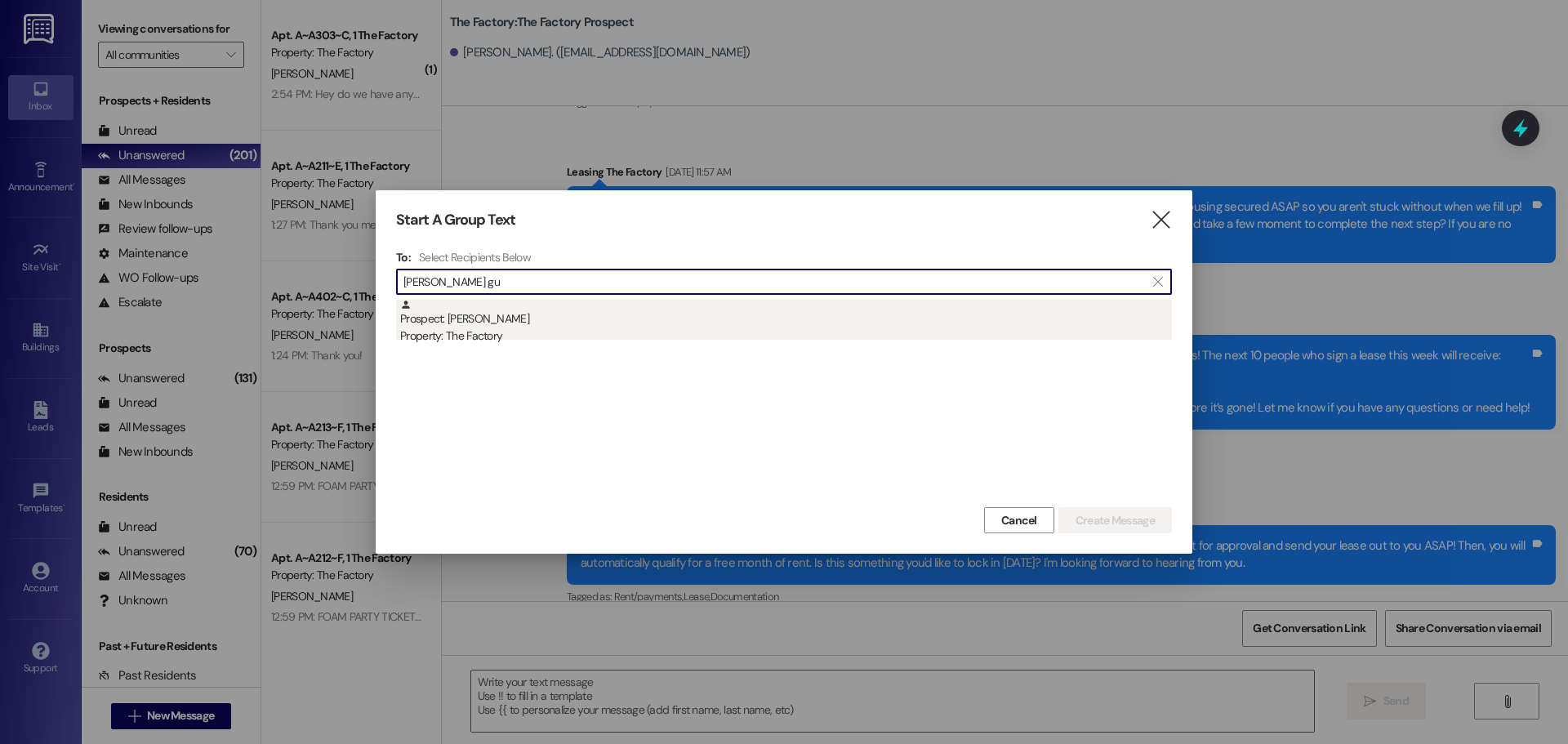
type input "jett gu"
click at [468, 333] on div "Property: The Factory" at bounding box center [786, 336] width 772 height 17
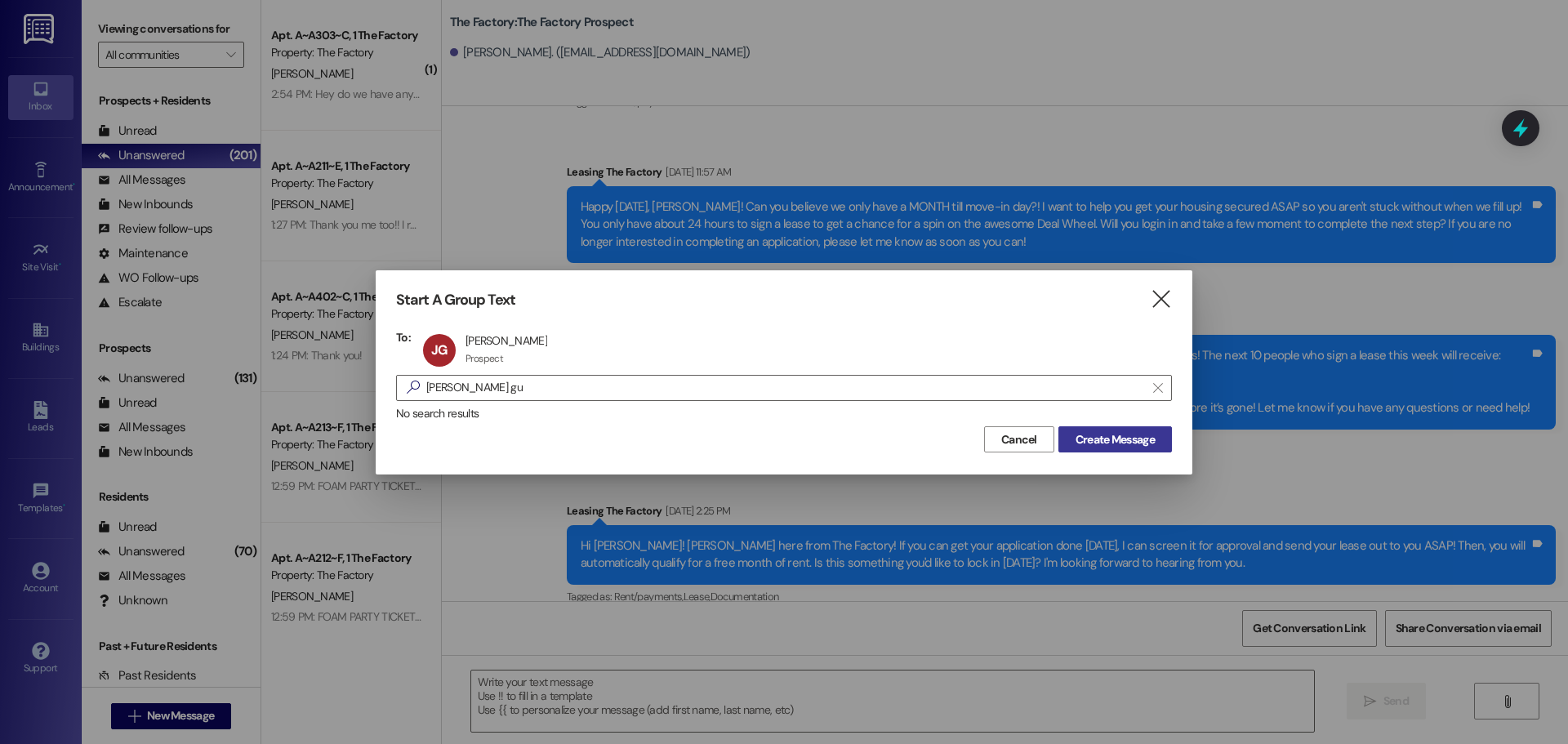
click at [1160, 444] on button "Create Message" at bounding box center [1115, 439] width 113 height 26
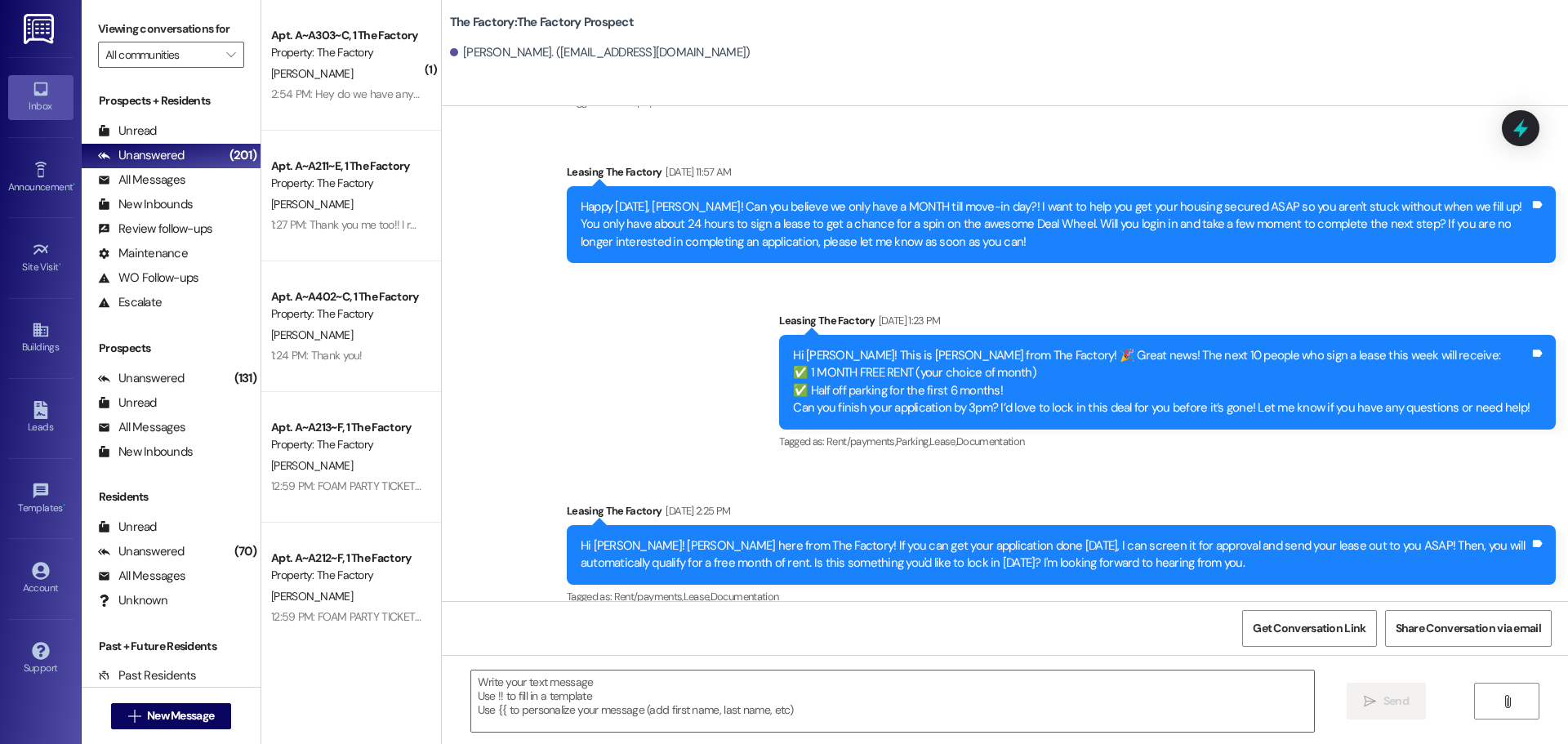
scroll to position [10182, 0]
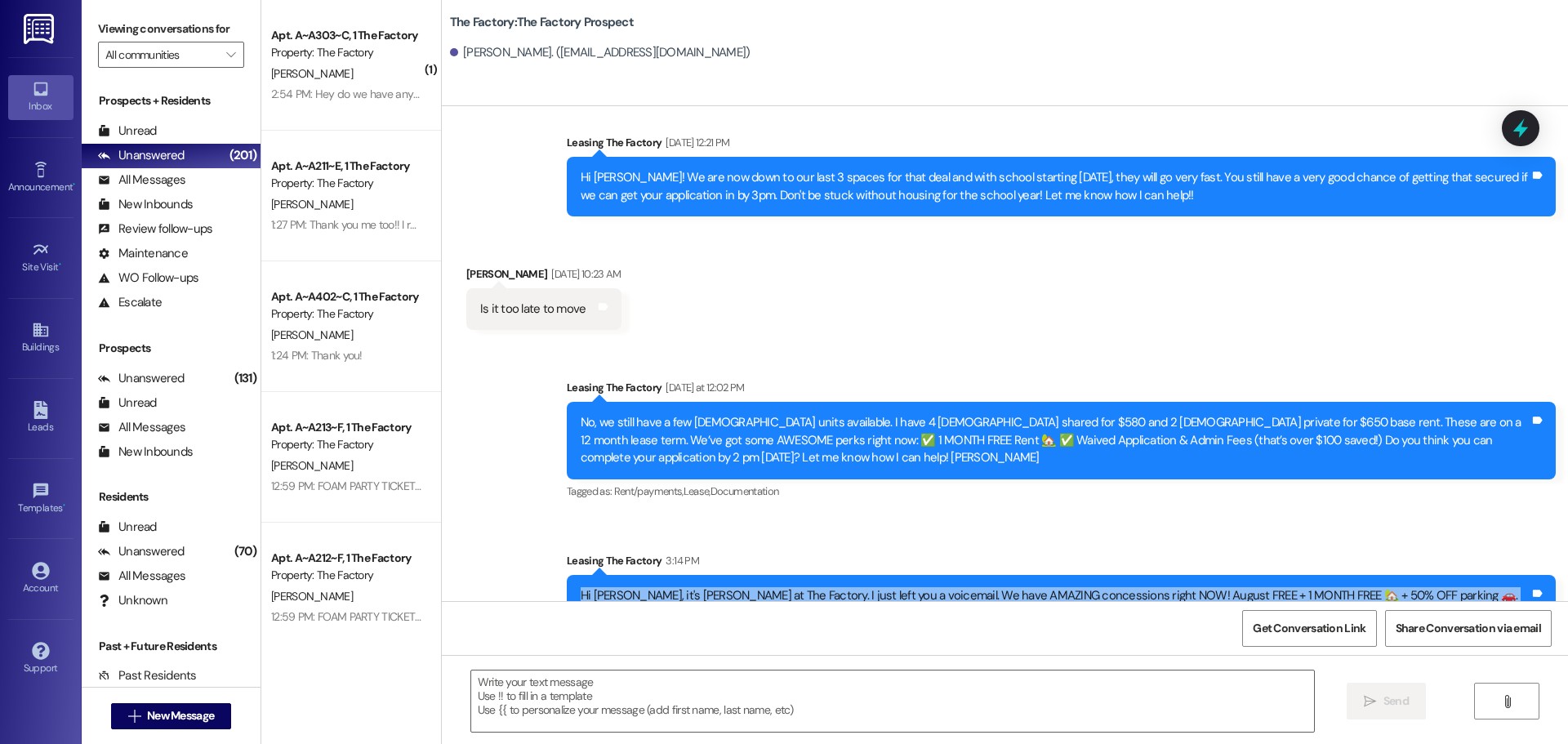
drag, startPoint x: 568, startPoint y: 527, endPoint x: 856, endPoint y: 543, distance: 288.4
click at [856, 588] on div "Hi Jett, it's Tawnya at The Factory. I just left you a voicemail. We have AMAZI…" at bounding box center [1055, 605] width 949 height 35
copy div "Hi Jett, it's Tawnya at The Factory. I just left you a voicemail. We have AMAZI…"
click at [202, 717] on span "New Message" at bounding box center [180, 716] width 67 height 17
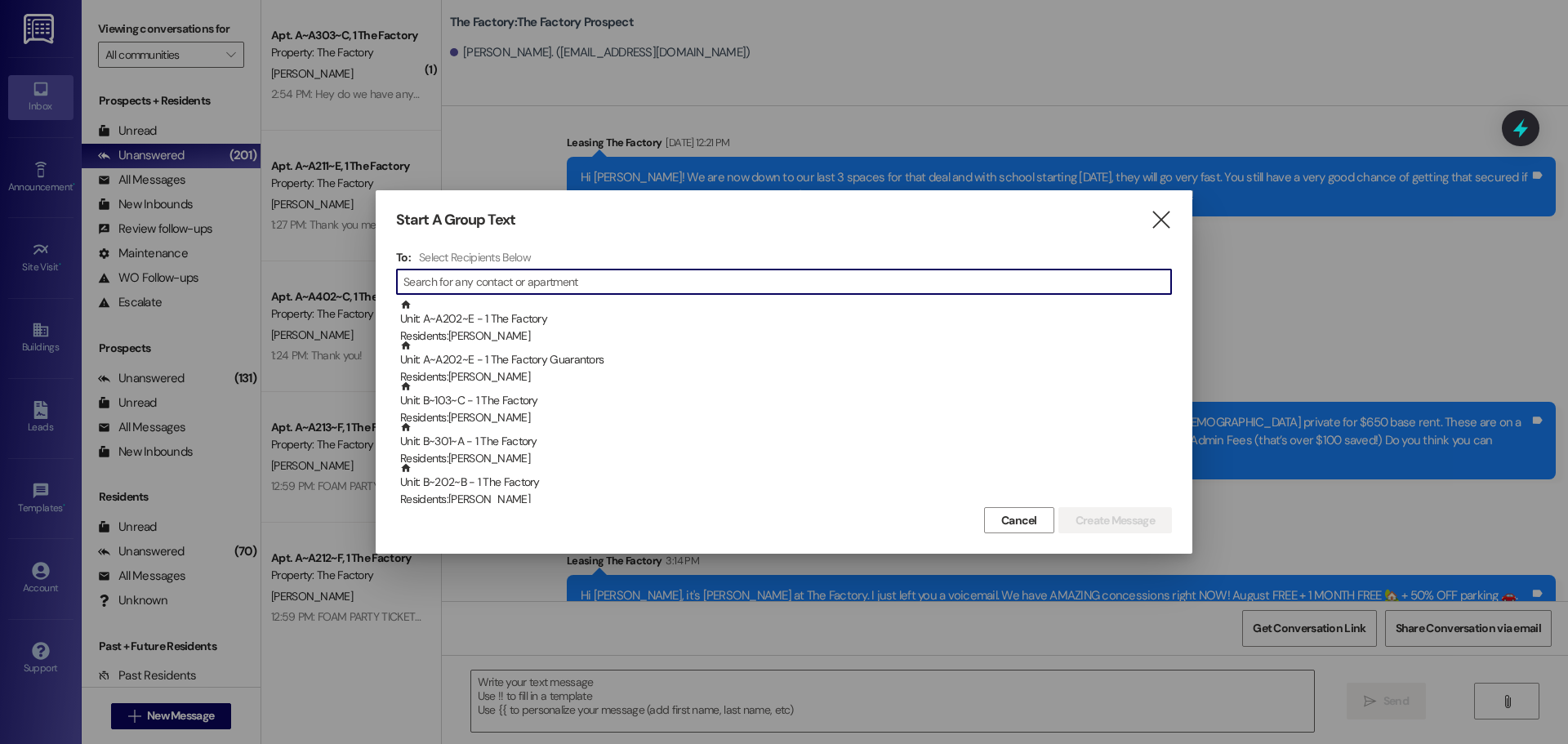
click at [452, 281] on input at bounding box center [787, 281] width 768 height 23
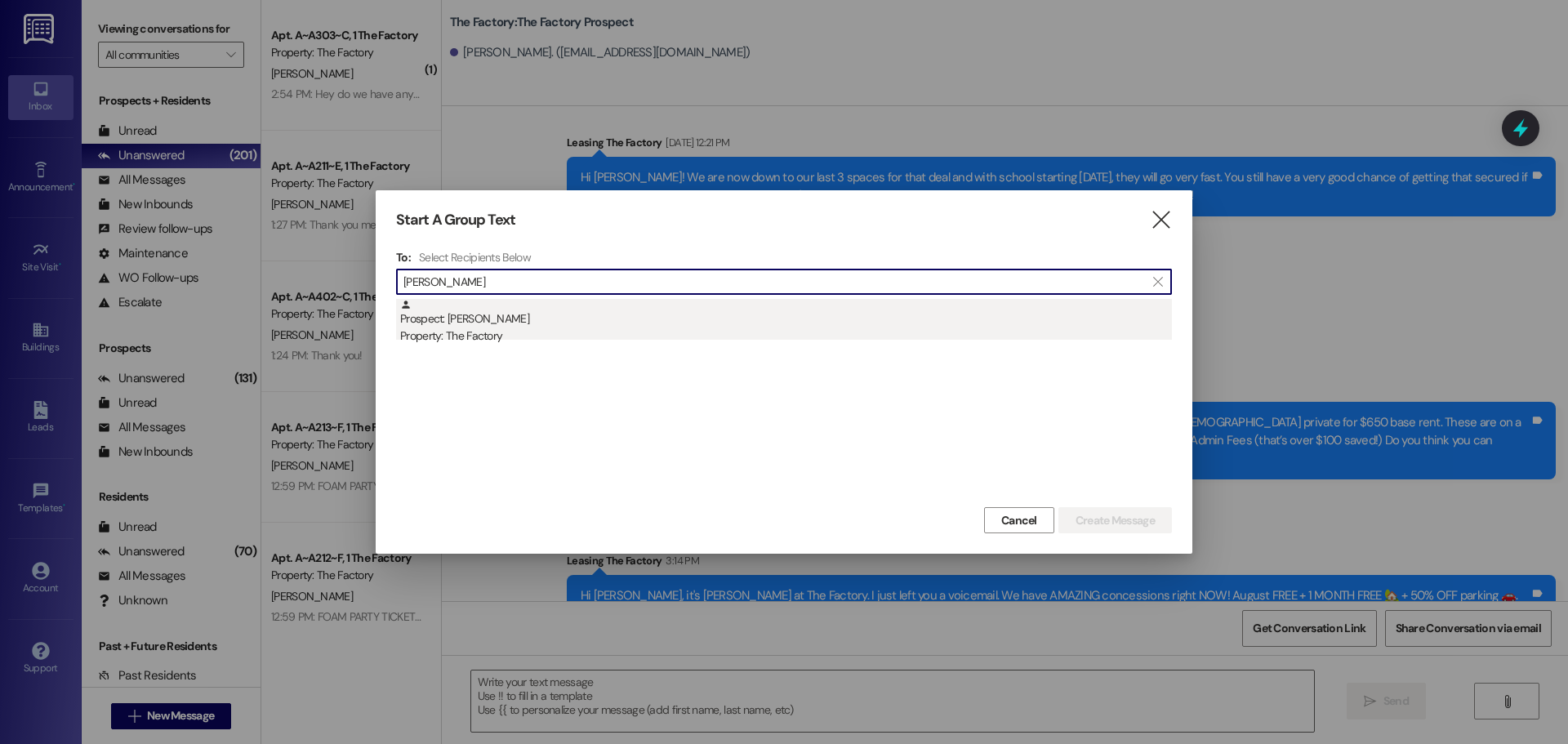
type input "kayla rie"
click at [486, 330] on div "Property: The Factory" at bounding box center [786, 336] width 772 height 17
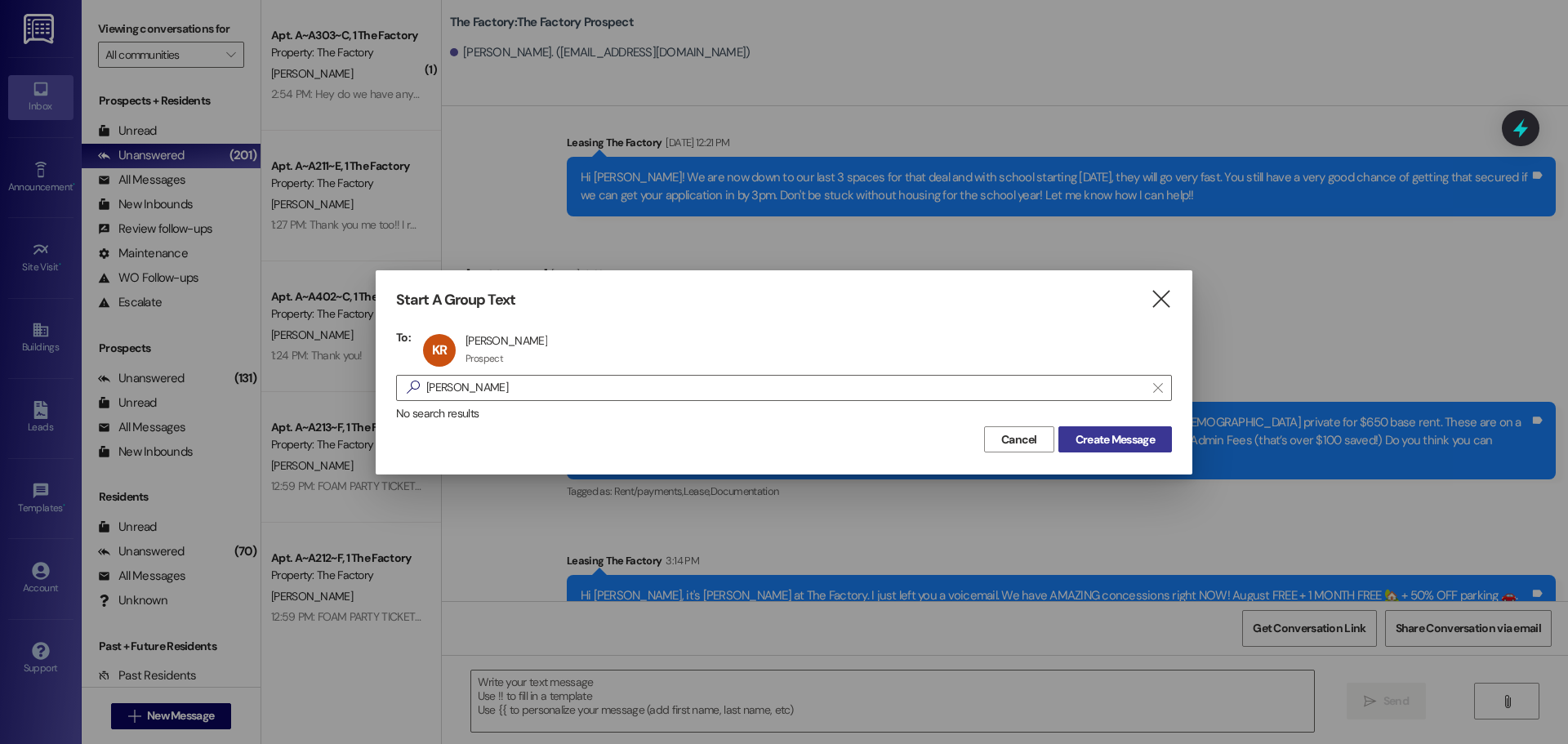
click at [1126, 443] on span "Create Message" at bounding box center [1115, 440] width 79 height 17
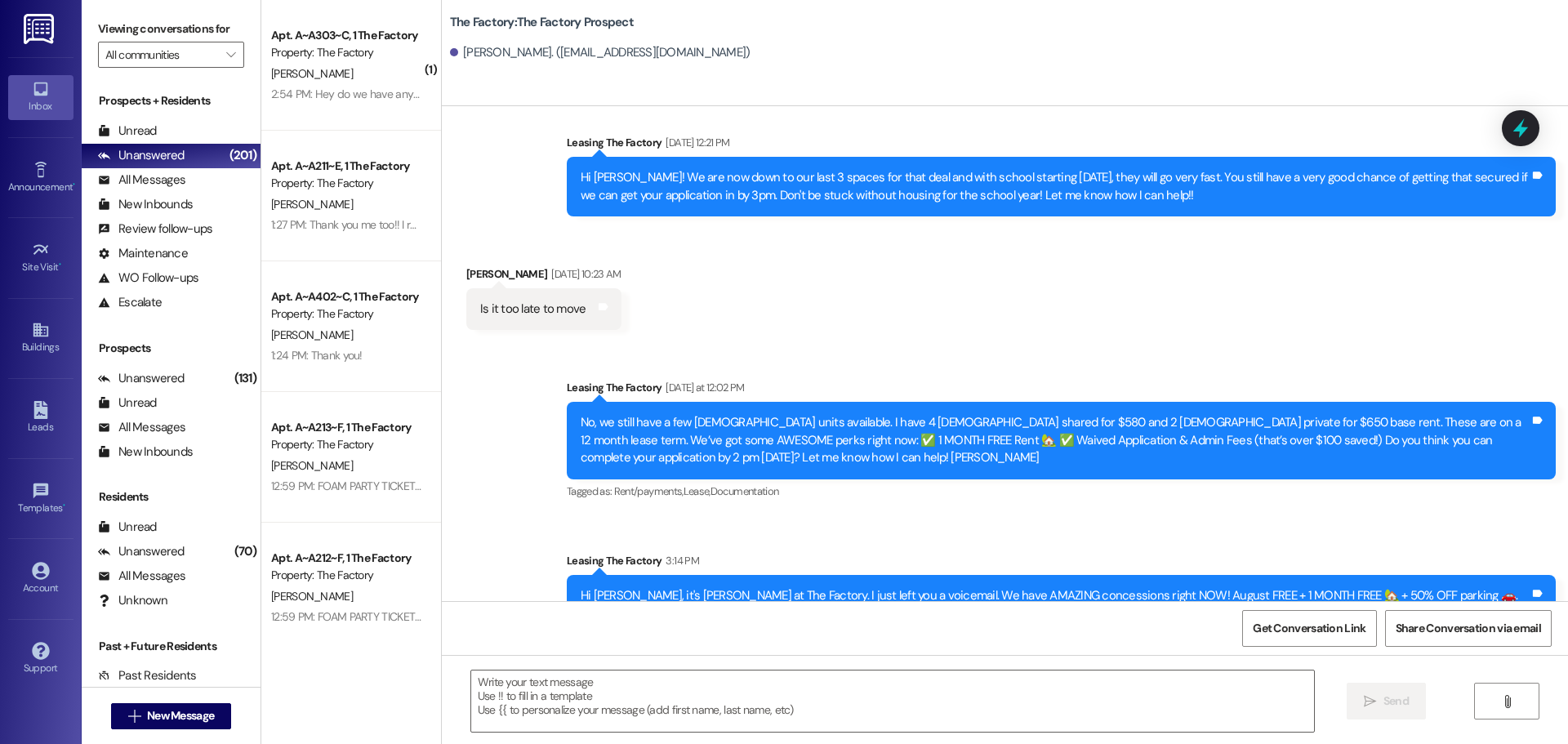
scroll to position [4956, 0]
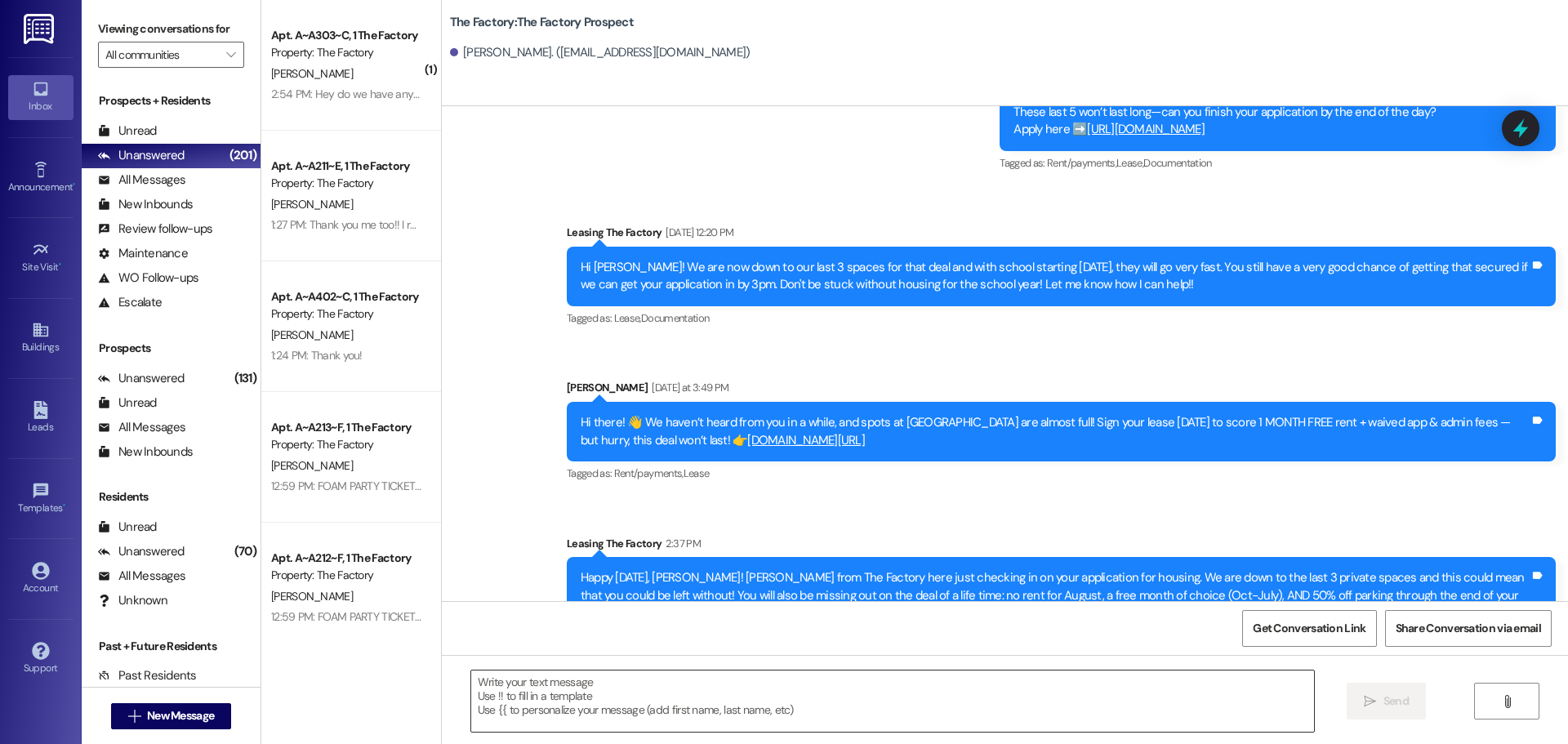
click at [471, 683] on textarea at bounding box center [893, 701] width 843 height 61
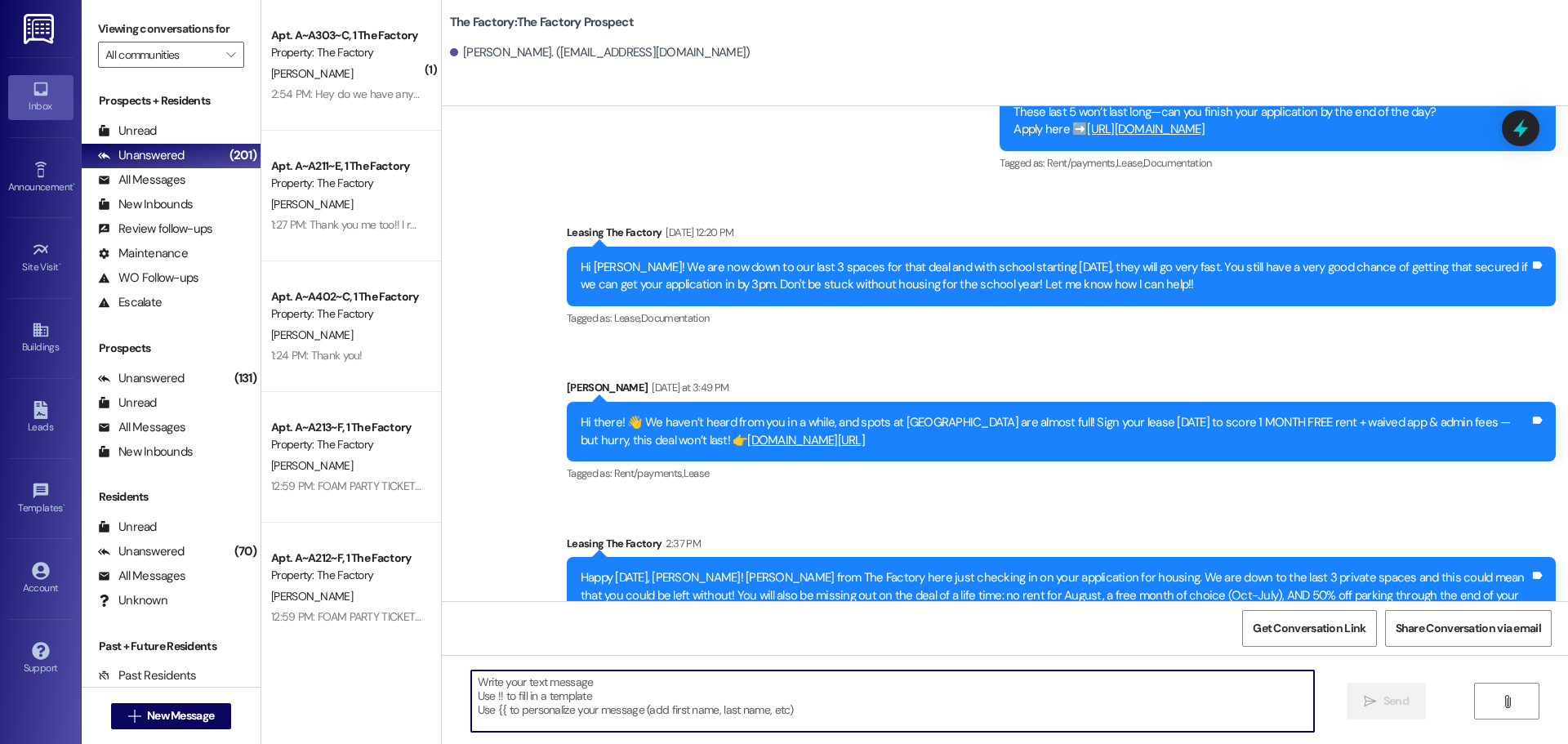
paste textarea "Hi Jett, it's Tawnya at The Factory. I just left you a voicemail. We have AMAZI…"
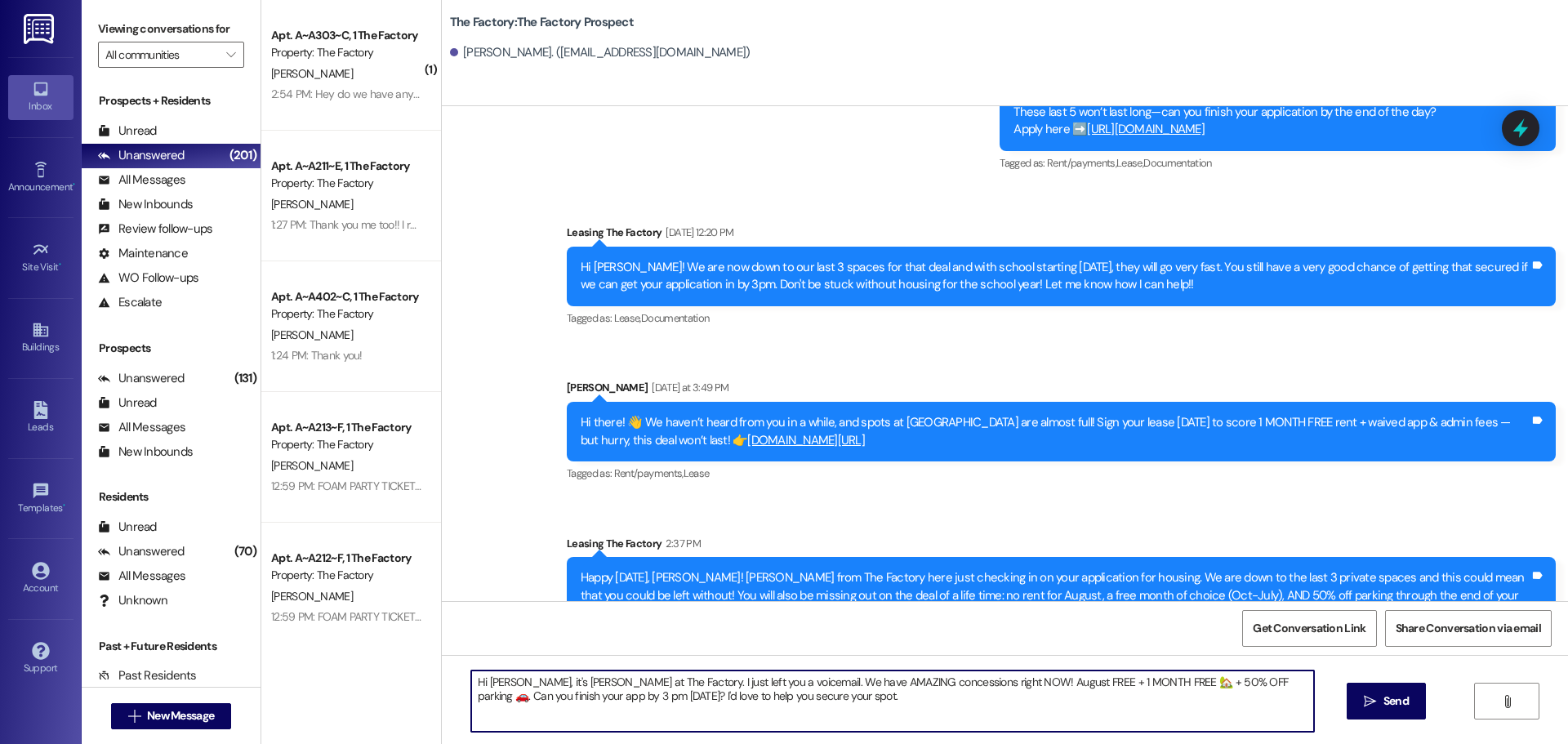
click at [495, 680] on textarea "Hi Jett, it's Tawnya at The Factory. I just left you a voicemail. We have AMAZI…" at bounding box center [893, 701] width 843 height 61
click at [531, 695] on textarea "Hi Kayla, it's Tawnya at The Factory. I just left you a voicemail. We have AMAZ…" at bounding box center [893, 701] width 843 height 61
drag, startPoint x: 466, startPoint y: 682, endPoint x: 795, endPoint y: 699, distance: 329.4
click at [795, 699] on textarea "Hi Kayla, it's Tawnya at The Factory. I just left you a voicemail. We have AMAZ…" at bounding box center [893, 701] width 843 height 61
click at [1180, 721] on textarea "Hi Kayla, it's Tawnya at The Factory. I just left you a voicemail. We have AMAZ…" at bounding box center [893, 701] width 843 height 61
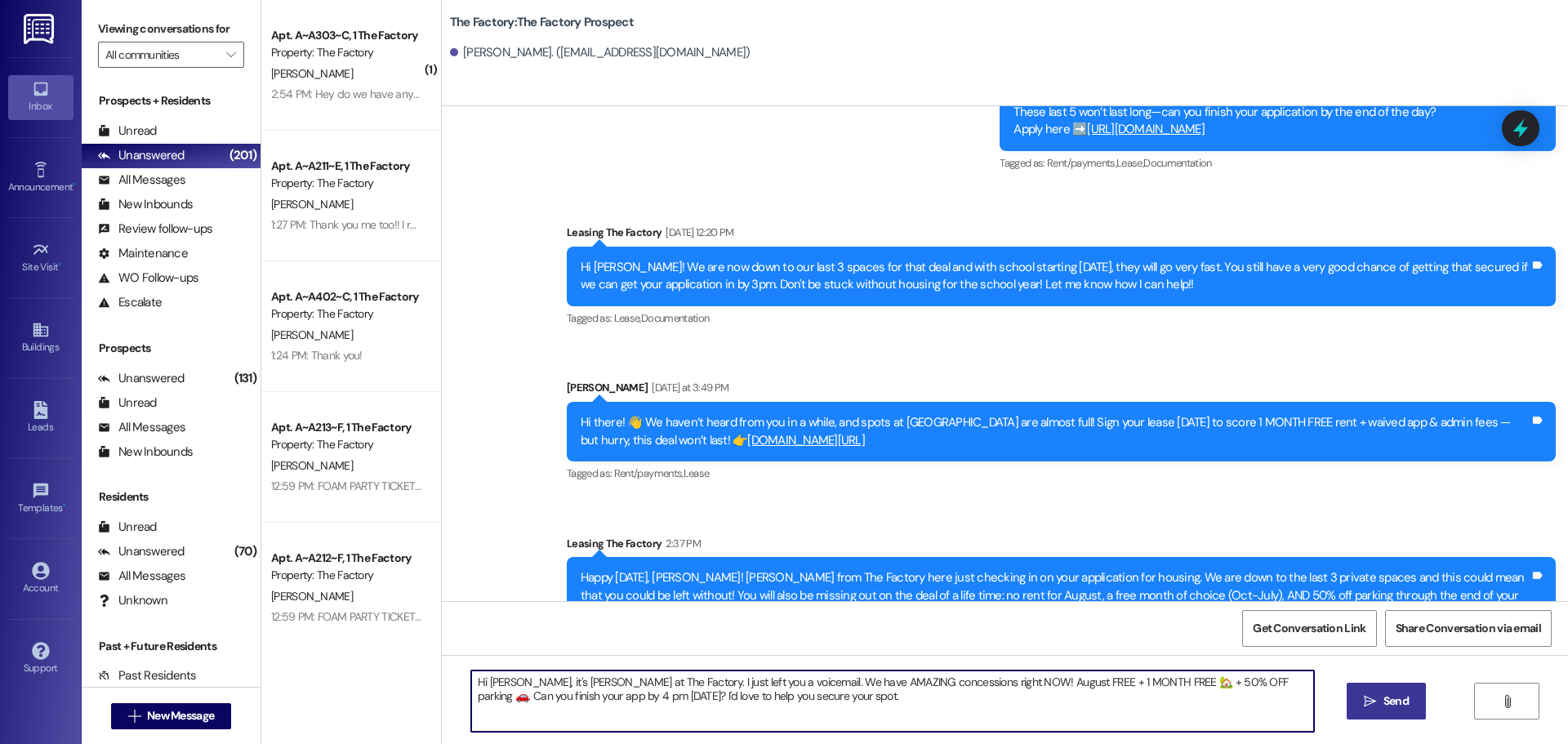
type textarea "Hi Kayla, it's Tawnya at The Factory. I just left you a voicemail. We have AMAZ…"
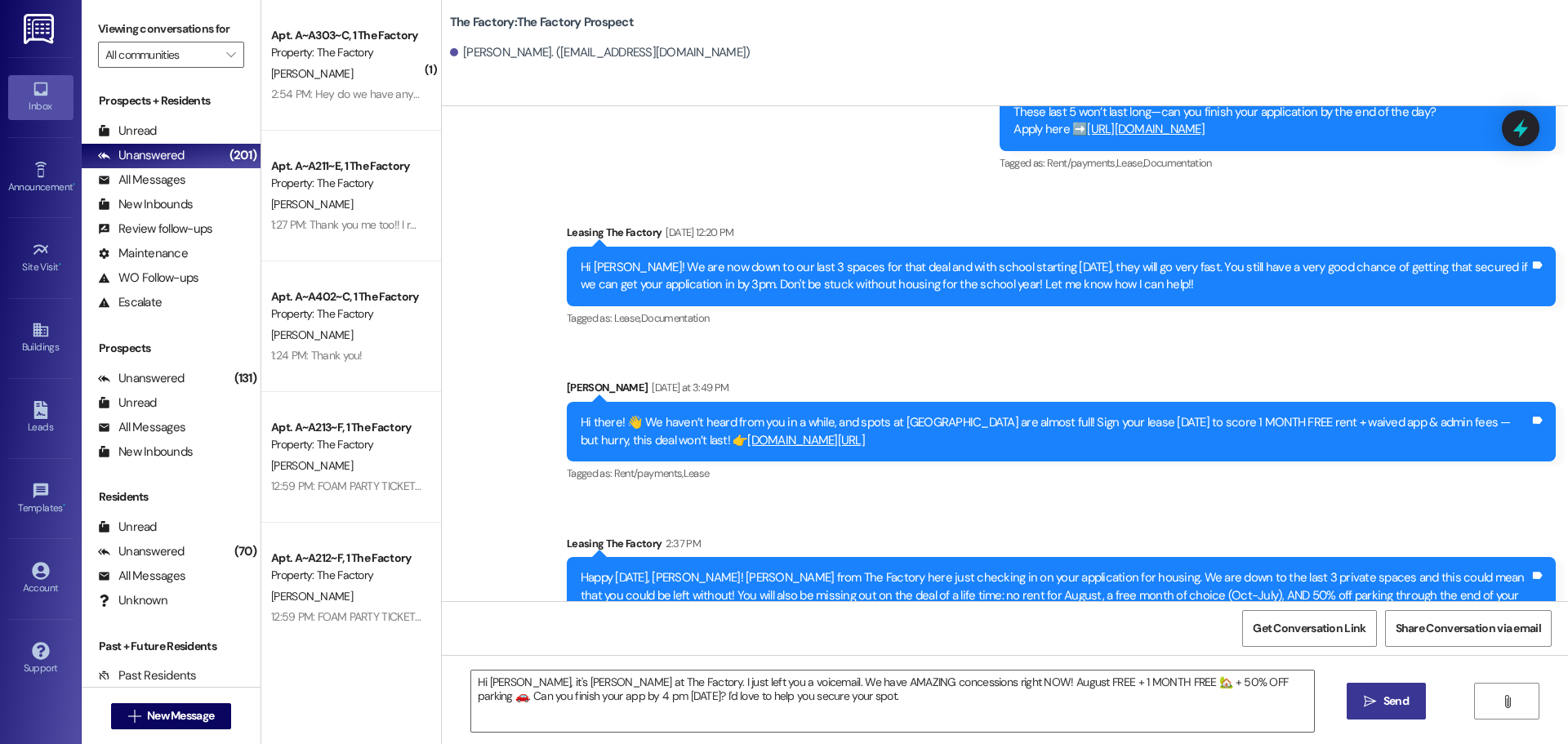
click at [1375, 711] on button " Send" at bounding box center [1386, 701] width 79 height 37
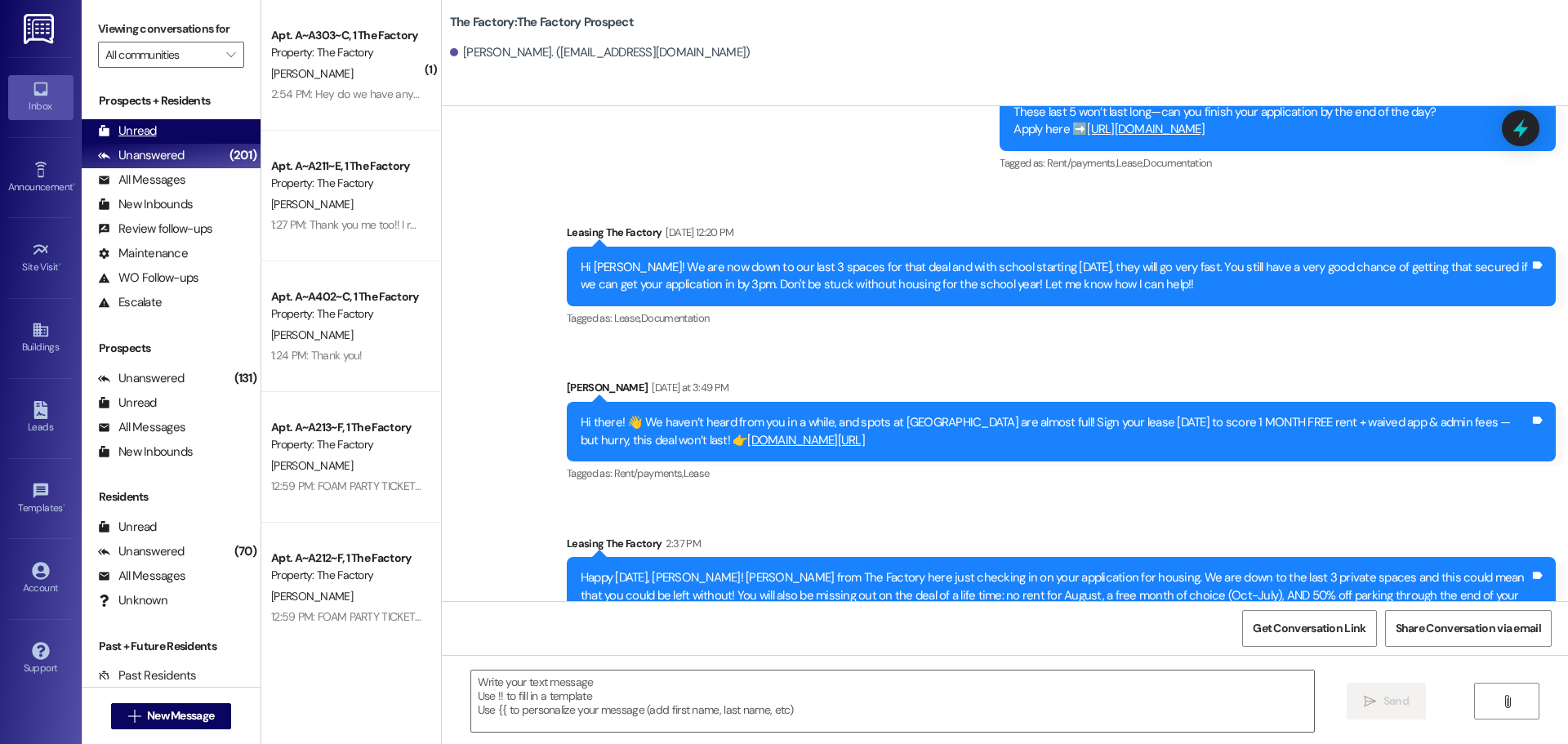
click at [135, 127] on div "Unread" at bounding box center [128, 131] width 59 height 17
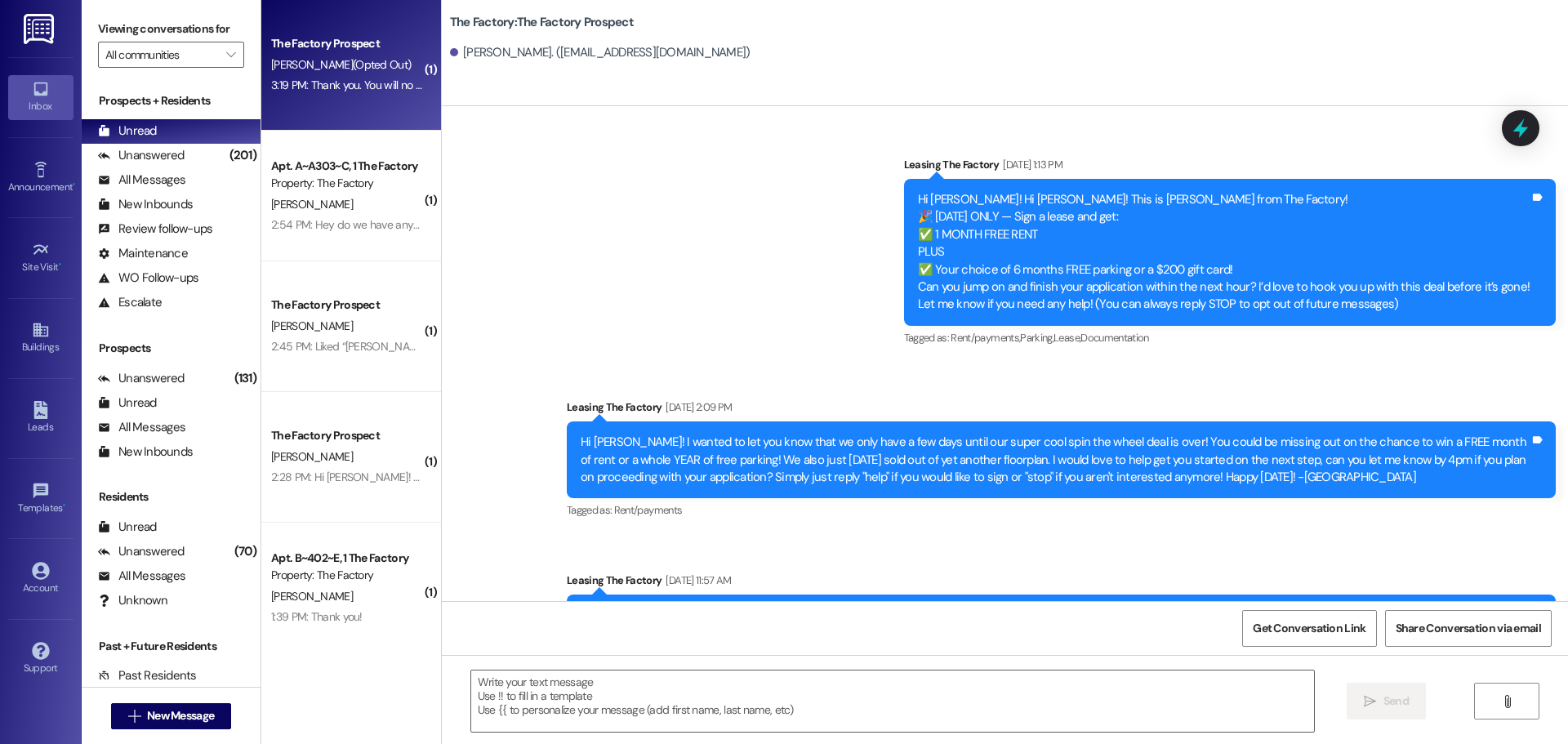
click at [377, 110] on div "The Factory Prospect S. Adams (Opted Out) 3:19 PM: Thank you. You will no longe…" at bounding box center [351, 65] width 179 height 131
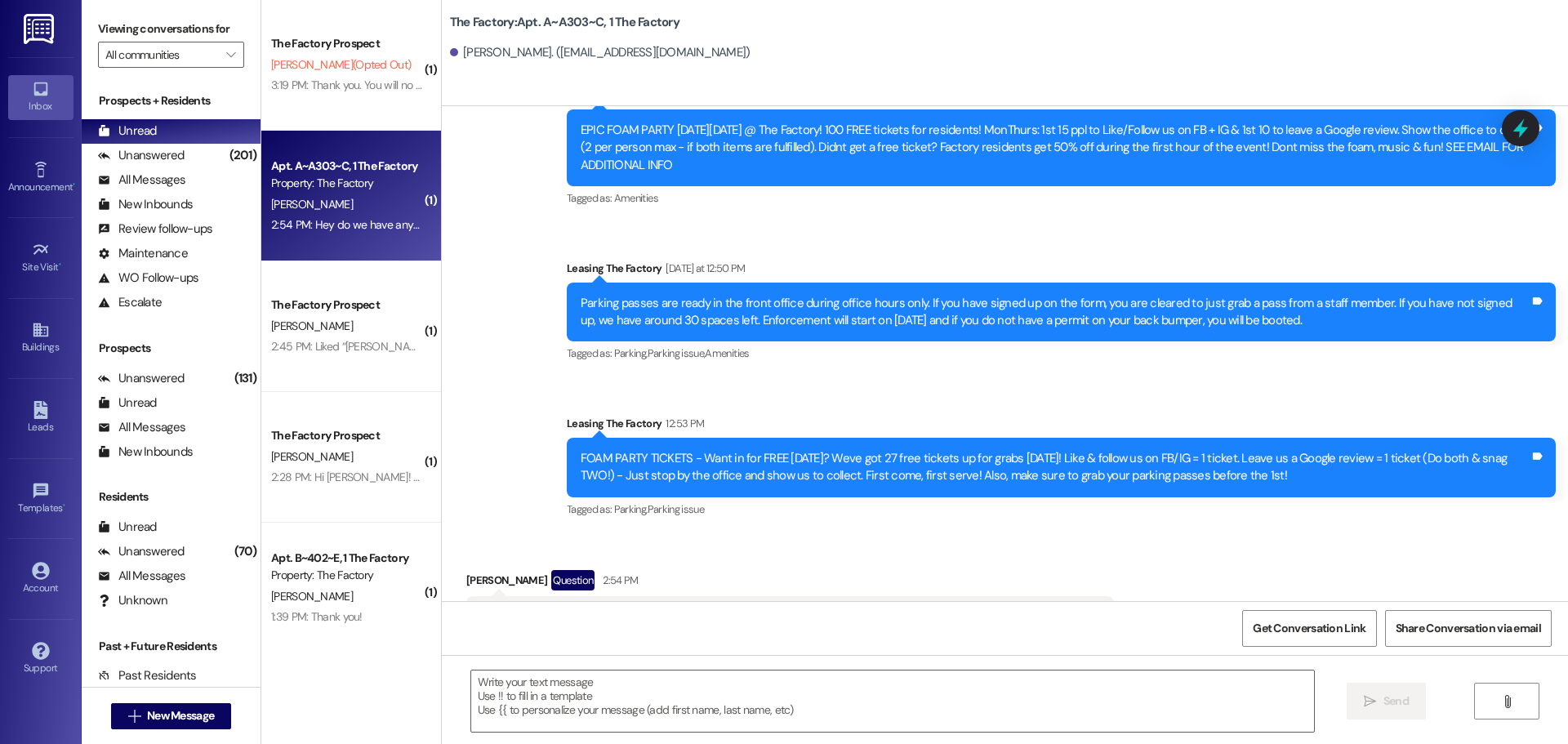
scroll to position [6315, 0]
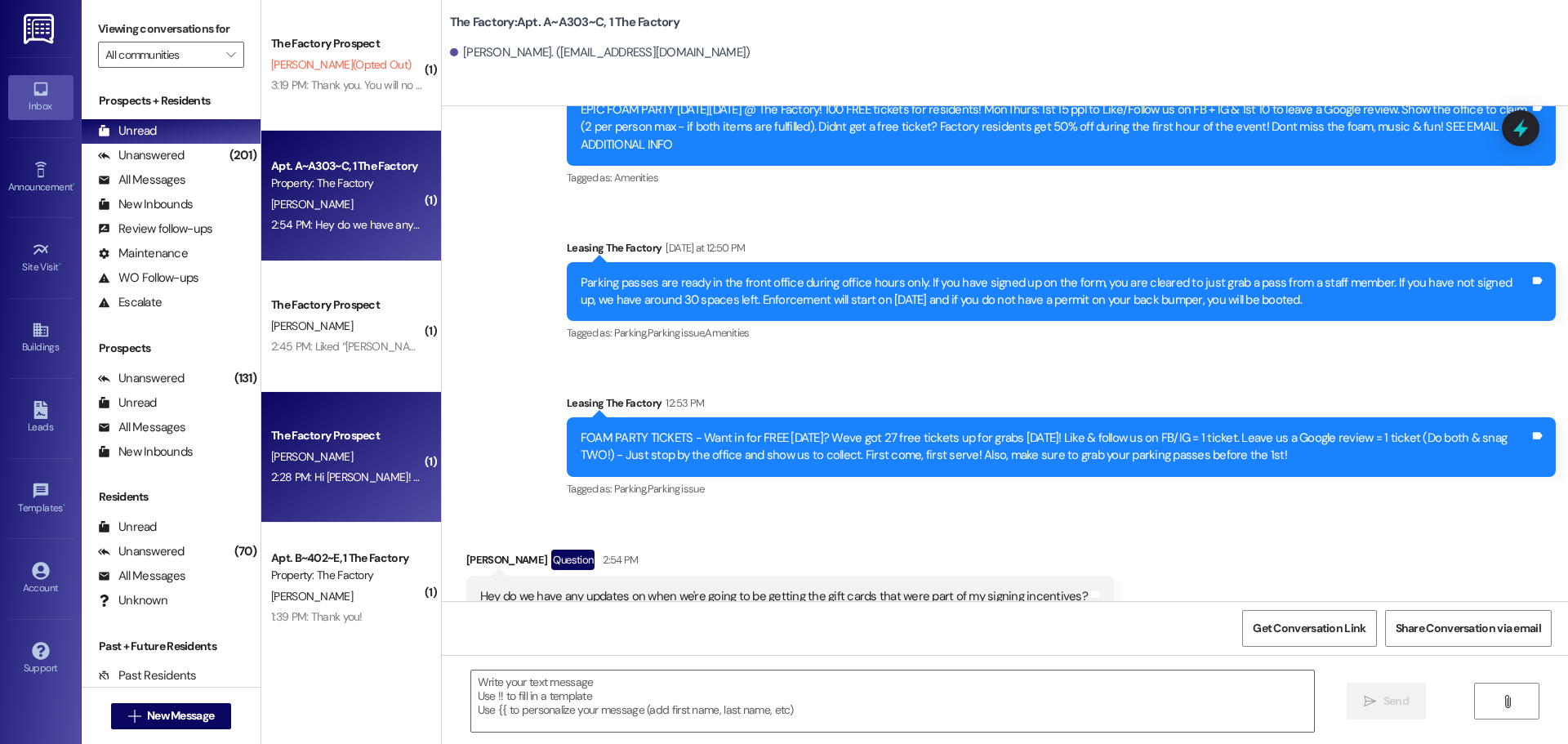
click at [379, 495] on div "The Factory Prospect N. Crane 2:28 PM: Hi Tawnya! Do you guys have lease option…" at bounding box center [351, 457] width 179 height 131
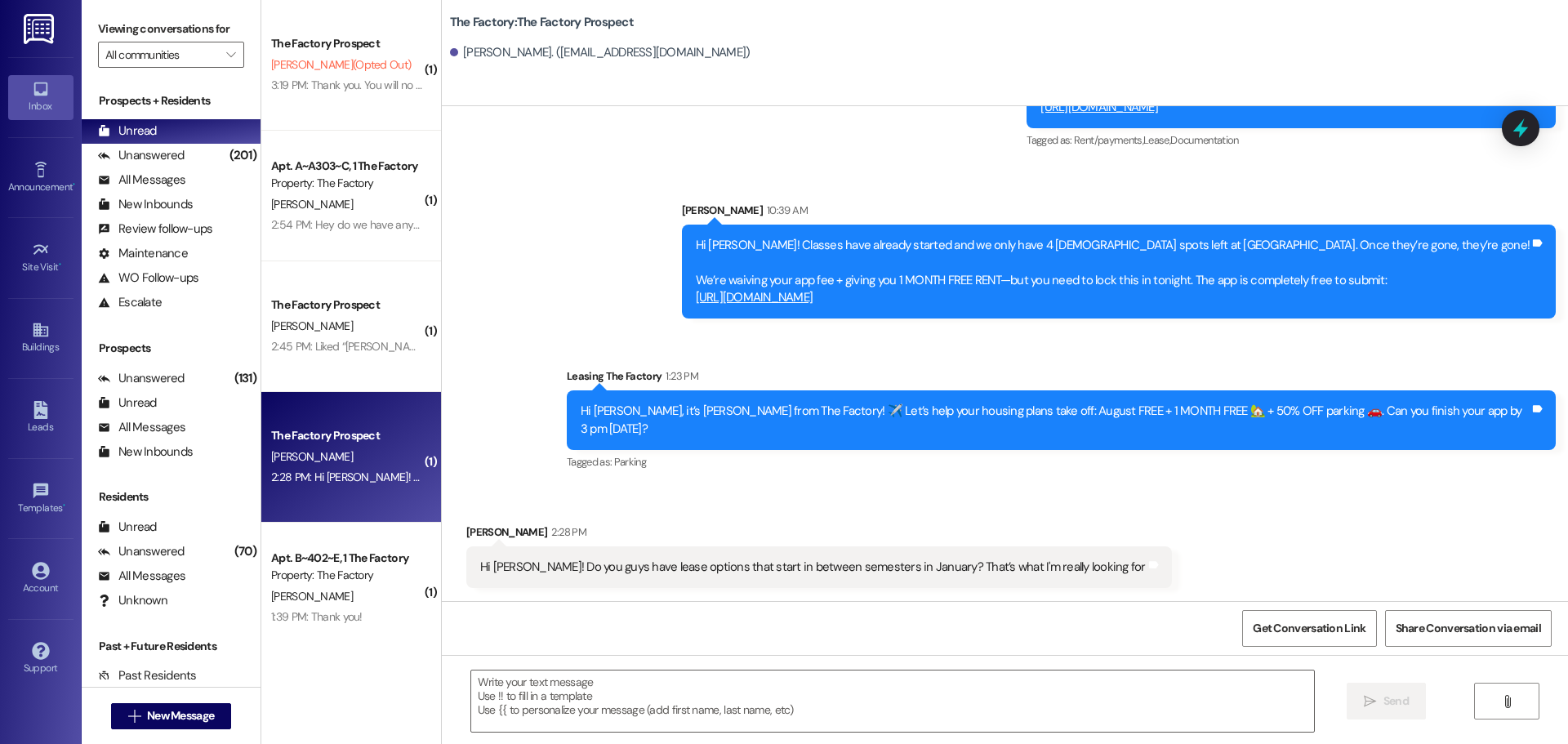
scroll to position [438, 0]
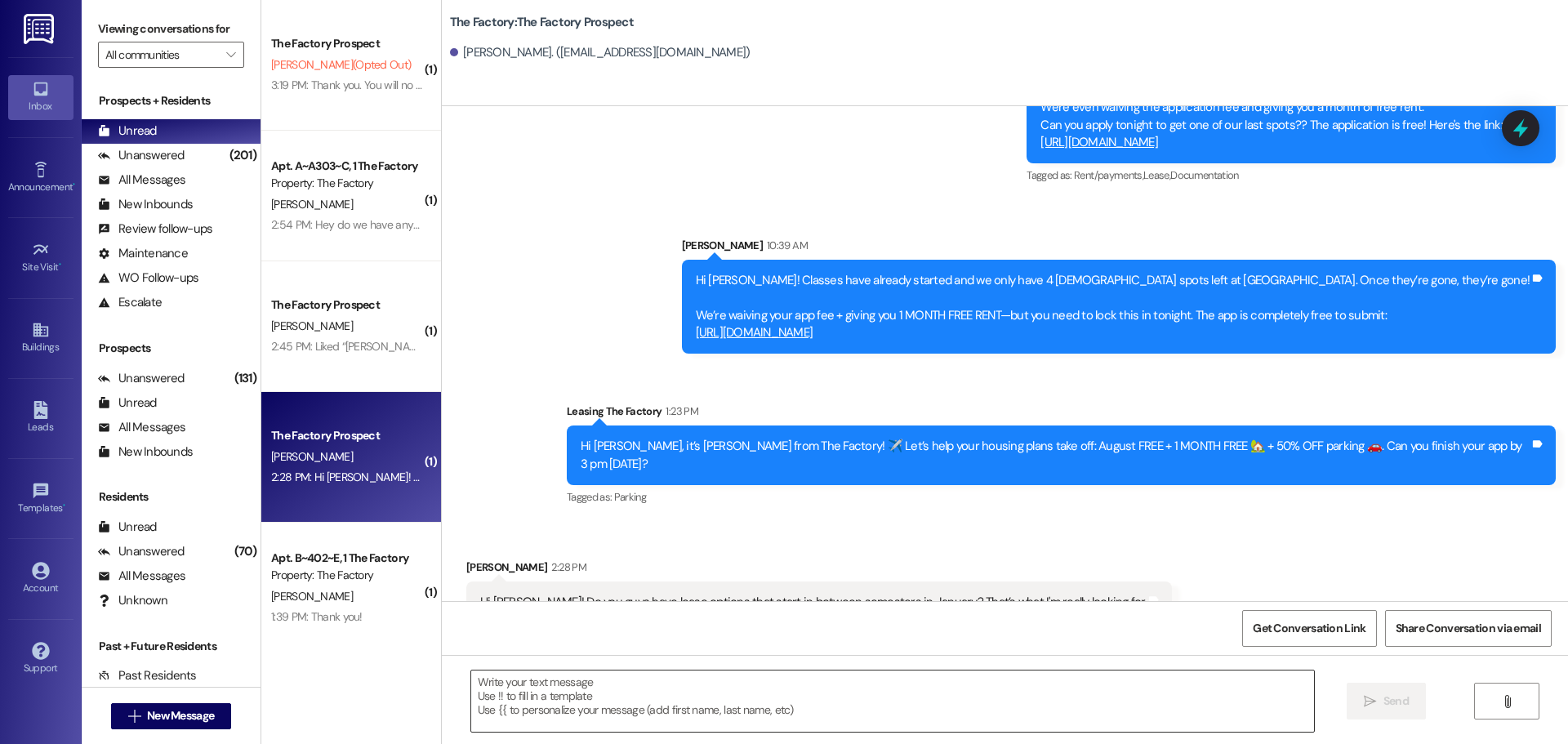
click at [480, 685] on textarea at bounding box center [893, 701] width 843 height 61
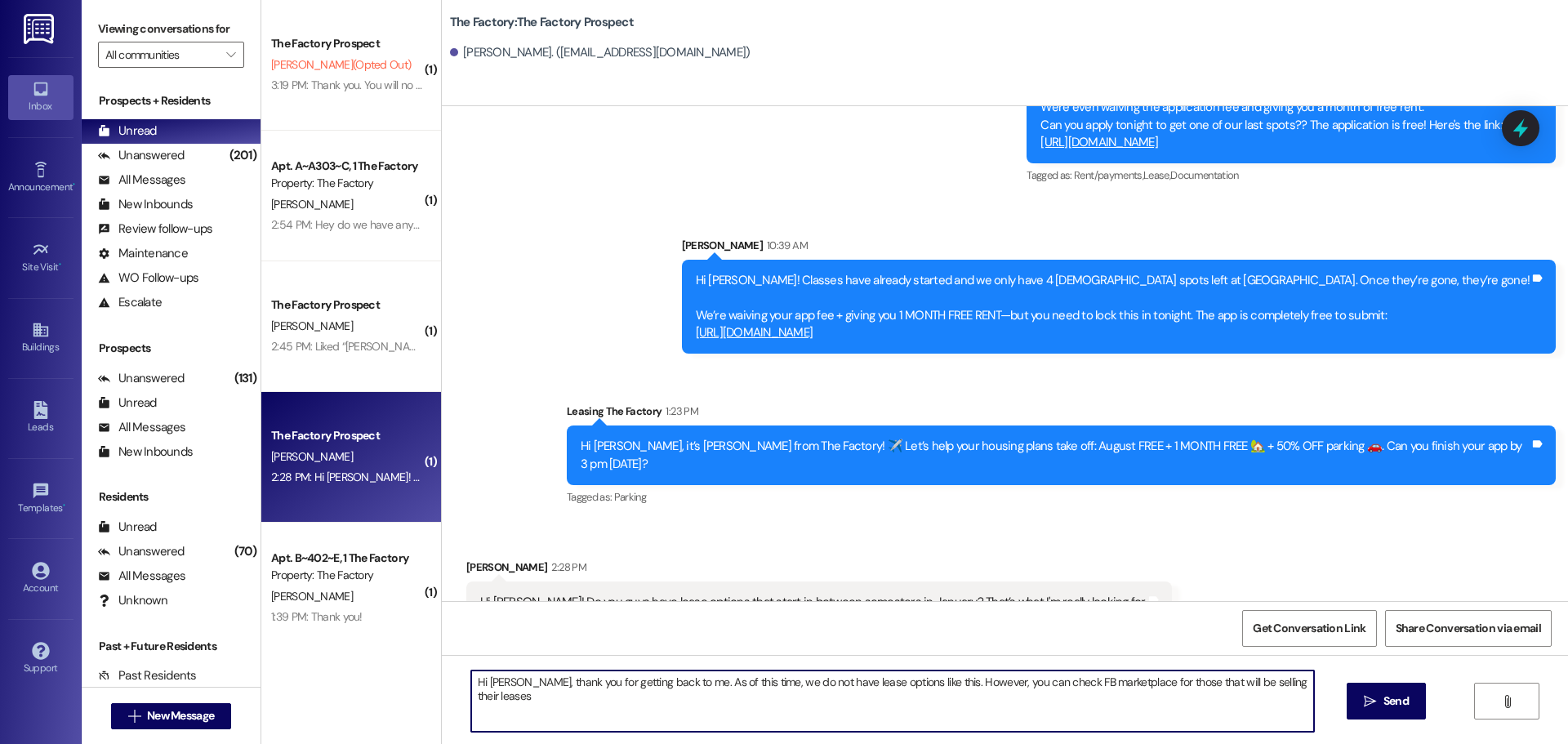
click at [496, 700] on textarea "Hi Nathaniel, thank you for getting back to me. As of this time, we do not have…" at bounding box center [893, 701] width 843 height 61
type textarea "Hi Nathaniel, thank you for getting back to me. As of this time, we do not have…"
drag, startPoint x: 478, startPoint y: 689, endPoint x: 535, endPoint y: 706, distance: 59.5
click at [535, 706] on textarea "Hi Nathaniel, thank you for getting back to me. As of this time, we do not have…" at bounding box center [893, 701] width 843 height 61
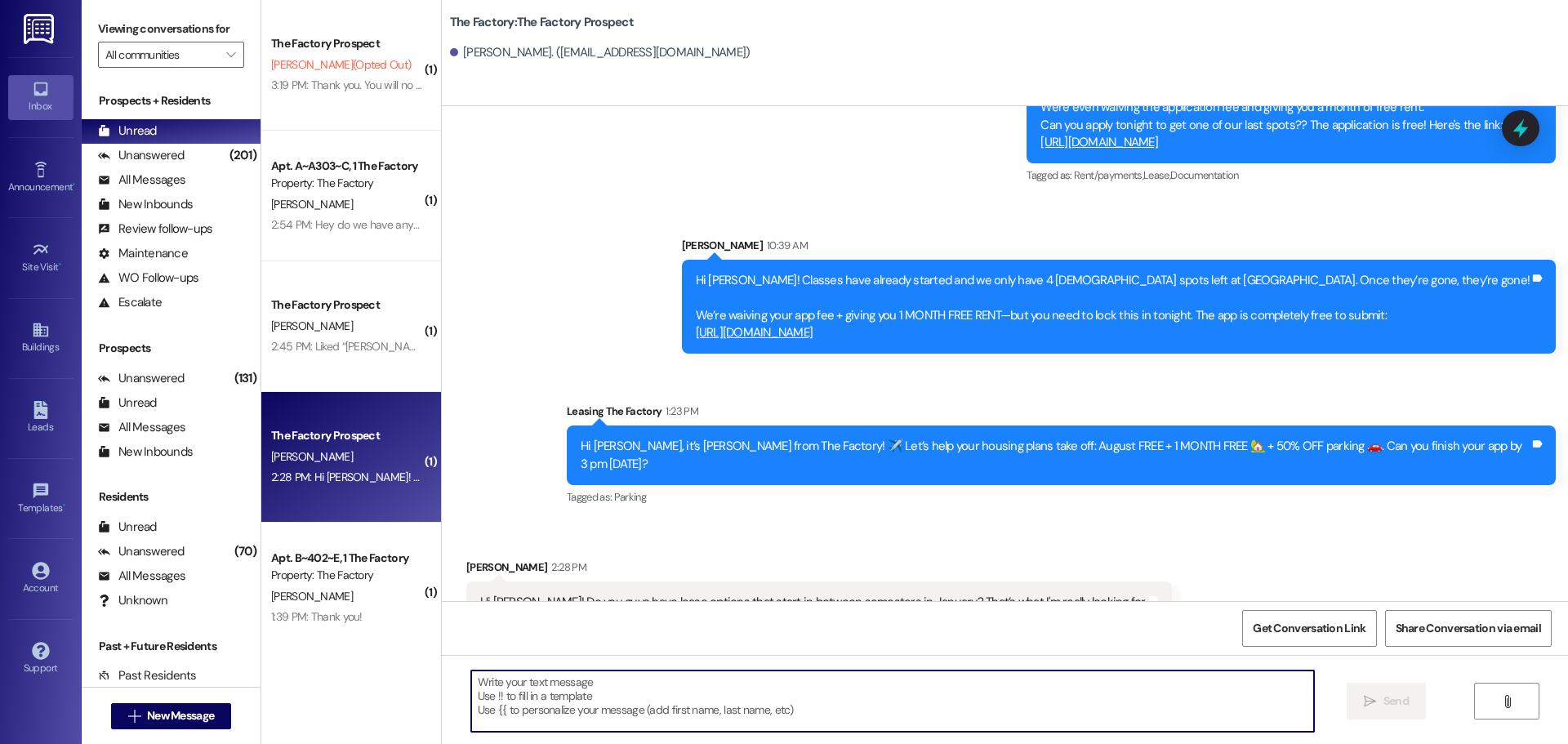
click at [471, 684] on textarea at bounding box center [893, 701] width 843 height 61
type textarea "H"
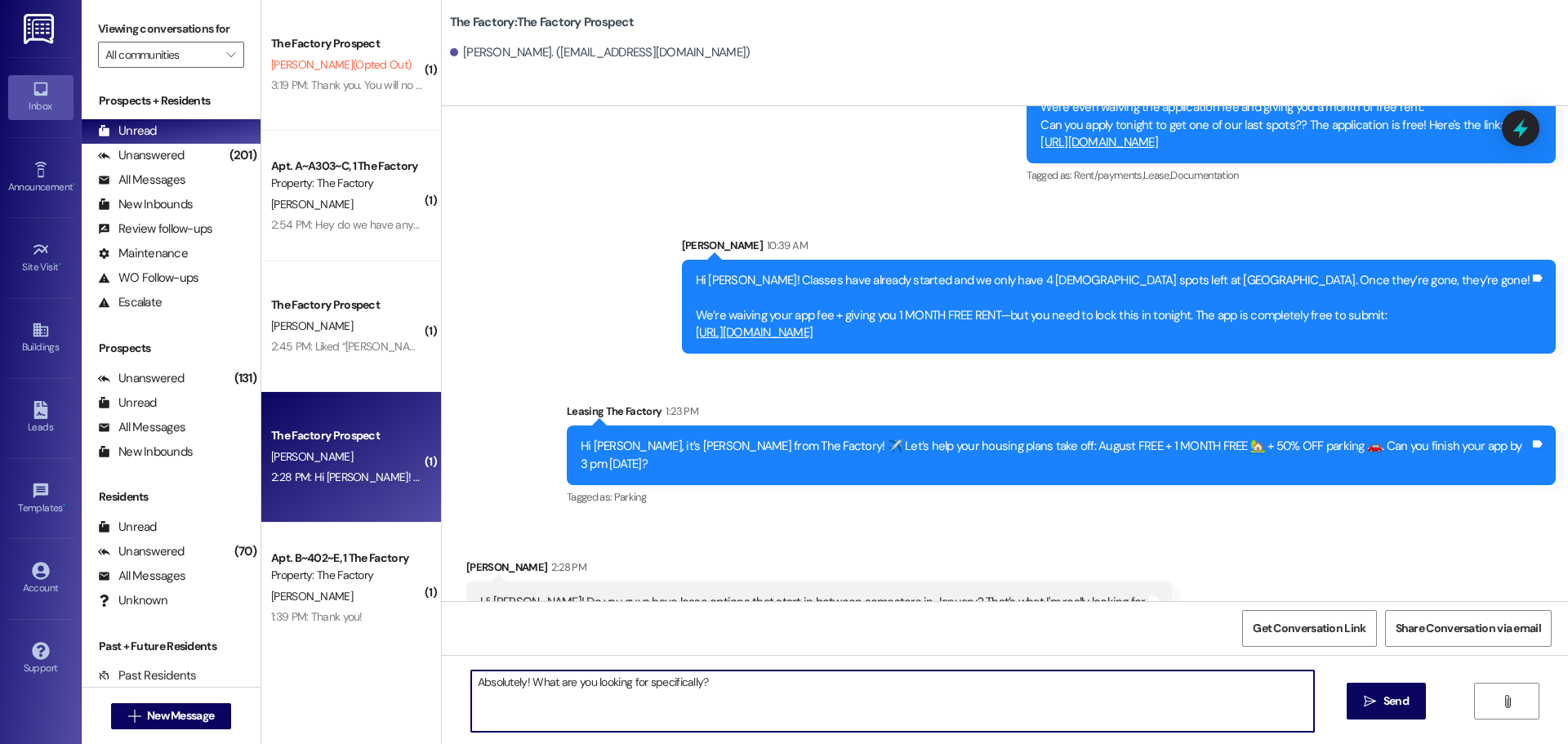
type textarea "Absolutely! What are you looking for specifically?"
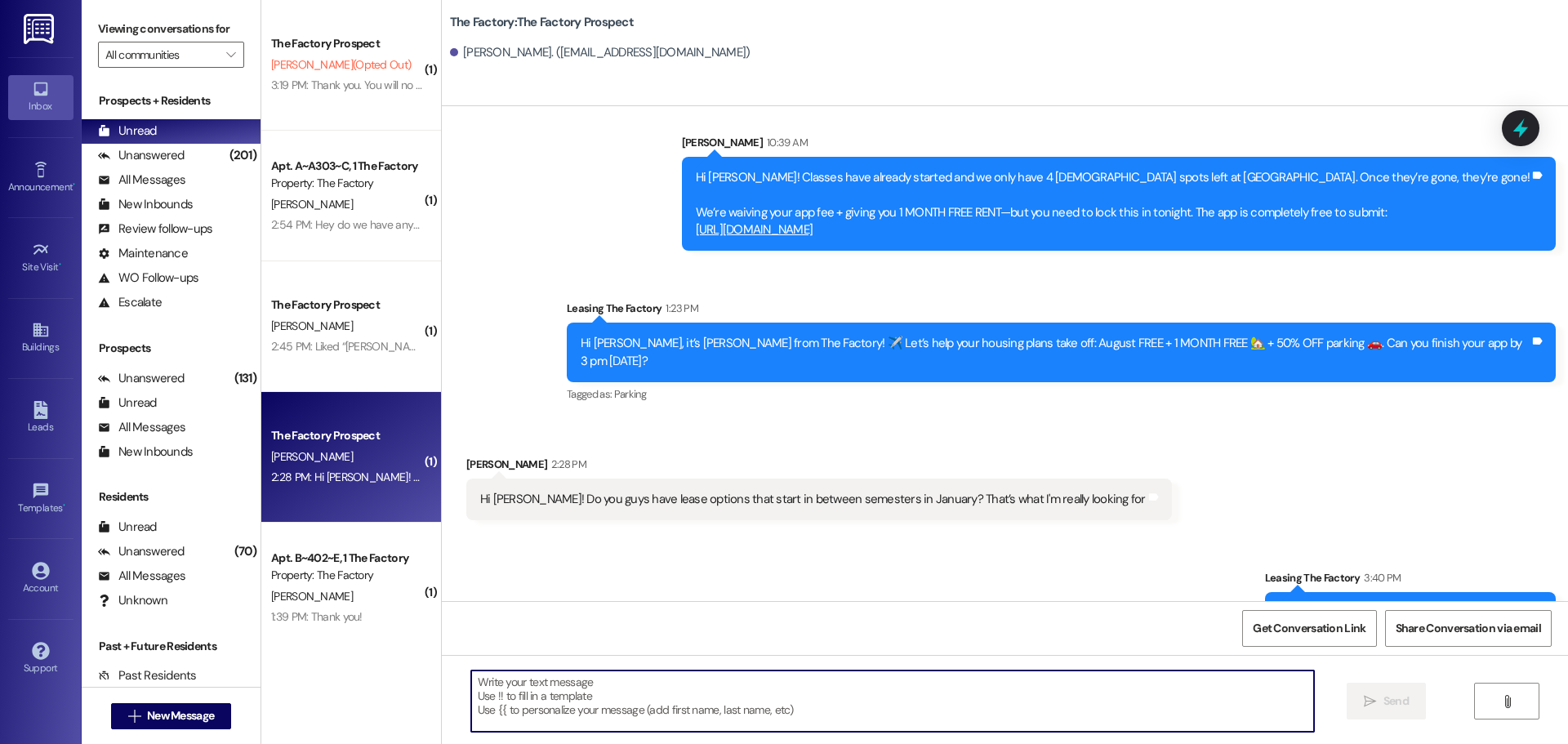
scroll to position [551, 0]
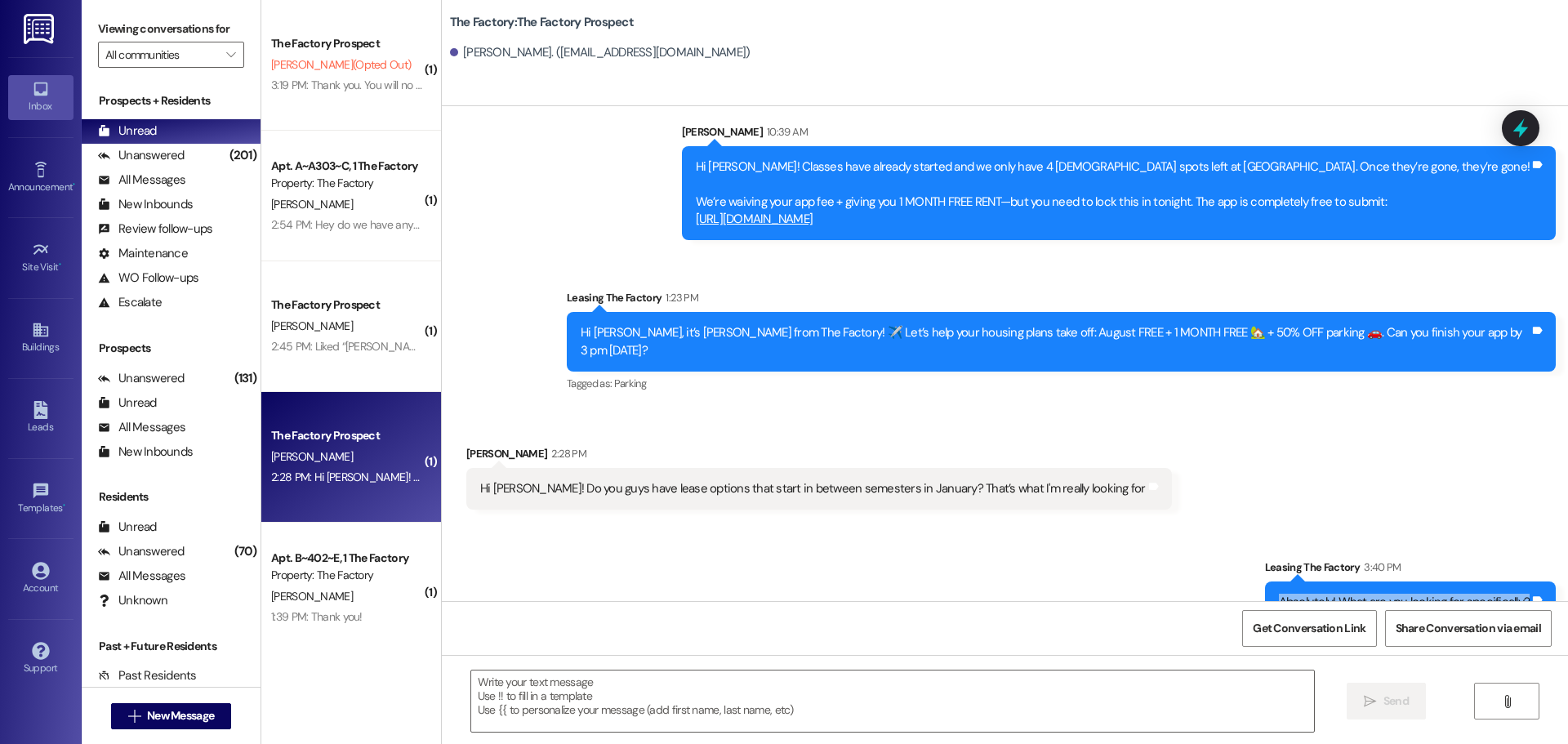
drag, startPoint x: 1277, startPoint y: 564, endPoint x: 1523, endPoint y: 556, distance: 246.1
click at [1523, 582] on div "Absolutely! What are you looking for specifically? Tags and notes" at bounding box center [1412, 603] width 292 height 42
copy div "Absolutely! What are you looking for specifically?"
click at [168, 715] on span "New Message" at bounding box center [180, 716] width 67 height 17
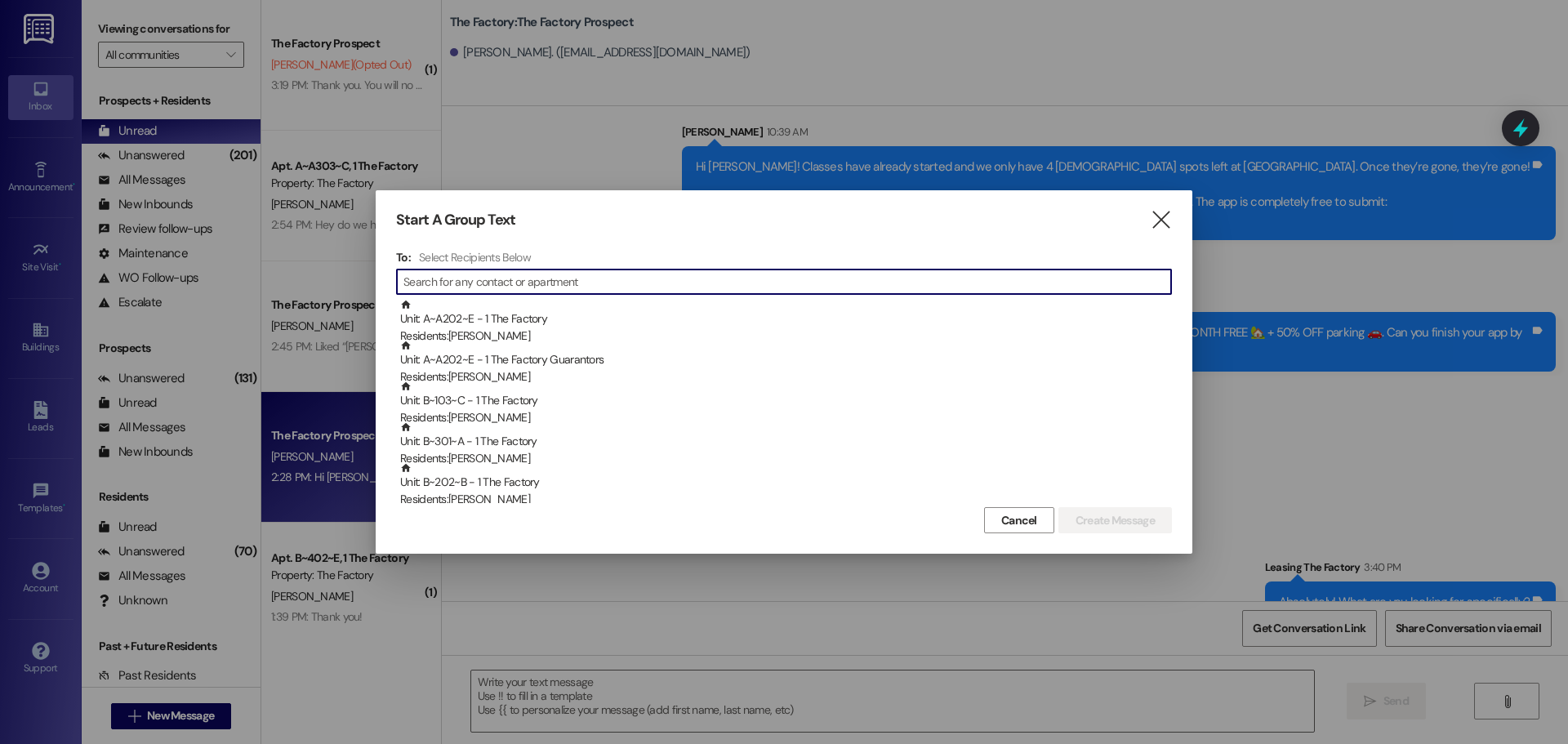
click at [464, 279] on input at bounding box center [787, 281] width 768 height 23
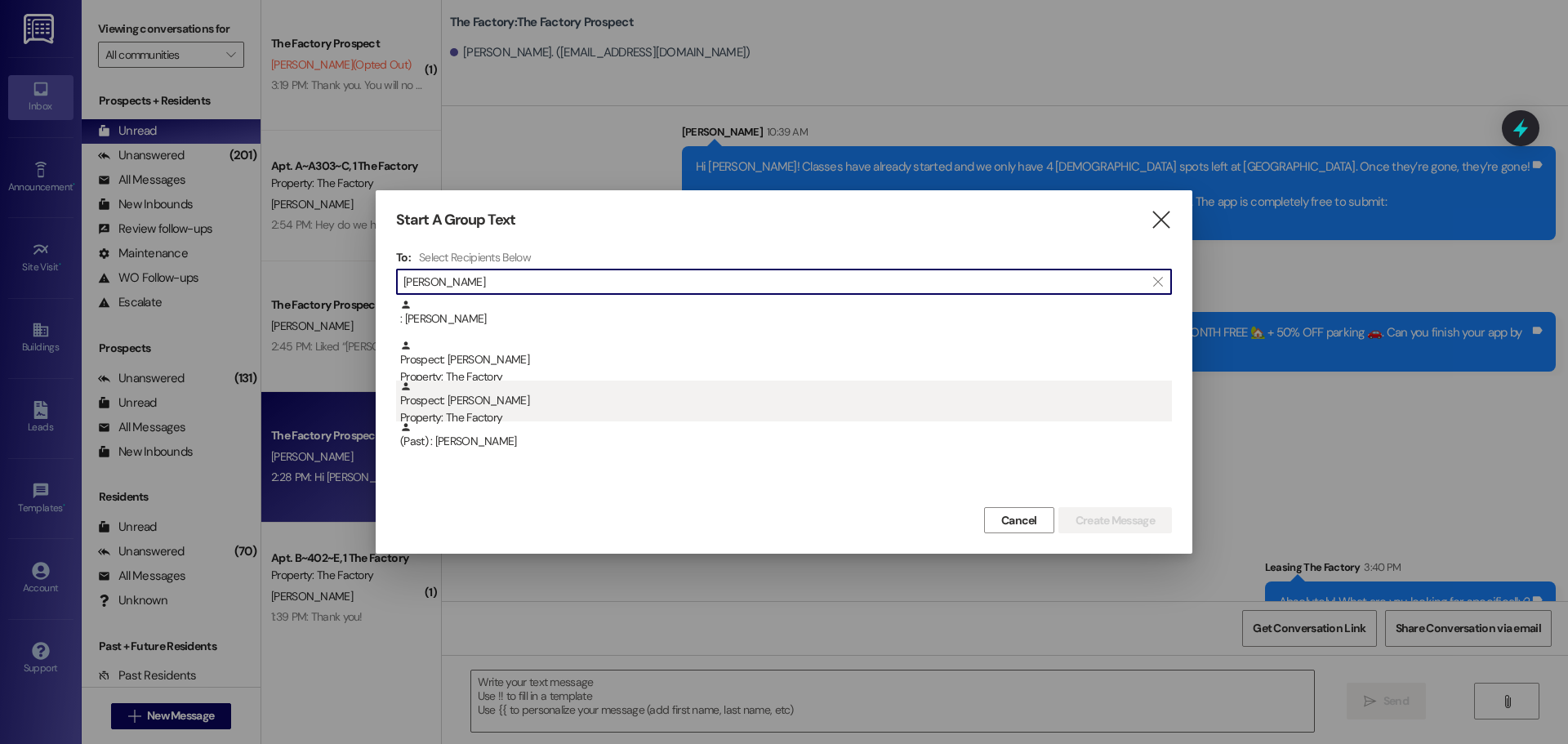
type input "jett"
click at [488, 407] on div "Prospect: Jett Guzman Property: The Factory" at bounding box center [786, 403] width 772 height 47
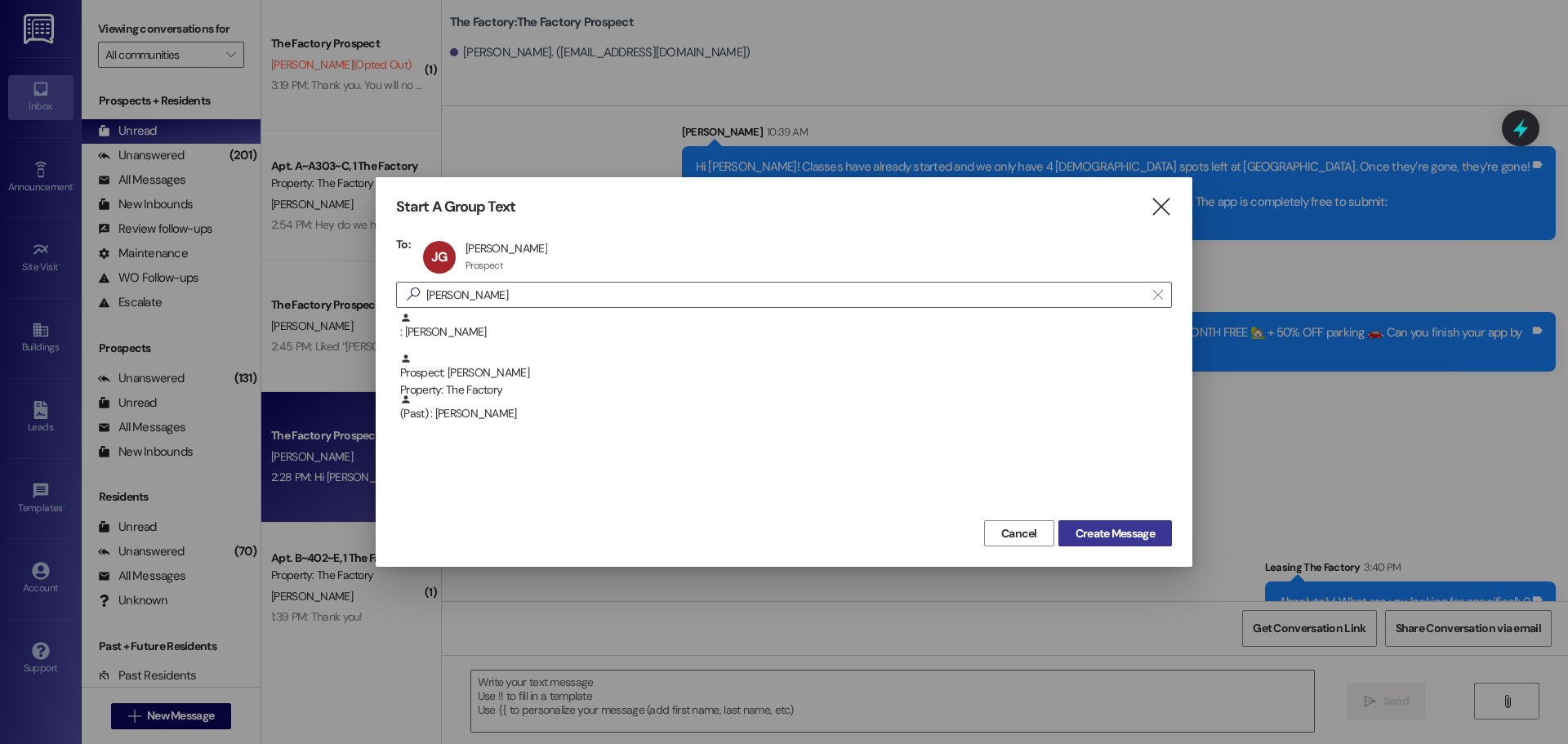
click at [1091, 526] on span "Create Message" at bounding box center [1115, 534] width 79 height 17
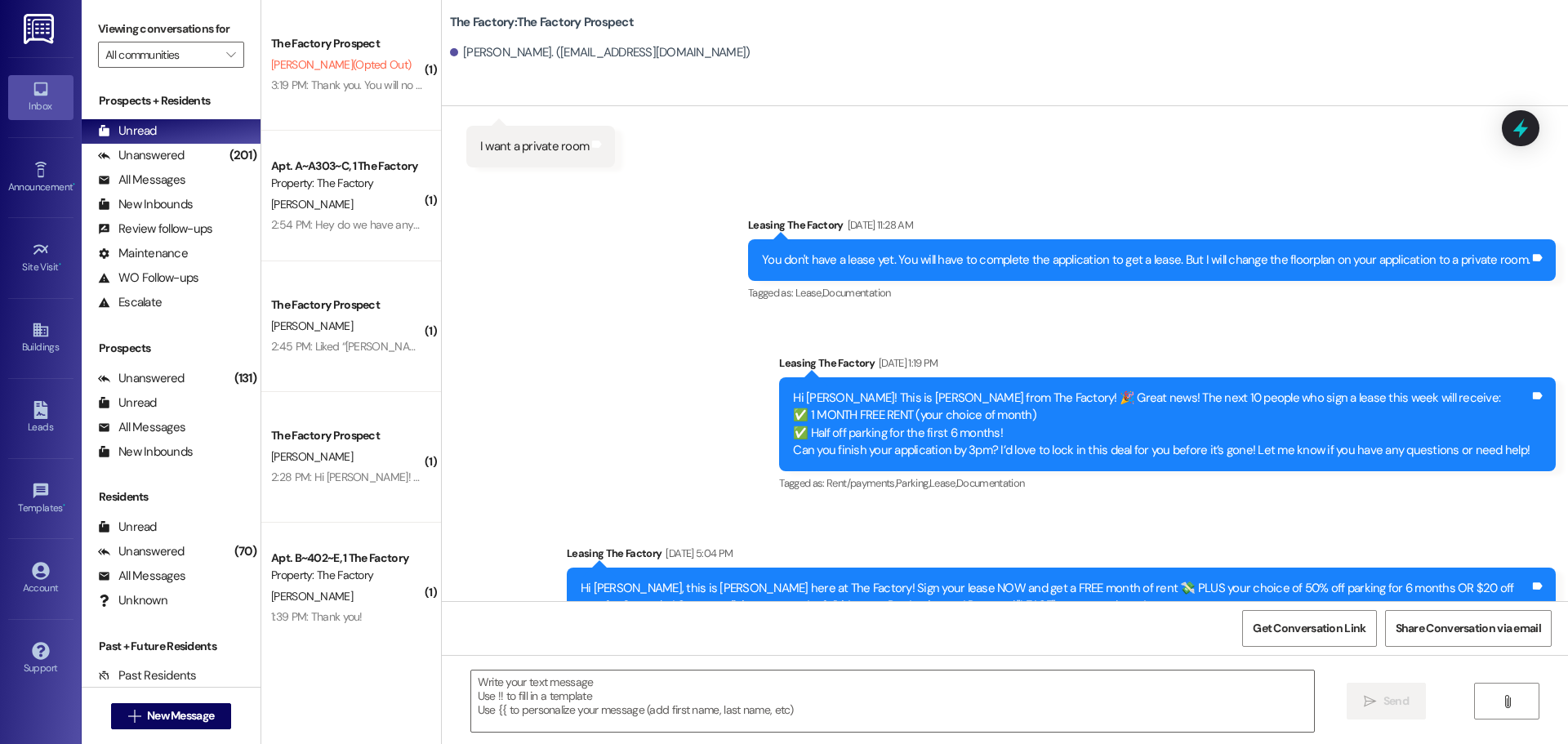
scroll to position [10182, 0]
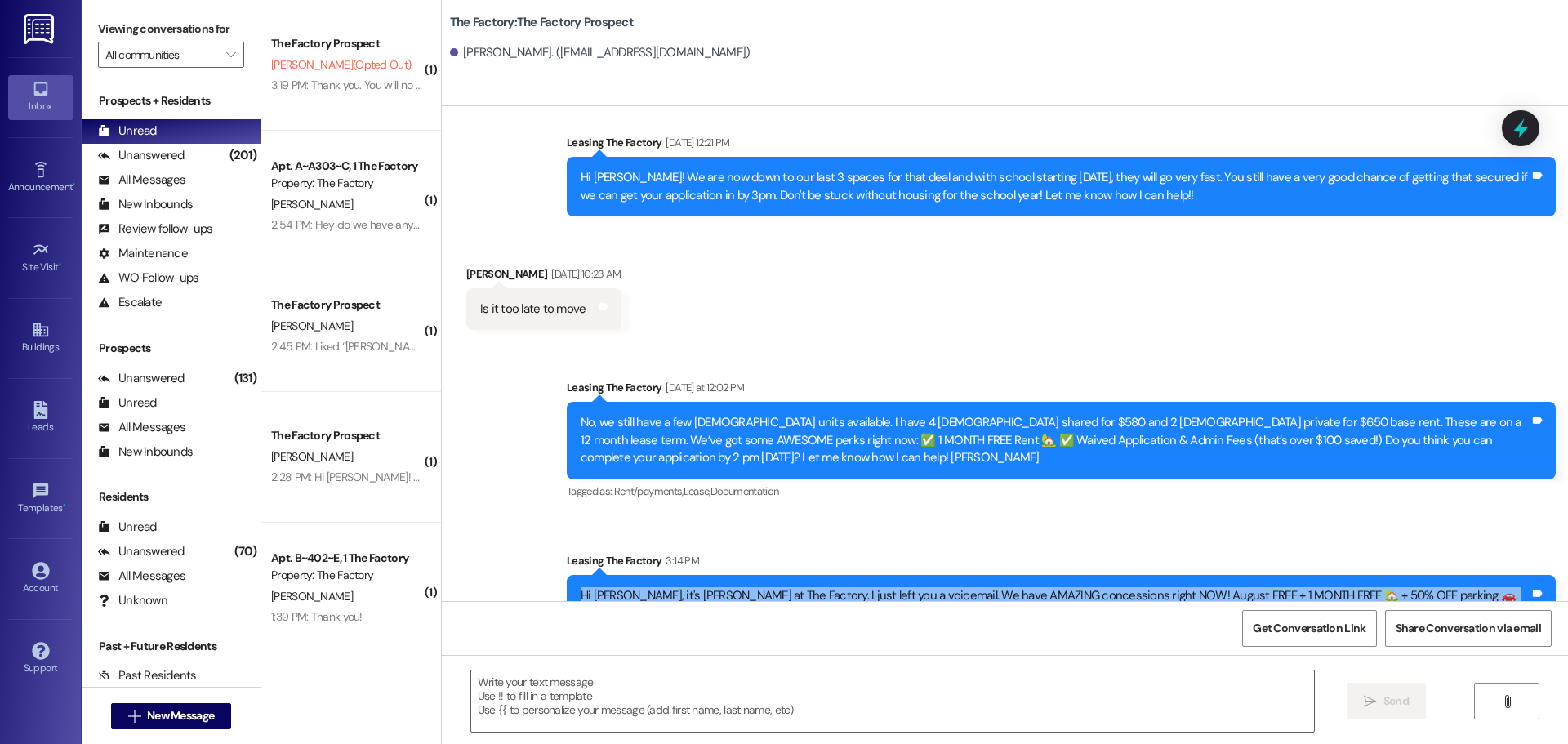
drag, startPoint x: 571, startPoint y: 527, endPoint x: 1082, endPoint y: 545, distance: 511.3
click at [1082, 588] on div "Hi Jett, it's Tawnya at The Factory. I just left you a voicemail. We have AMAZI…" at bounding box center [1055, 605] width 949 height 35
copy div "Hi Jett, it's Tawnya at The Factory. I just left you a voicemail. We have AMAZI…"
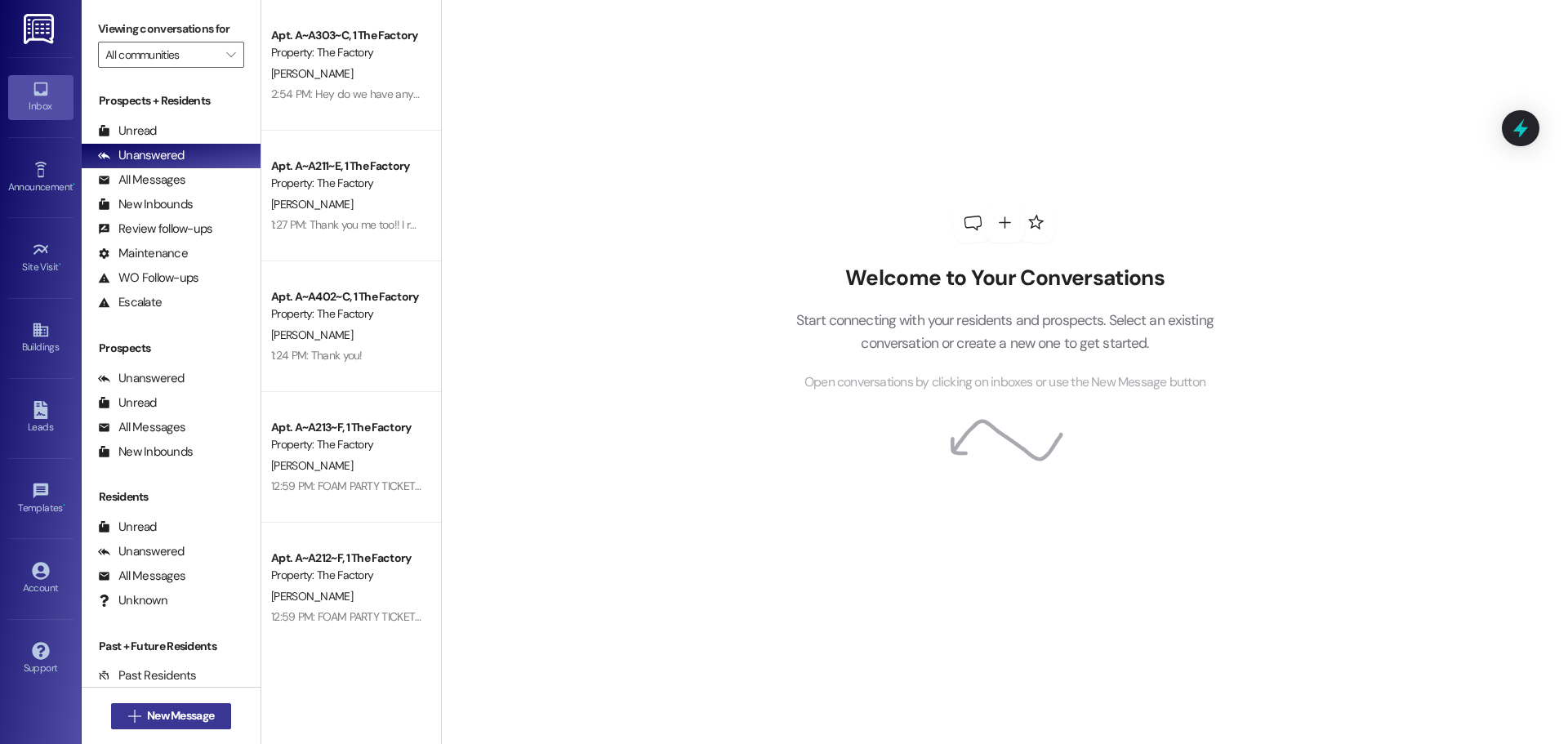
click at [202, 719] on span "New Message" at bounding box center [180, 716] width 67 height 17
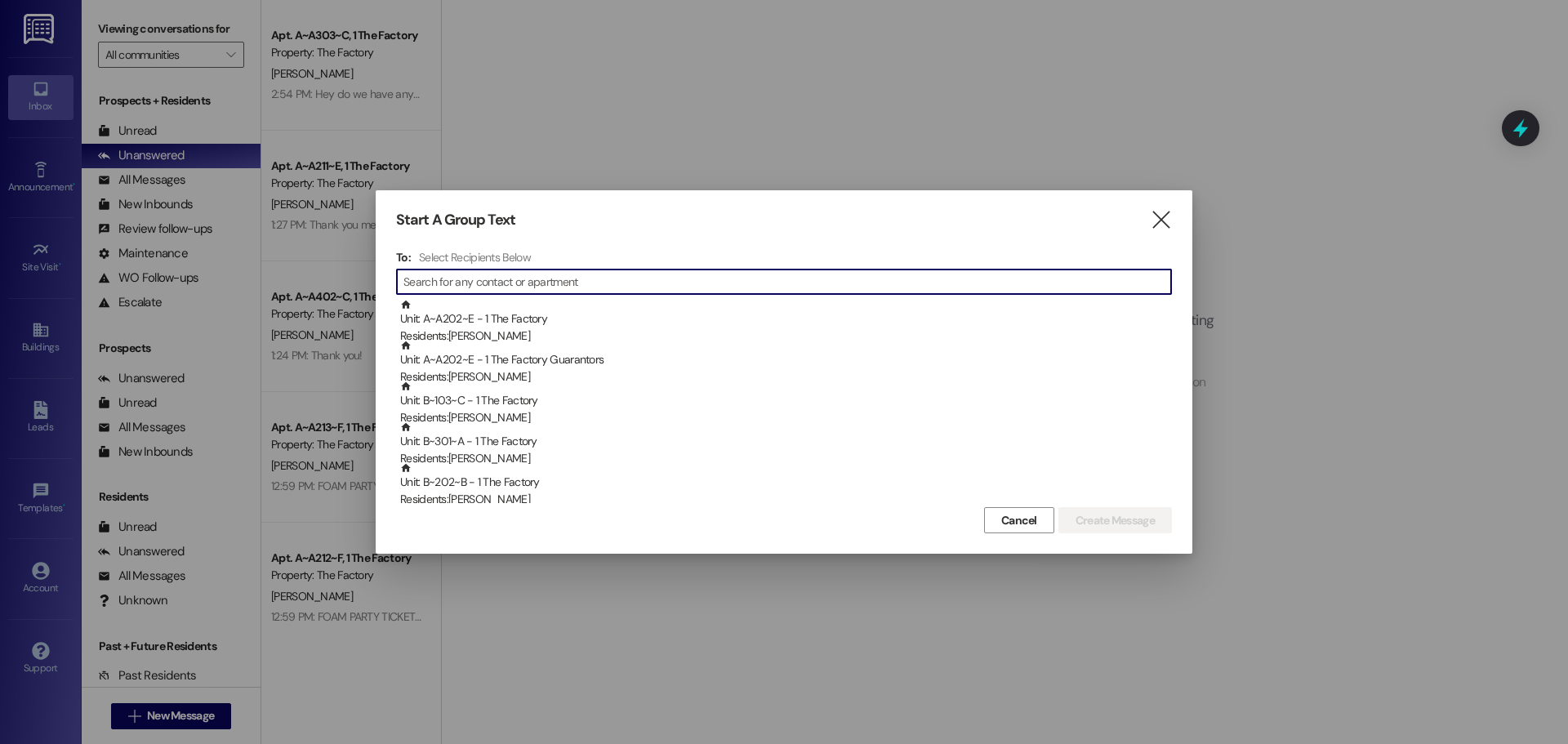
click at [518, 277] on input at bounding box center [787, 281] width 768 height 23
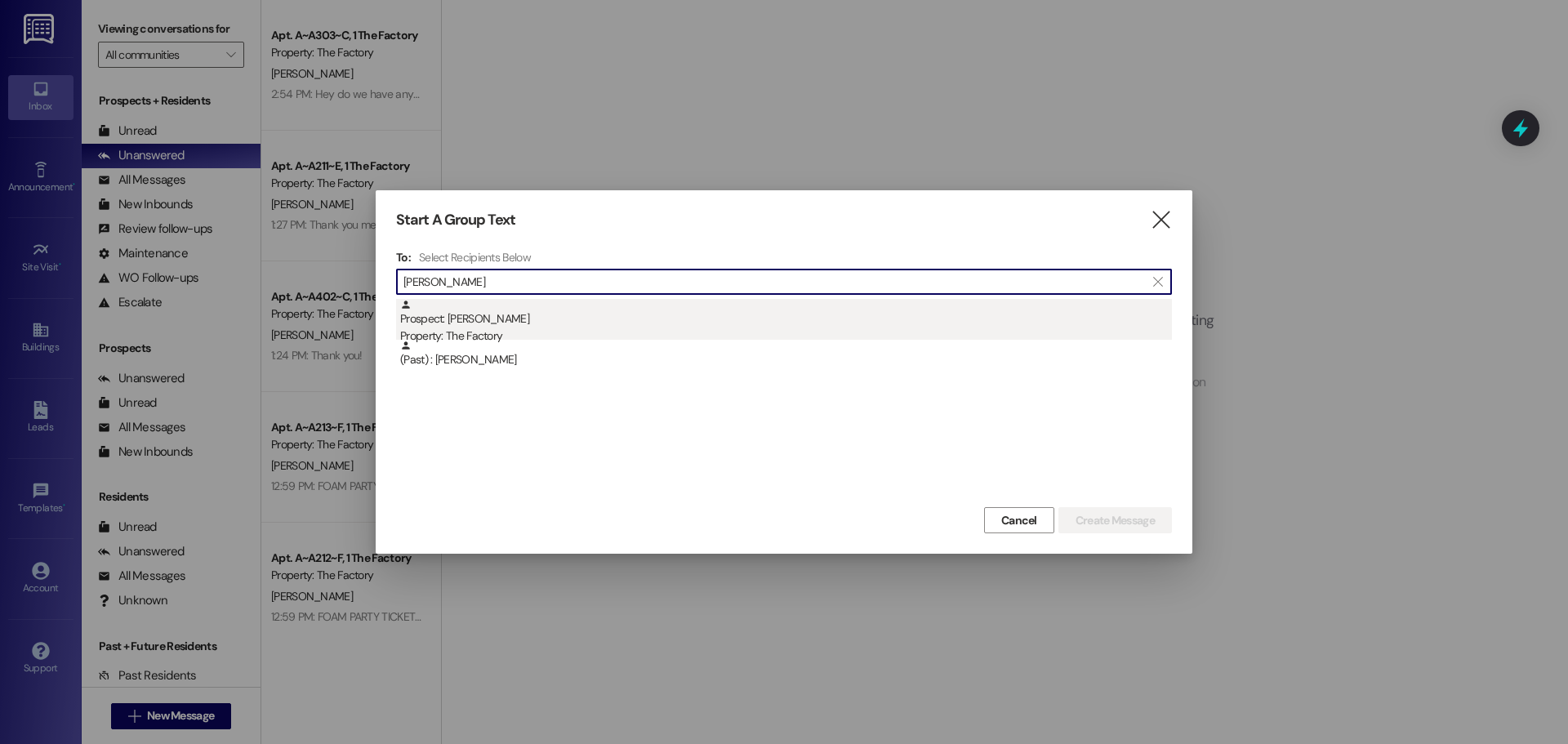
type input "[PERSON_NAME]"
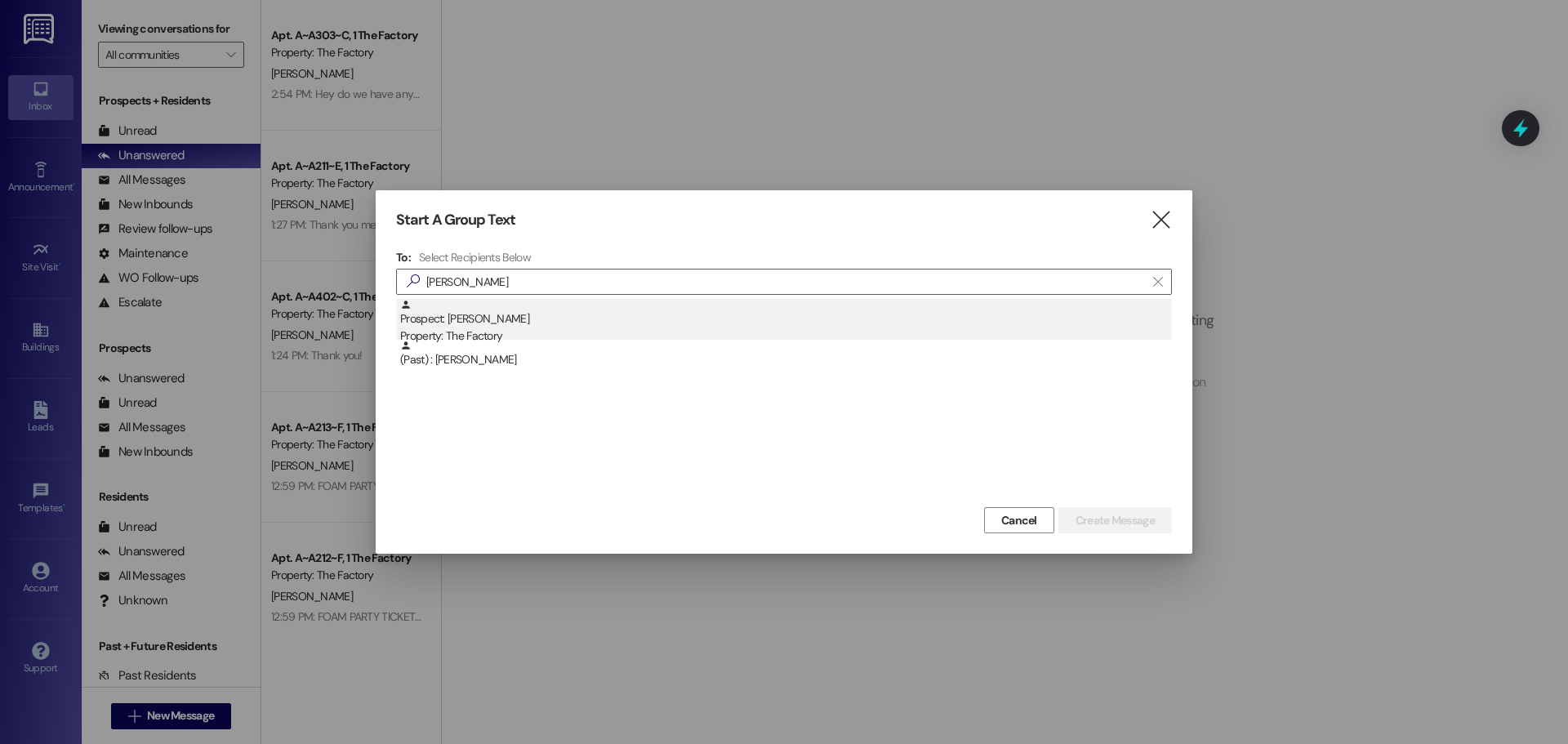
click at [481, 328] on div "Property: The Factory" at bounding box center [786, 336] width 772 height 17
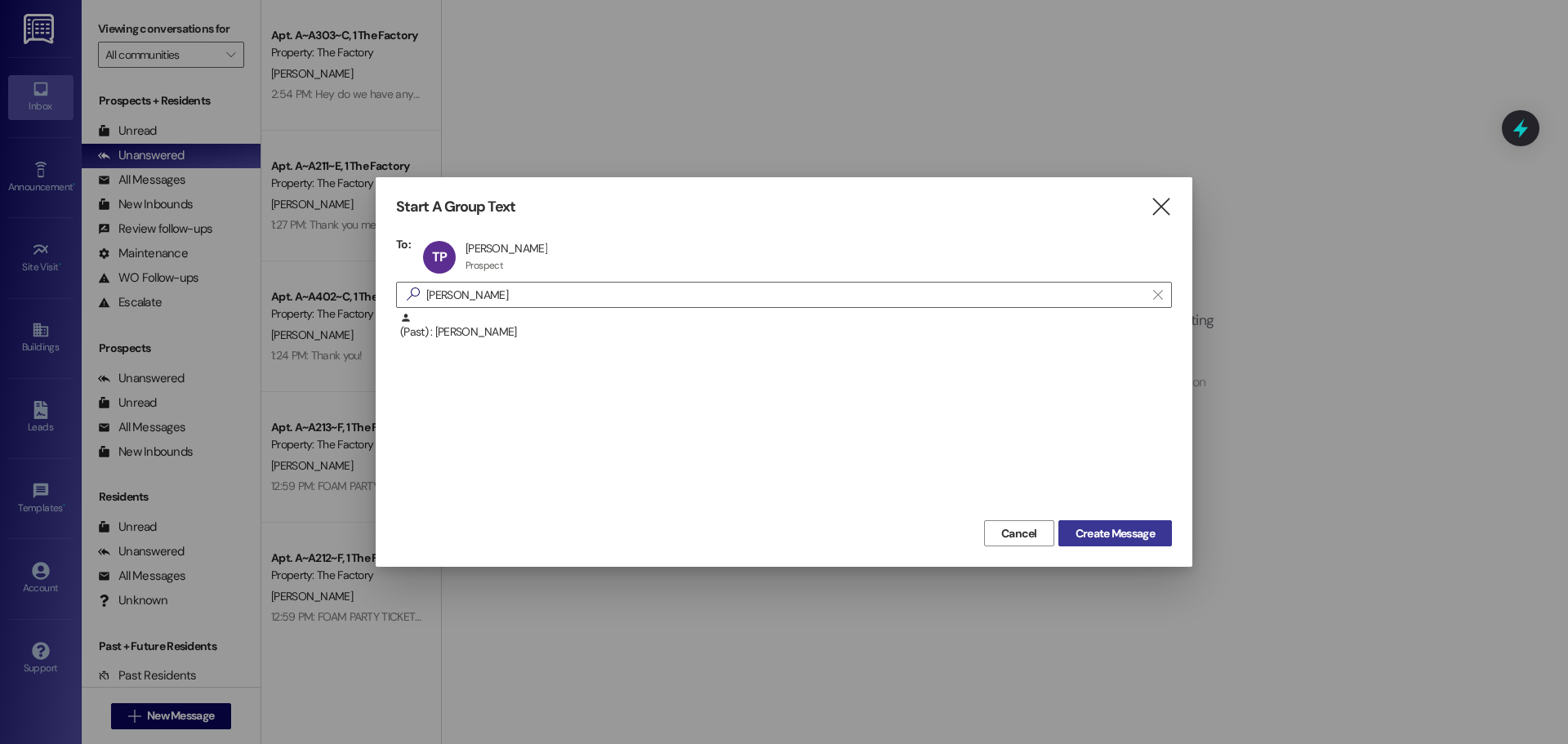
click at [1085, 526] on span "Create Message" at bounding box center [1115, 534] width 79 height 17
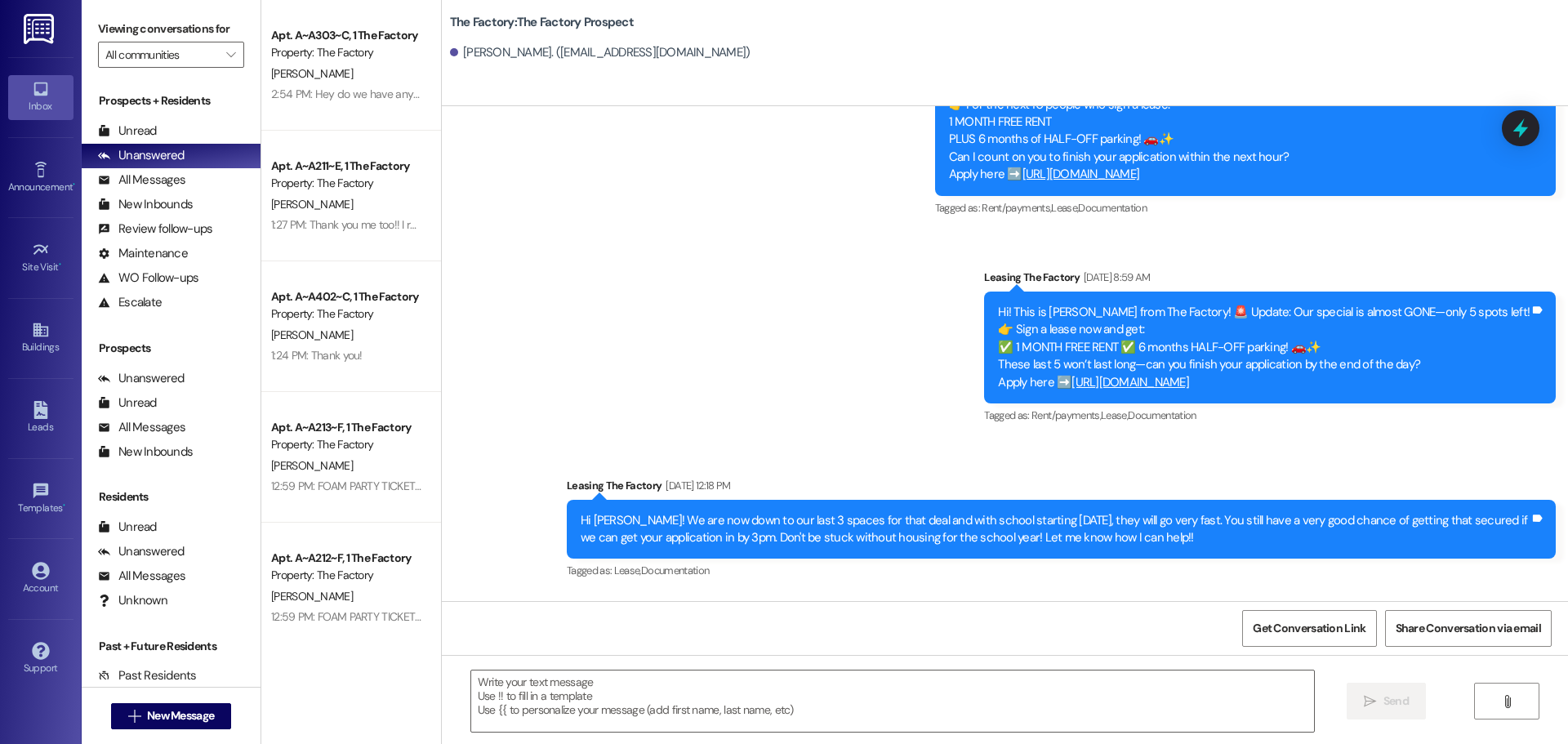
scroll to position [4862, 0]
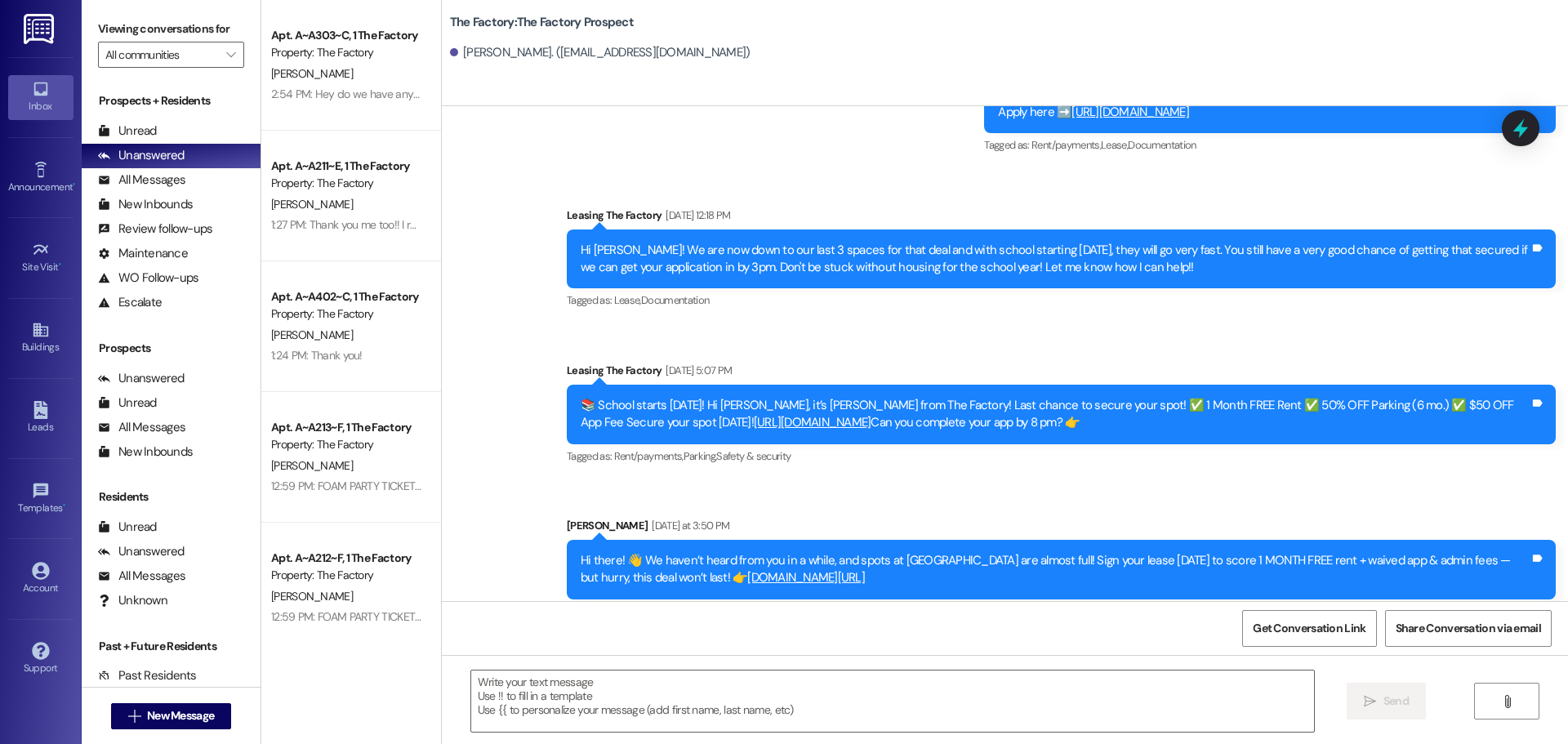
click at [111, 703] on button " New Message" at bounding box center [171, 715] width 121 height 26
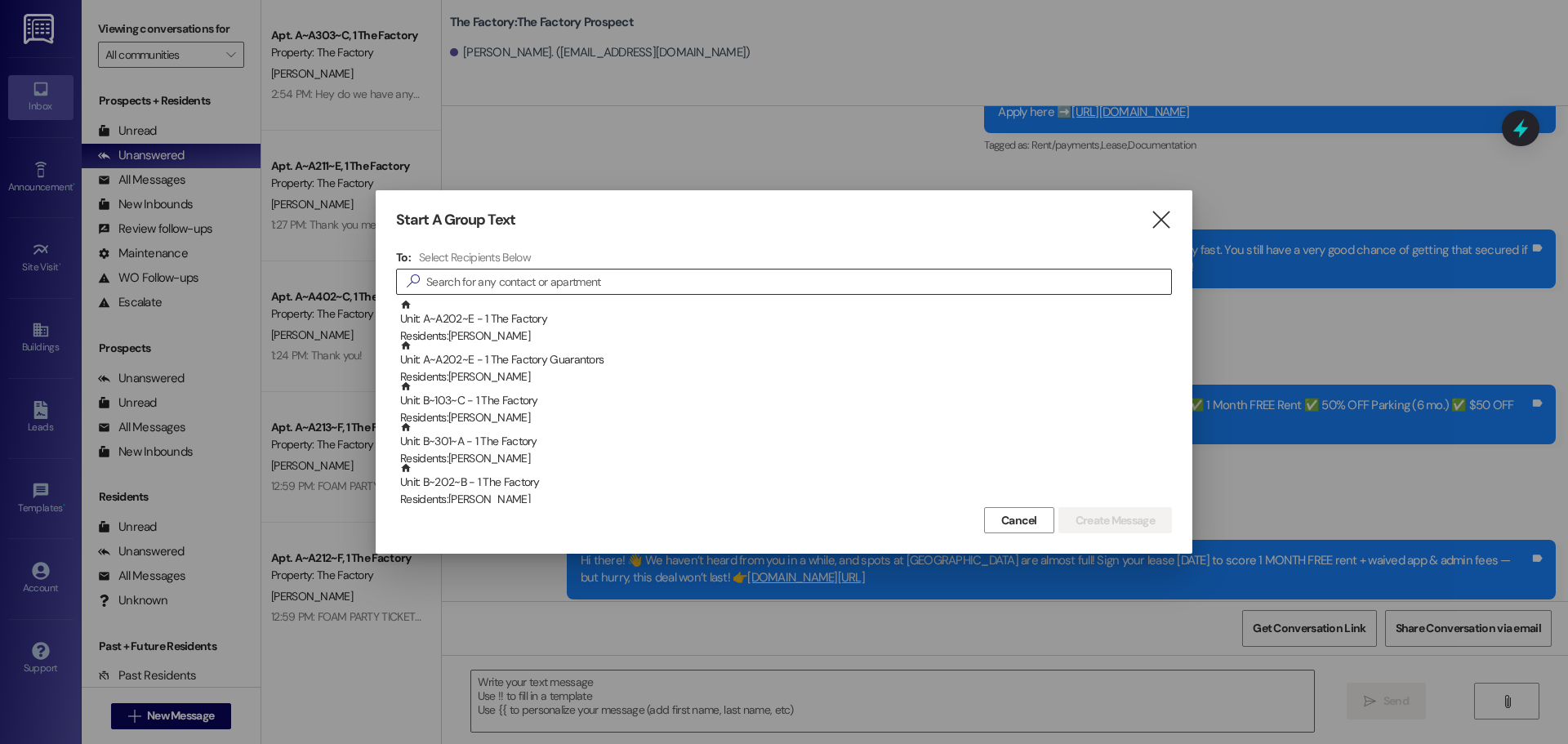
click at [464, 283] on input at bounding box center [798, 281] width 745 height 23
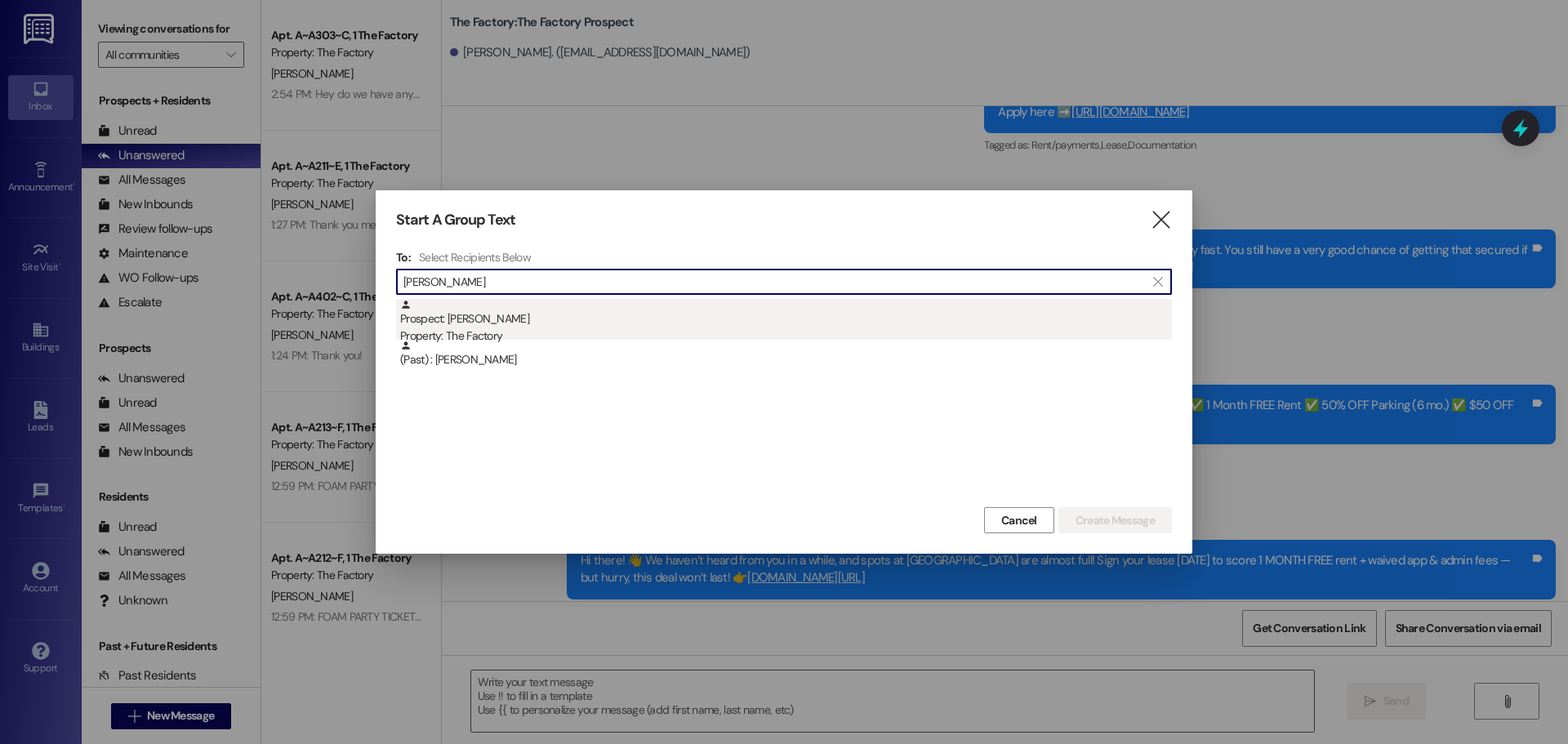
type input "tyler pet"
click at [492, 329] on div "Property: The Factory" at bounding box center [786, 336] width 772 height 17
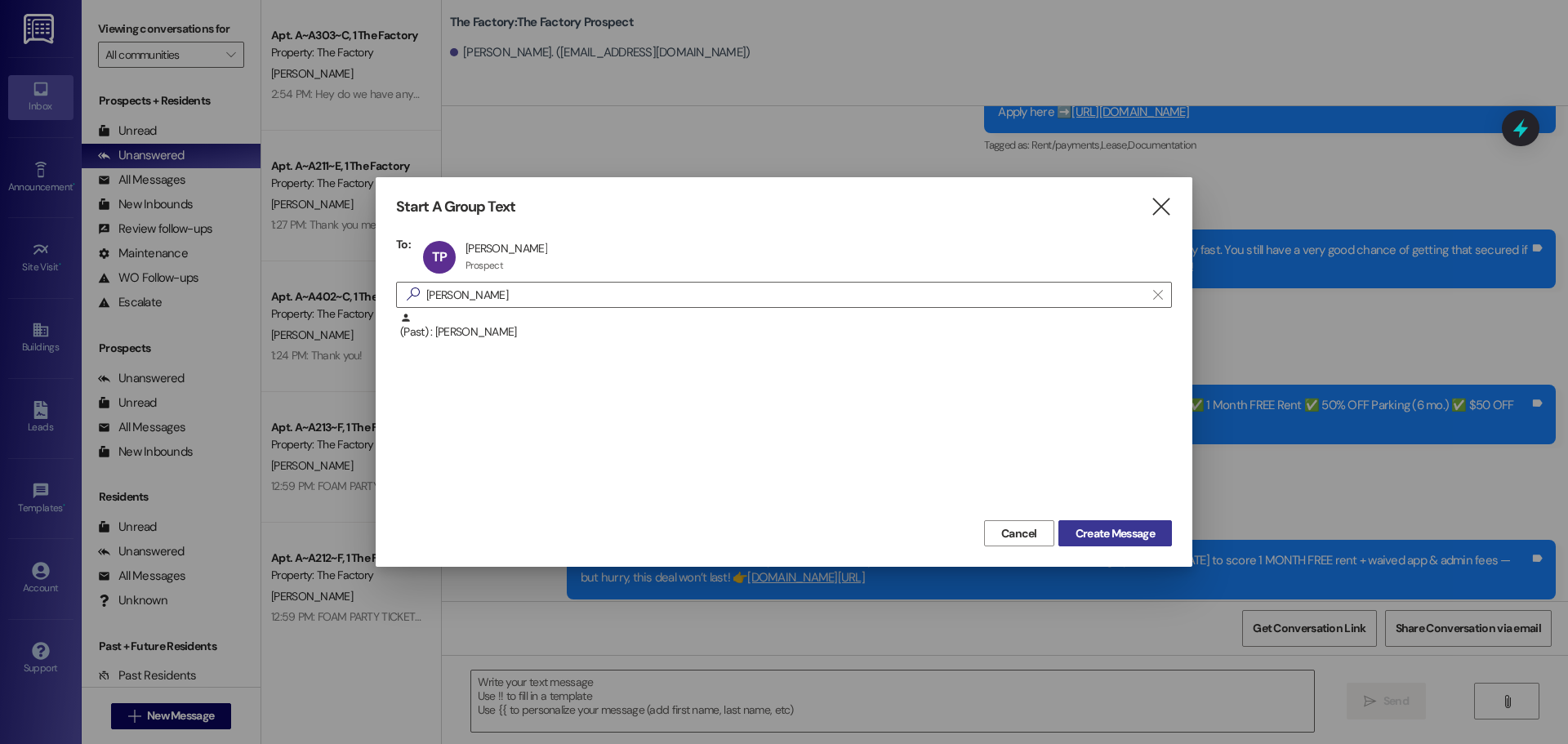
click at [1126, 528] on span "Create Message" at bounding box center [1115, 534] width 79 height 17
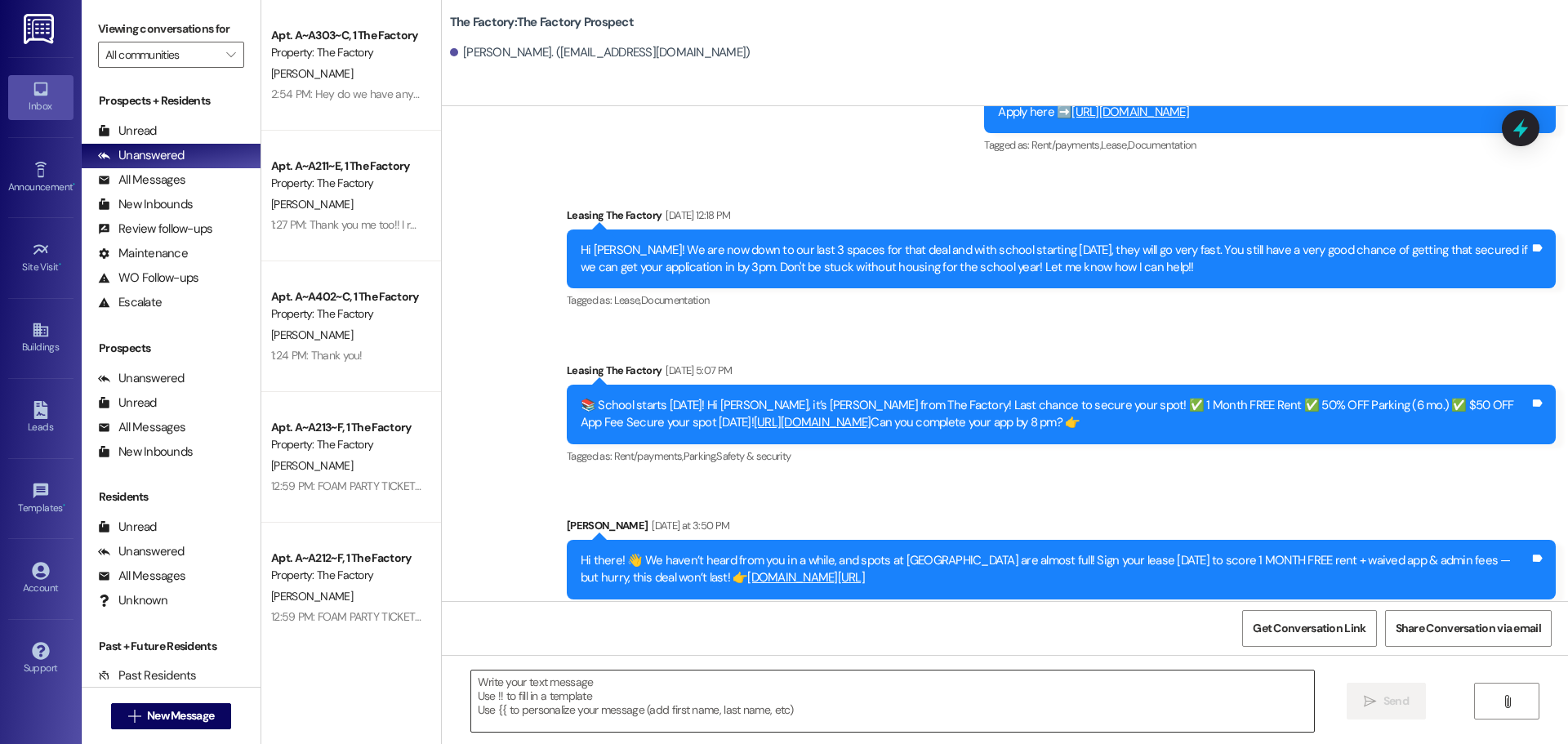
click at [471, 688] on textarea at bounding box center [893, 701] width 843 height 61
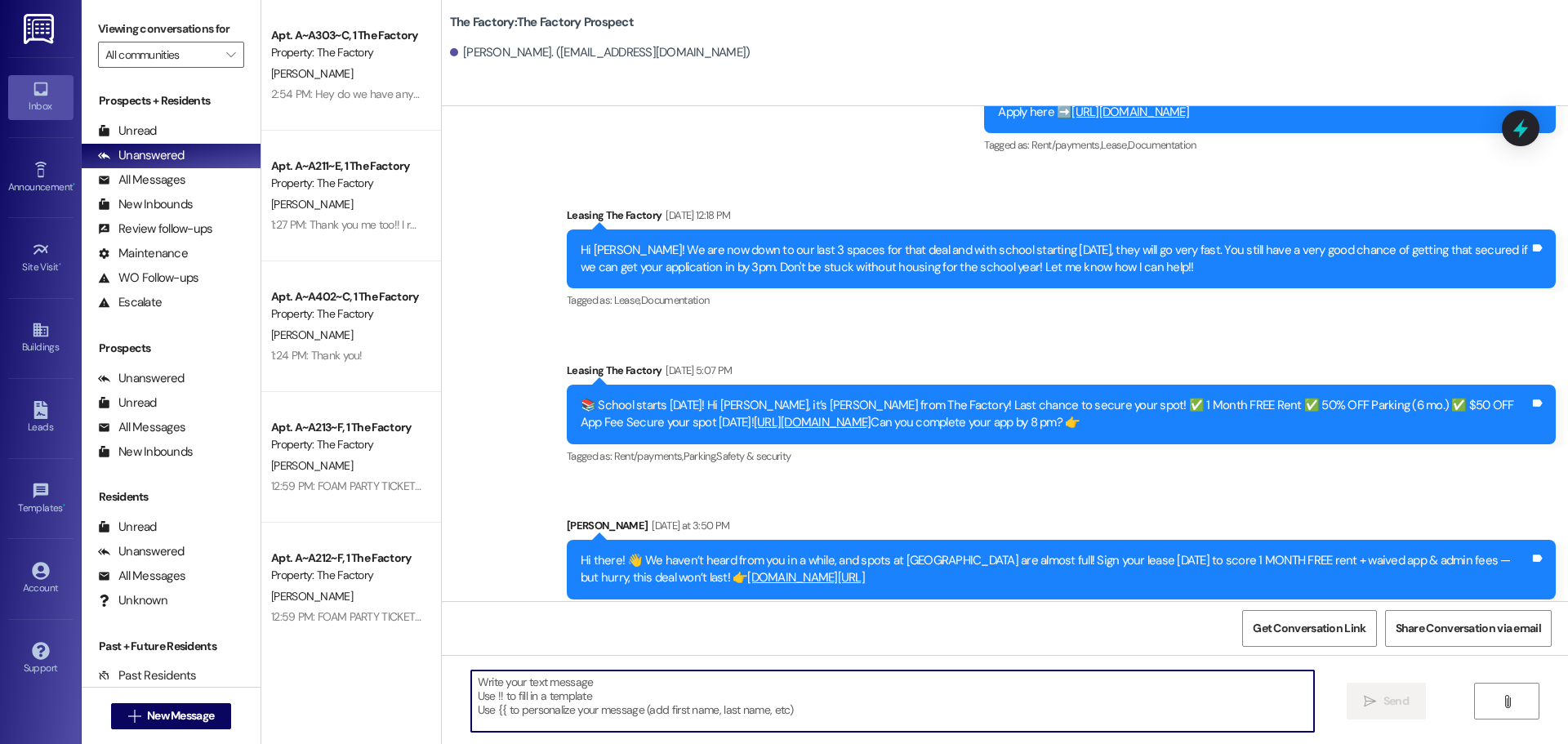
paste textarea "Absolutely! What are you looking for specifically?"
type textarea "Absolutely! What are you looking for specifically?"
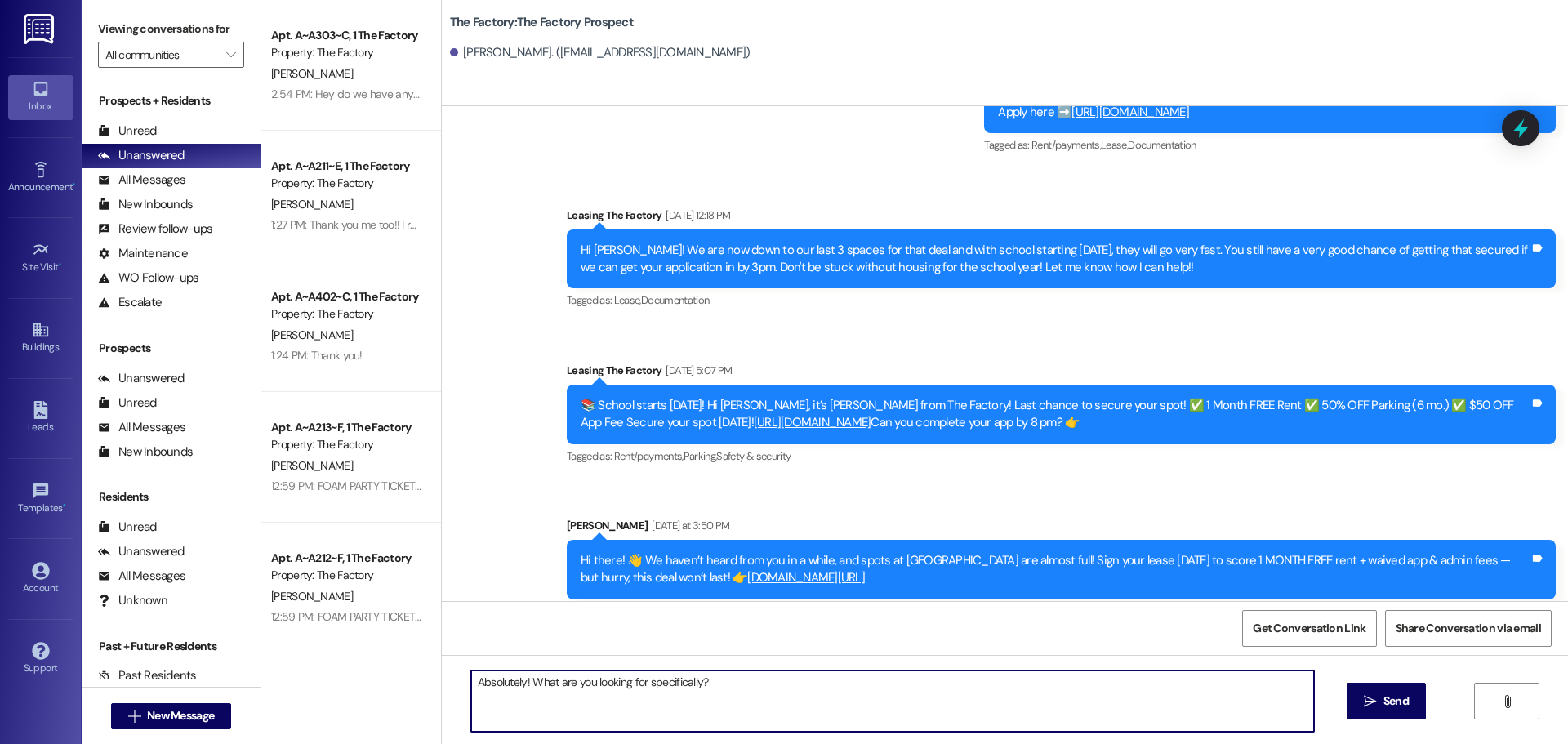
drag, startPoint x: 710, startPoint y: 684, endPoint x: 435, endPoint y: 691, distance: 275.1
click at [442, 691] on div "Absolutely! What are you looking for specifically?  Send " at bounding box center [1004, 716] width 1126 height 122
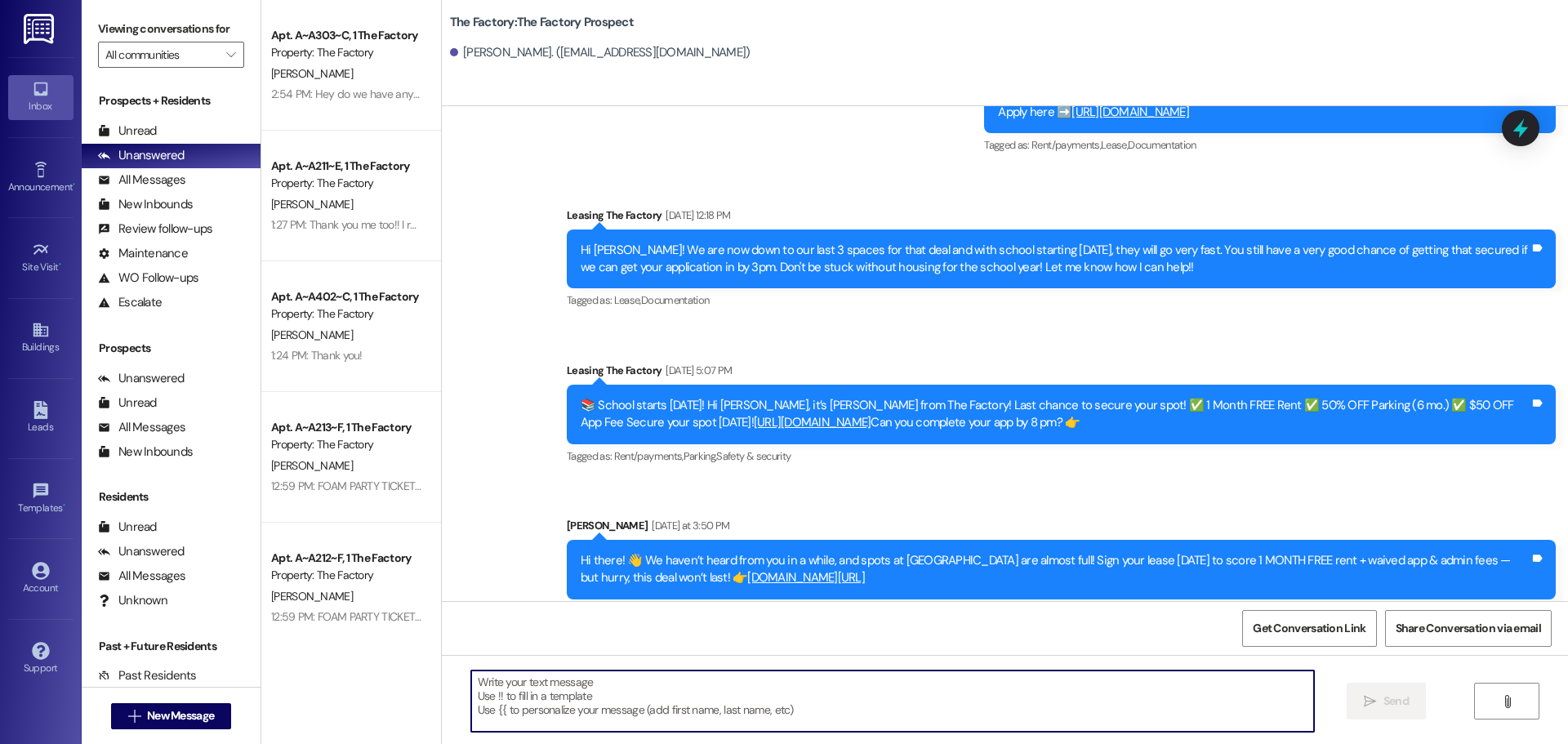
click at [471, 684] on textarea at bounding box center [893, 701] width 843 height 61
paste textarea "Hi Jett, it's Tawnya at The Factory. I just left you a voicemail. We have AMAZI…"
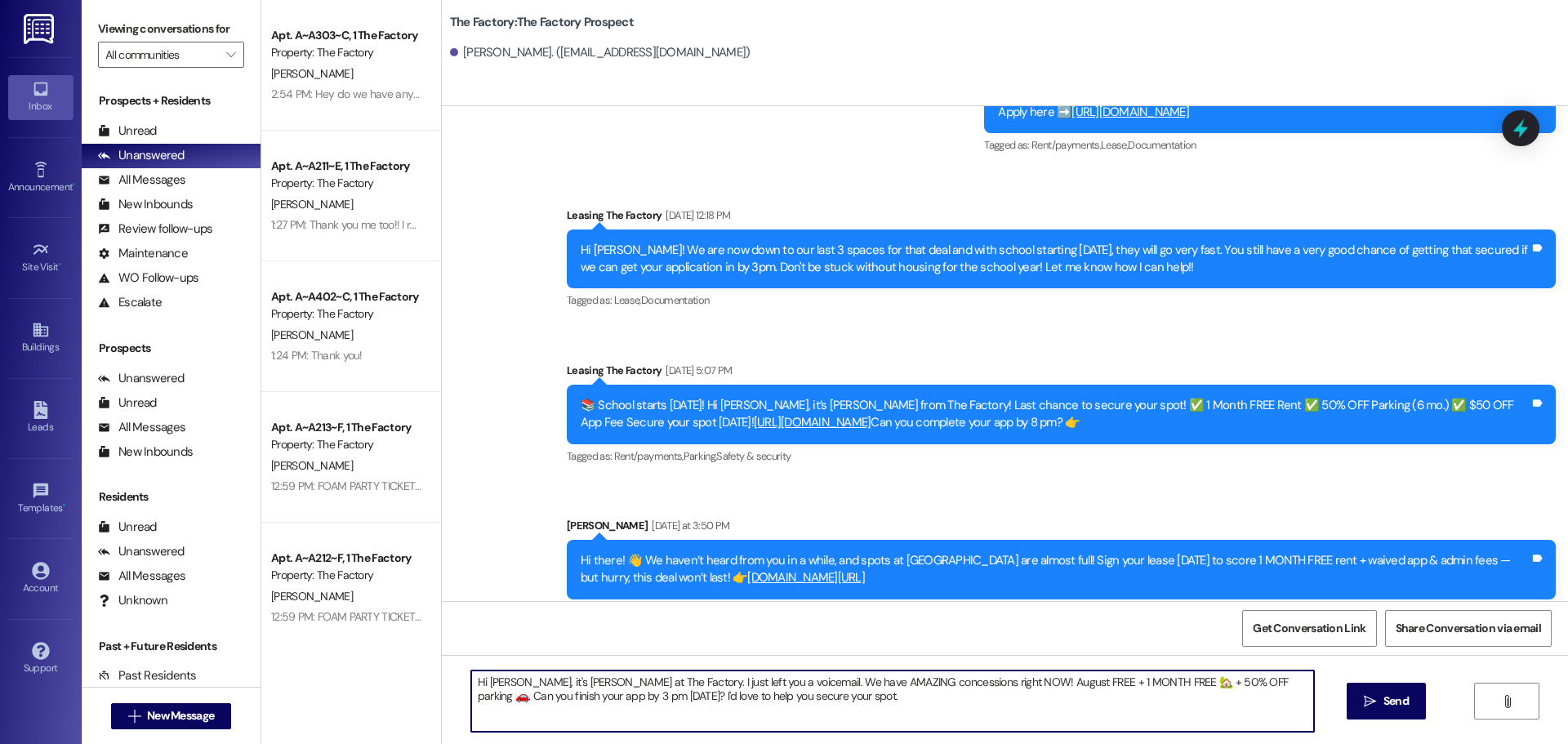
click at [496, 683] on textarea "Hi Jett, it's Tawnya at The Factory. I just left you a voicemail. We have AMAZI…" at bounding box center [893, 701] width 843 height 61
click at [745, 680] on textarea "Hi Tyler, it's Tawnya at The Factory. I just left you a voicemail. We have AMAZ…" at bounding box center [893, 701] width 843 height 61
click at [659, 696] on textarea "Hi Tyler, it's Tawnya at The Factory. I just tried to call you. I want to share…" at bounding box center [893, 701] width 843 height 61
click at [656, 696] on textarea "Hi Tyler, it's Tawnya at The Factory. I just tried to call you. I want to share…" at bounding box center [893, 701] width 843 height 61
drag, startPoint x: 464, startPoint y: 680, endPoint x: 965, endPoint y: 719, distance: 502.5
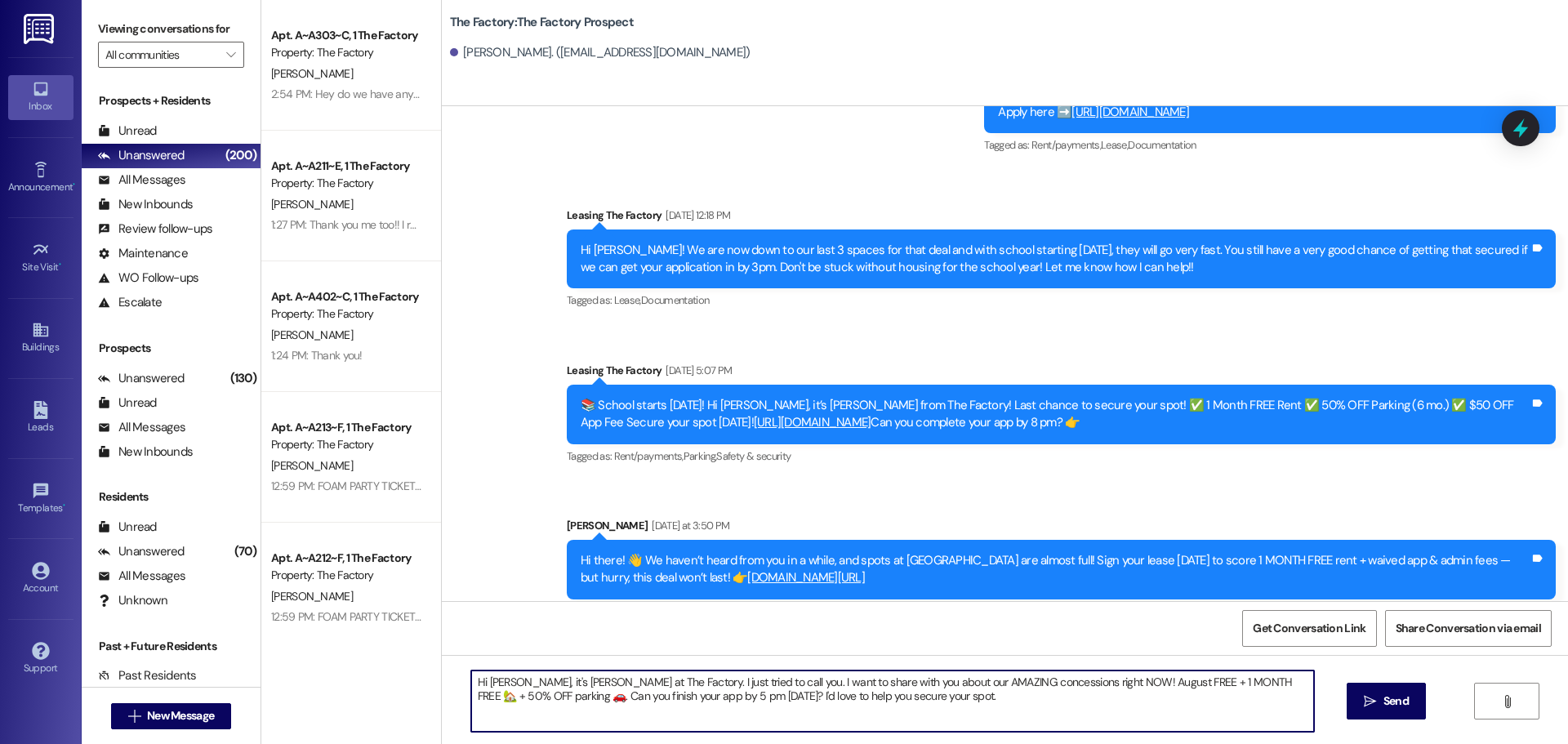
click at [965, 719] on textarea "Hi Tyler, it's Tawnya at The Factory. I just tried to call you. I want to share…" at bounding box center [893, 701] width 843 height 61
type textarea "Hi Tyler, it's Tawnya at The Factory. I just tried to call you. I want to share…"
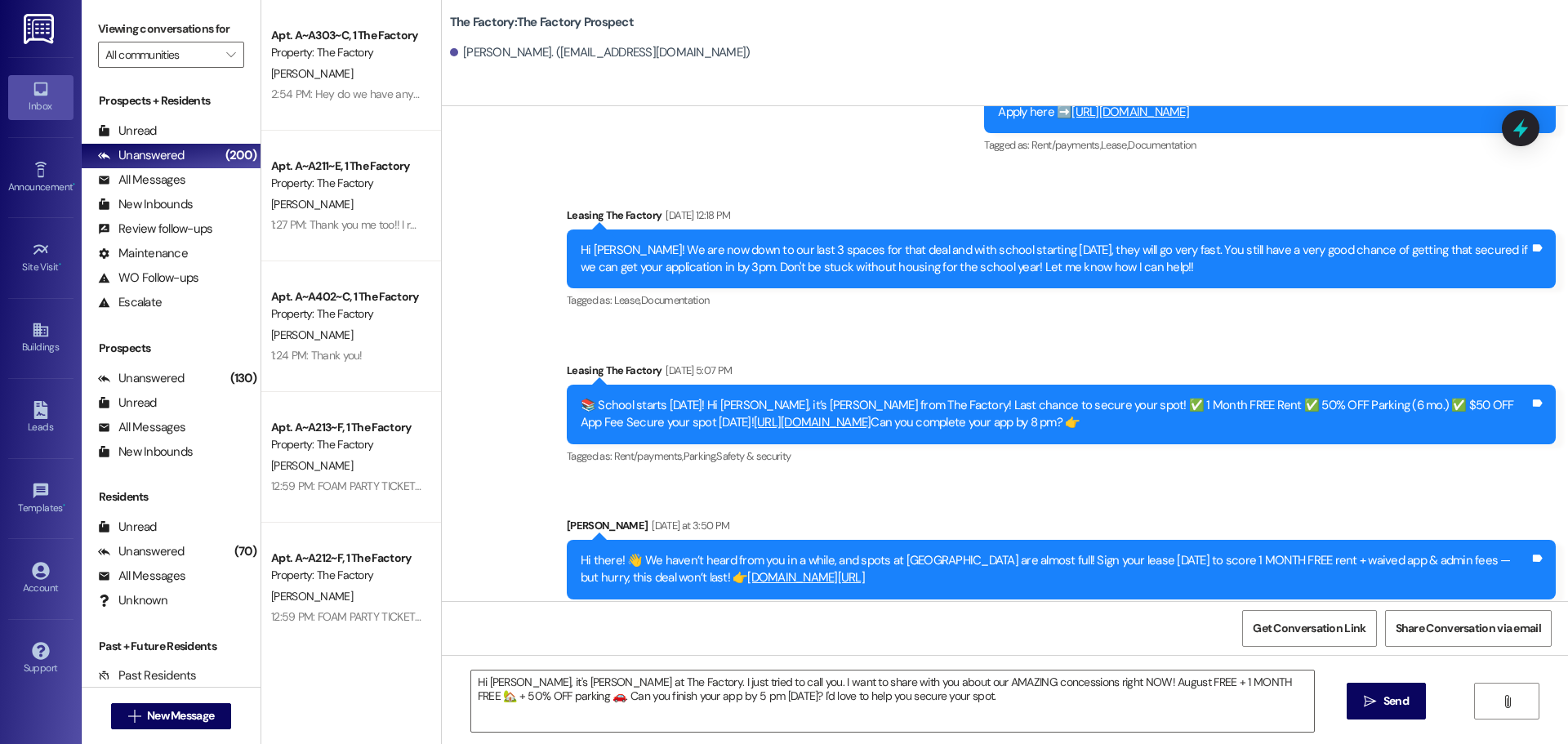
drag, startPoint x: 1406, startPoint y: 695, endPoint x: 17, endPoint y: 531, distance: 1398.6
click at [1402, 691] on button " Send" at bounding box center [1386, 701] width 79 height 37
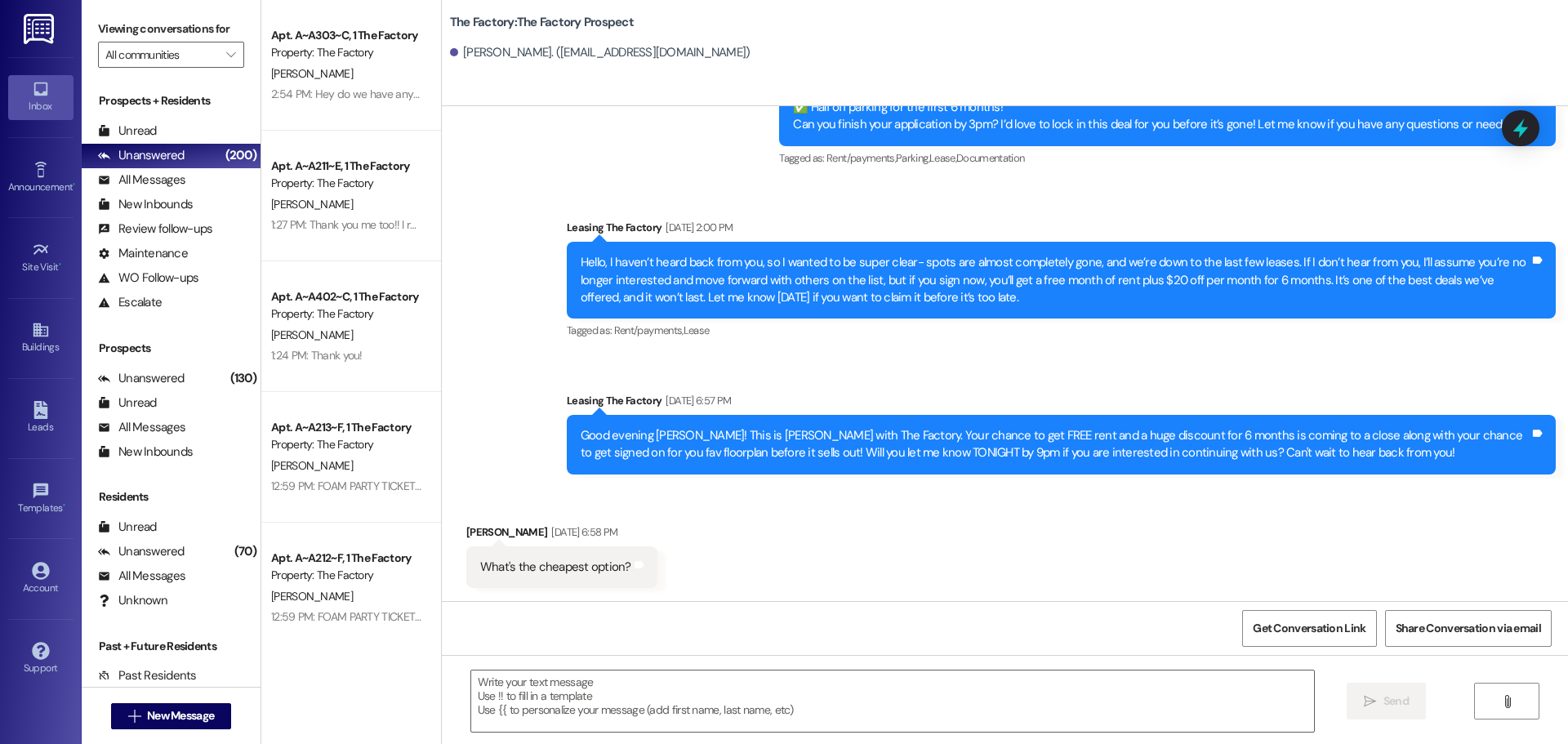
scroll to position [753, 0]
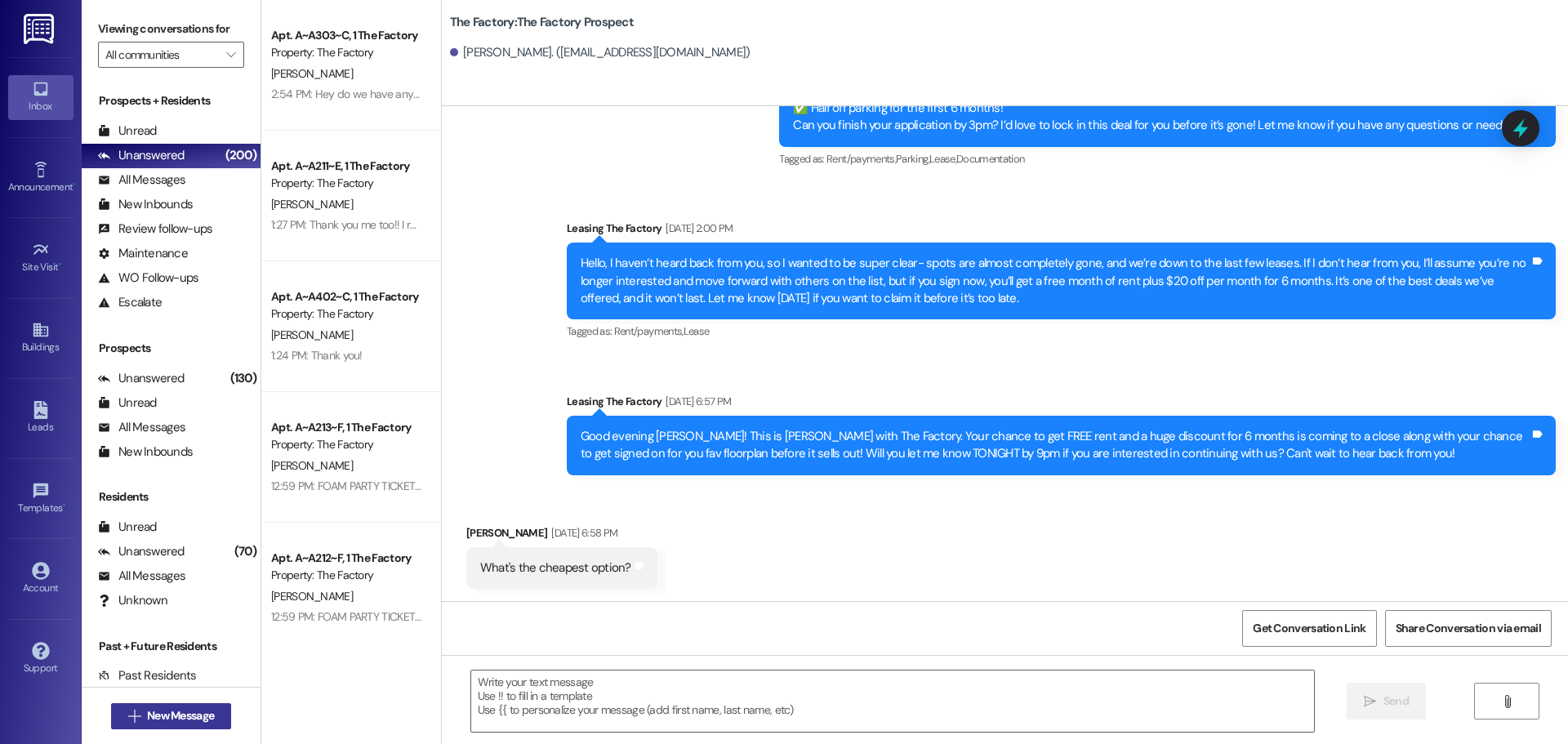
click at [202, 705] on button " New Message" at bounding box center [171, 715] width 121 height 26
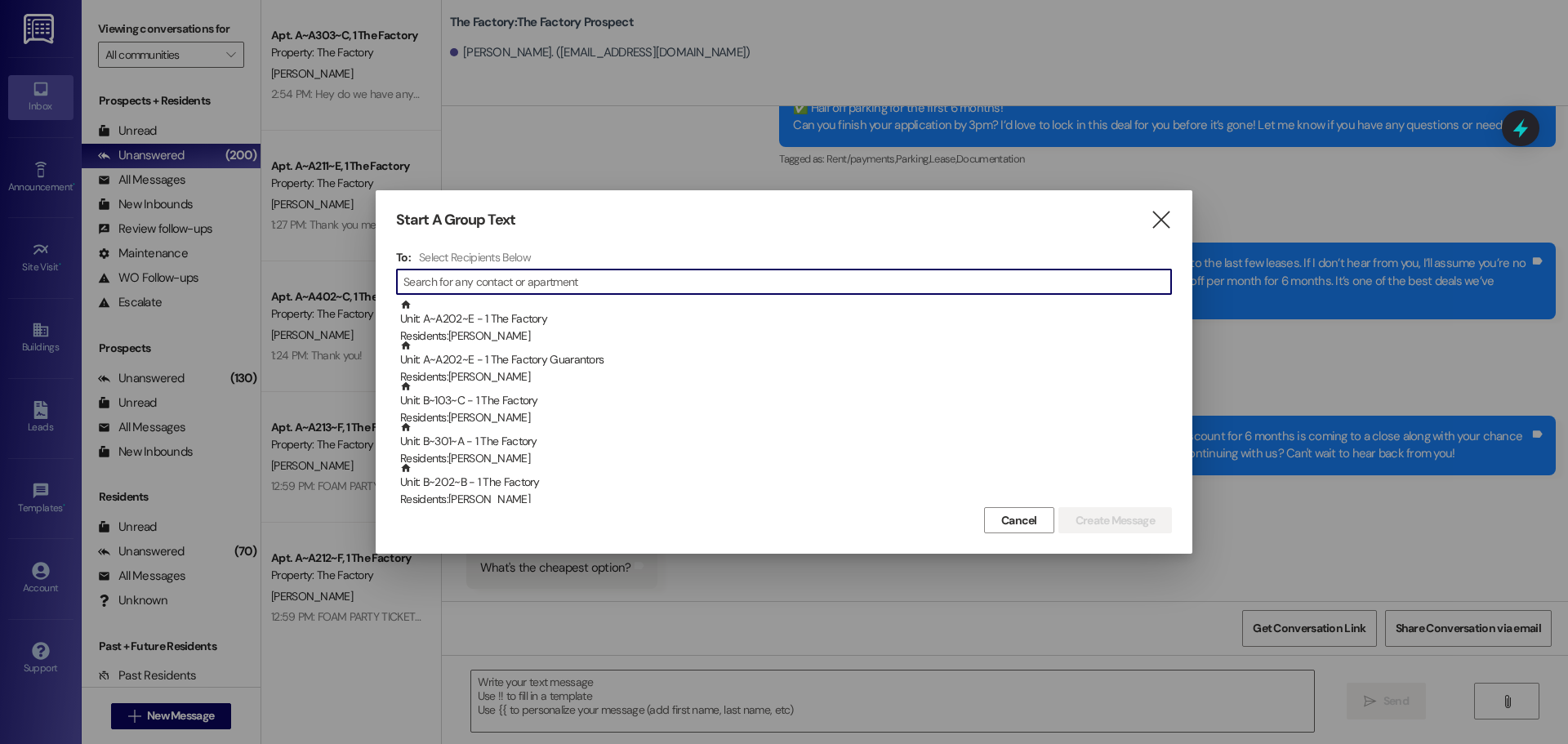
click at [459, 287] on input at bounding box center [787, 281] width 768 height 23
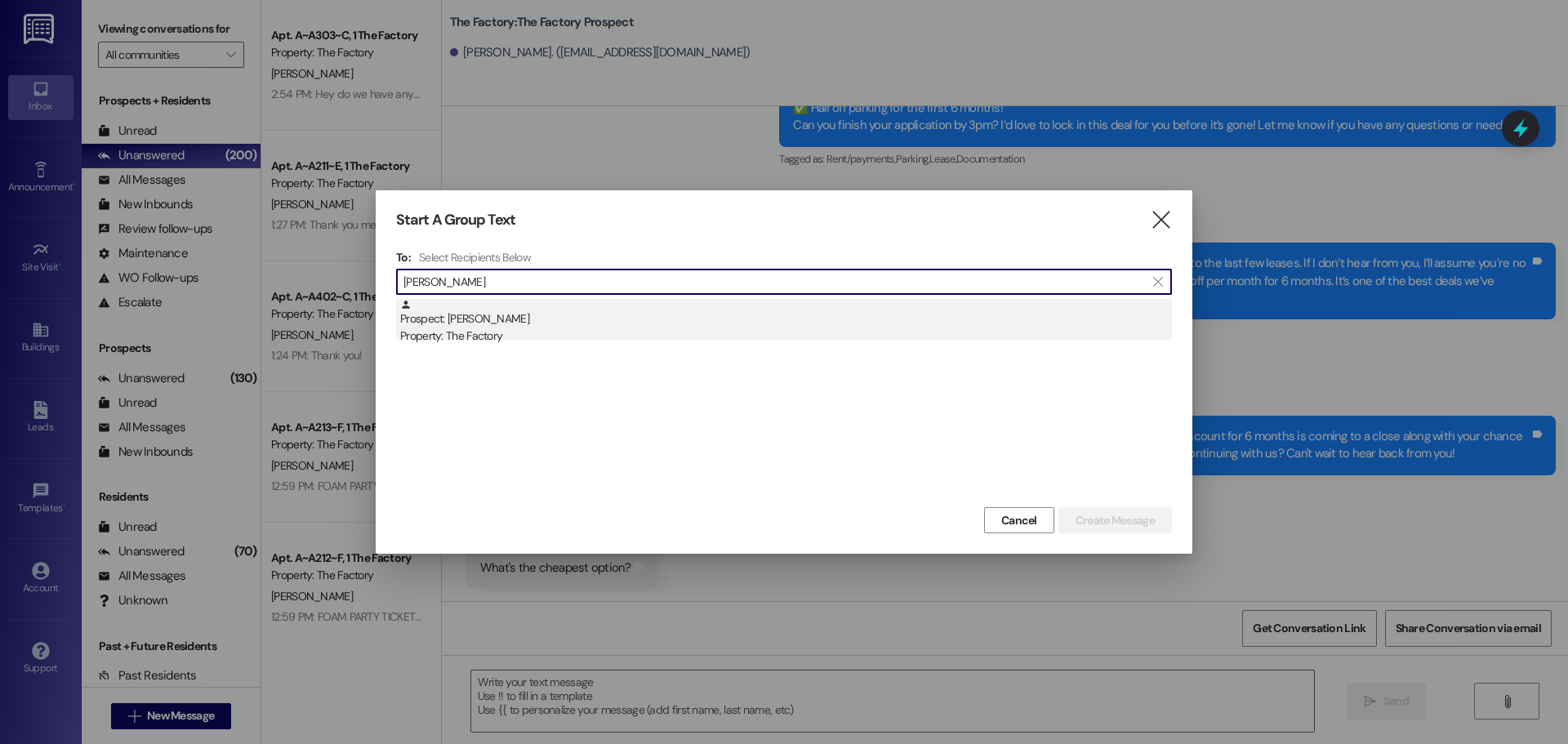
type input "corban sims"
click at [460, 312] on div "Prospect: Corban Sims Property: The Factory" at bounding box center [786, 321] width 772 height 47
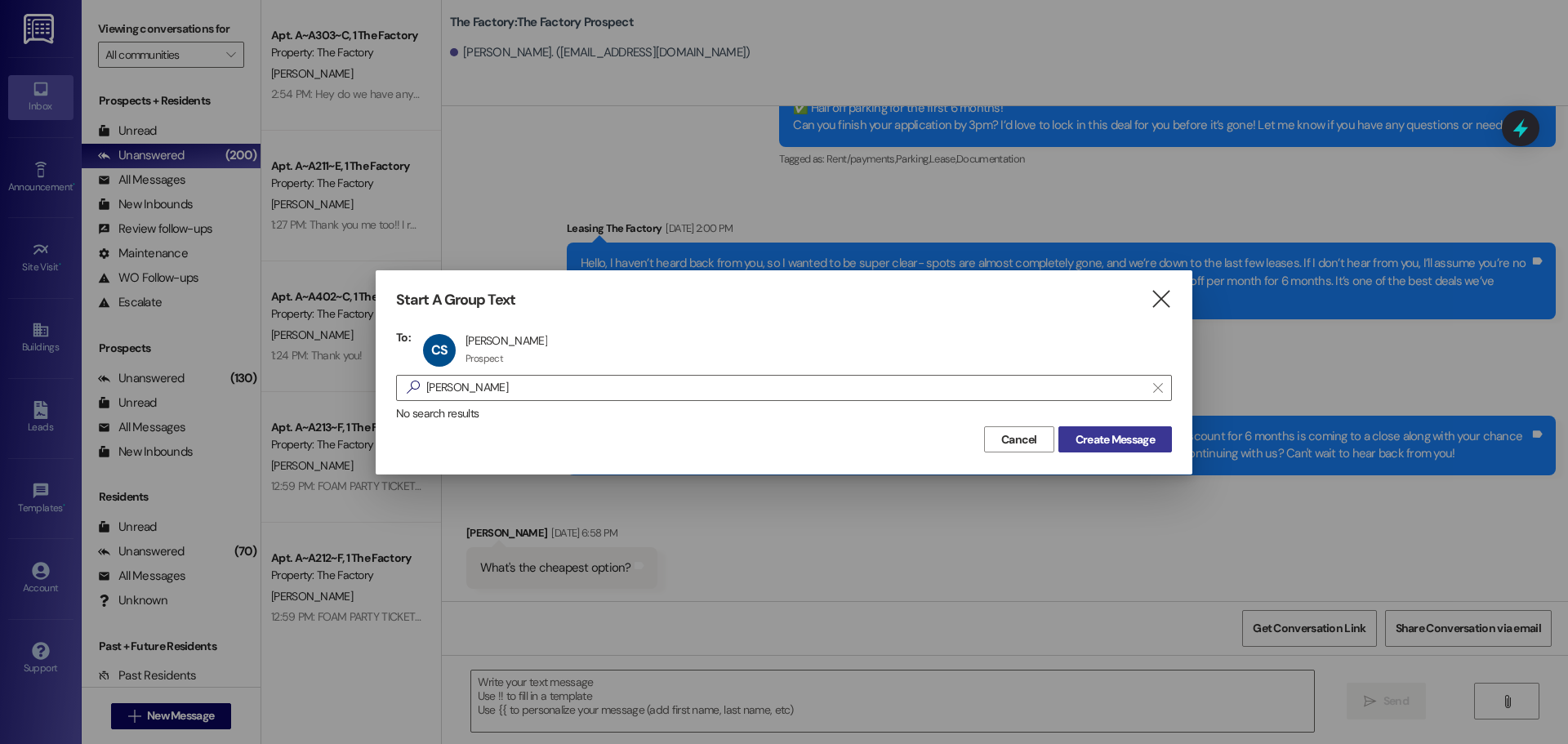
click at [1106, 447] on span "Create Message" at bounding box center [1115, 440] width 79 height 17
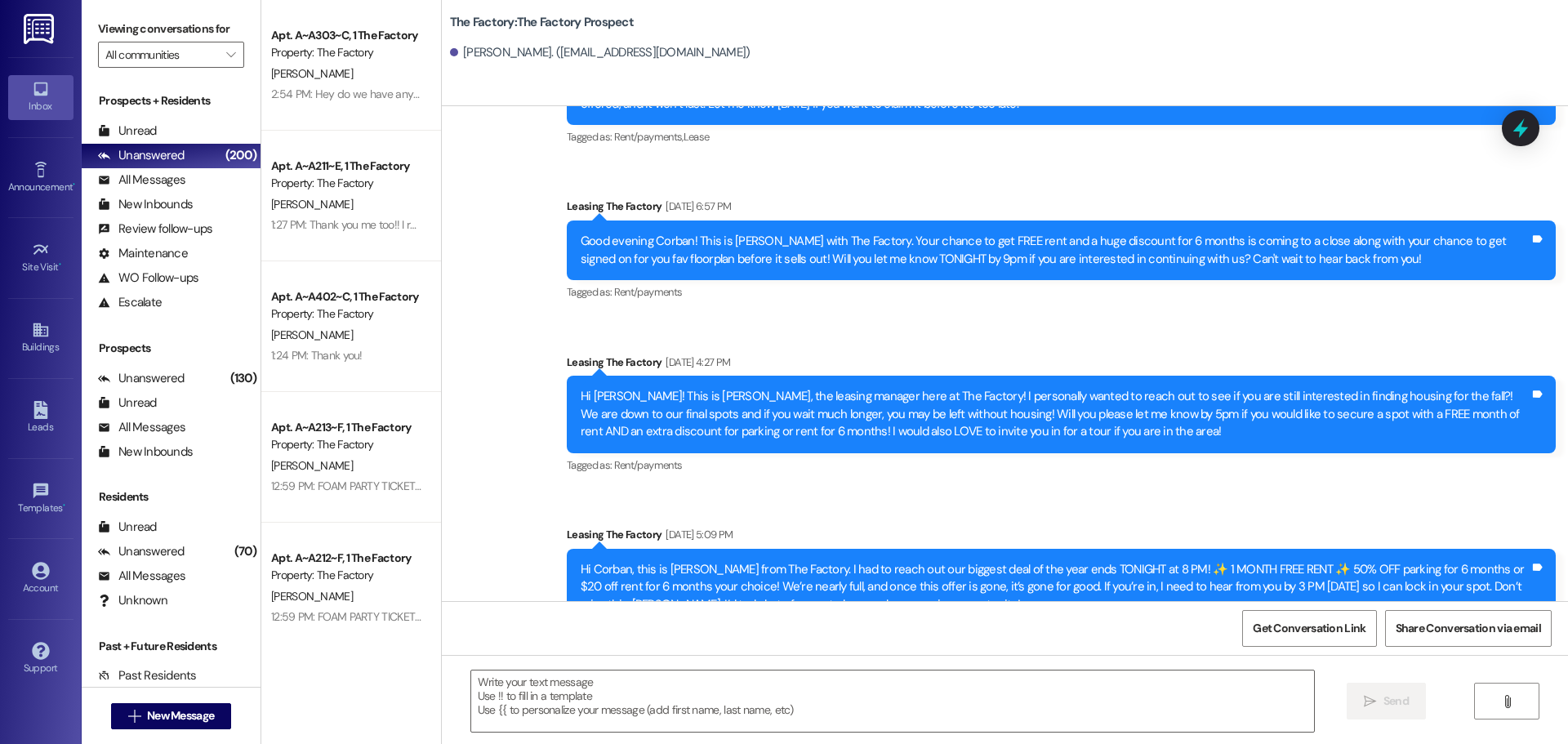
scroll to position [1079, 0]
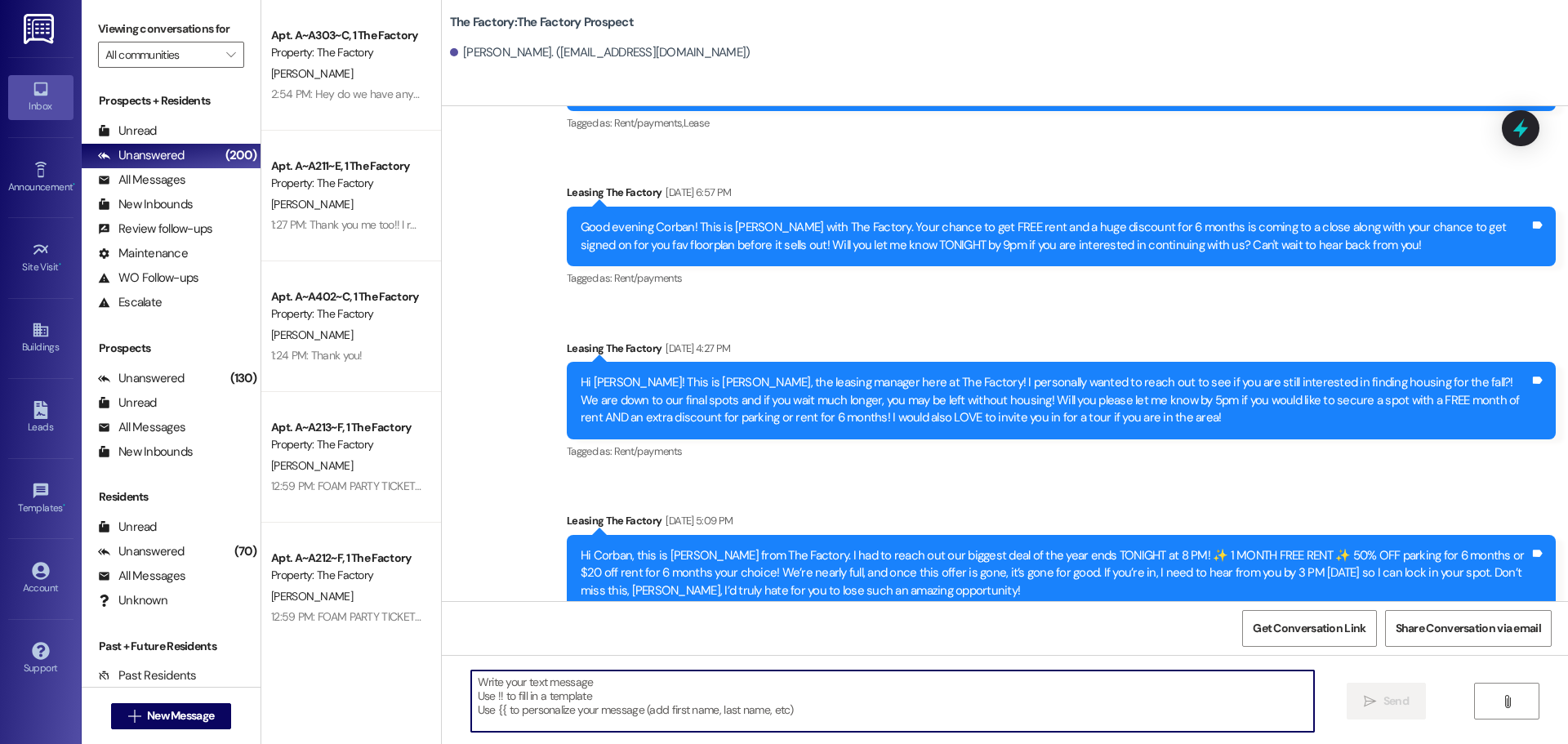
click at [471, 680] on textarea at bounding box center [893, 701] width 843 height 61
paste textarea "Hi Tyler, it's Tawnya at The Factory. I just tried to call you. I want to share…"
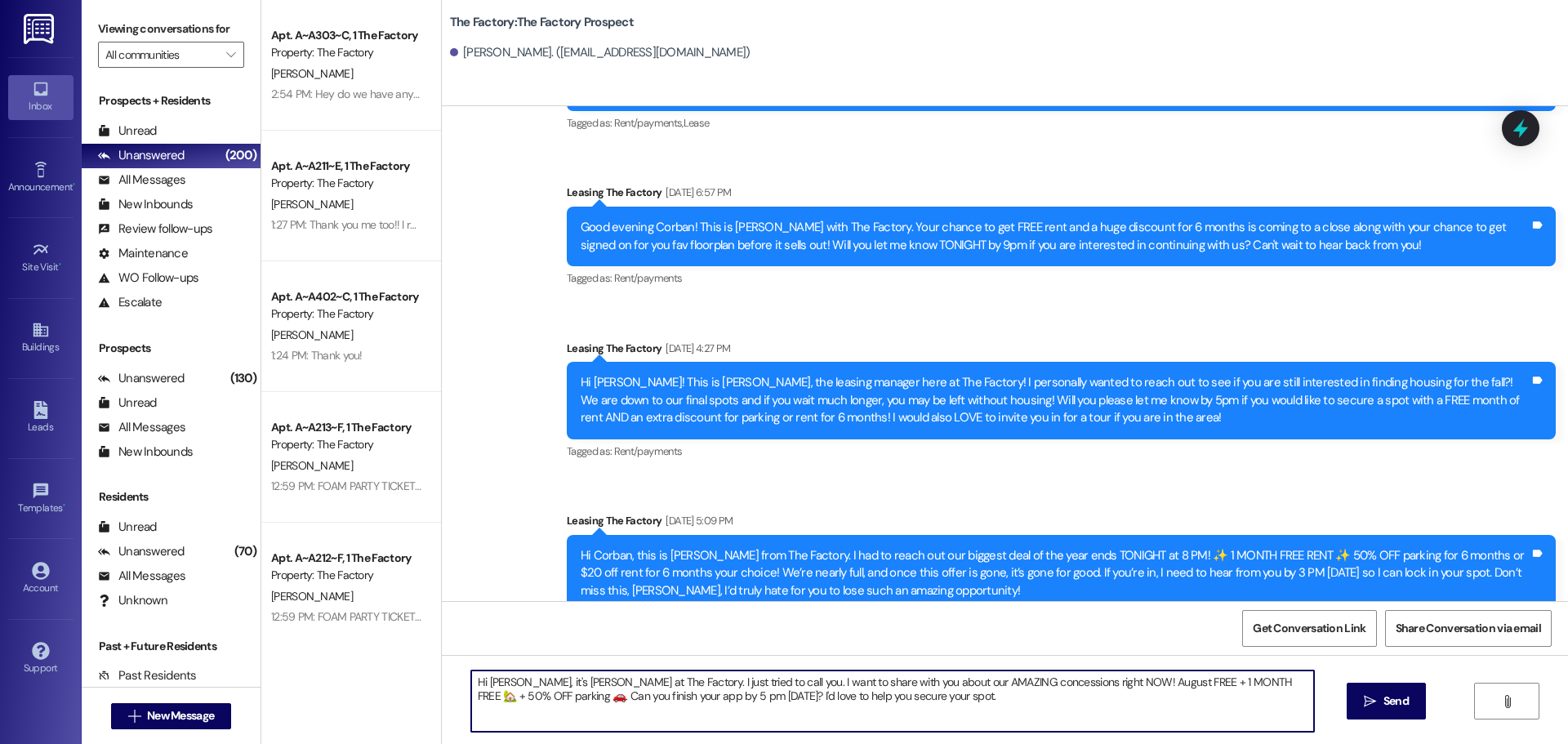
click at [724, 679] on textarea "Hi Tyler, it's Tawnya at The Factory. I just tried to call you. I want to share…" at bounding box center [893, 701] width 843 height 61
click at [679, 679] on textarea "Hi Tyler, it's Tawnya at The Factory. I just left yu a voicemail. I want to sha…" at bounding box center [893, 701] width 843 height 61
click at [500, 678] on textarea "Hi Tyler, it's Tawnya at The Factory. I just left you a voicemail. I want to sh…" at bounding box center [893, 701] width 843 height 61
drag, startPoint x: 465, startPoint y: 681, endPoint x: 959, endPoint y: 705, distance: 494.6
click at [959, 705] on textarea "Hi Corban,, it's Tawnya at The Factory. I just left you a voicemail. I want to …" at bounding box center [893, 701] width 843 height 61
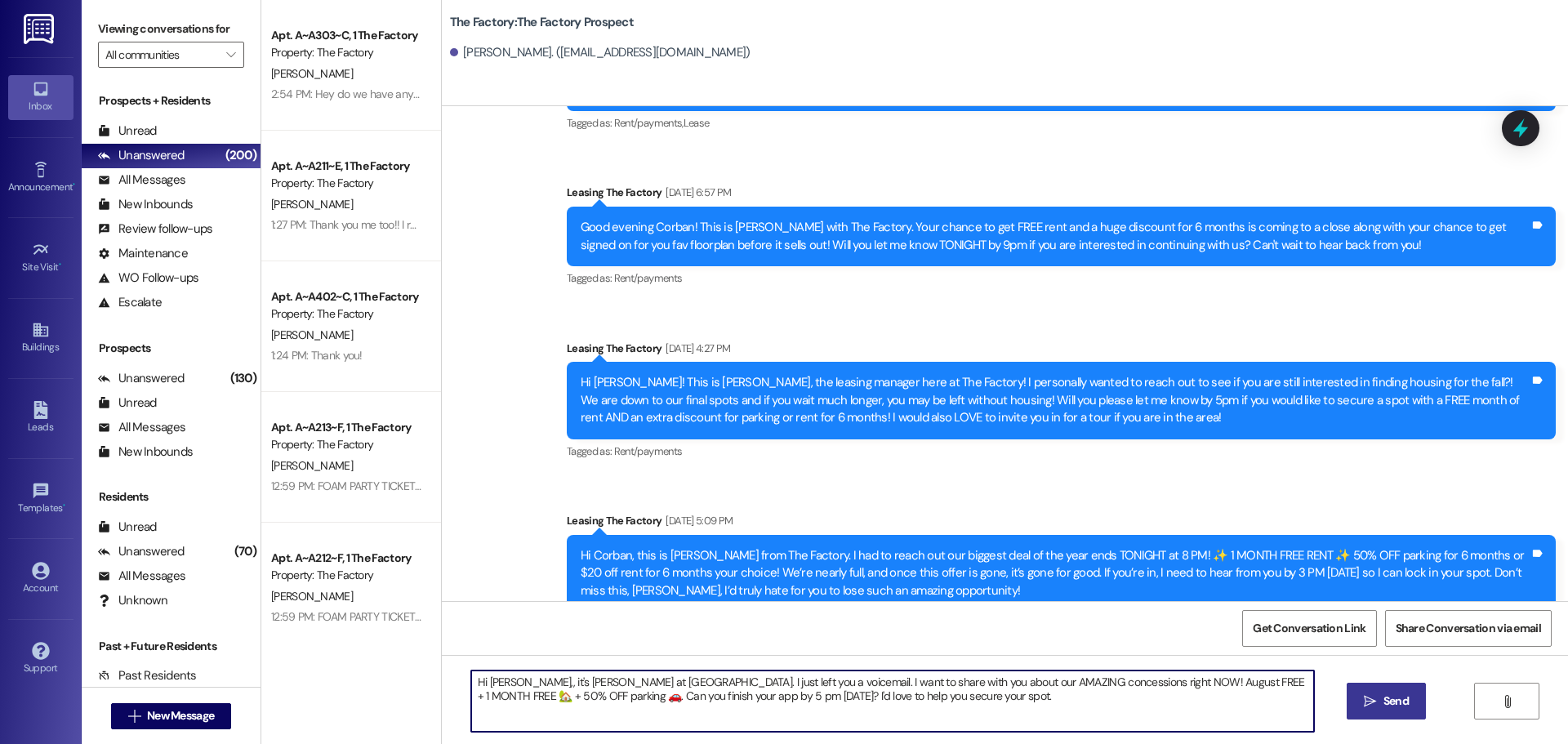
type textarea "Hi Corban,, it's Tawnya at The Factory. I just left you a voicemail. I want to …"
click at [1392, 698] on span "Send" at bounding box center [1396, 701] width 26 height 17
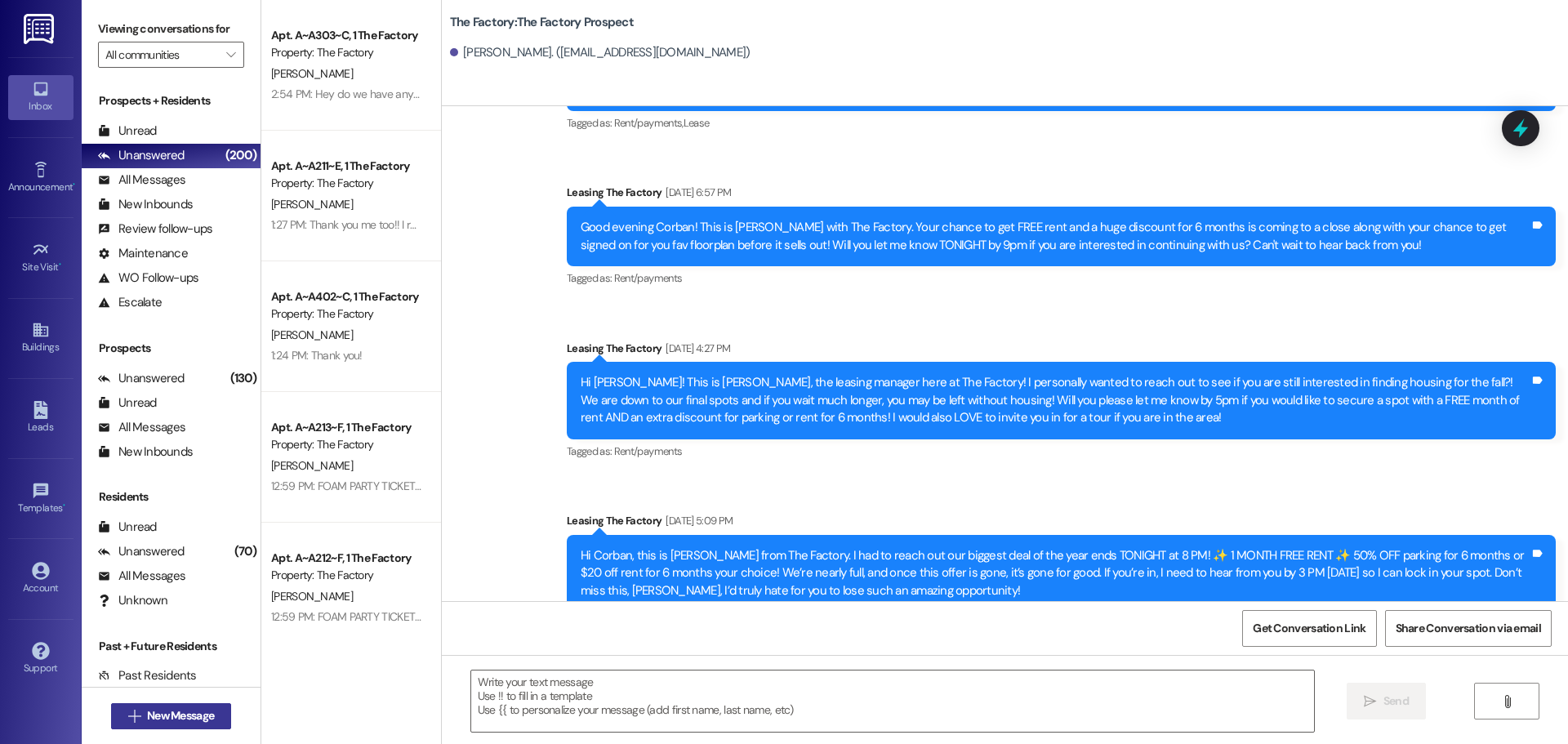
click at [188, 715] on span "New Message" at bounding box center [180, 716] width 67 height 17
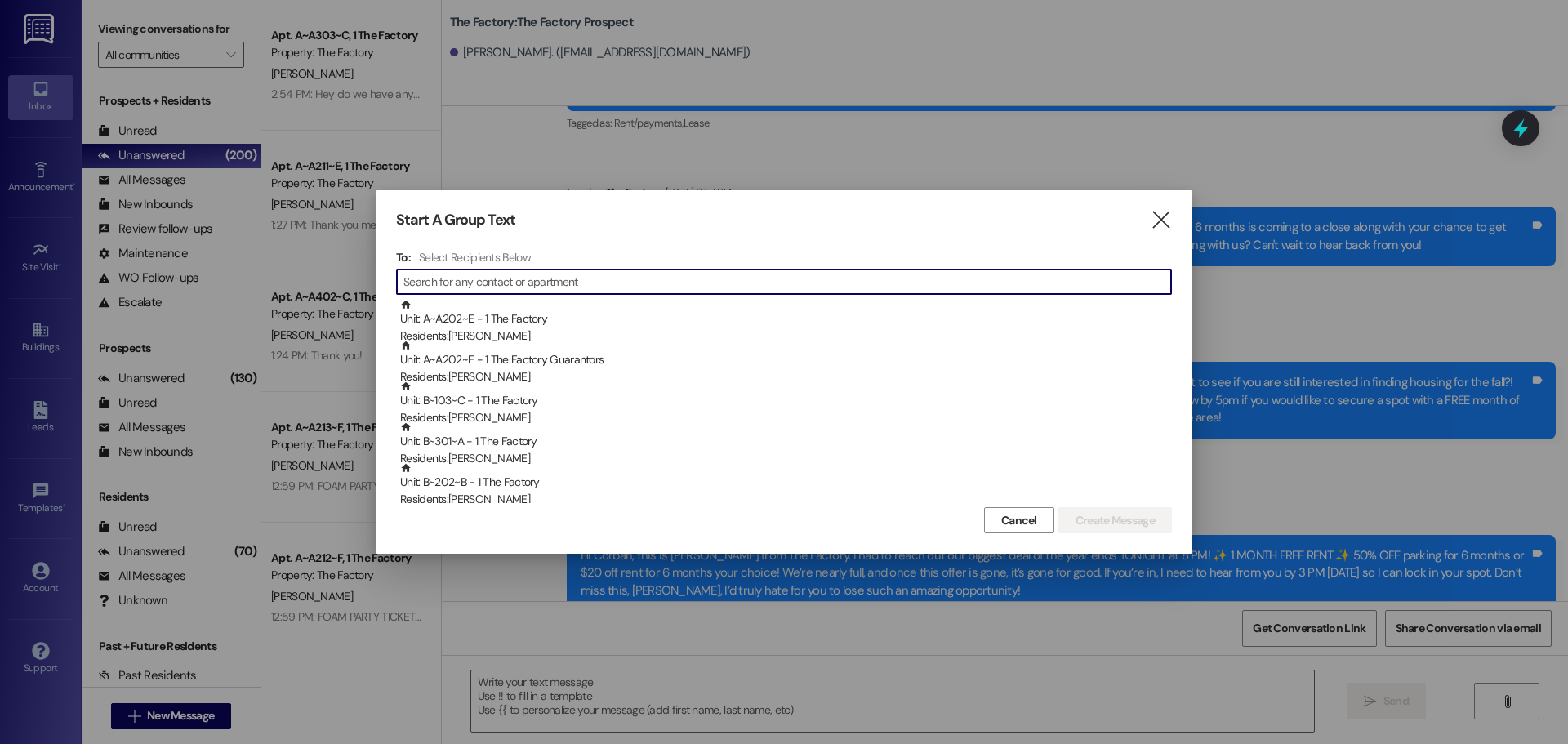
click at [469, 286] on input at bounding box center [787, 281] width 768 height 23
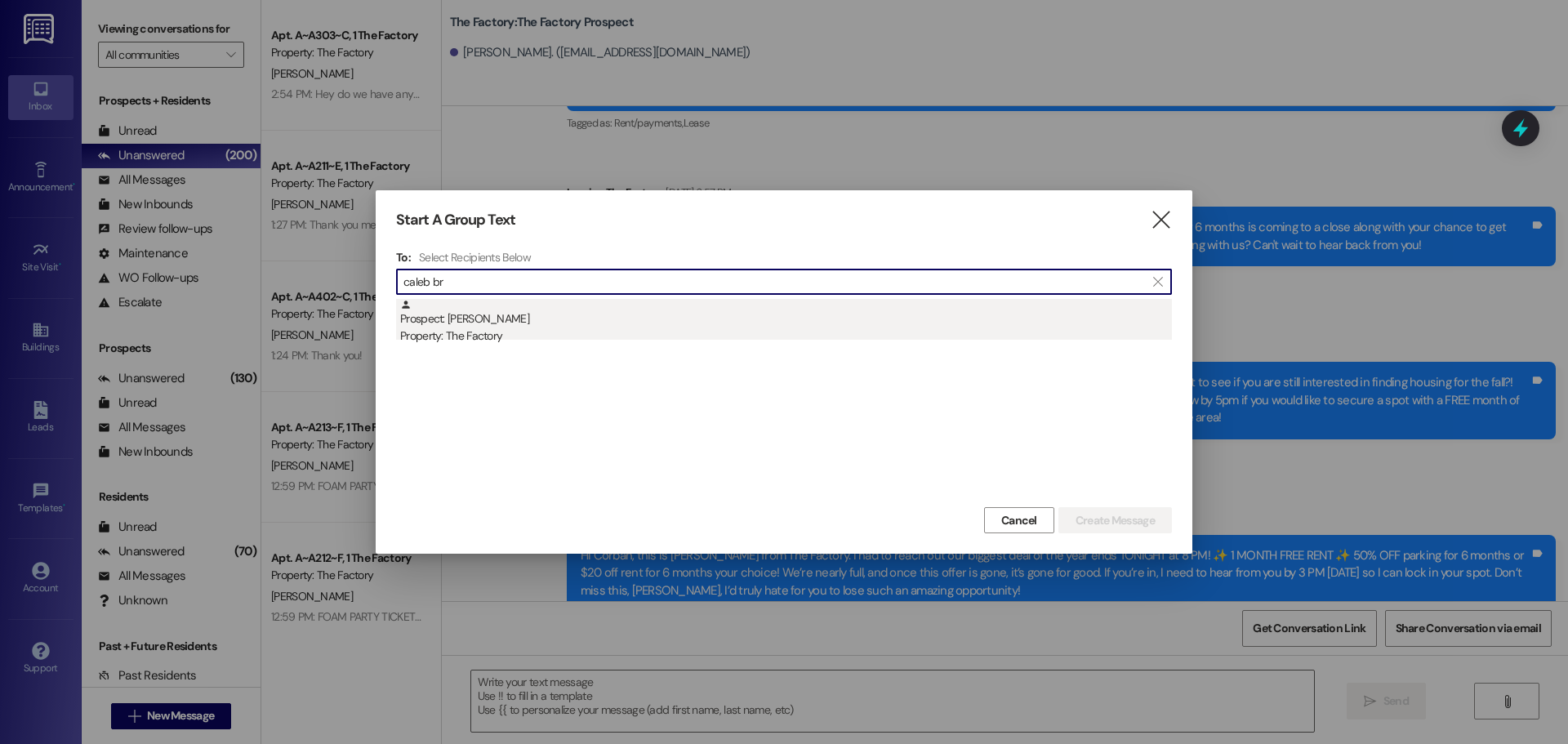
type input "caleb br"
click at [464, 322] on div "Prospect: Caleb Brock Property: The Factory" at bounding box center [786, 321] width 772 height 47
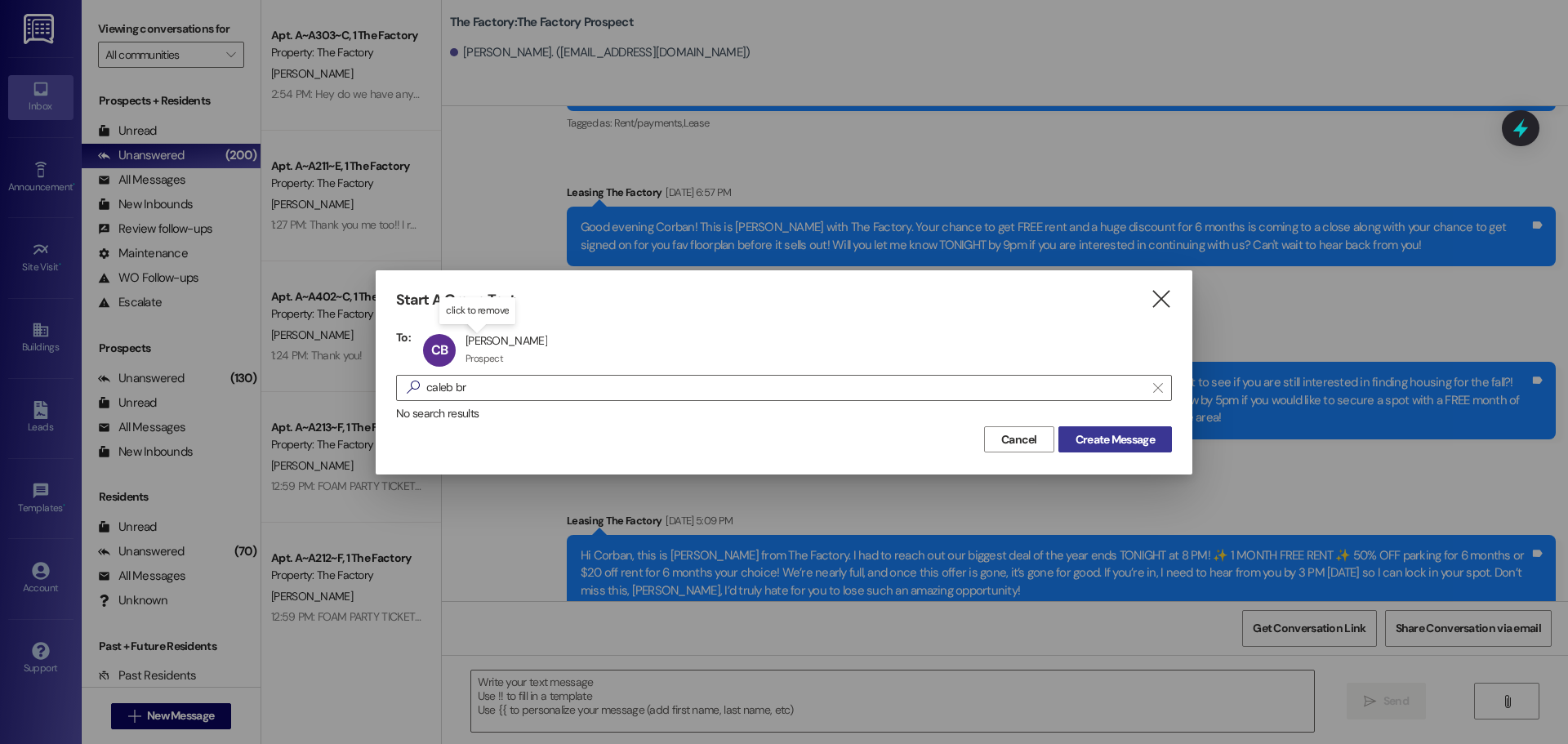
click at [1100, 443] on span "Create Message" at bounding box center [1115, 440] width 79 height 17
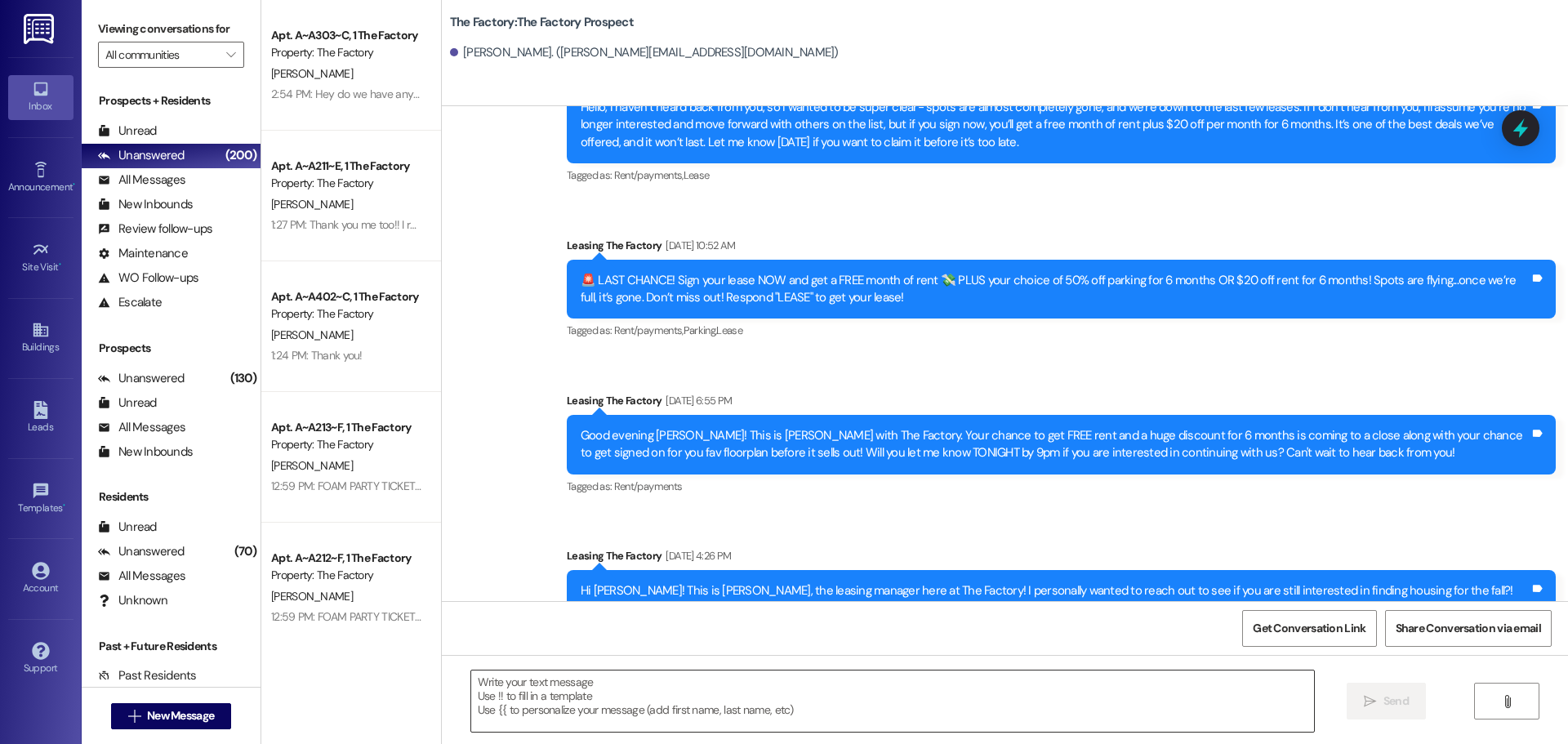
click at [471, 687] on textarea at bounding box center [893, 701] width 843 height 61
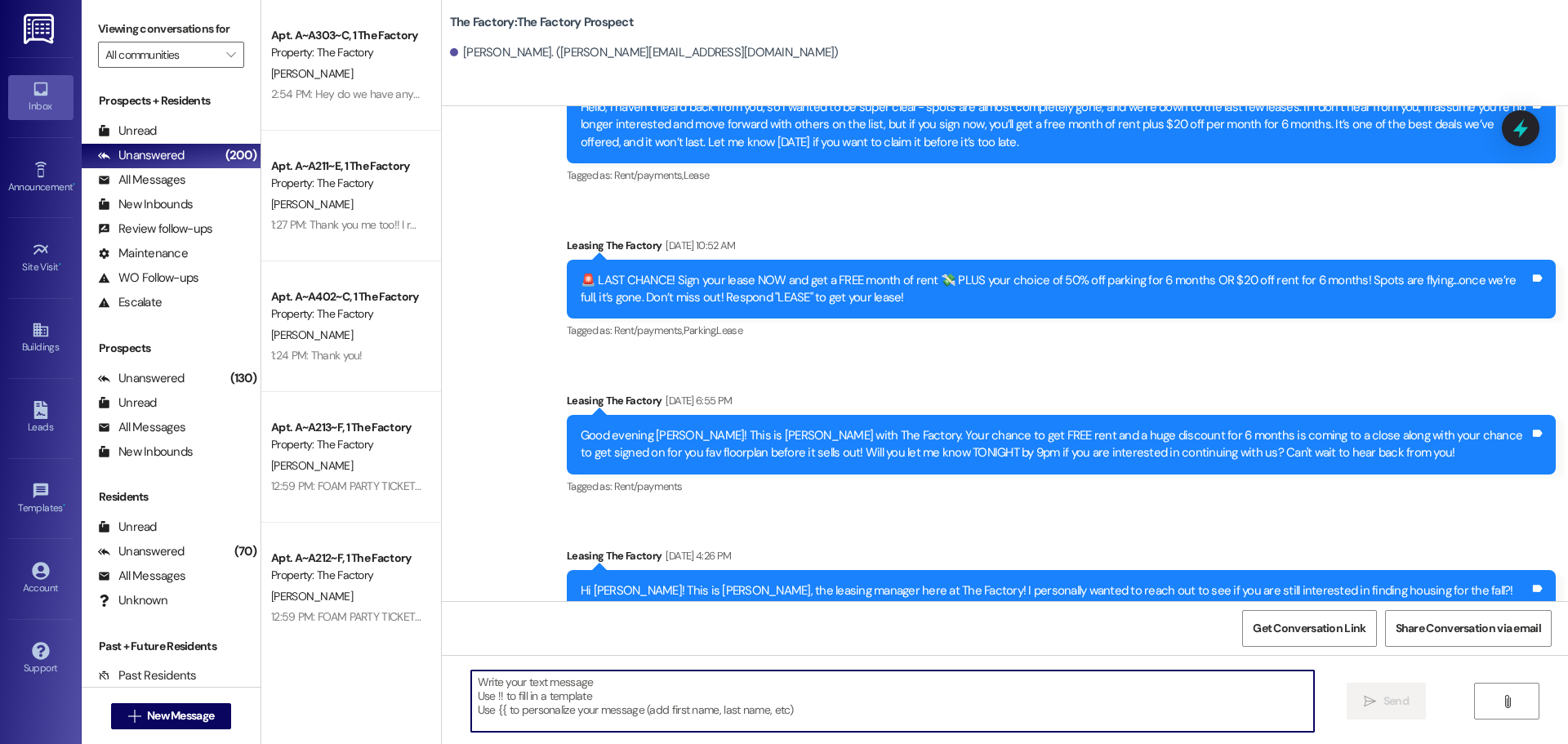
paste textarea "Hi Corban,, it's Tawnya at The Factory. I just left you a voicemail. I want to …"
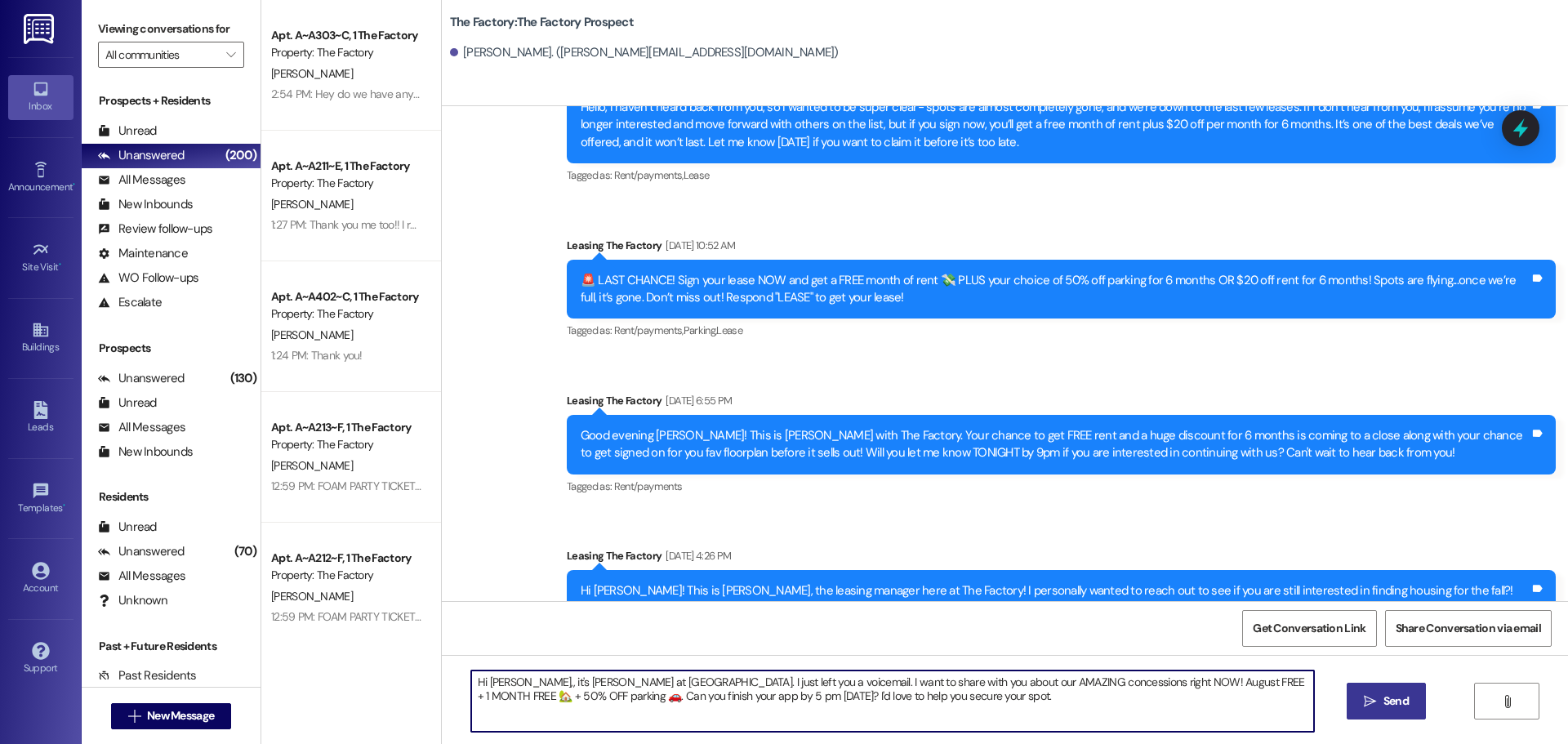
click at [518, 685] on textarea "Hi Corban,, it's Tawnya at The Factory. I just left you a voicemail. I want to …" at bounding box center [893, 701] width 843 height 61
drag, startPoint x: 464, startPoint y: 679, endPoint x: 989, endPoint y: 713, distance: 526.1
click at [989, 713] on textarea "Hi {{first_name}}, it's Tawnya at The Factory. I just left you a voicemail. I w…" at bounding box center [893, 701] width 843 height 61
type textarea "Hi {{first_name}}, it's Tawnya at The Factory. I just left you a voicemail. I w…"
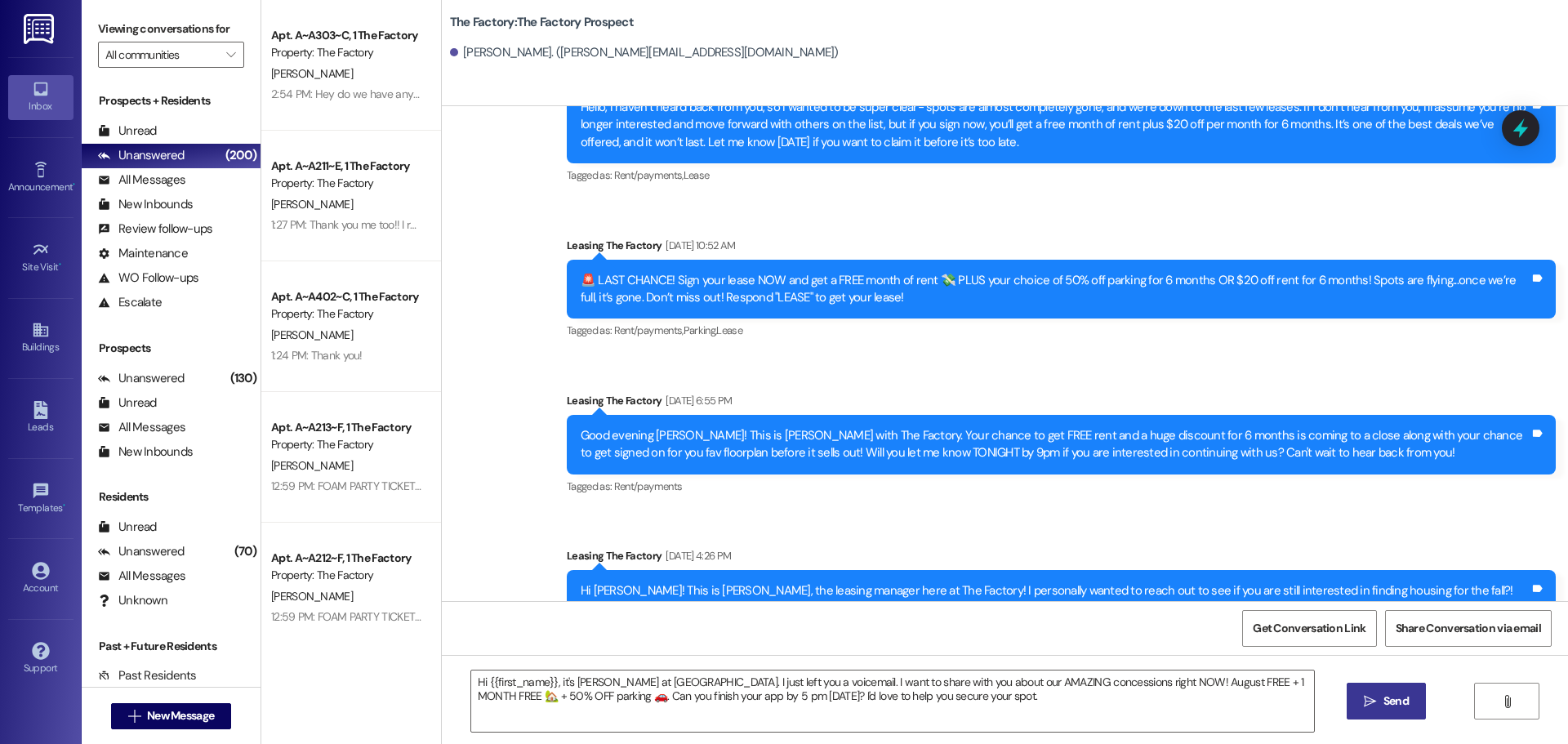
click at [1370, 697] on icon "" at bounding box center [1370, 702] width 12 height 13
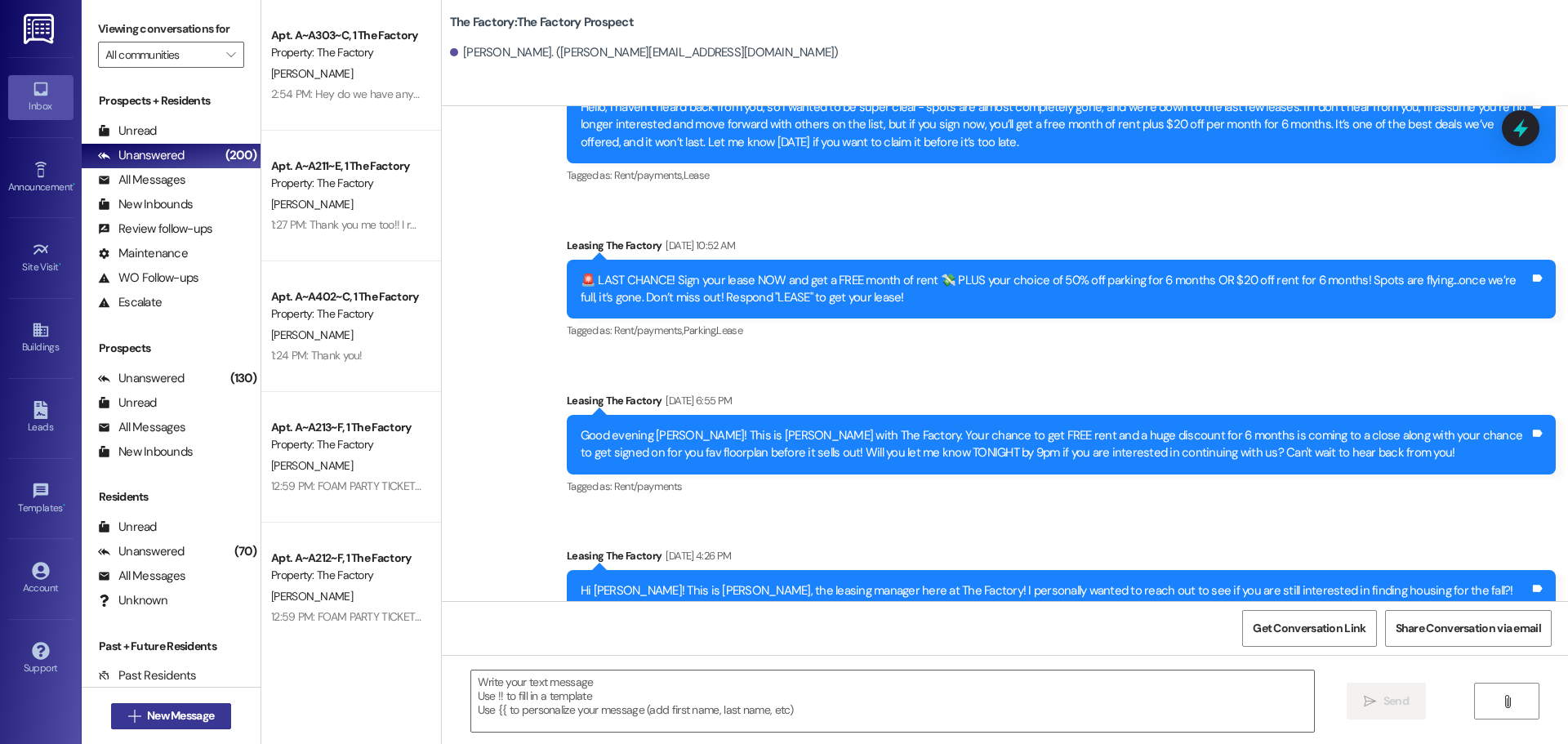
click at [174, 714] on span "New Message" at bounding box center [180, 716] width 67 height 17
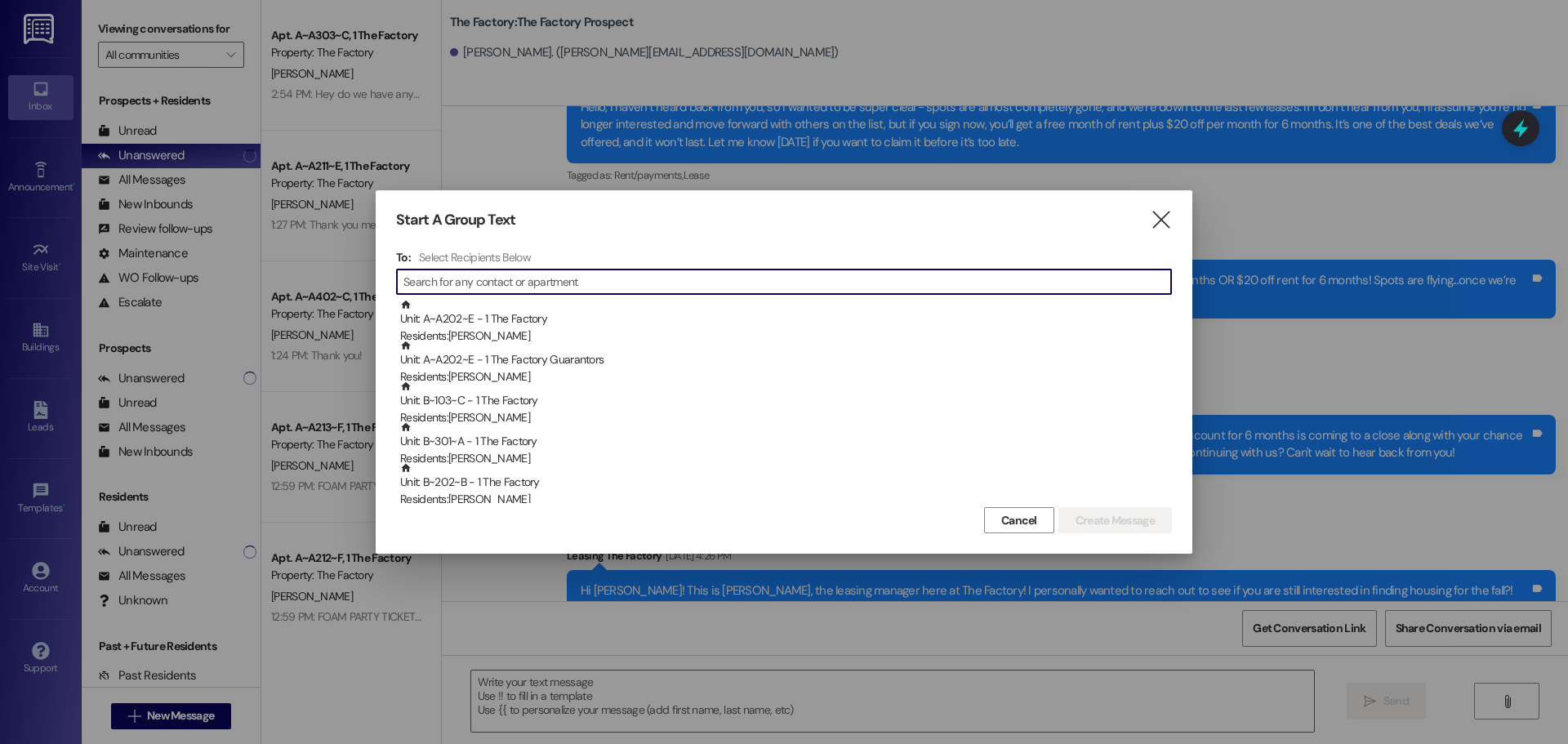
click at [411, 275] on input at bounding box center [787, 281] width 768 height 23
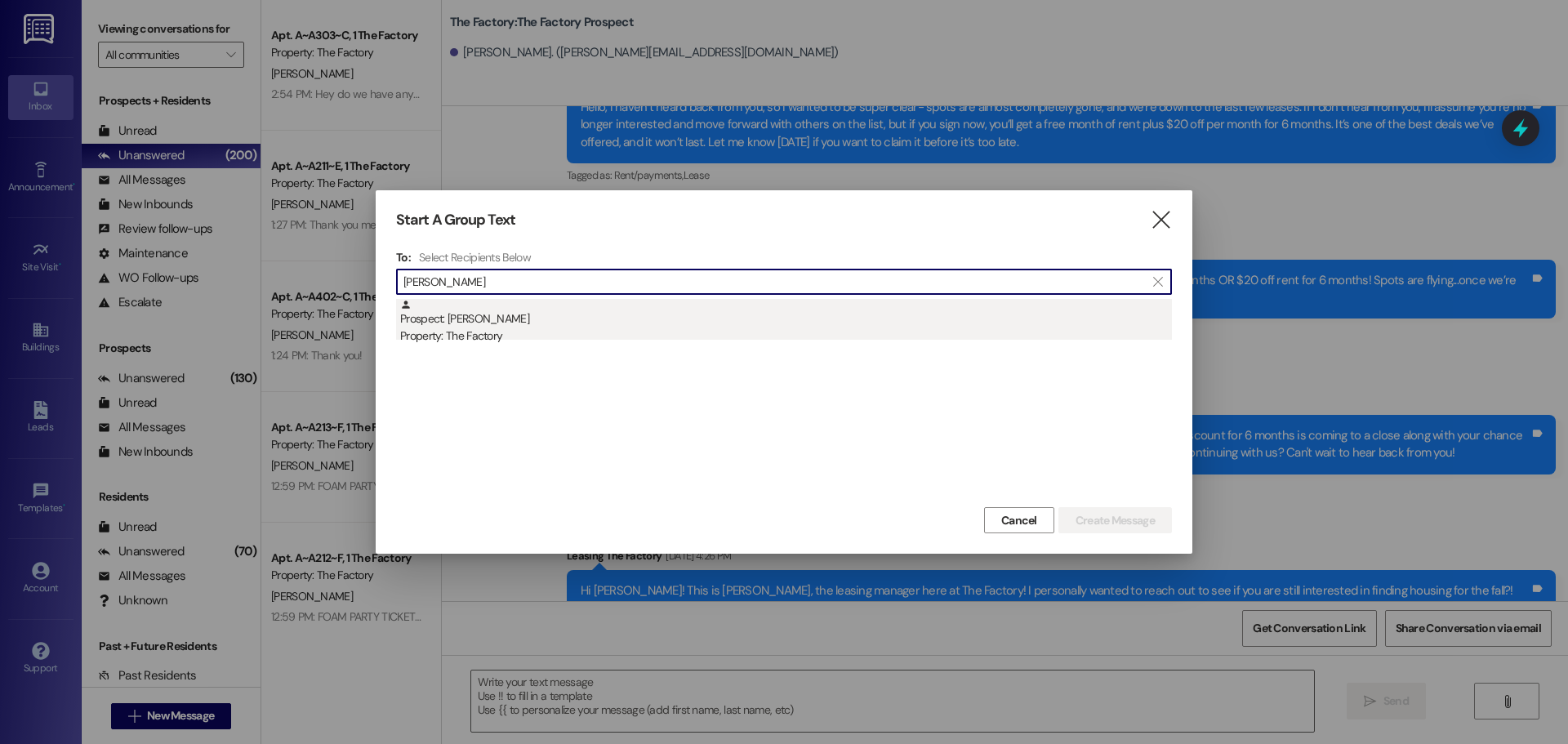
type input "sawyer wil"
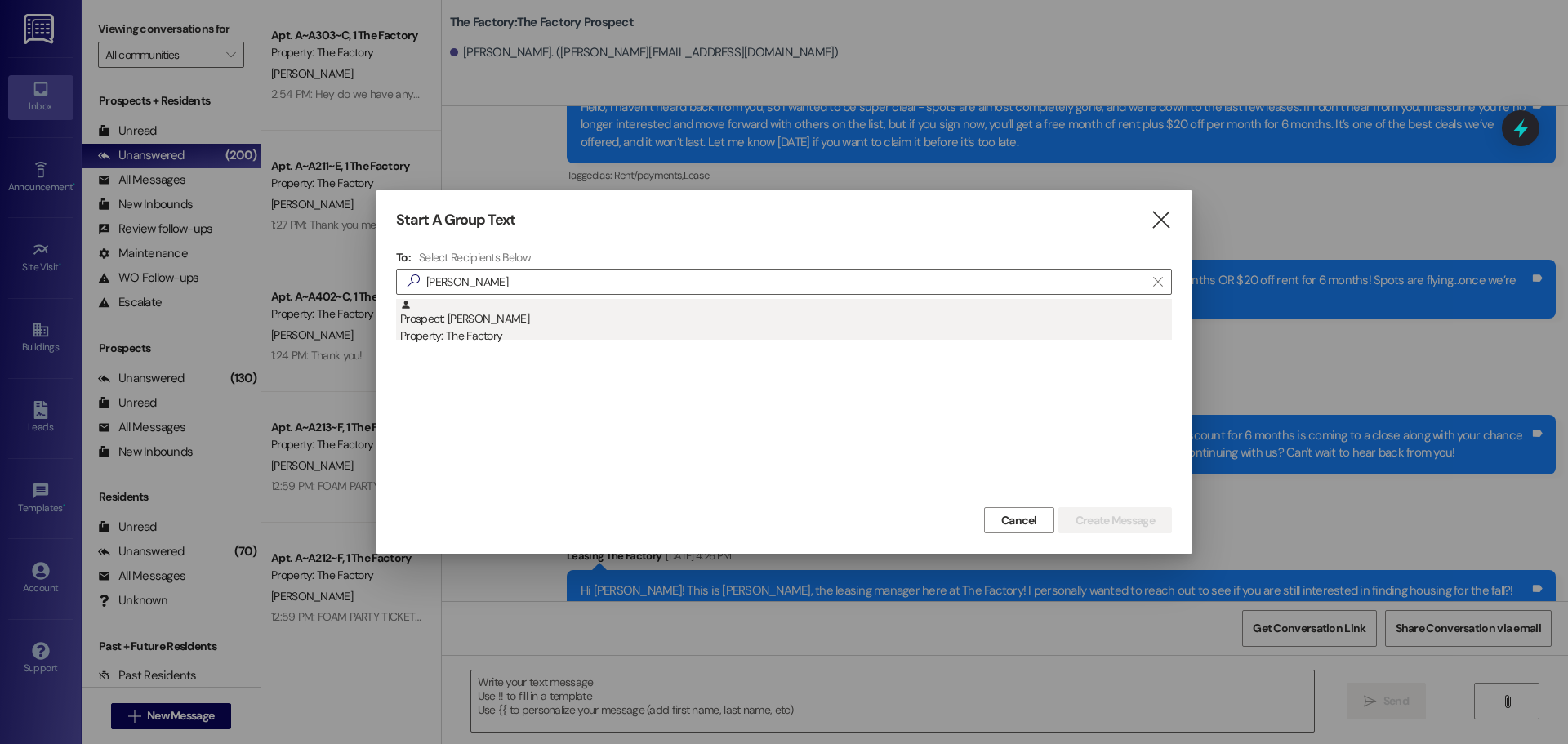
click at [458, 337] on div "Property: The Factory" at bounding box center [786, 336] width 772 height 17
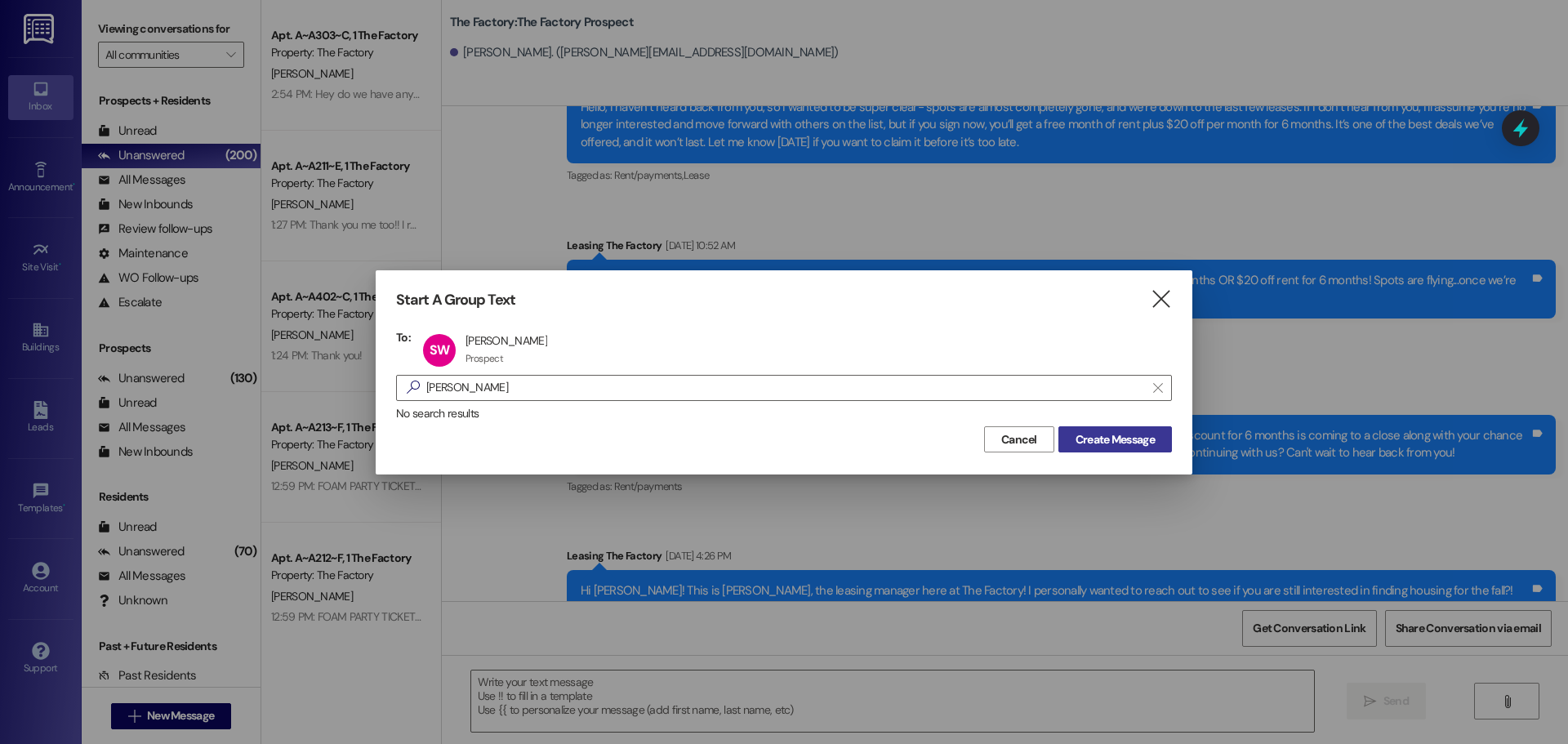
click at [1129, 439] on span "Create Message" at bounding box center [1115, 440] width 79 height 17
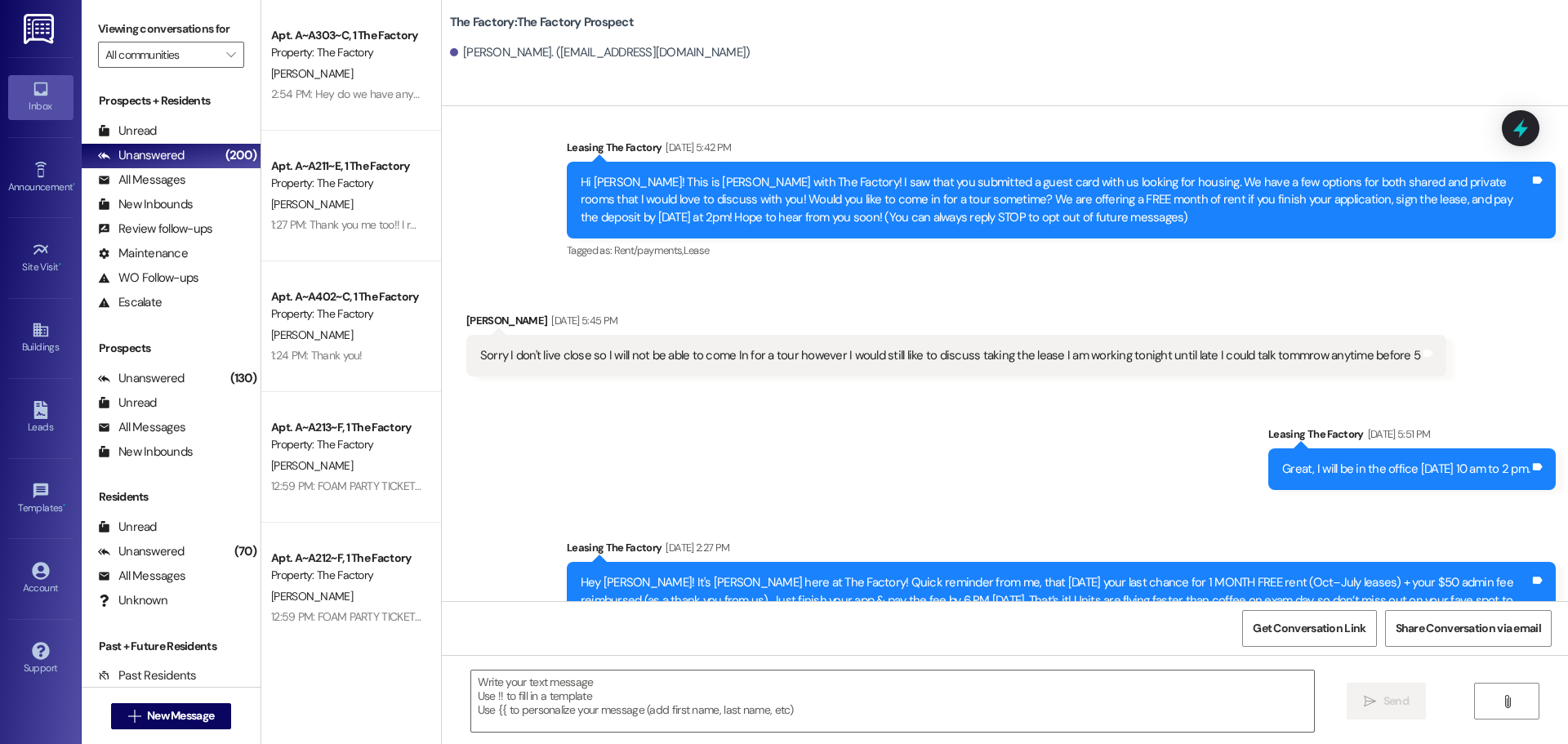
scroll to position [0, 0]
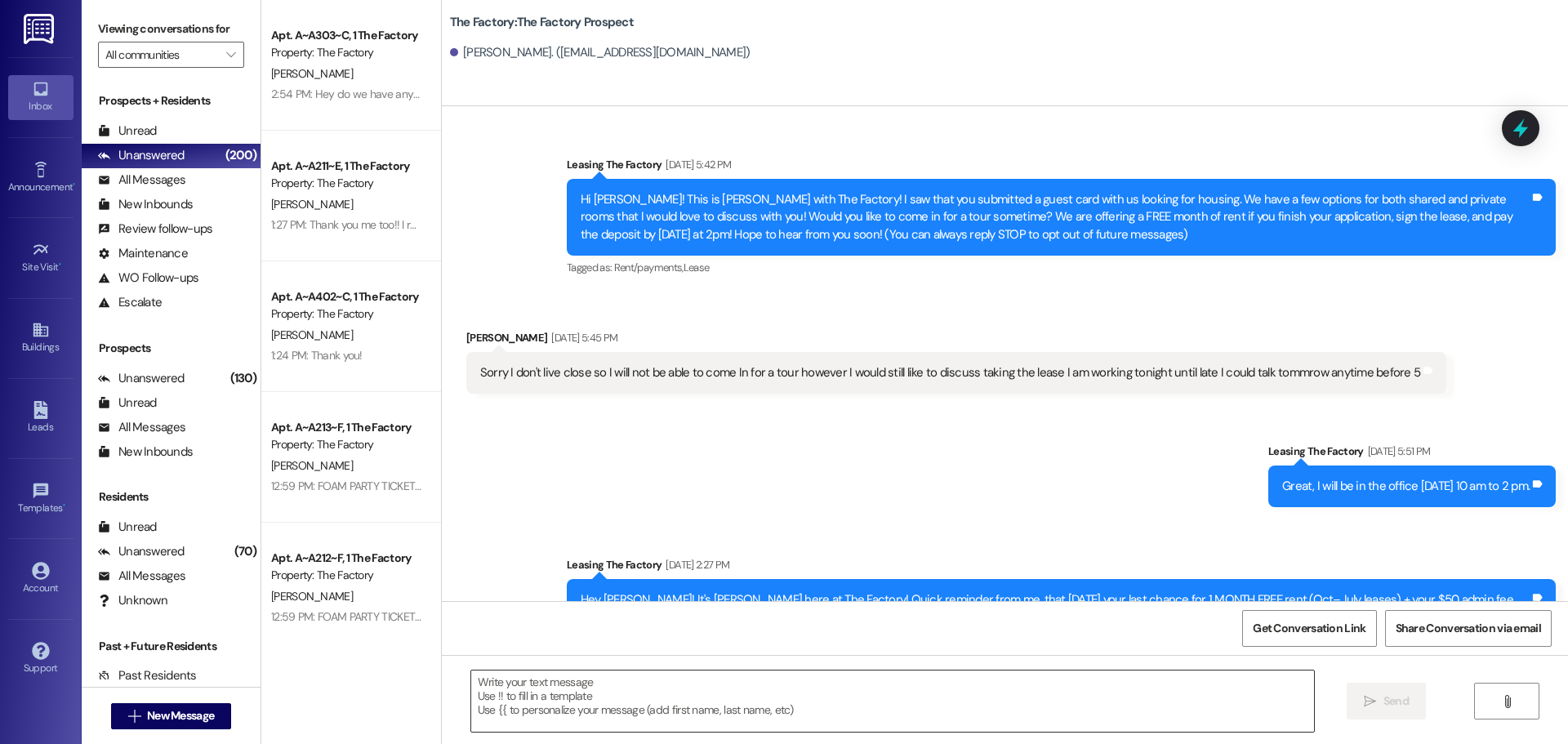
click at [471, 685] on textarea at bounding box center [893, 701] width 843 height 61
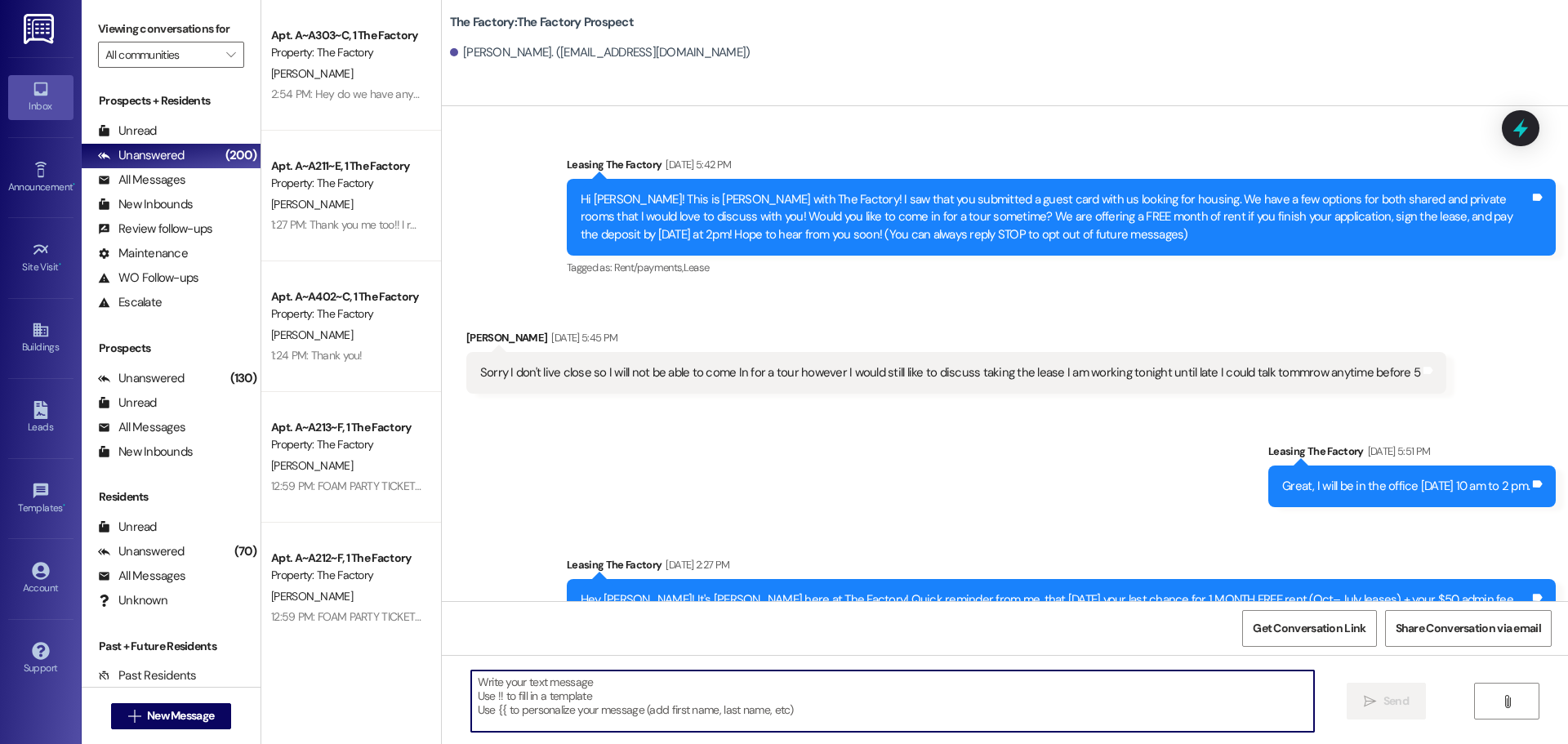
paste textarea "Hi {{first_name}}, it's Tawnya at The Factory. I just left you a voicemail. I w…"
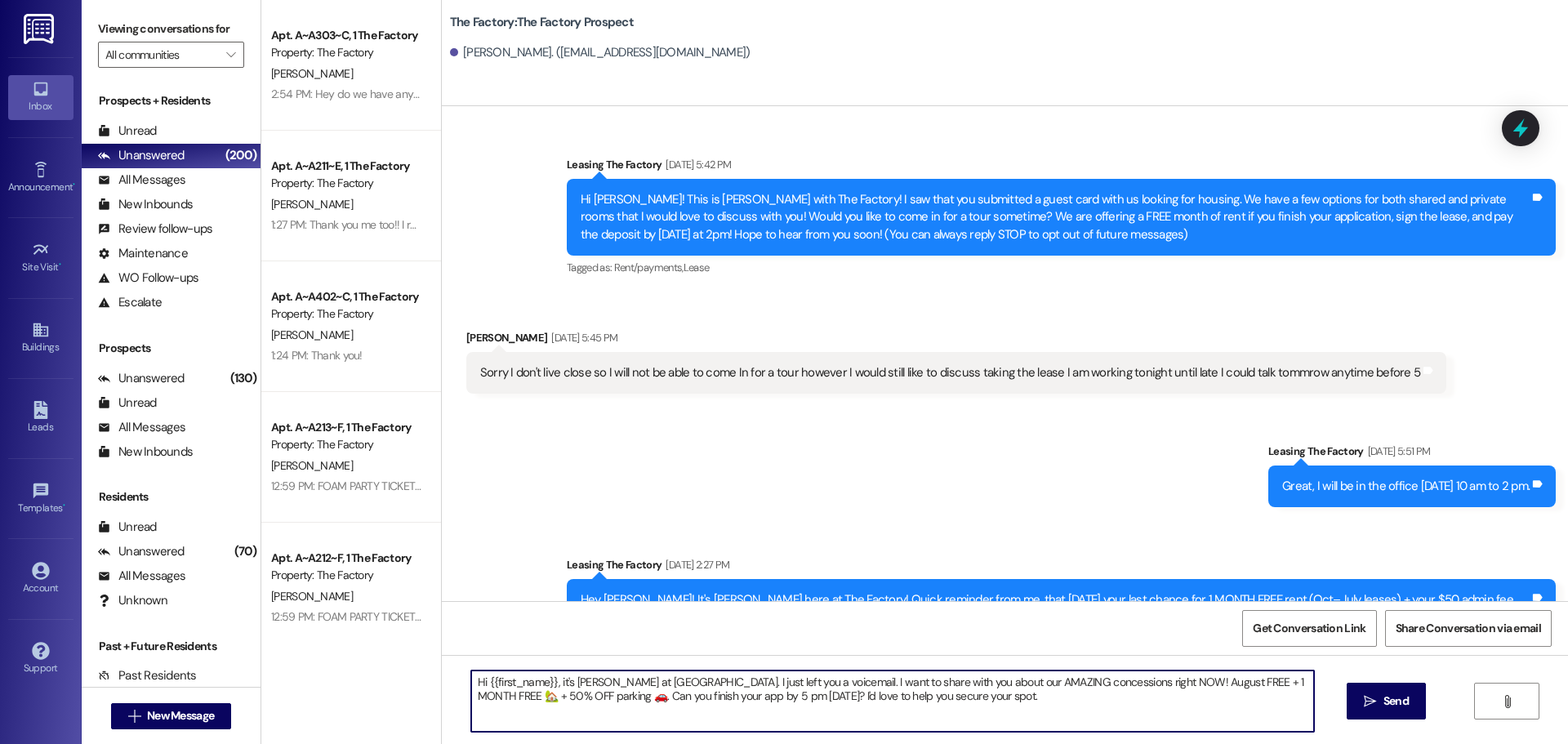
click at [714, 681] on textarea "Hi {{first_name}}, it's Tawnya at The Factory. I just left you a voicemail. I w…" at bounding box center [893, 701] width 843 height 61
click at [1001, 697] on textarea "Hi {{first_name}}, it's Tawnya at The Factory. I just tried to leave you a voic…" at bounding box center [893, 701] width 843 height 61
drag, startPoint x: 465, startPoint y: 685, endPoint x: 1191, endPoint y: 700, distance: 726.2
click at [1191, 700] on textarea "Hi {{first_name}}, it's Tawnya at The Factory. I just tried to leave you a voic…" at bounding box center [893, 701] width 843 height 61
type textarea "Hi {{first_name}}, it's Tawnya at The Factory. I just tried to leave you a voic…"
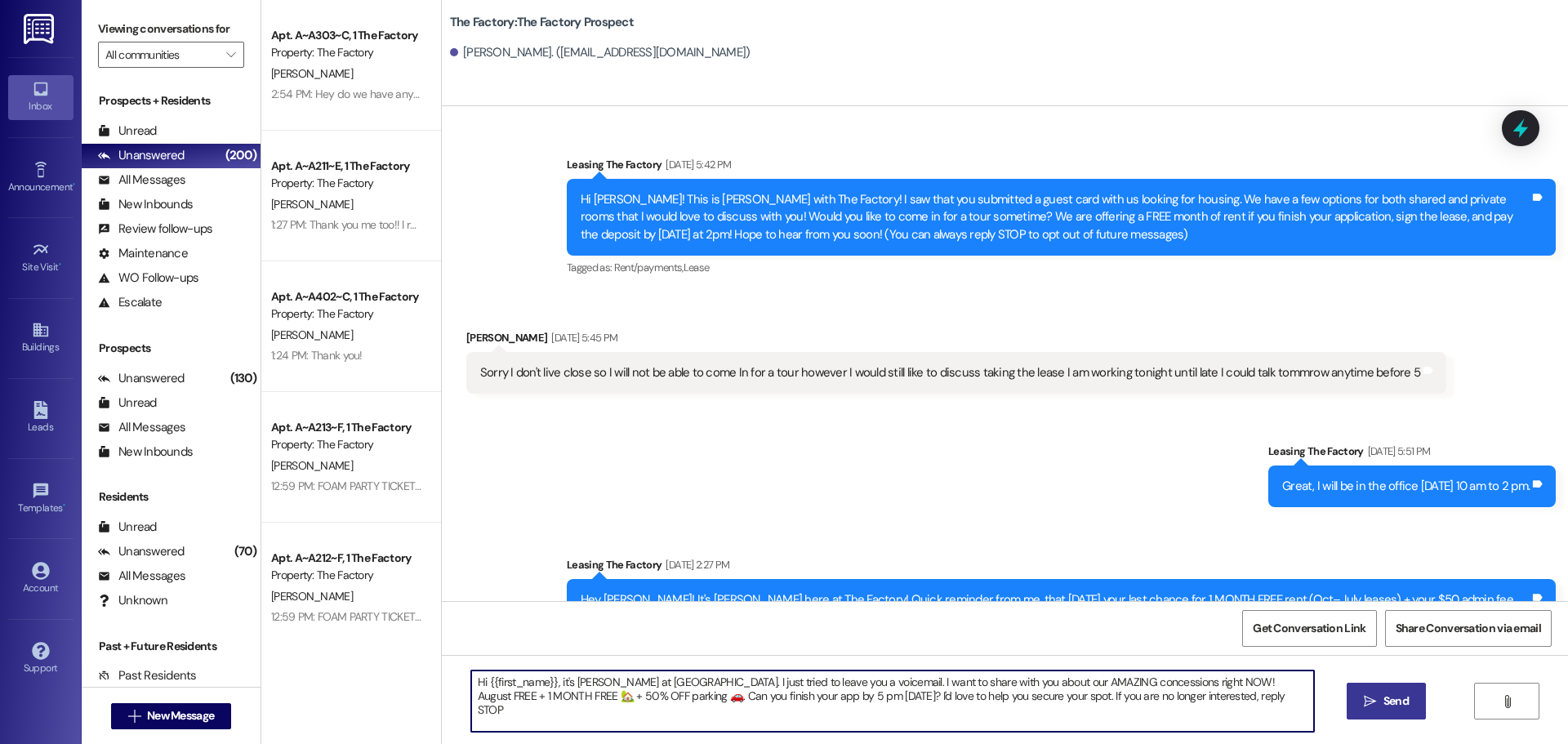
click at [1387, 699] on span "Send" at bounding box center [1396, 701] width 26 height 17
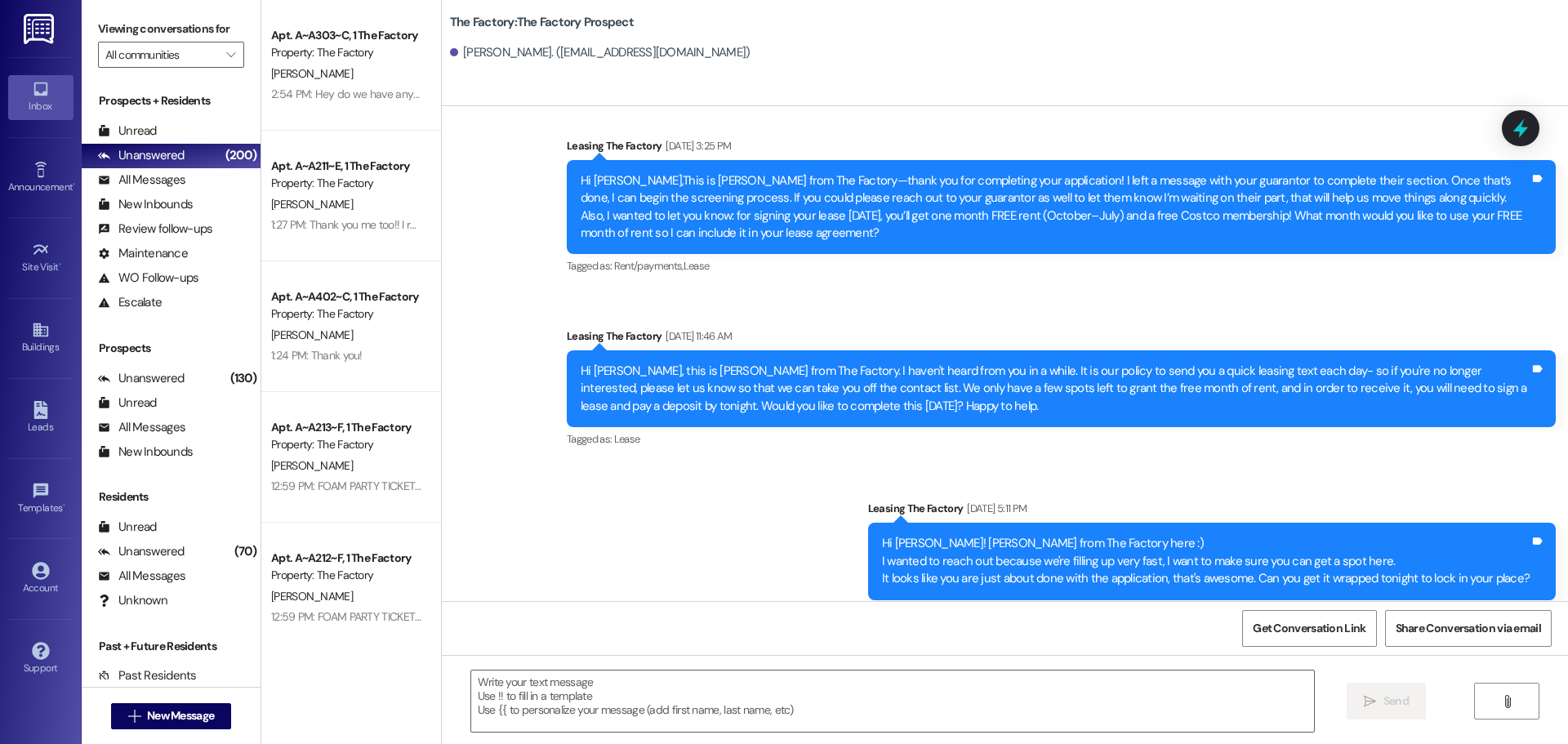
scroll to position [4247, 0]
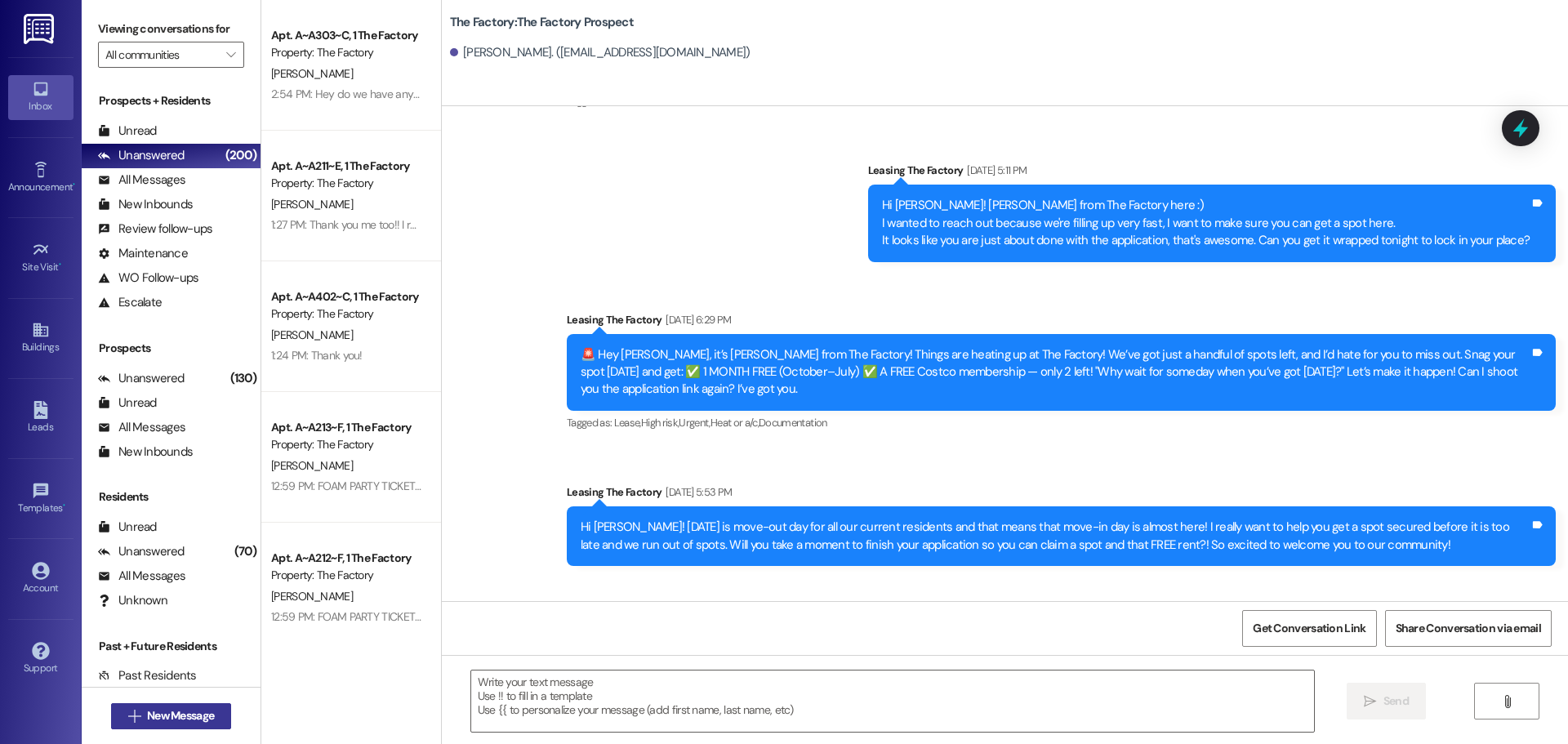
click at [182, 712] on span "New Message" at bounding box center [180, 716] width 67 height 17
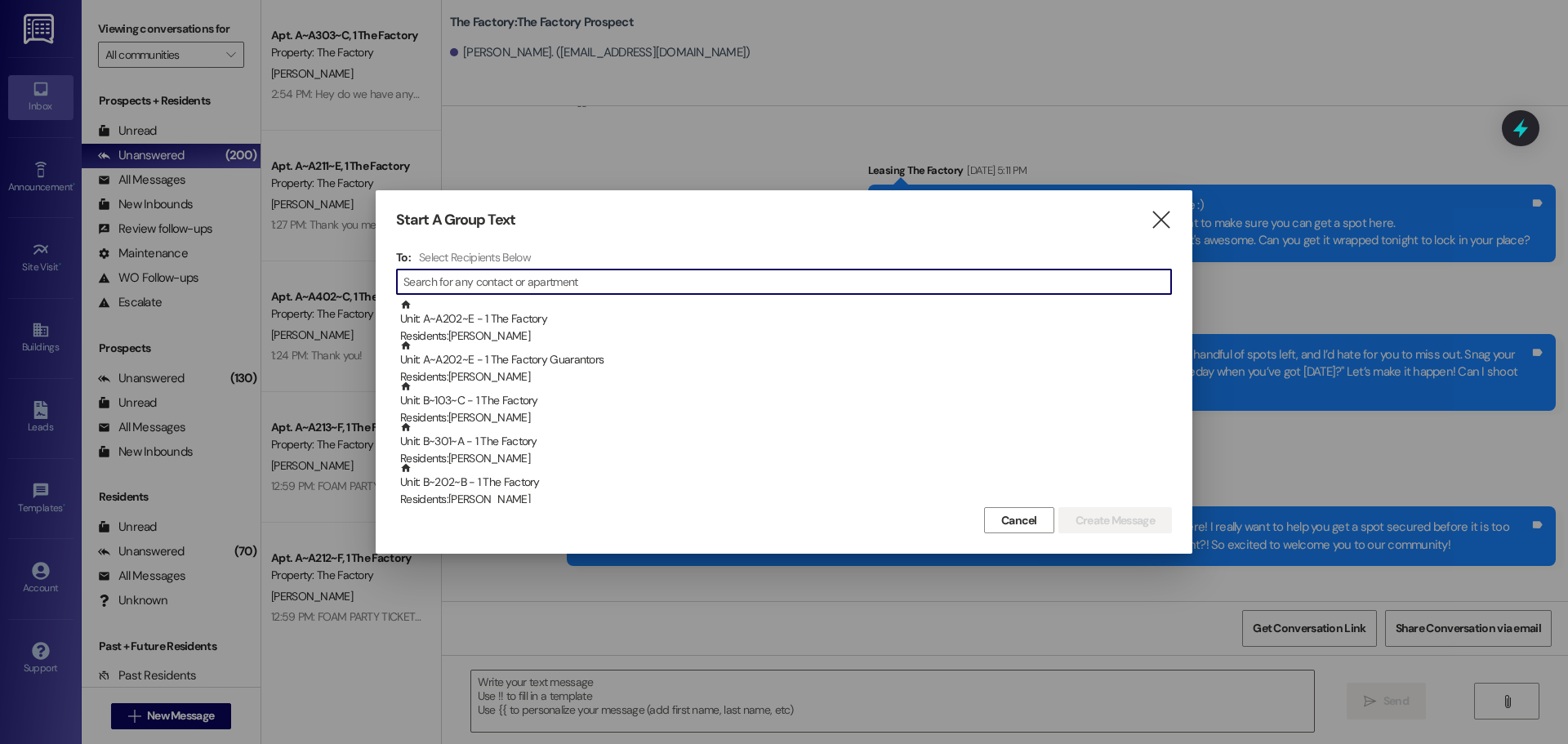
click at [518, 279] on input at bounding box center [787, 281] width 768 height 23
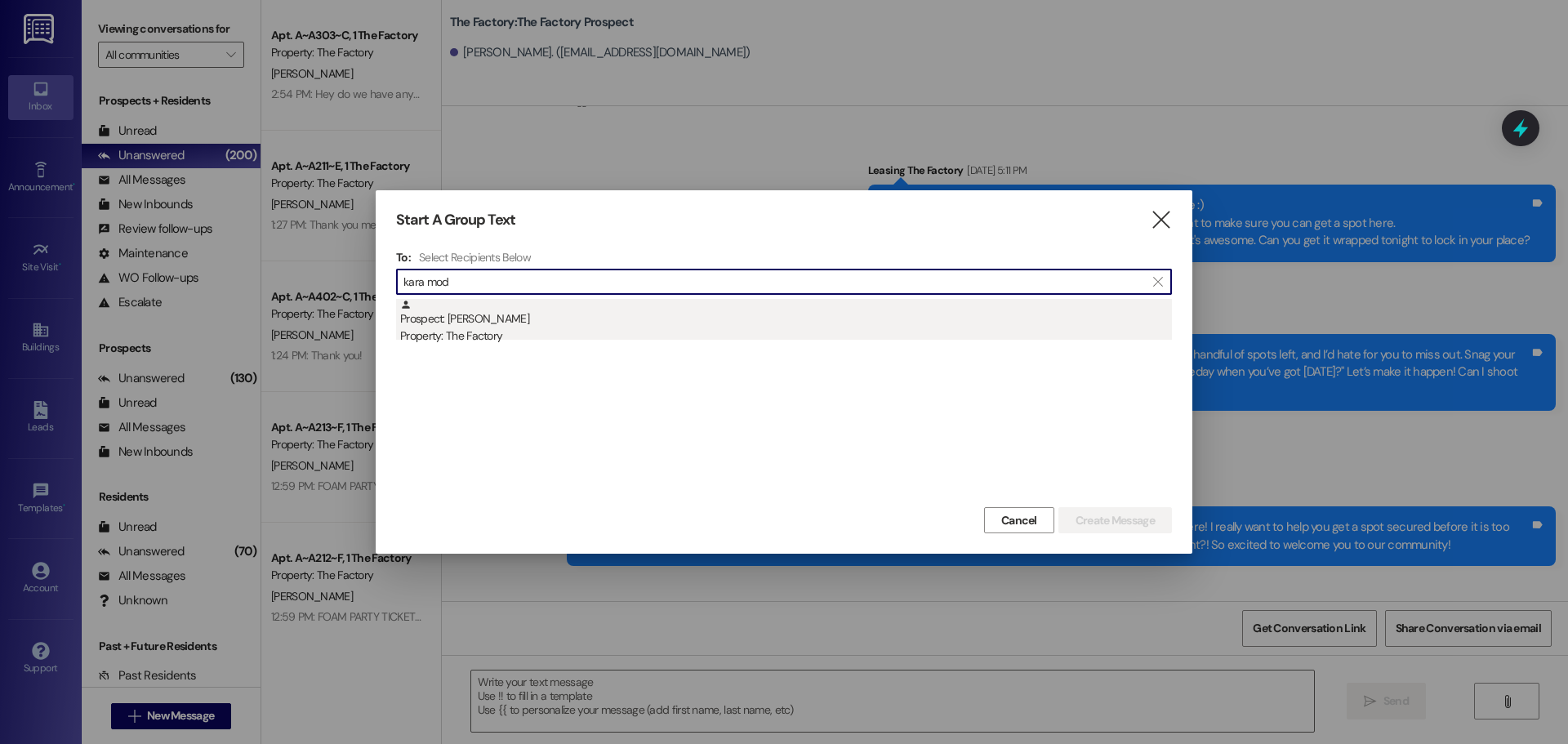
type input "kara mod"
click at [463, 319] on div "Prospect: Kara Moden Property: The Factory" at bounding box center [786, 321] width 772 height 47
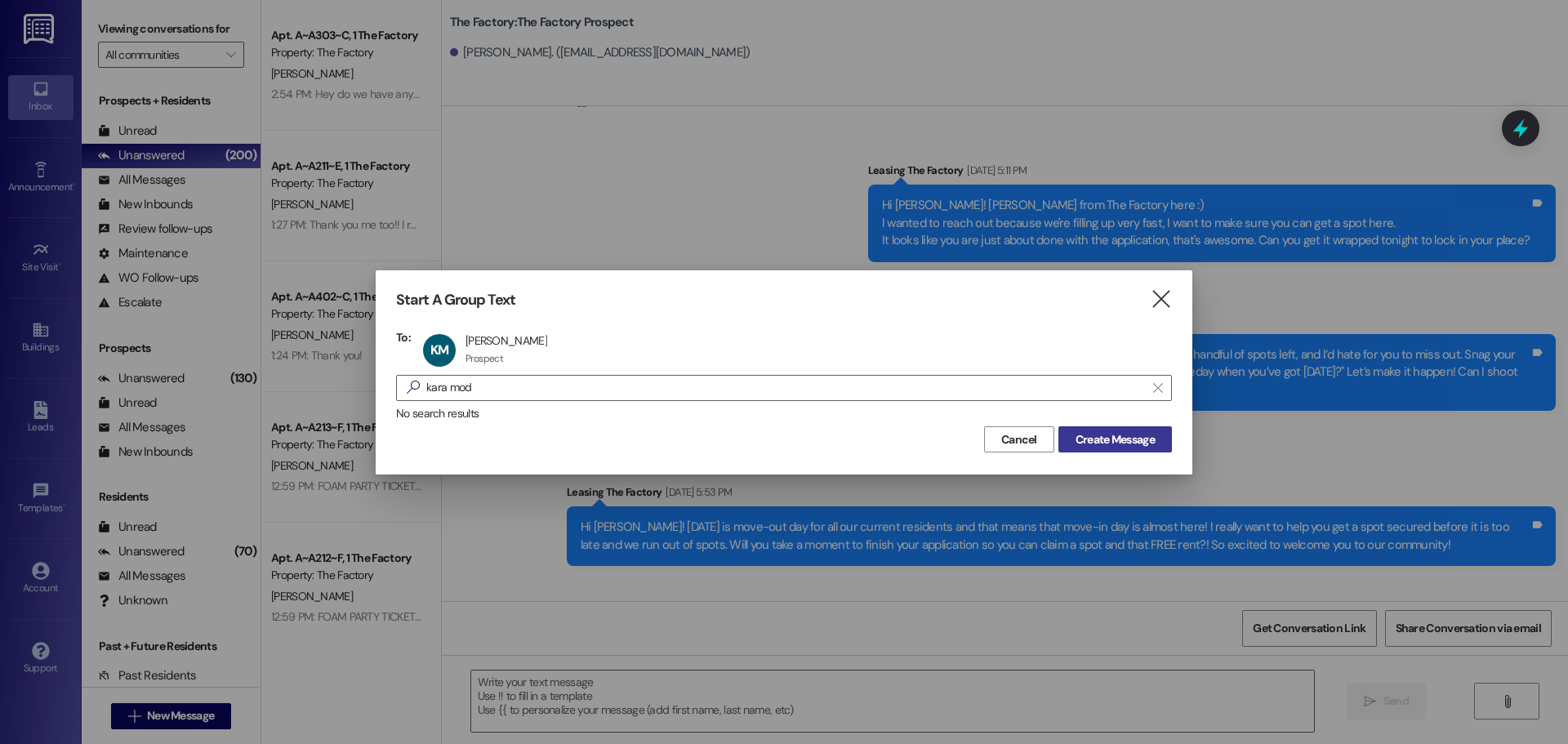
click at [1134, 432] on span "Create Message" at bounding box center [1115, 440] width 79 height 17
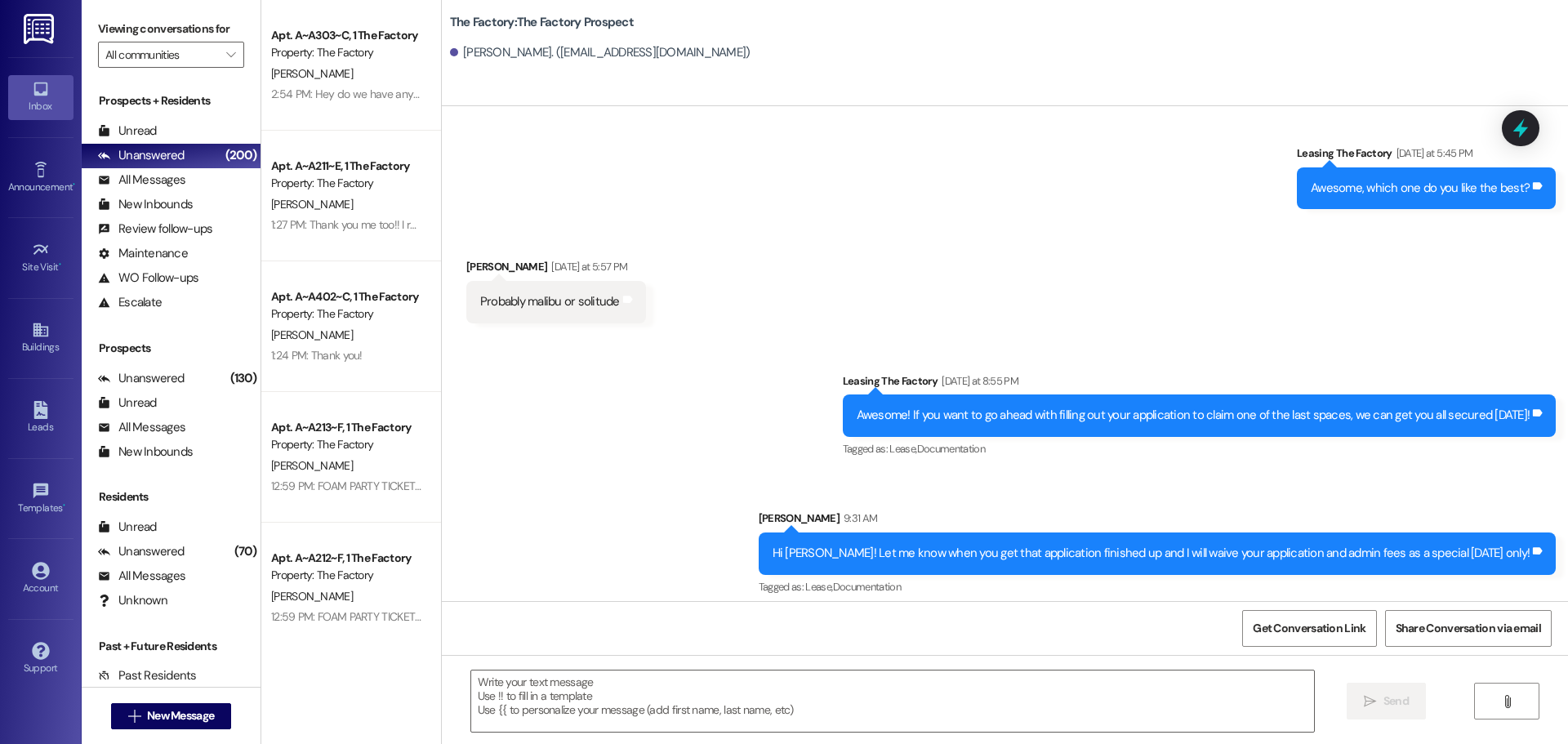
scroll to position [1934, 0]
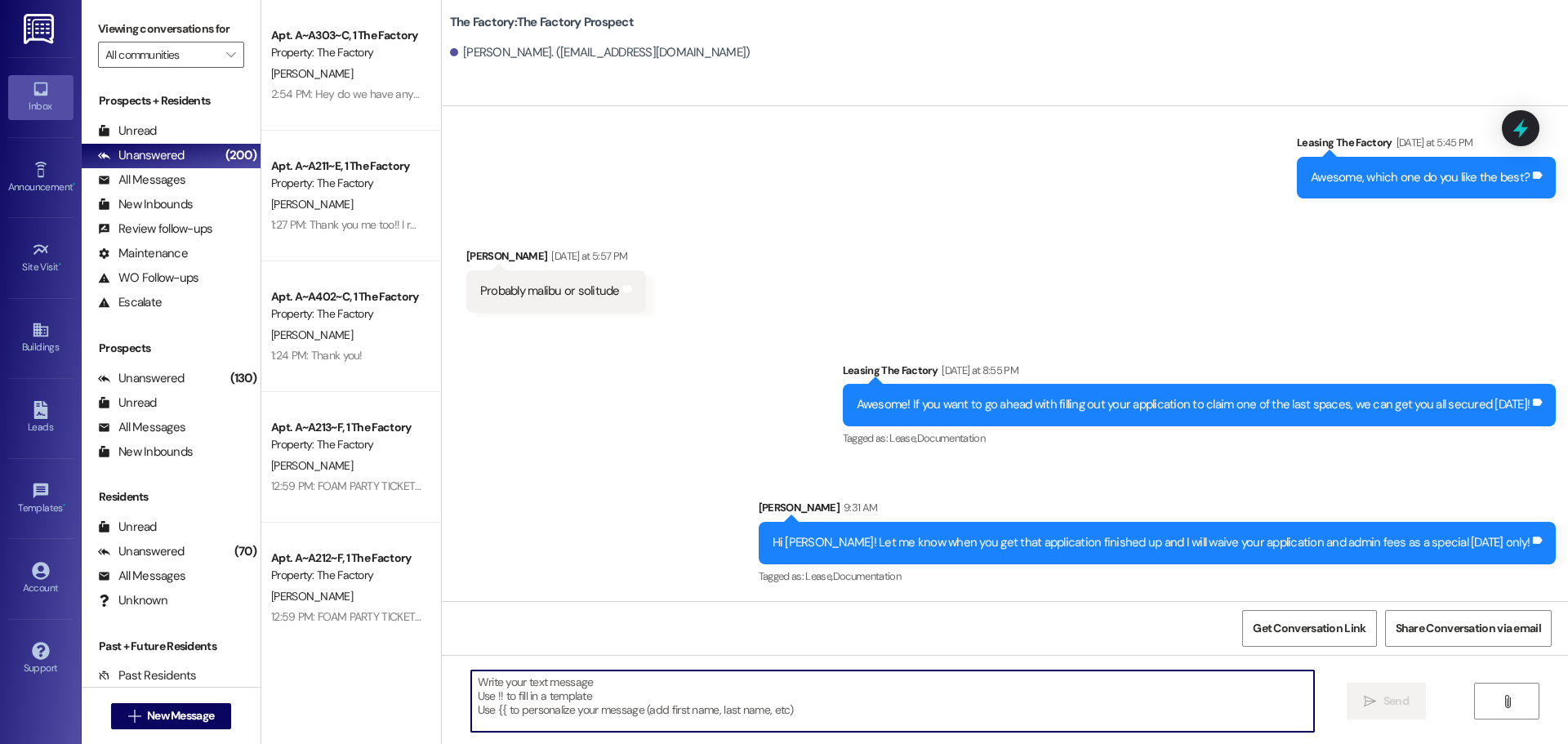
click at [471, 685] on textarea at bounding box center [893, 701] width 843 height 61
paste textarea "Hi {{first_name}}, it's Tawnya at The Factory. I just tried to leave you a voic…"
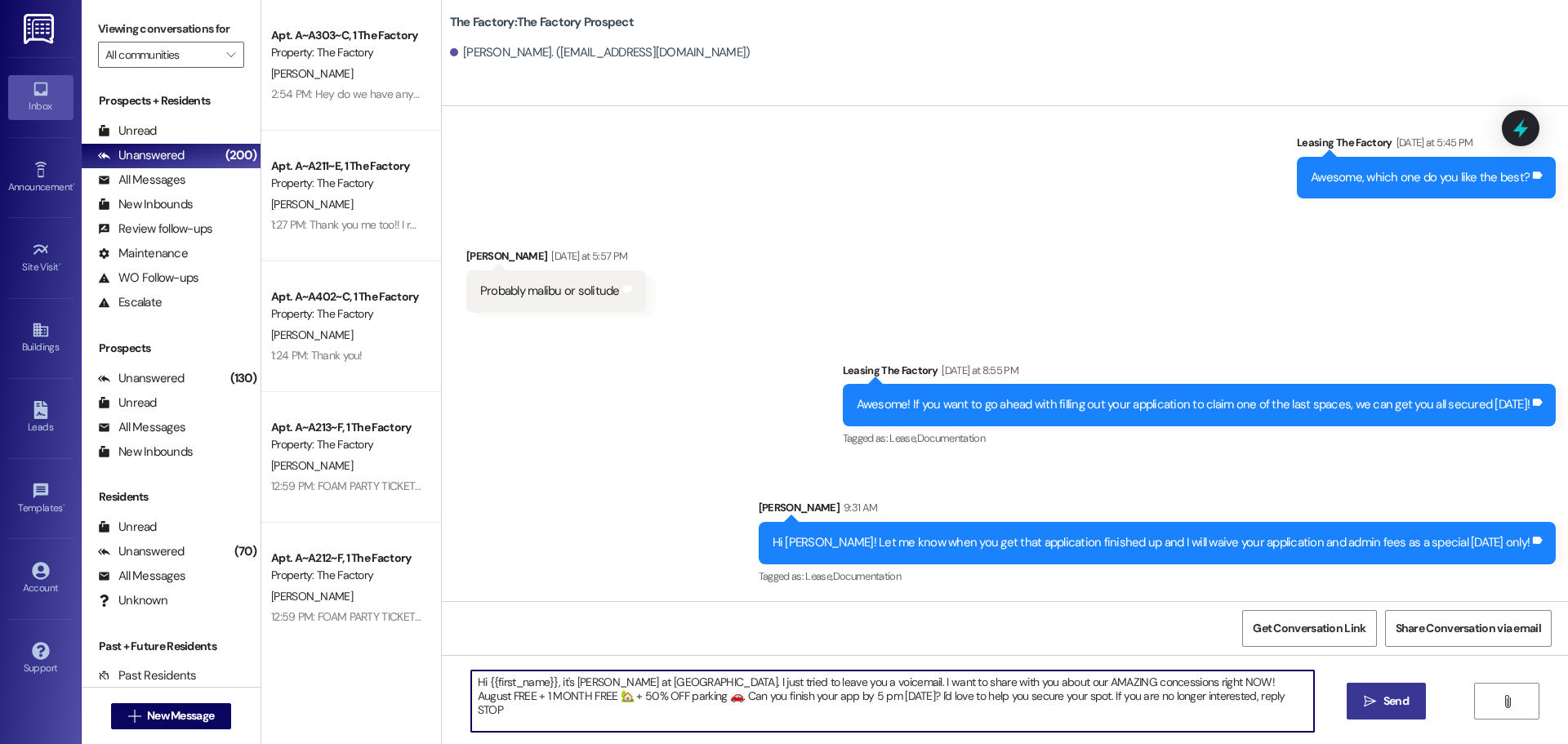
drag, startPoint x: 734, startPoint y: 684, endPoint x: 701, endPoint y: 683, distance: 33.0
click at [701, 683] on textarea "Hi {{first_name}}, it's Tawnya at The Factory. I just tried to leave you a voic…" at bounding box center [893, 701] width 843 height 61
drag, startPoint x: 718, startPoint y: 684, endPoint x: 696, endPoint y: 680, distance: 22.4
click at [696, 680] on textarea "Hi {{first_name}}, it's Tawnya at The Factory. I just tleft you a voicemail. I …" at bounding box center [893, 701] width 843 height 61
click at [697, 682] on textarea "Hi {{first_name}}, it's Tawnya at The Factory. I justleft you a voicemail. I wa…" at bounding box center [893, 701] width 843 height 61
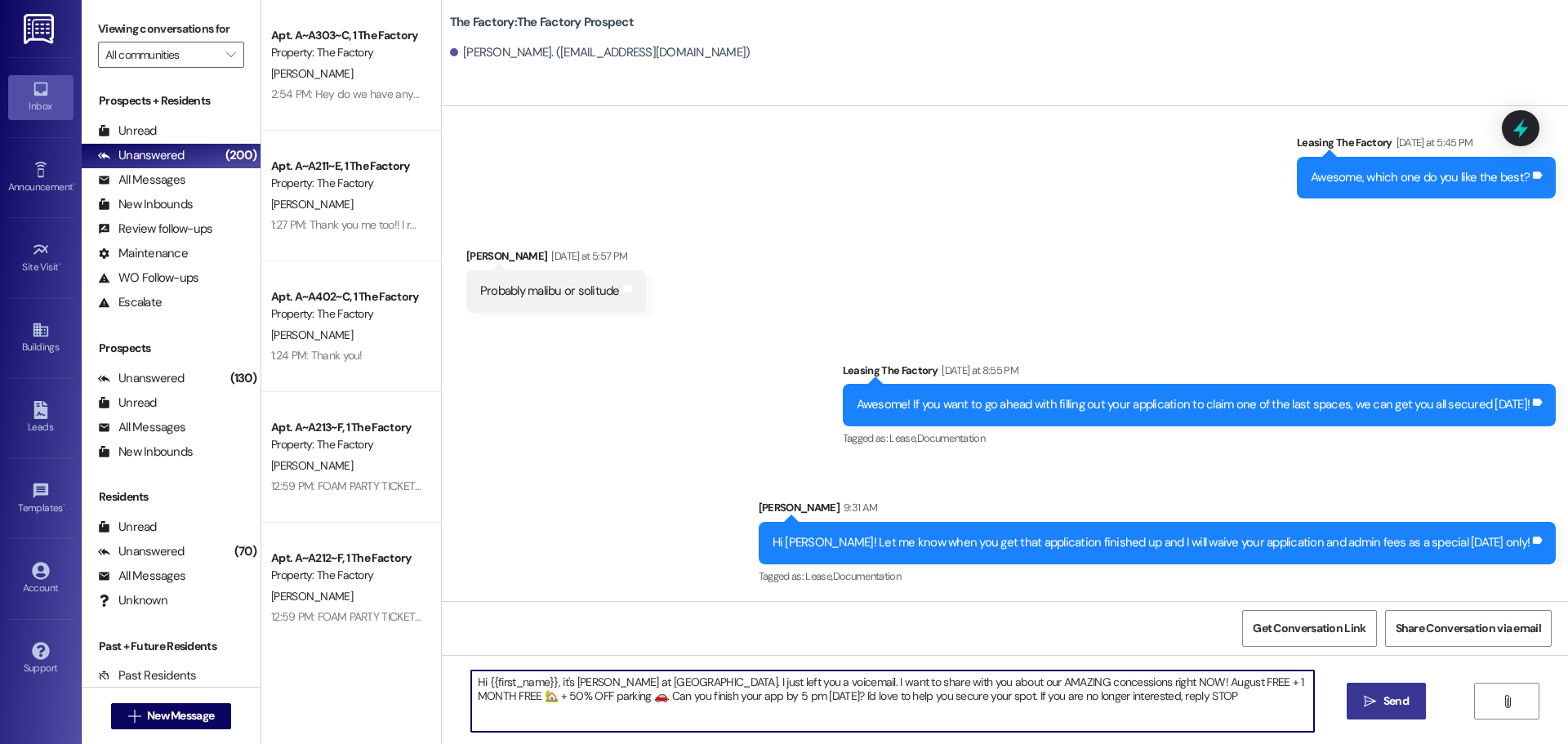
drag, startPoint x: 464, startPoint y: 682, endPoint x: 1160, endPoint y: 702, distance: 696.3
click at [1160, 702] on textarea "Hi {{first_name}}, it's Tawnya at The Factory. I just left you a voicemail. I w…" at bounding box center [893, 701] width 843 height 61
type textarea "Hi {{first_name}}, it's Tawnya at The Factory. I just left you a voicemail. I w…"
click at [1404, 702] on span "Send" at bounding box center [1396, 701] width 26 height 17
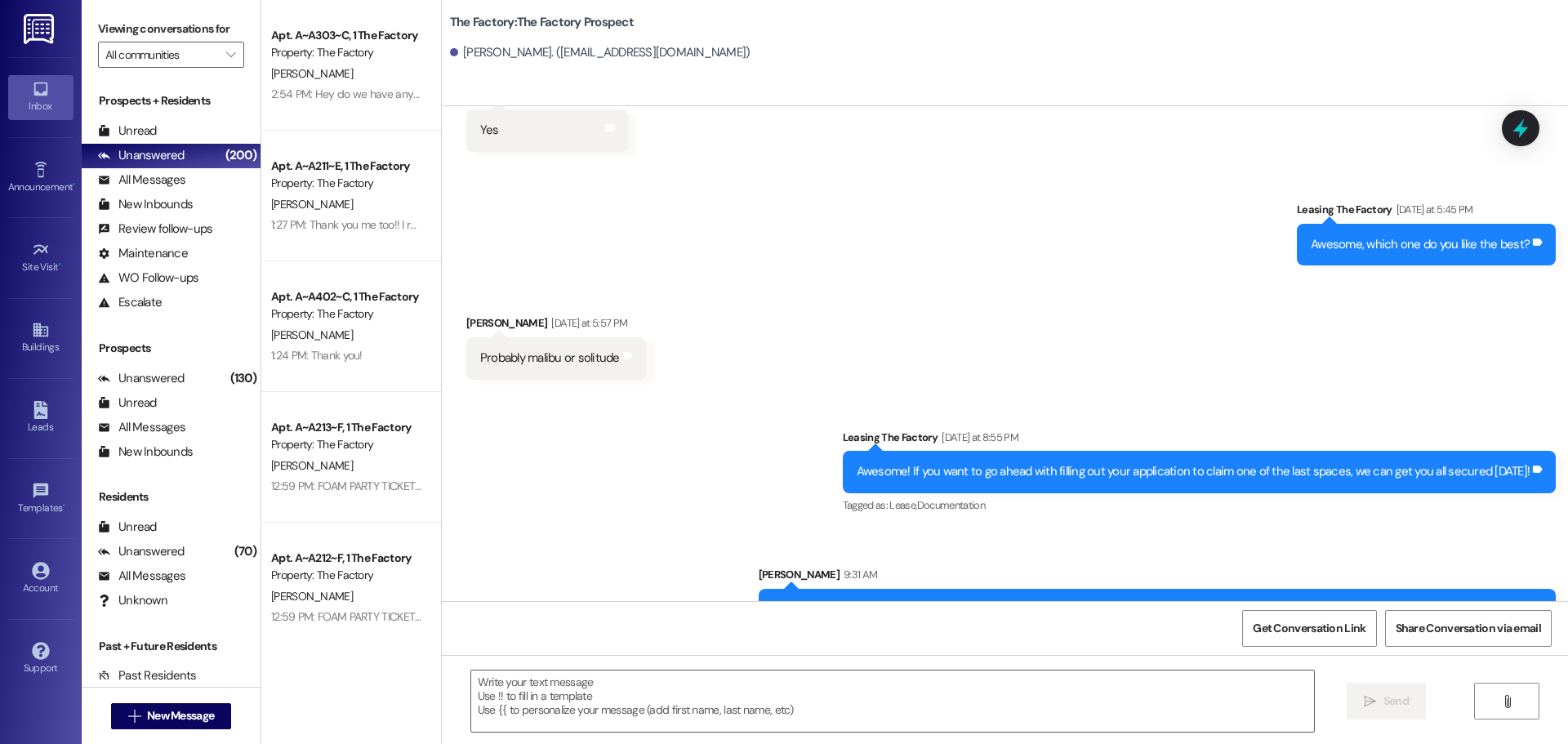
scroll to position [2066, 0]
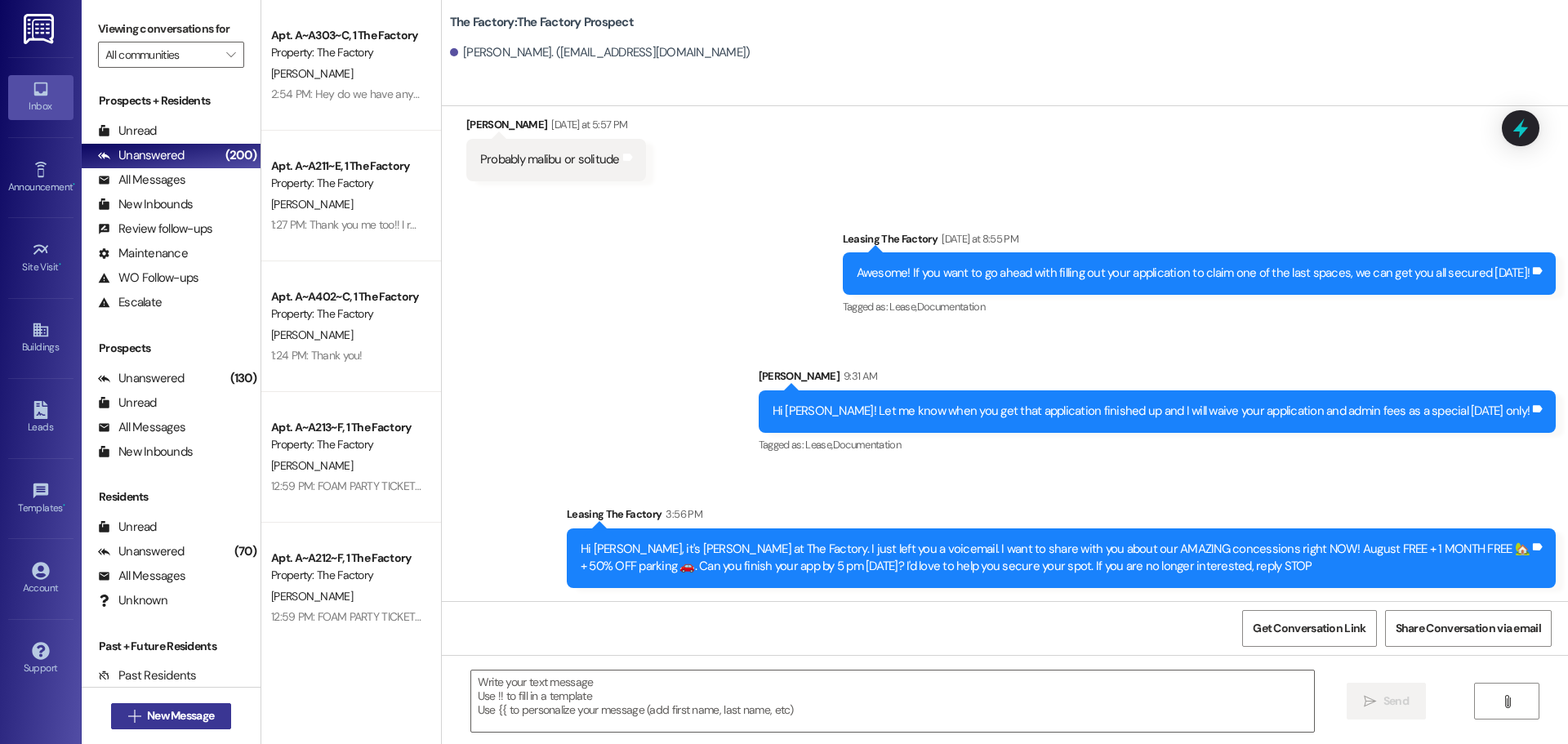
click at [164, 705] on button " New Message" at bounding box center [171, 715] width 121 height 26
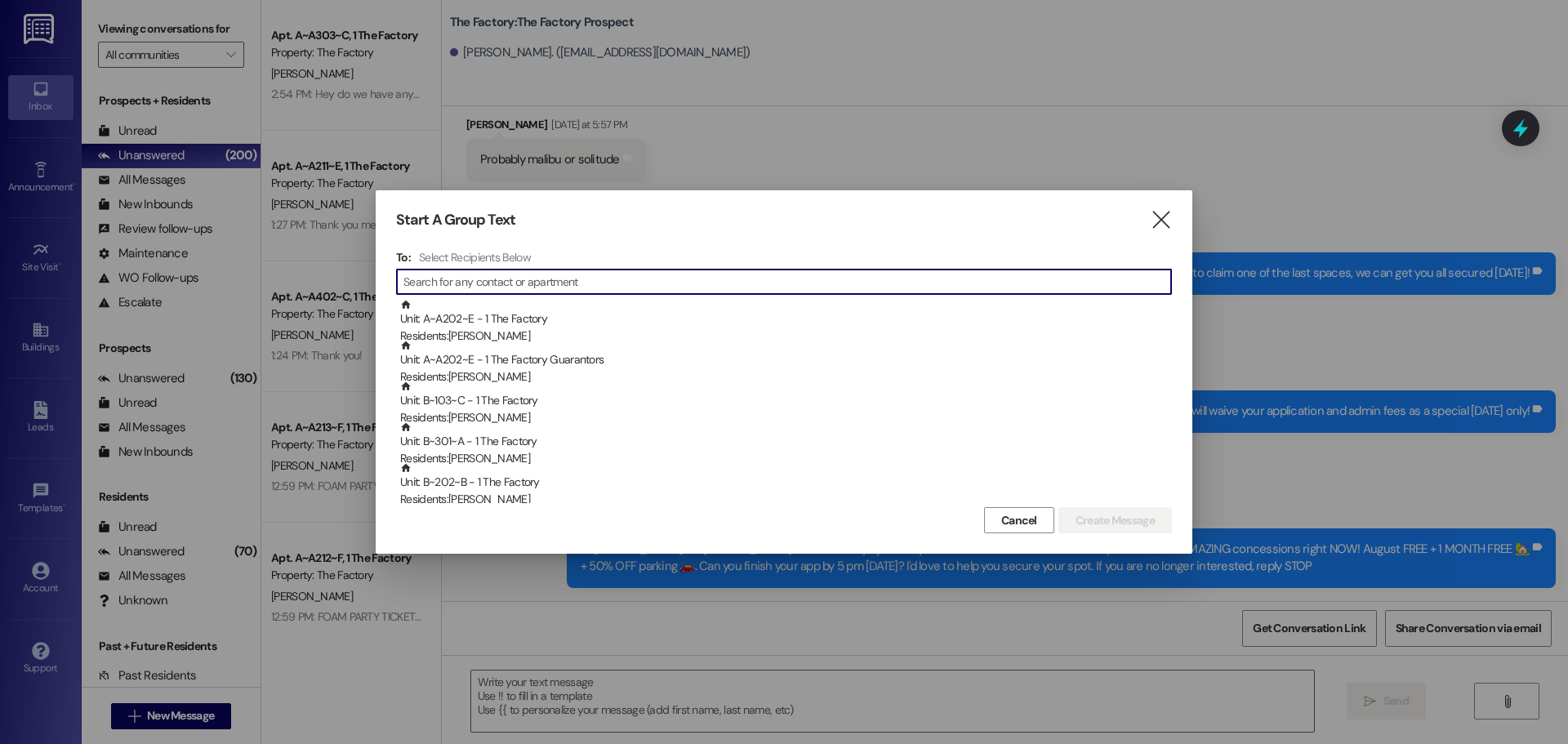
click at [455, 279] on input at bounding box center [787, 281] width 768 height 23
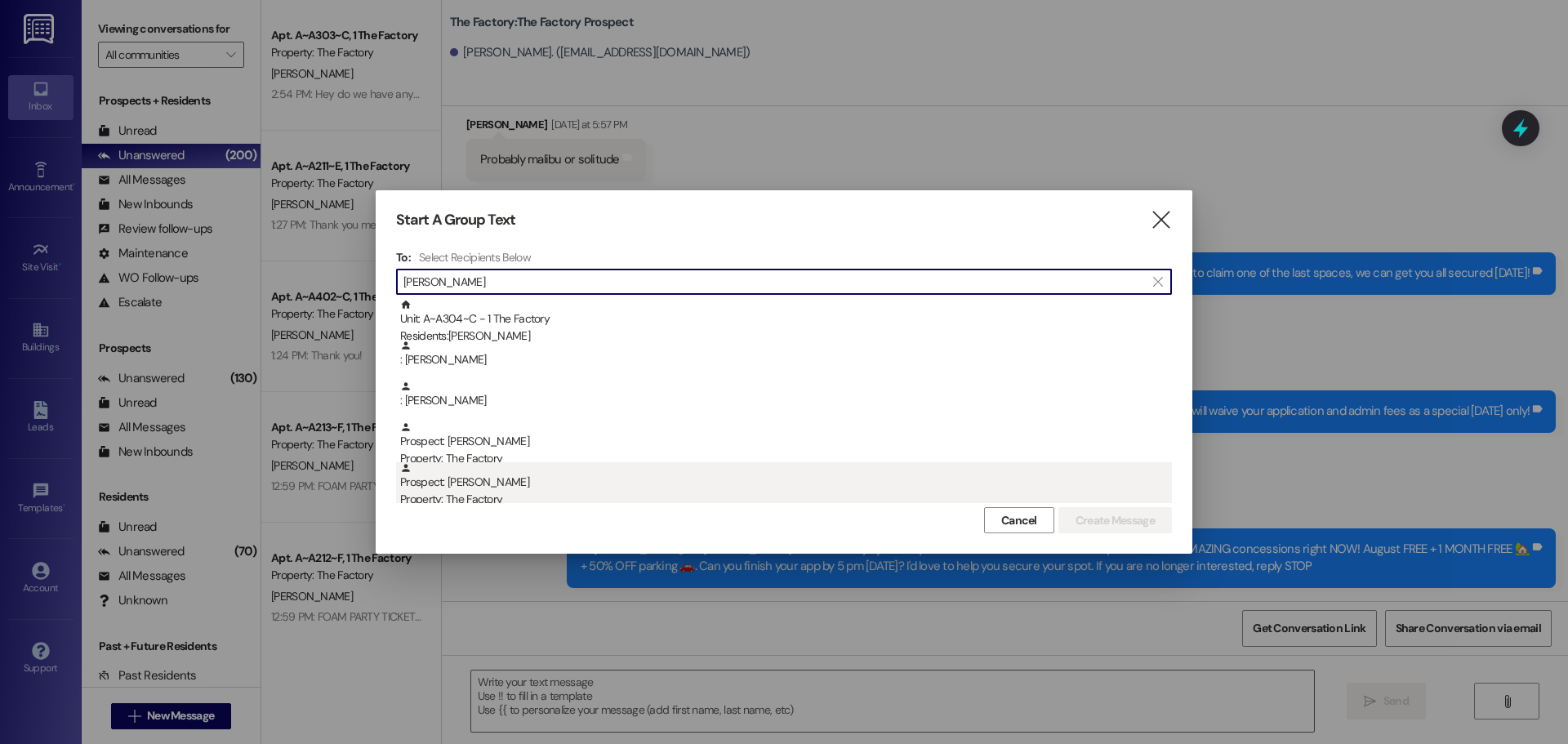
type input "Gracie"
click at [443, 498] on div "Property: The Factory" at bounding box center [786, 500] width 772 height 17
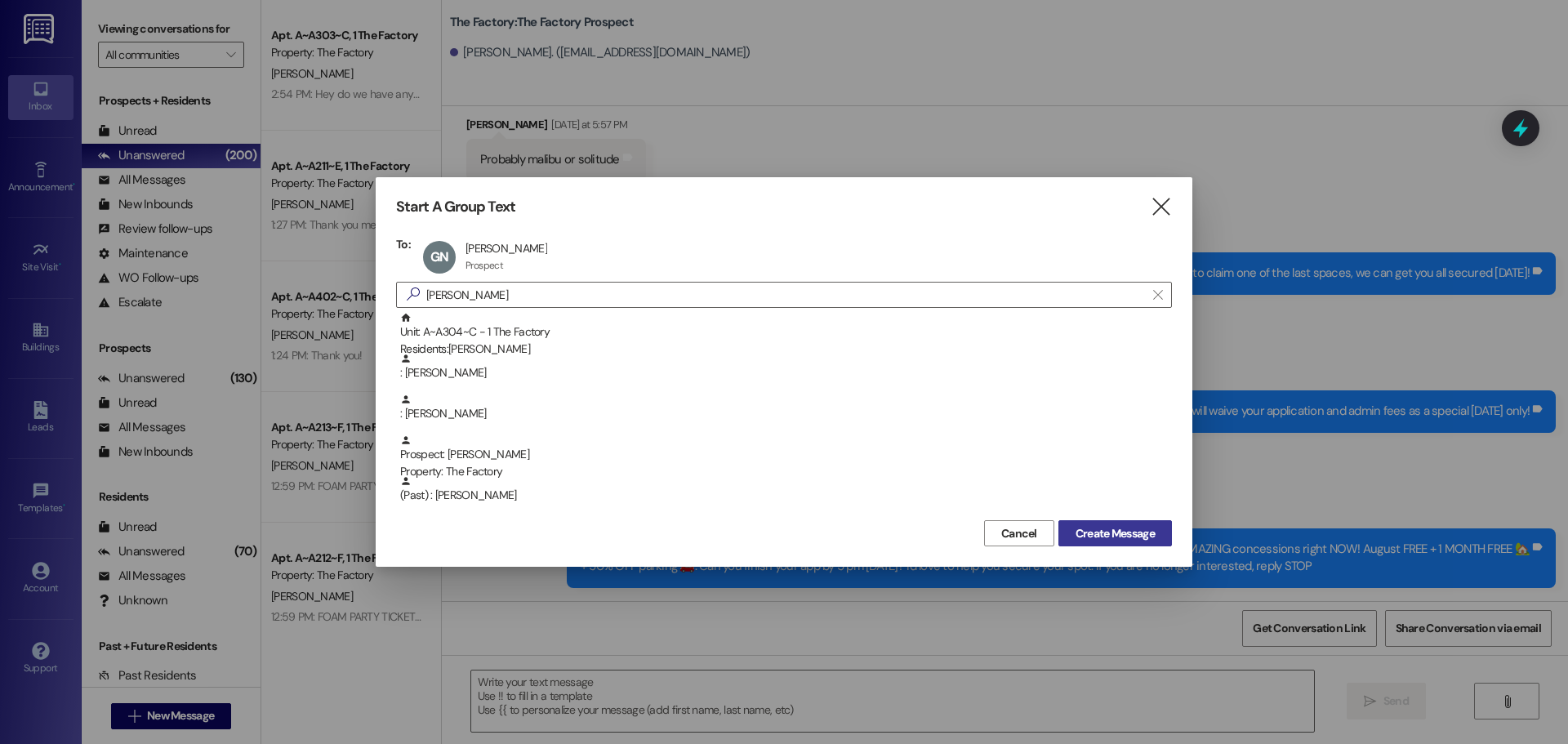
click at [1142, 537] on span "Create Message" at bounding box center [1115, 534] width 79 height 17
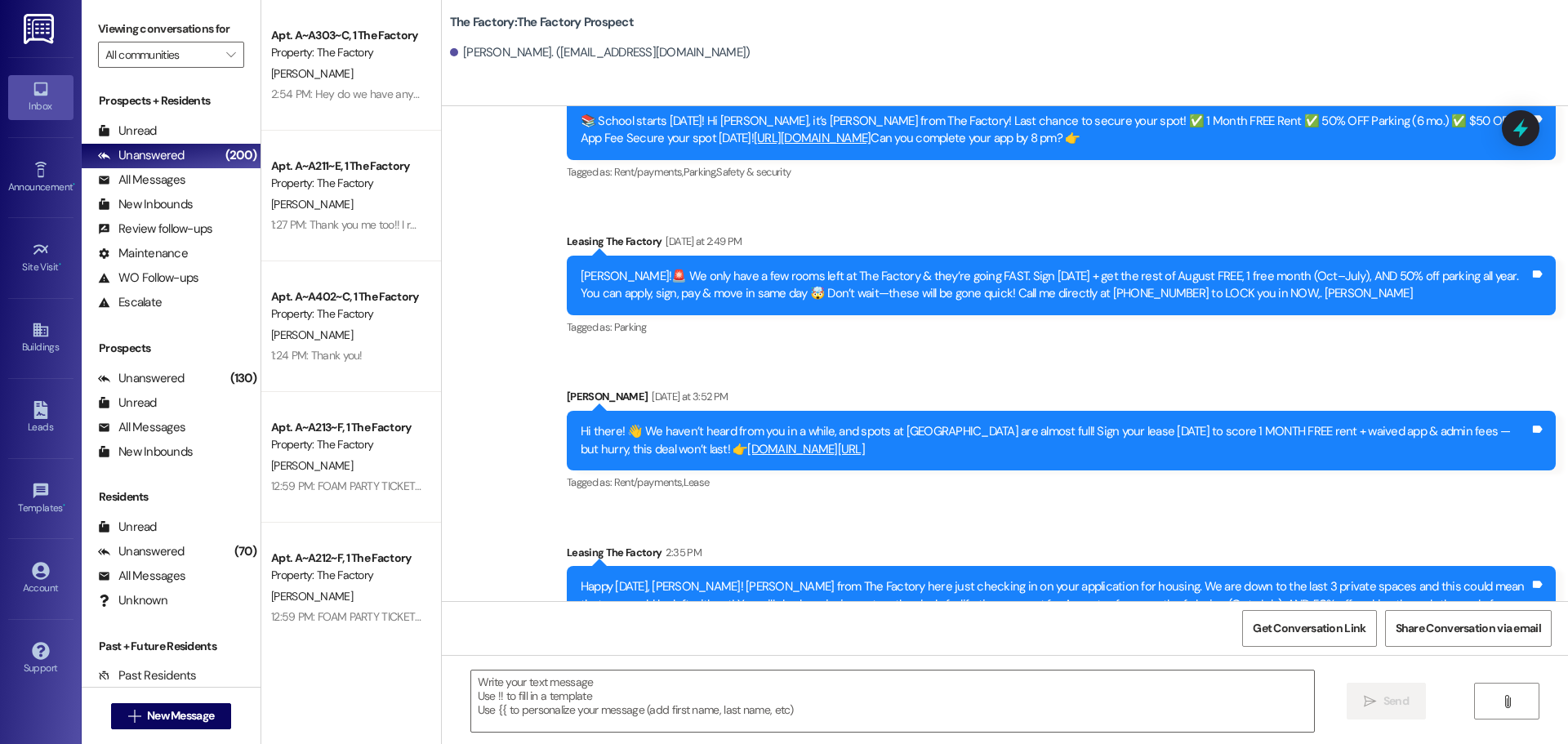
scroll to position [6034, 0]
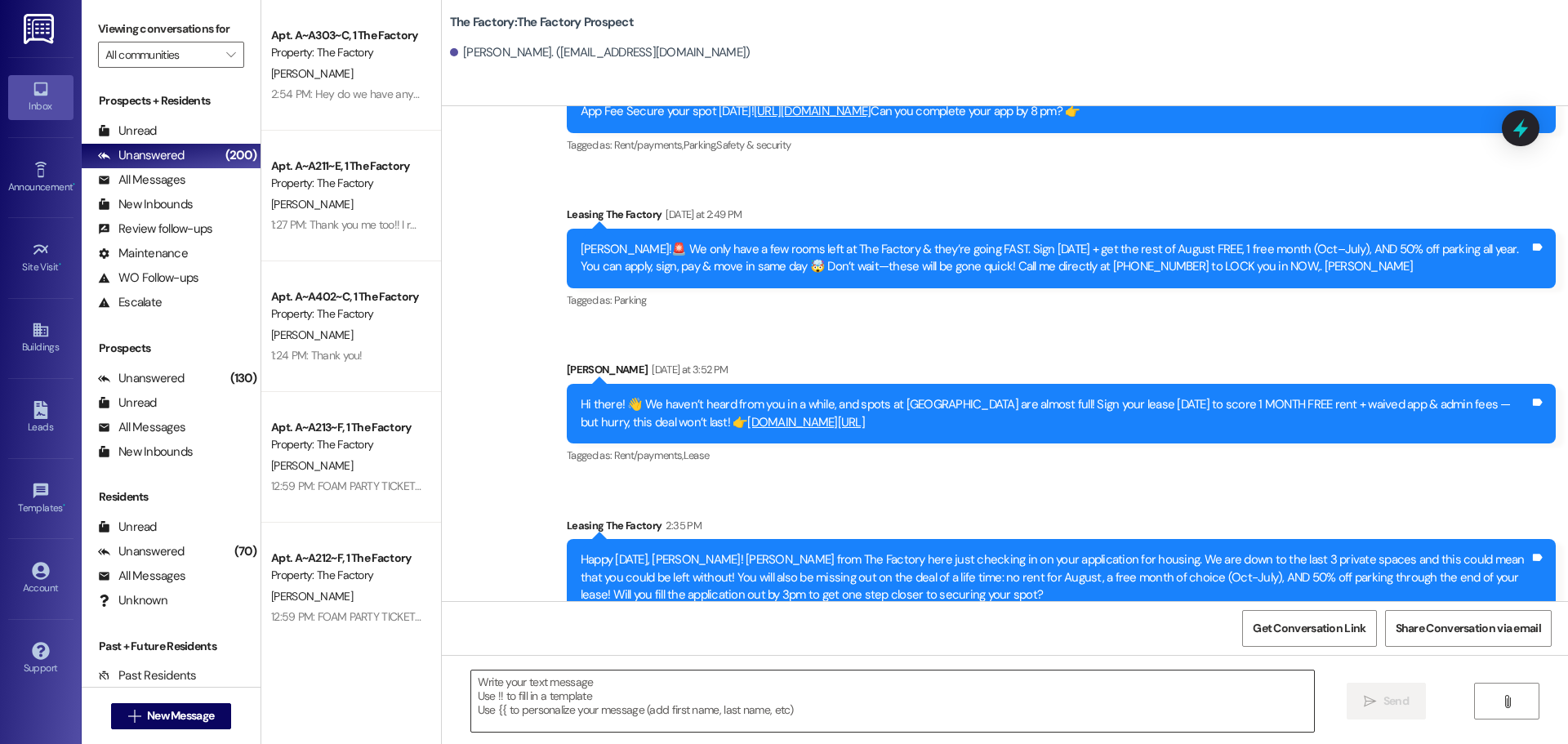
click at [471, 687] on textarea at bounding box center [893, 701] width 843 height 61
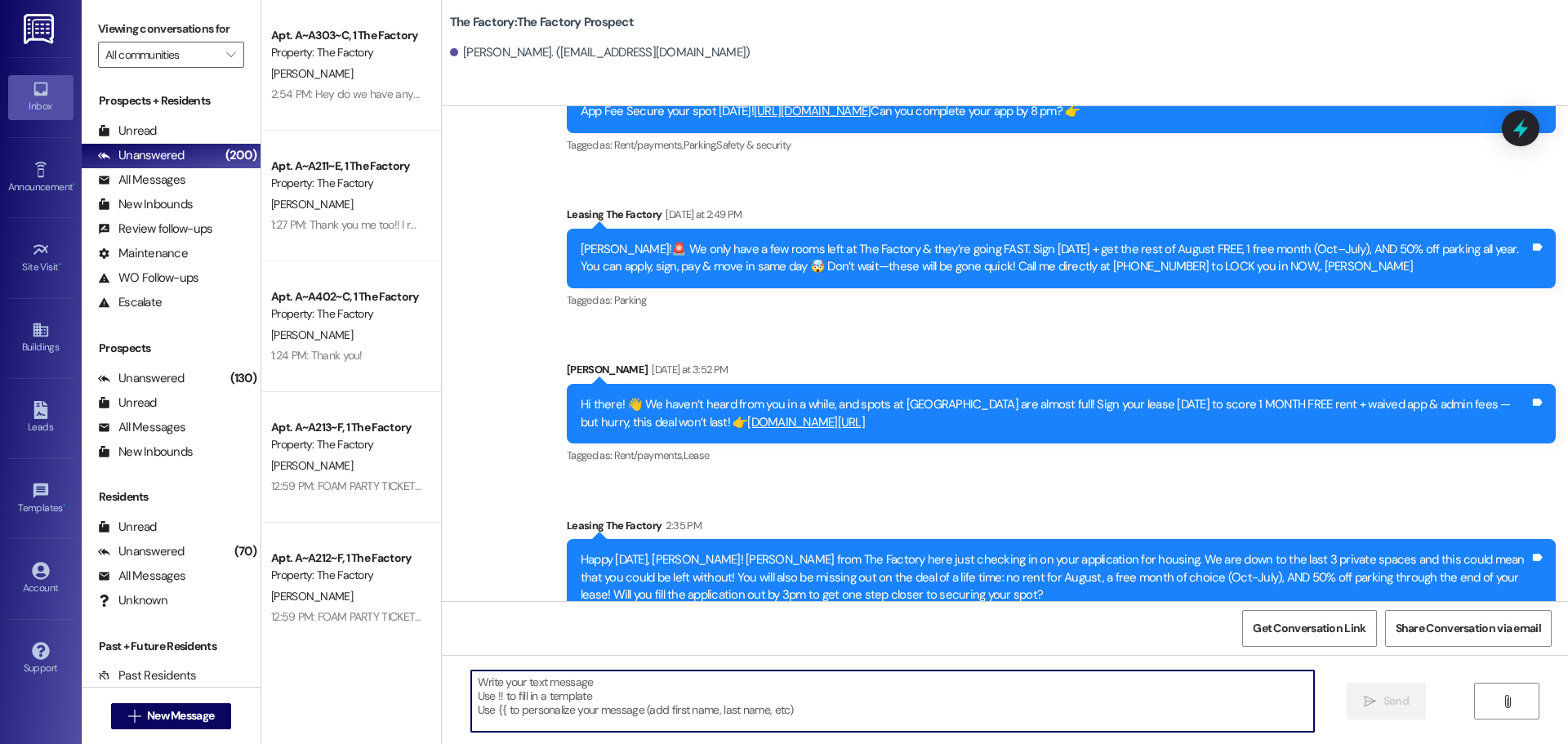
paste textarea "Hi {{first_name}}, it's Tawnya at The Factory. I just left you a voicemail. I w…"
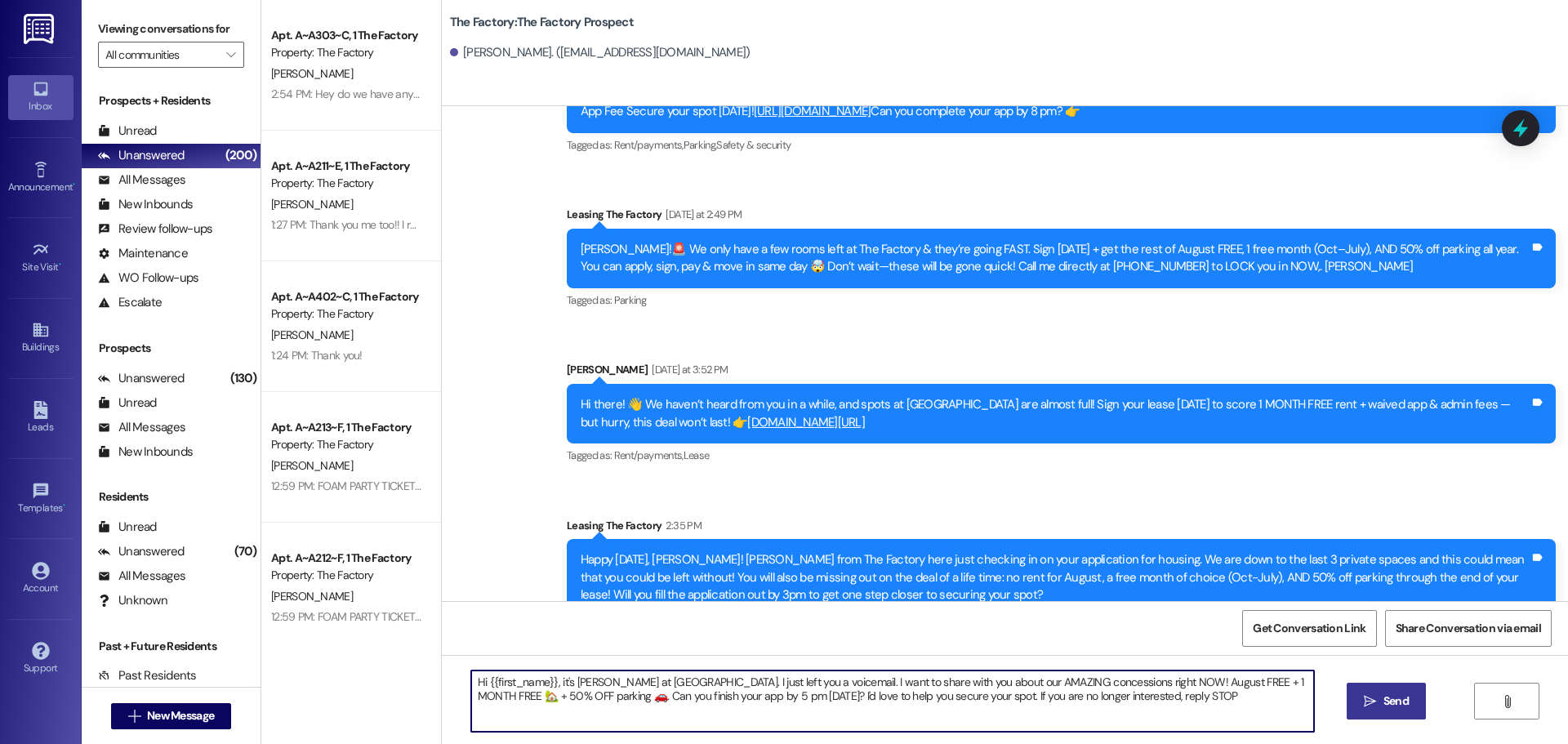
type textarea "Hi {{first_name}}, it's Tawnya at The Factory. I just left you a voicemail. I w…"
click at [1402, 708] on span "Send" at bounding box center [1396, 701] width 26 height 17
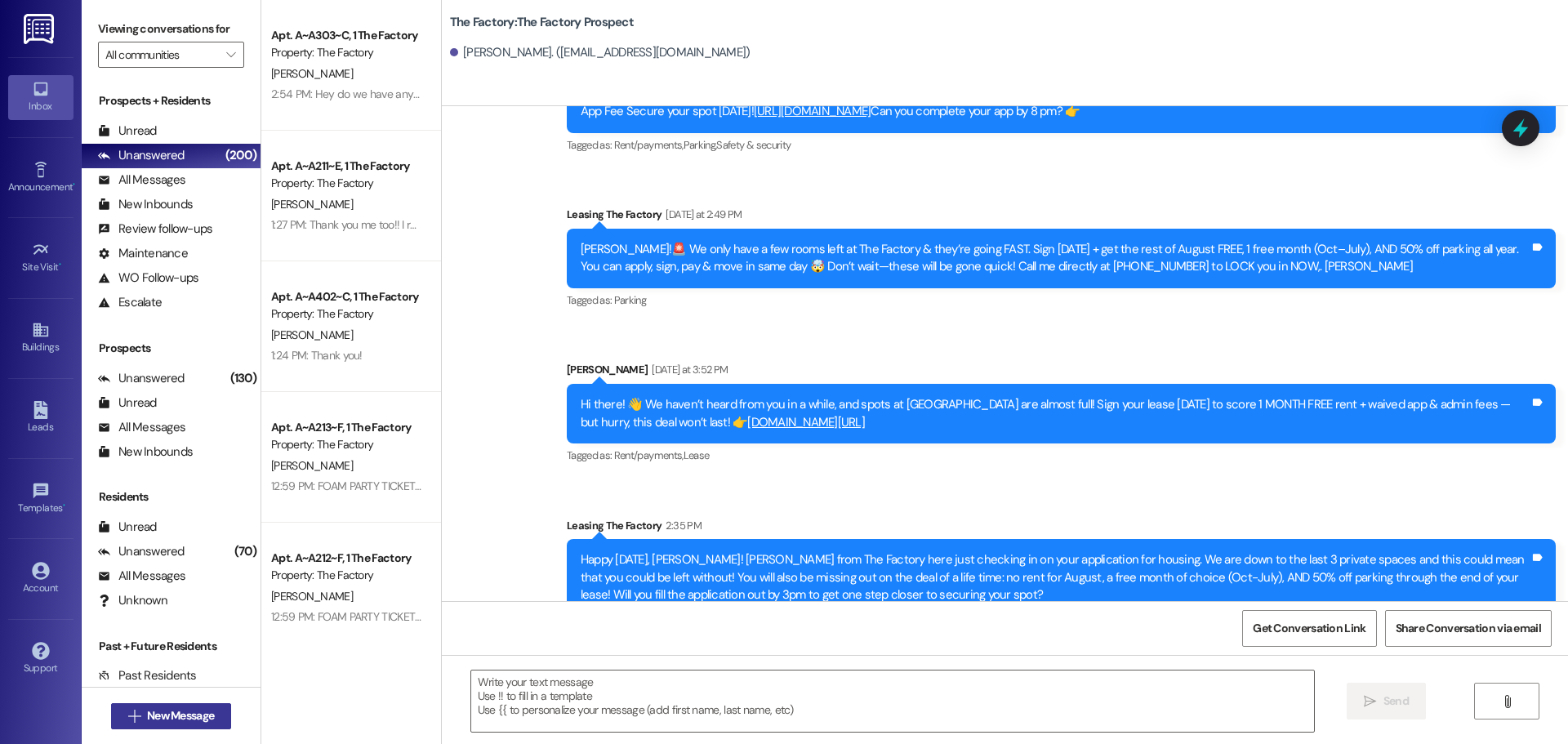
click at [177, 718] on span "New Message" at bounding box center [180, 716] width 67 height 17
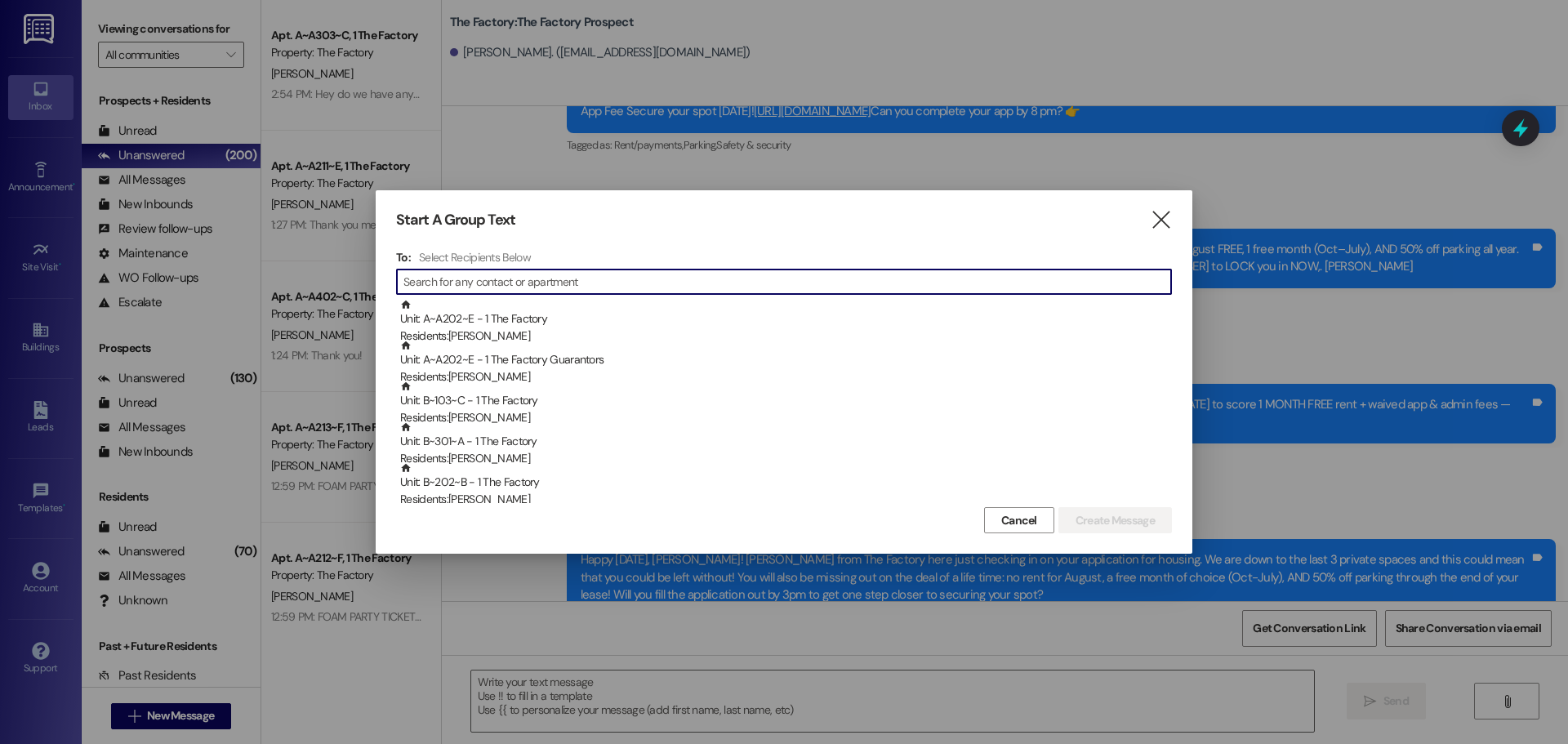
click at [453, 279] on input at bounding box center [787, 281] width 768 height 23
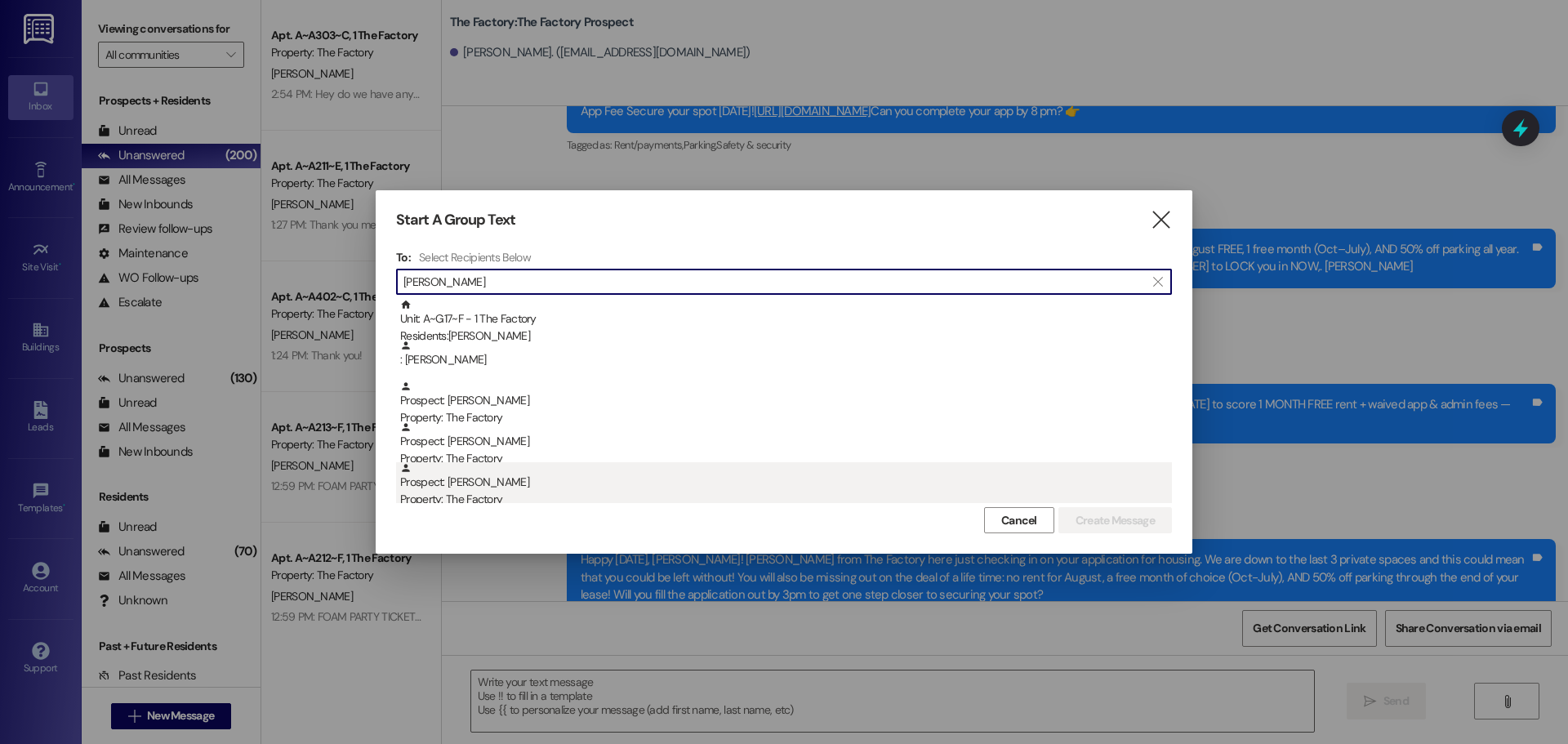
type input "Brock"
click at [493, 486] on div "Prospect: Brock Bissegger Property: The Factory" at bounding box center [786, 486] width 772 height 47
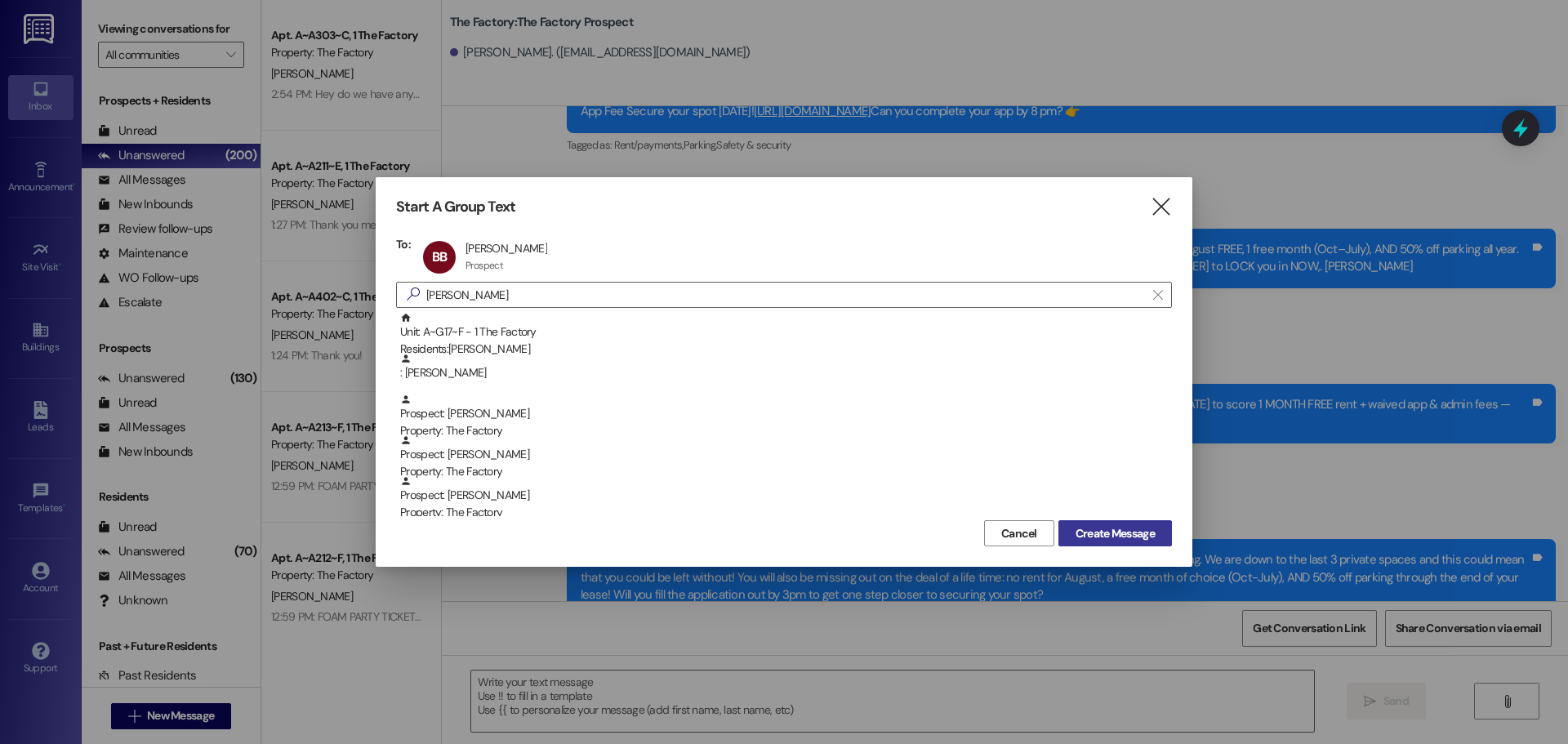
click at [1087, 532] on span "Create Message" at bounding box center [1115, 534] width 79 height 17
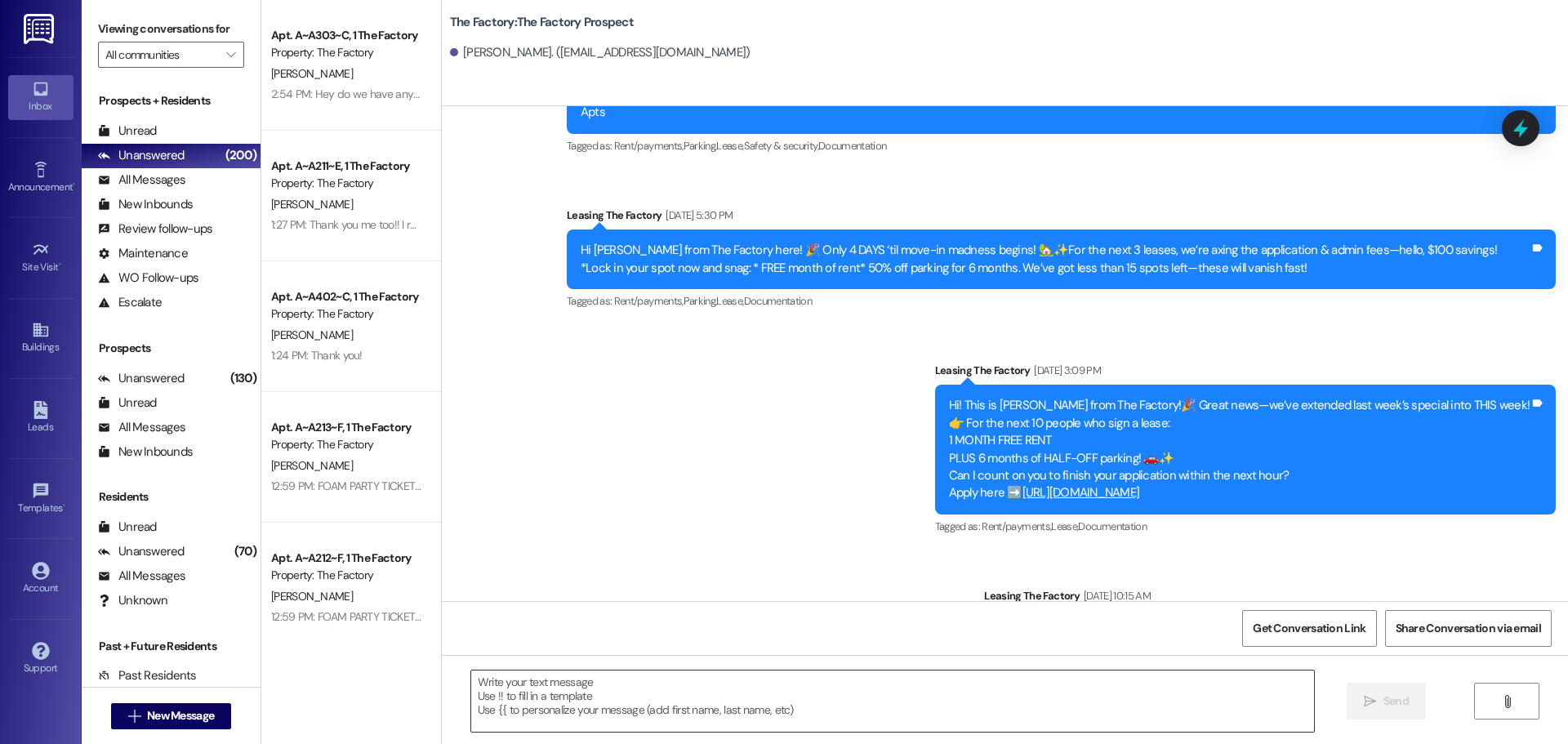
click at [471, 683] on textarea at bounding box center [893, 701] width 843 height 61
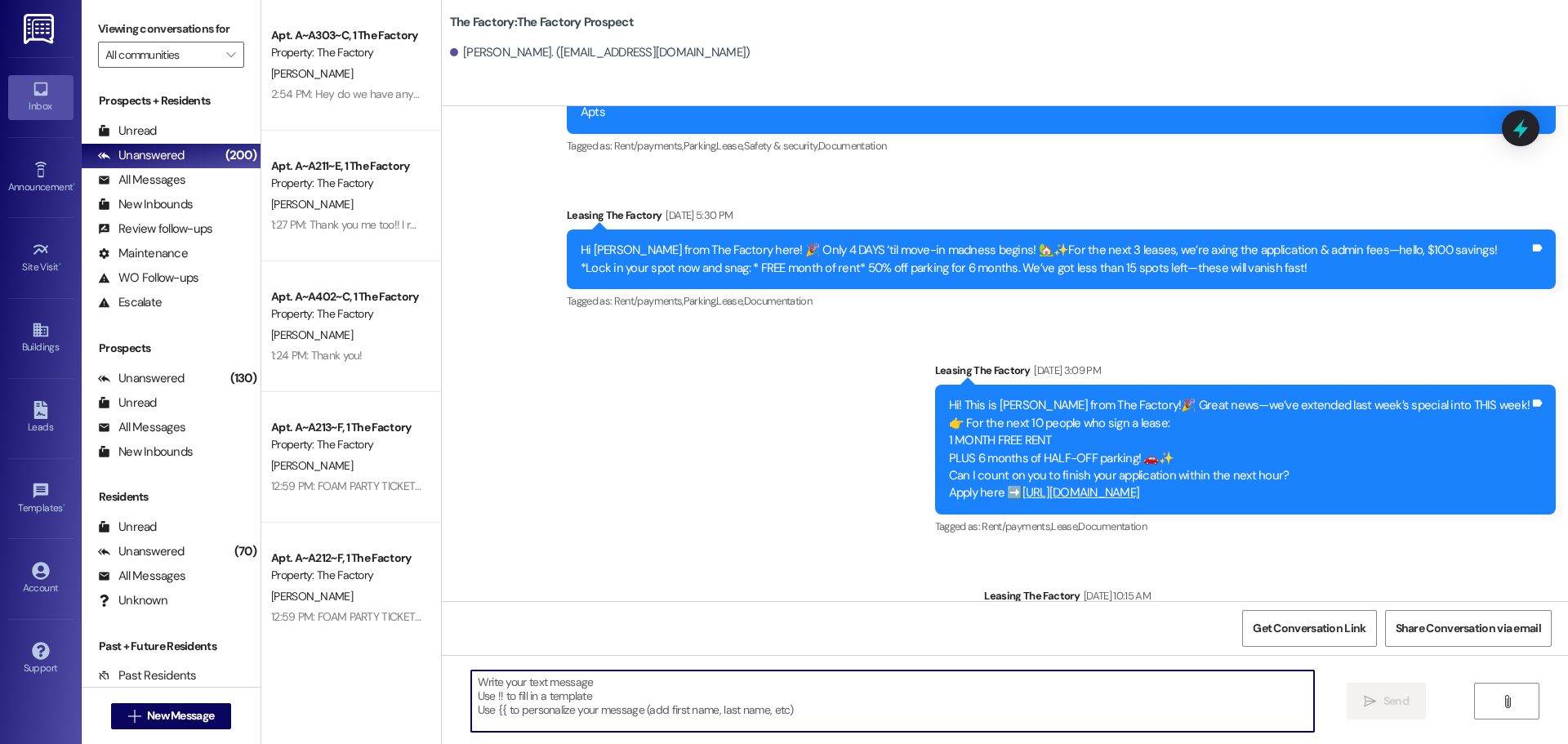
paste textarea "Hi {{first_name}}, it's Tawnya at The Factory. I just left you a voicemail. I w…"
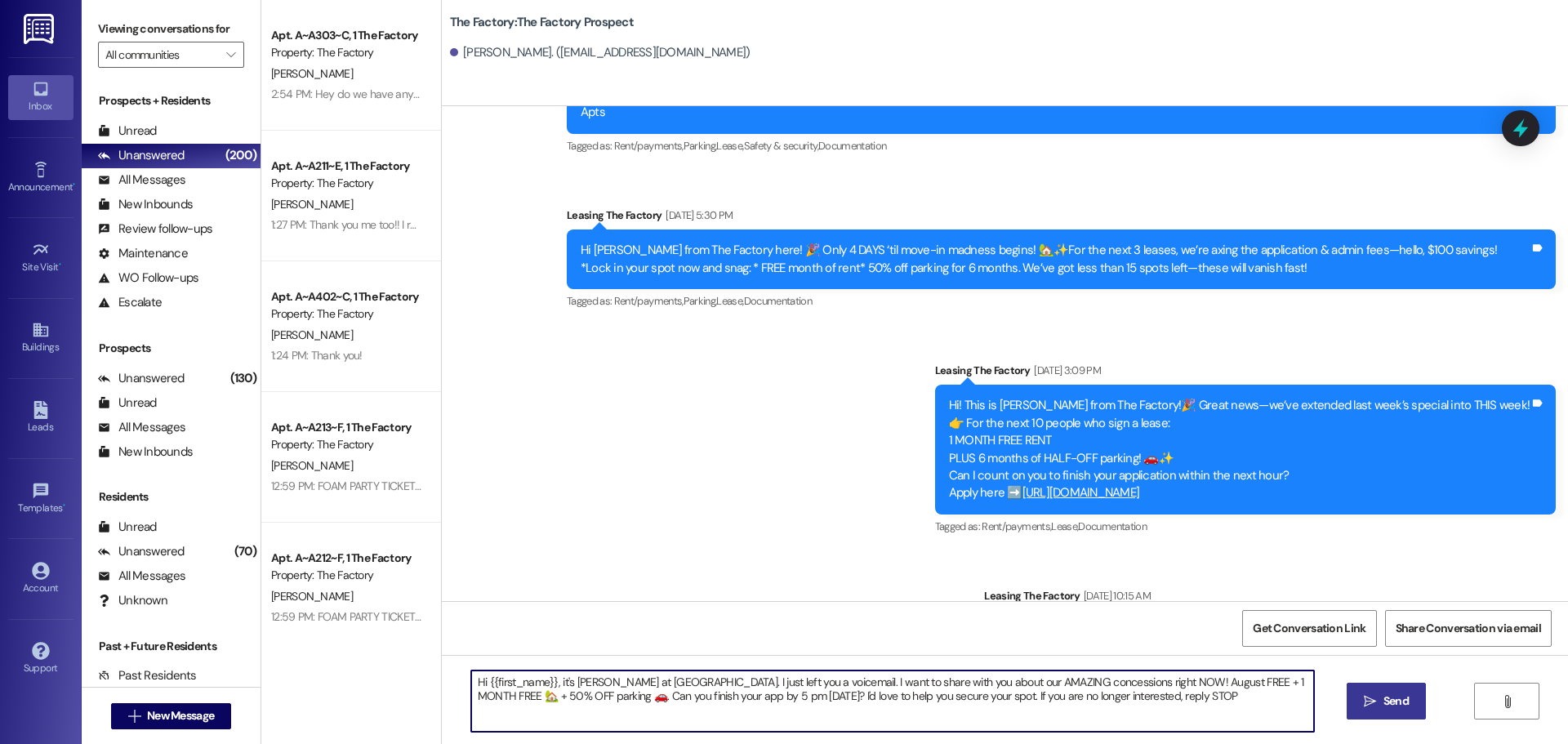
type textarea "Hi {{first_name}}, it's Tawnya at The Factory. I just left you a voicemail. I w…"
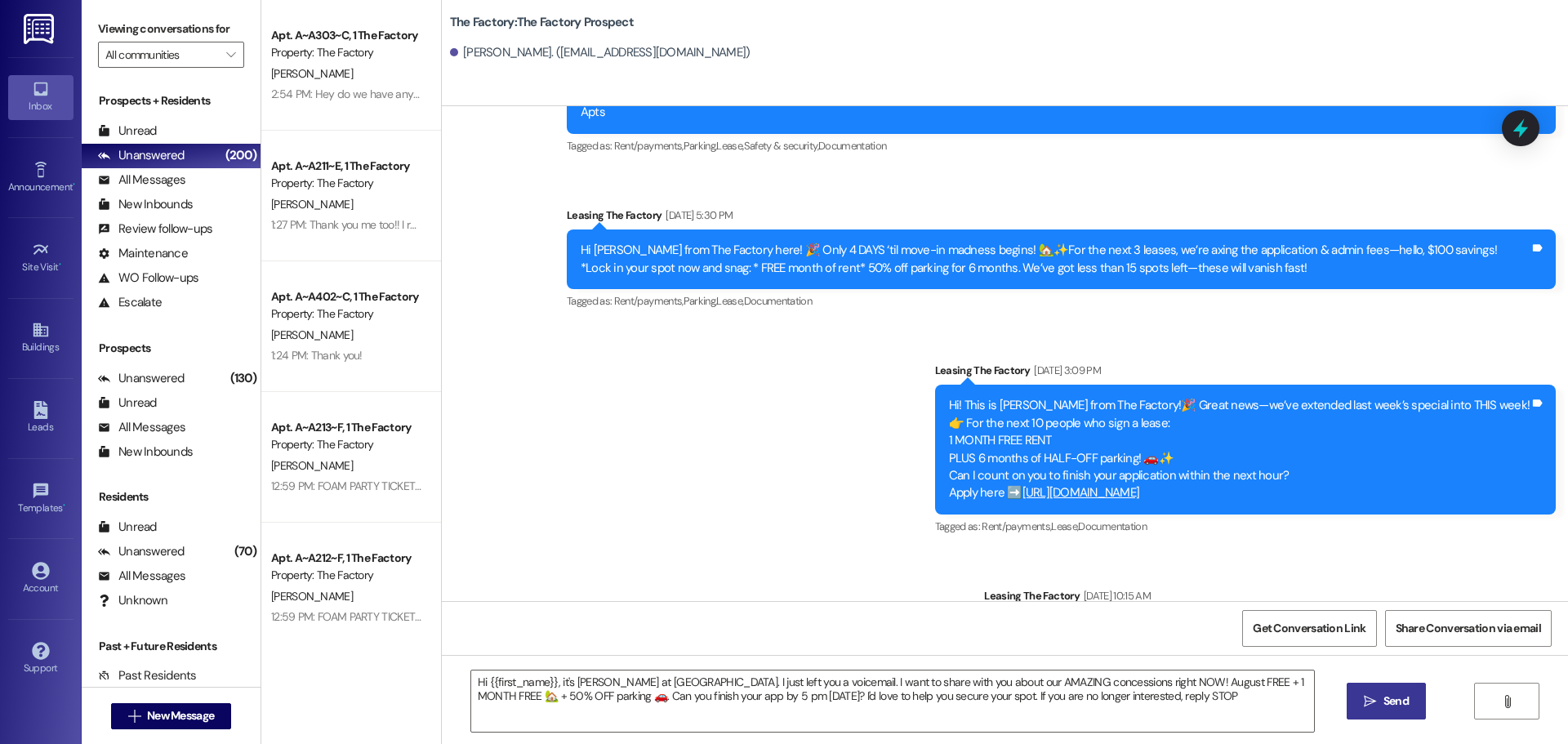
click at [1392, 706] on span "Send" at bounding box center [1396, 701] width 26 height 17
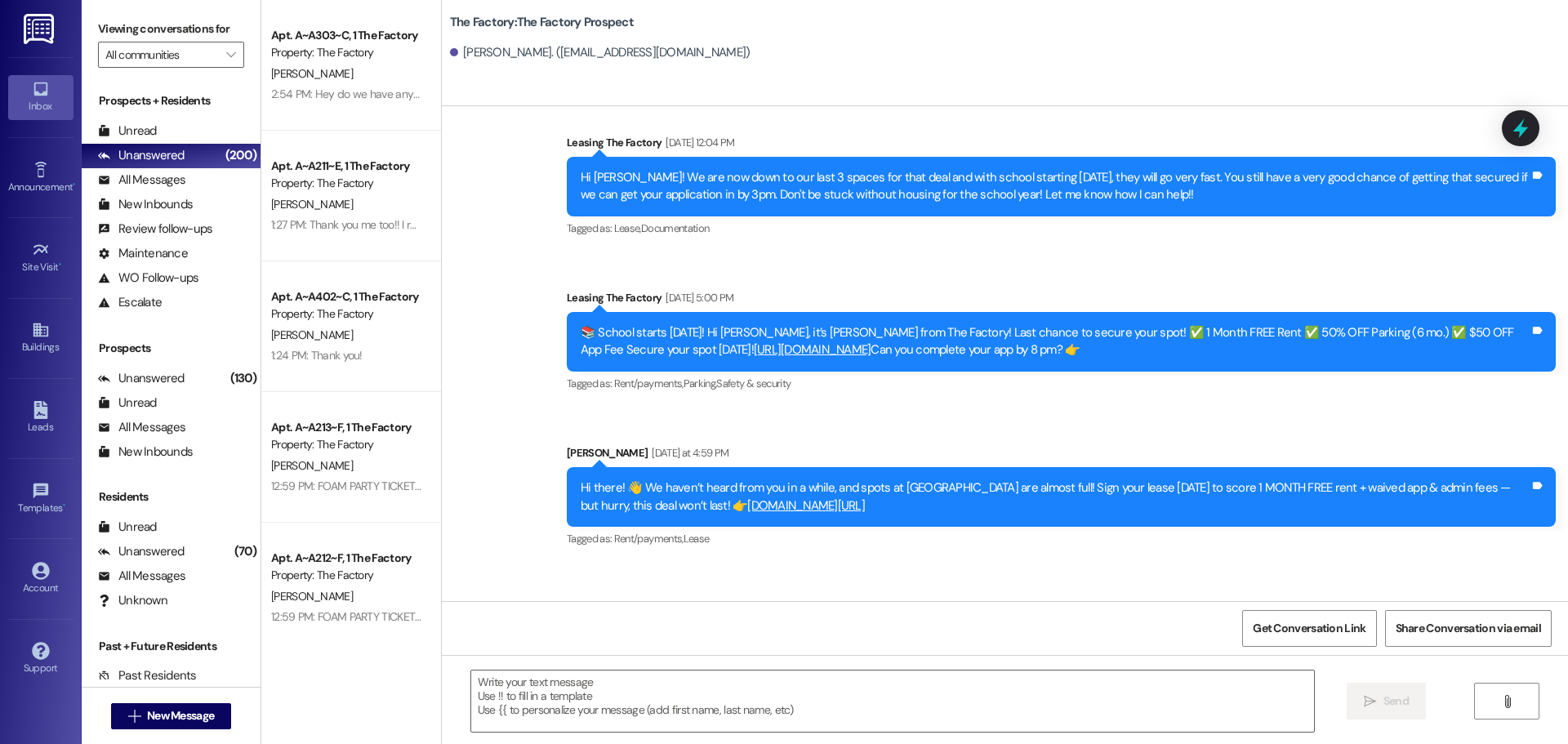
scroll to position [7048, 0]
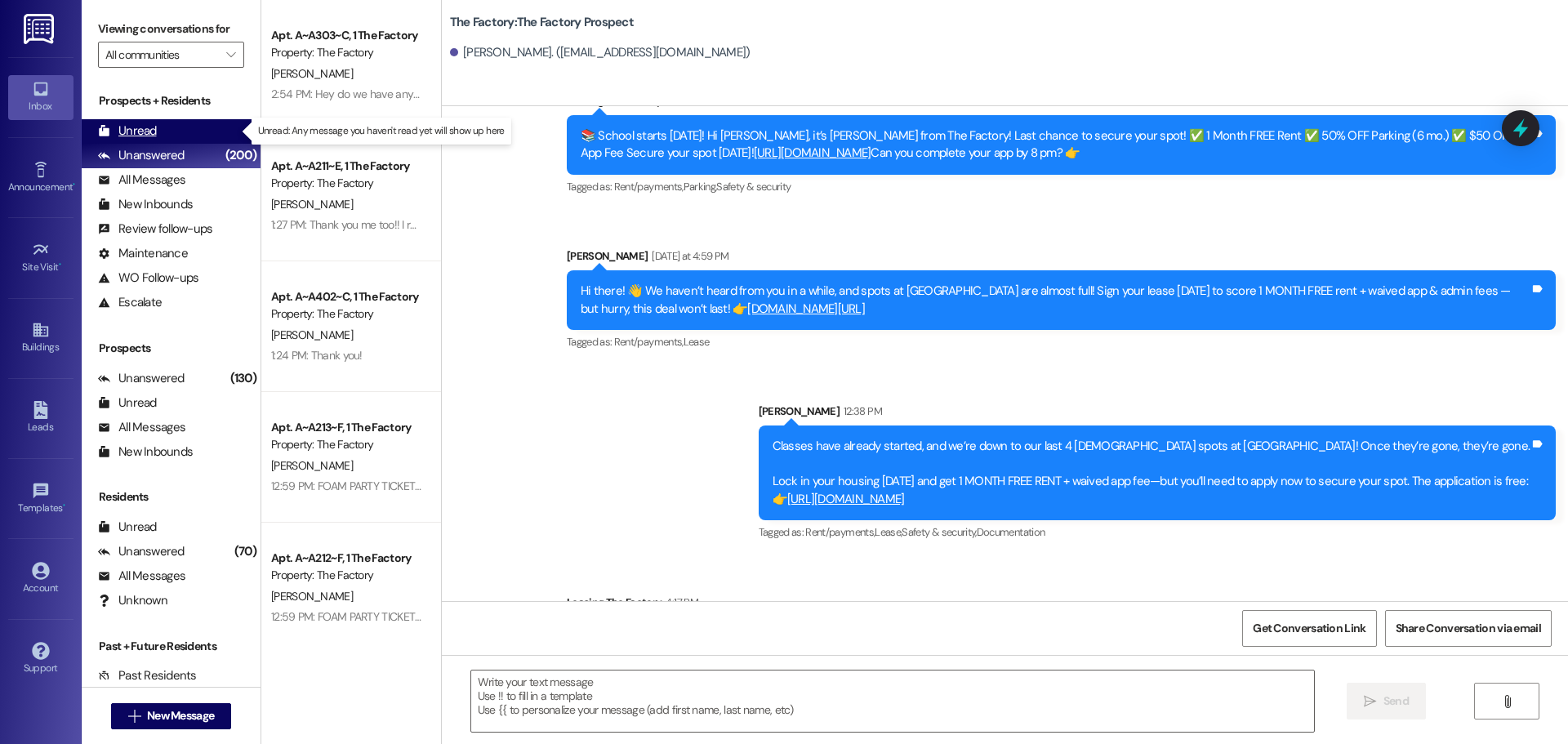
click at [160, 135] on div "Unread (0)" at bounding box center [172, 132] width 179 height 25
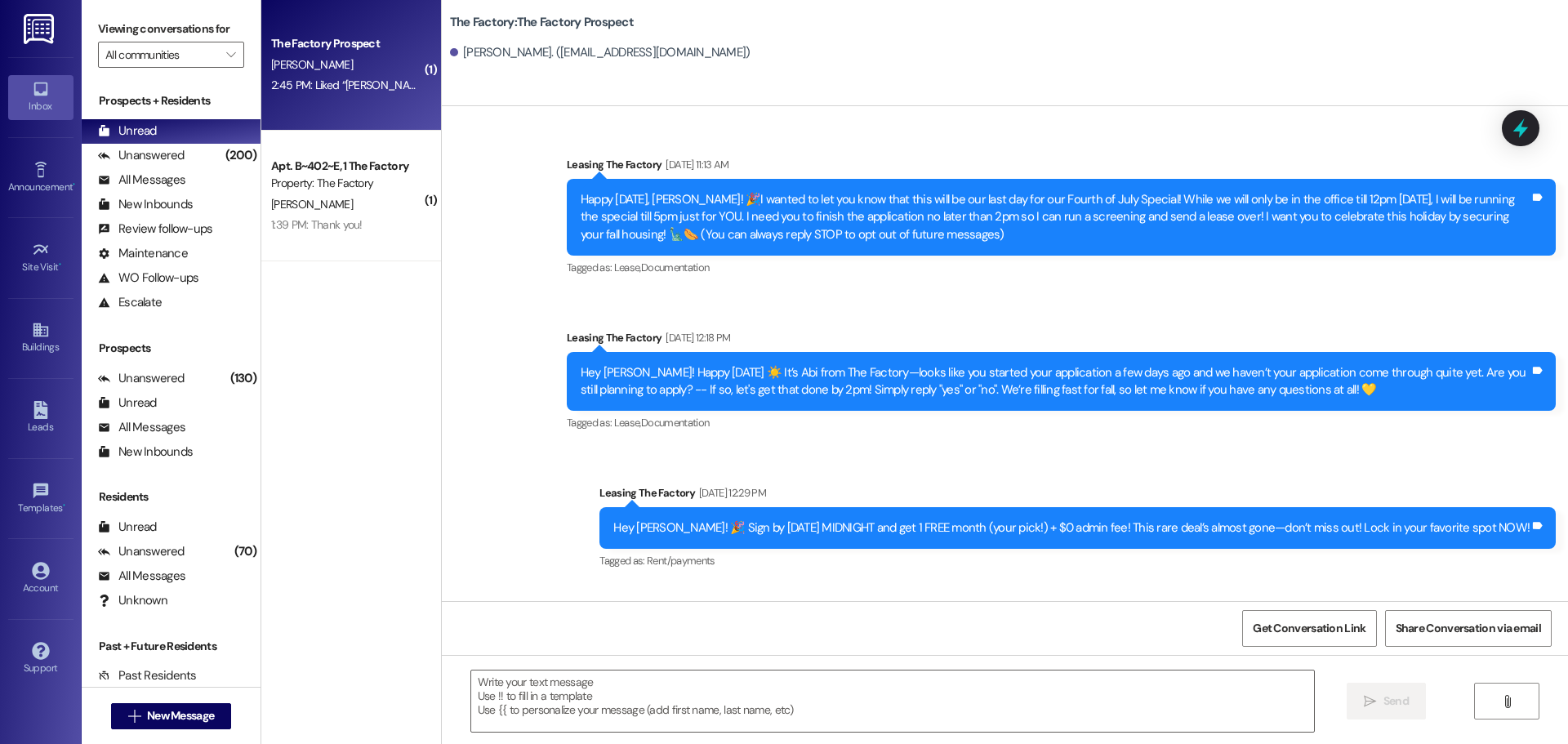
click at [327, 116] on div "The Factory Prospect D. Moulton 2:45 PM: Liked “McKaila Singh (The Factory): WA…" at bounding box center [351, 65] width 179 height 131
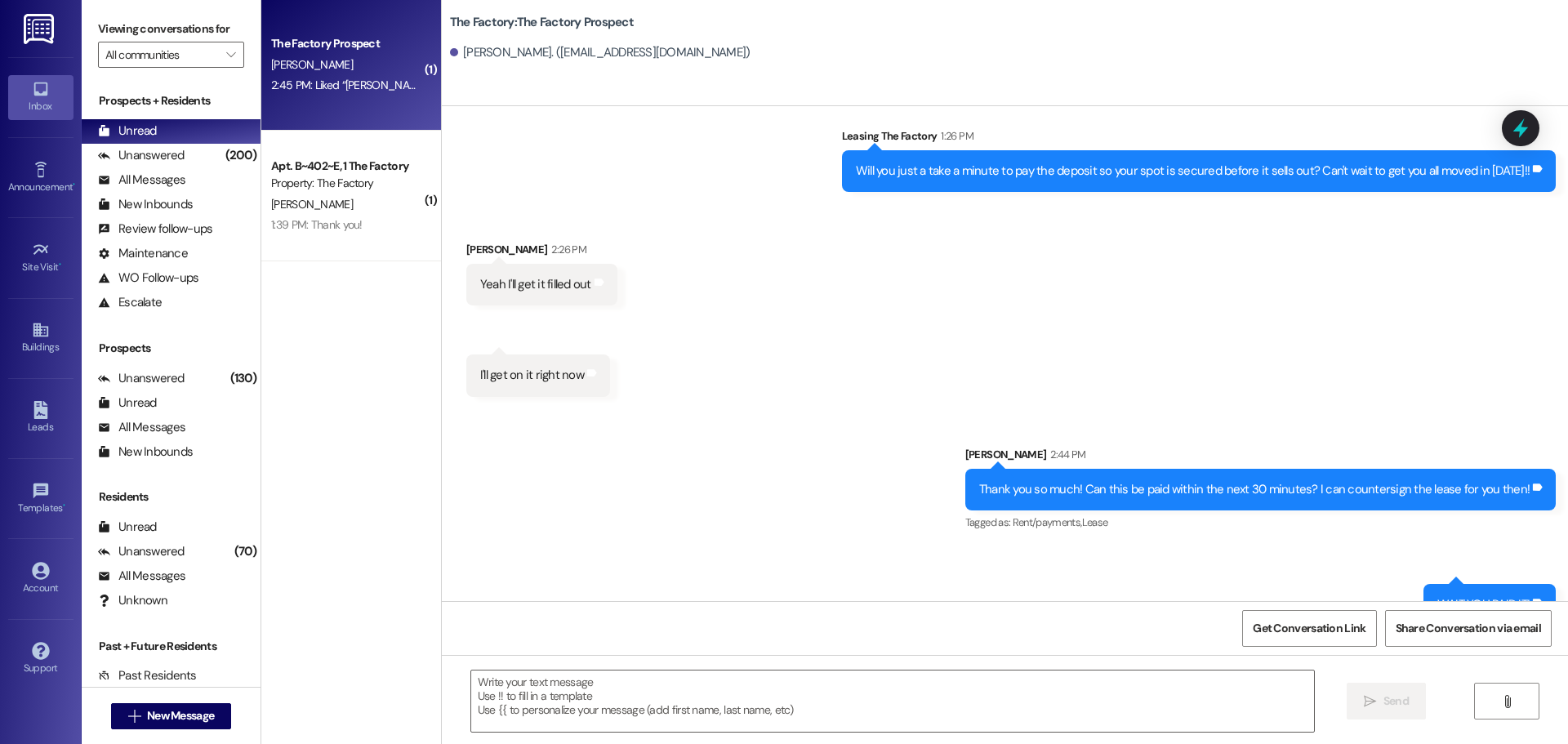
scroll to position [441, 0]
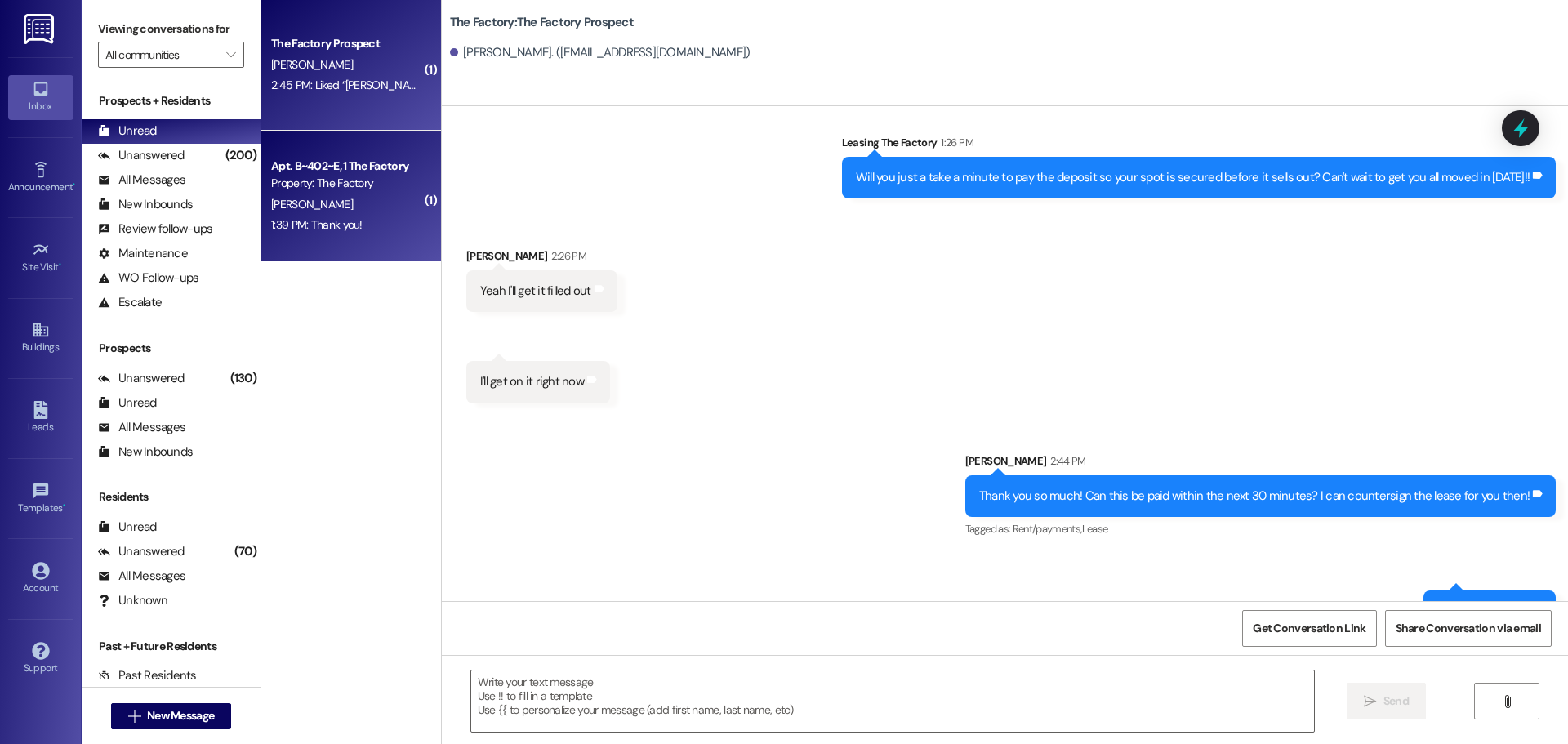
click at [383, 209] on div "A. Anderson" at bounding box center [347, 204] width 155 height 20
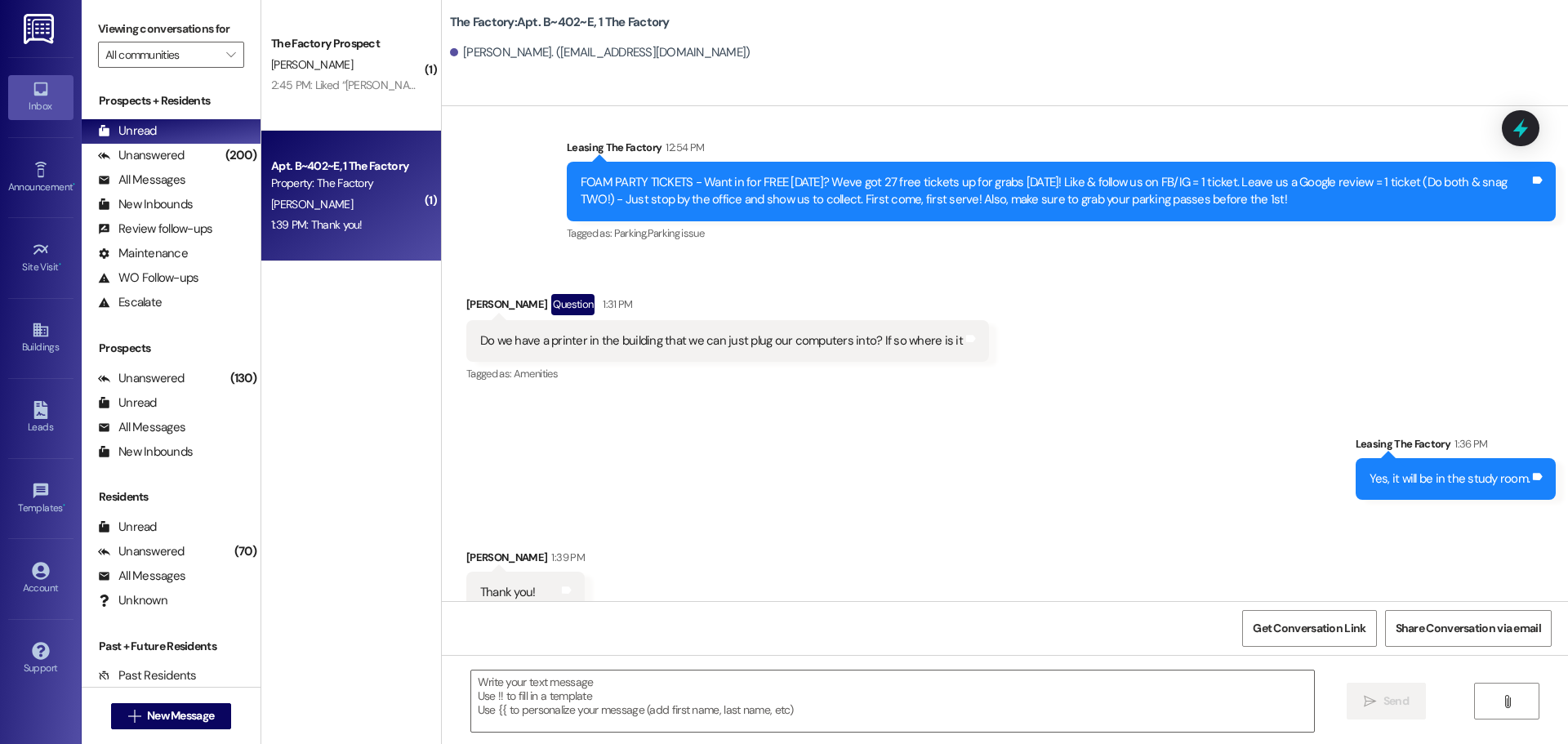
scroll to position [2363, 0]
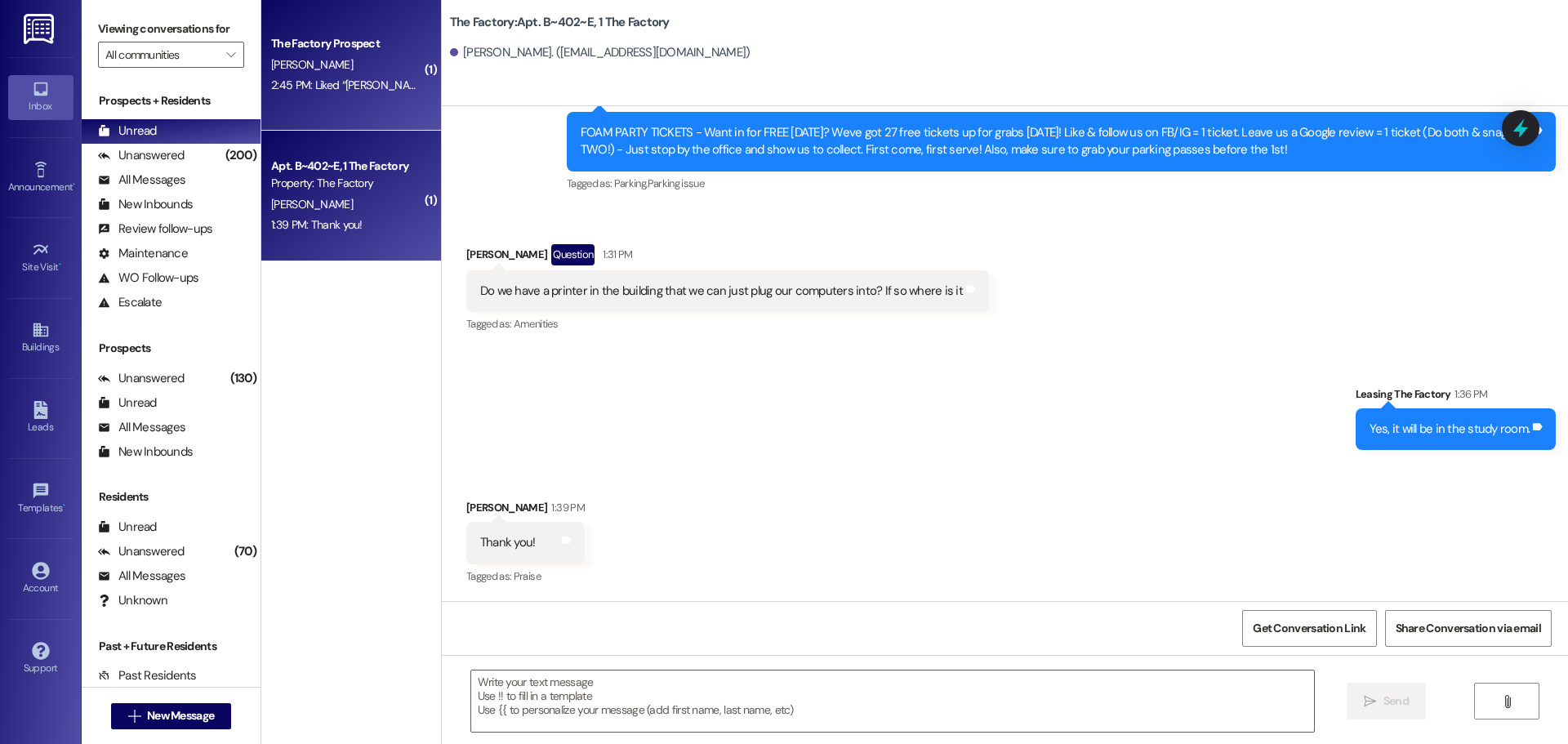
click at [395, 111] on div "The Factory Prospect D. Moulton 2:45 PM: Liked “McKaila Singh (The Factory): WA…" at bounding box center [351, 65] width 179 height 131
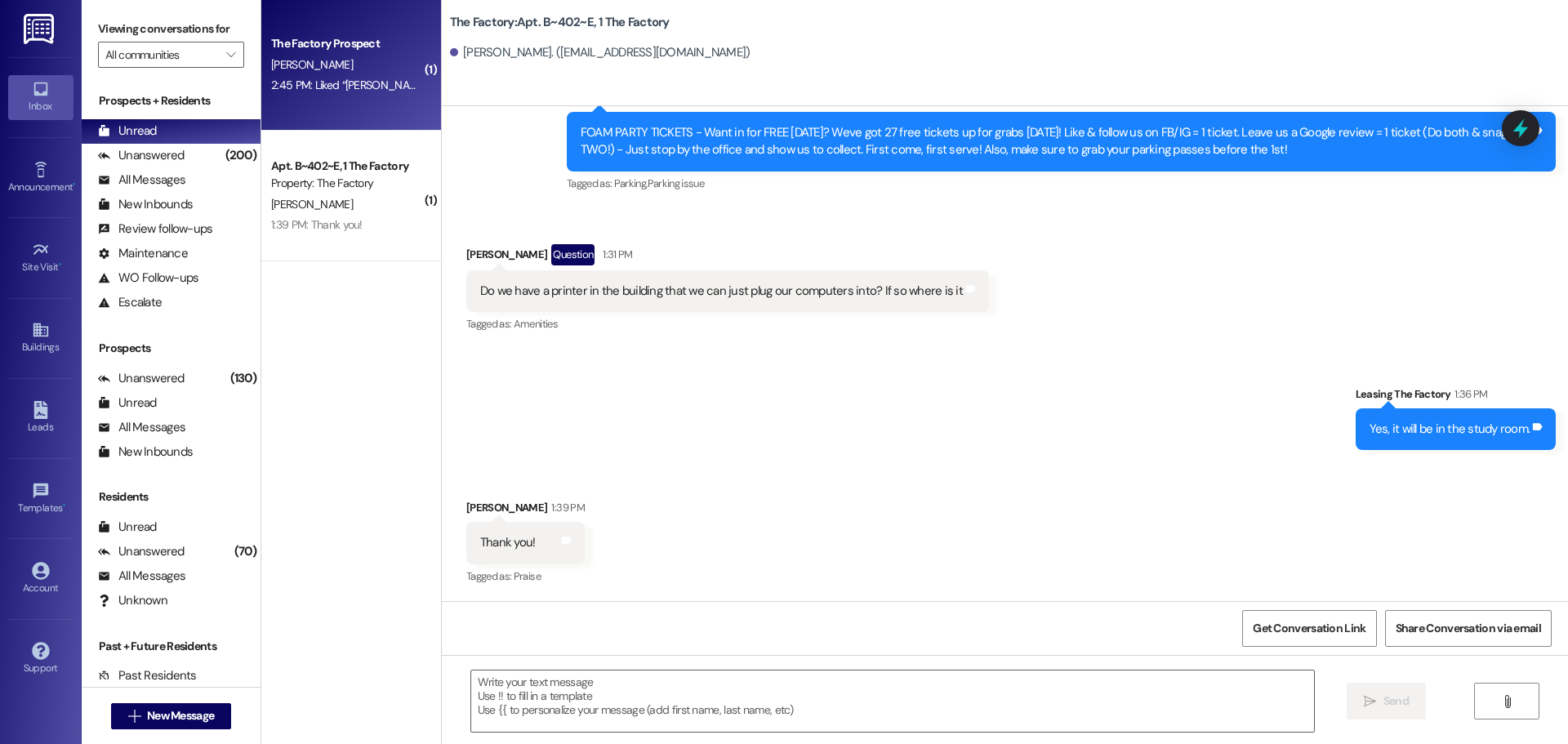
scroll to position [605, 0]
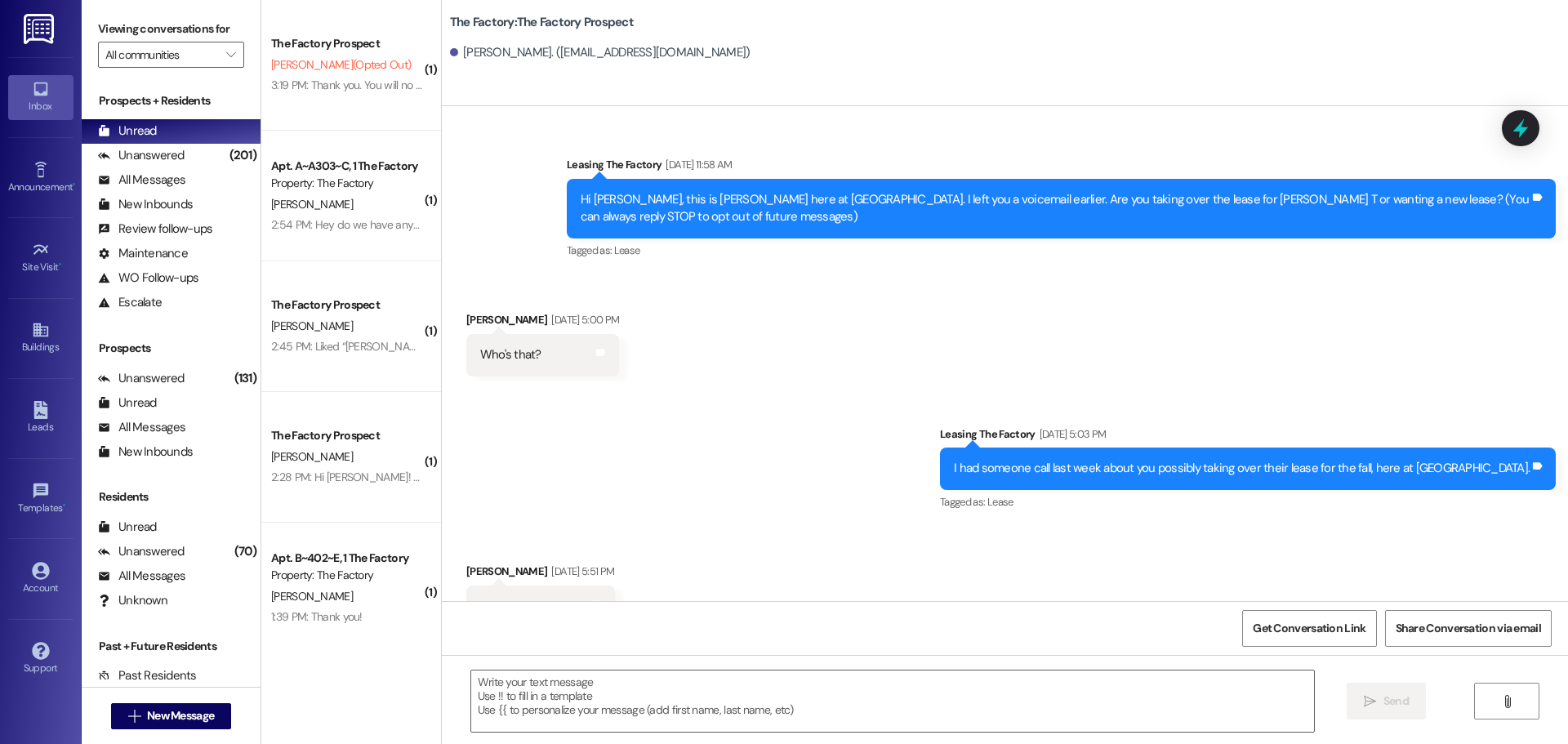
scroll to position [10182, 0]
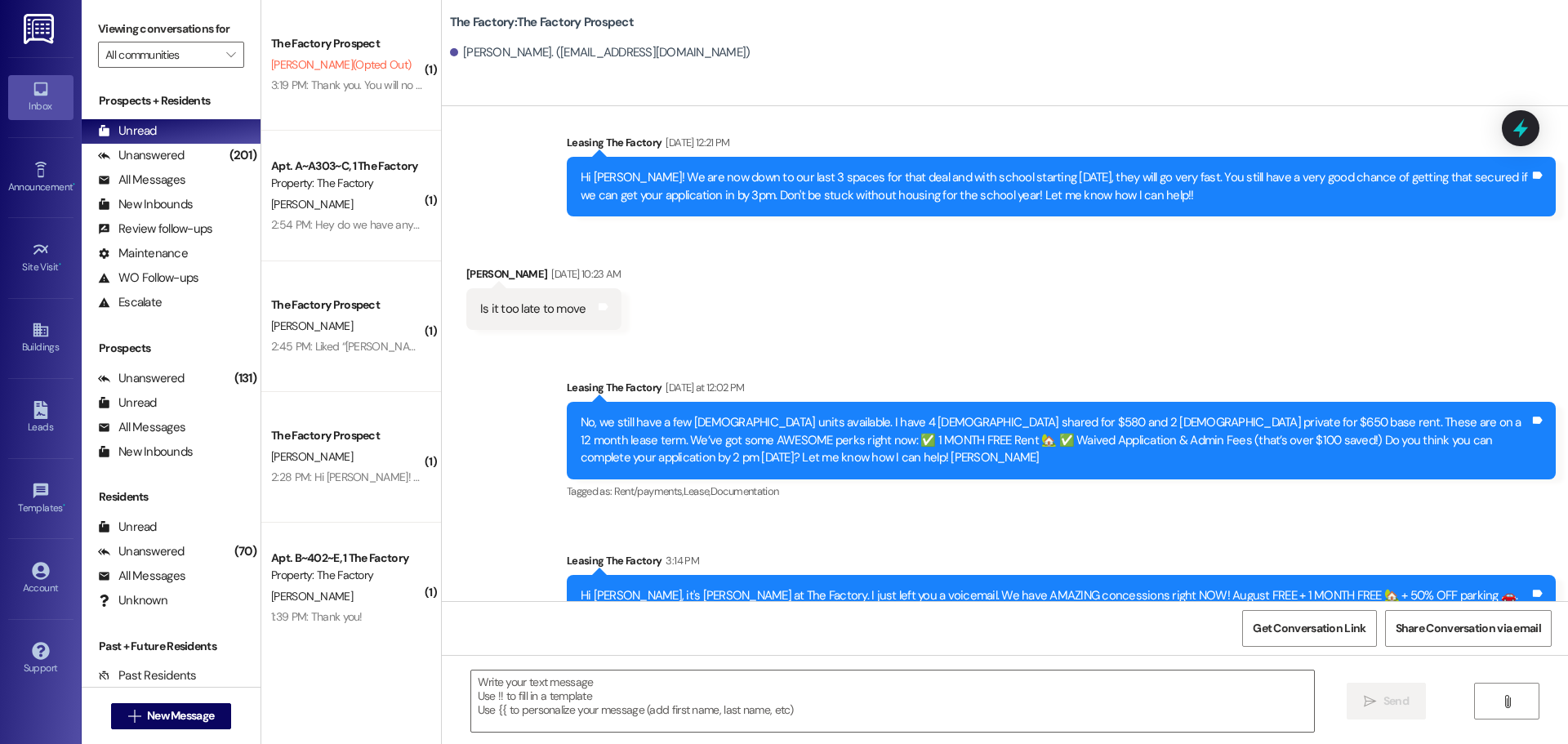
click at [515, 454] on div "Sent via SMS Leasing The Factory Yesterday at 12:02 PM No, we still have a few …" at bounding box center [1004, 506] width 1126 height 328
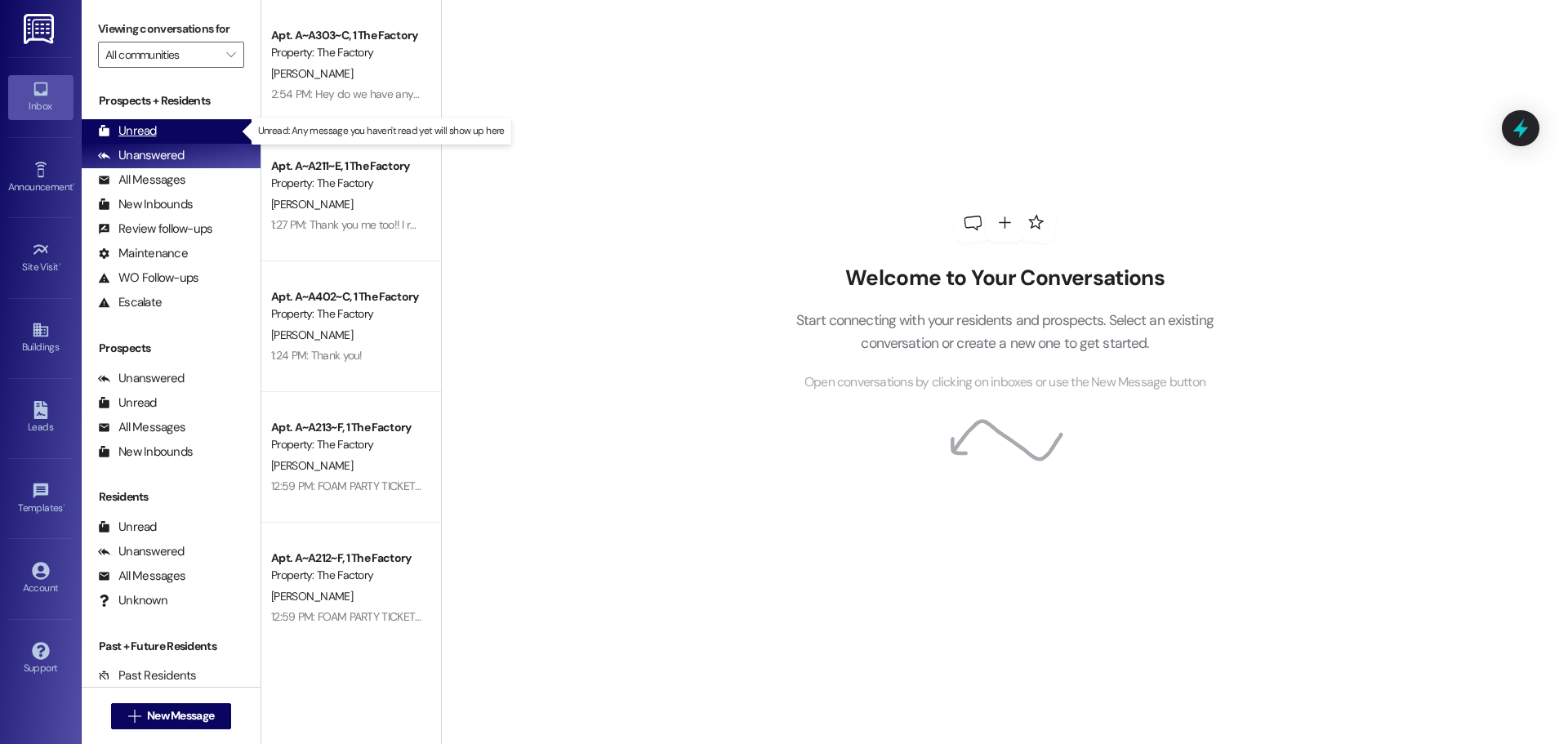
click at [159, 133] on div "Unread (0)" at bounding box center [172, 132] width 179 height 25
